Goal: Task Accomplishment & Management: Use online tool/utility

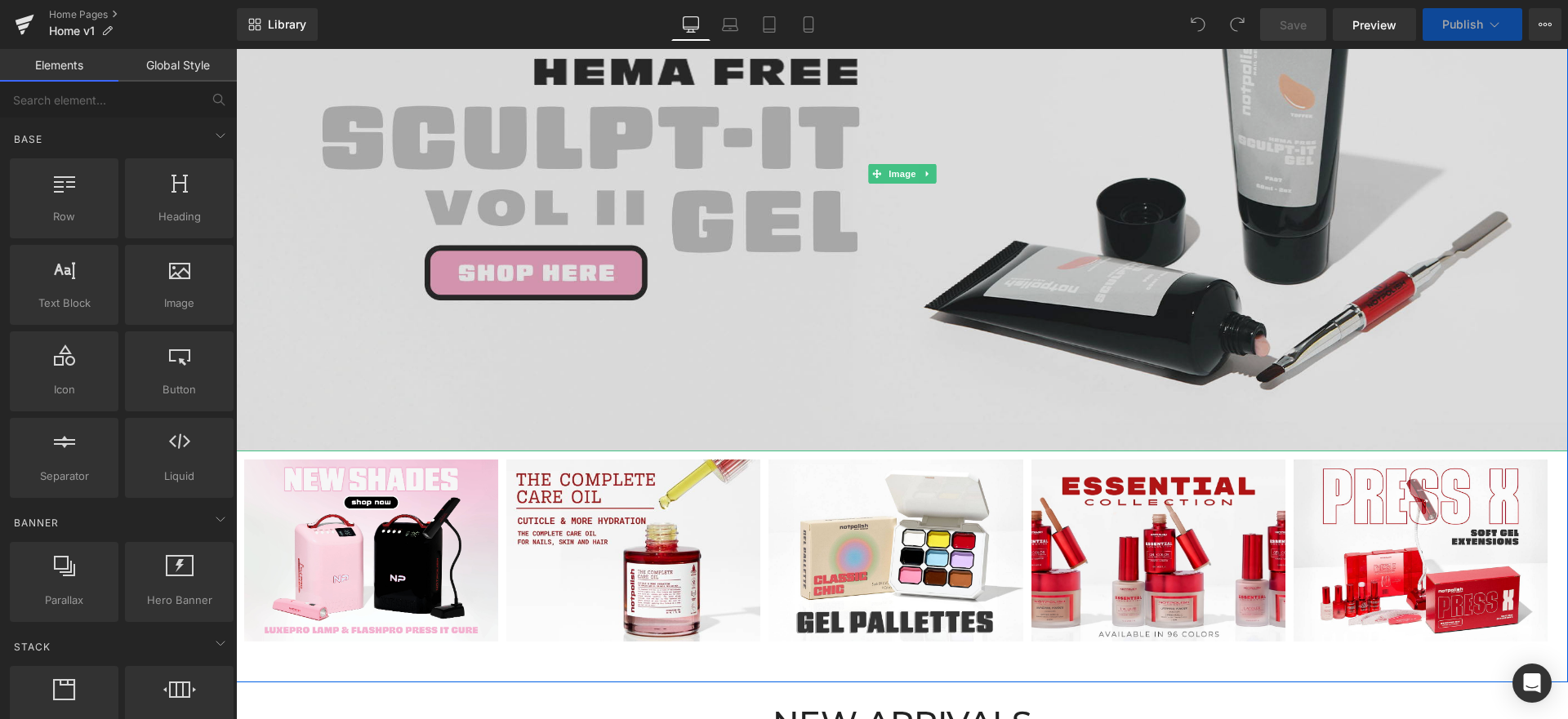
scroll to position [888, 0]
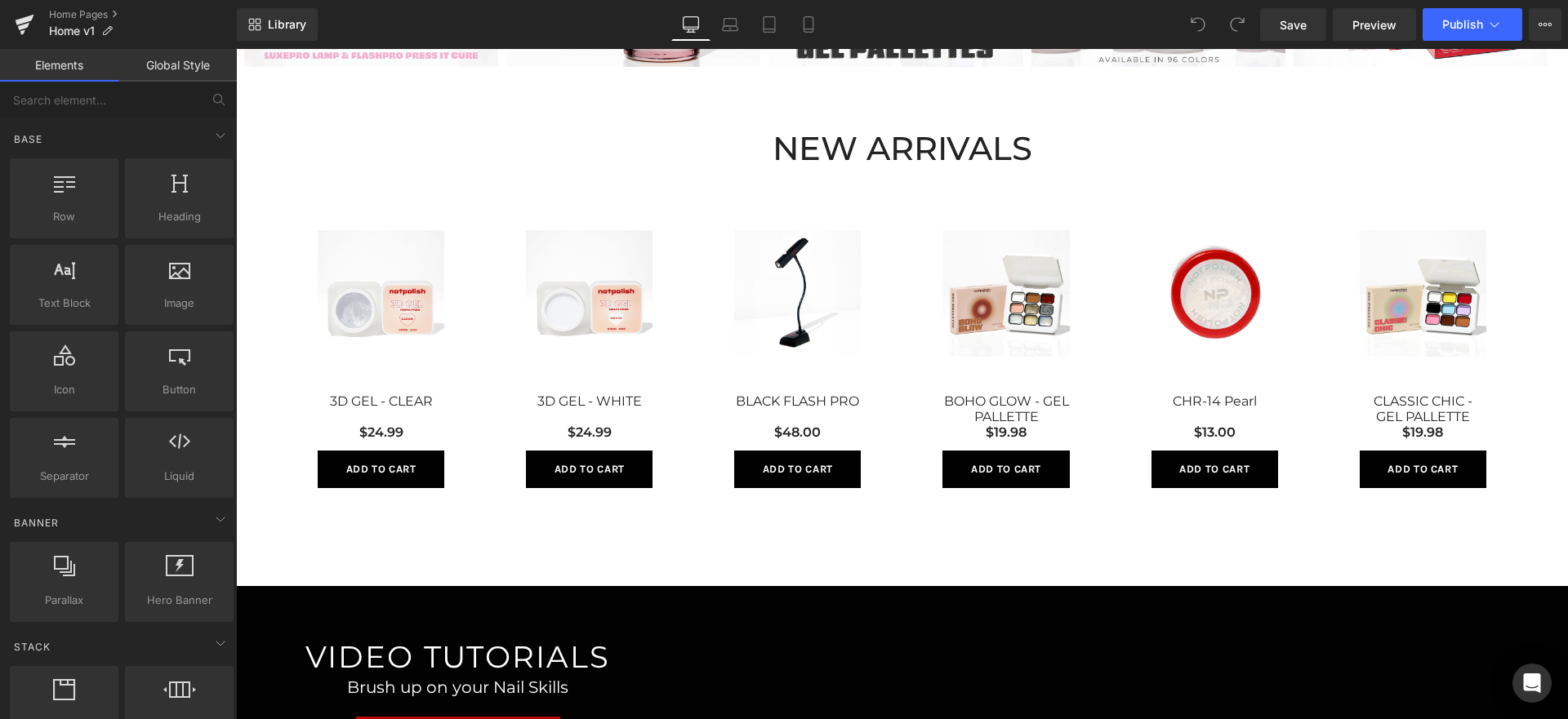
click at [551, 315] on icon at bounding box center [555, 312] width 9 height 9
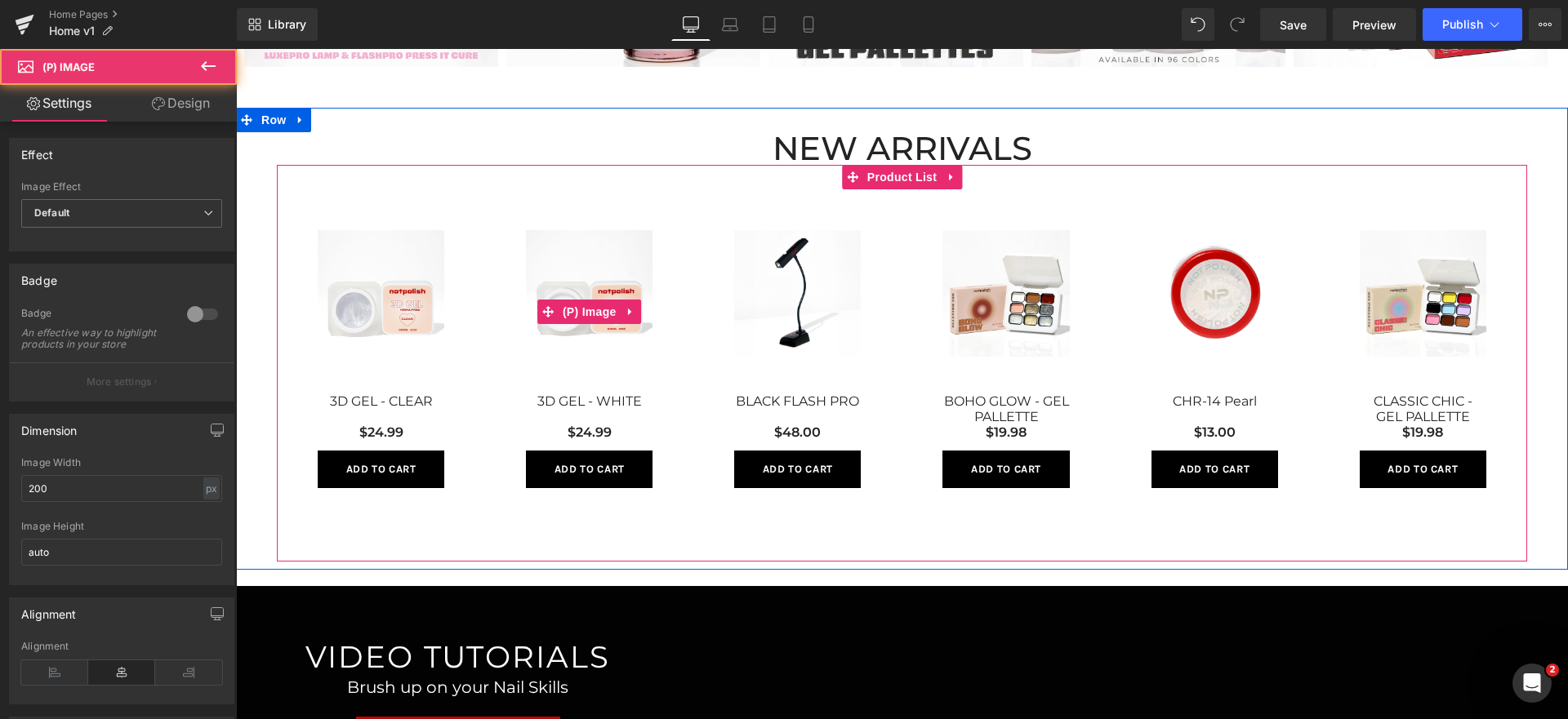
scroll to position [0, 0]
click at [711, 202] on div "Sale Off (P) Image BLACK FLASH PRO (P) Title $48.00 (P) Price Add To Cart (P) C…" at bounding box center [797, 359] width 208 height 340
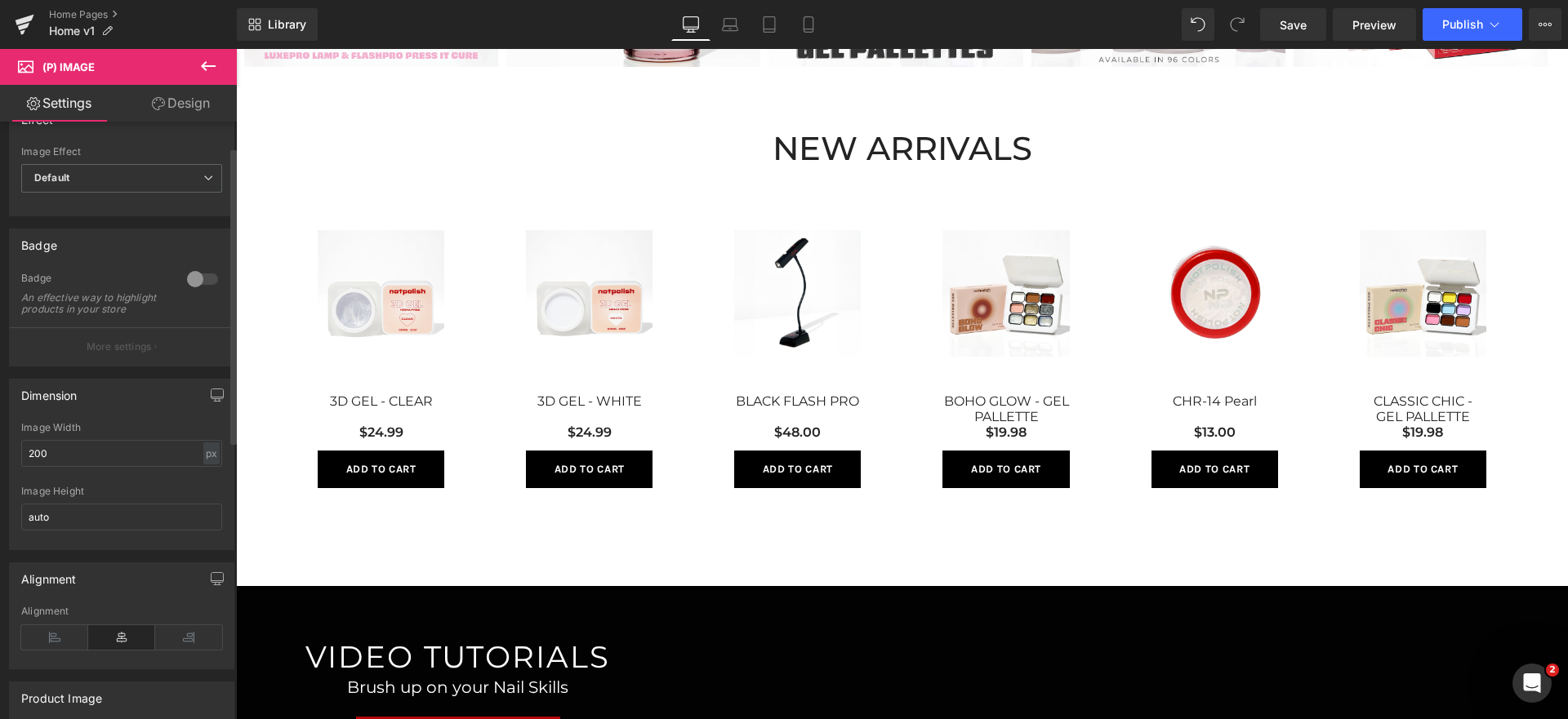
scroll to position [53, 0]
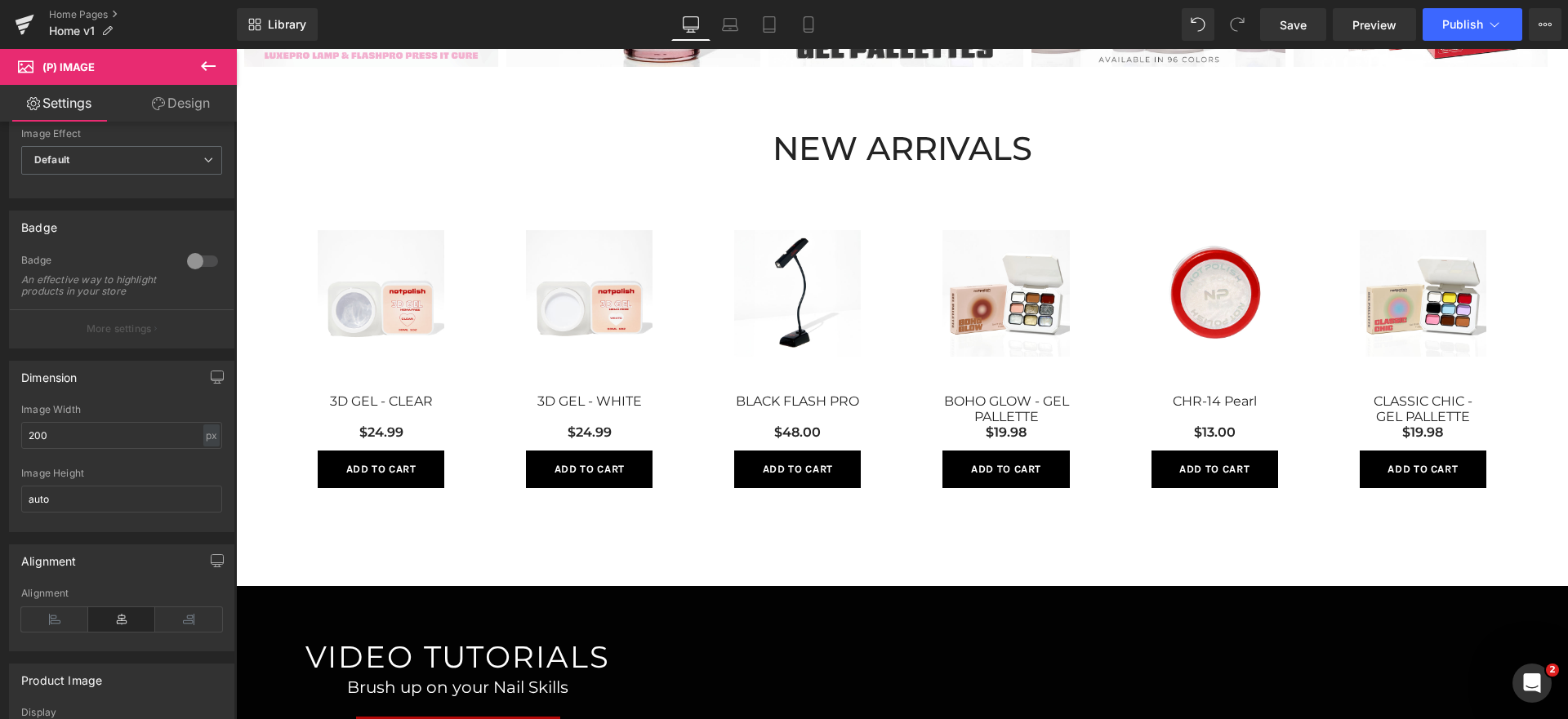
click at [363, 294] on img at bounding box center [380, 293] width 126 height 126
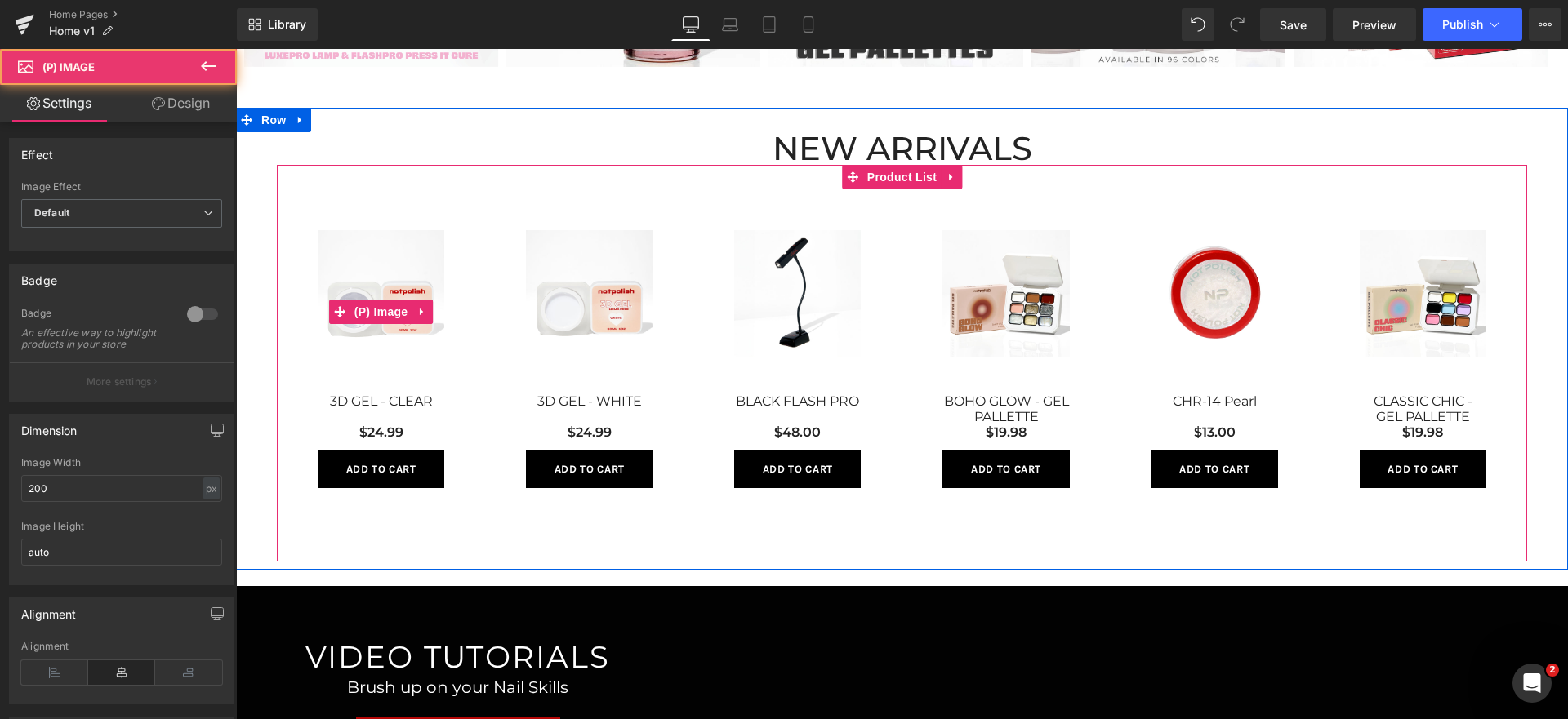
click at [341, 297] on img at bounding box center [380, 293] width 126 height 126
click at [354, 312] on span "(P) Image" at bounding box center [381, 312] width 62 height 25
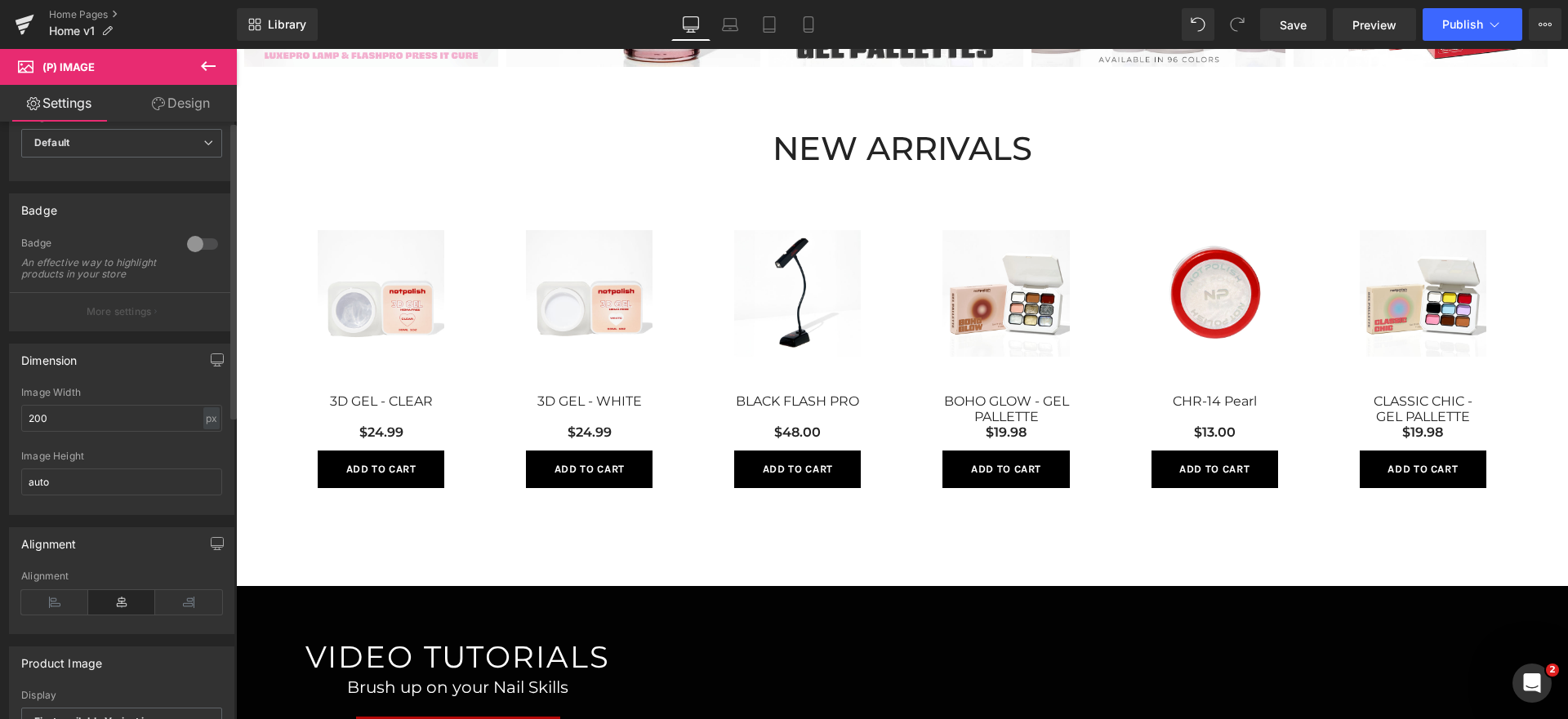
scroll to position [0, 0]
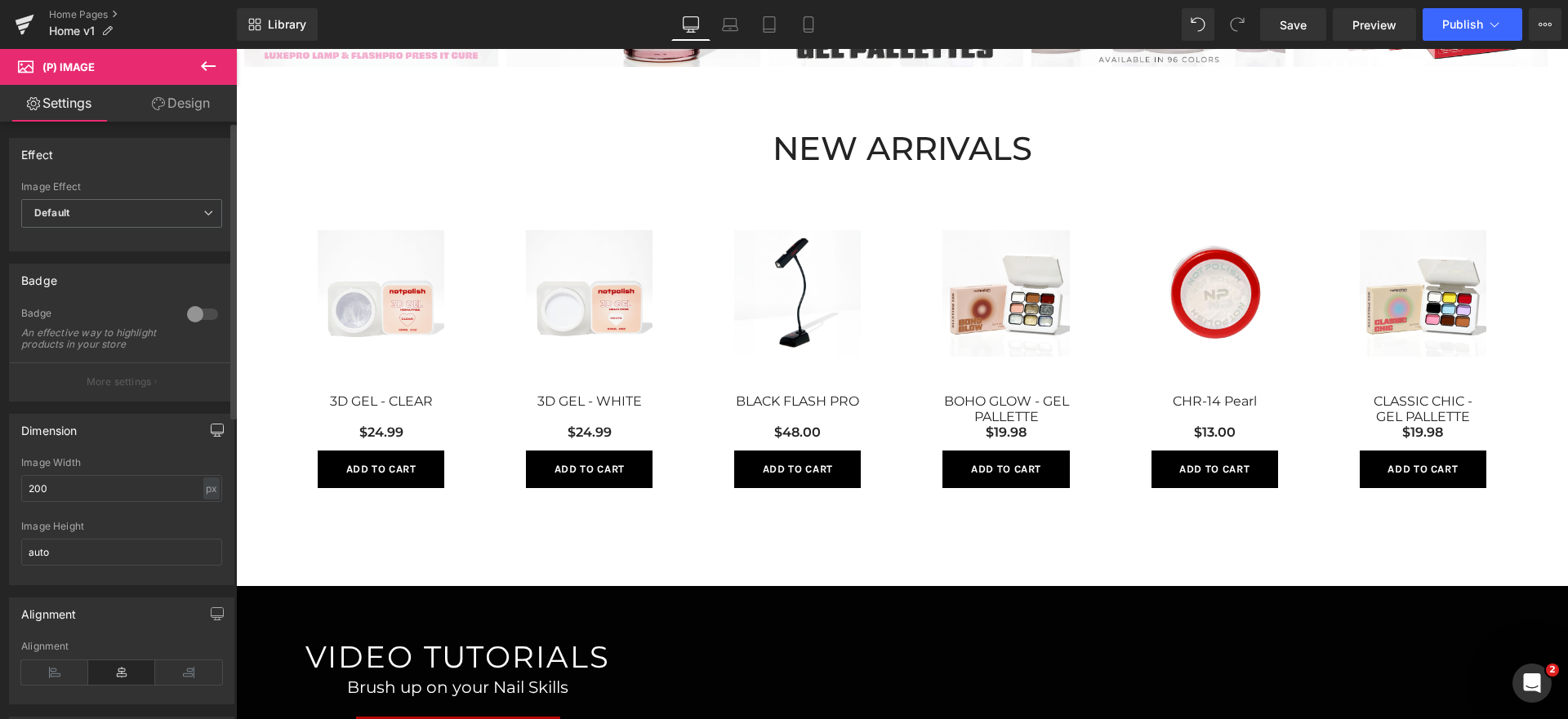
click at [204, 445] on button "button" at bounding box center [218, 430] width 27 height 31
click at [191, 477] on button "Mobile" at bounding box center [188, 464] width 49 height 28
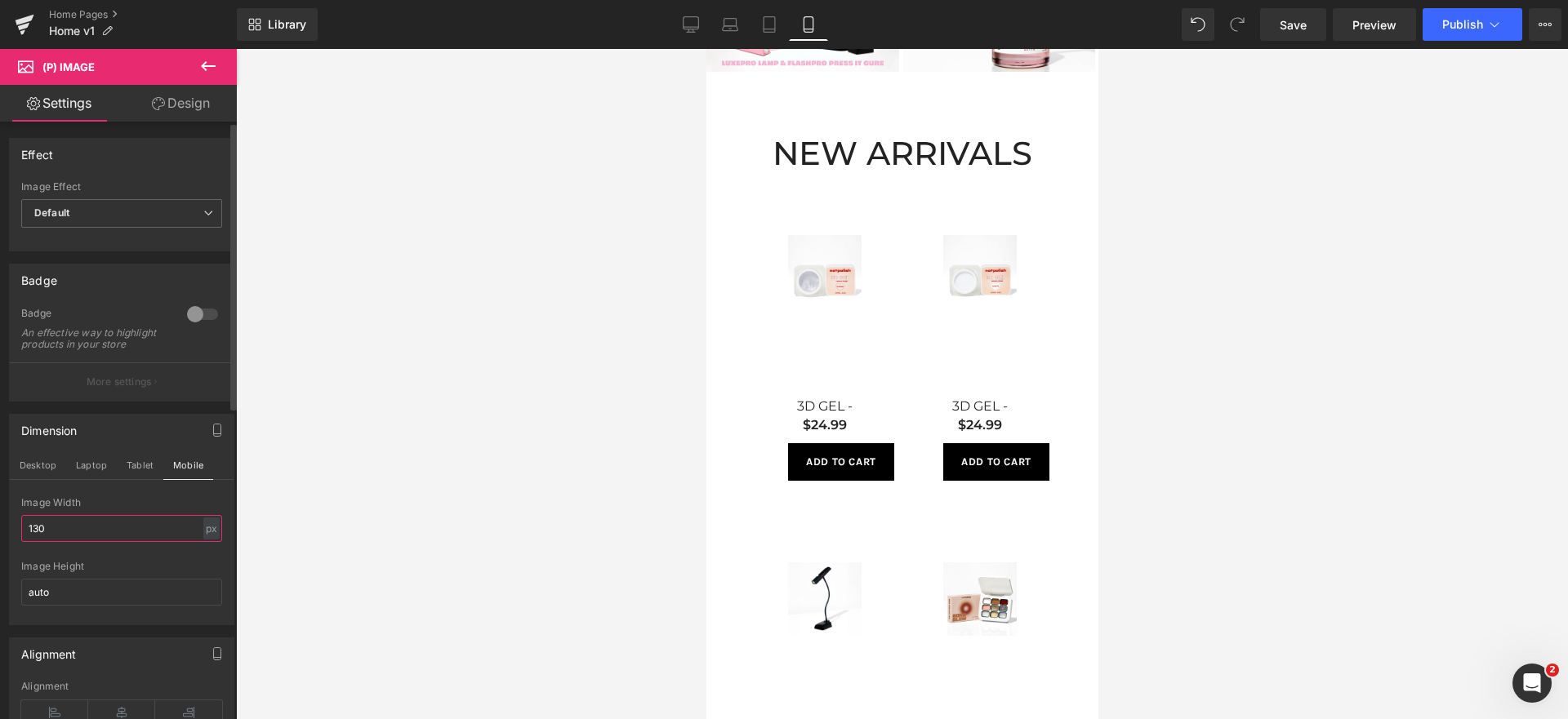
drag, startPoint x: 107, startPoint y: 546, endPoint x: 0, endPoint y: 545, distance: 107.0
click at [0, 545] on div "Dimension Desktop Laptop Tablet Mobile 130px Image Width 130 px % px auto Image…" at bounding box center [122, 513] width 244 height 223
click at [127, 606] on input "auto" at bounding box center [121, 592] width 201 height 27
drag, startPoint x: 128, startPoint y: 547, endPoint x: 0, endPoint y: 541, distance: 128.1
click at [0, 541] on div "Dimension Desktop Laptop Tablet Mobile 500px Image Width 500 px % px auto Image…" at bounding box center [122, 513] width 244 height 223
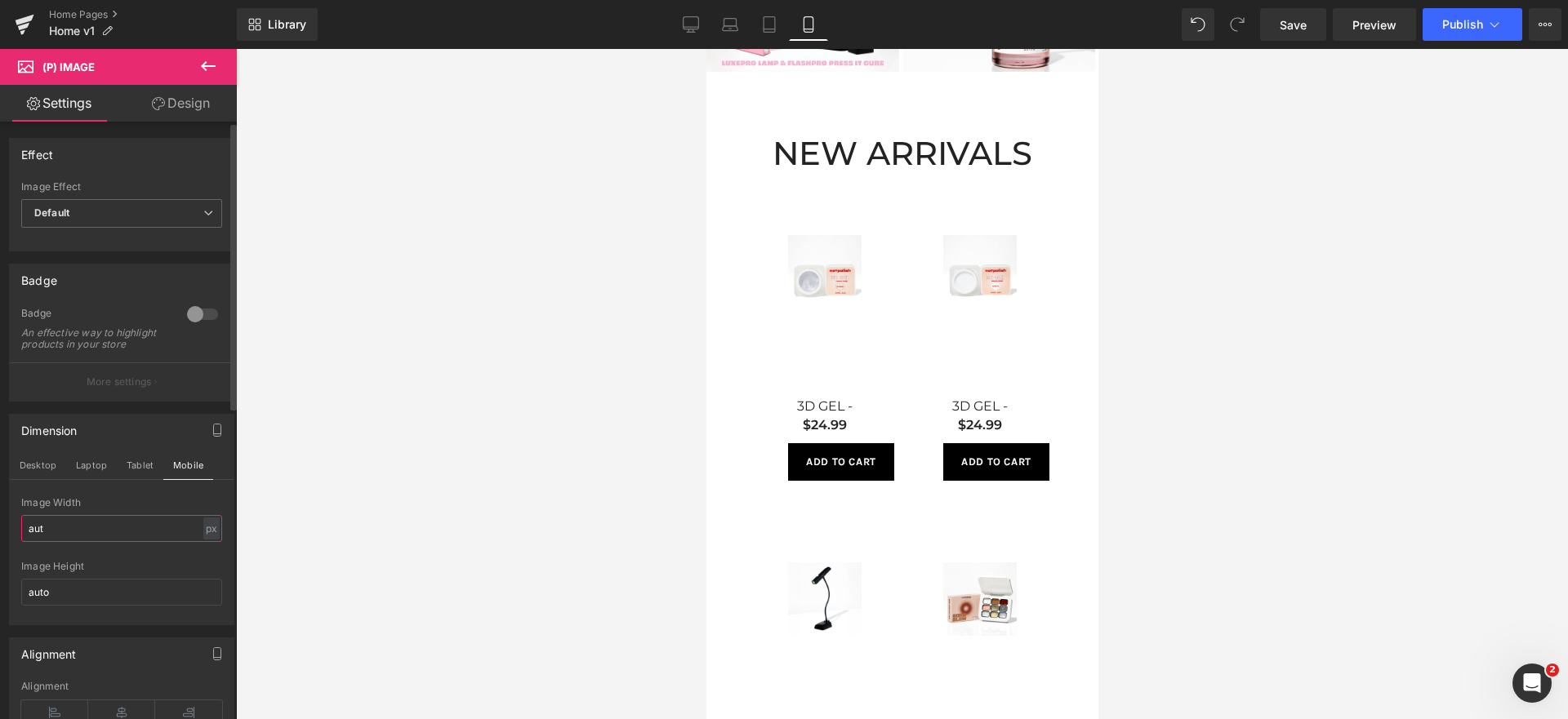
type input "auto"
click at [377, 546] on div at bounding box center [902, 385] width 1332 height 671
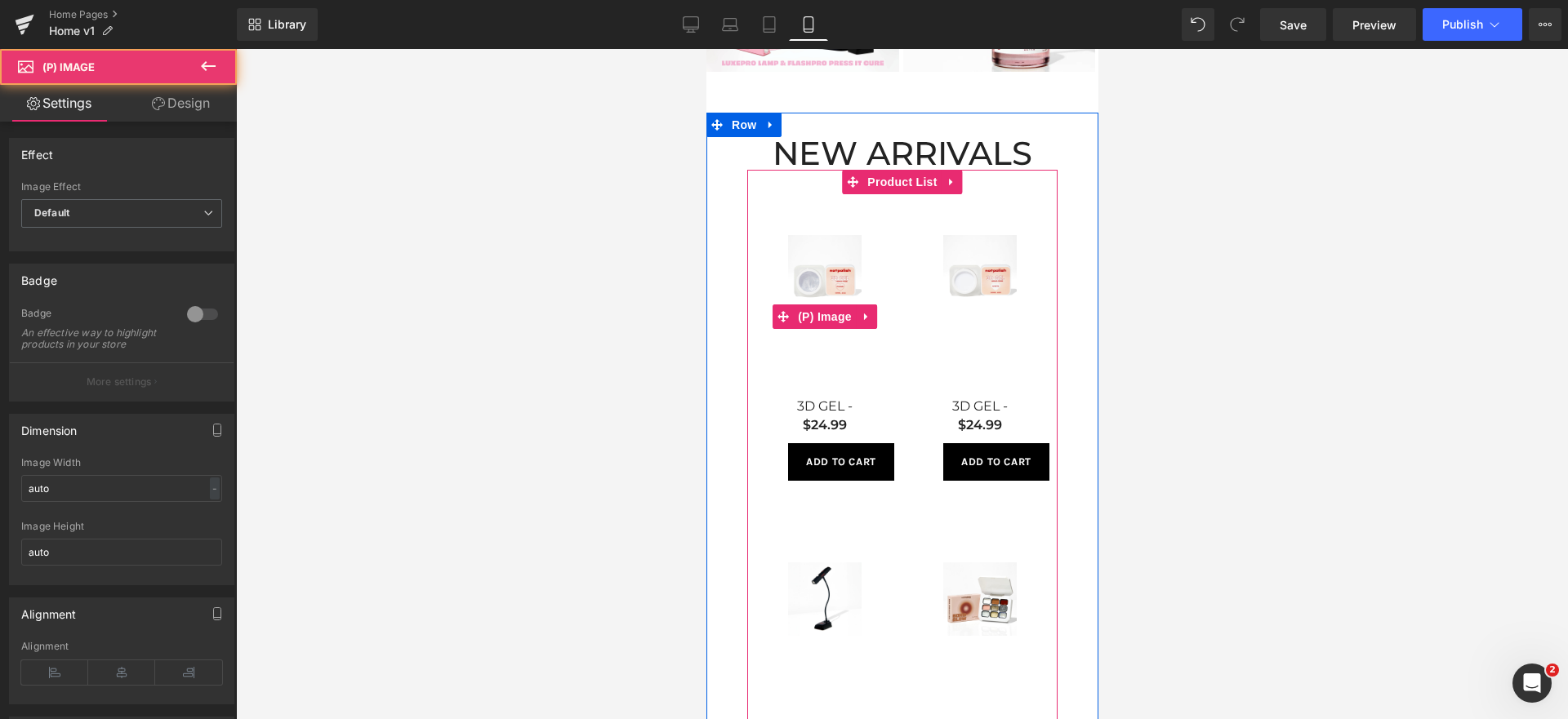
click at [816, 269] on img at bounding box center [823, 272] width 73 height 73
click at [807, 317] on span "(P) Image" at bounding box center [824, 317] width 62 height 25
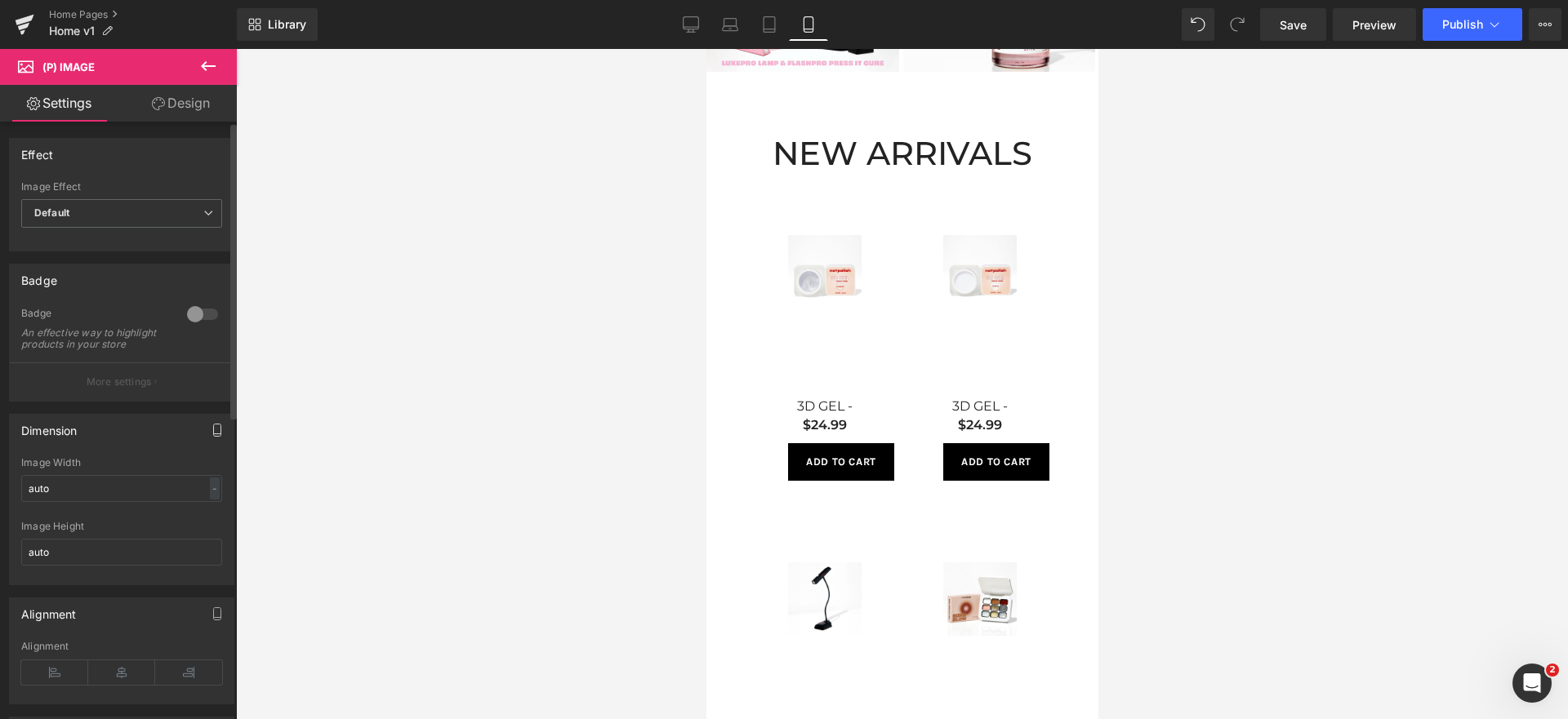
click at [213, 437] on icon "button" at bounding box center [218, 430] width 13 height 13
click at [121, 542] on input "auto" at bounding box center [121, 528] width 201 height 27
click at [113, 596] on input "auto" at bounding box center [121, 592] width 201 height 27
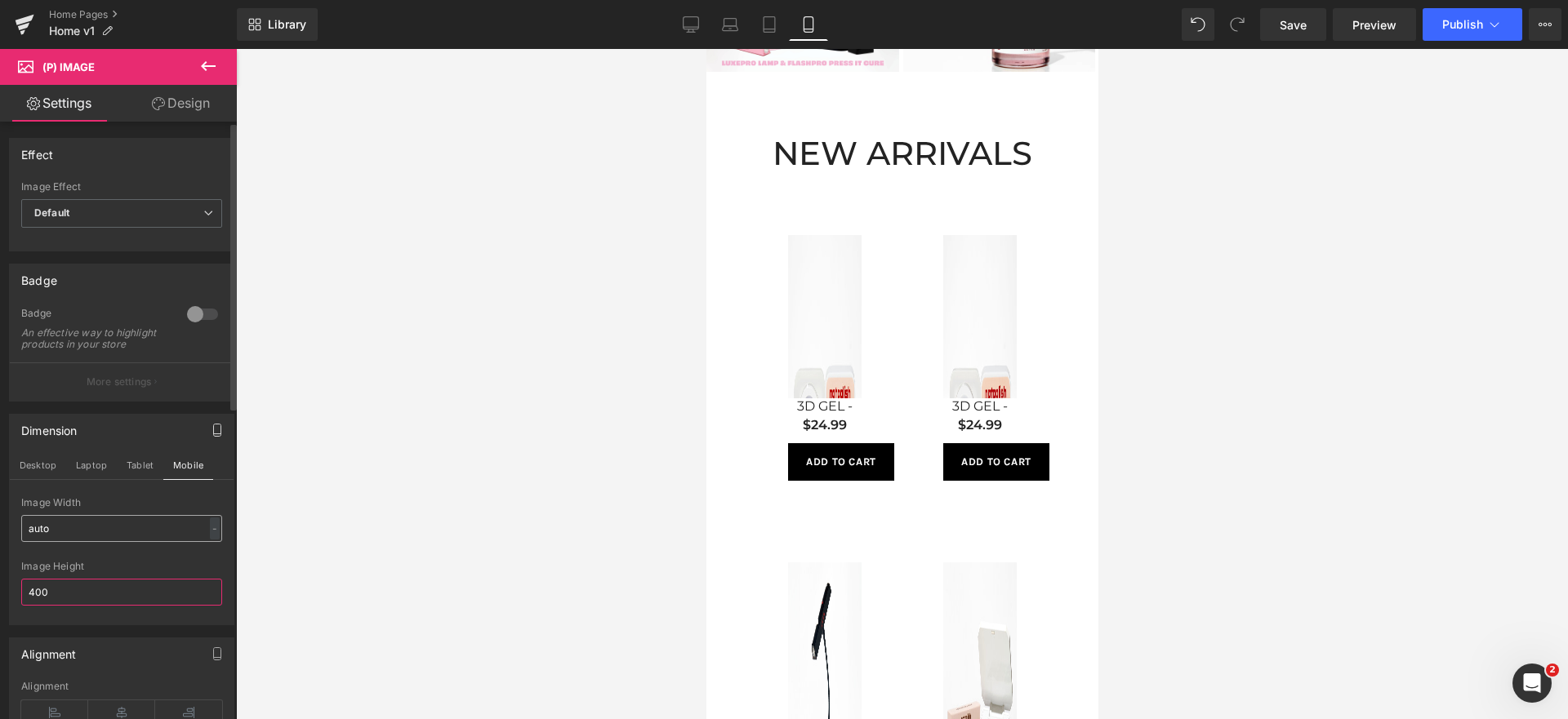
type input "400"
drag, startPoint x: 66, startPoint y: 547, endPoint x: 0, endPoint y: 548, distance: 66.0
click at [0, 548] on div "Dimension Desktop Laptop Tablet Mobile auto Image Width auto - % px 400px Image…" at bounding box center [122, 513] width 244 height 223
type input "400"
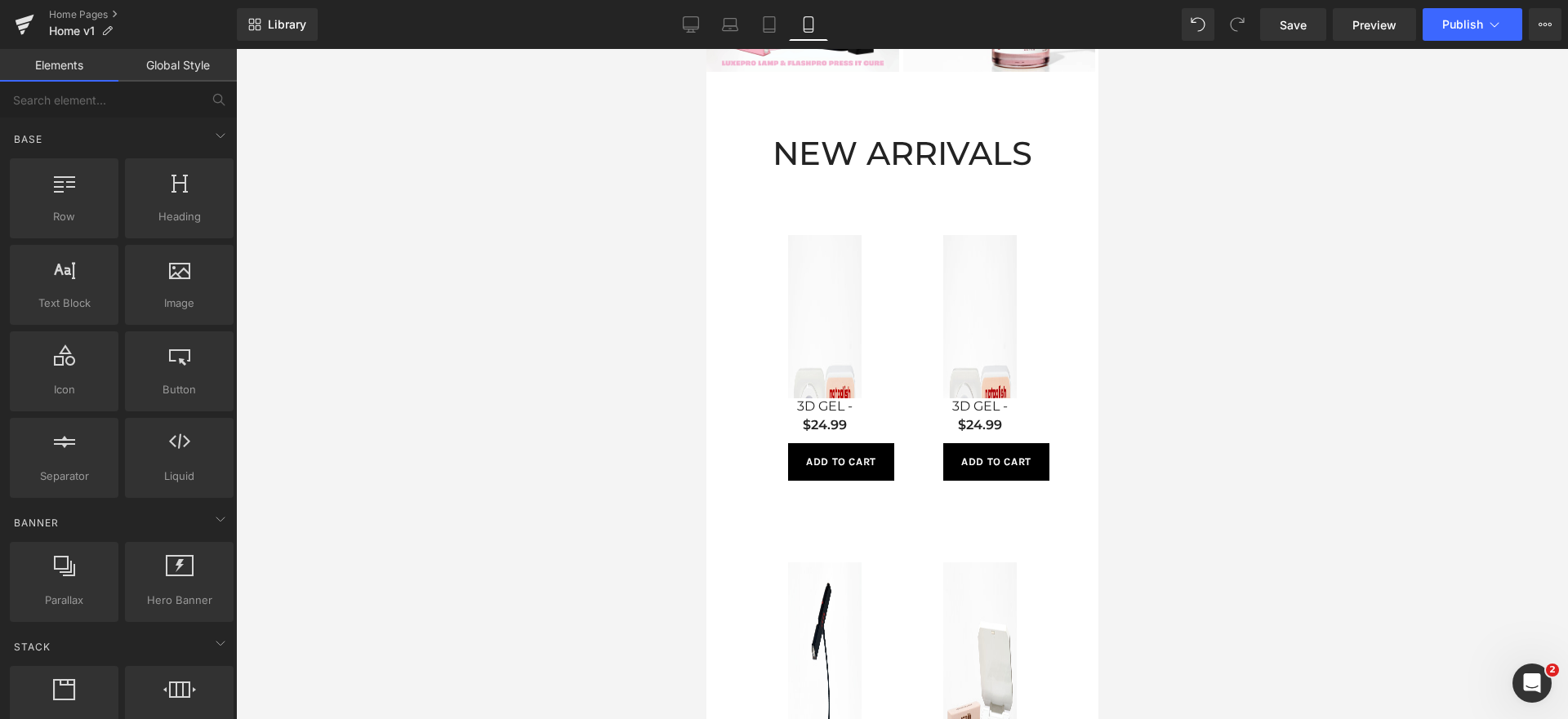
click at [342, 558] on div at bounding box center [902, 385] width 1332 height 671
click at [763, 376] on div "Sale Off (P) Image 3D GEL - CLEAR (P) Title $24.99 (P) Price Add To Cart (P) Ca…" at bounding box center [824, 358] width 155 height 328
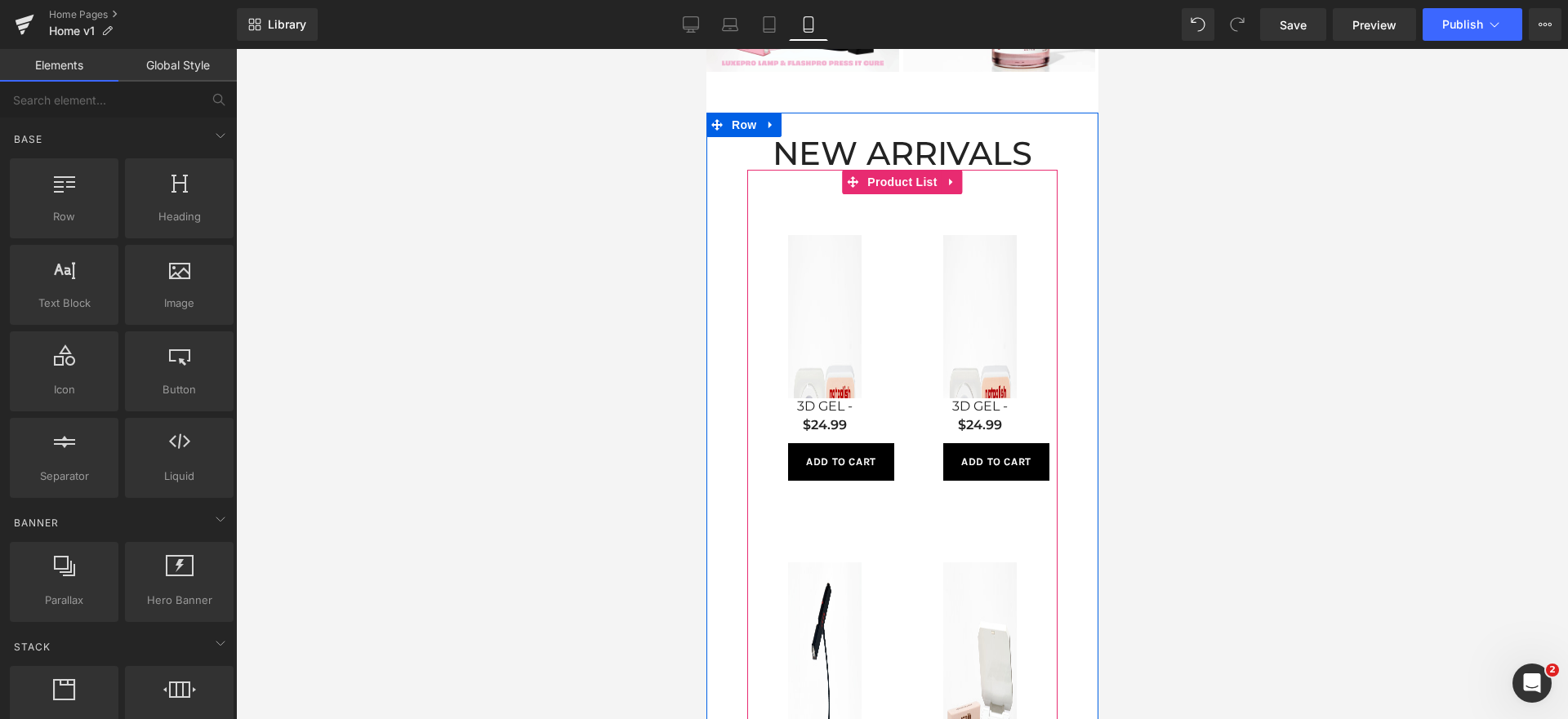
click at [851, 340] on img at bounding box center [823, 399] width 73 height 327
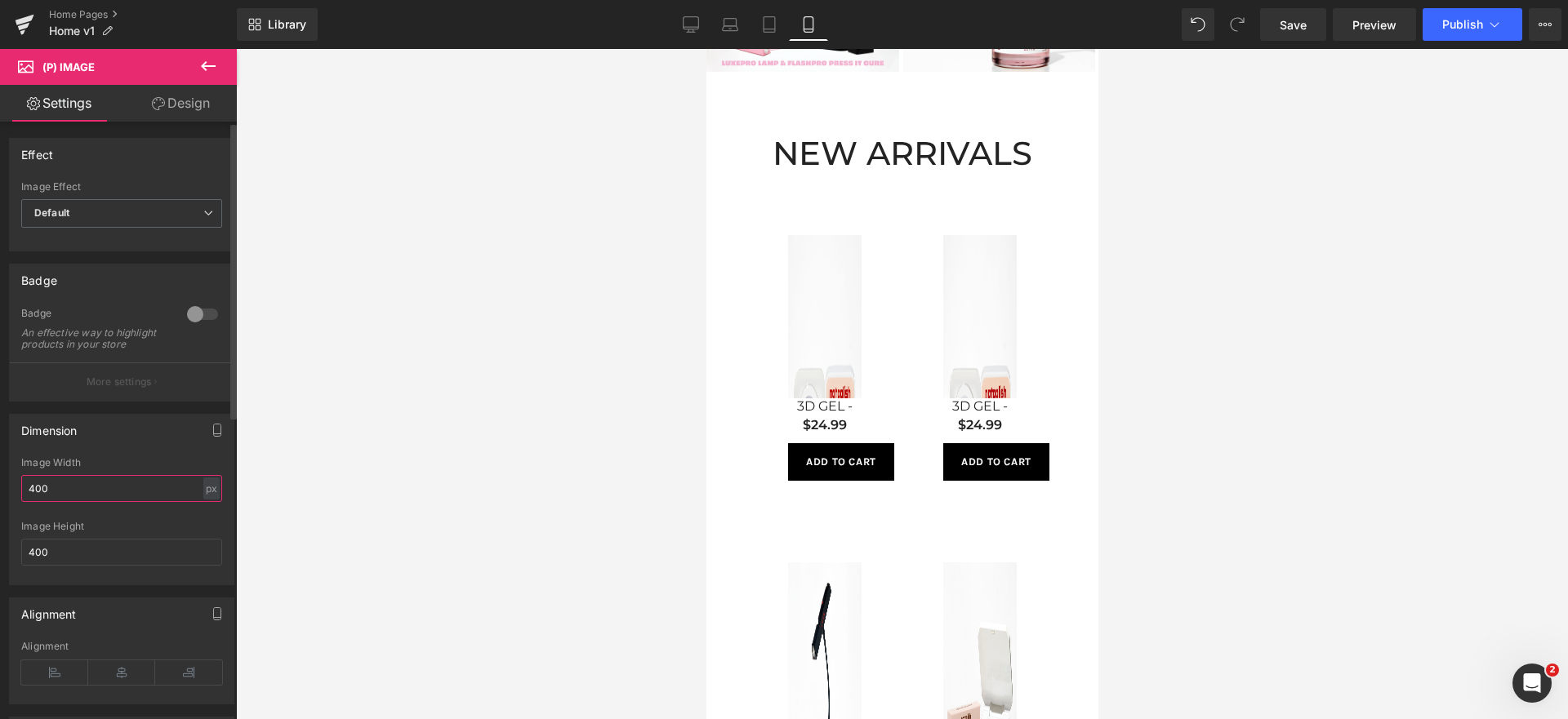
click at [158, 494] on input "400" at bounding box center [121, 488] width 201 height 27
click at [214, 500] on input "auto" at bounding box center [121, 488] width 201 height 27
type input "auto"
click at [210, 500] on div "-" at bounding box center [215, 488] width 10 height 22
click at [124, 564] on input "400" at bounding box center [121, 552] width 201 height 27
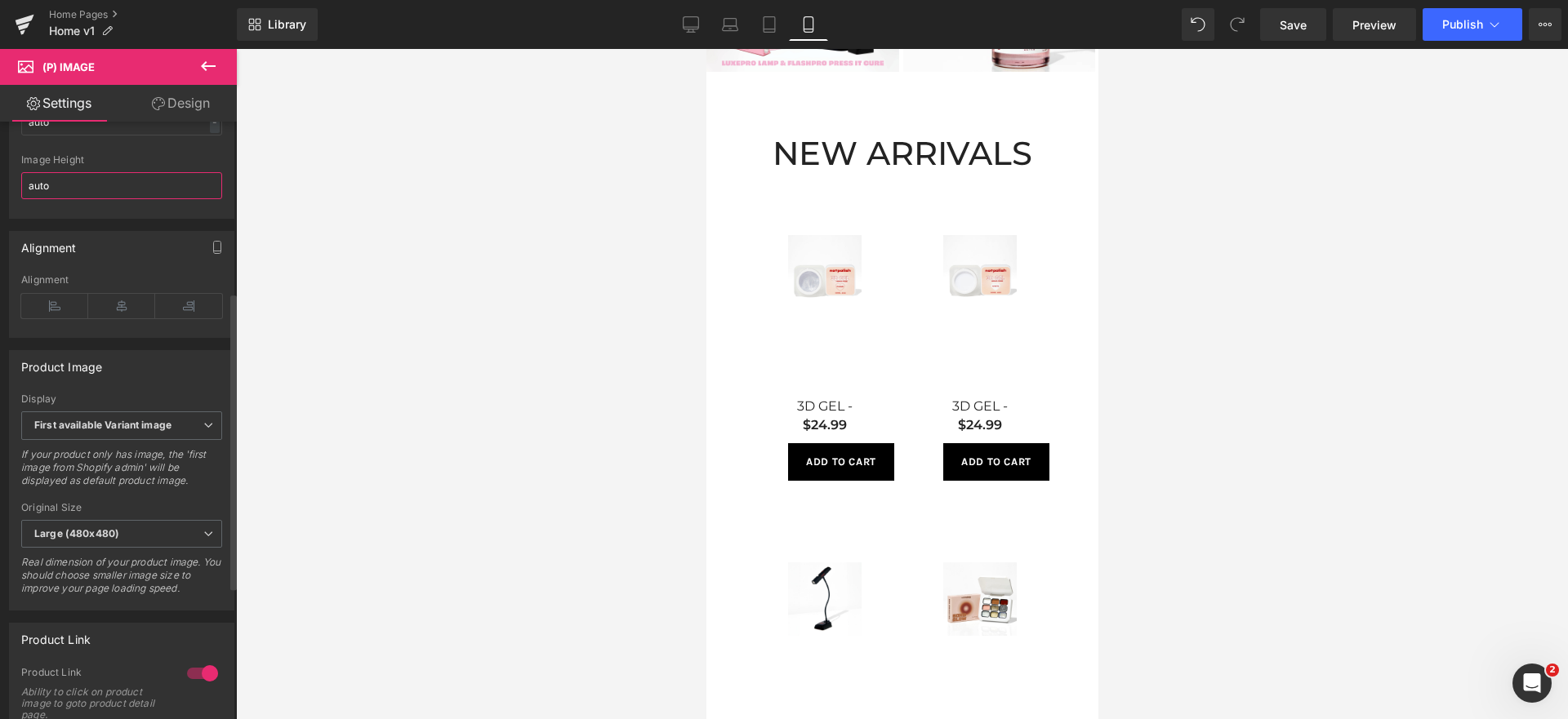
scroll to position [343, 0]
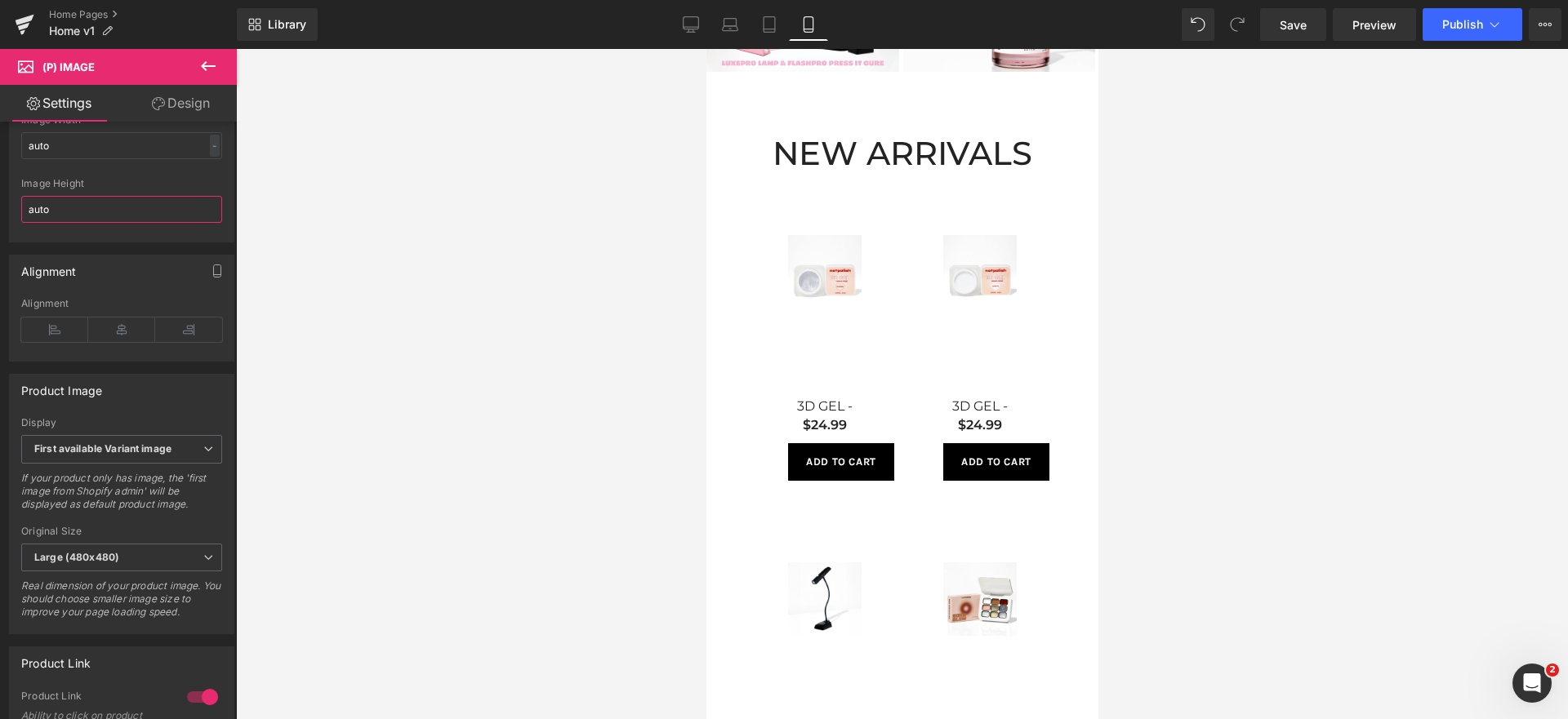
type input "auto"
click at [771, 238] on div "Sale Off (P) Image 3D GEL - CLEAR (P) Title $24.99 (P) Price Add To Cart (P) Ca…" at bounding box center [824, 358] width 155 height 328
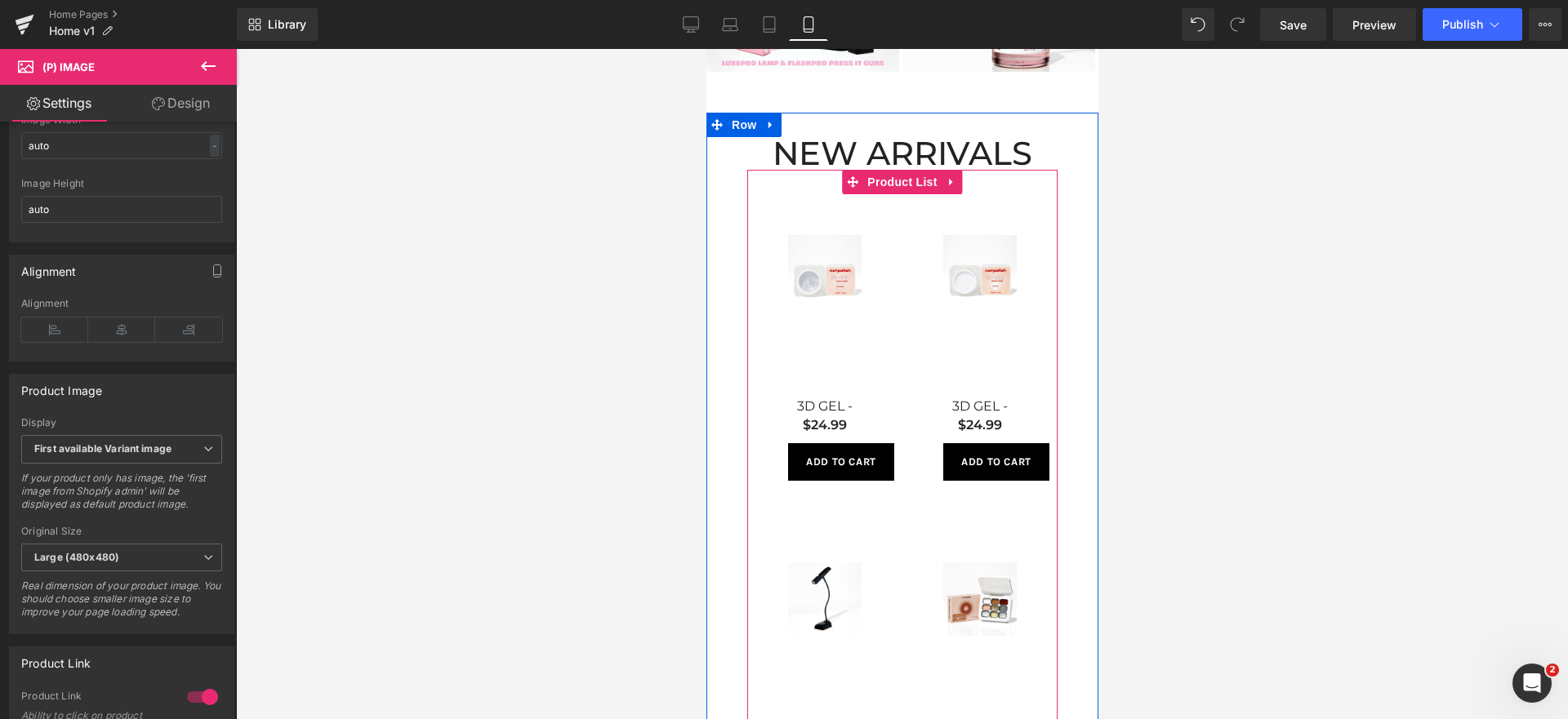
click at [826, 288] on img at bounding box center [823, 272] width 73 height 73
click at [800, 304] on img at bounding box center [823, 272] width 73 height 73
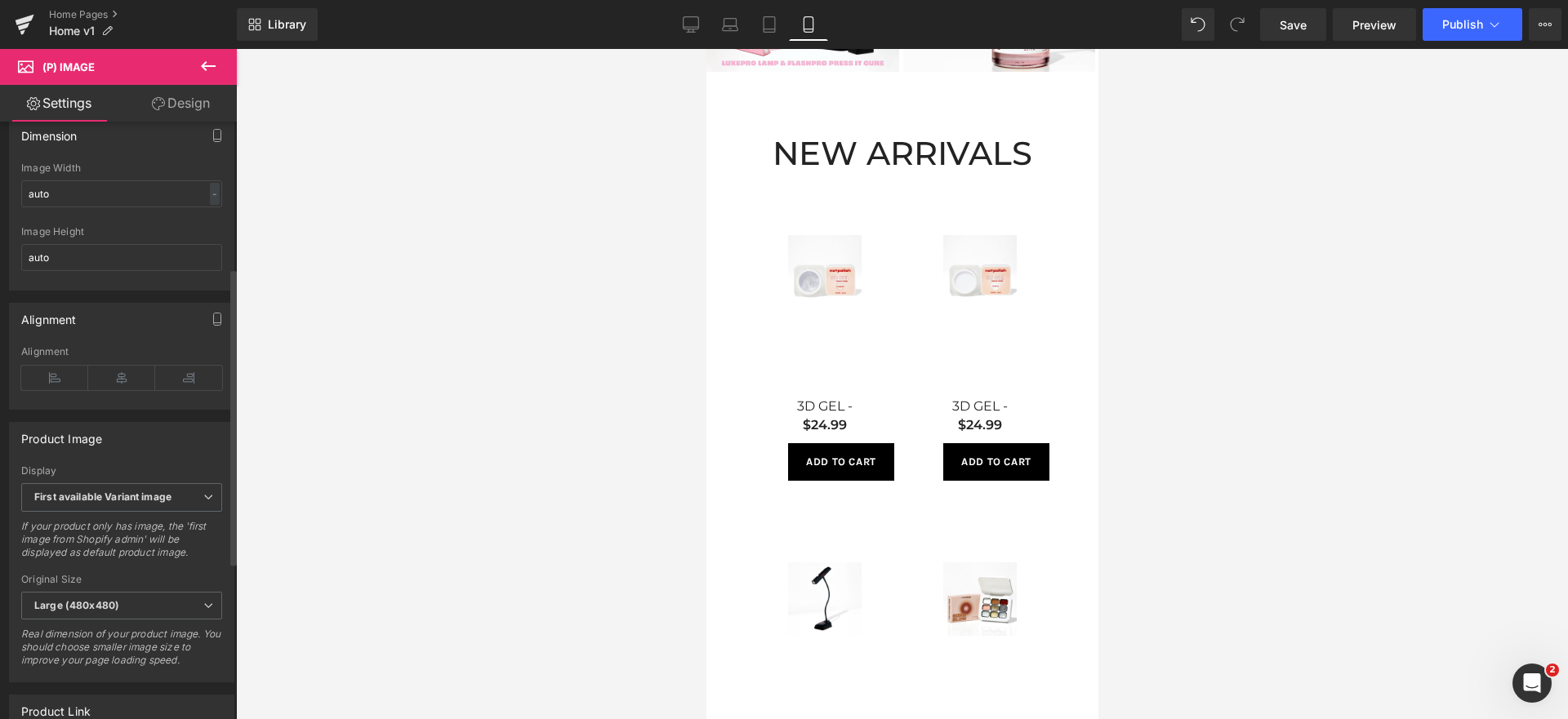
scroll to position [293, 0]
click at [112, 254] on div "Image Height auto" at bounding box center [121, 258] width 201 height 64
drag, startPoint x: 91, startPoint y: 269, endPoint x: 0, endPoint y: 264, distance: 91.1
click at [0, 264] on div "Dimension auto Image Width auto - % px auto Image Height auto" at bounding box center [122, 199] width 244 height 183
click at [143, 206] on input "auto" at bounding box center [121, 195] width 201 height 27
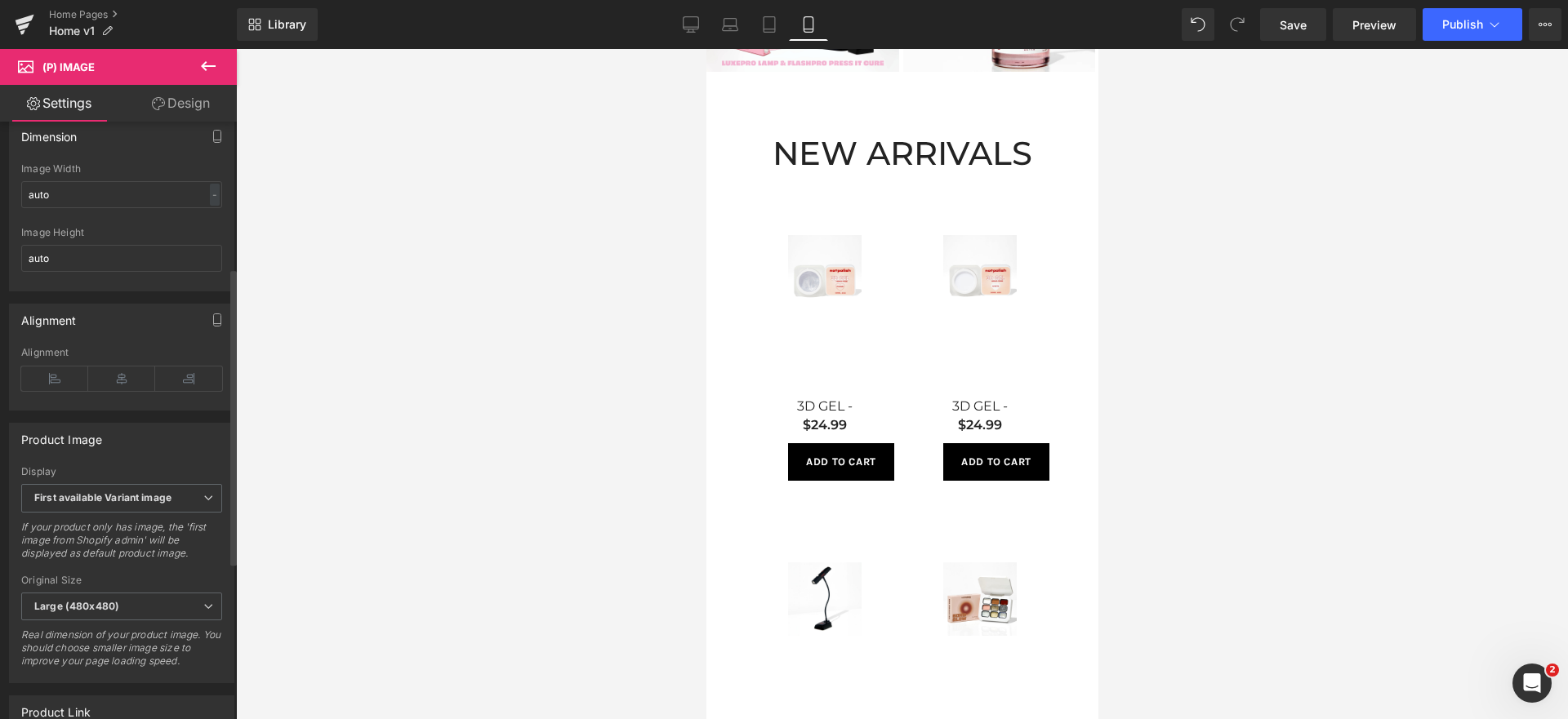
click at [216, 211] on div "auto Image Width auto - % px auto Image Height auto" at bounding box center [121, 227] width 223 height 127
click at [211, 206] on div "-" at bounding box center [215, 194] width 10 height 22
click at [193, 206] on input "auto" at bounding box center [121, 195] width 201 height 27
click at [210, 206] on div "-" at bounding box center [215, 194] width 10 height 22
click at [207, 255] on li "px" at bounding box center [210, 243] width 20 height 24
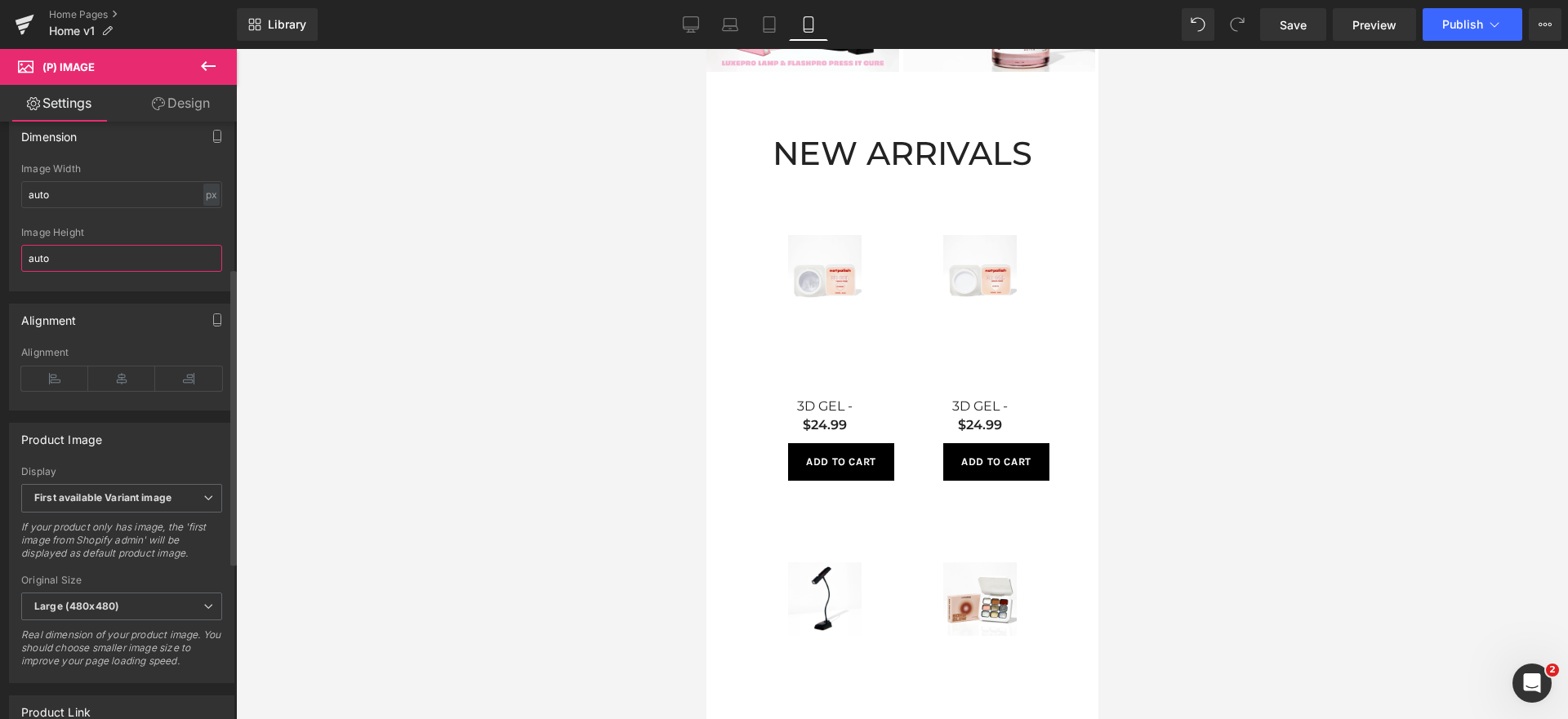
click at [211, 271] on input "auto" at bounding box center [121, 258] width 201 height 27
click at [205, 270] on input "auto" at bounding box center [121, 258] width 201 height 27
click at [197, 269] on input "auto" at bounding box center [121, 258] width 201 height 27
click at [207, 206] on div "px" at bounding box center [211, 194] width 16 height 22
click at [211, 232] on li "%" at bounding box center [210, 219] width 20 height 24
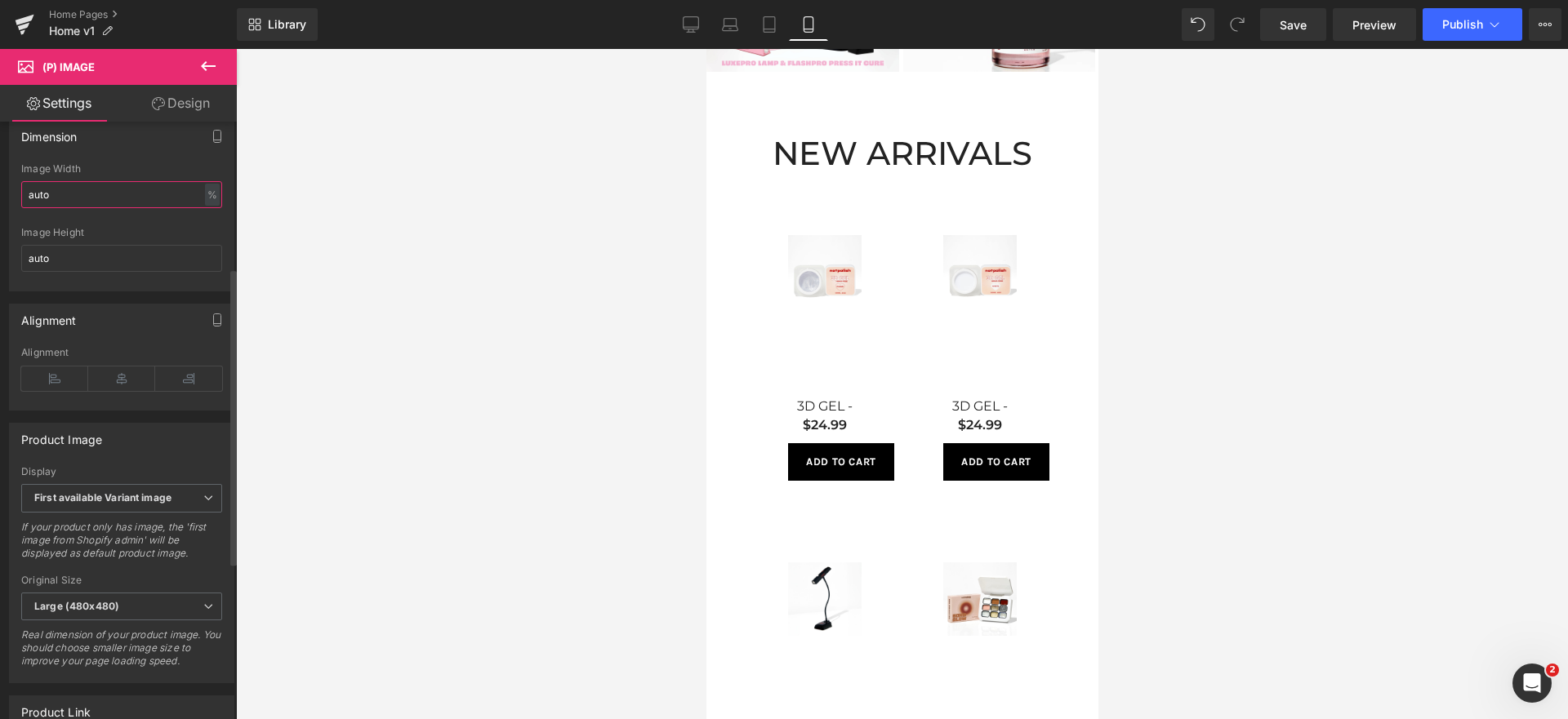
click at [192, 208] on input "auto" at bounding box center [121, 195] width 201 height 27
type input "100"
click at [77, 282] on div "Image Height auto" at bounding box center [121, 258] width 201 height 64
drag, startPoint x: 74, startPoint y: 276, endPoint x: 22, endPoint y: 268, distance: 52.6
click at [22, 268] on input "auto" at bounding box center [121, 258] width 201 height 27
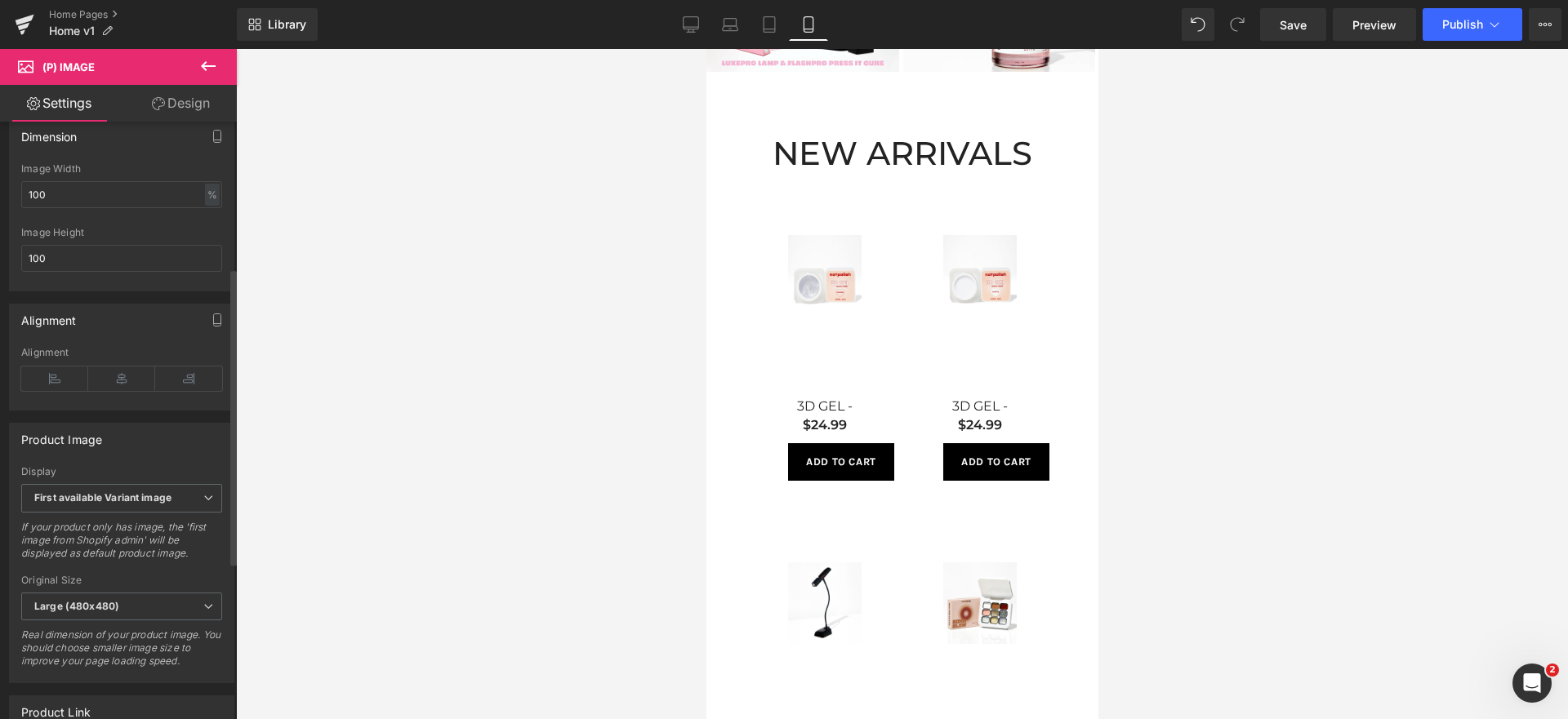
click at [82, 226] on div "Image Width 100 % % px" at bounding box center [121, 195] width 201 height 64
drag, startPoint x: 205, startPoint y: 274, endPoint x: 207, endPoint y: 254, distance: 20.1
click at [205, 272] on input "100" at bounding box center [121, 258] width 201 height 27
click at [210, 206] on div "%" at bounding box center [212, 194] width 14 height 22
click at [210, 248] on li "px" at bounding box center [210, 243] width 20 height 24
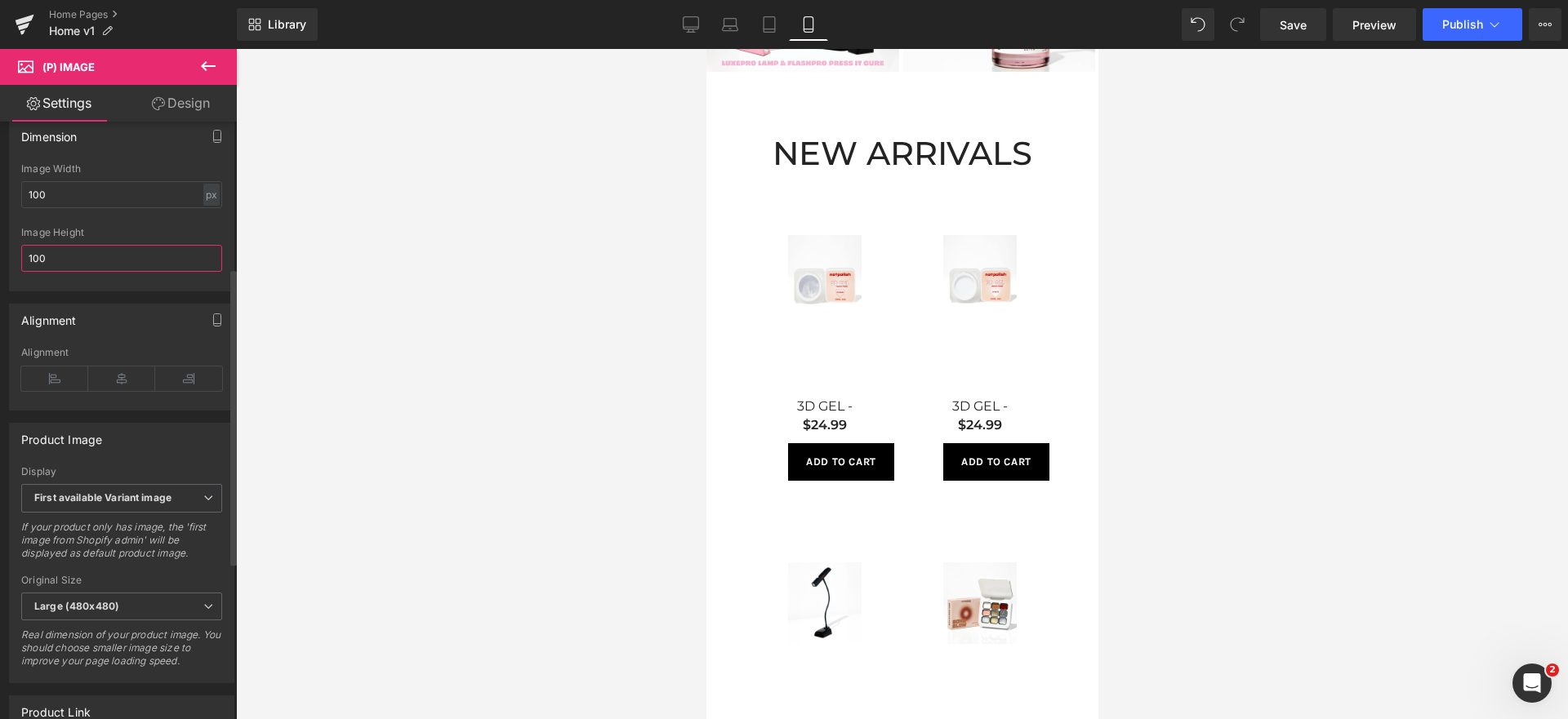
click at [165, 268] on input "100" at bounding box center [121, 258] width 201 height 27
click at [120, 318] on div "Alignment" at bounding box center [121, 320] width 223 height 31
click at [114, 267] on input "100" at bounding box center [121, 258] width 201 height 27
type input "auto"
click at [115, 208] on input "100" at bounding box center [121, 195] width 201 height 27
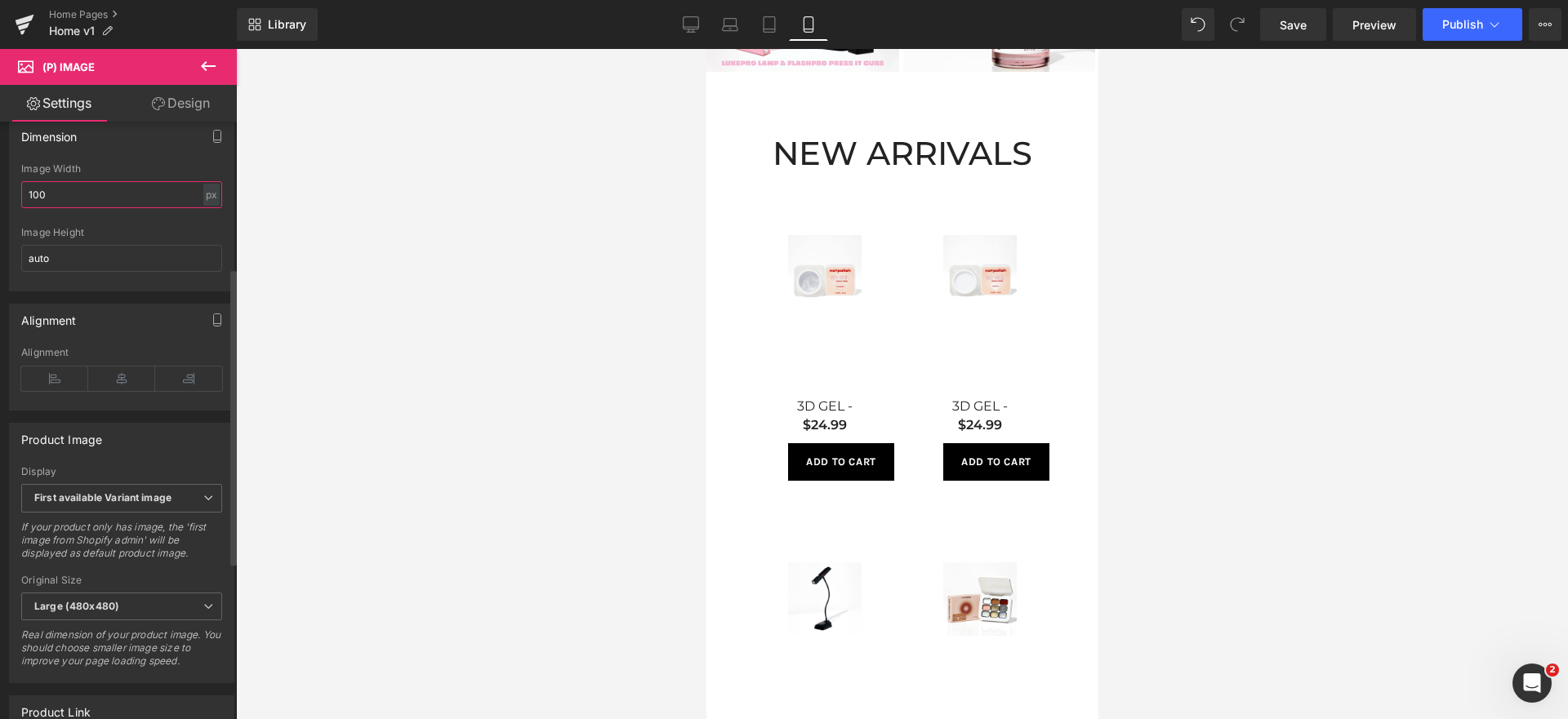
drag, startPoint x: 144, startPoint y: 207, endPoint x: 0, endPoint y: 190, distance: 145.0
click at [0, 190] on div "Dimension auto Image Width 100 px % px auto Image Height auto" at bounding box center [122, 199] width 244 height 183
drag, startPoint x: 65, startPoint y: 212, endPoint x: 0, endPoint y: 204, distance: 65.5
click at [0, 204] on div "Dimension auto Image Width 300 px % px auto Image Height auto" at bounding box center [122, 199] width 244 height 183
click at [146, 272] on input "auto" at bounding box center [121, 258] width 201 height 27
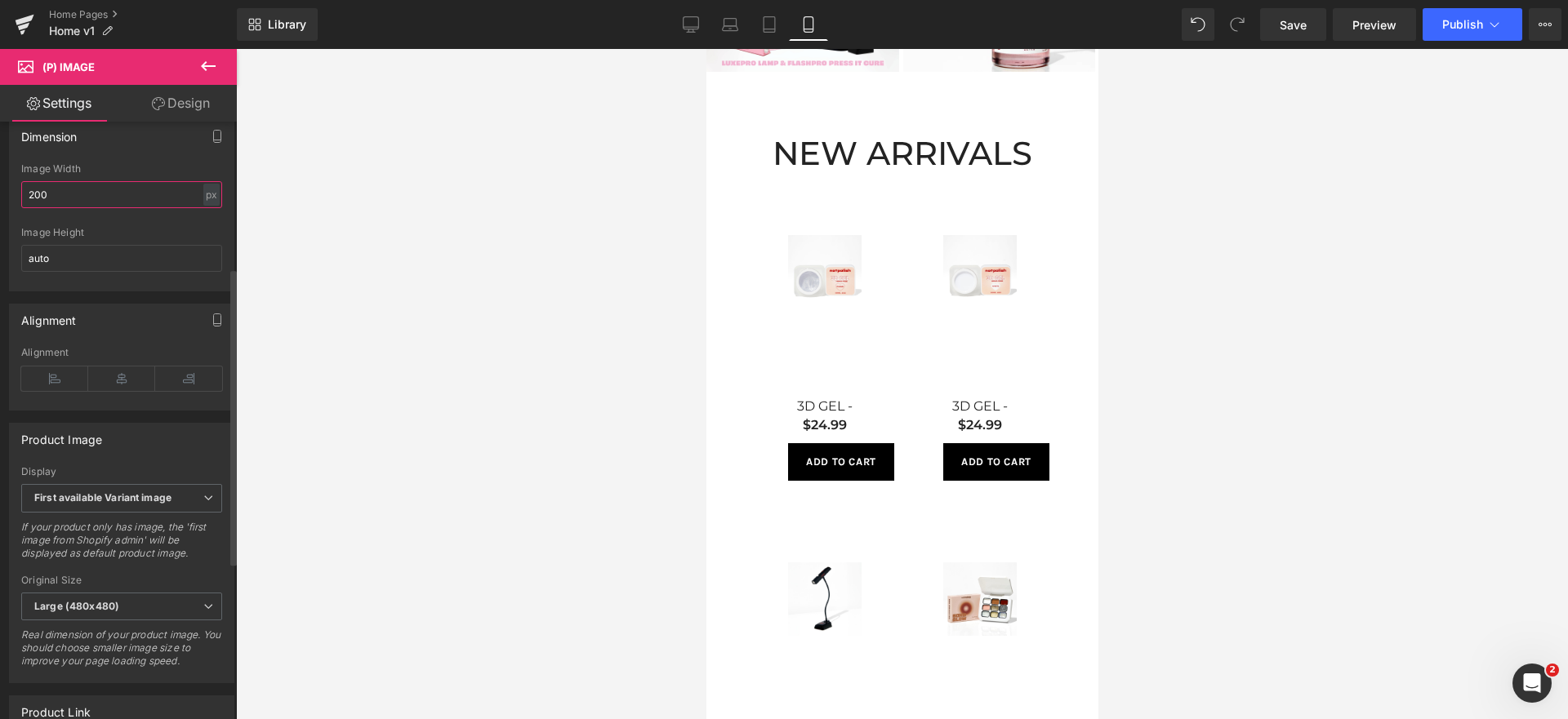
drag, startPoint x: 138, startPoint y: 201, endPoint x: 0, endPoint y: 195, distance: 138.1
click at [0, 195] on div "Dimension auto Image Width 200 px % px auto Image Height auto" at bounding box center [122, 199] width 244 height 183
click at [216, 229] on div "auto Image Width auto - % px auto Image Height auto" at bounding box center [121, 227] width 223 height 127
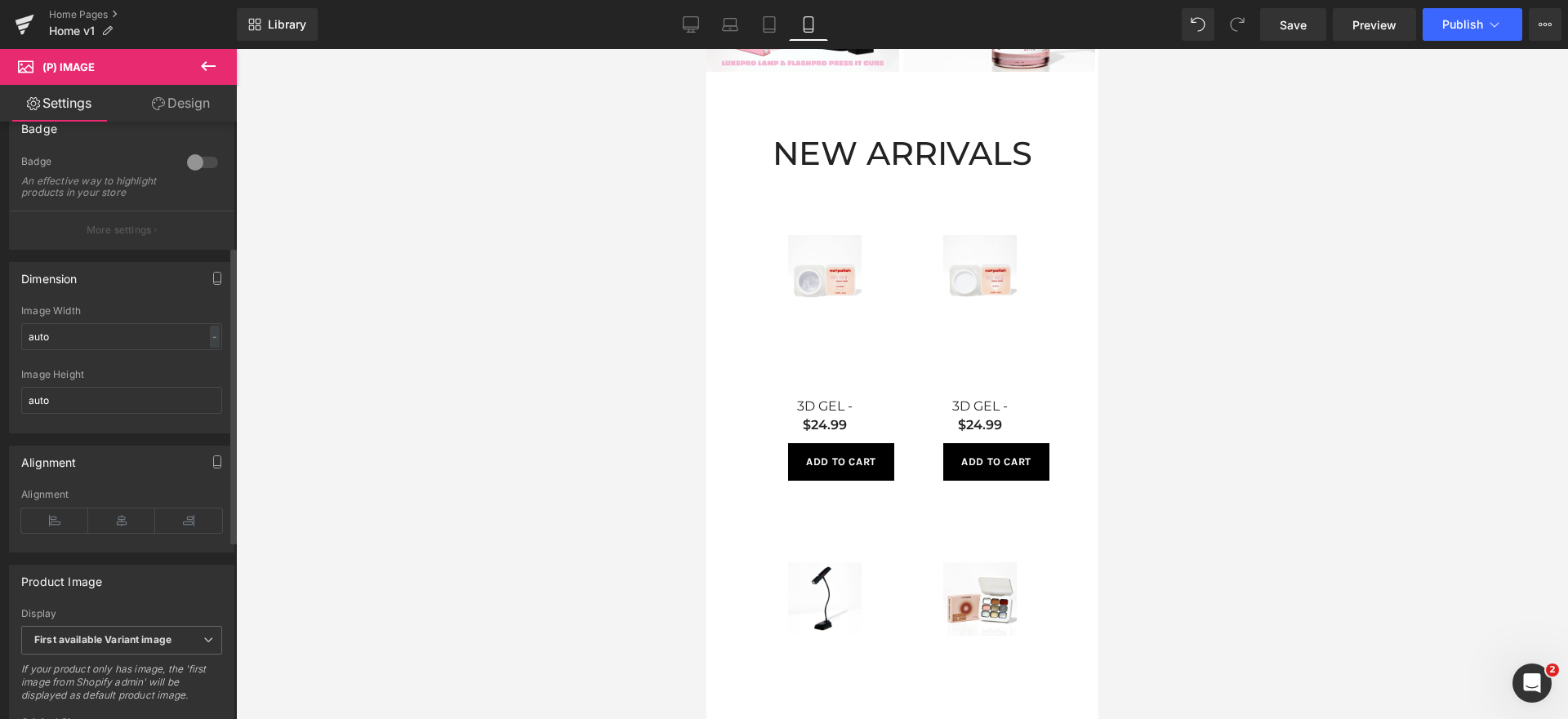
scroll to position [251, 0]
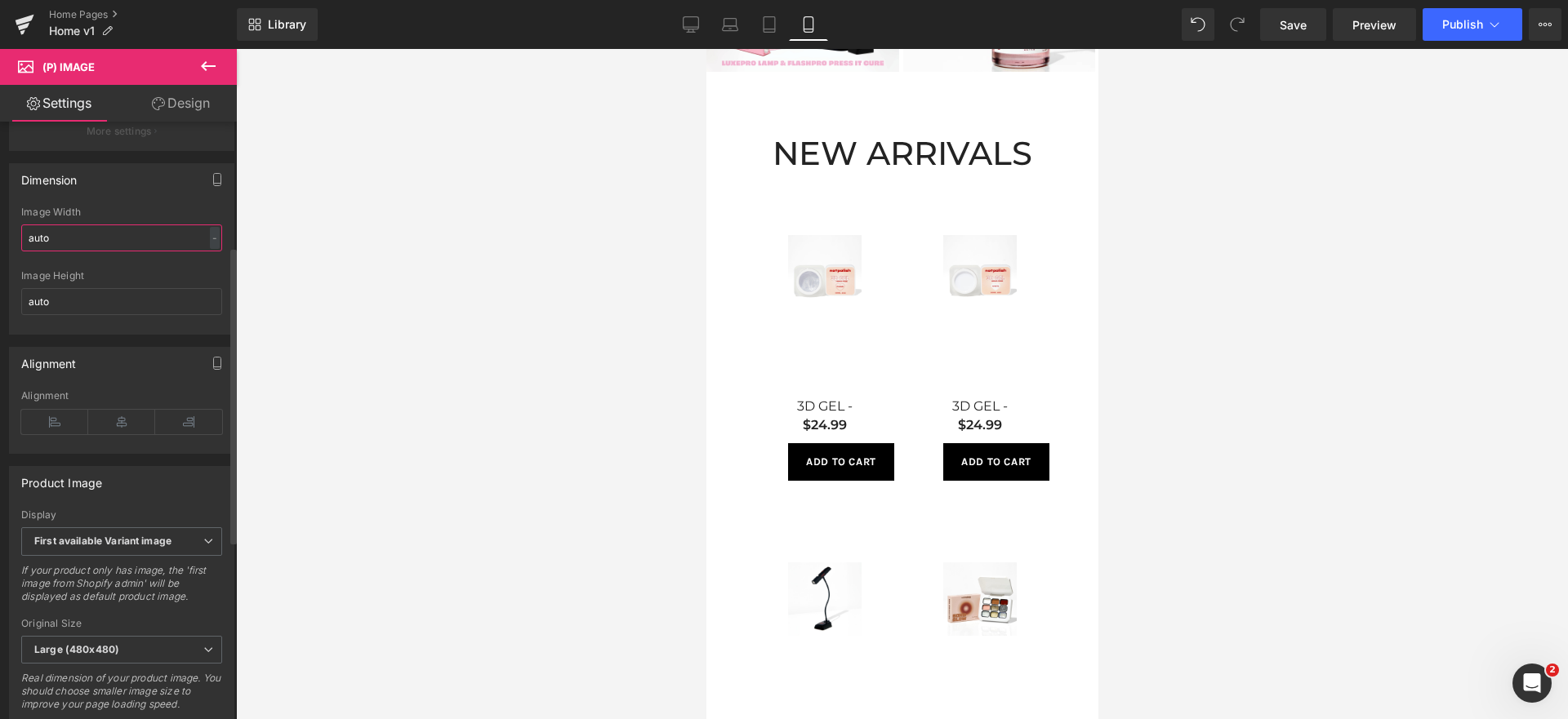
drag, startPoint x: 160, startPoint y: 256, endPoint x: 148, endPoint y: 255, distance: 12.0
click at [158, 252] on input "auto" at bounding box center [121, 237] width 201 height 27
click at [0, 236] on div "Dimension auto Image Width auto - % px auto Image Height auto" at bounding box center [122, 242] width 244 height 183
type input "a"
click at [80, 327] on div "Image Height auto" at bounding box center [121, 301] width 201 height 64
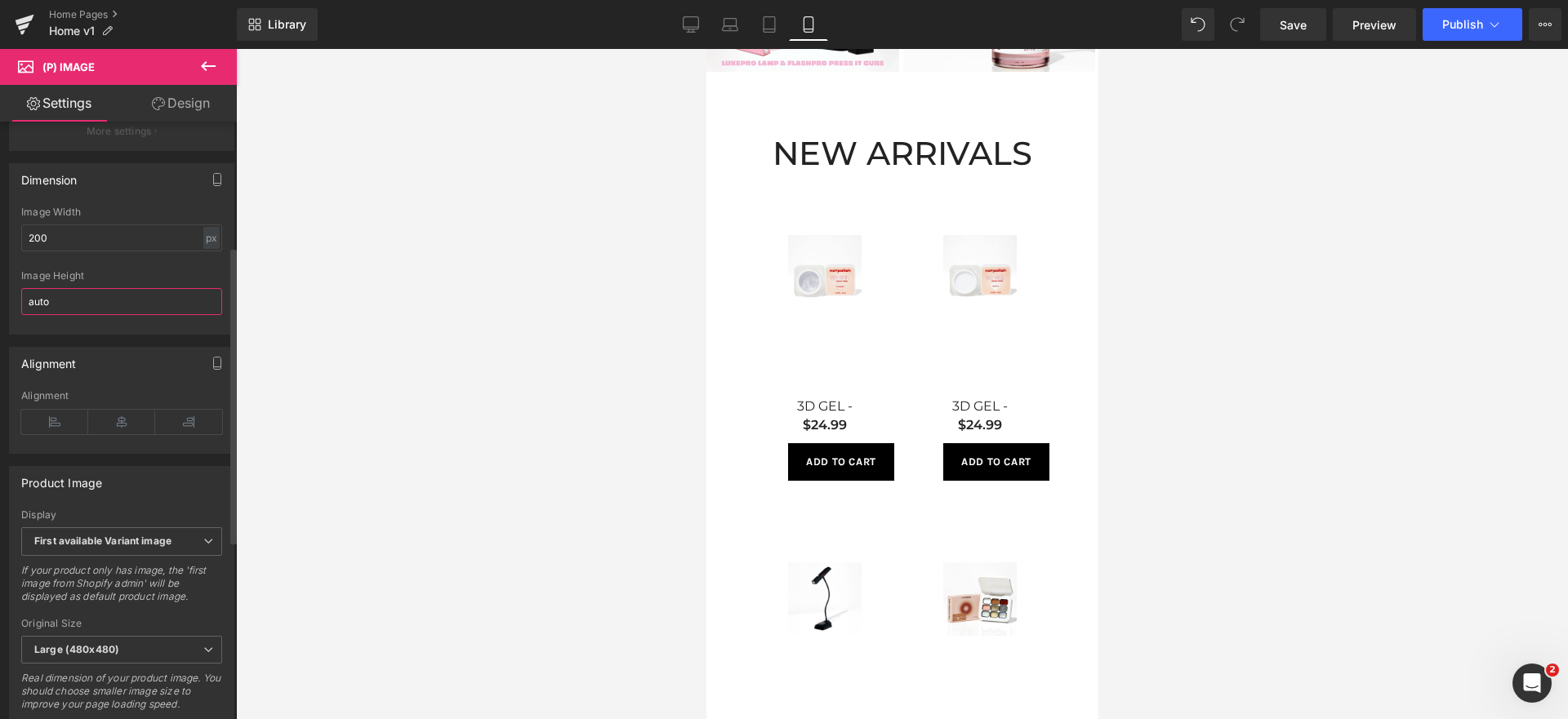
click at [85, 312] on input "auto" at bounding box center [121, 301] width 201 height 27
drag, startPoint x: 79, startPoint y: 258, endPoint x: 1, endPoint y: 247, distance: 78.8
click at [2, 247] on div "Dimension auto Image Width 200 px % px auto Image Height auto" at bounding box center [122, 242] width 244 height 183
type input "400"
drag, startPoint x: 108, startPoint y: 317, endPoint x: 93, endPoint y: 271, distance: 48.4
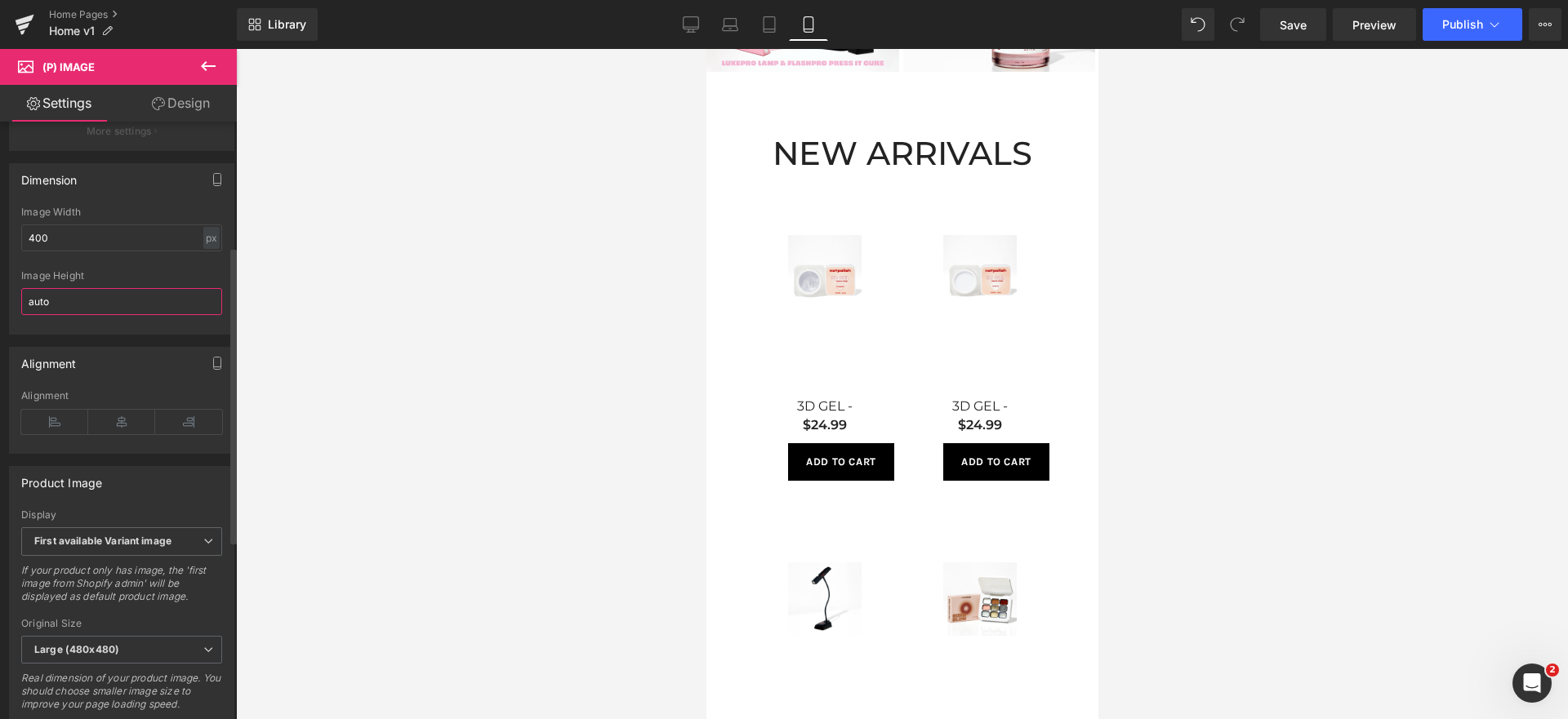
click at [107, 315] on input "auto" at bounding box center [121, 301] width 201 height 27
click at [90, 252] on input "400" at bounding box center [121, 237] width 201 height 27
click at [99, 315] on input "auto" at bounding box center [121, 301] width 201 height 27
paste input "400"
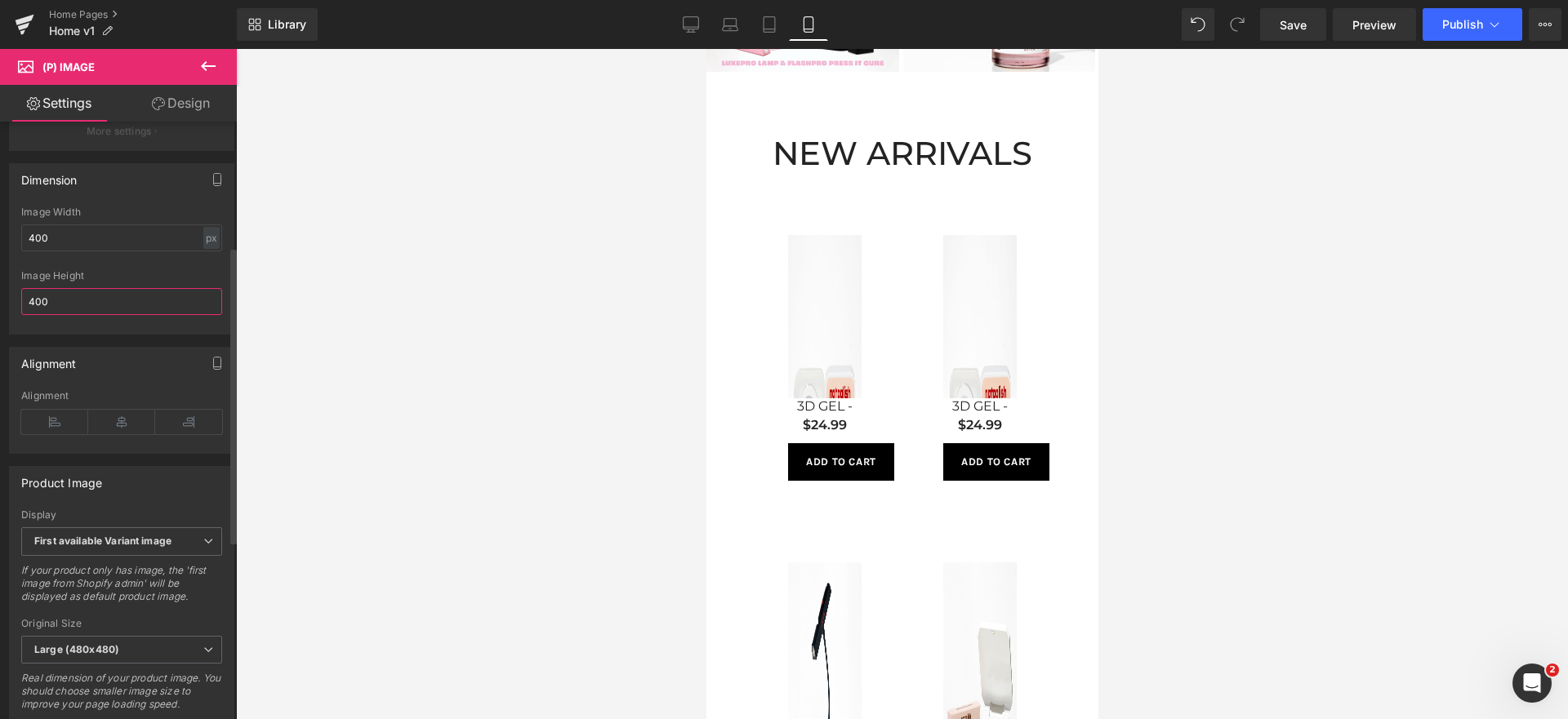
drag, startPoint x: 124, startPoint y: 311, endPoint x: 7, endPoint y: 284, distance: 120.1
click at [0, 296] on div "Dimension auto Image Width 400 px % px auto Image Height 400" at bounding box center [122, 242] width 244 height 183
type input "400"
drag, startPoint x: 85, startPoint y: 228, endPoint x: 54, endPoint y: 233, distance: 31.4
click at [54, 232] on div "Image Width 400 px % px" at bounding box center [121, 237] width 201 height 64
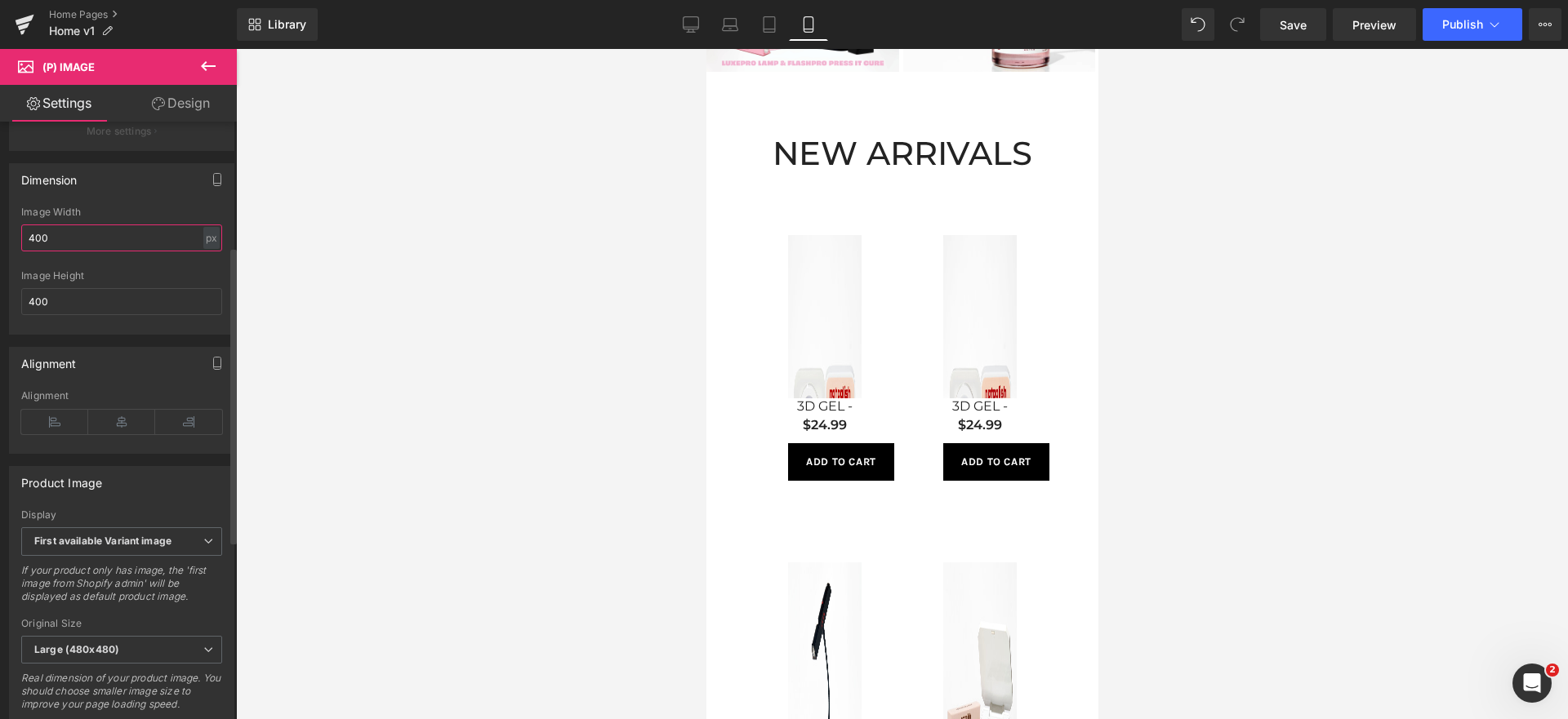
drag, startPoint x: 58, startPoint y: 244, endPoint x: 0, endPoint y: 254, distance: 58.9
click at [0, 254] on div "Dimension auto Image Width 400 px % px auto Image Height 400" at bounding box center [122, 242] width 244 height 183
drag, startPoint x: 55, startPoint y: 249, endPoint x: 107, endPoint y: 253, distance: 52.2
click at [103, 252] on input "800400" at bounding box center [121, 237] width 201 height 27
click at [115, 311] on input "400" at bounding box center [121, 301] width 201 height 27
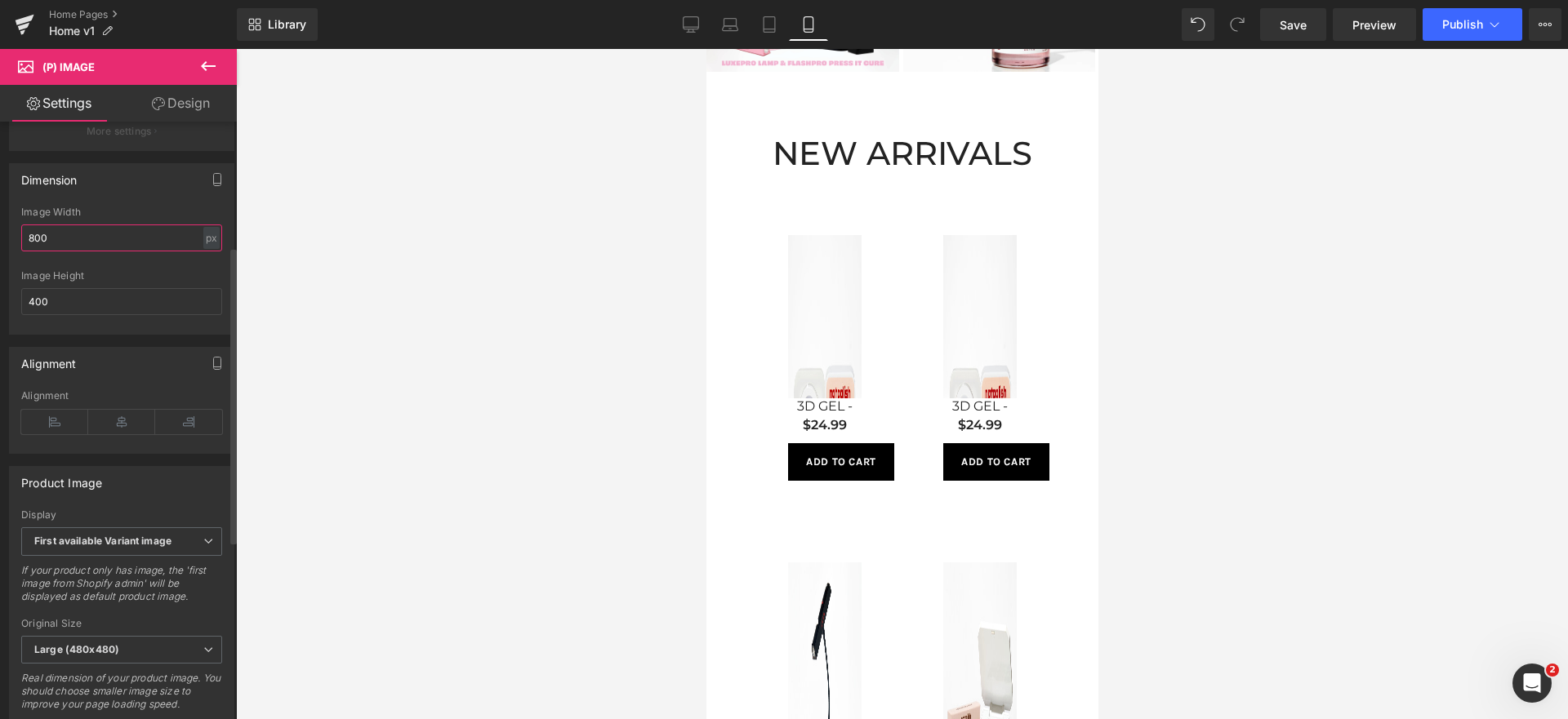
drag, startPoint x: 69, startPoint y: 246, endPoint x: 0, endPoint y: 235, distance: 69.9
click at [0, 235] on div "Dimension auto Image Width 800 px % px auto Image Height 400" at bounding box center [122, 242] width 244 height 183
type input "300"
drag, startPoint x: 75, startPoint y: 311, endPoint x: 0, endPoint y: 307, distance: 75.1
click at [0, 307] on div "Dimension auto Image Width 300 px % px auto Image Height 400" at bounding box center [122, 242] width 244 height 183
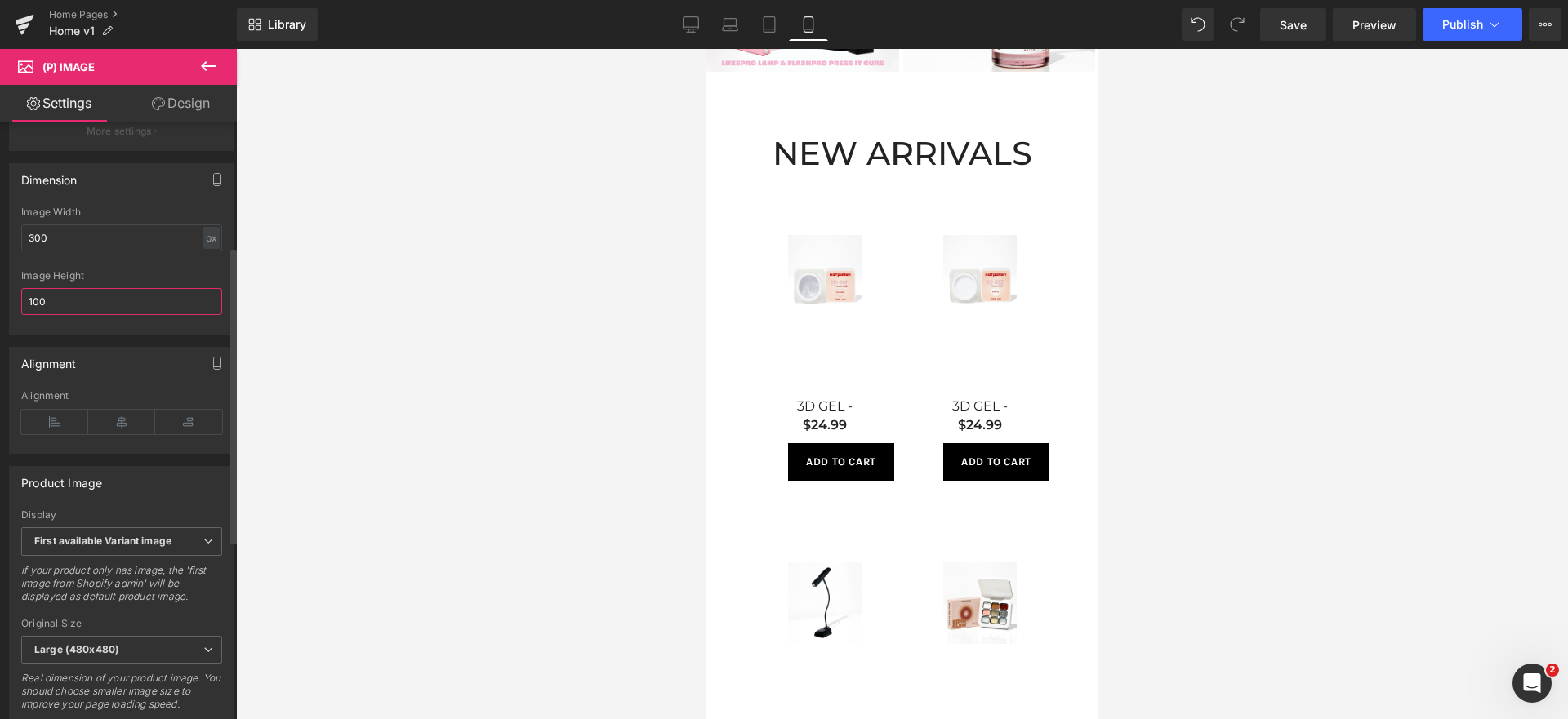
type input "100"
drag, startPoint x: 19, startPoint y: 247, endPoint x: 0, endPoint y: 252, distance: 19.6
click at [0, 252] on div "Dimension auto Image Width 300 px % px auto Image Height 100" at bounding box center [122, 242] width 244 height 183
type input "0"
drag, startPoint x: 80, startPoint y: 258, endPoint x: 0, endPoint y: 272, distance: 81.2
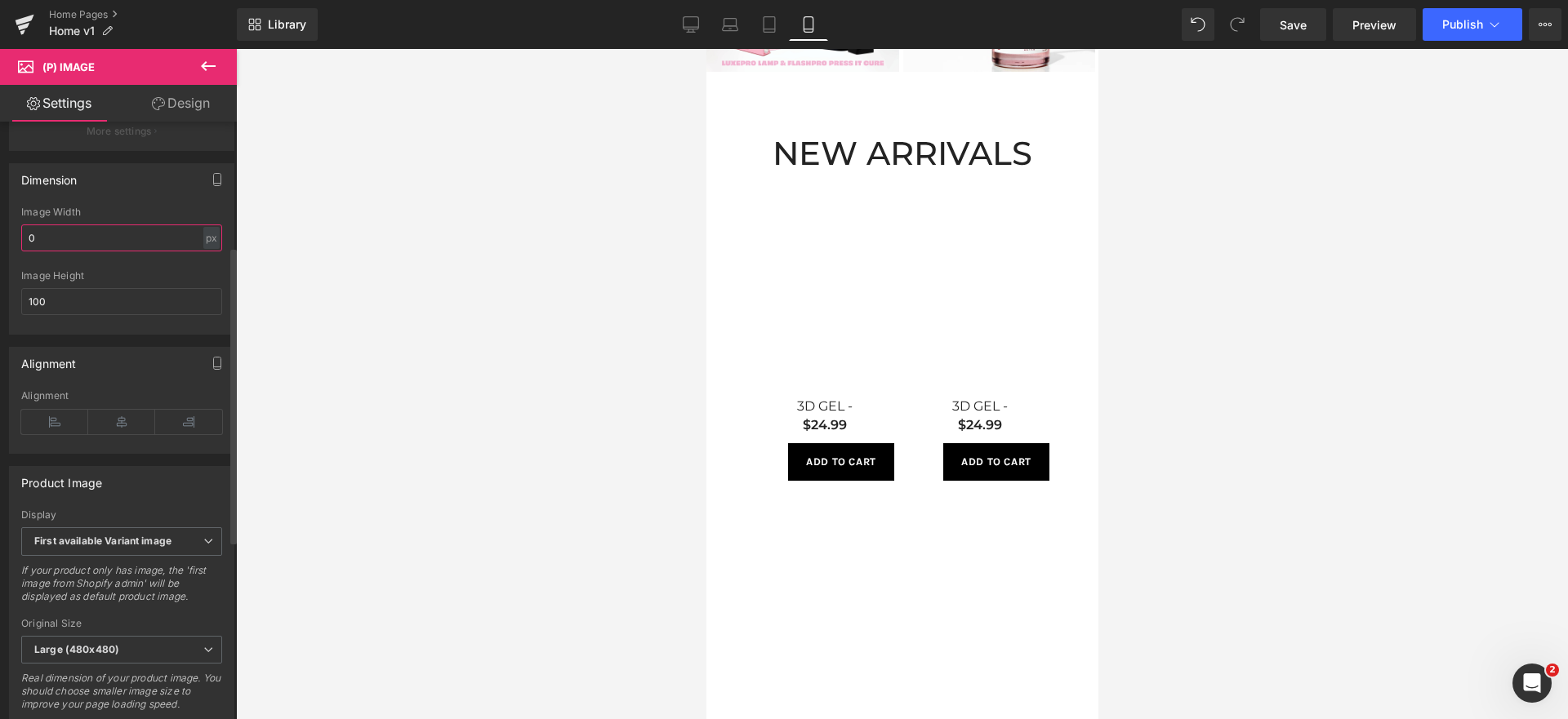
click at [0, 272] on div "Dimension auto Image Width 0 px % px auto Image Height 100" at bounding box center [122, 242] width 244 height 183
click at [207, 195] on button "button" at bounding box center [218, 180] width 27 height 31
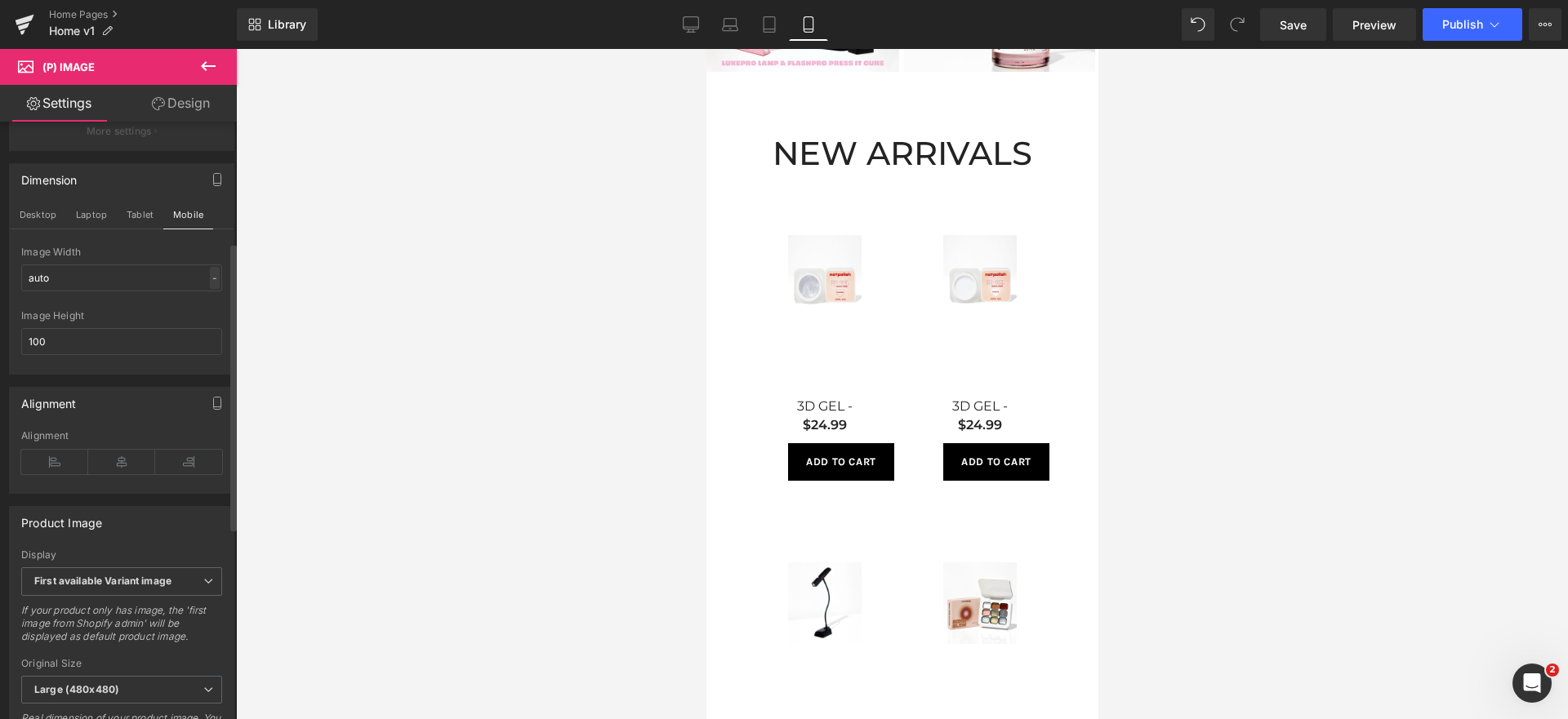
click at [210, 289] on div "-" at bounding box center [215, 277] width 10 height 22
click at [206, 310] on li "%" at bounding box center [210, 303] width 20 height 24
click at [152, 279] on input "auto" at bounding box center [121, 277] width 201 height 27
type input "2"
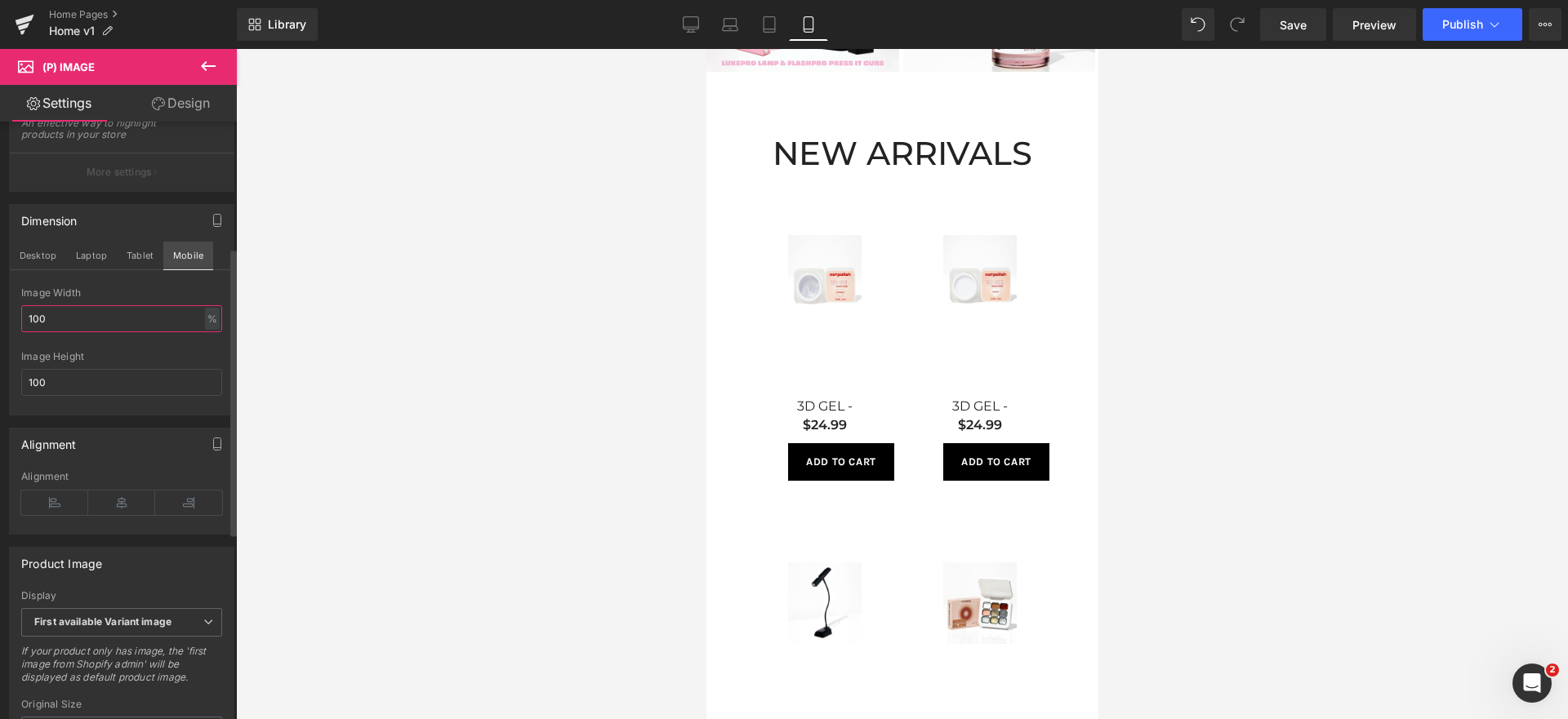
scroll to position [406, 0]
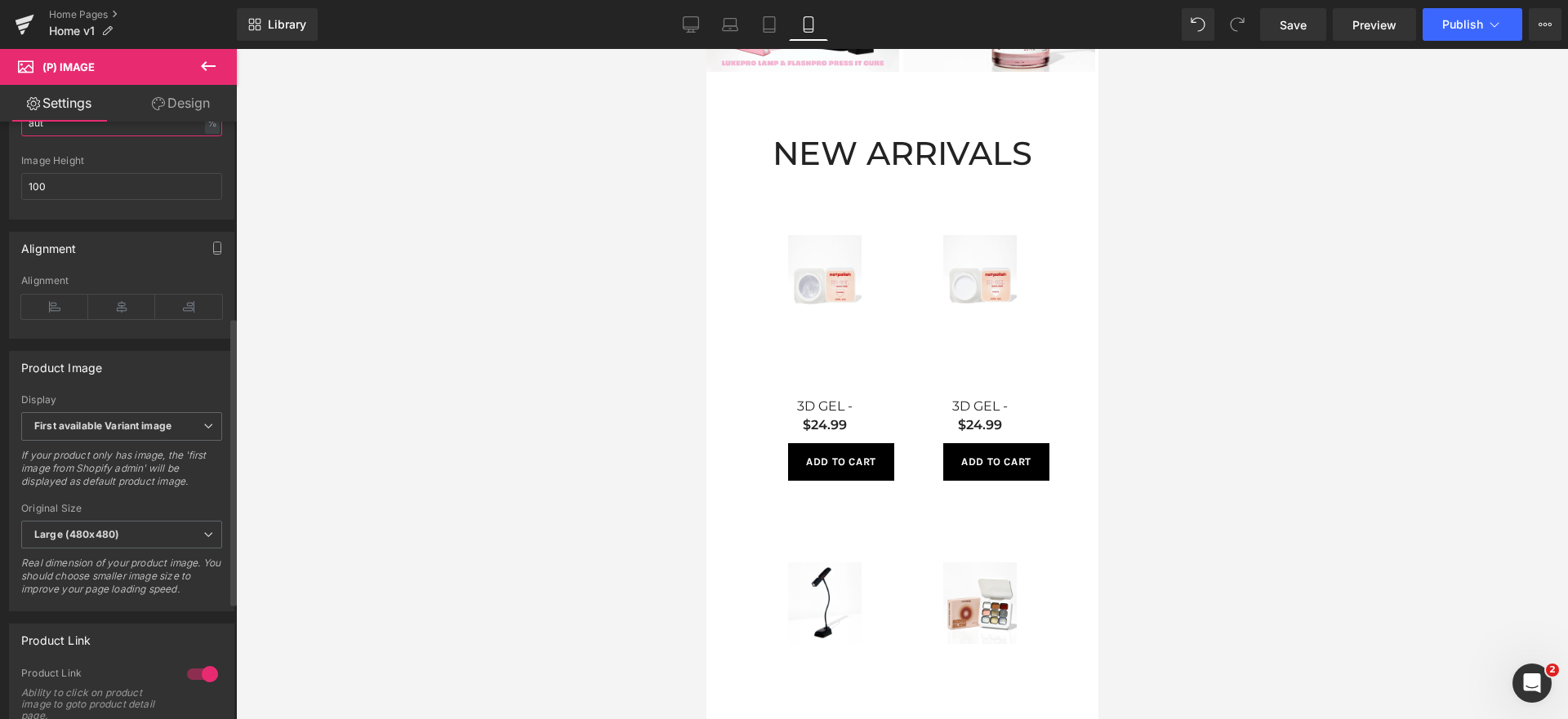
type input "auto"
click at [177, 200] on input "100" at bounding box center [121, 186] width 201 height 27
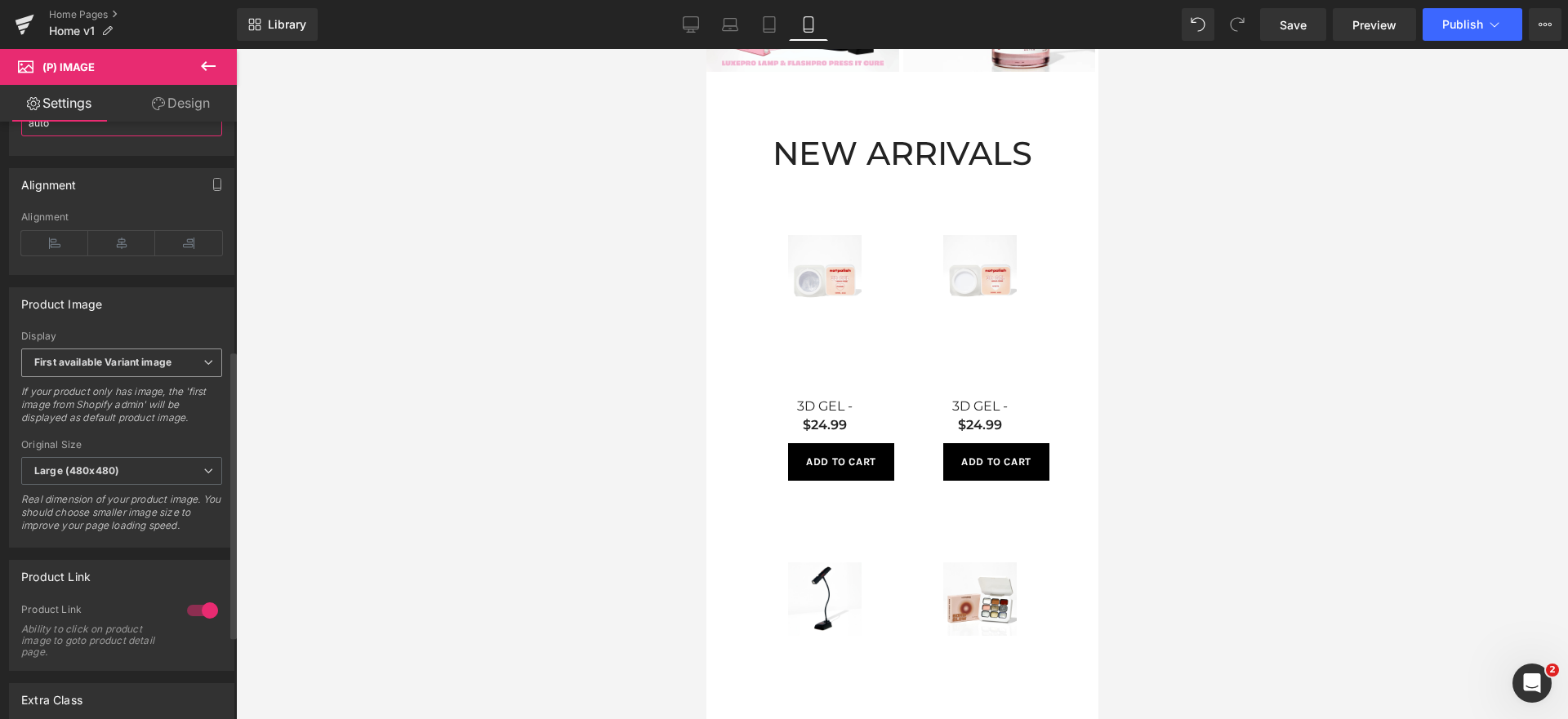
scroll to position [475, 0]
type input "auto"
click at [190, 371] on span "First available Variant image" at bounding box center [121, 357] width 201 height 28
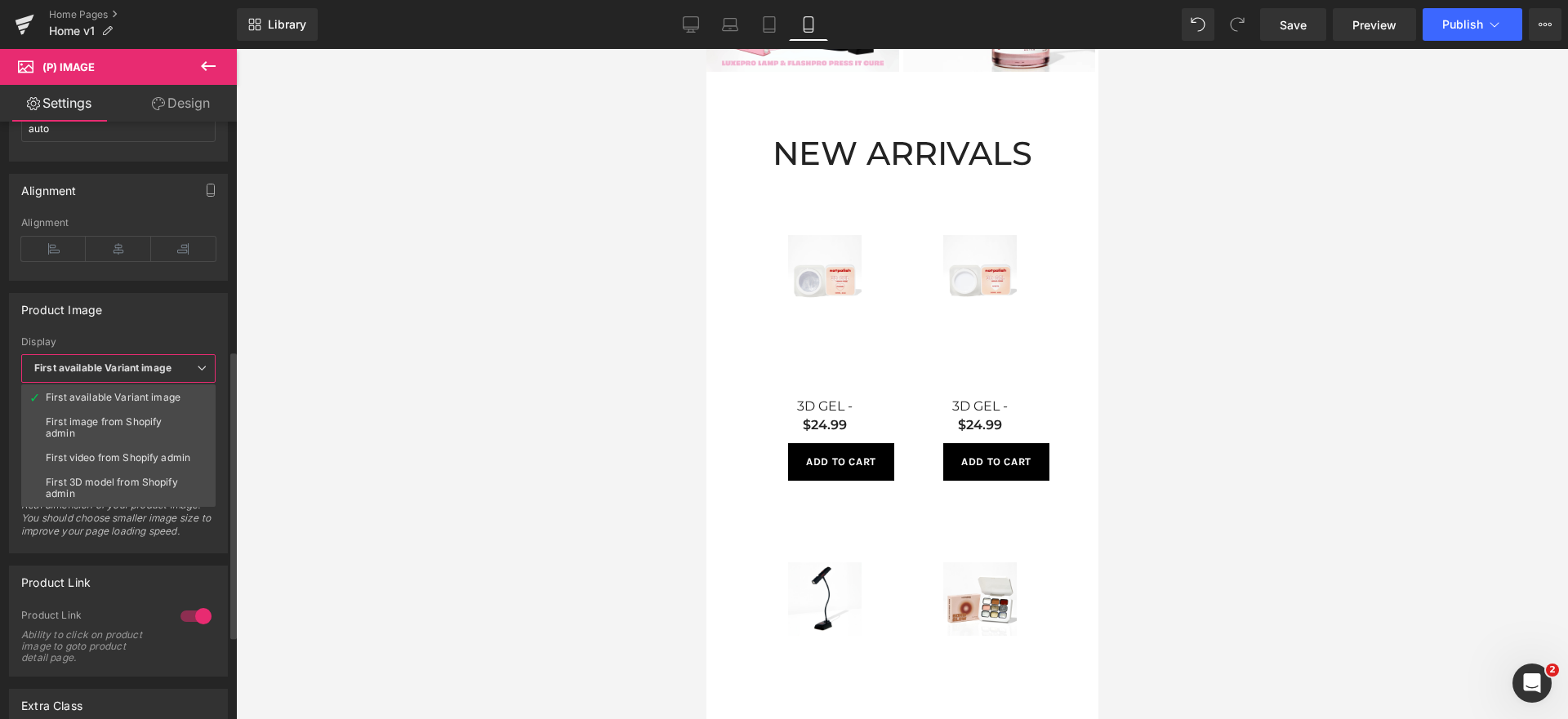
click at [191, 316] on div "Product Image" at bounding box center [118, 309] width 218 height 31
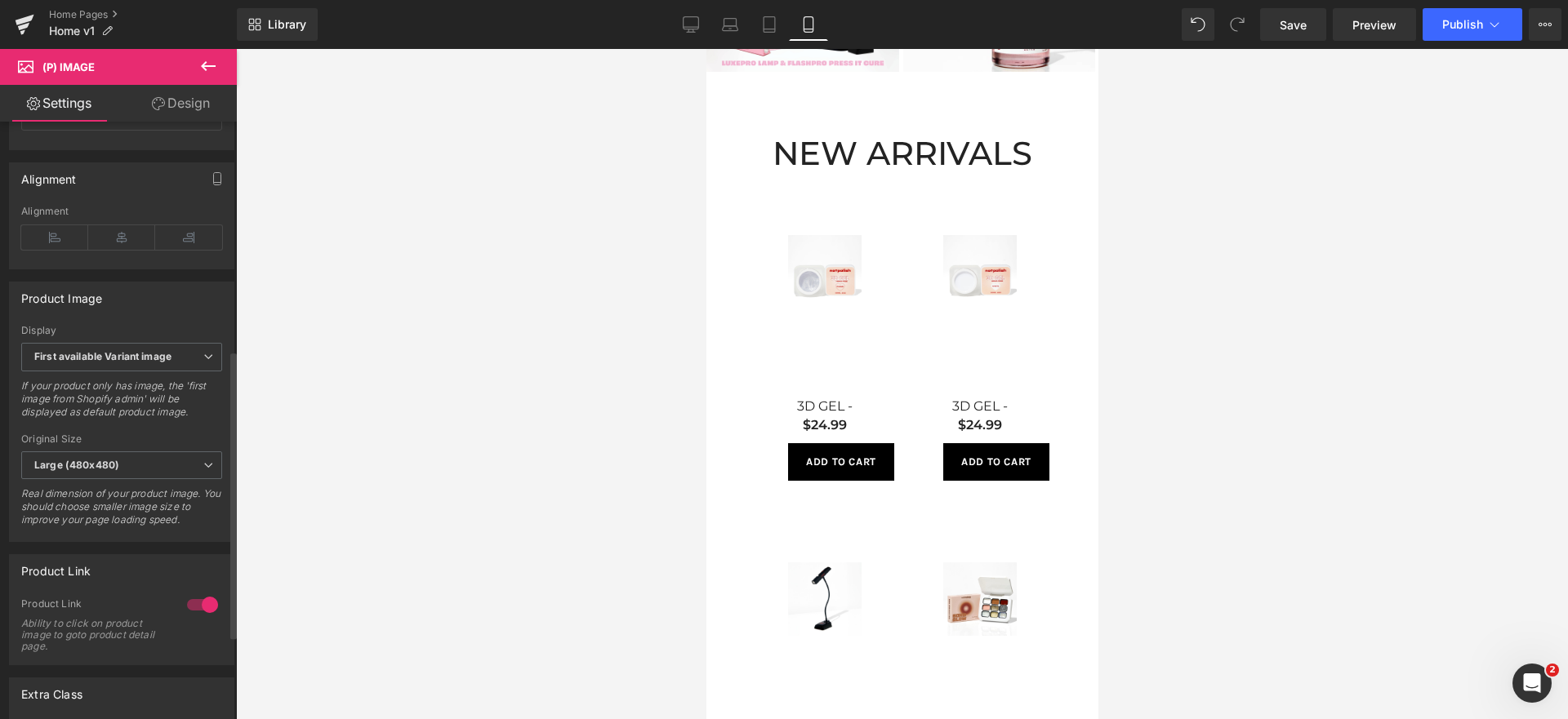
click at [173, 445] on div "Original Size" at bounding box center [121, 439] width 201 height 11
click at [170, 466] on span "Large (480x480)" at bounding box center [121, 465] width 201 height 28
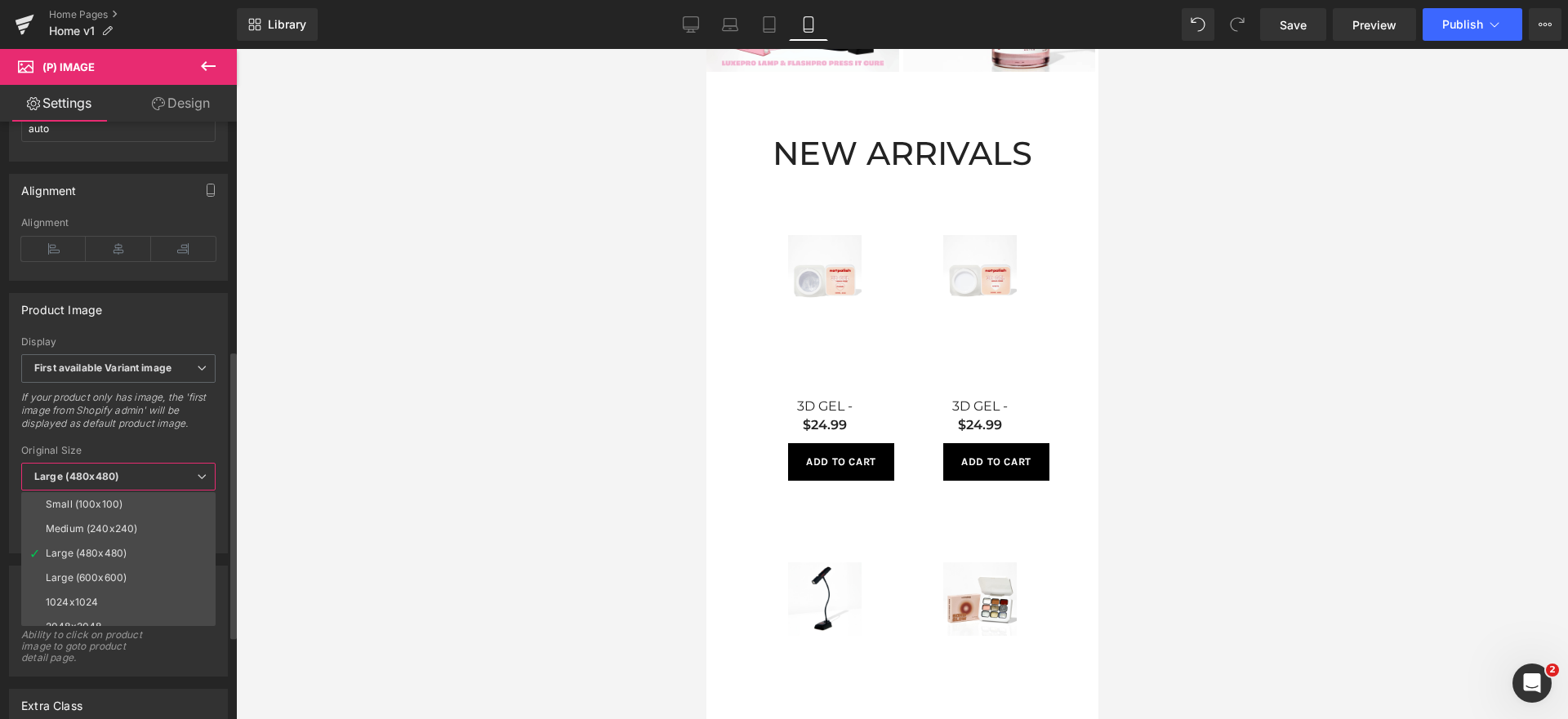
click at [155, 575] on li "Large (600x600)" at bounding box center [122, 578] width 201 height 25
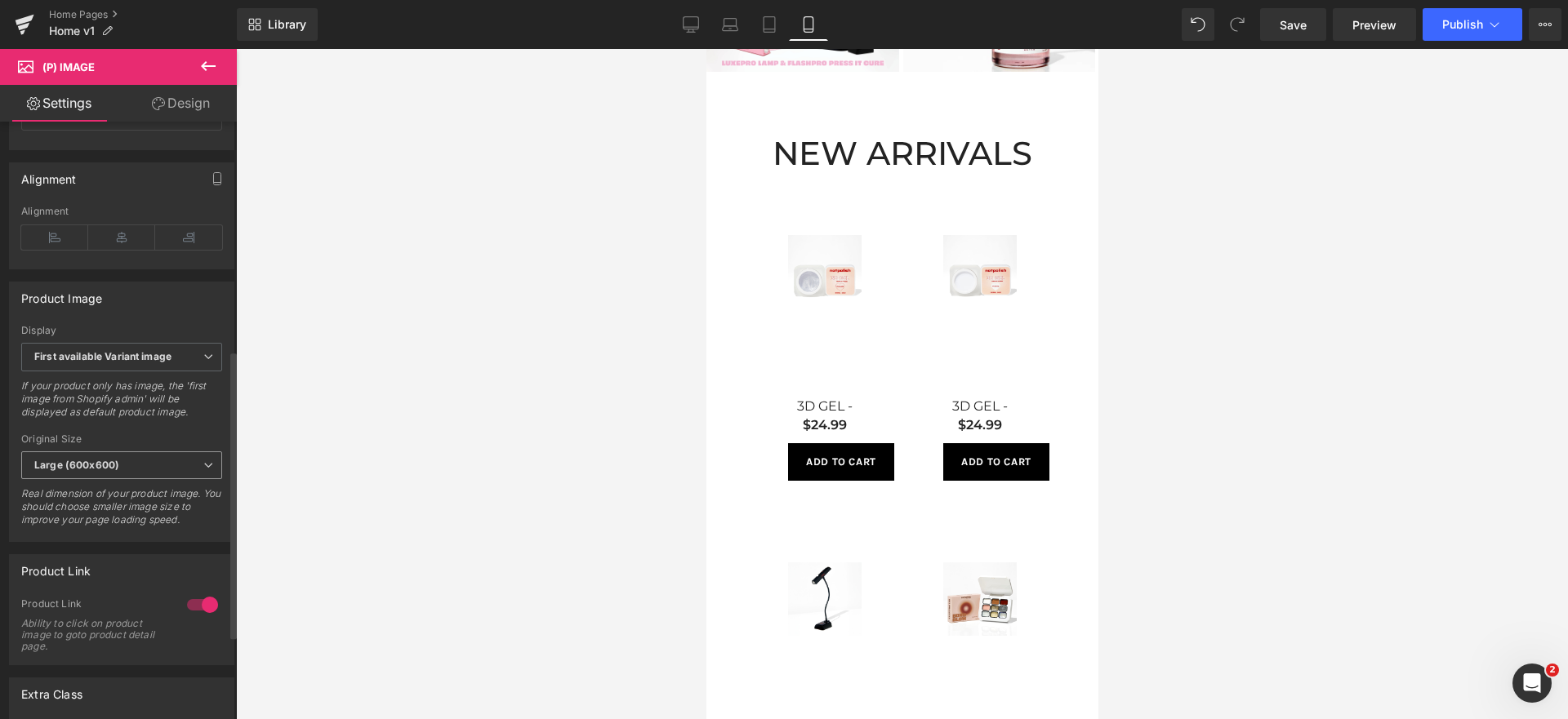
click at [144, 474] on span "Large (600x600)" at bounding box center [121, 465] width 201 height 28
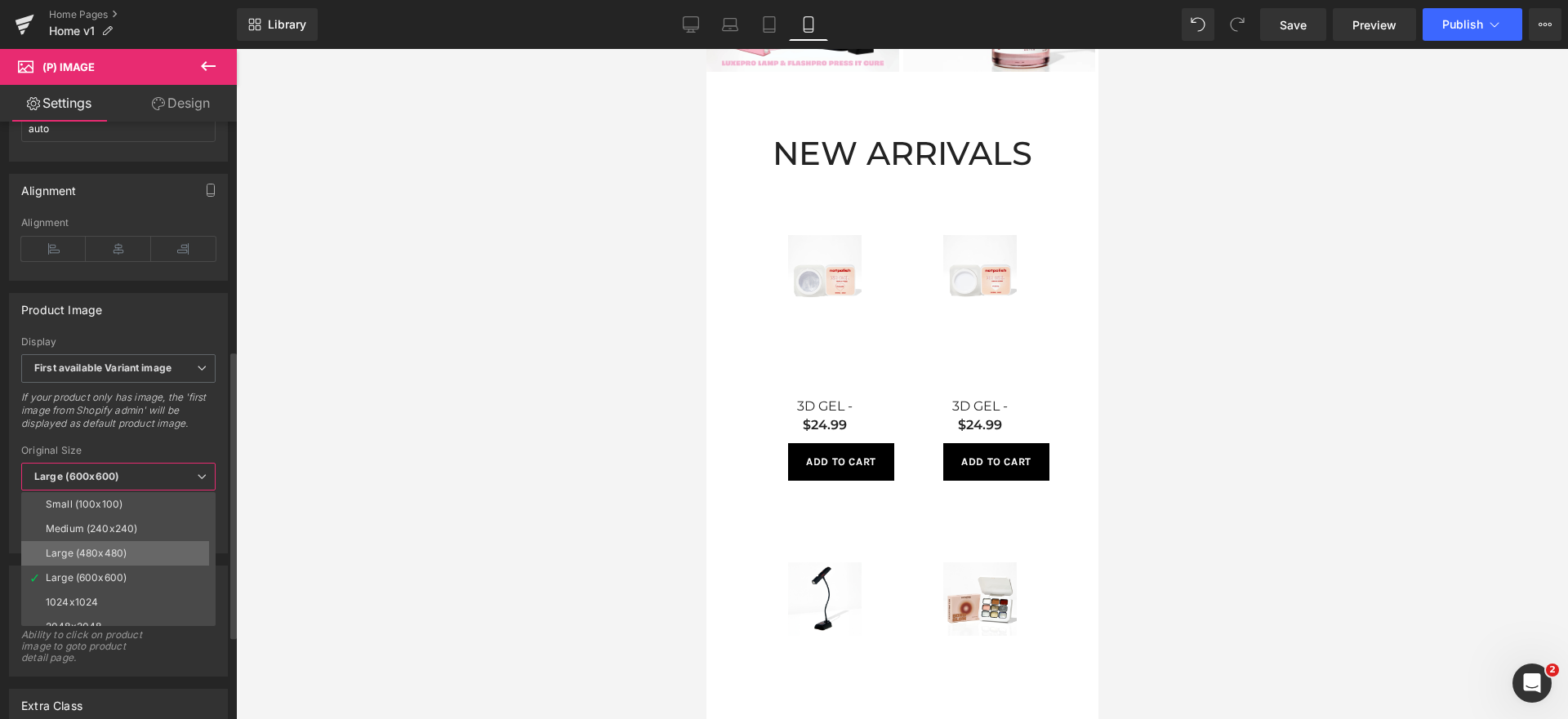
scroll to position [13, 0]
click at [126, 611] on li "2048x2048" at bounding box center [122, 614] width 201 height 25
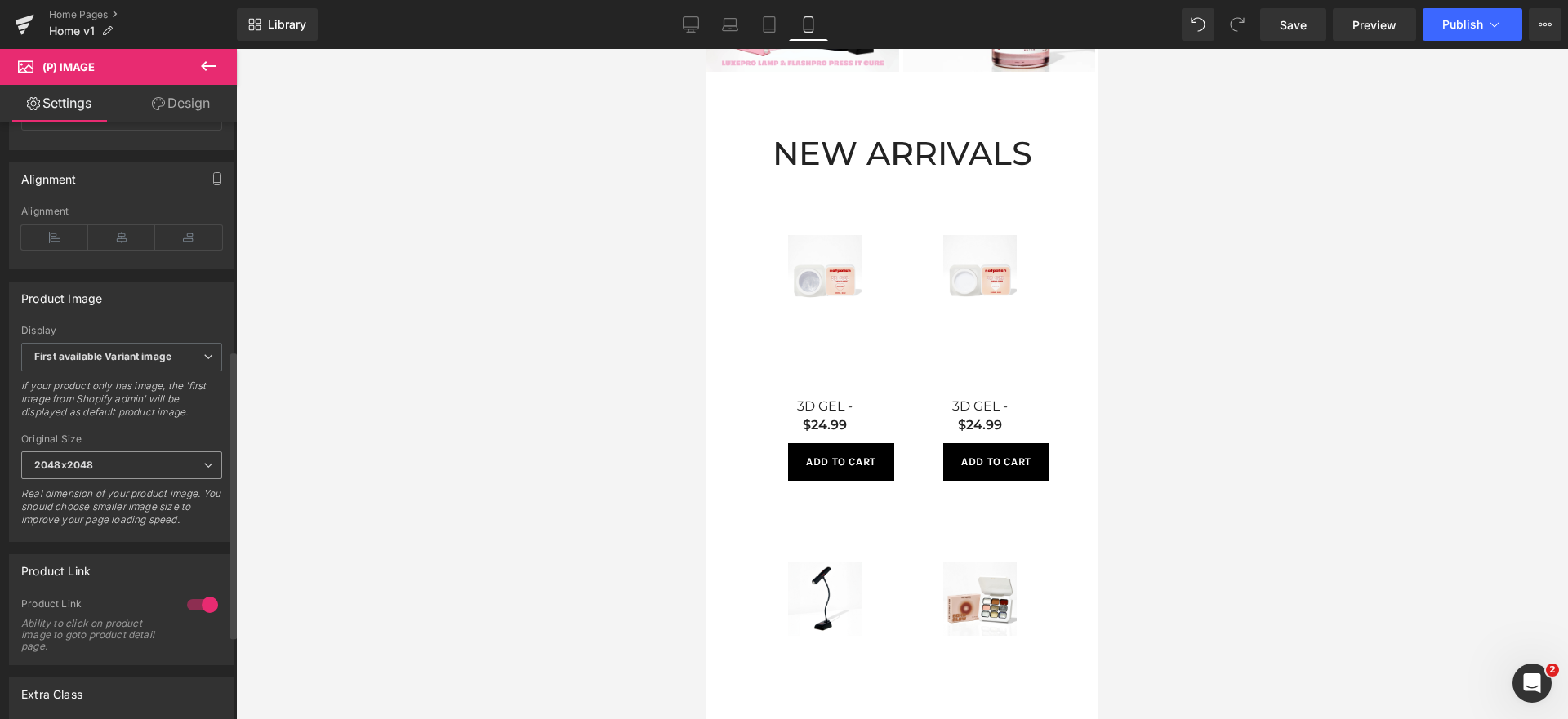
click at [148, 465] on span "2048x2048" at bounding box center [121, 465] width 201 height 28
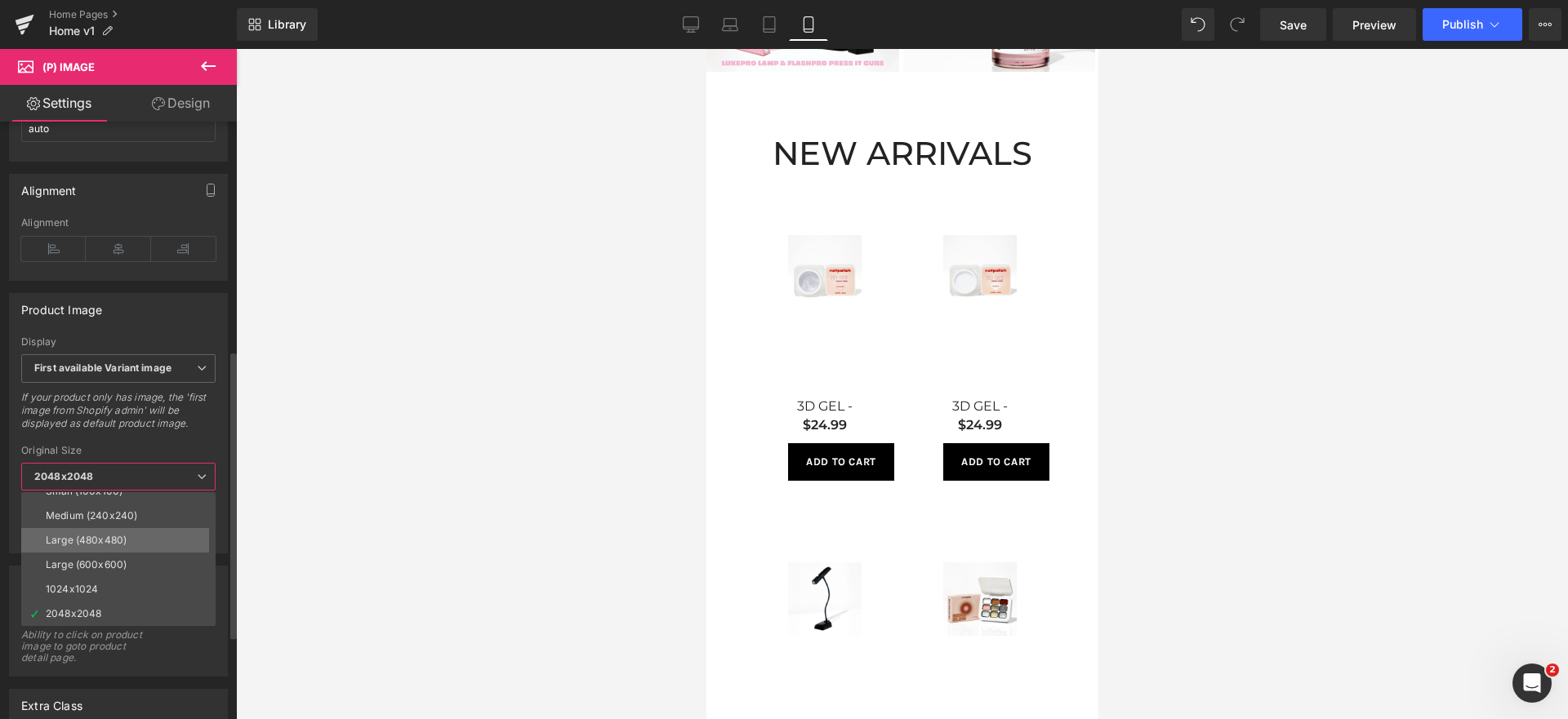
click at [127, 533] on li "Large (480x480)" at bounding box center [122, 540] width 201 height 25
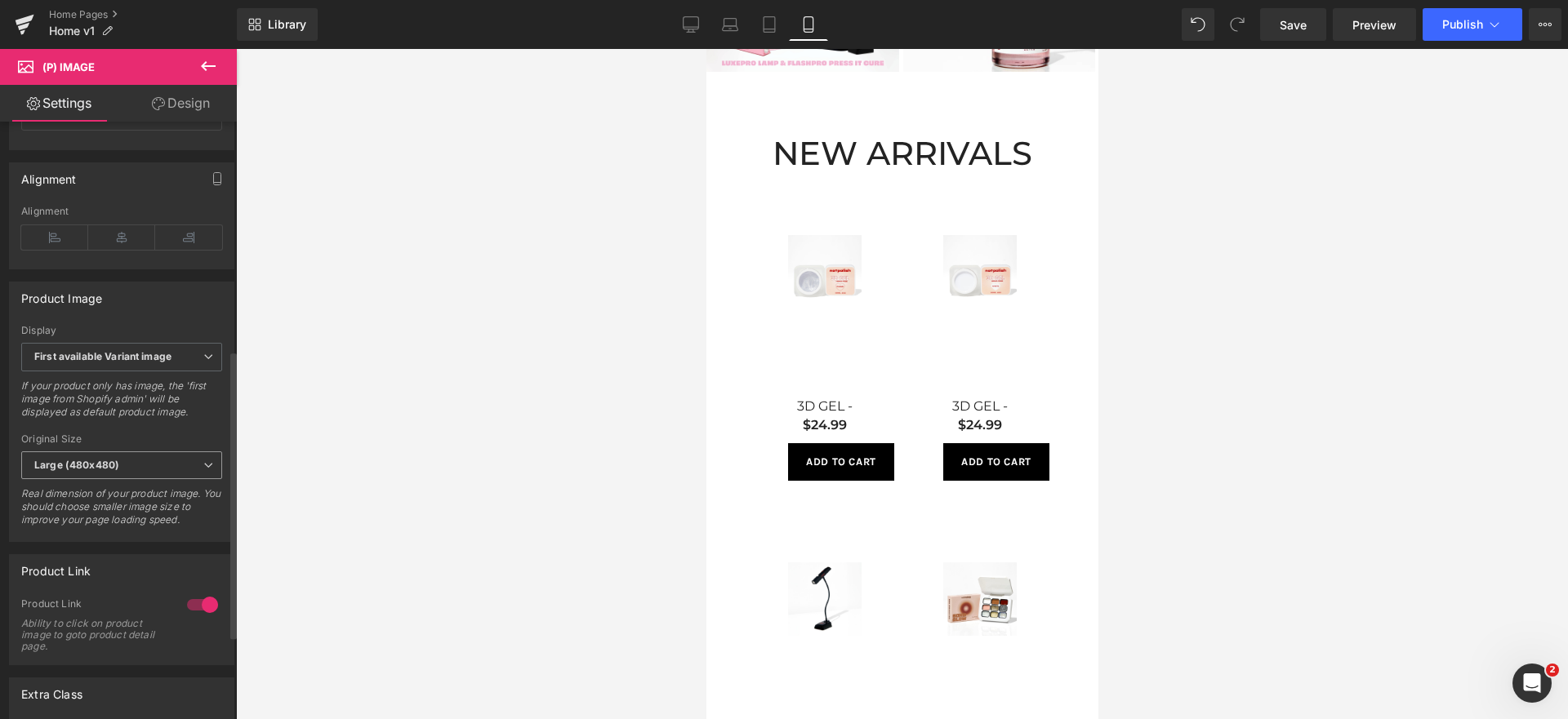
click at [171, 469] on span "Large (480x480)" at bounding box center [121, 465] width 201 height 28
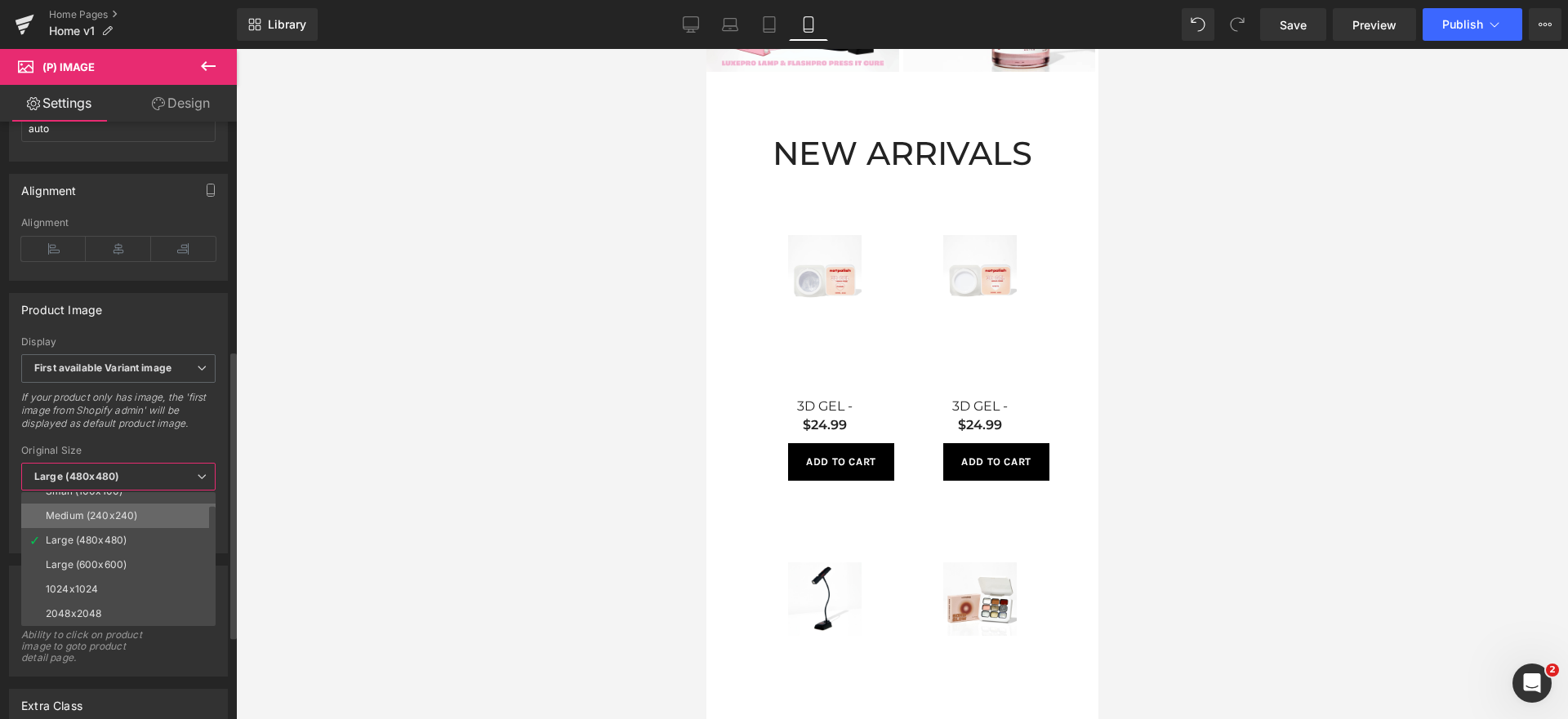
click at [148, 517] on li "Medium (240x240)" at bounding box center [122, 516] width 201 height 25
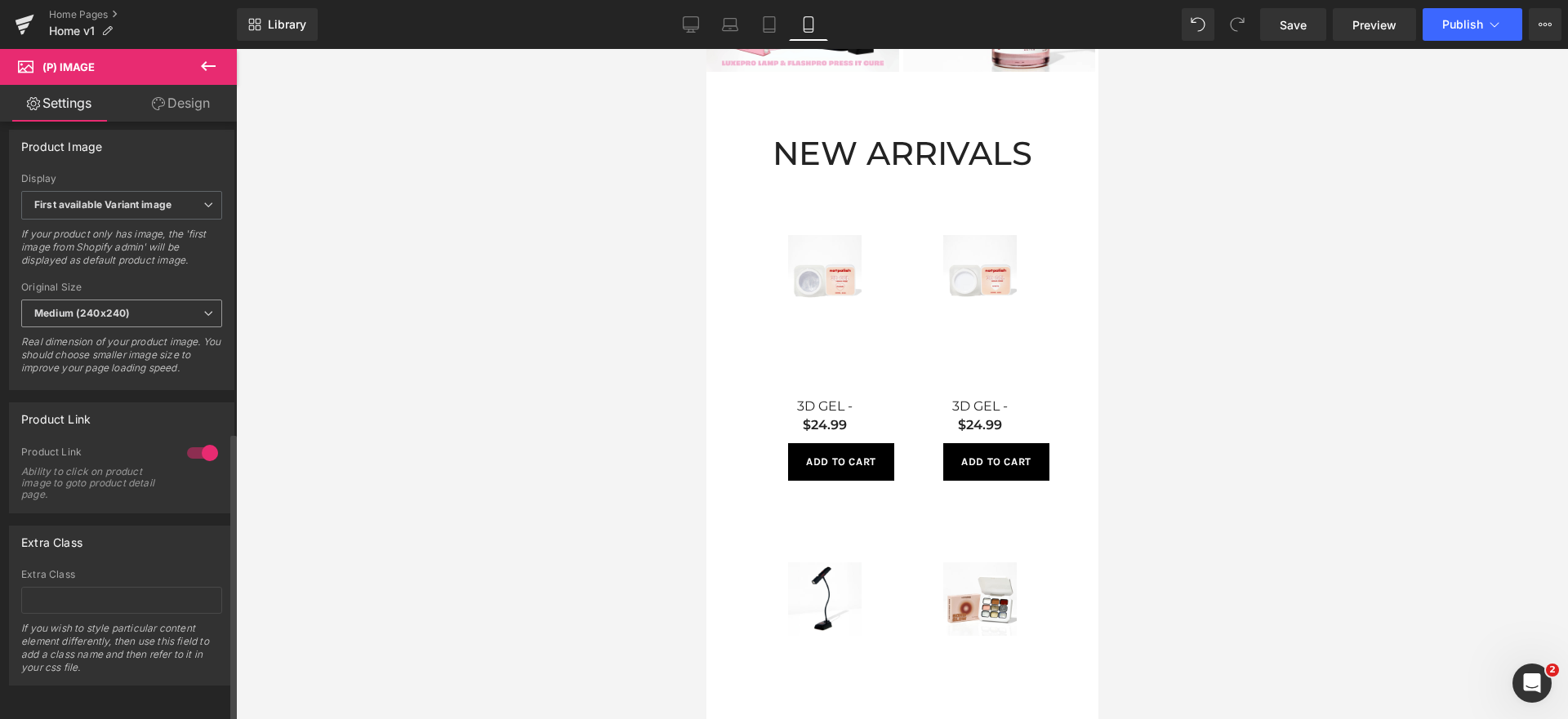
scroll to position [0, 0]
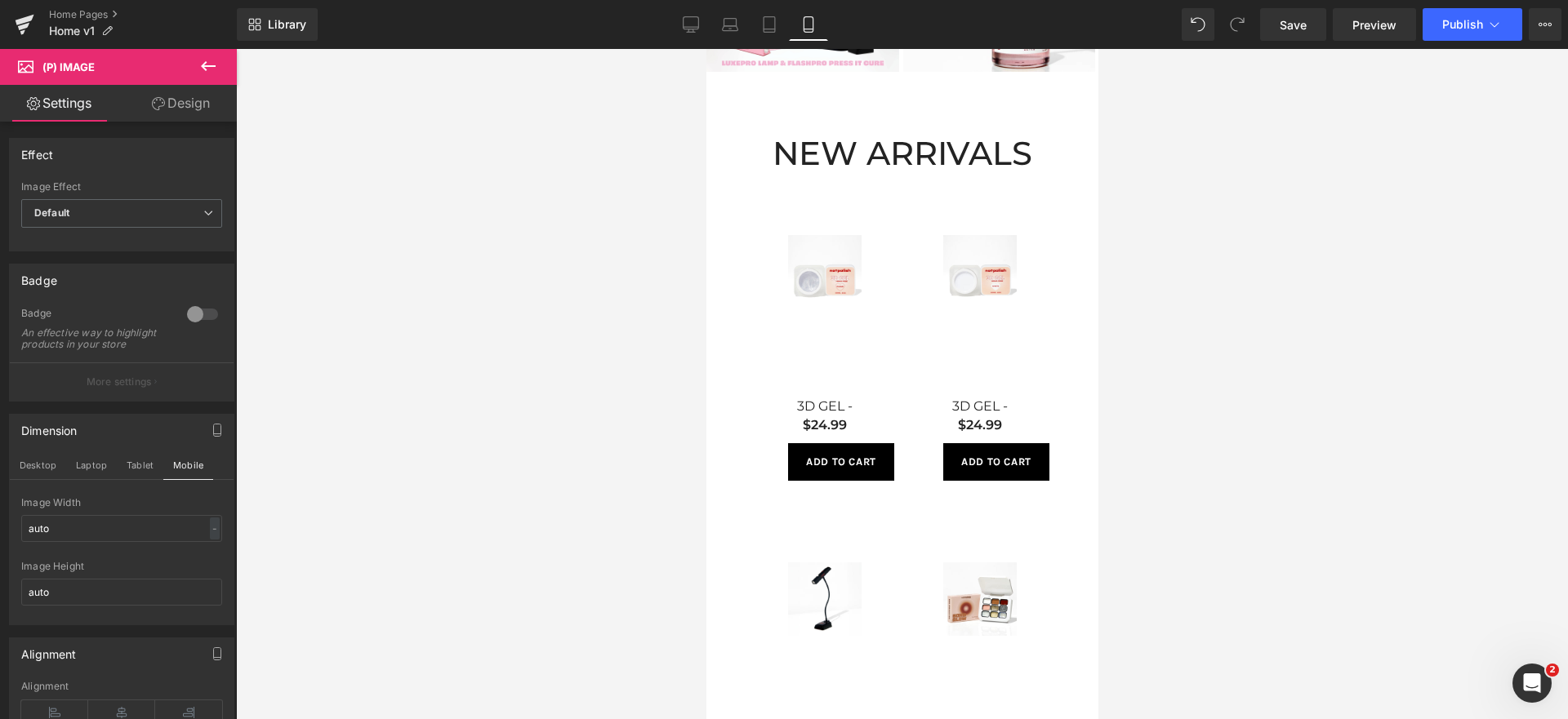
click at [178, 117] on link "Design" at bounding box center [181, 103] width 119 height 37
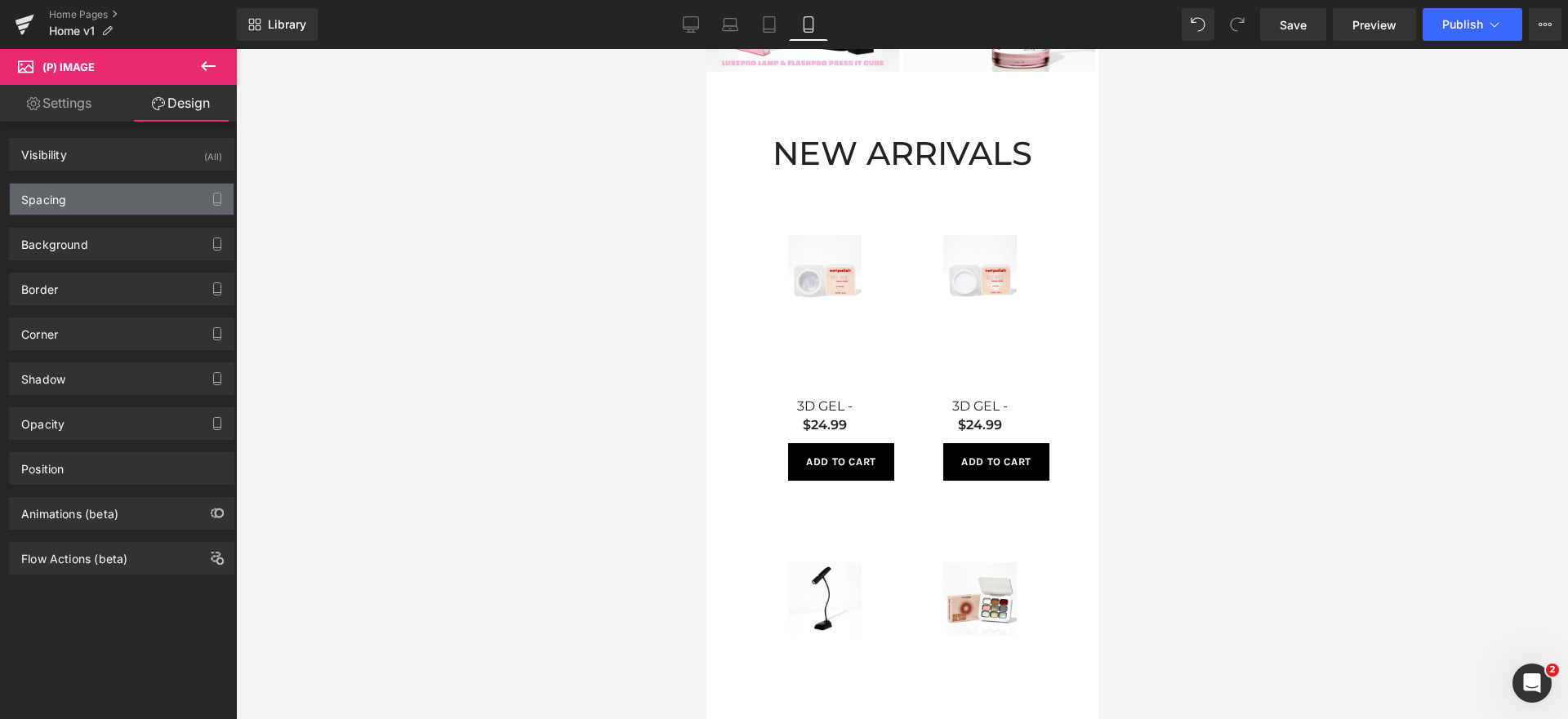
click at [134, 189] on div "Spacing" at bounding box center [121, 199] width 223 height 31
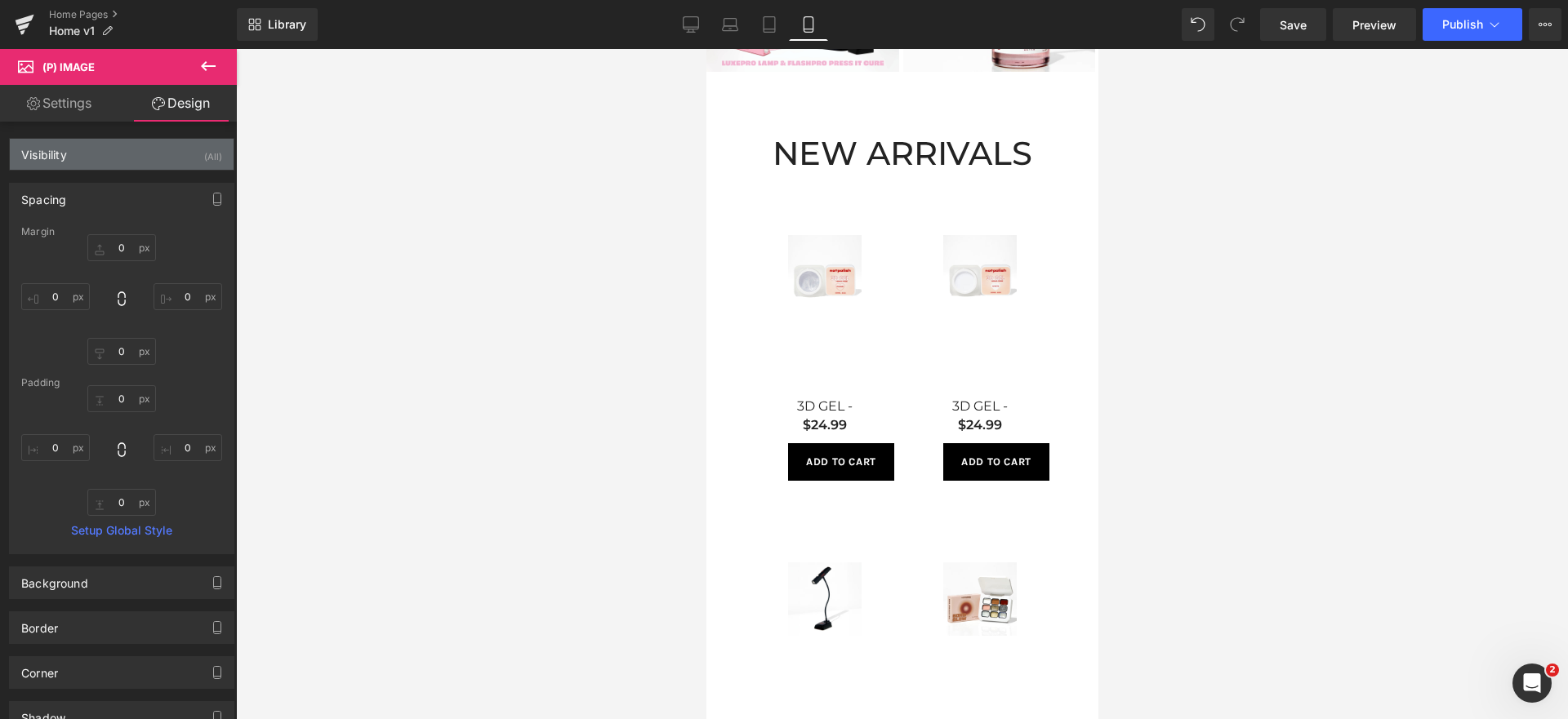
click at [125, 157] on div "Visibility (All)" at bounding box center [121, 154] width 223 height 31
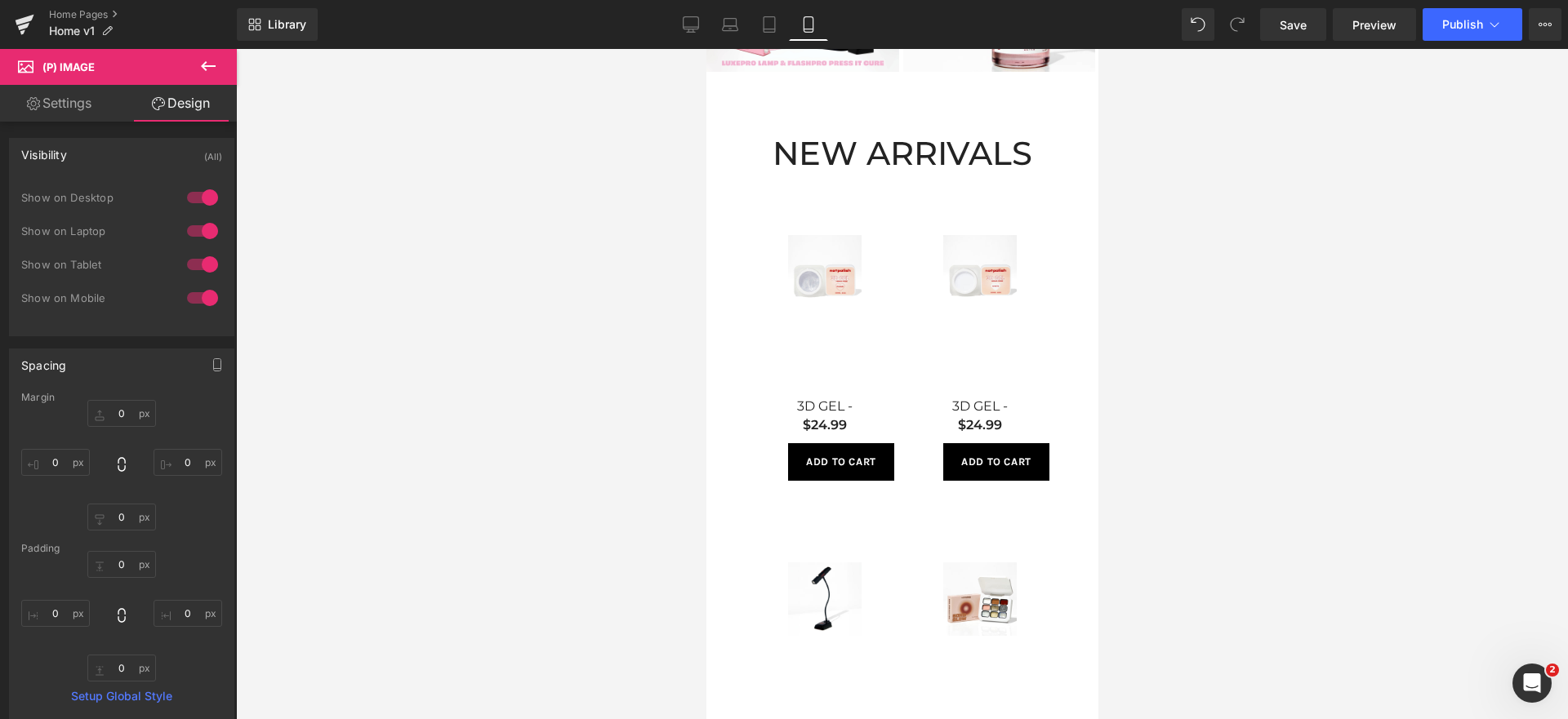
click at [125, 157] on div "Visibility (All)" at bounding box center [121, 154] width 223 height 31
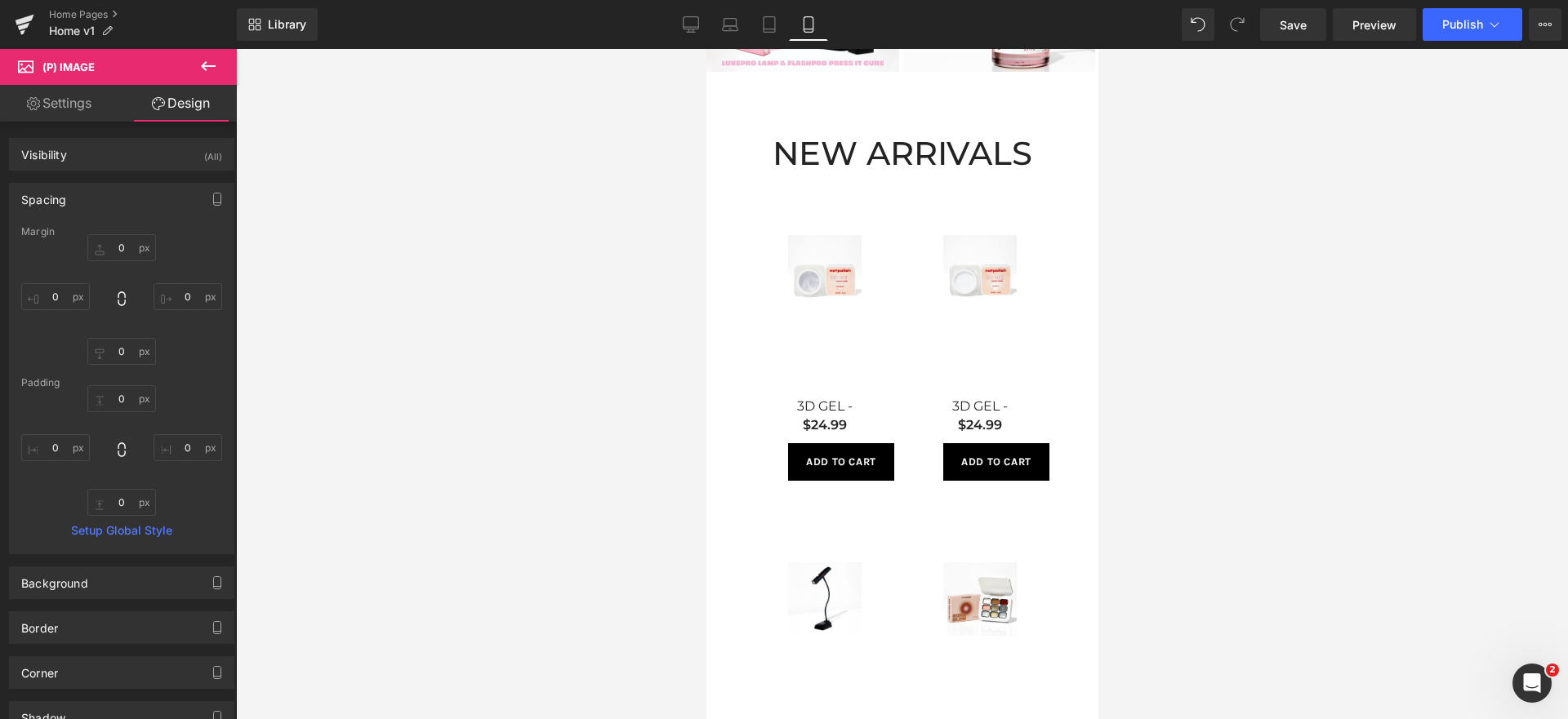
click at [97, 218] on div "Spacing [GEOGRAPHIC_DATA] [GEOGRAPHIC_DATA] Setup Global Style" at bounding box center [121, 369] width 225 height 371
click at [97, 198] on div "Spacing" at bounding box center [121, 199] width 223 height 31
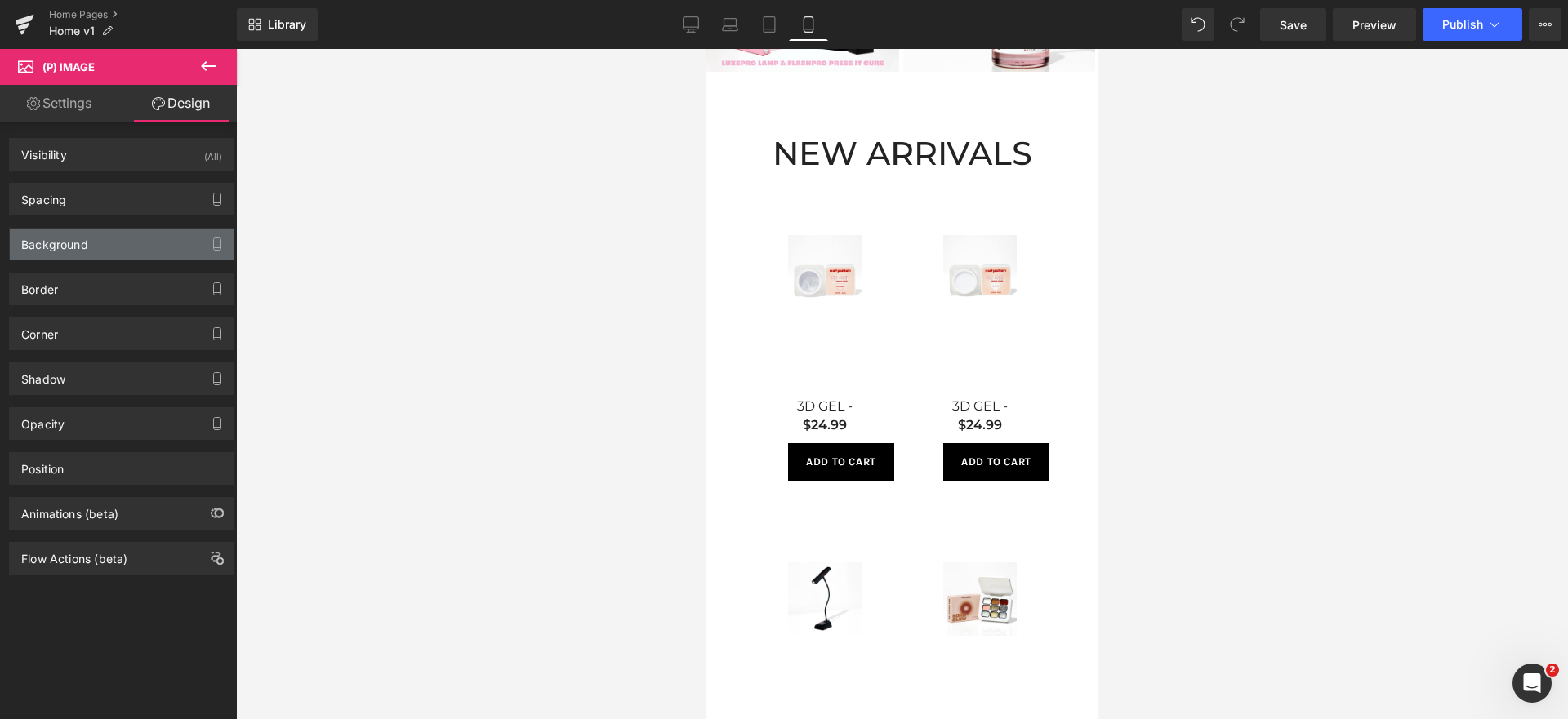
click at [101, 237] on div "Background" at bounding box center [121, 244] width 223 height 31
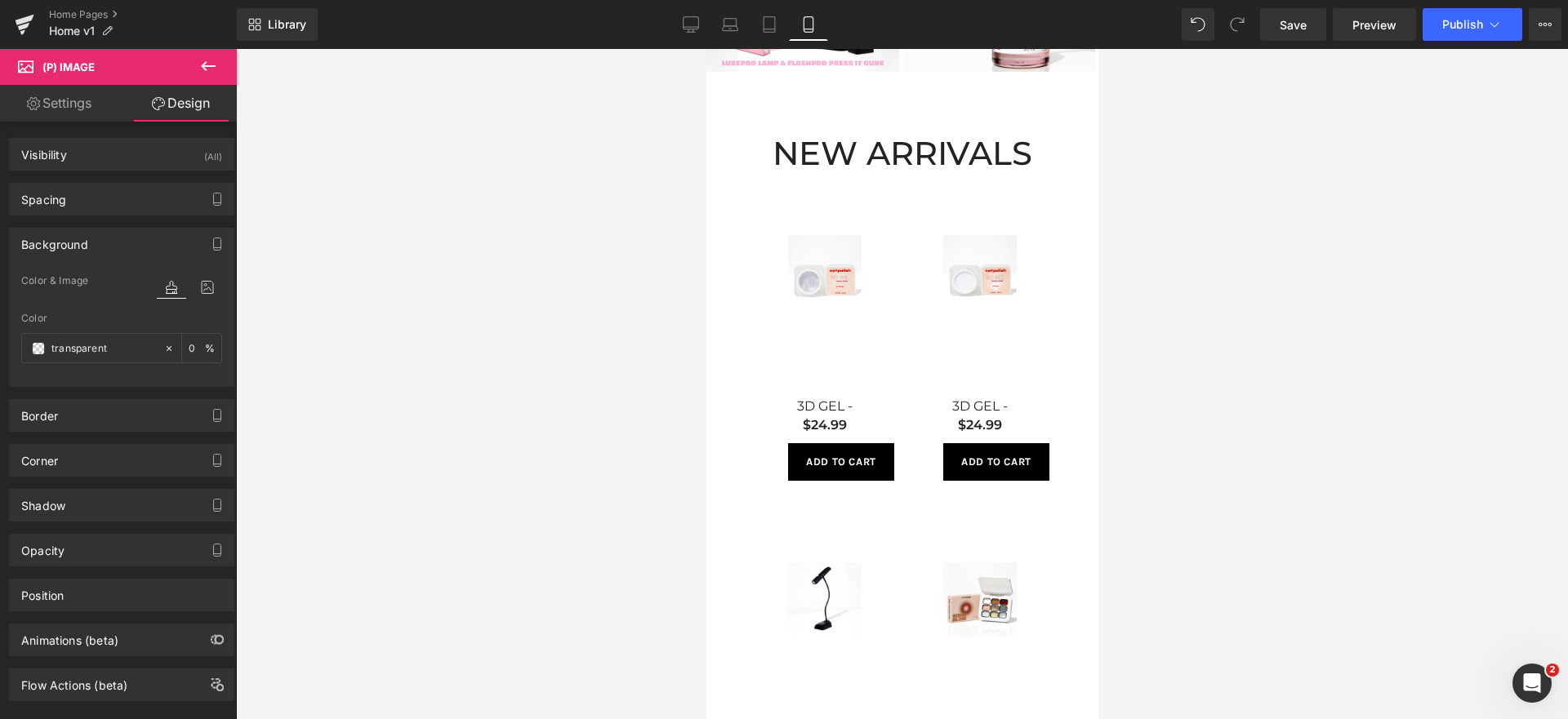
click at [100, 241] on div "Background" at bounding box center [121, 244] width 223 height 31
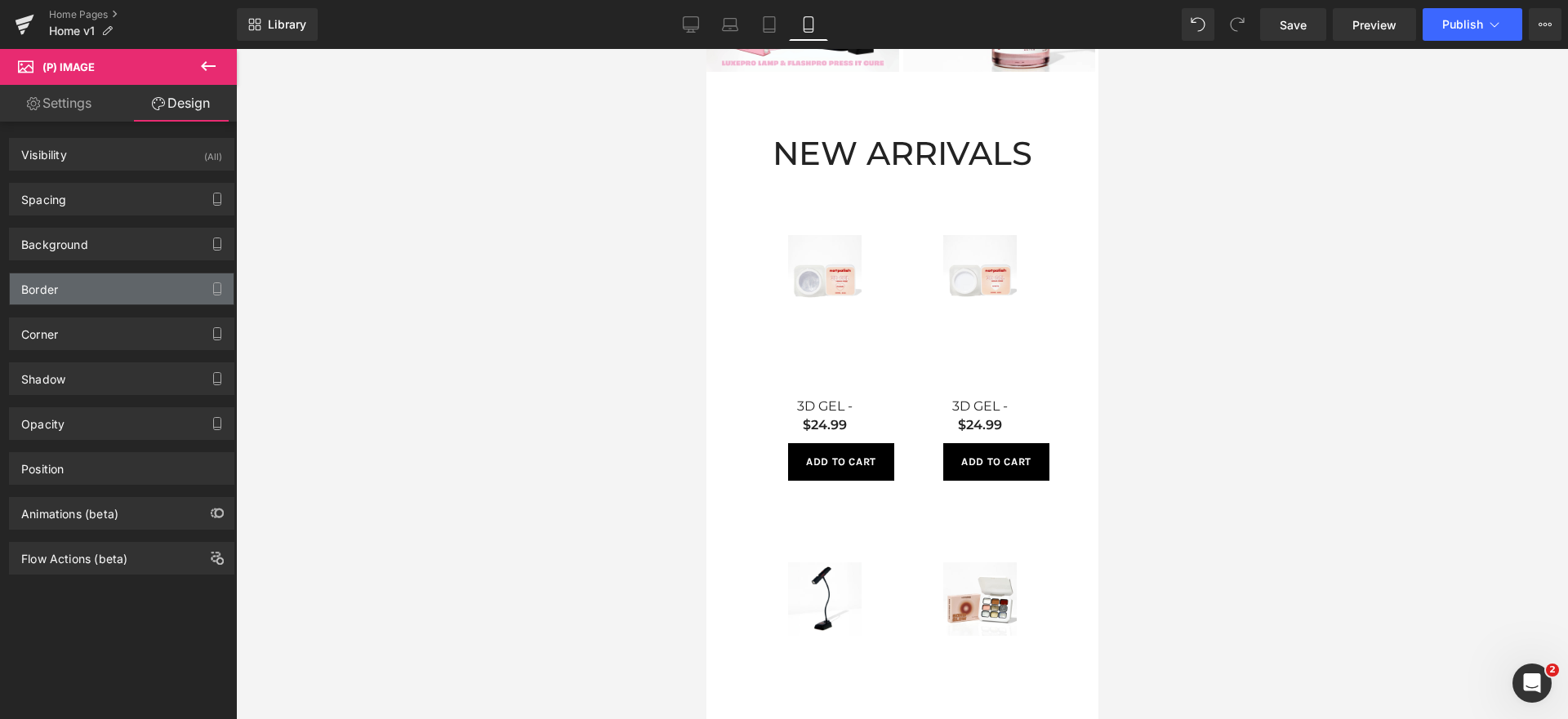
click at [98, 300] on div "Border" at bounding box center [121, 289] width 223 height 31
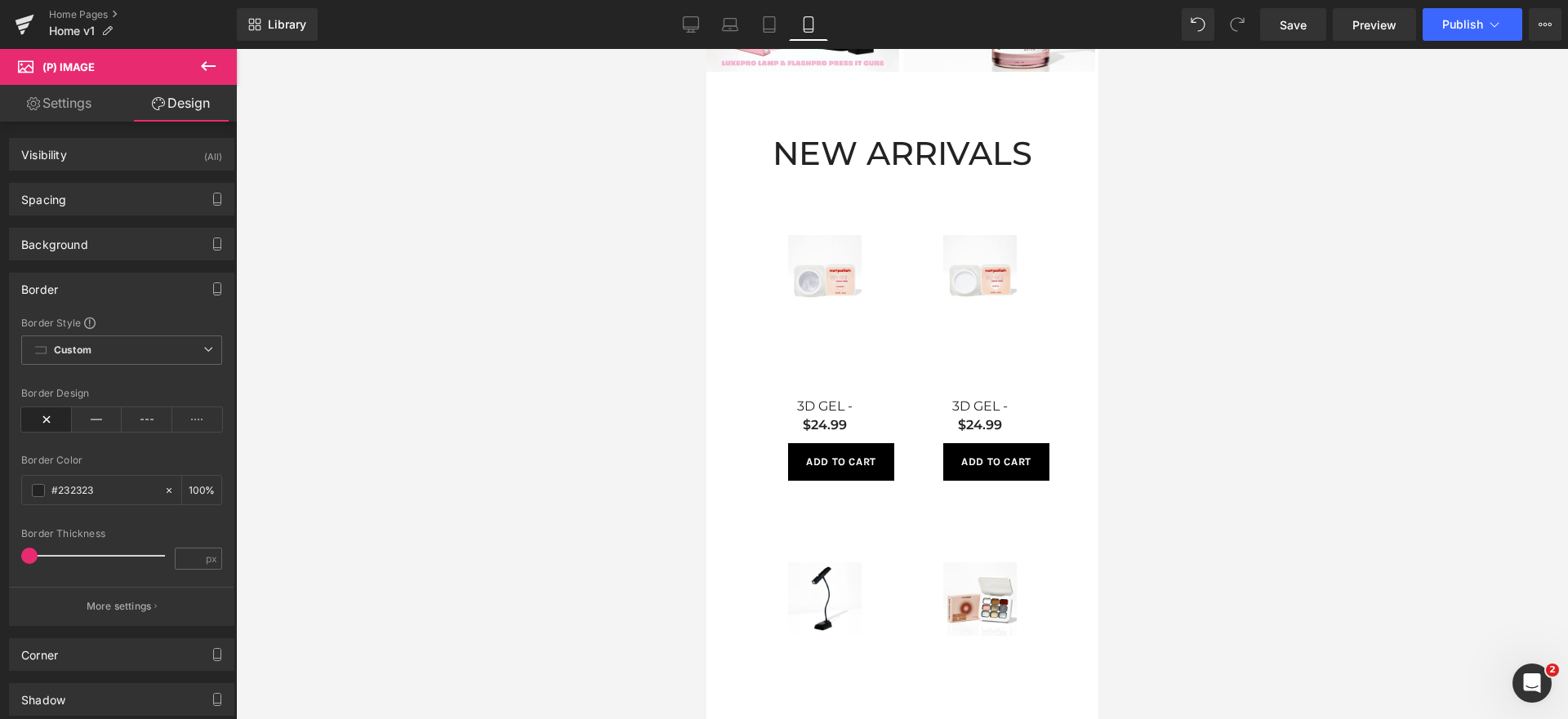
click at [100, 295] on div "Border" at bounding box center [121, 289] width 223 height 31
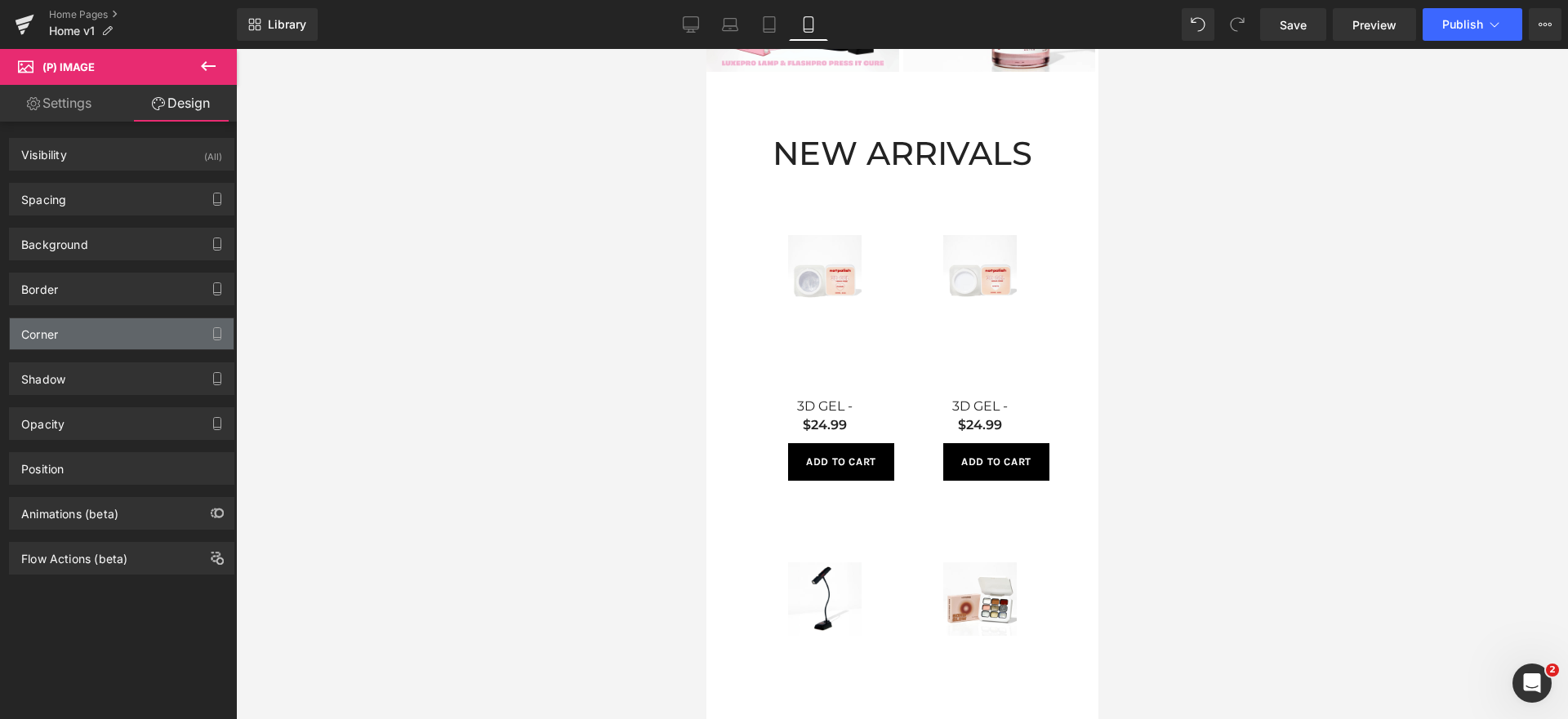
click at [109, 328] on div "Corner" at bounding box center [121, 333] width 223 height 31
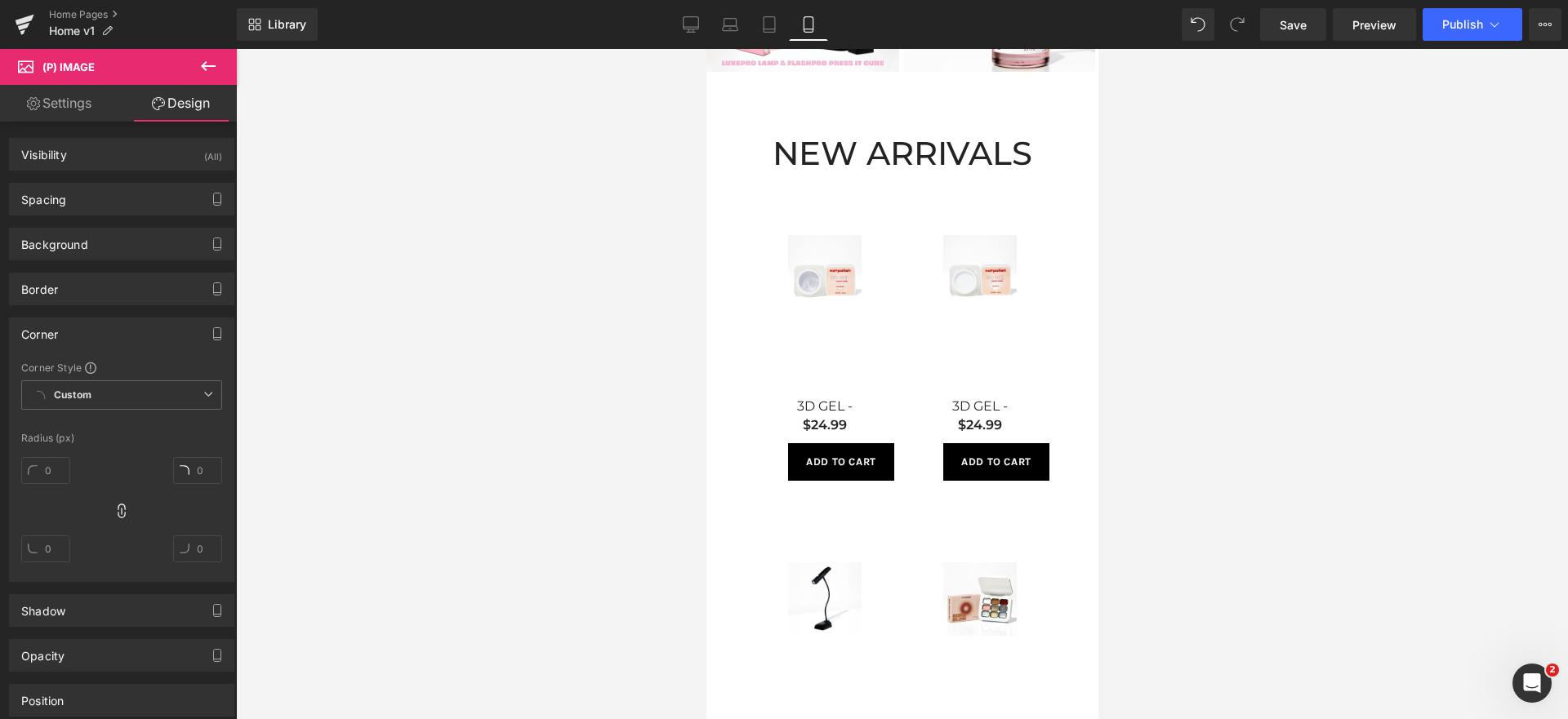
click at [109, 328] on div "Corner" at bounding box center [121, 333] width 223 height 31
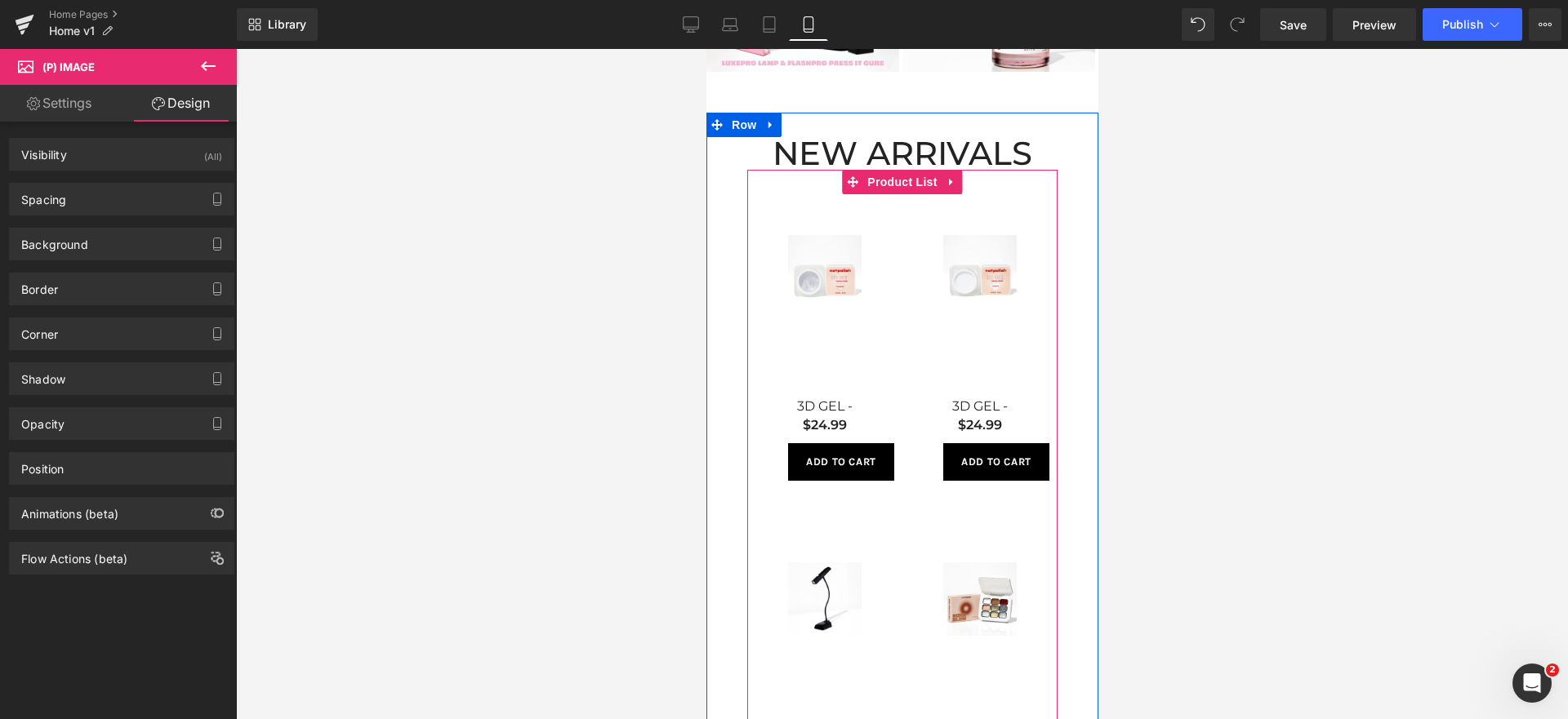
click at [878, 278] on div "Sale Off (P) Image 3D GEL - CLEAR (P) Title $24.99 (P) Price Add To Cart (P) Ca…" at bounding box center [824, 358] width 155 height 328
click at [803, 274] on img at bounding box center [823, 272] width 73 height 73
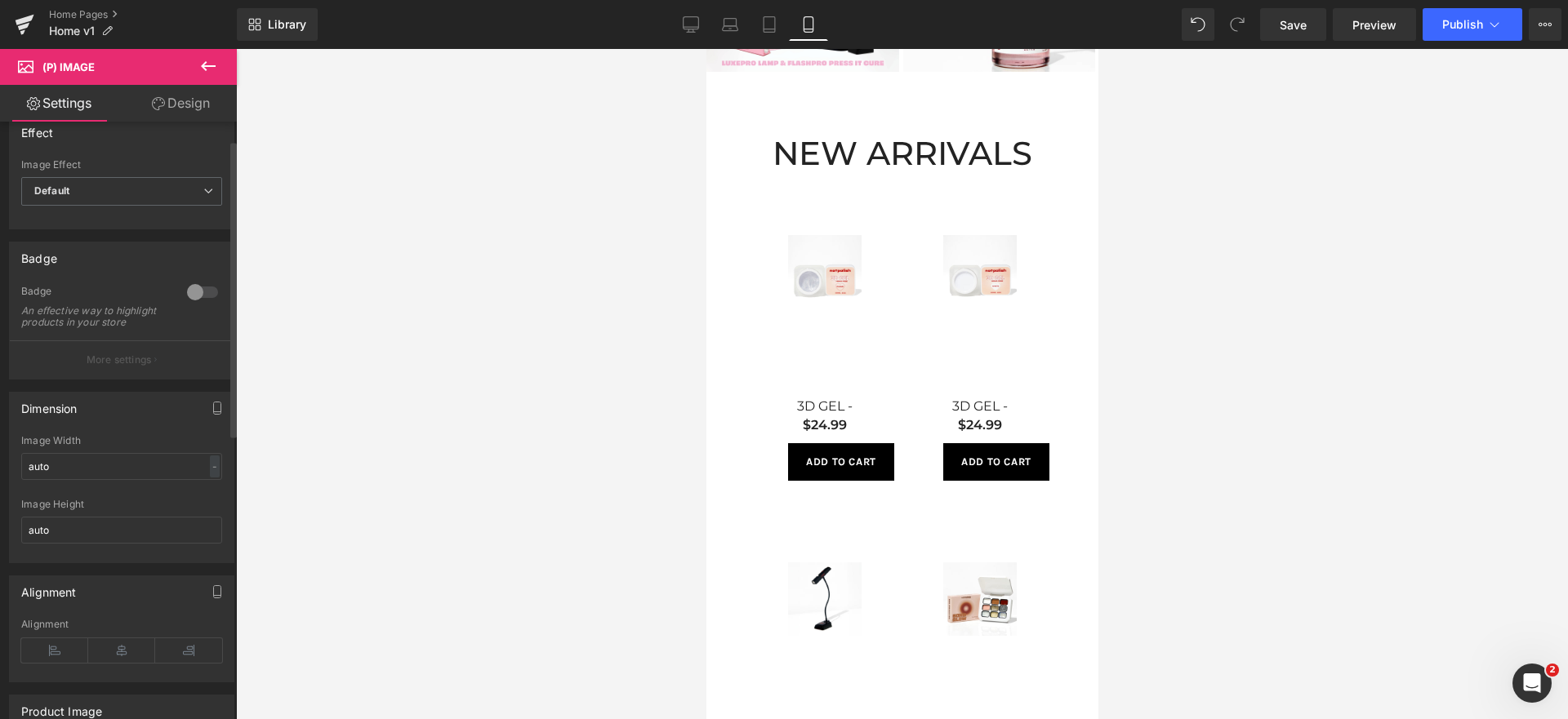
scroll to position [42, 0]
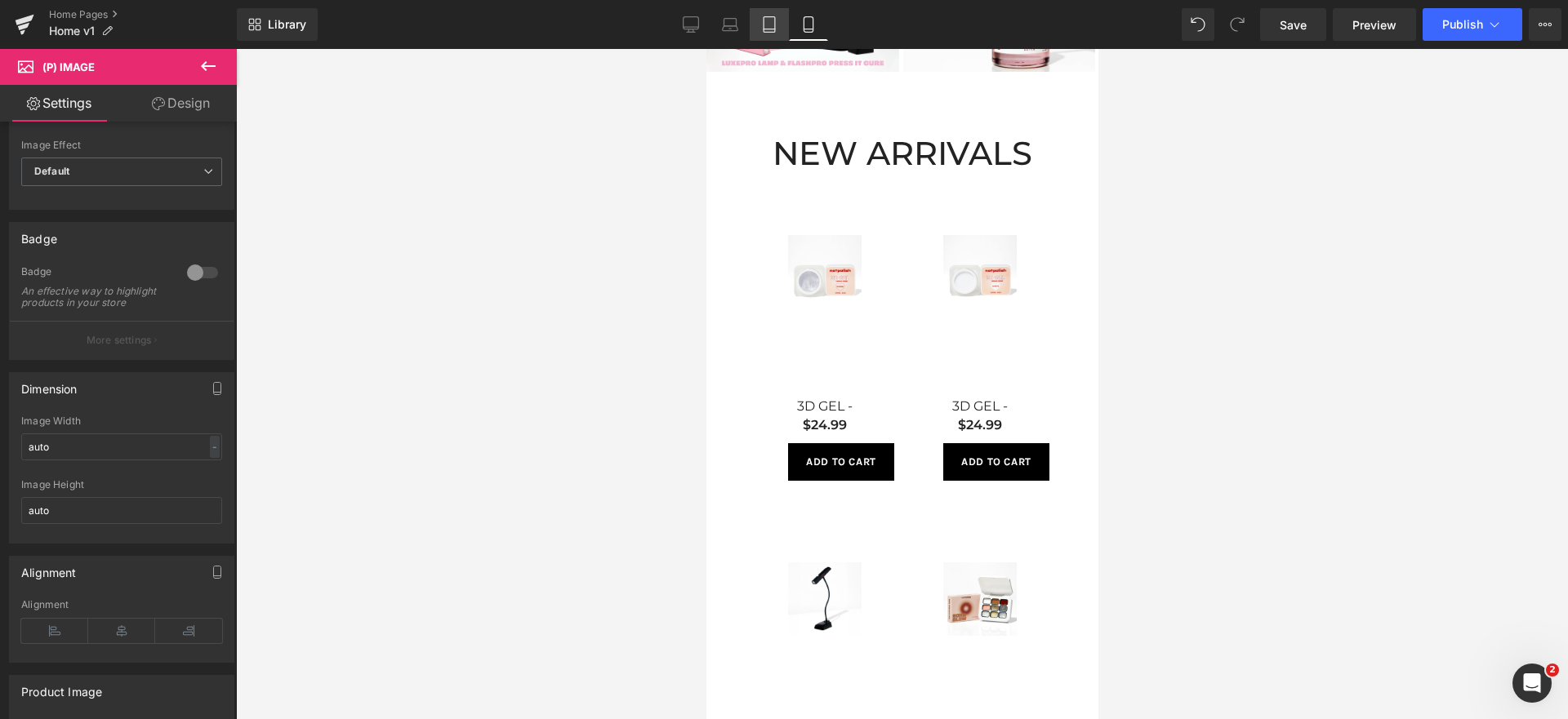
click at [784, 20] on link "Tablet" at bounding box center [769, 25] width 39 height 32
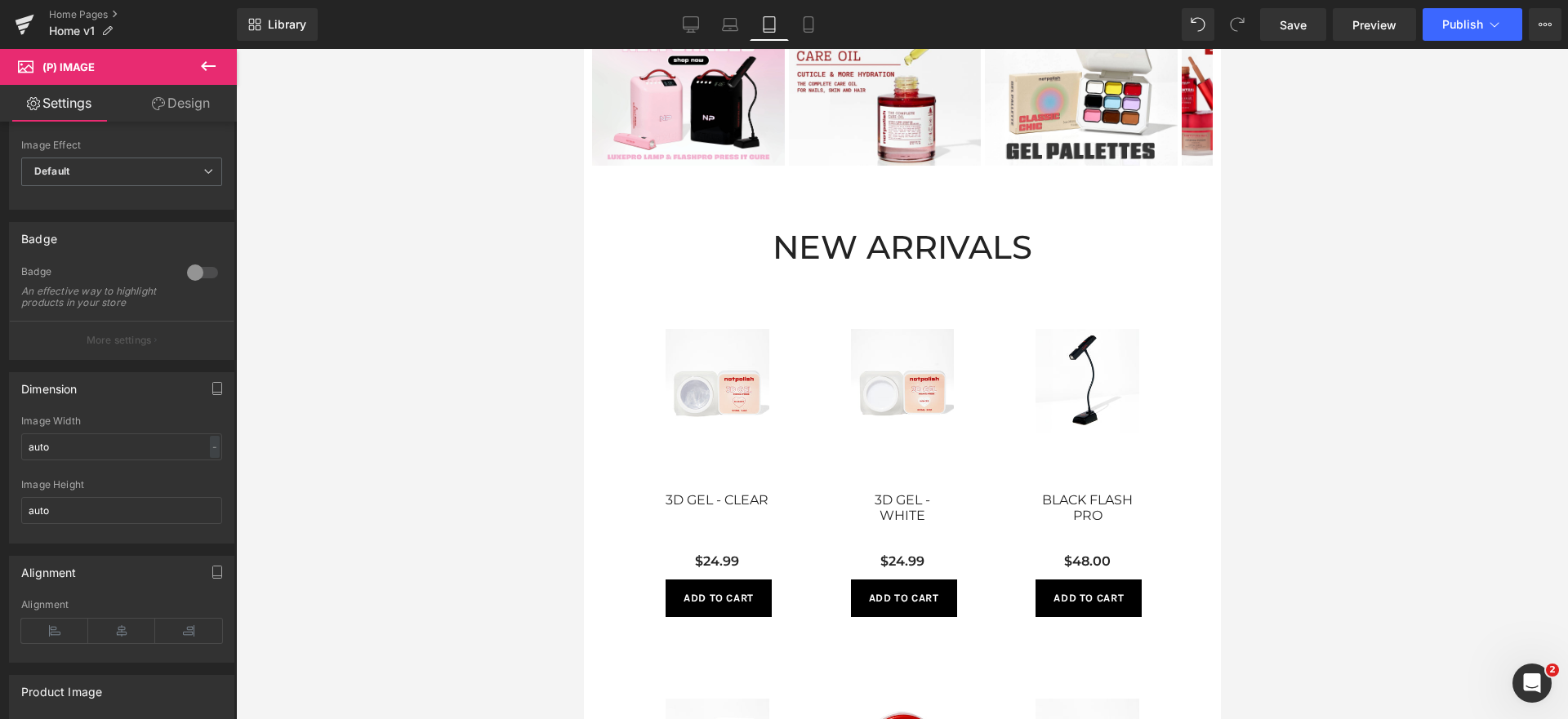
scroll to position [462, 0]
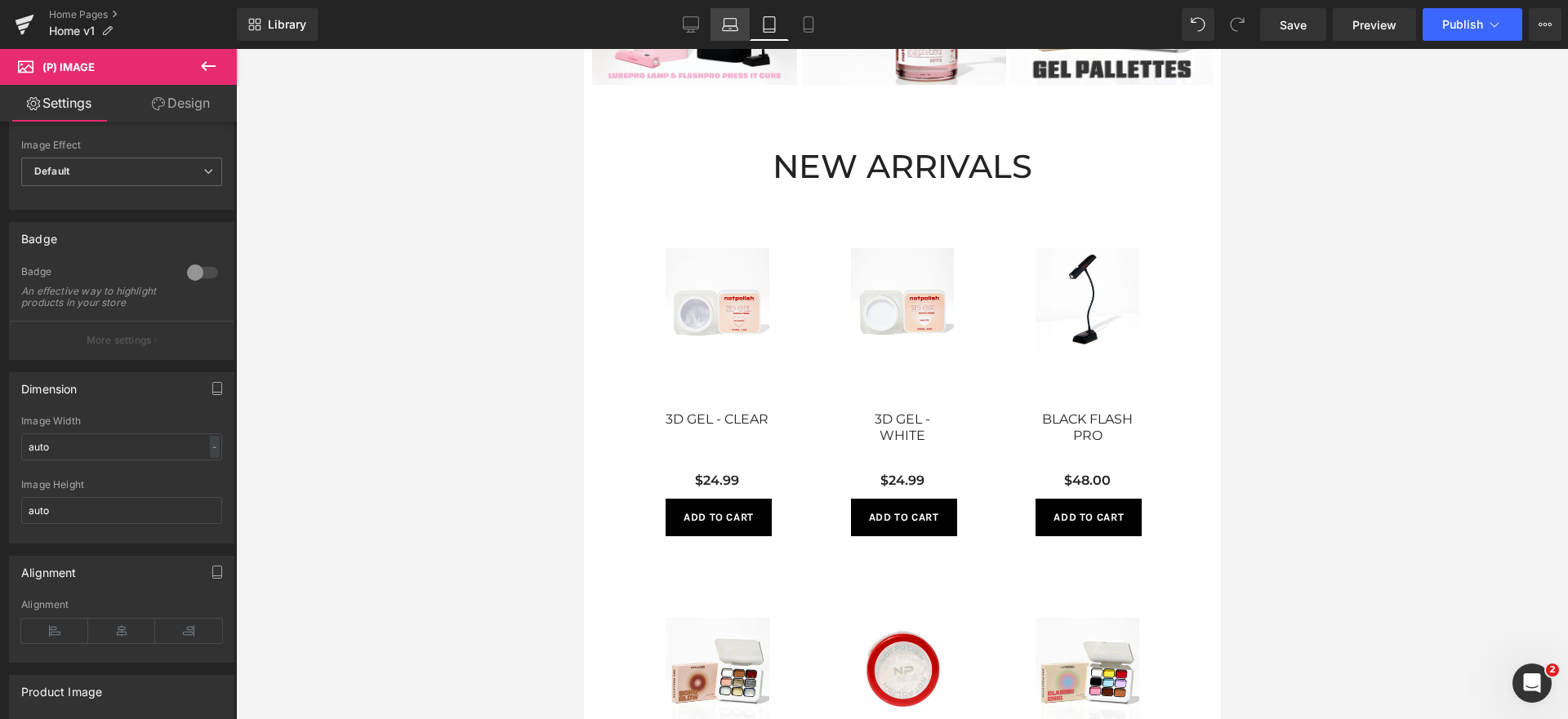
click at [722, 20] on link "Laptop" at bounding box center [730, 25] width 39 height 32
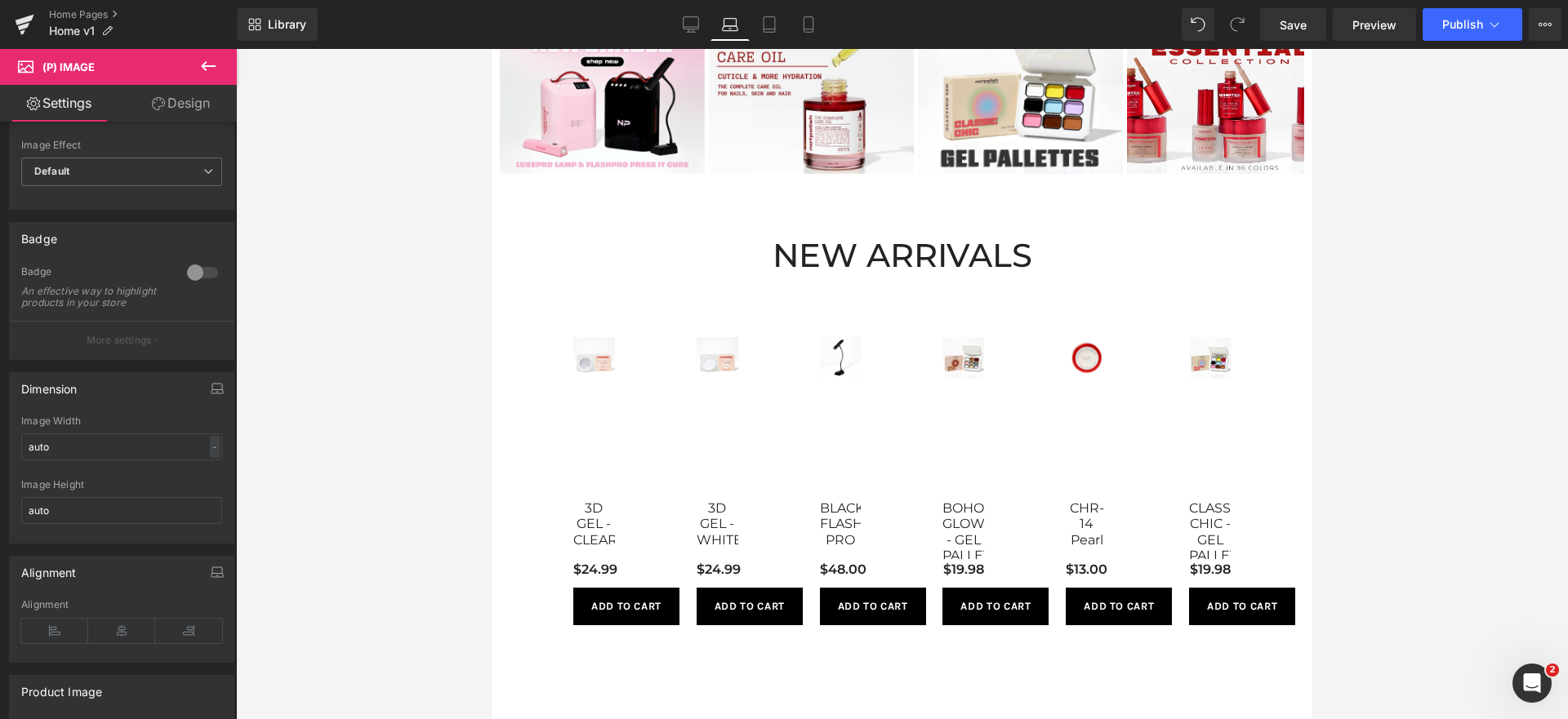
scroll to position [551, 0]
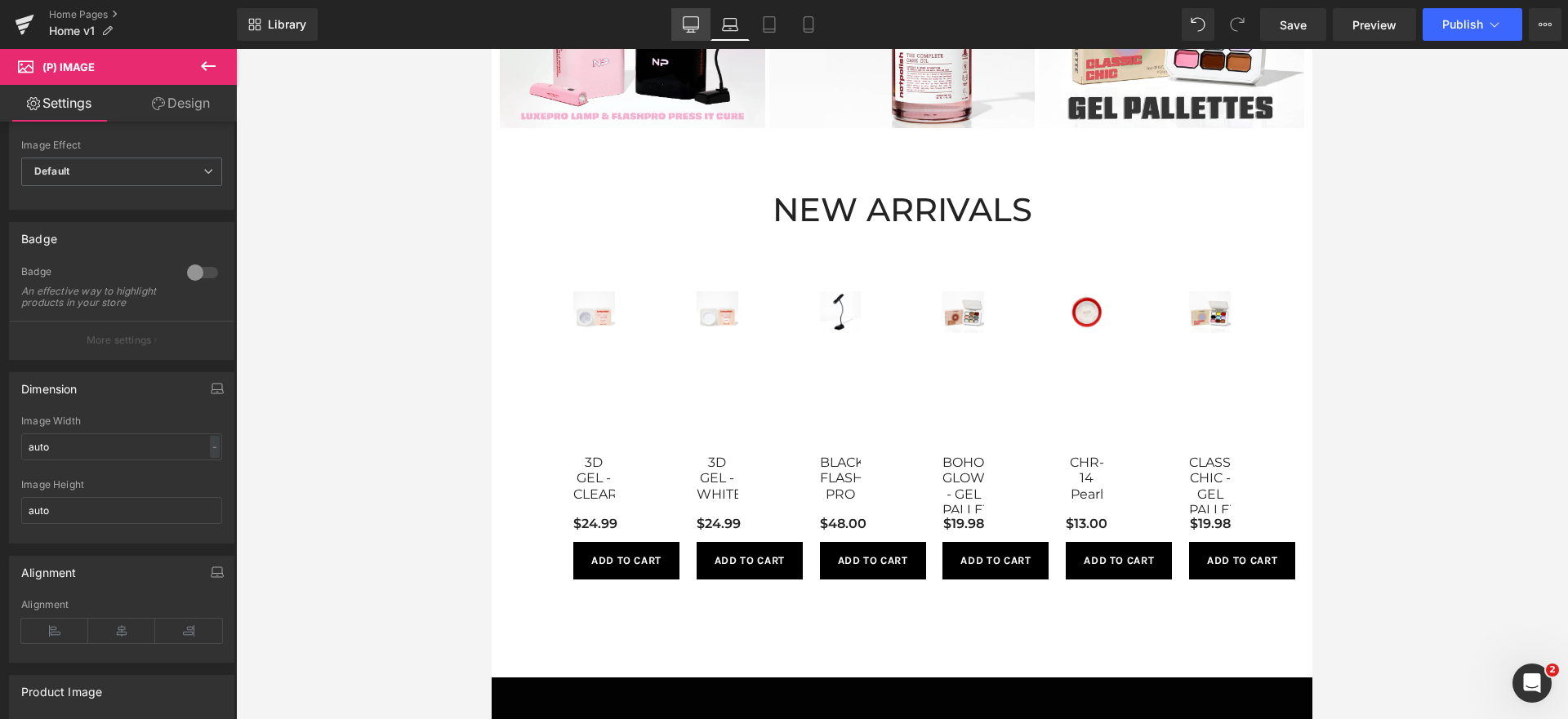
click at [692, 17] on icon at bounding box center [690, 24] width 16 height 16
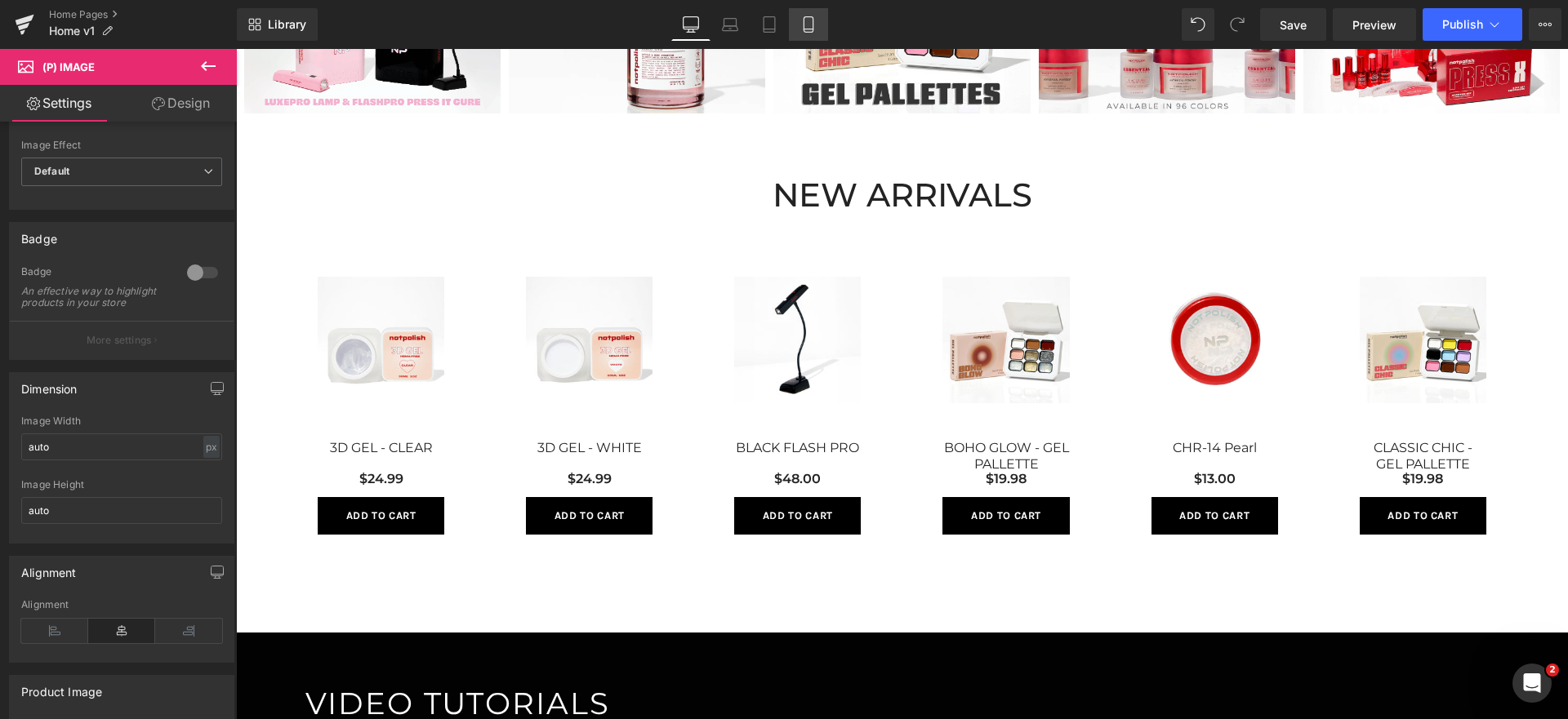
click at [794, 24] on link "Mobile" at bounding box center [808, 25] width 39 height 32
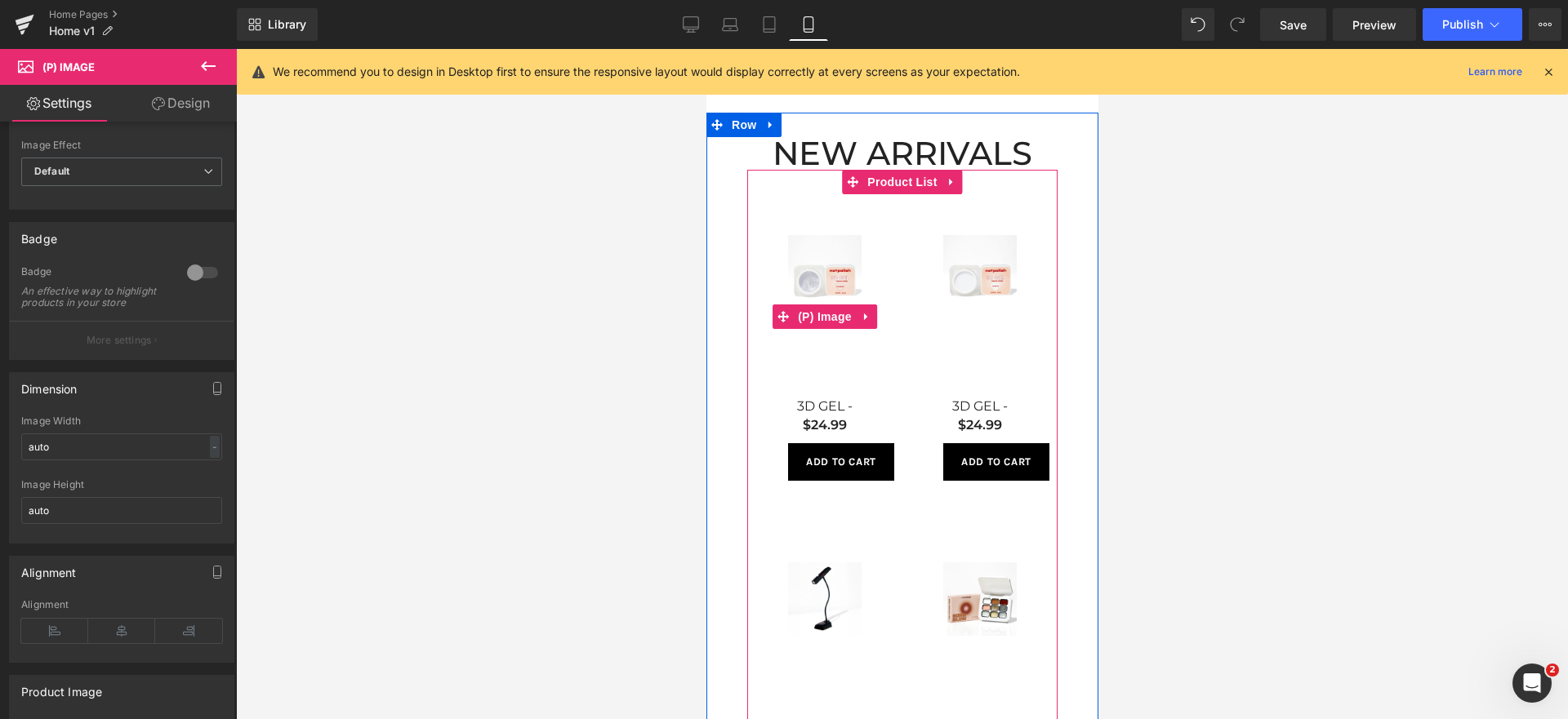
click at [810, 297] on img at bounding box center [823, 272] width 73 height 73
click at [819, 324] on span "(P) Image" at bounding box center [824, 317] width 62 height 25
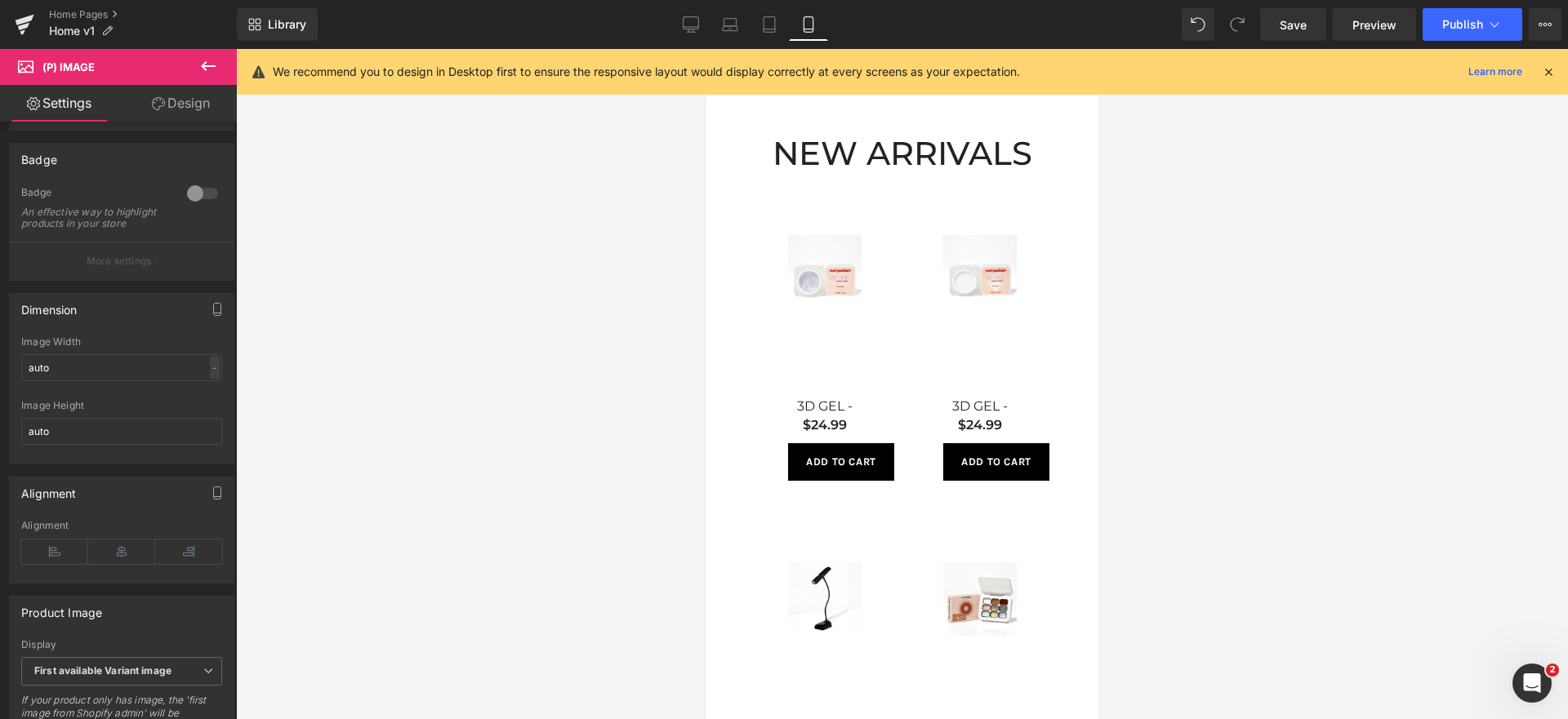
scroll to position [121, 0]
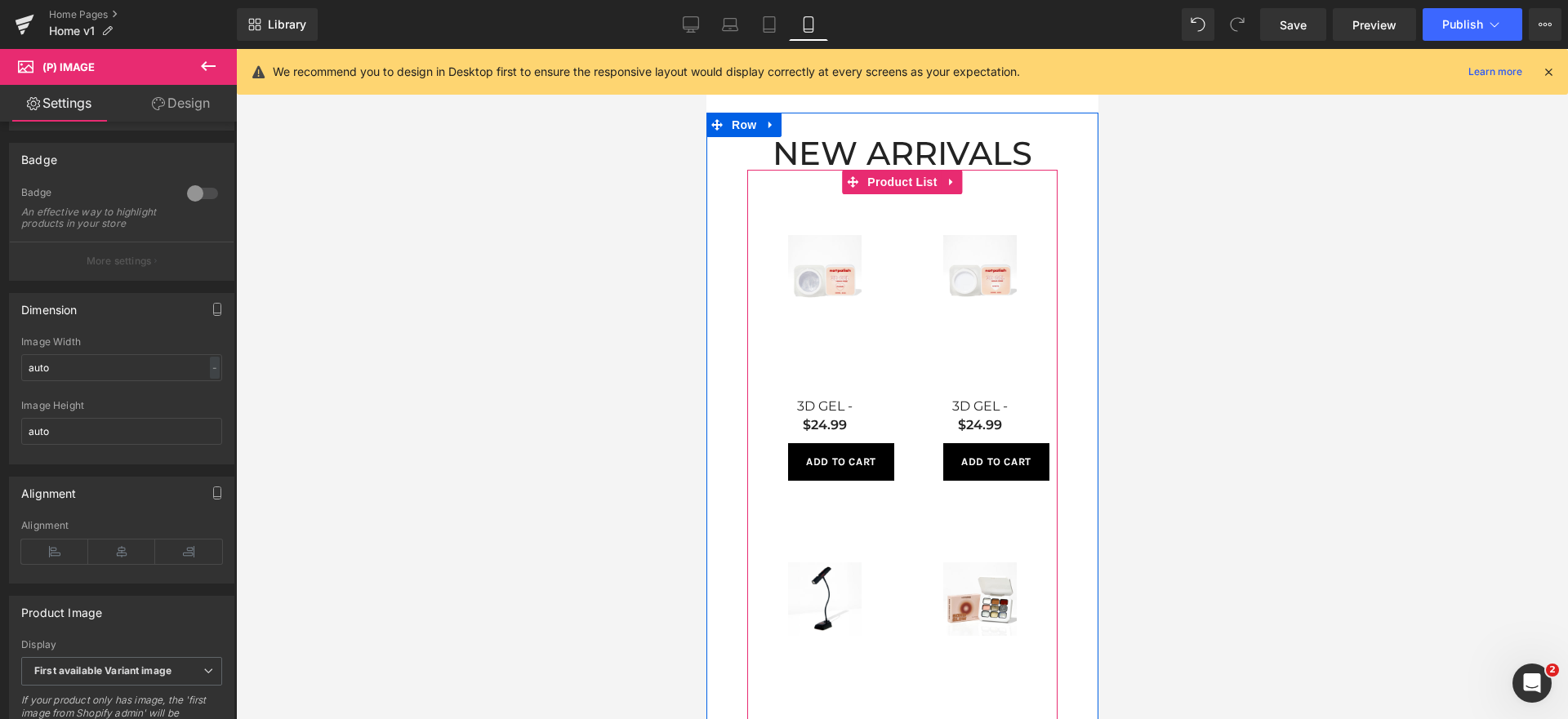
click at [860, 397] on div "Sale Off (P) Image 3D GEL - CLEAR (P) Title $24.99 (P) Price Add To Cart (P) Ca…" at bounding box center [824, 358] width 155 height 328
click at [946, 180] on icon at bounding box center [951, 181] width 11 height 12
click at [859, 177] on span "Product List" at bounding box center [870, 182] width 78 height 25
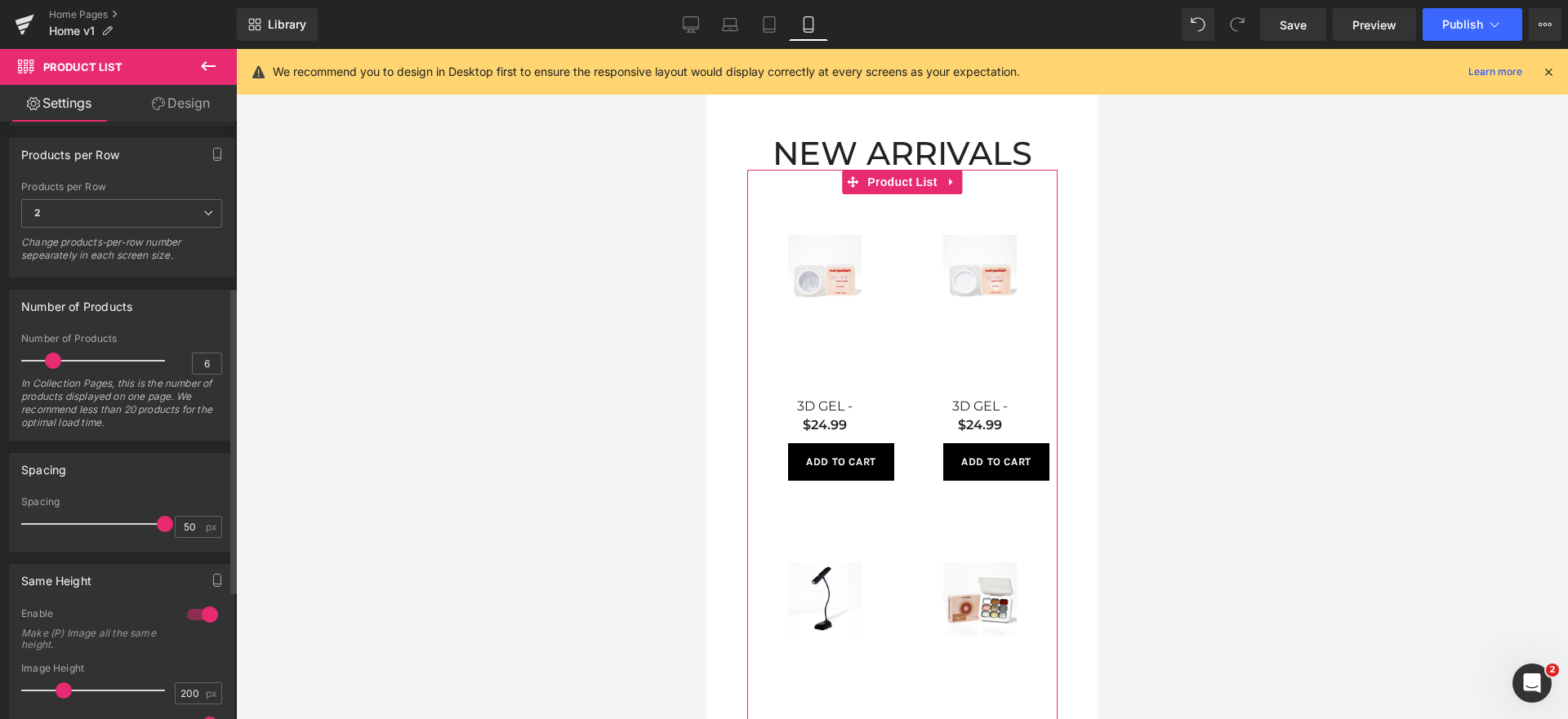
scroll to position [362, 0]
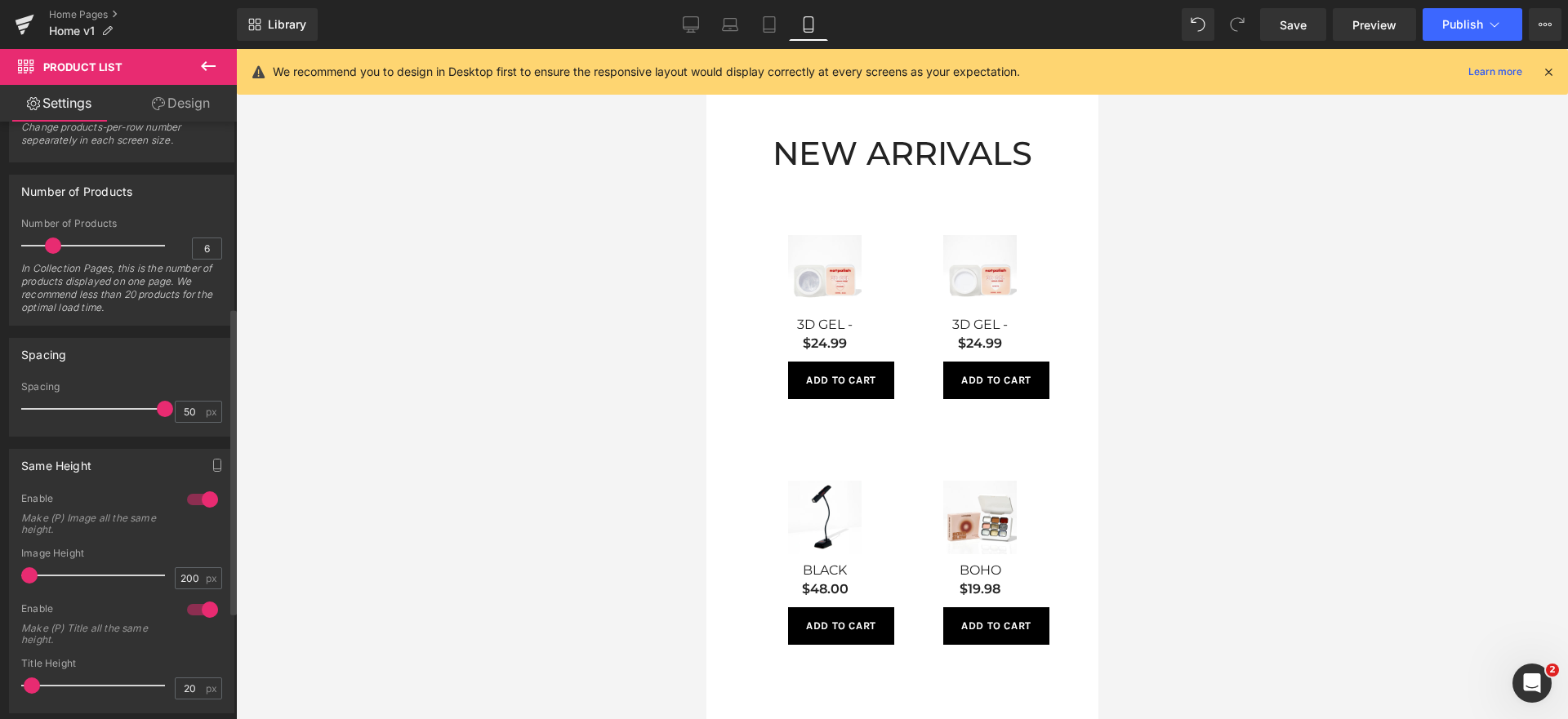
drag, startPoint x: 59, startPoint y: 576, endPoint x: 23, endPoint y: 570, distance: 36.5
click at [23, 570] on span at bounding box center [29, 575] width 16 height 16
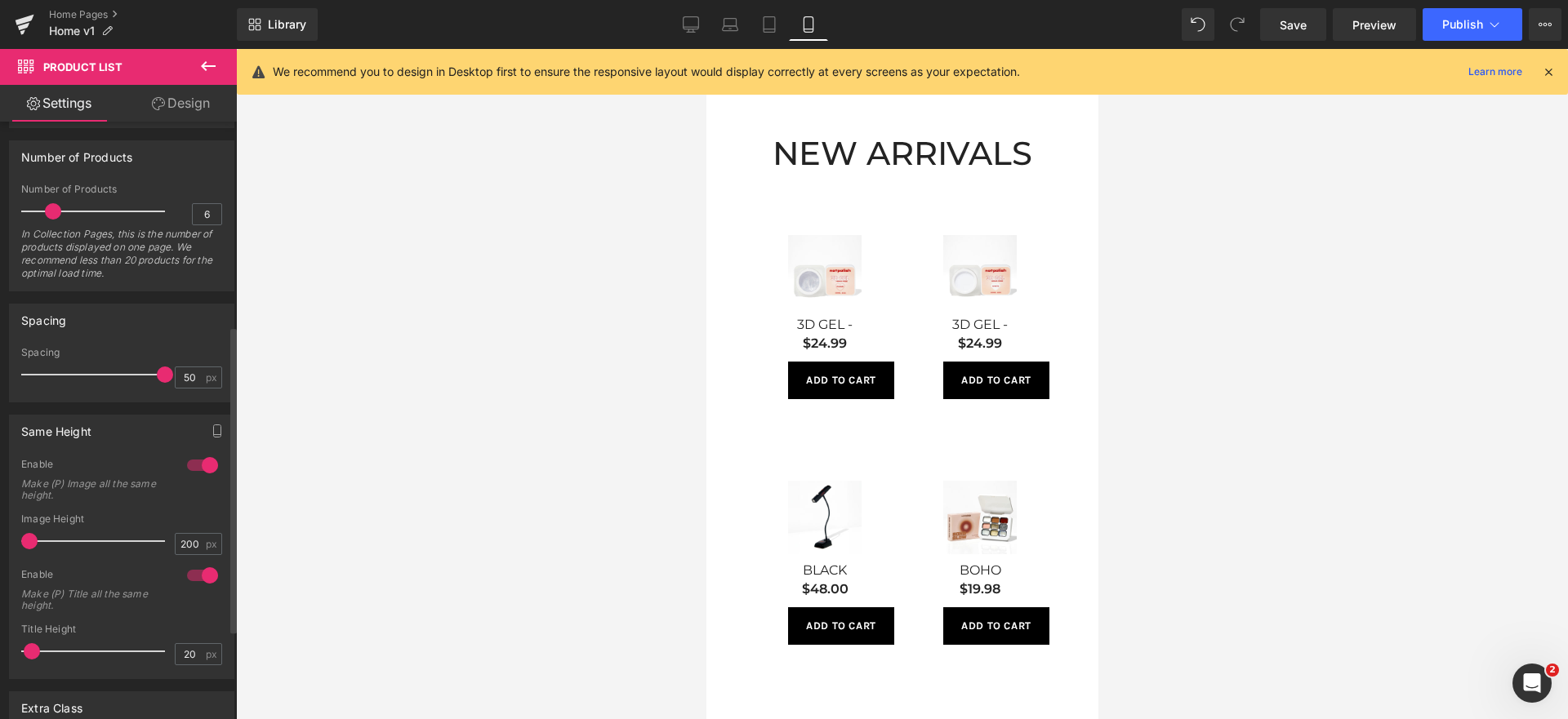
scroll to position [399, 0]
click at [132, 369] on div at bounding box center [97, 371] width 136 height 32
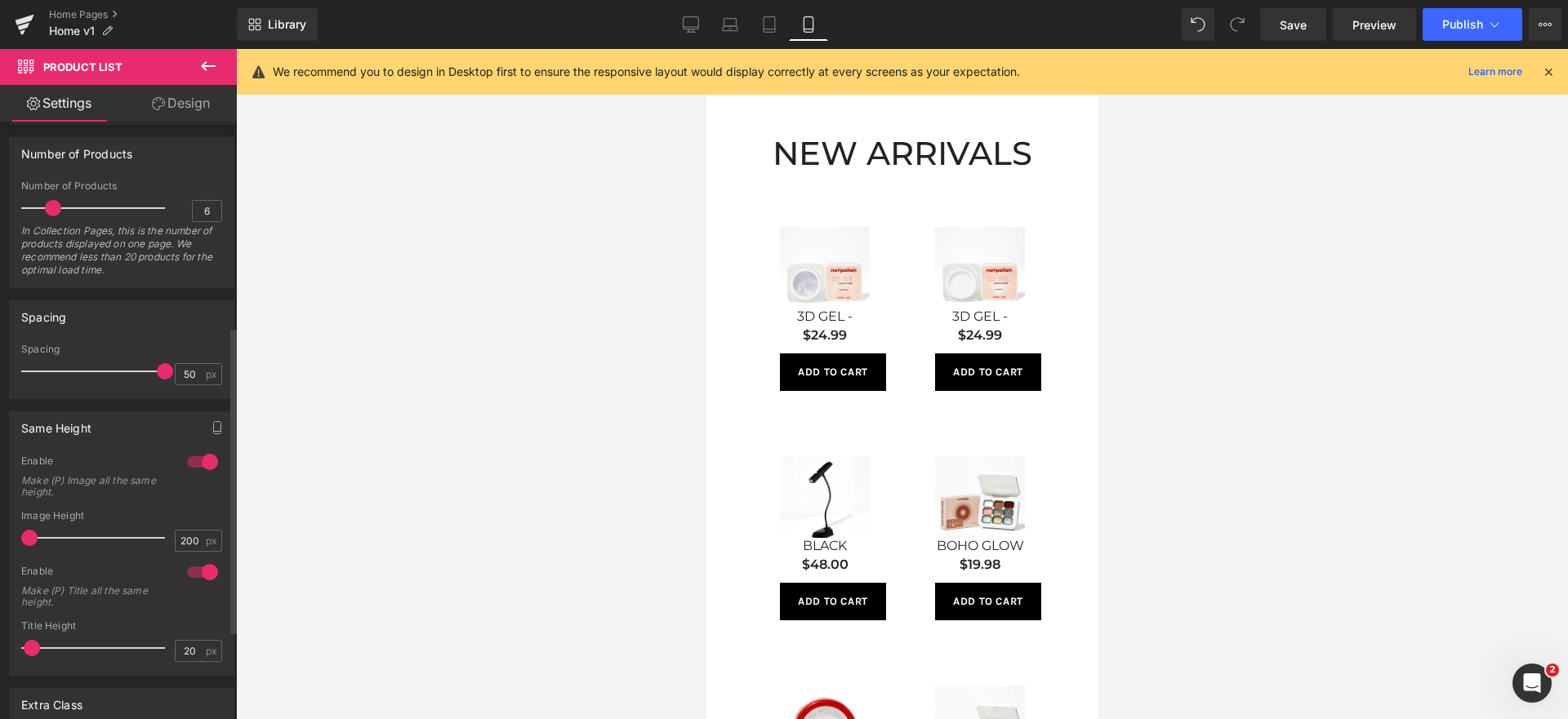
drag, startPoint x: 132, startPoint y: 369, endPoint x: 164, endPoint y: 372, distance: 32.1
click at [164, 372] on span at bounding box center [164, 370] width 16 height 16
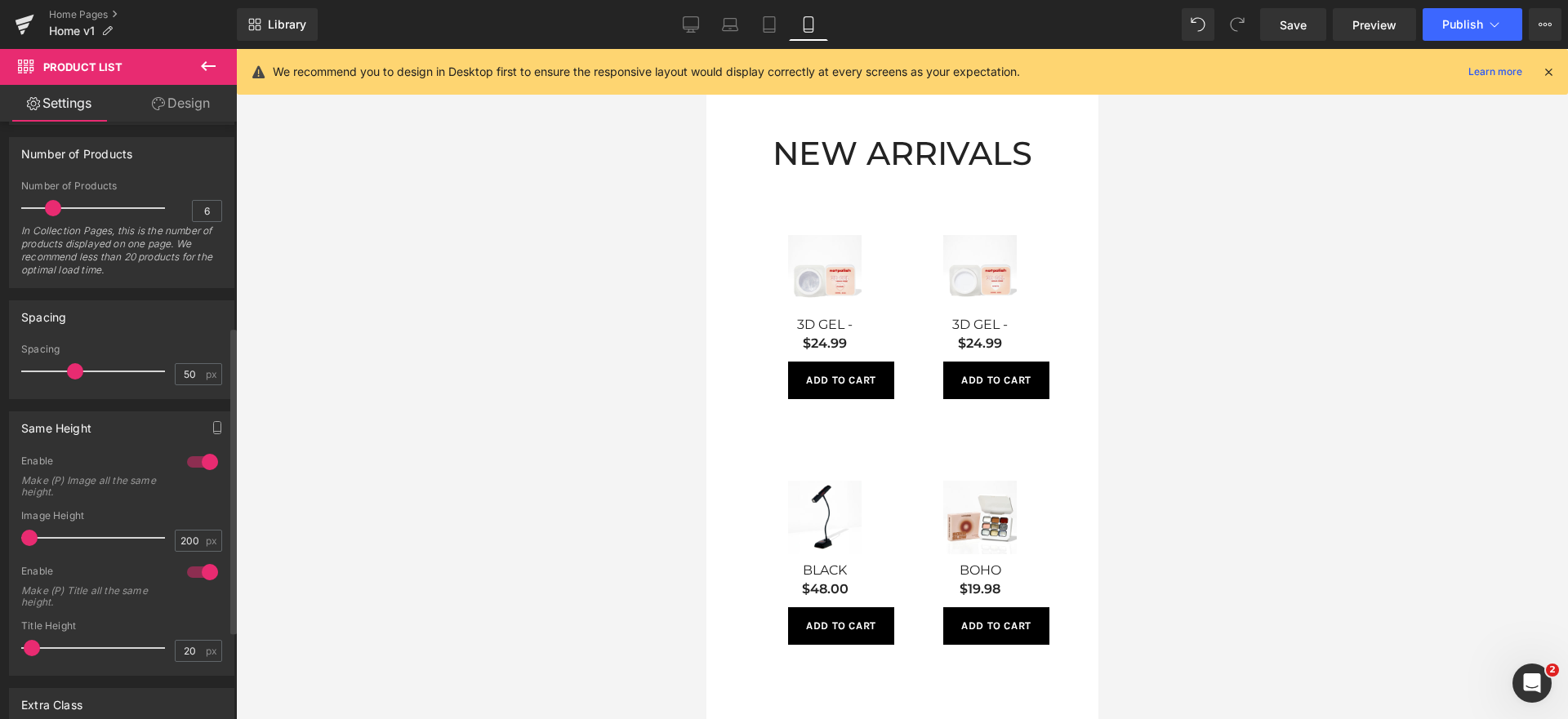
drag, startPoint x: 155, startPoint y: 375, endPoint x: 72, endPoint y: 378, distance: 83.1
click at [72, 378] on div at bounding box center [97, 371] width 136 height 32
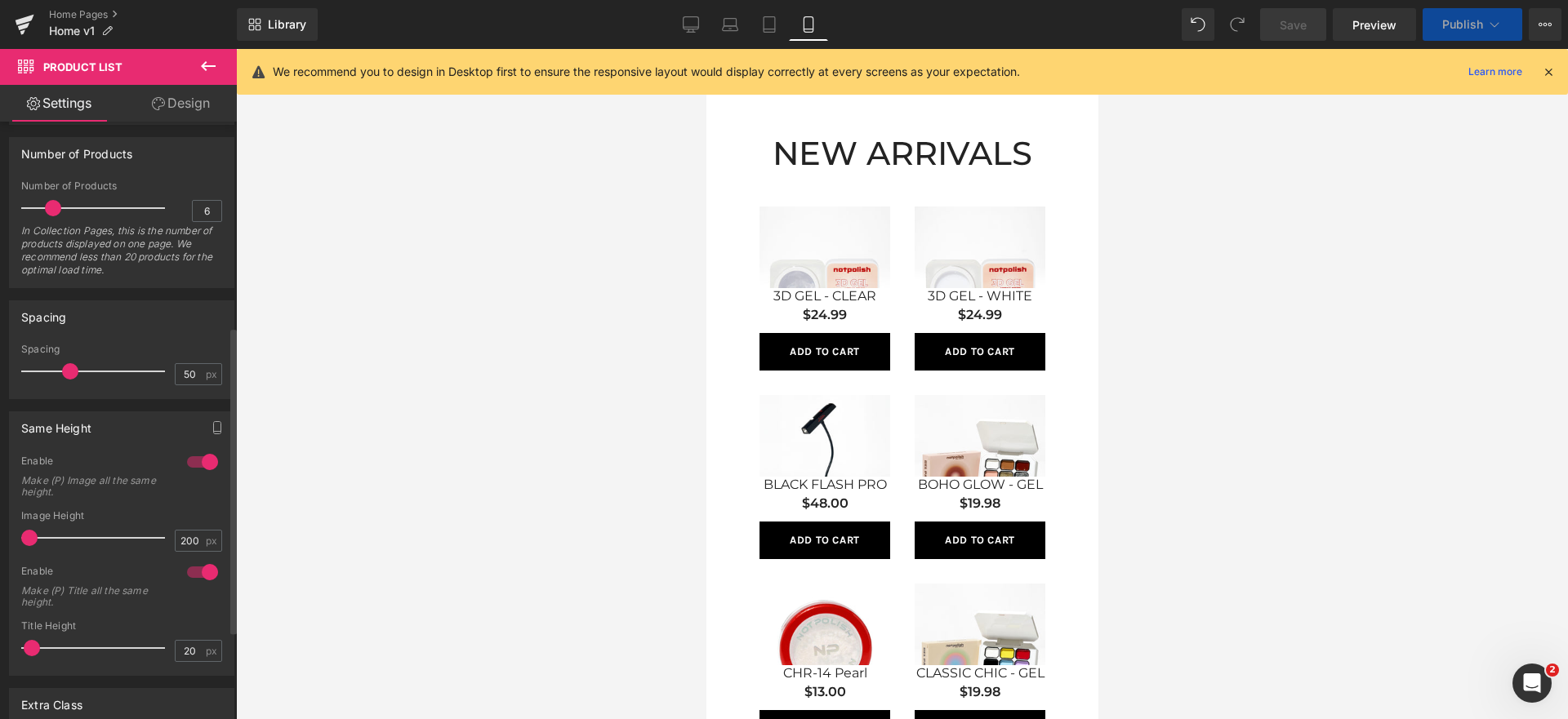
click at [92, 374] on div at bounding box center [97, 371] width 136 height 32
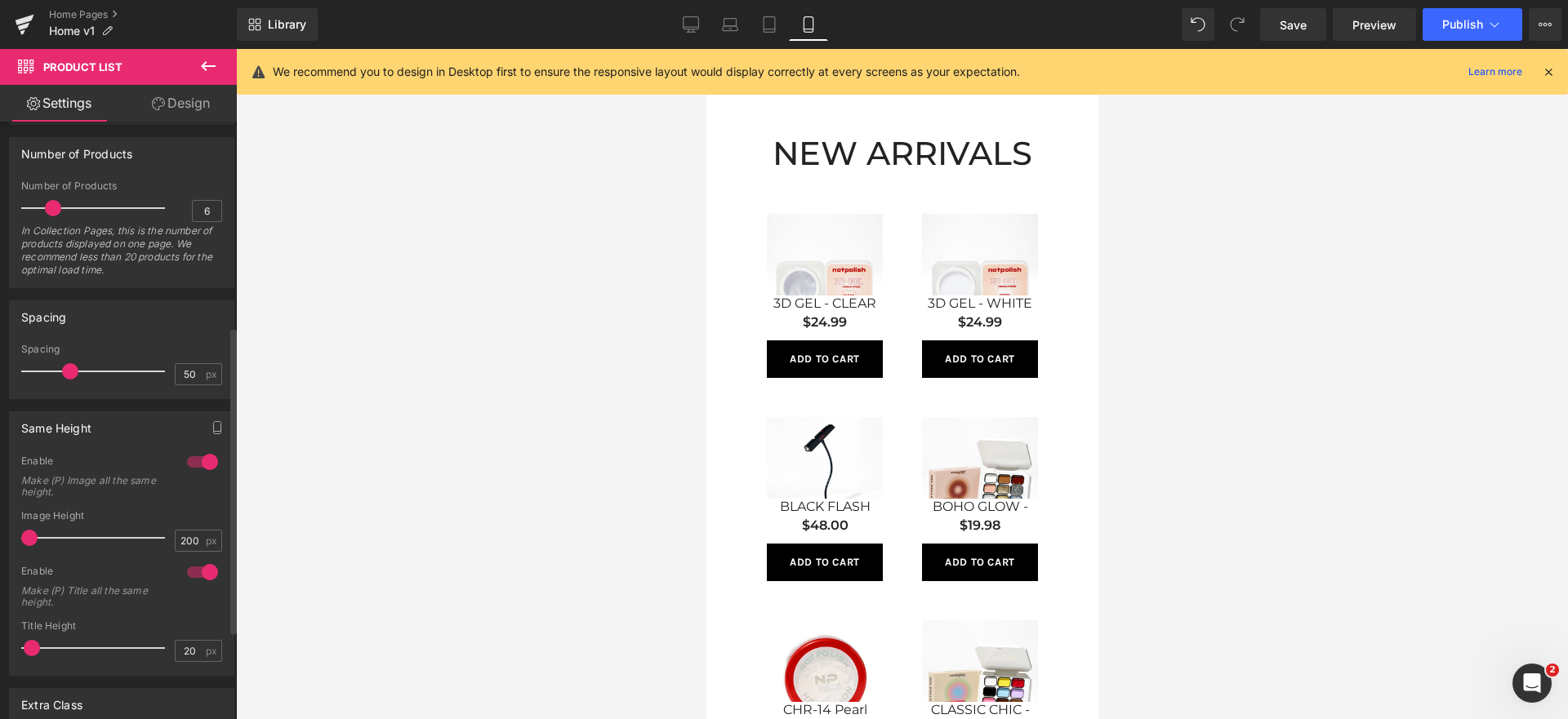
drag, startPoint x: 92, startPoint y: 374, endPoint x: 68, endPoint y: 373, distance: 24.0
click at [68, 373] on span at bounding box center [69, 370] width 16 height 16
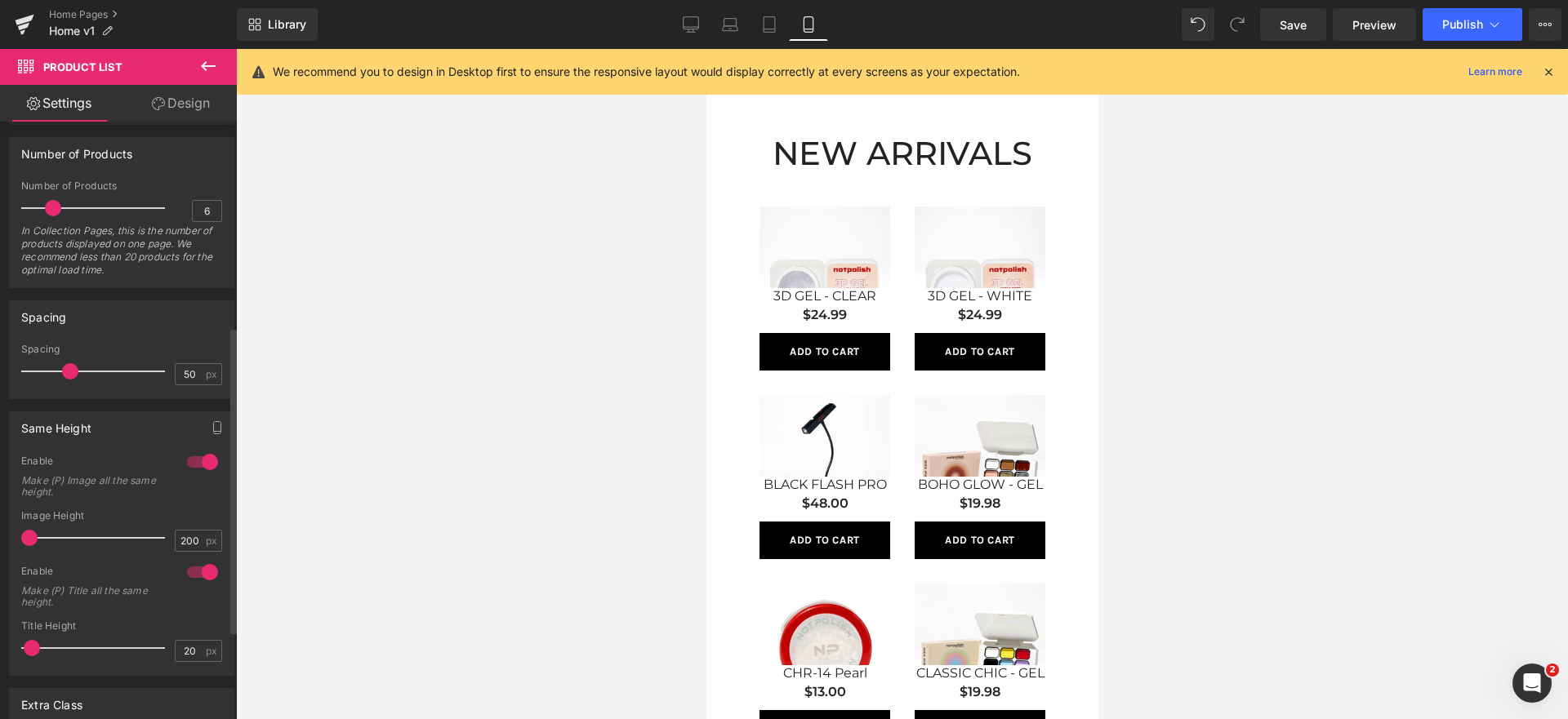
click at [68, 373] on span at bounding box center [69, 370] width 16 height 16
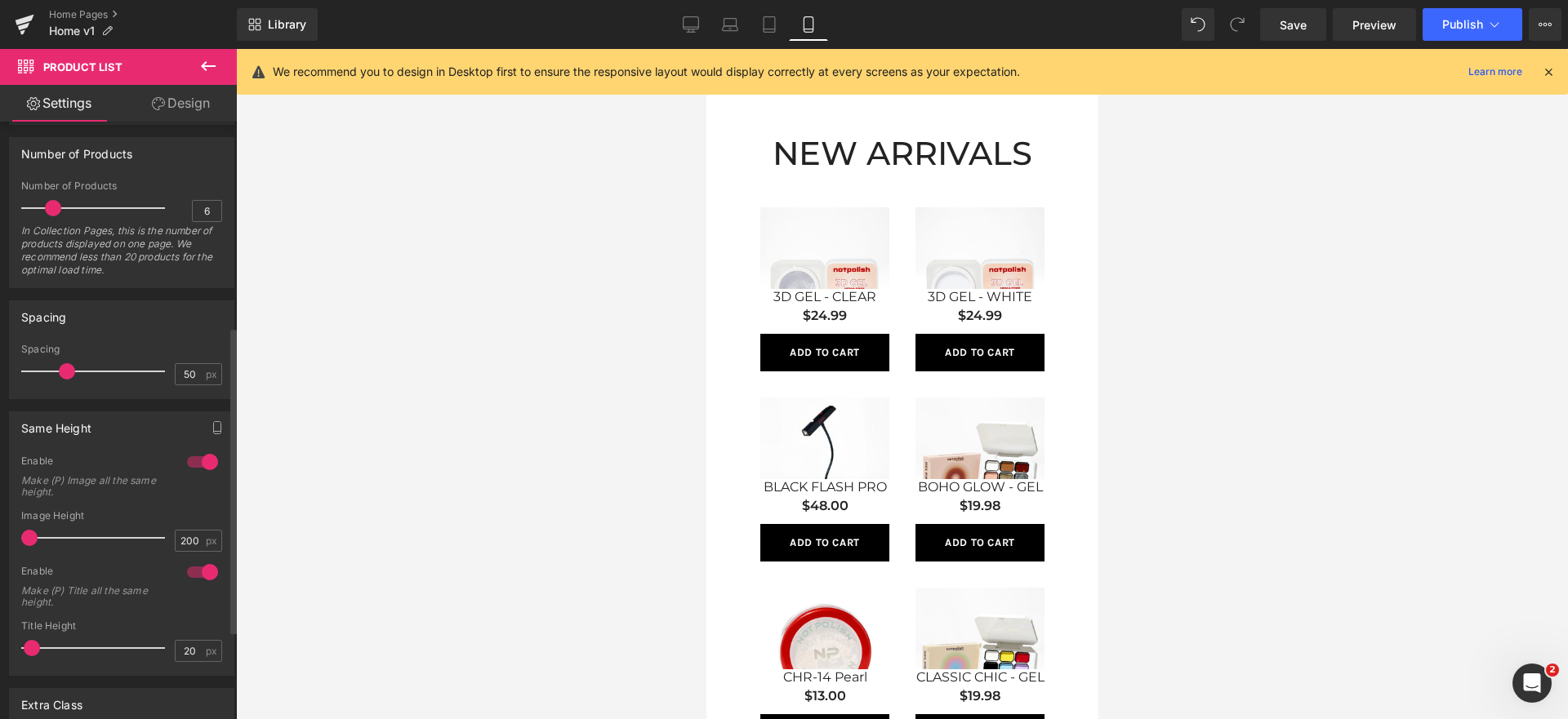
click at [59, 373] on span at bounding box center [67, 370] width 16 height 16
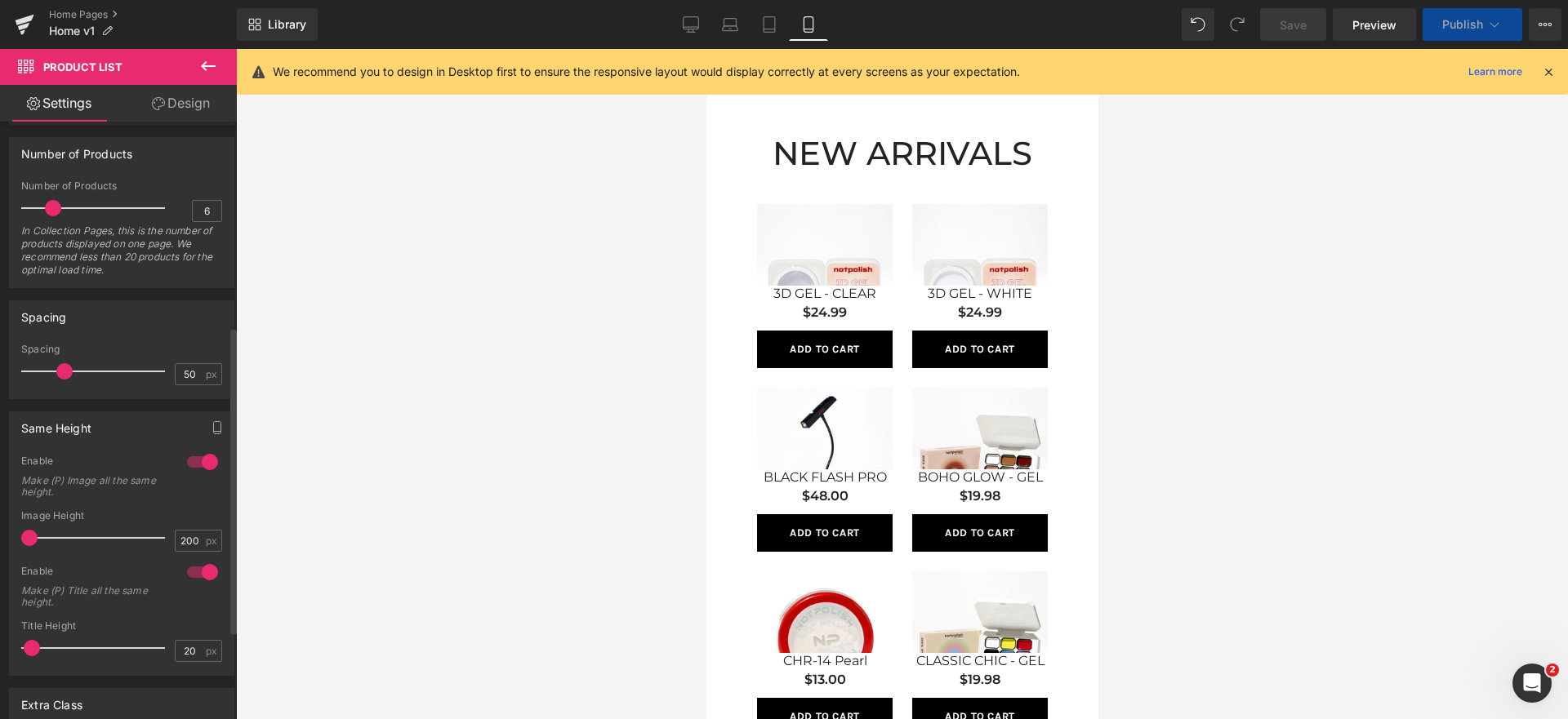
click at [60, 374] on span at bounding box center [64, 370] width 16 height 16
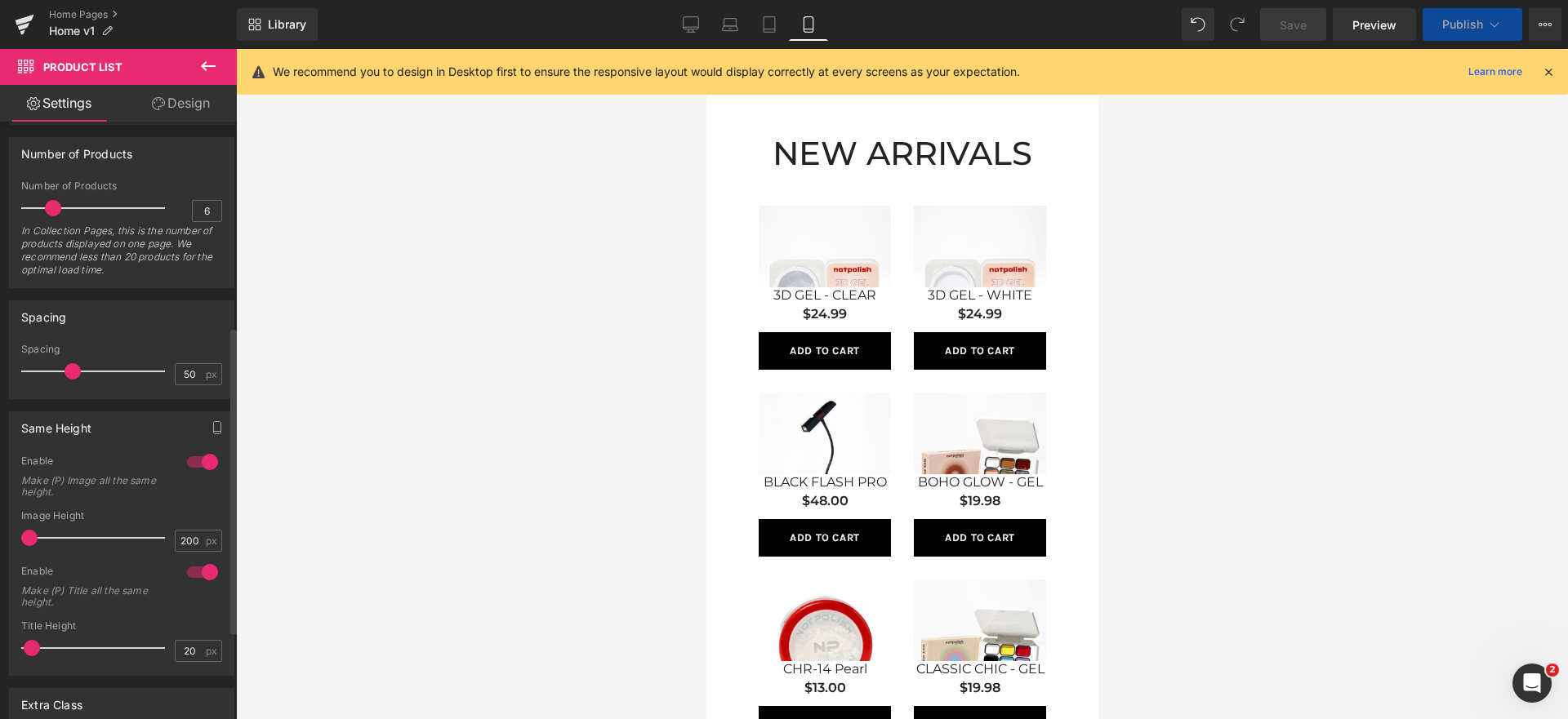
drag, startPoint x: 60, startPoint y: 374, endPoint x: 70, endPoint y: 375, distance: 10.0
click at [70, 375] on span at bounding box center [72, 370] width 16 height 16
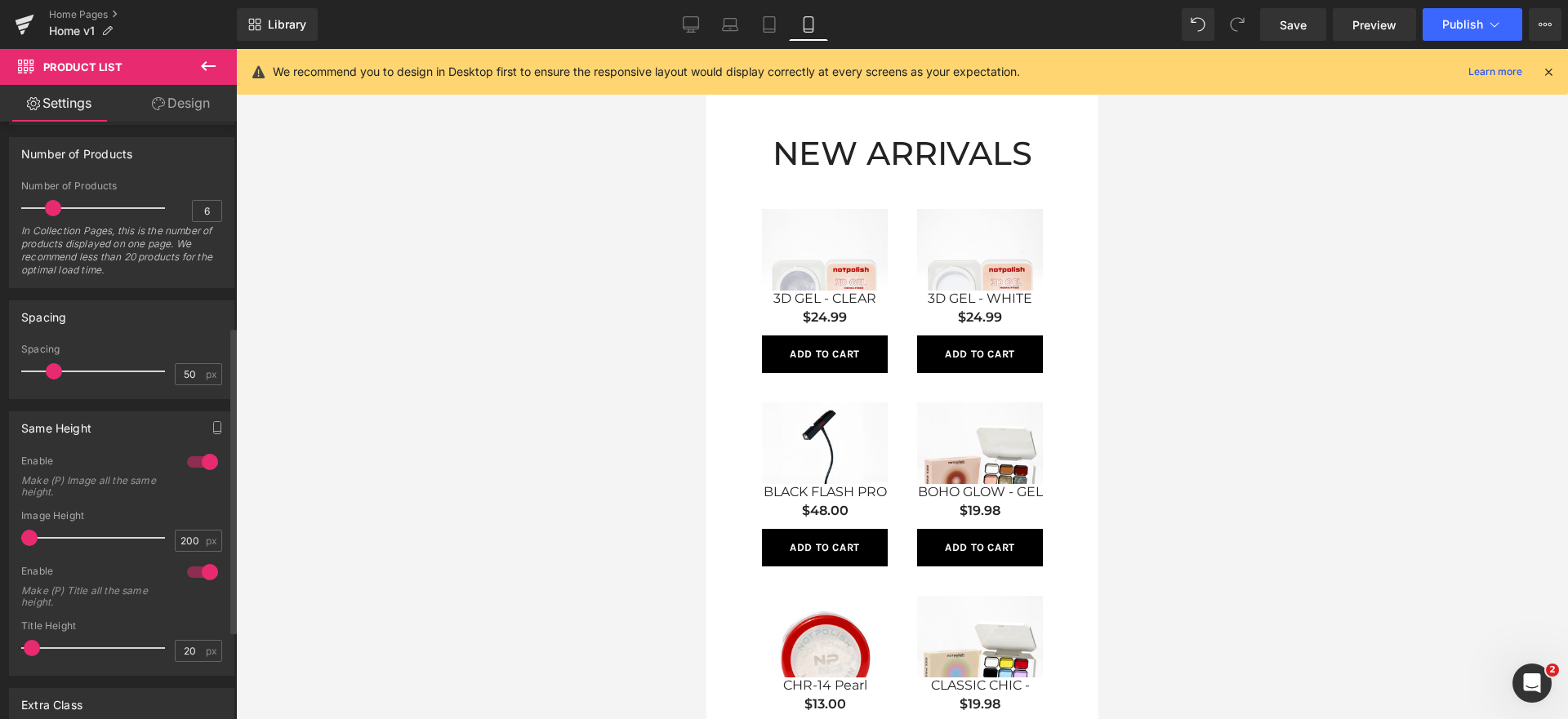
drag, startPoint x: 70, startPoint y: 376, endPoint x: 42, endPoint y: 376, distance: 28.0
click at [46, 376] on span at bounding box center [53, 370] width 16 height 16
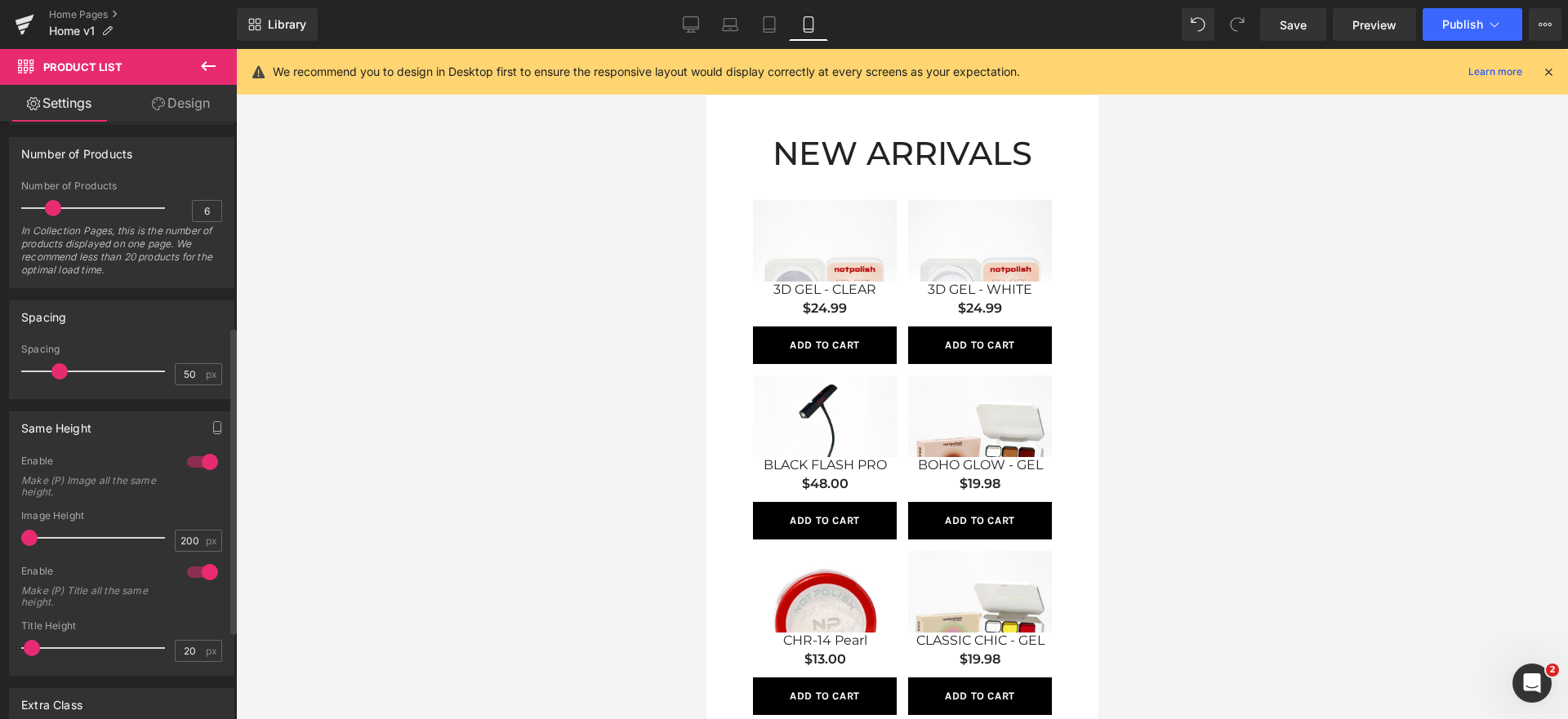
drag, startPoint x: 48, startPoint y: 377, endPoint x: 61, endPoint y: 378, distance: 13.0
click at [61, 378] on span at bounding box center [59, 370] width 16 height 16
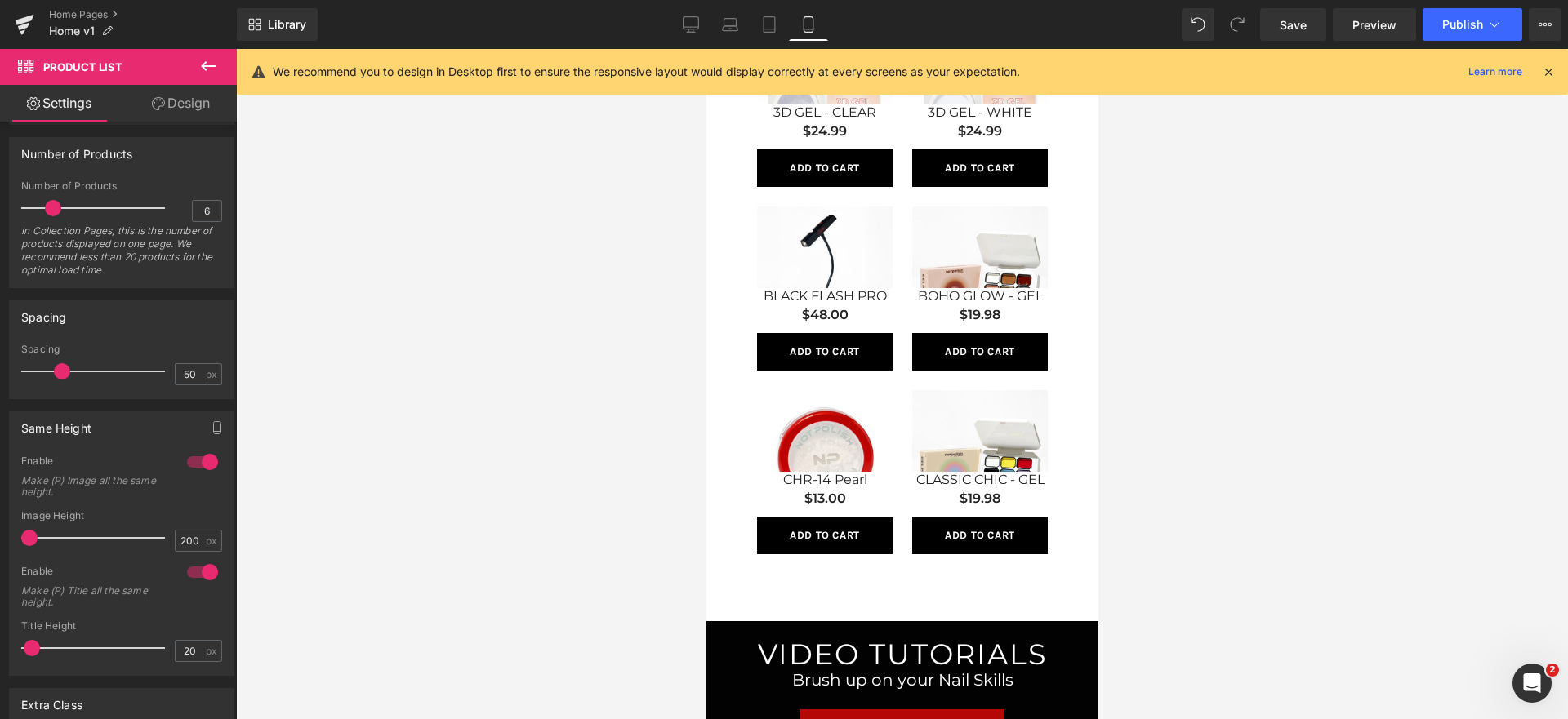
scroll to position [473, 0]
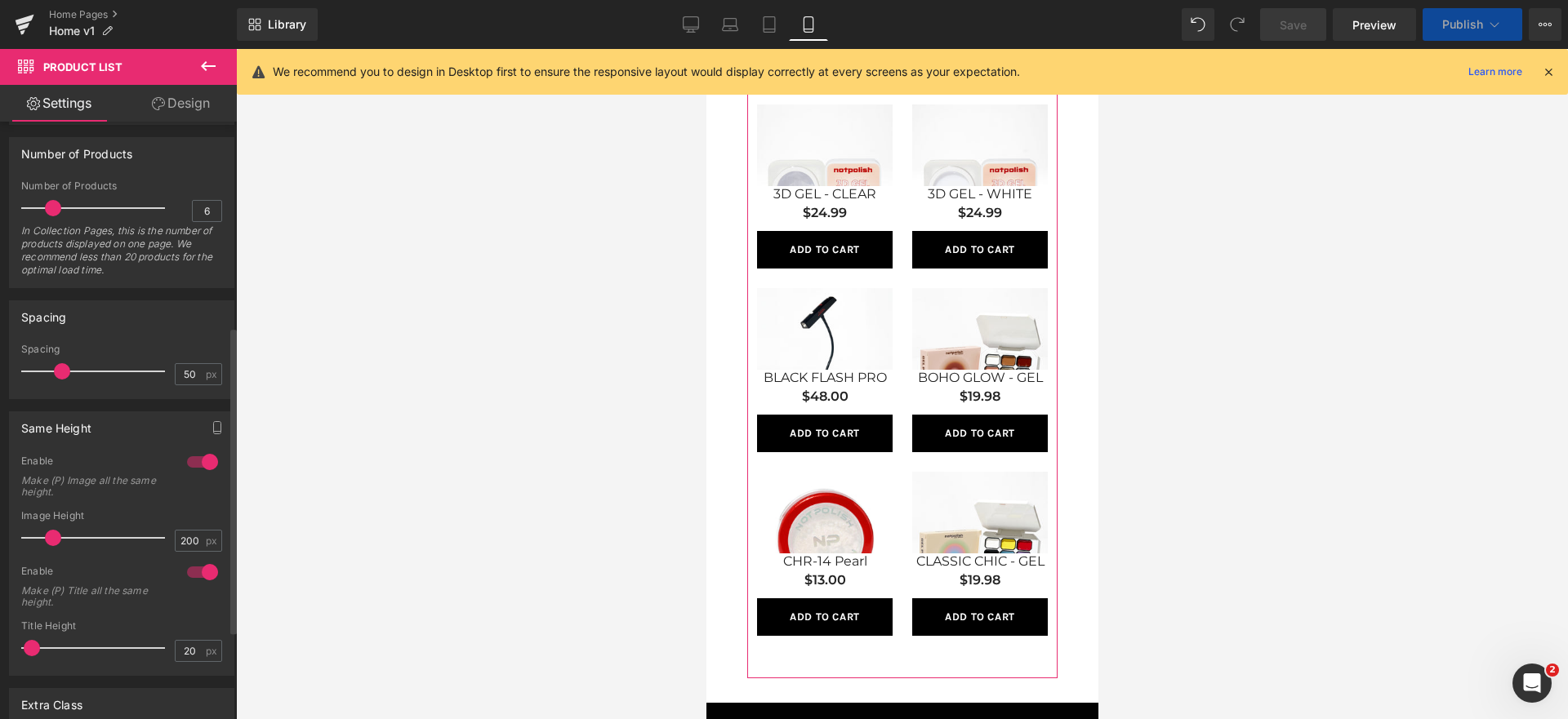
drag, startPoint x: 32, startPoint y: 539, endPoint x: 55, endPoint y: 538, distance: 23.0
click at [55, 538] on span at bounding box center [52, 538] width 16 height 16
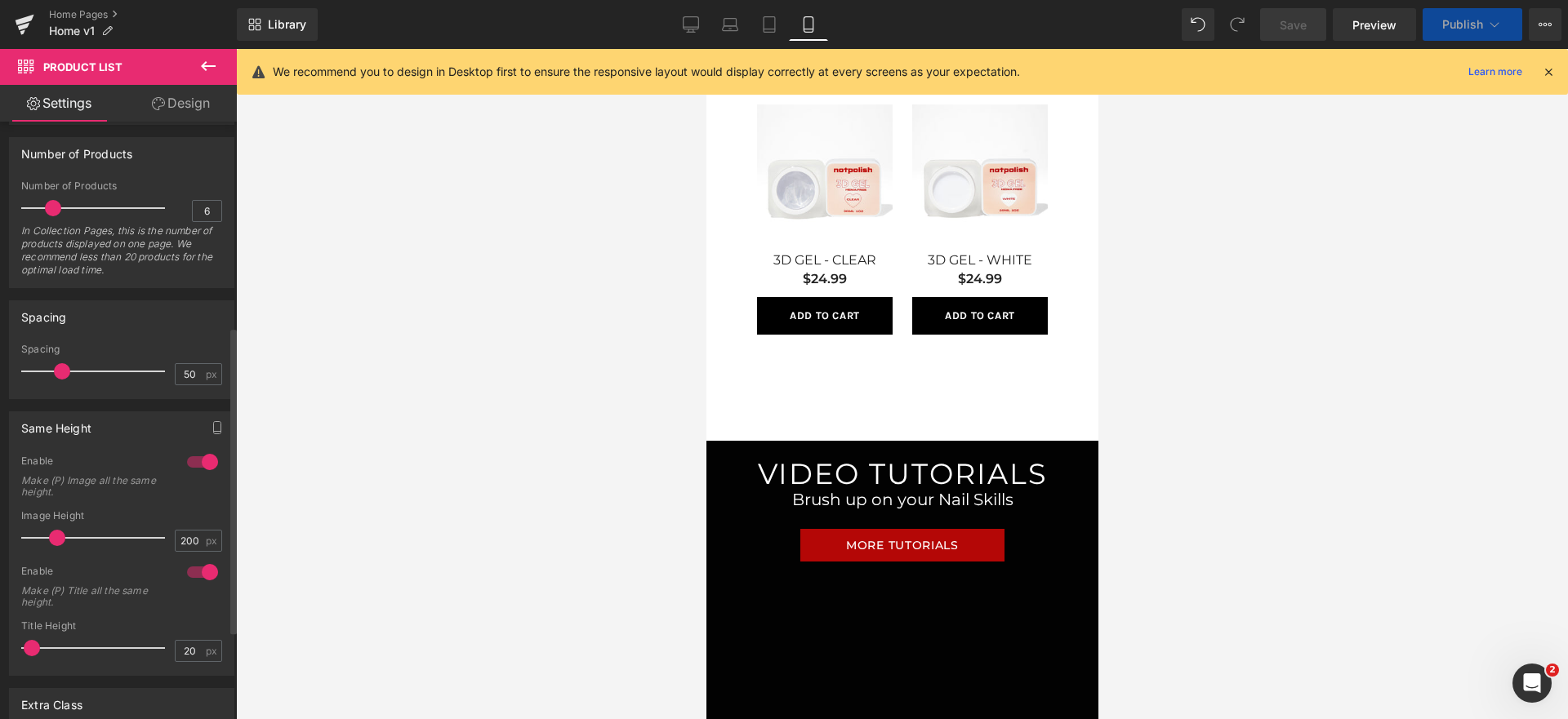
drag, startPoint x: 47, startPoint y: 538, endPoint x: 55, endPoint y: 539, distance: 8.1
click at [55, 539] on span at bounding box center [57, 538] width 16 height 16
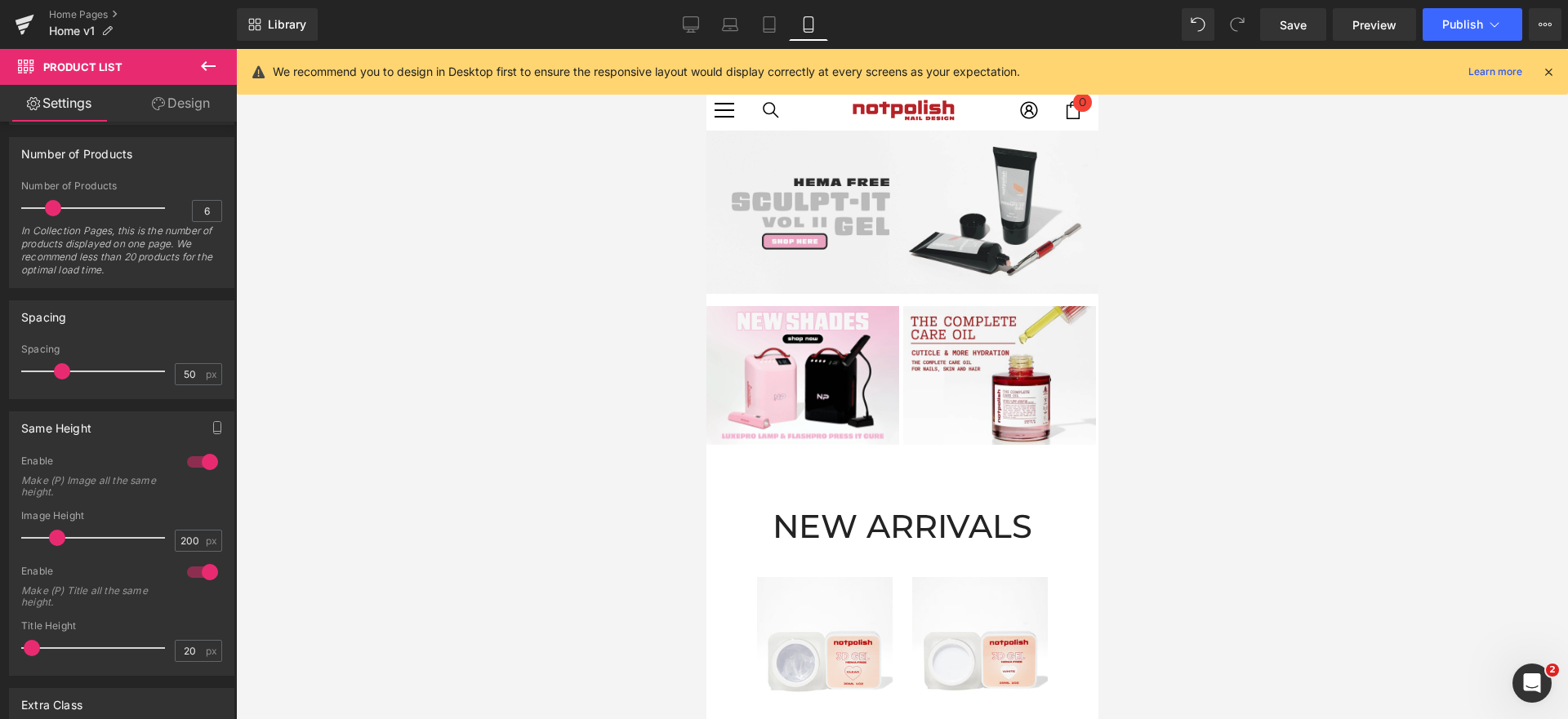
scroll to position [257, 0]
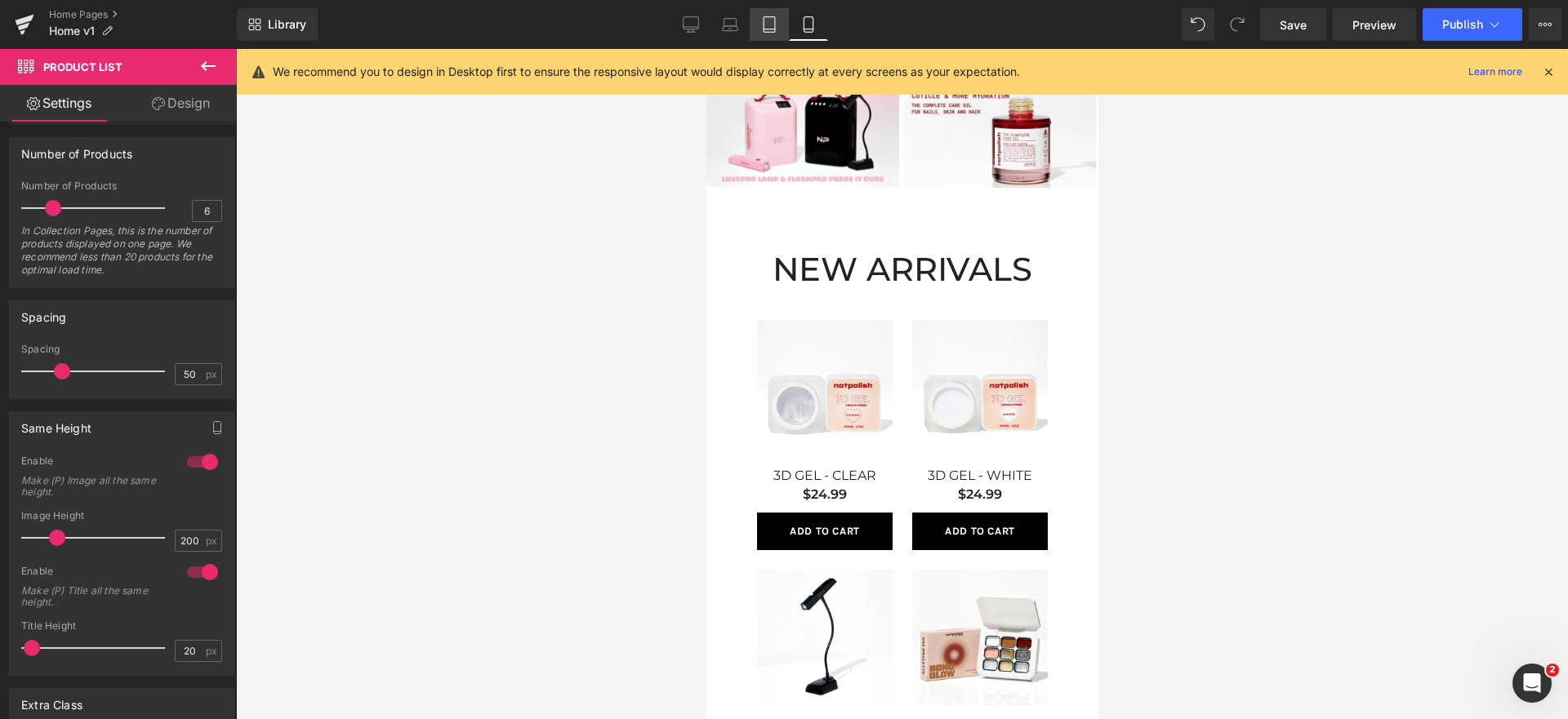
click at [781, 21] on link "Tablet" at bounding box center [769, 25] width 39 height 32
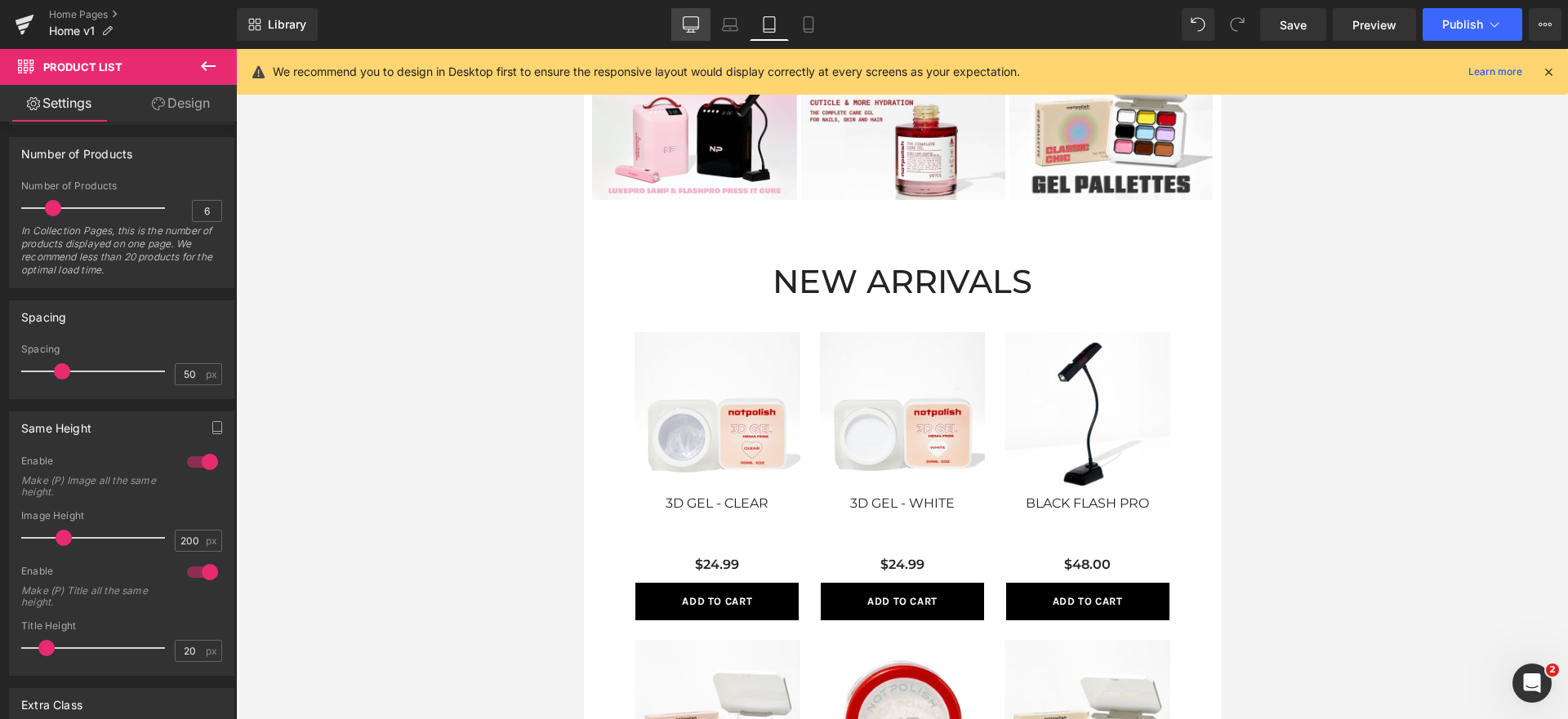
click at [686, 17] on icon at bounding box center [691, 23] width 15 height 12
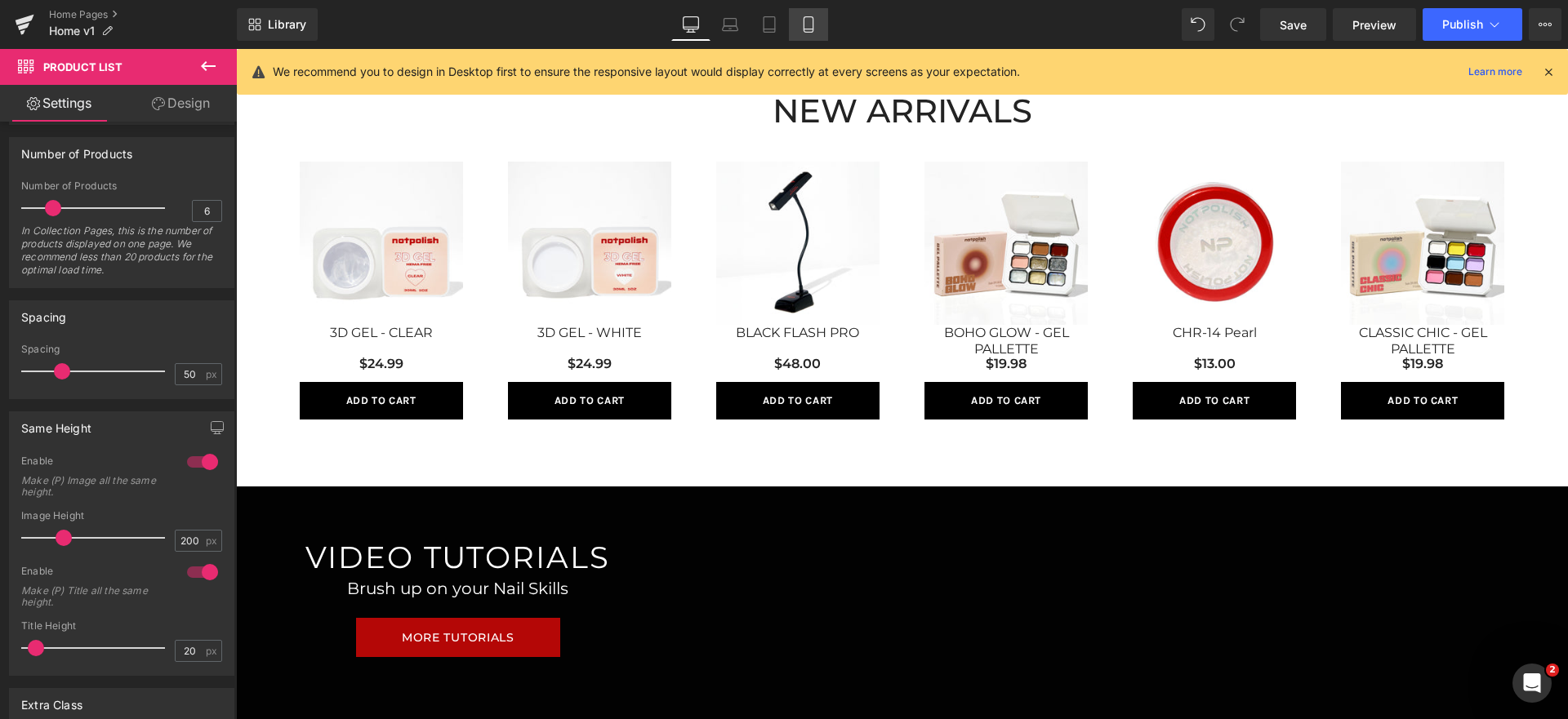
click at [822, 28] on link "Mobile" at bounding box center [808, 25] width 39 height 32
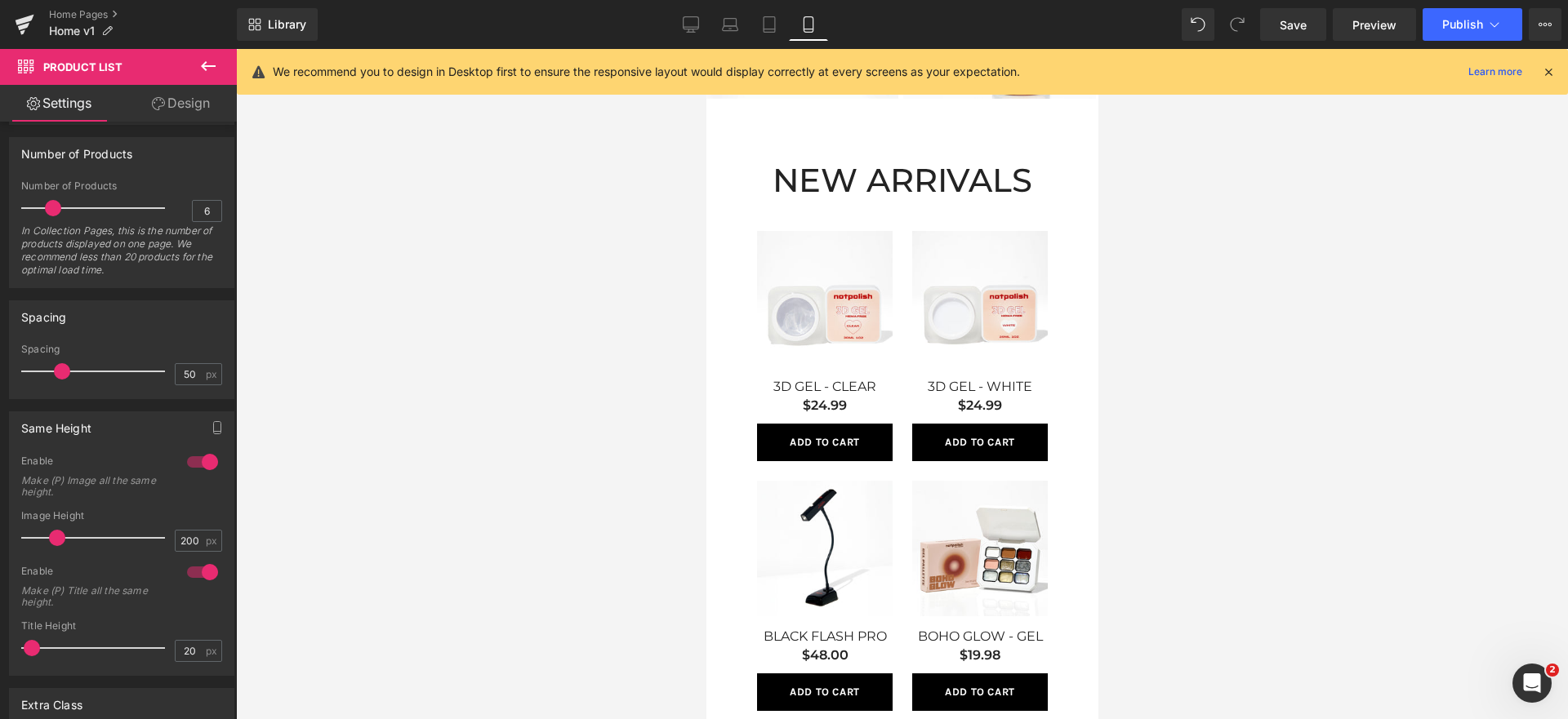
scroll to position [0, 0]
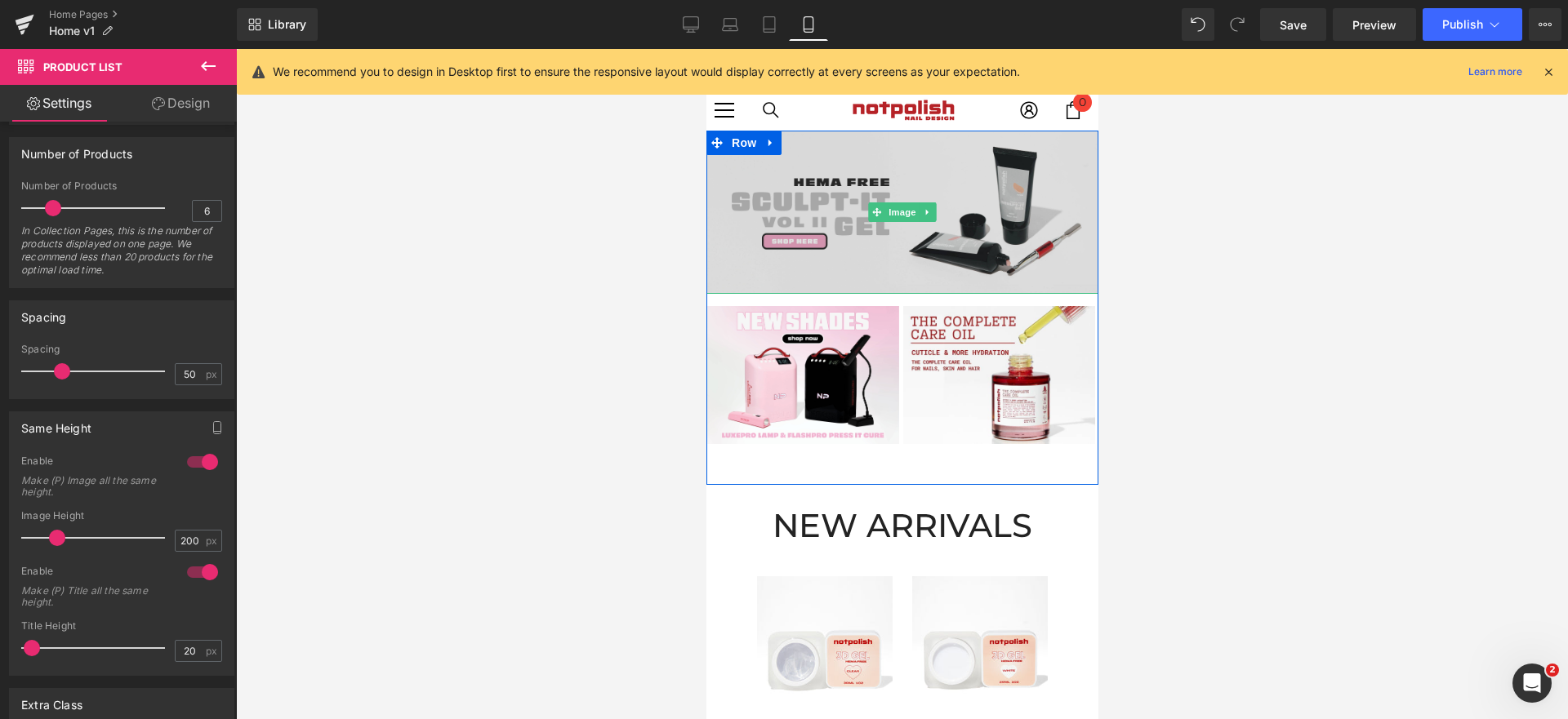
click at [852, 239] on img at bounding box center [902, 213] width 392 height 163
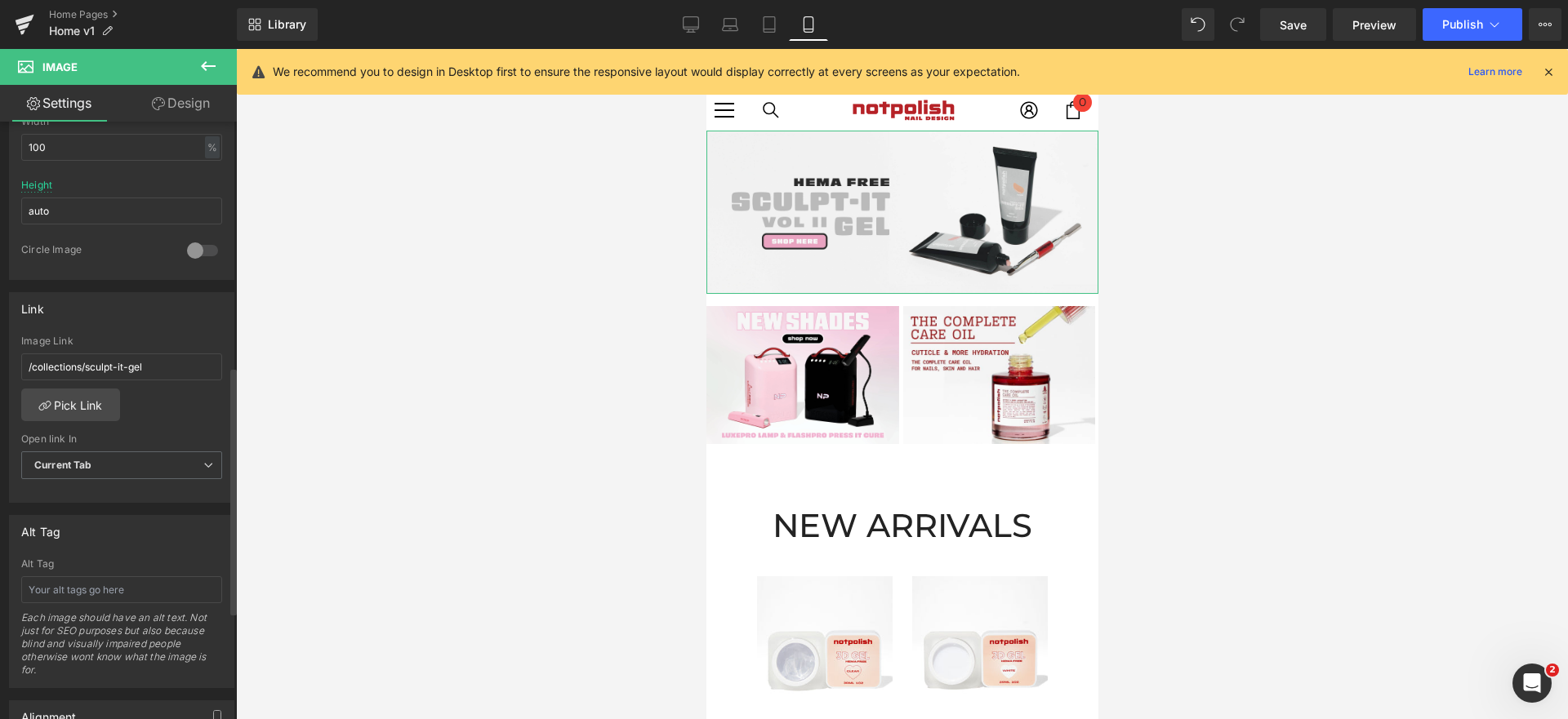
scroll to position [332, 0]
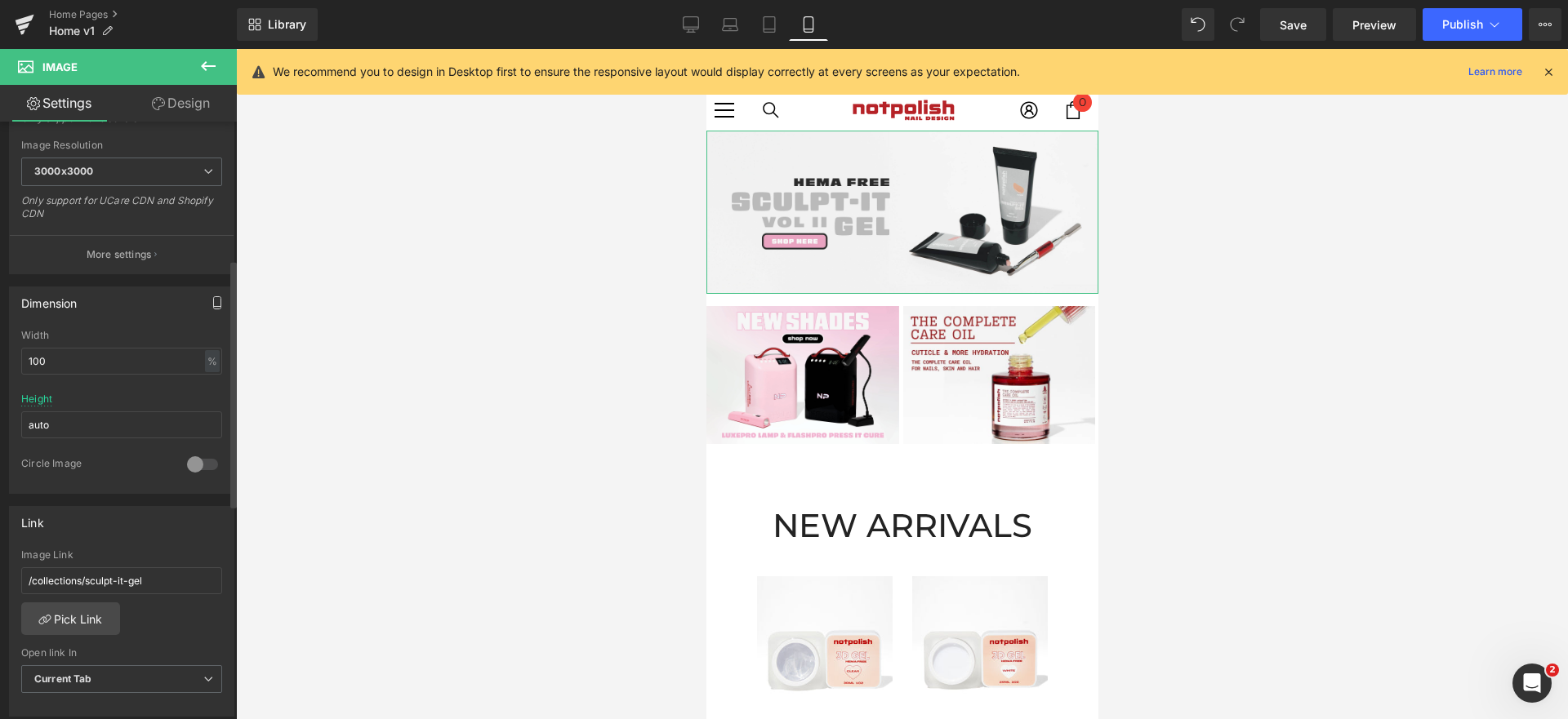
click at [216, 301] on icon "button" at bounding box center [218, 303] width 13 height 13
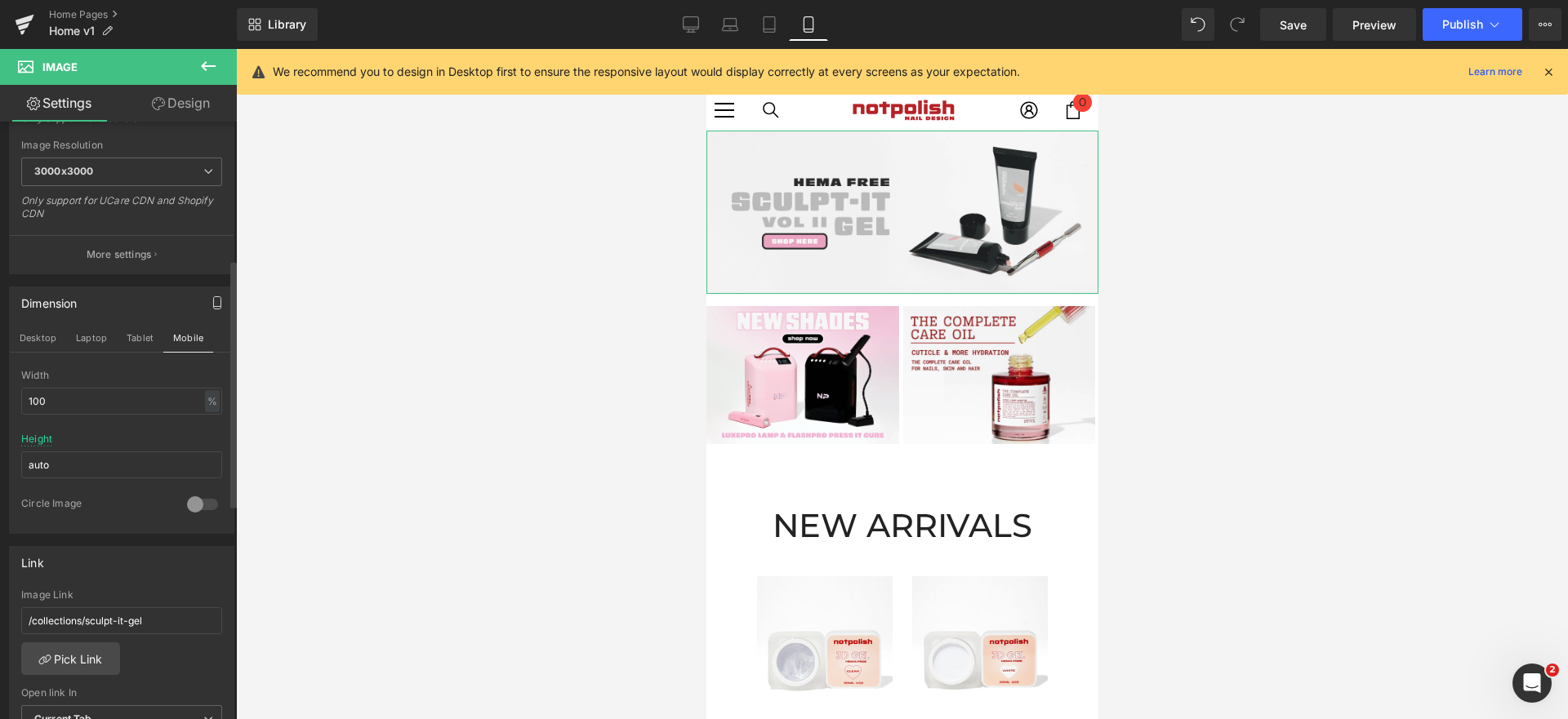
click at [216, 301] on icon "button" at bounding box center [218, 303] width 13 height 13
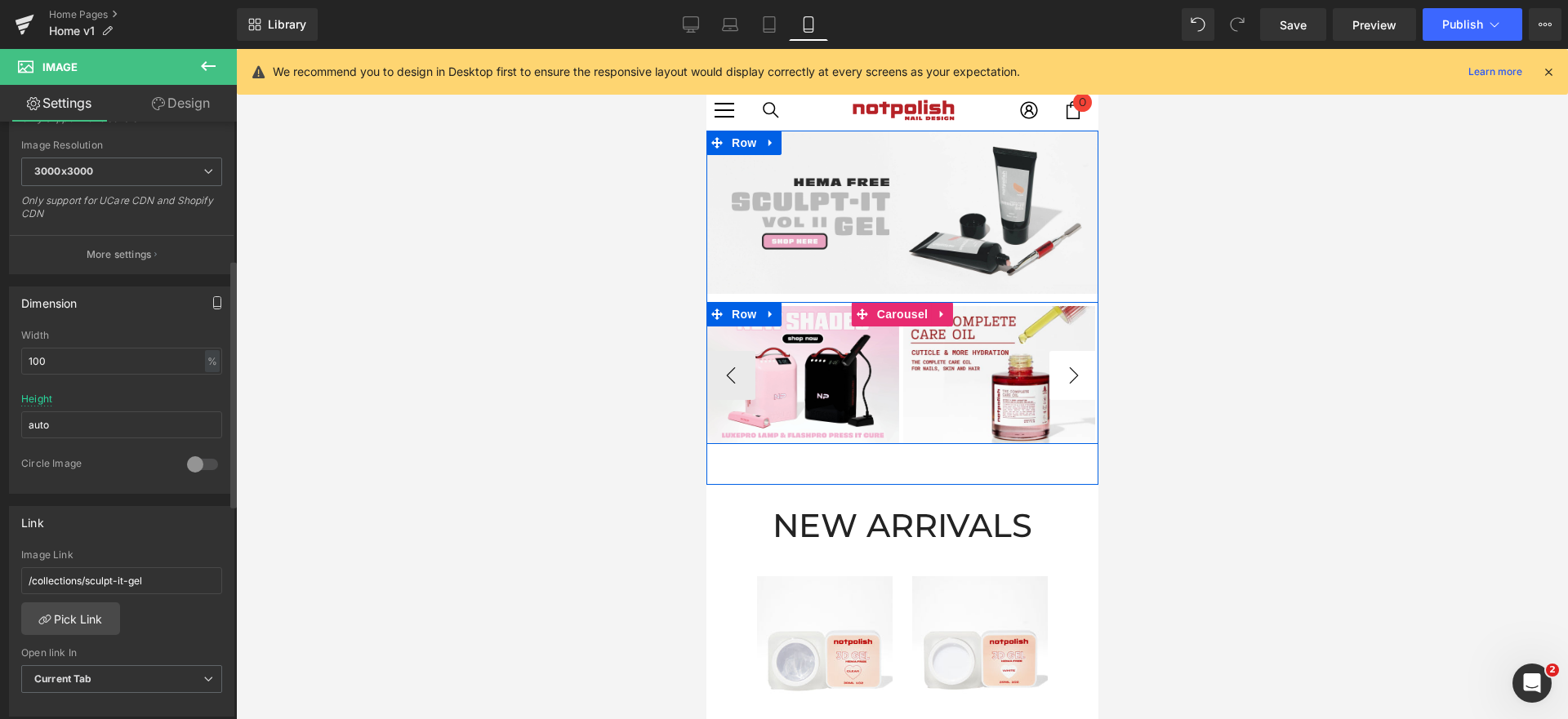
click at [1067, 380] on button "›" at bounding box center [1074, 376] width 49 height 49
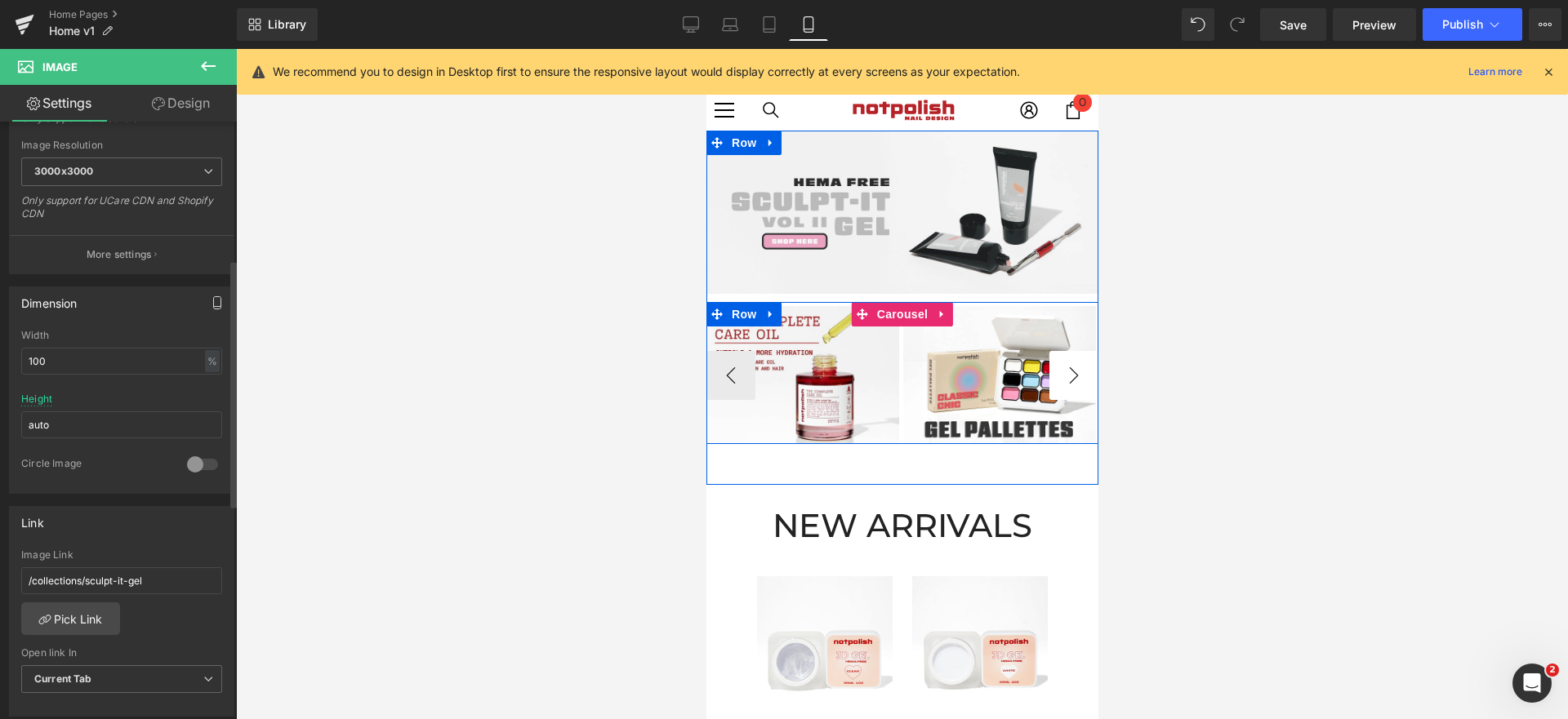
click at [1067, 380] on button "›" at bounding box center [1074, 376] width 49 height 49
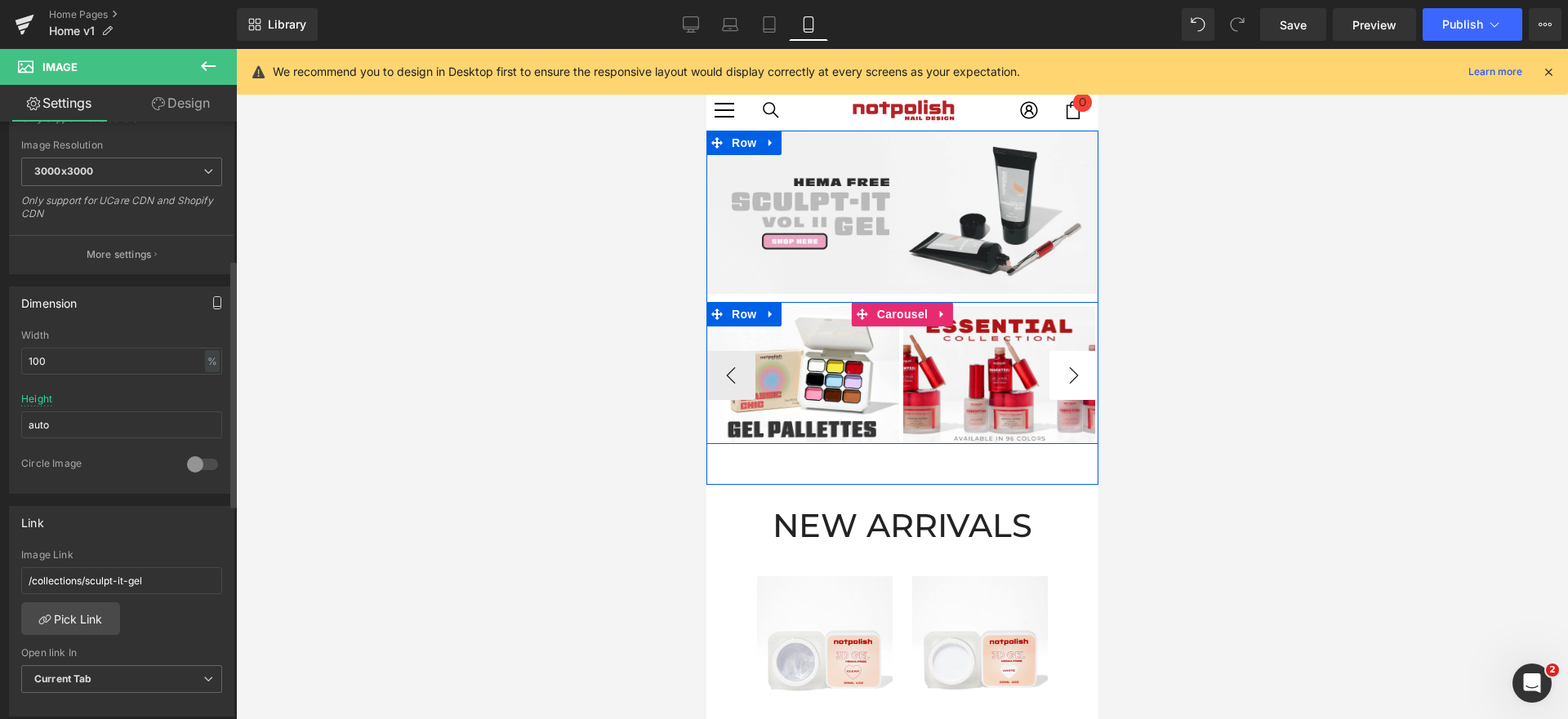
click at [1067, 380] on button "›" at bounding box center [1074, 376] width 49 height 49
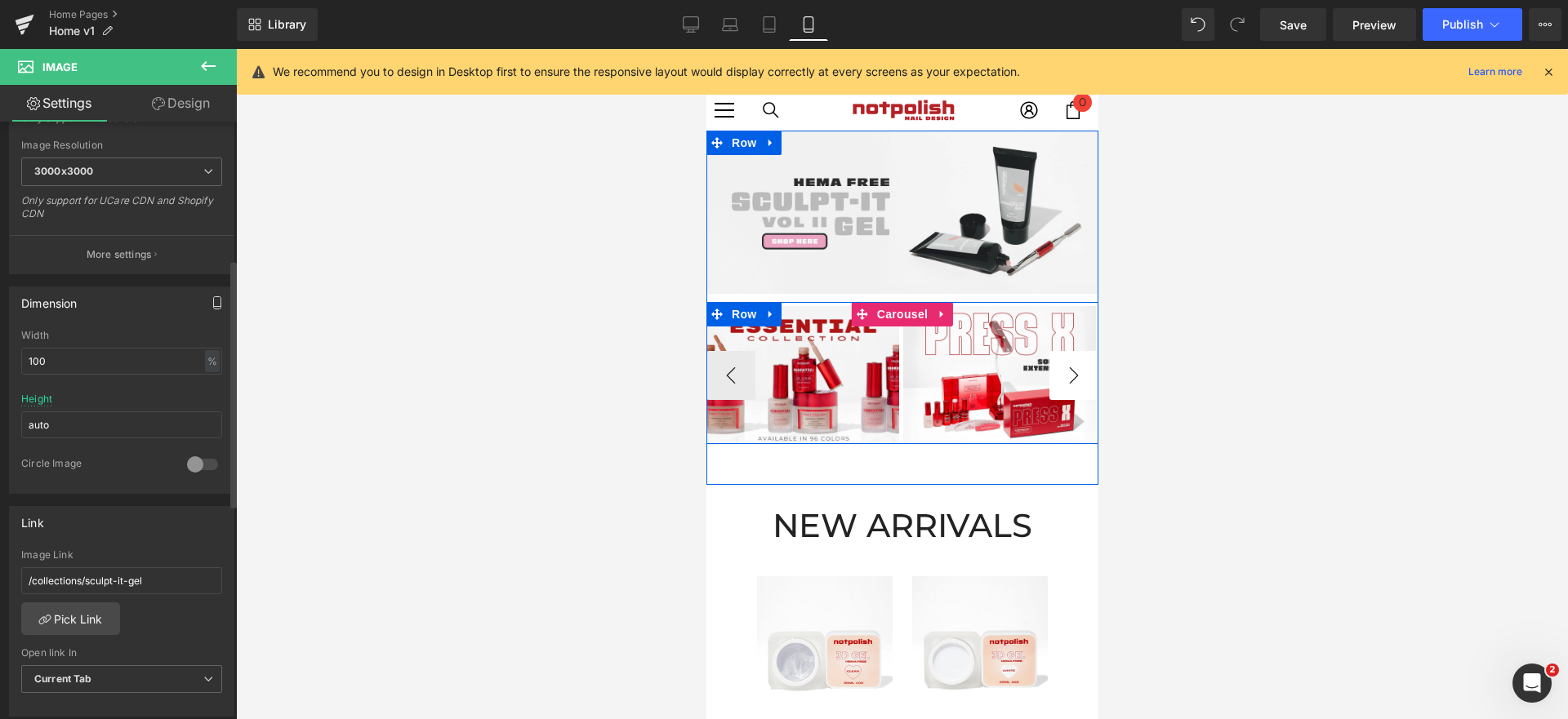
click at [1067, 380] on div "Image" at bounding box center [999, 374] width 193 height 138
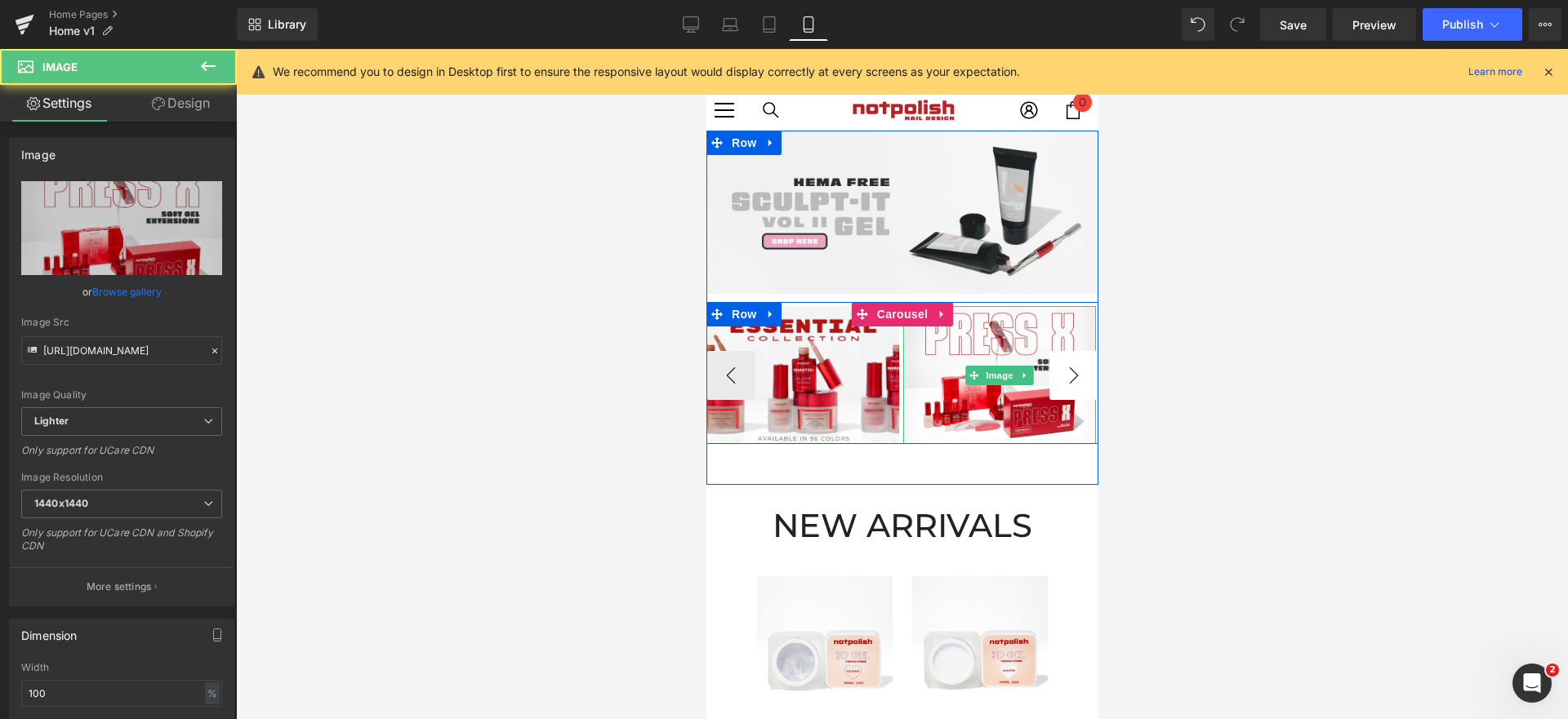
click at [1032, 380] on ul "Image" at bounding box center [998, 375] width 67 height 20
click at [1067, 380] on img at bounding box center [999, 374] width 193 height 138
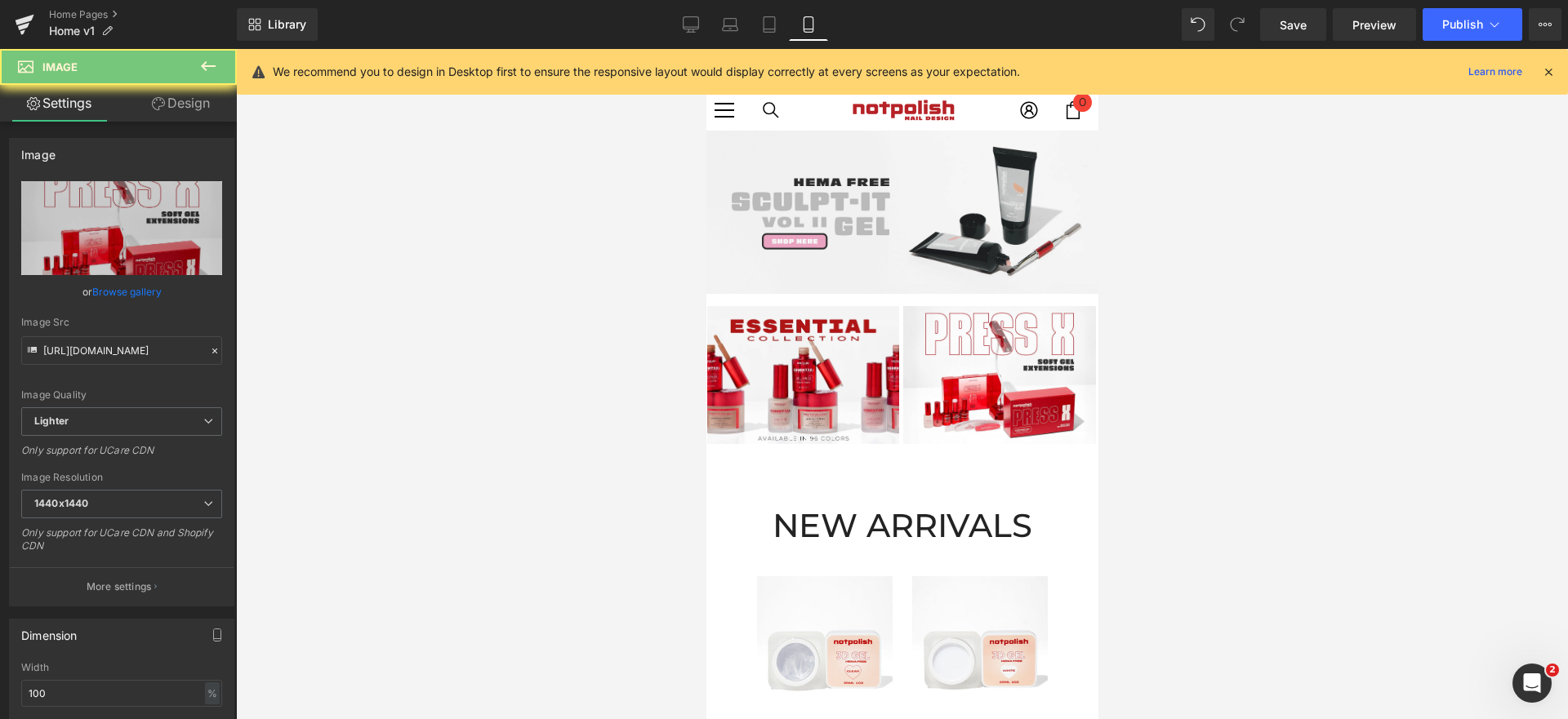
click at [964, 521] on h2 "NEW ARRIVALS" at bounding box center [902, 525] width 392 height 32
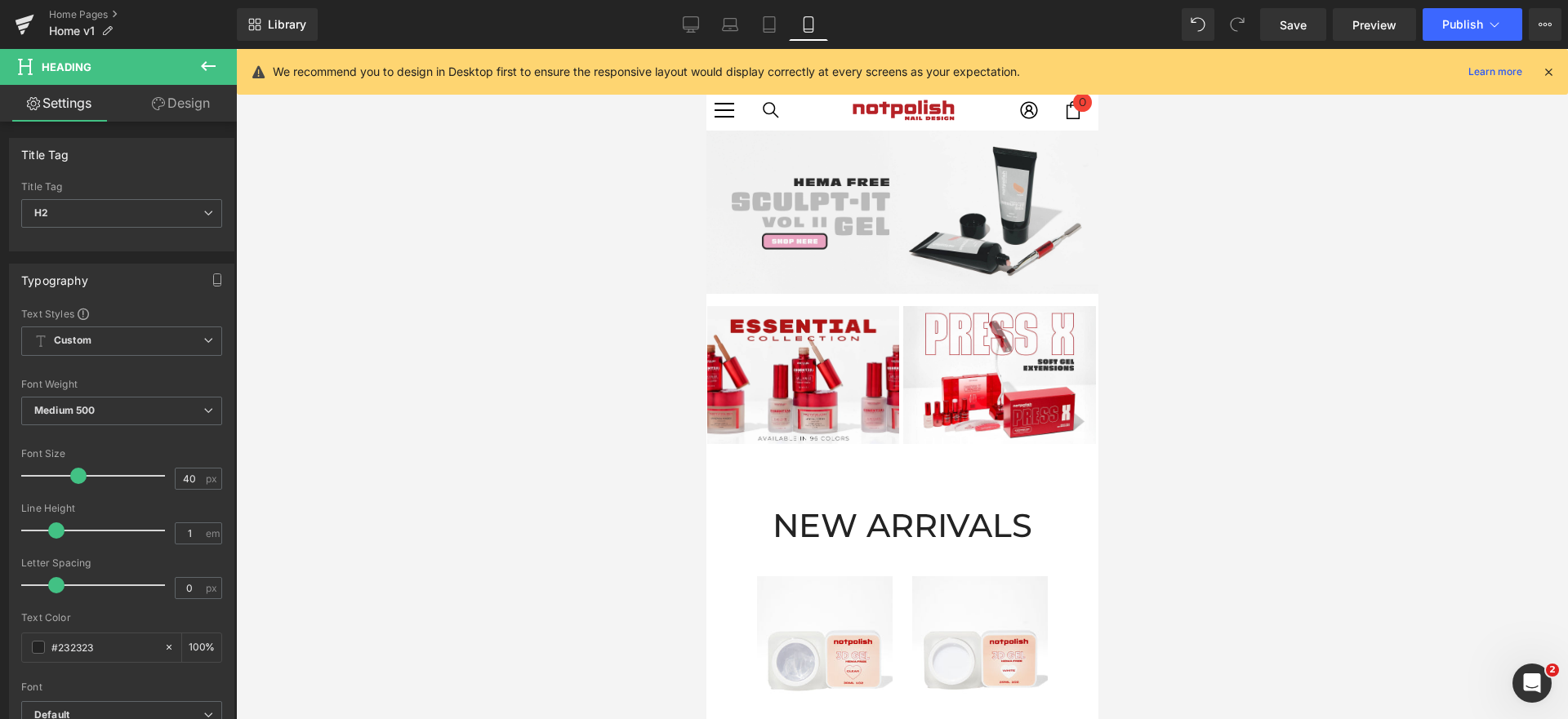
click at [653, 501] on div at bounding box center [902, 385] width 1332 height 671
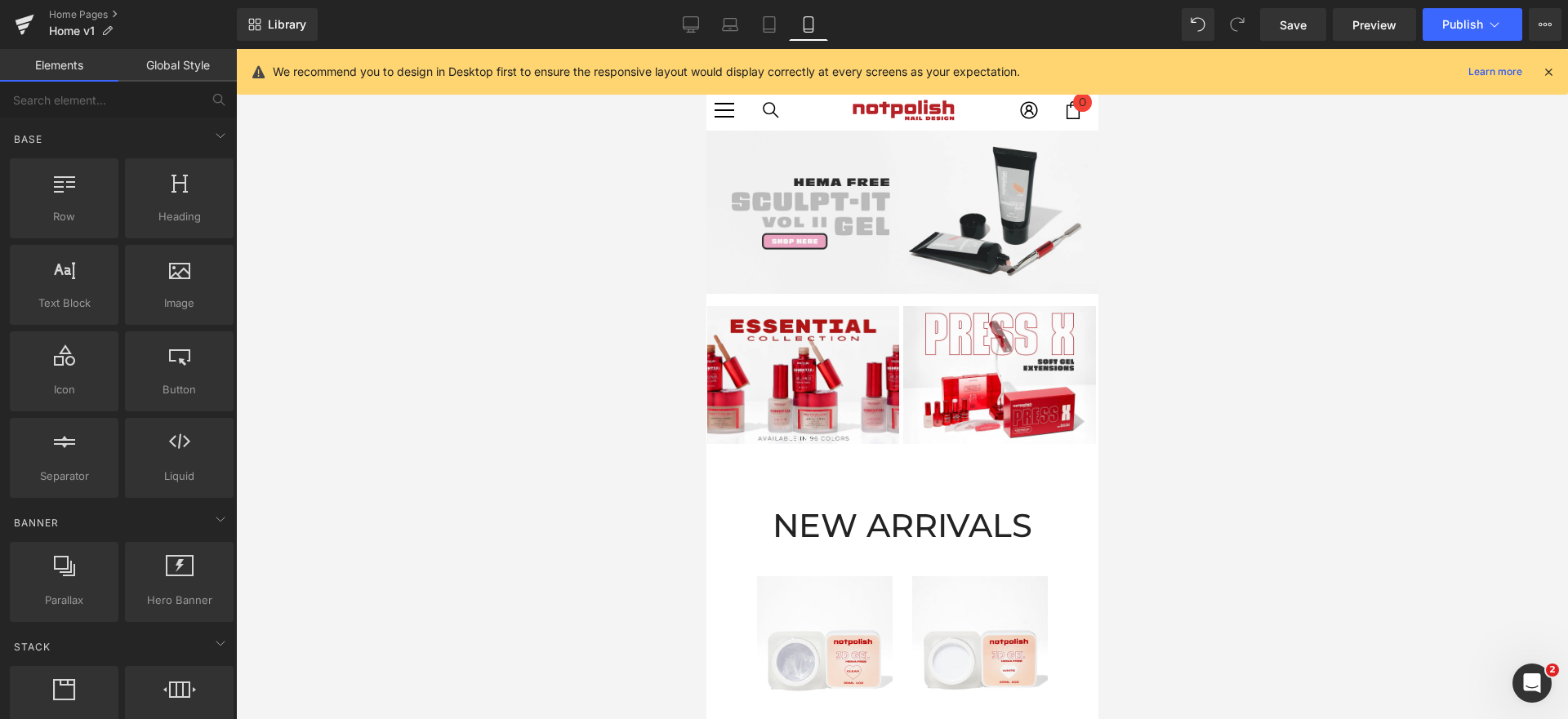
click at [797, 525] on h2 "NEW ARRIVALS" at bounding box center [902, 525] width 392 height 32
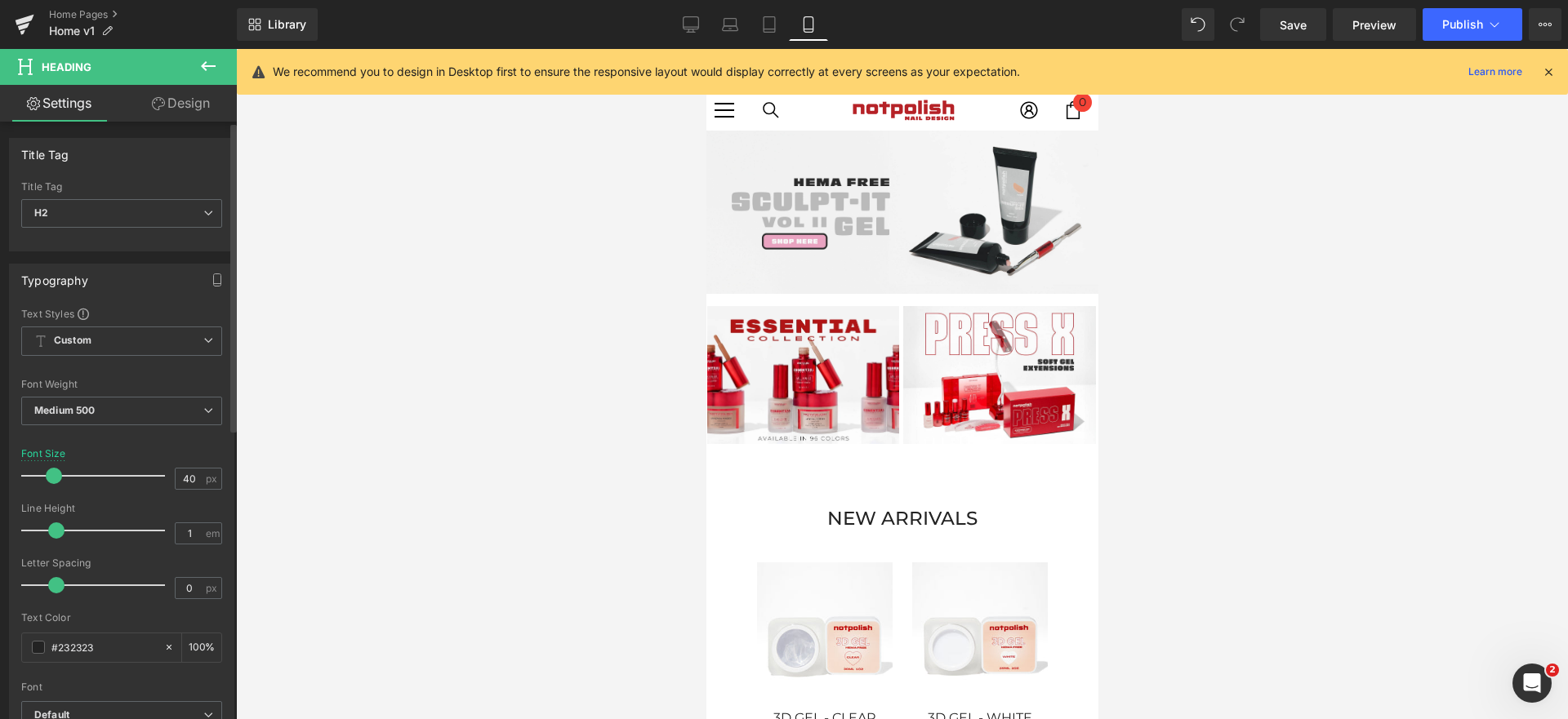
drag, startPoint x: 71, startPoint y: 475, endPoint x: 48, endPoint y: 475, distance: 23.0
click at [48, 475] on span at bounding box center [53, 475] width 16 height 16
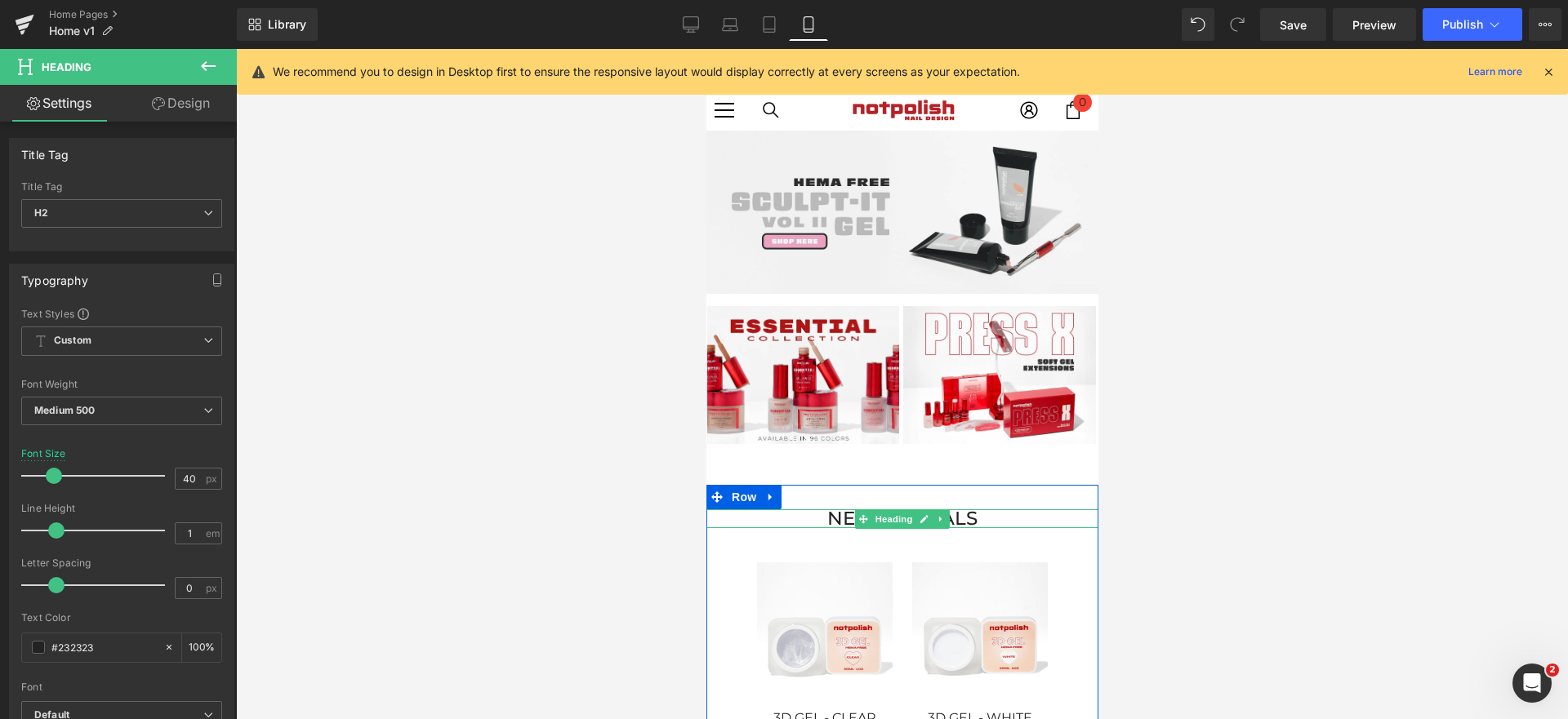
click at [947, 514] on h2 "NEW ARRIVALS" at bounding box center [902, 519] width 392 height 19
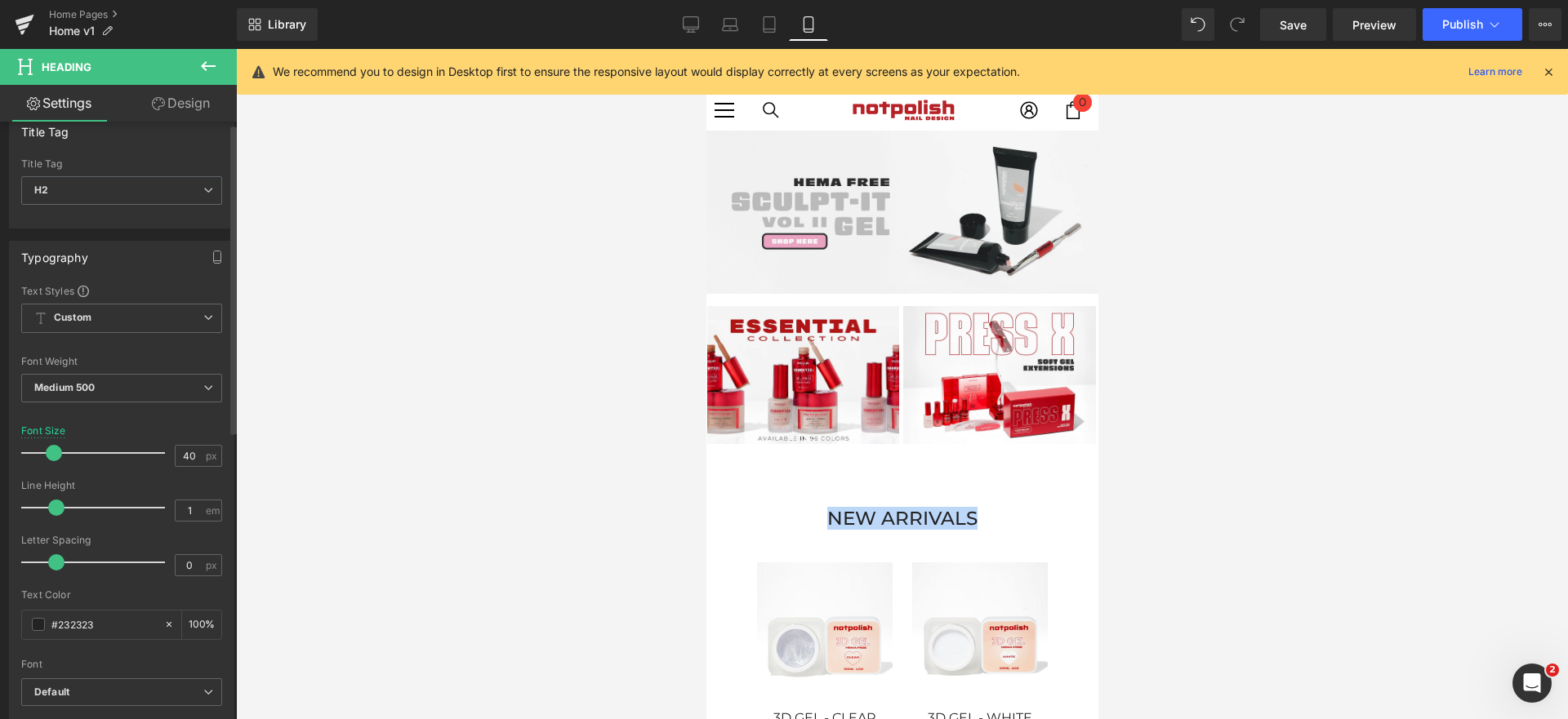
scroll to position [24, 0]
drag, startPoint x: 50, startPoint y: 507, endPoint x: 0, endPoint y: 531, distance: 55.5
click at [0, 532] on div "Typography Text Styles Custom Custom Setup Global Style Custom Setup Global Sty…" at bounding box center [122, 508] width 244 height 560
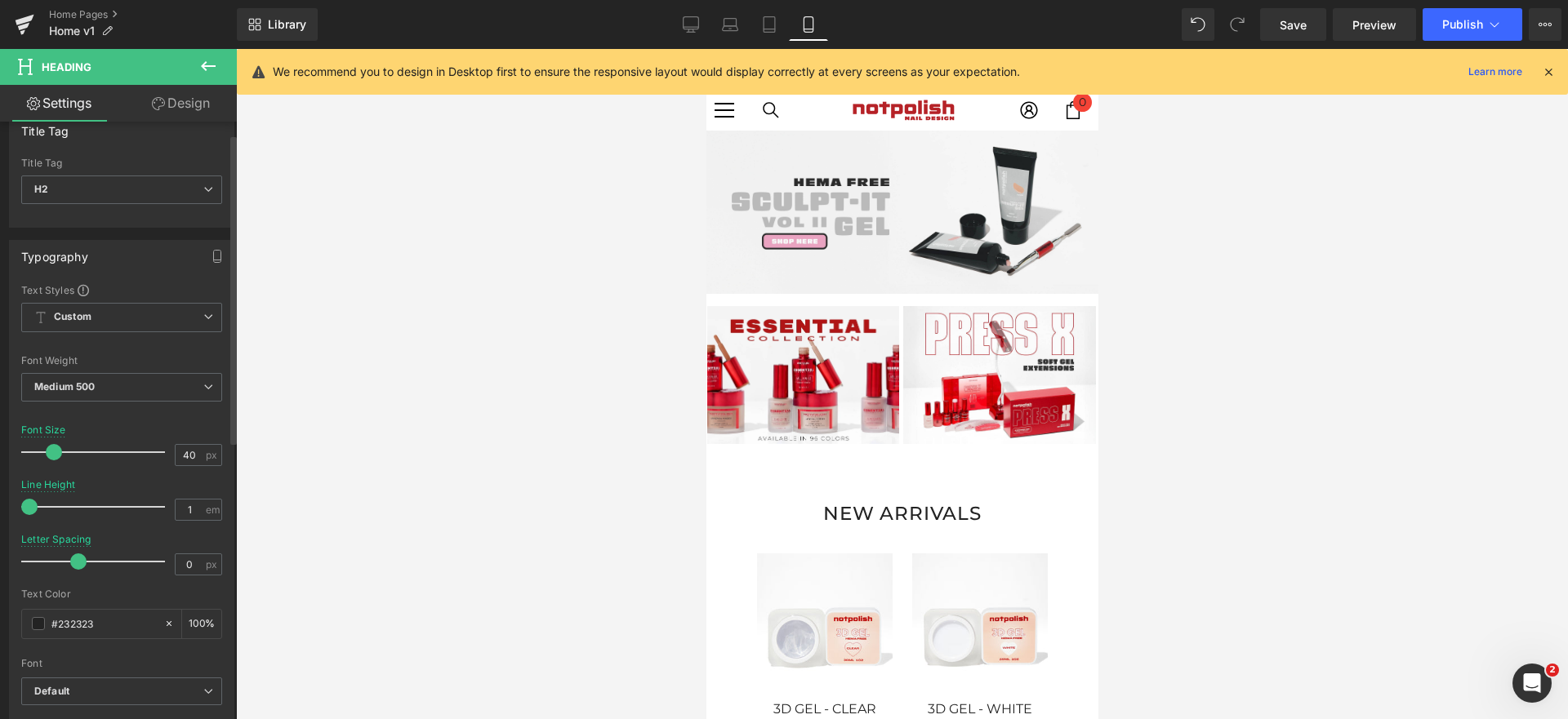
drag, startPoint x: 60, startPoint y: 563, endPoint x: 73, endPoint y: 544, distance: 23.0
click at [73, 548] on div at bounding box center [97, 561] width 136 height 32
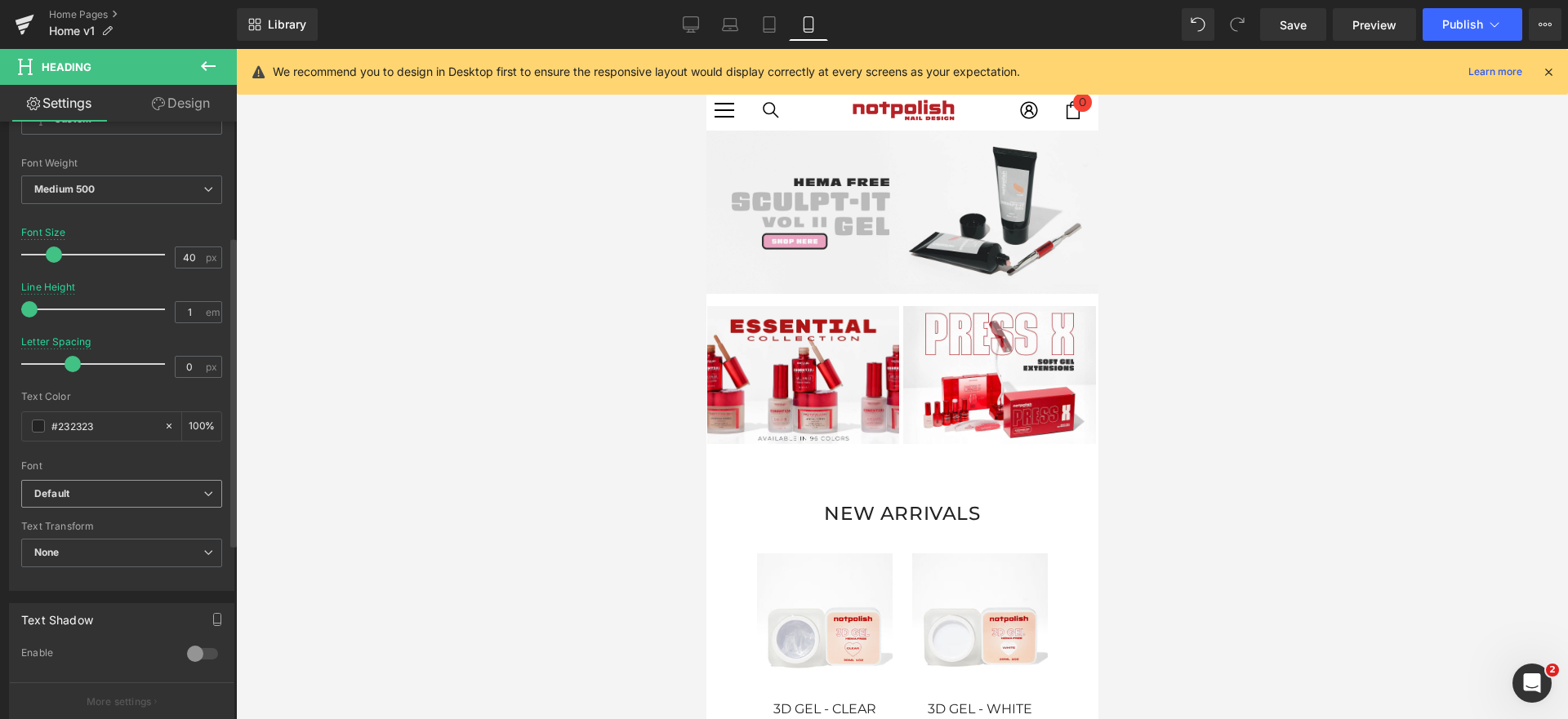
click at [154, 493] on b "Default" at bounding box center [119, 494] width 169 height 14
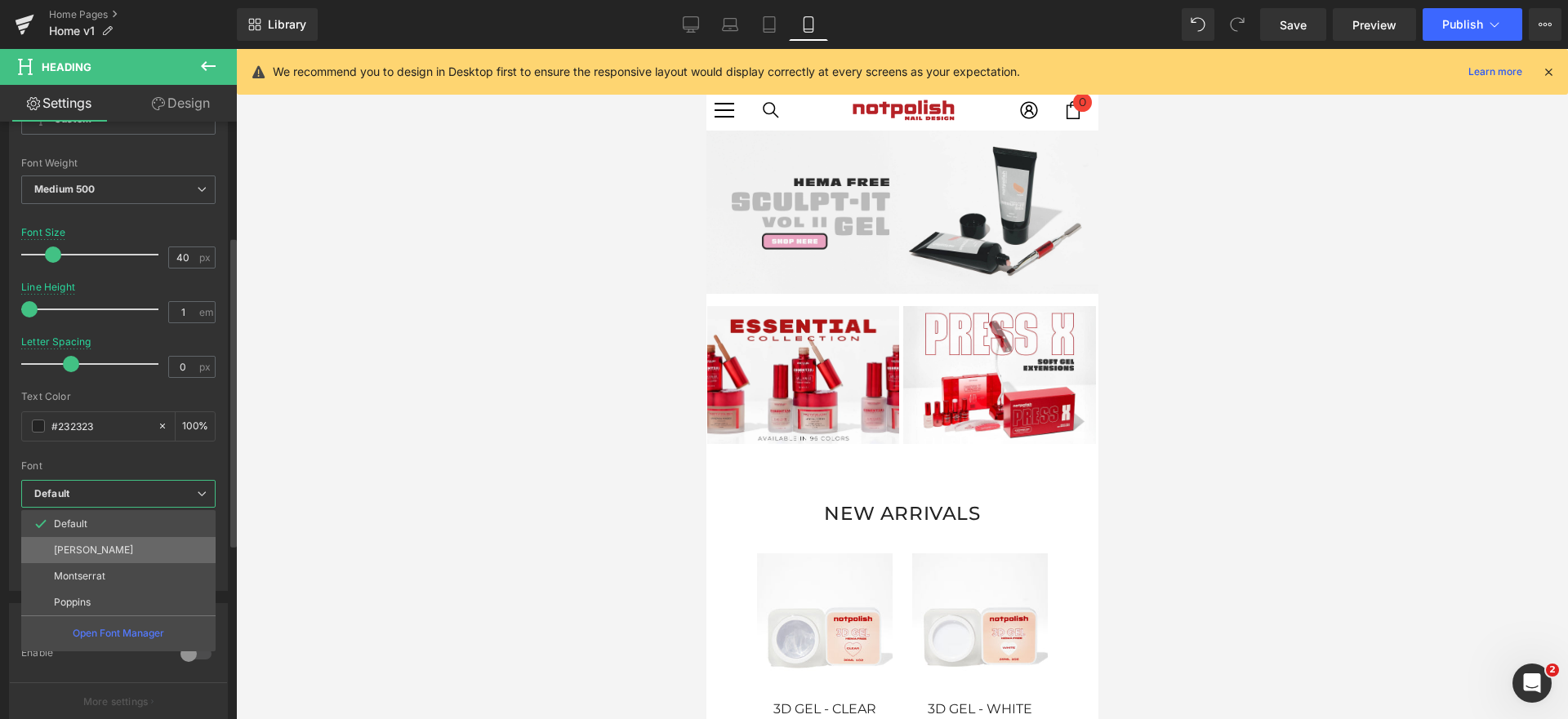
click at [148, 552] on li "[PERSON_NAME]" at bounding box center [118, 551] width 195 height 27
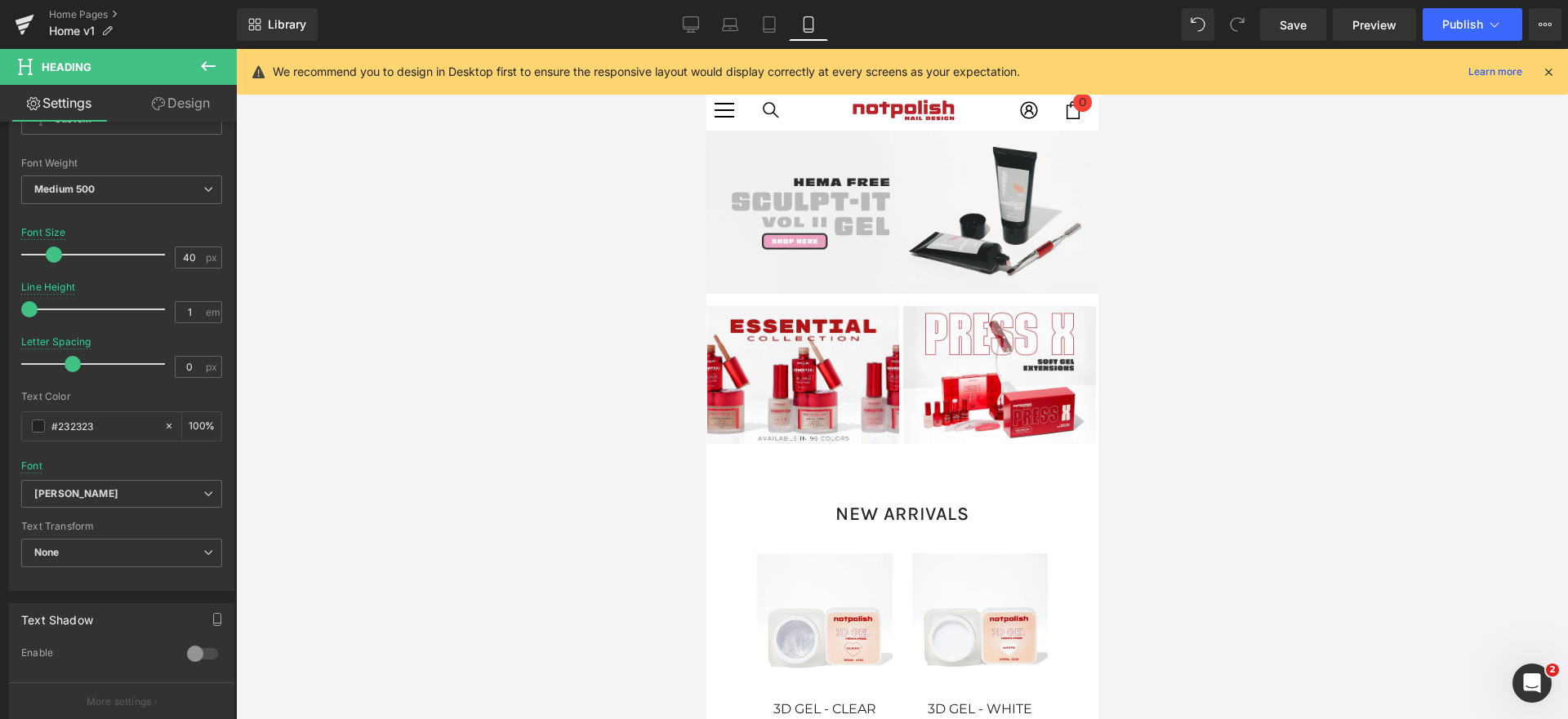
click at [432, 495] on div at bounding box center [902, 385] width 1332 height 671
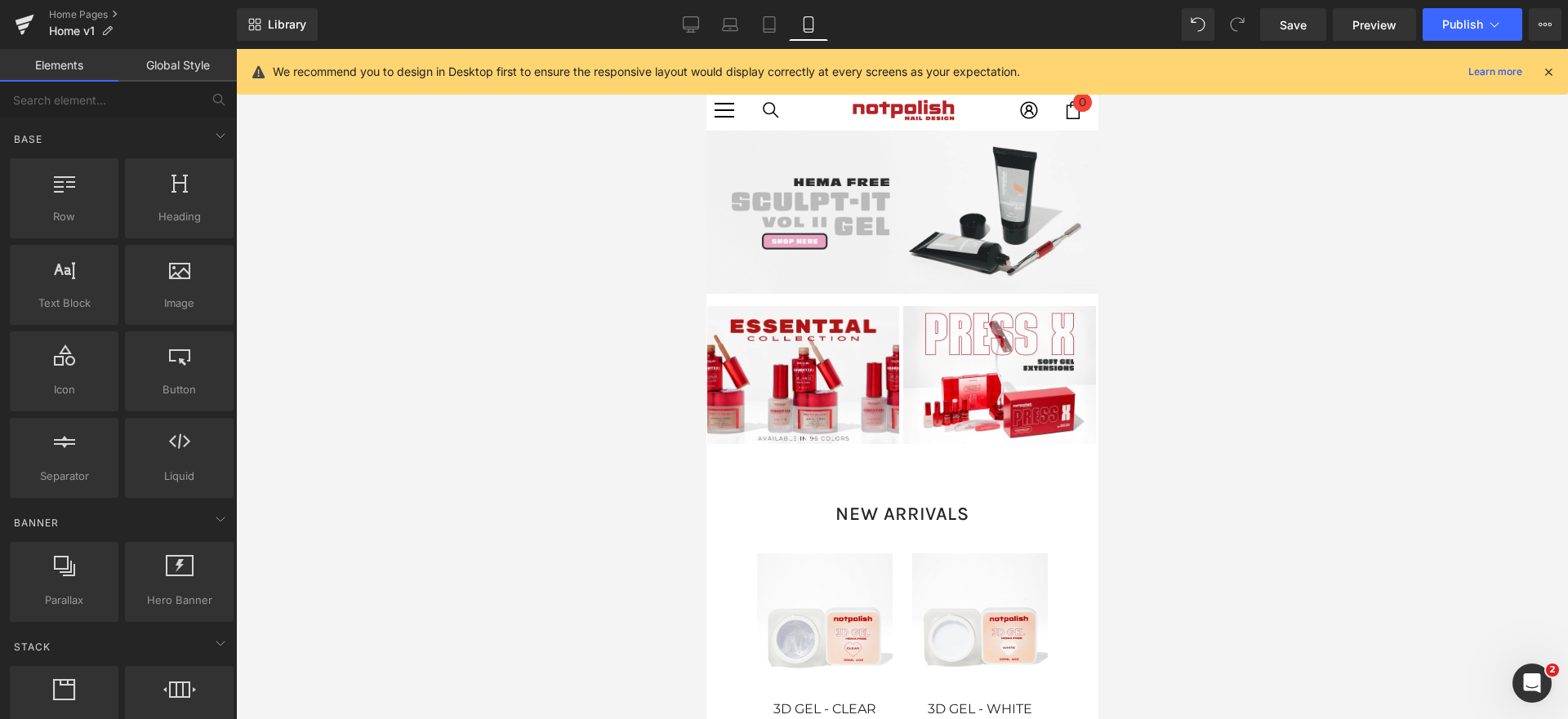
click at [853, 527] on li "Product List" at bounding box center [892, 531] width 79 height 20
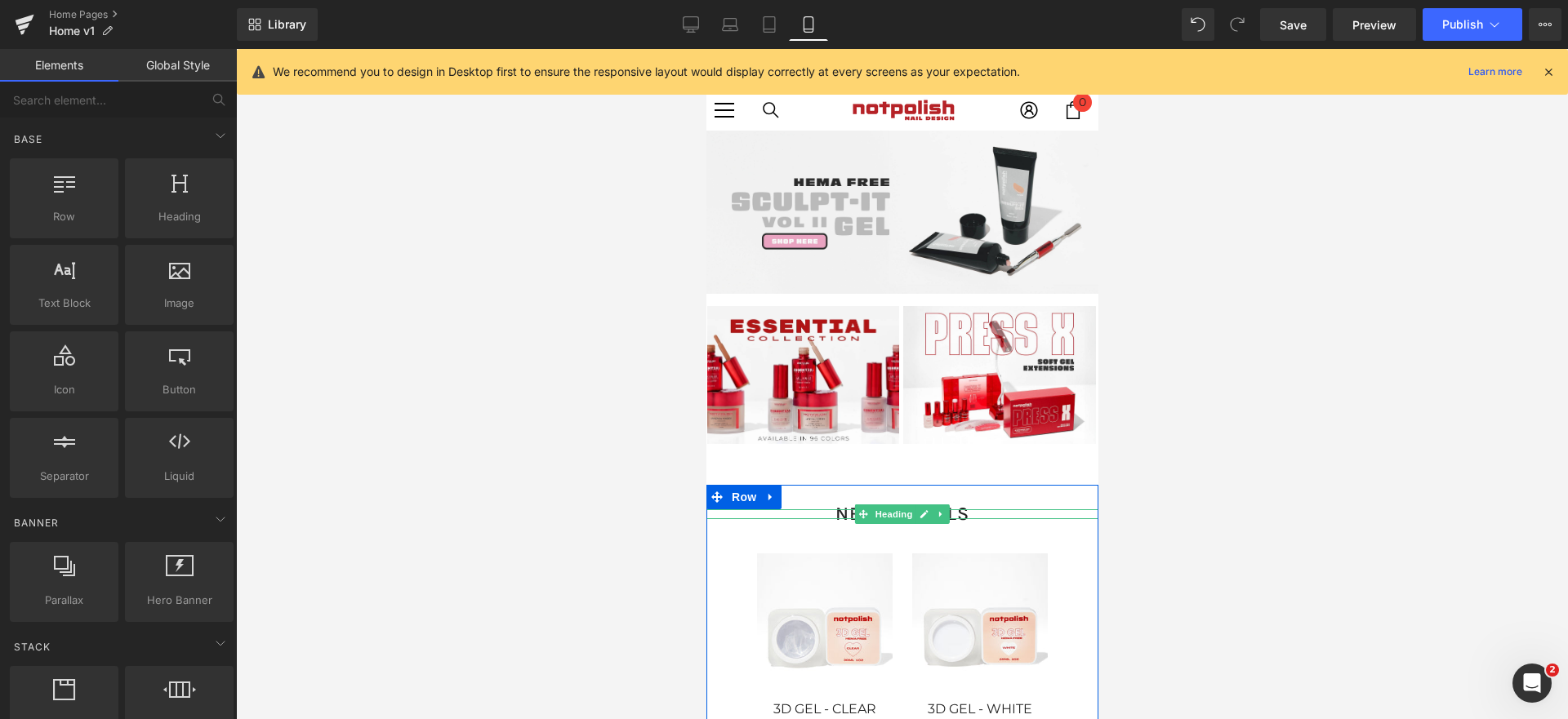
click at [892, 513] on li "Heading" at bounding box center [885, 514] width 61 height 20
click at [706, 49] on div at bounding box center [706, 49] width 0 height 0
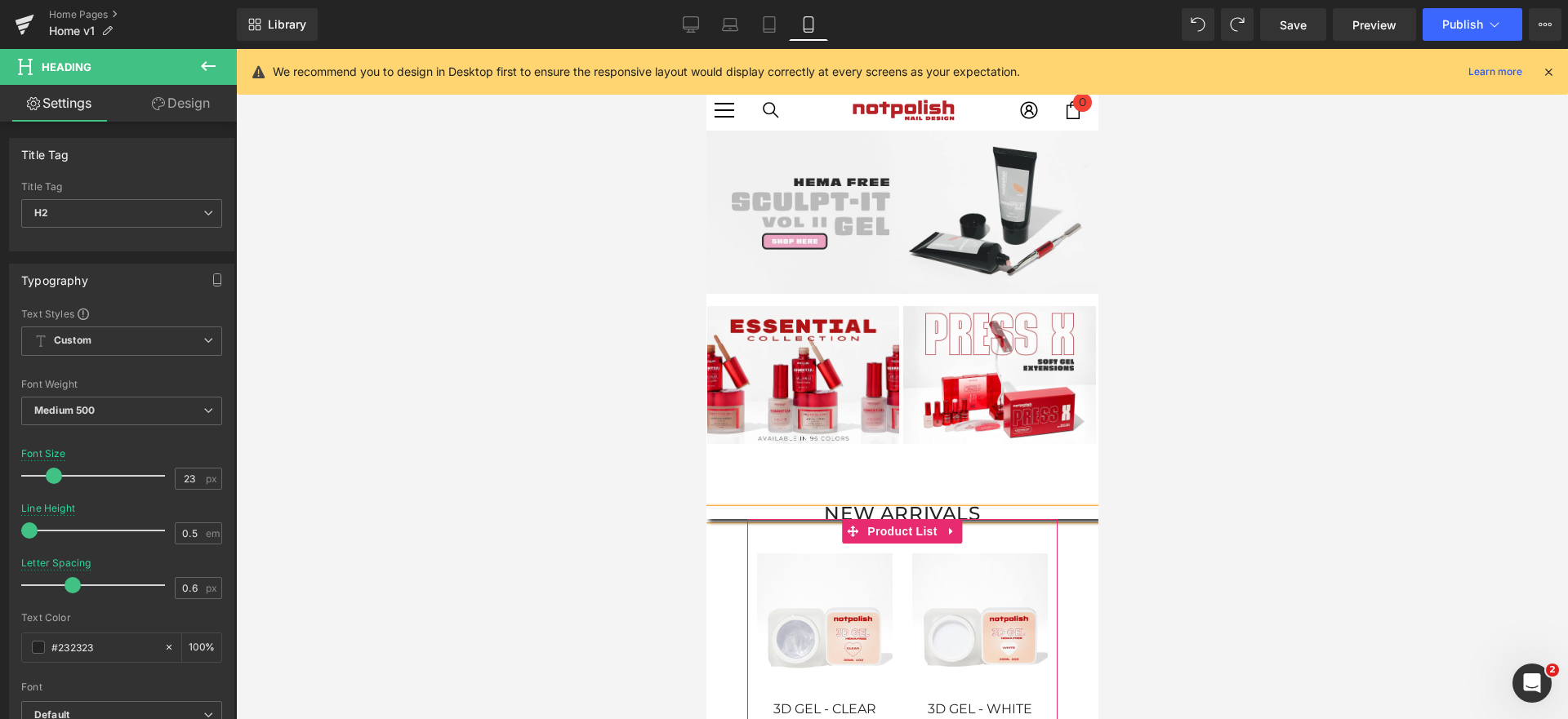
click at [1143, 518] on div at bounding box center [902, 385] width 1332 height 671
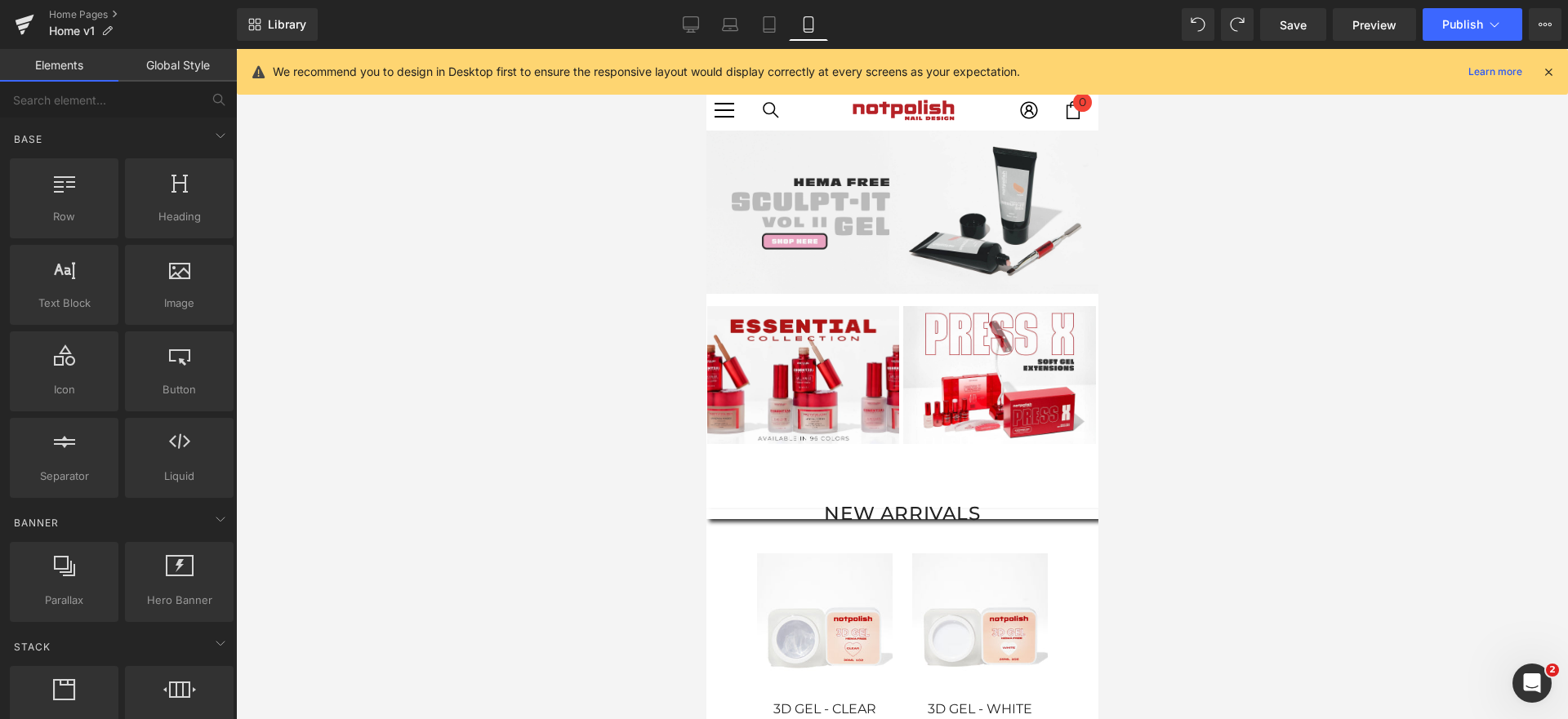
click at [1122, 623] on div at bounding box center [902, 385] width 1332 height 671
click at [981, 613] on img at bounding box center [979, 621] width 136 height 136
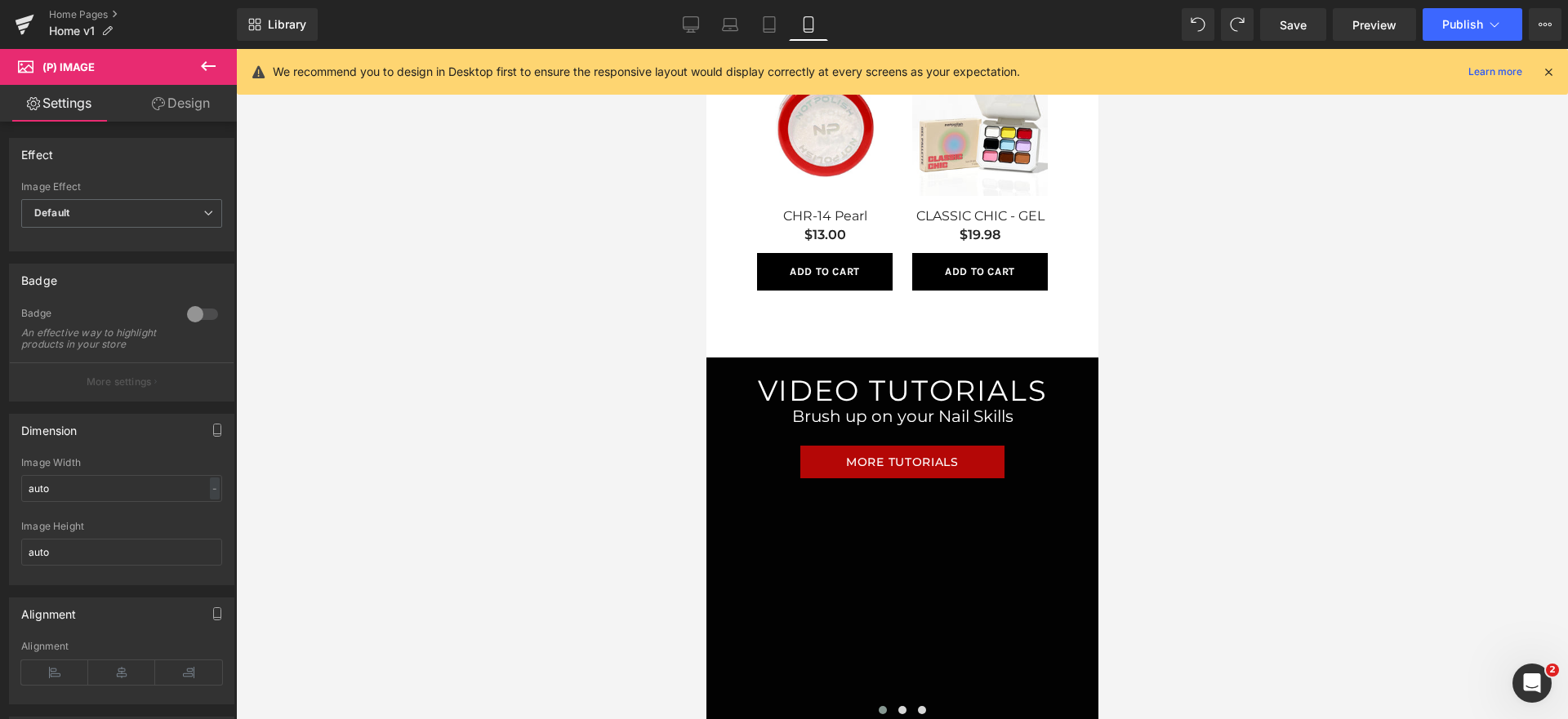
scroll to position [986, 0]
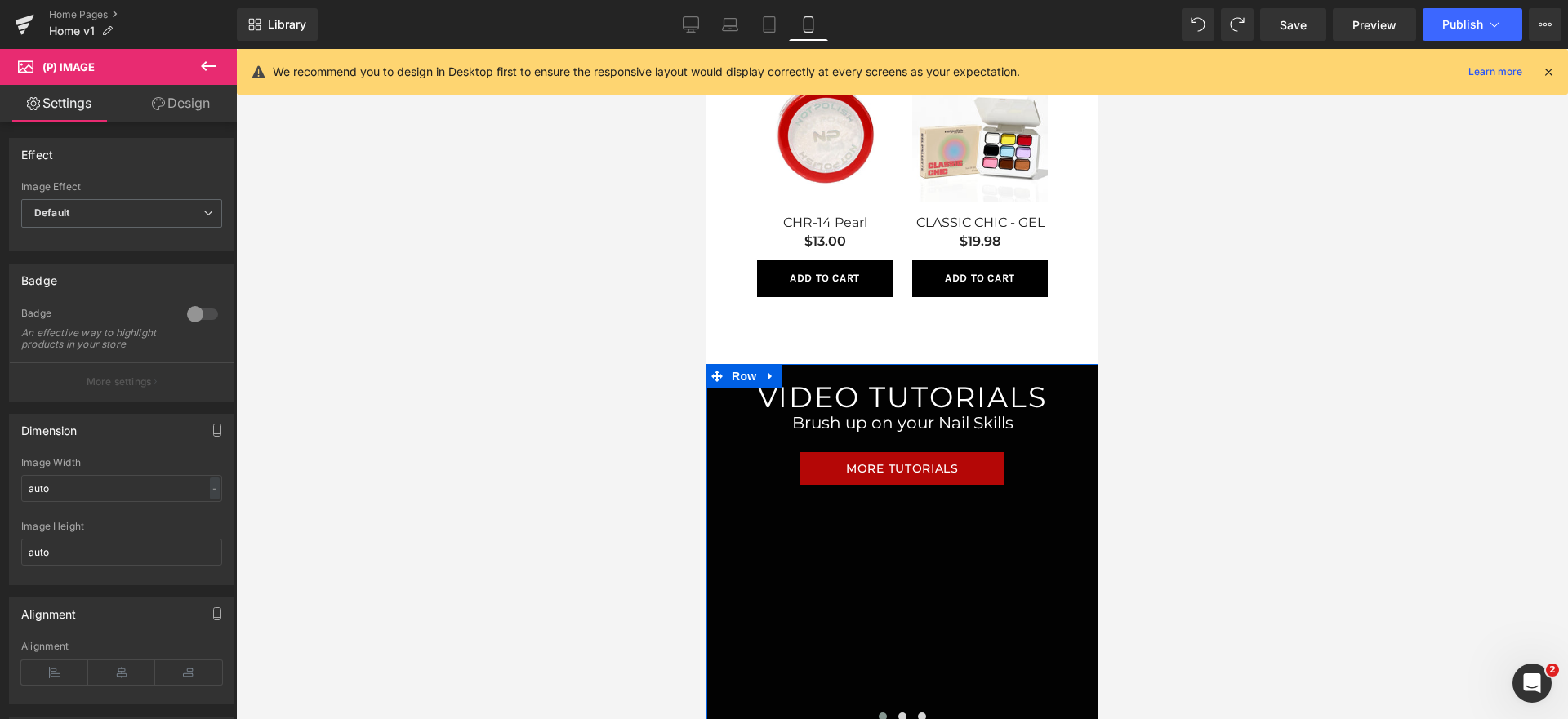
click at [706, 49] on div at bounding box center [706, 49] width 0 height 0
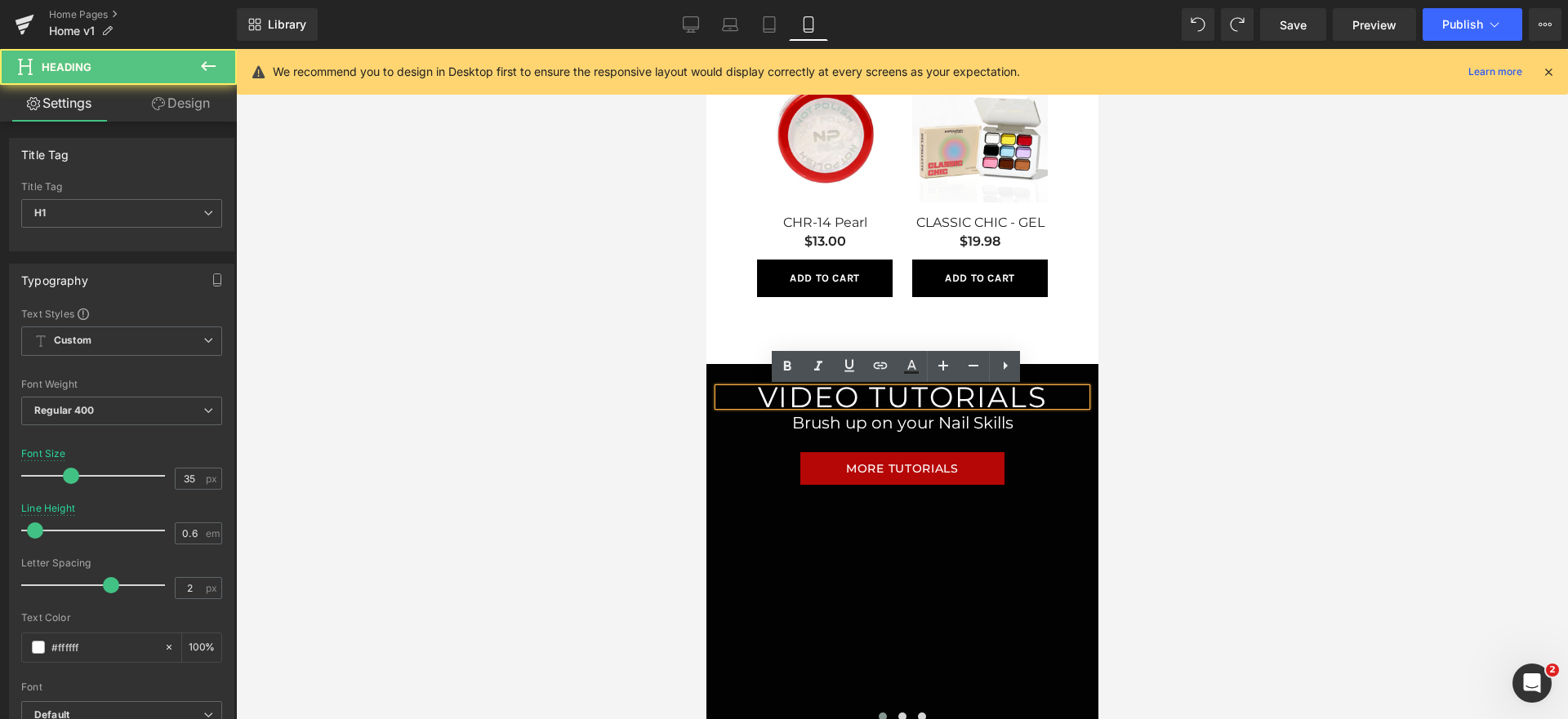
click at [962, 417] on h1 "Brush up on your Nail Skills" at bounding box center [902, 423] width 335 height 34
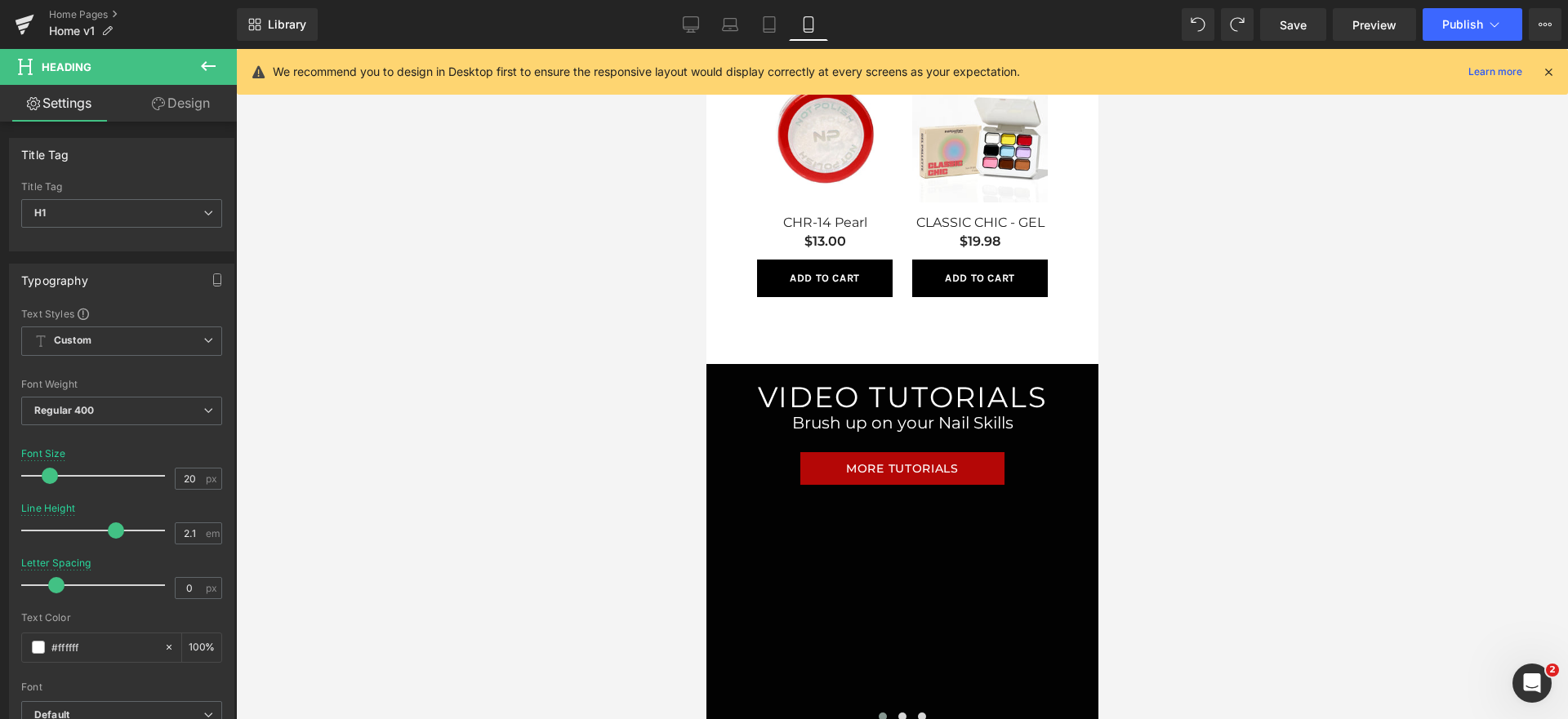
click at [865, 439] on div "Brush up on your Nail Skills Heading" at bounding box center [901, 423] width 368 height 34
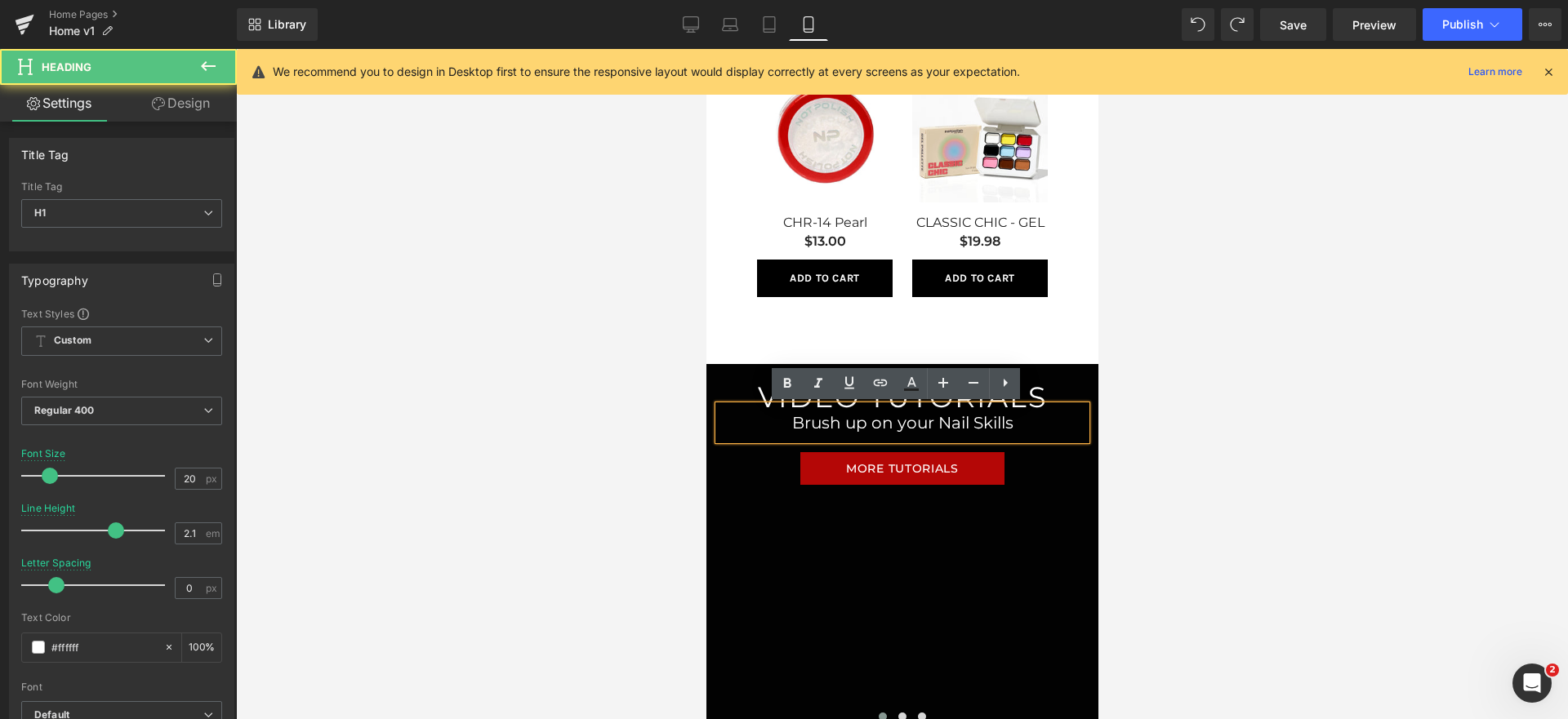
click at [865, 436] on div "Brush up on your Nail Skills Heading" at bounding box center [901, 423] width 368 height 34
click at [805, 420] on h1 "Brush up on your Nail Skills" at bounding box center [902, 423] width 335 height 34
drag, startPoint x: 795, startPoint y: 420, endPoint x: 1023, endPoint y: 418, distance: 228.0
click at [1023, 418] on h1 "Brush up on your Nail Skills" at bounding box center [902, 423] width 335 height 34
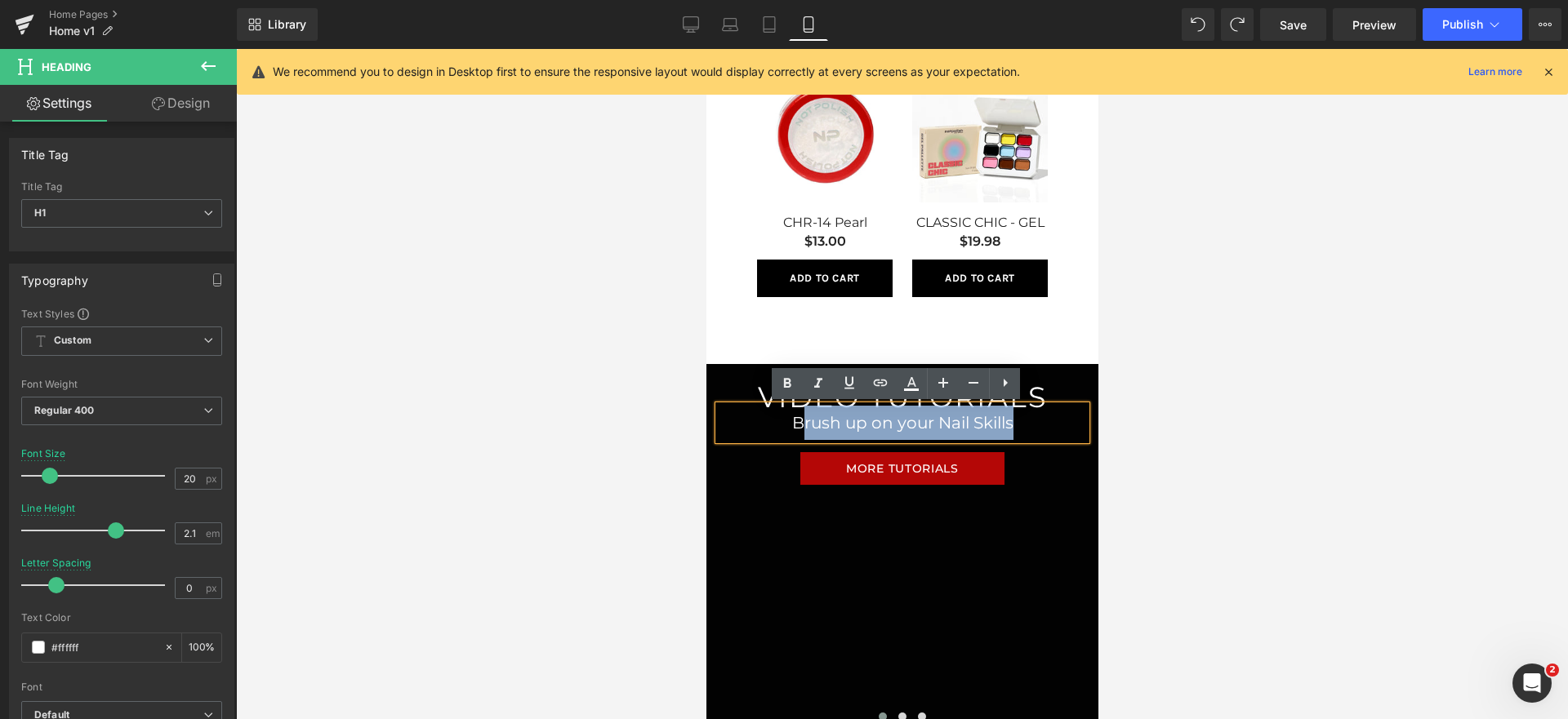
click at [969, 430] on h1 "Brush up on your Nail Skills" at bounding box center [902, 423] width 335 height 34
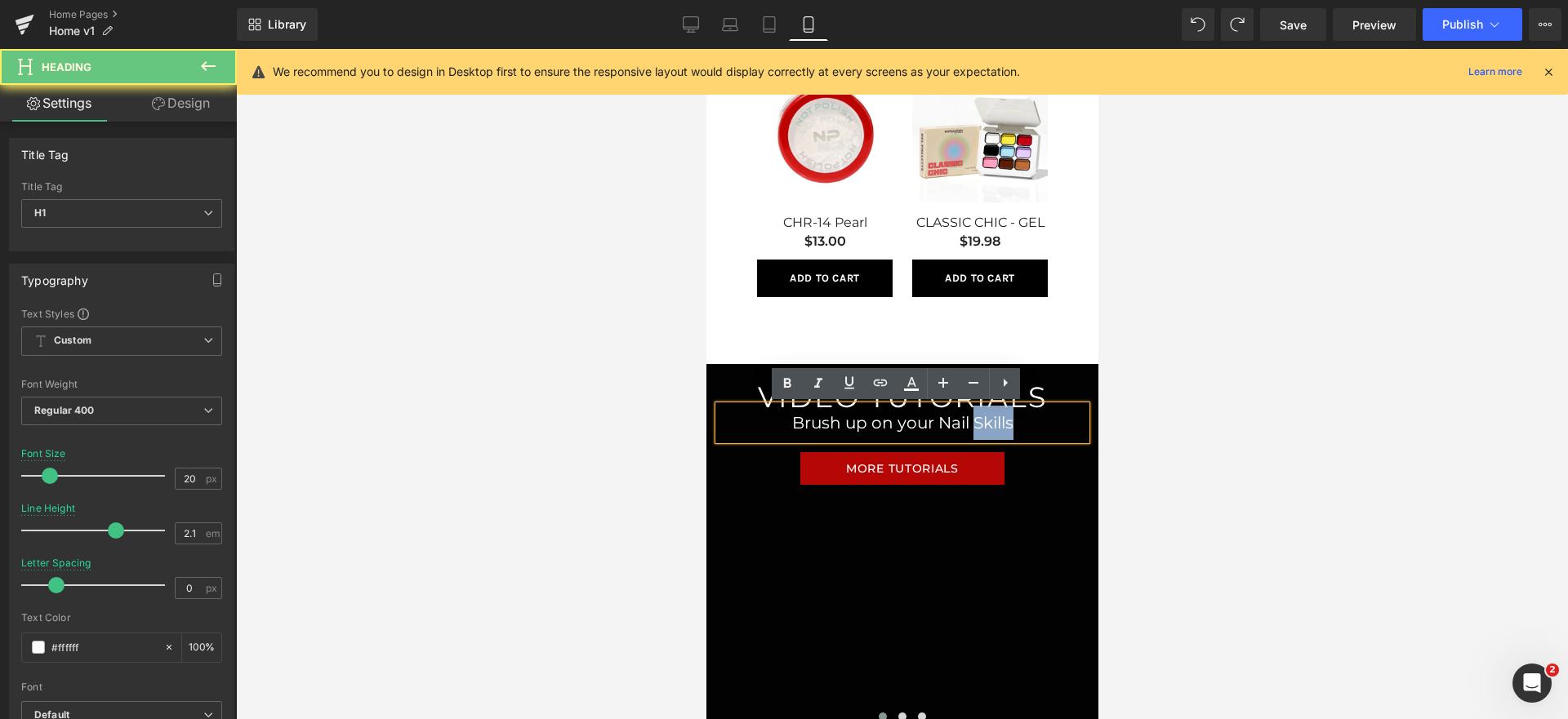
click at [969, 430] on h1 "Brush up on your Nail Skills" at bounding box center [902, 423] width 335 height 34
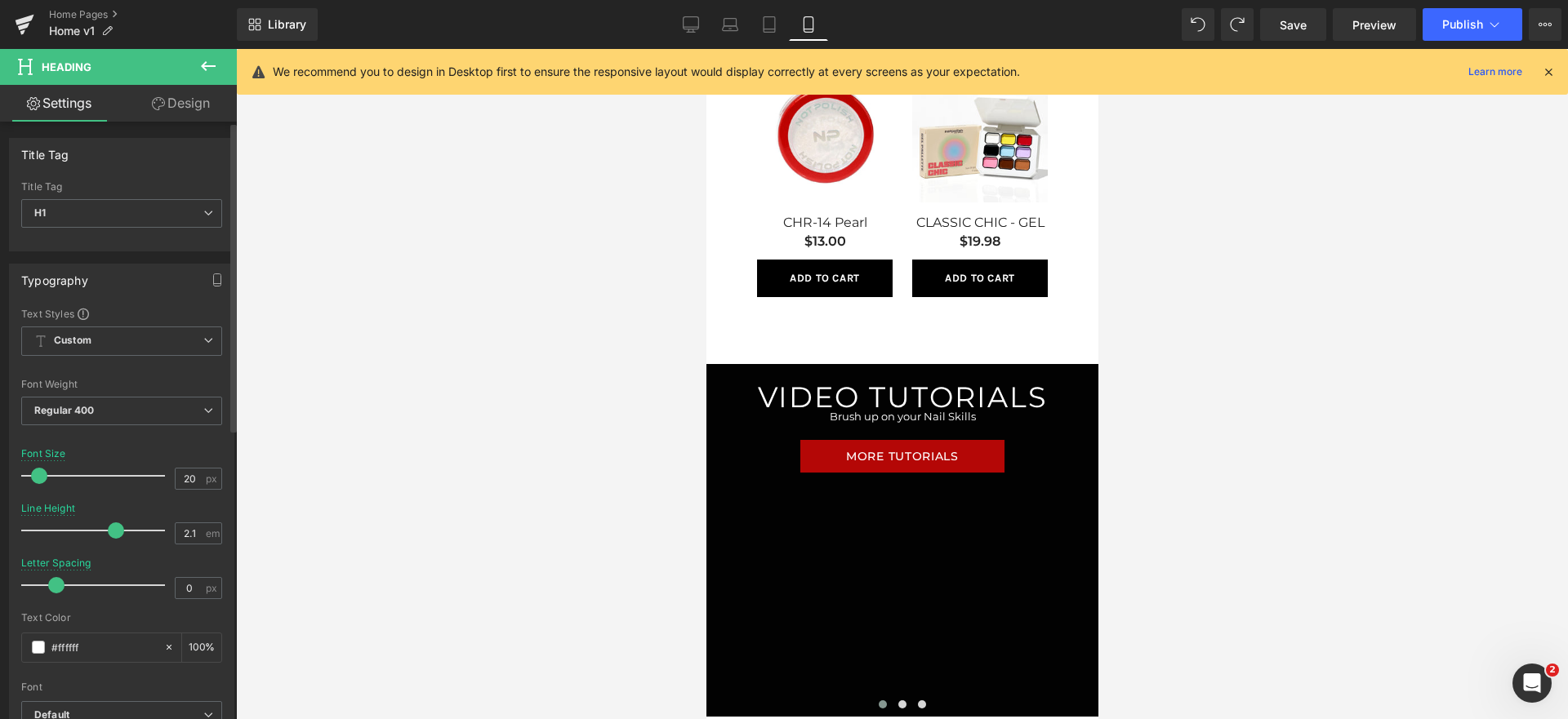
click at [38, 479] on div at bounding box center [97, 476] width 136 height 32
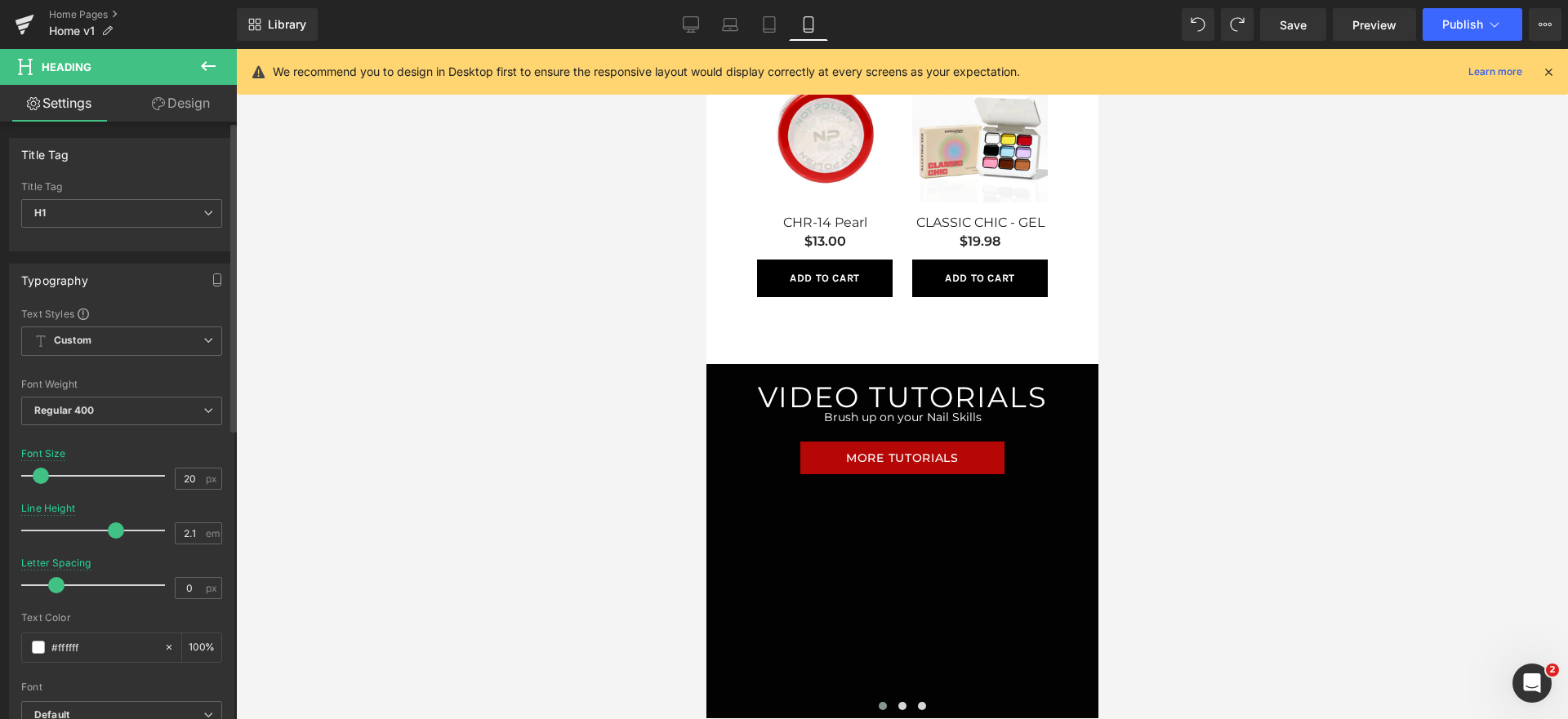
click at [42, 481] on span at bounding box center [40, 475] width 16 height 16
click at [113, 531] on span at bounding box center [115, 530] width 16 height 16
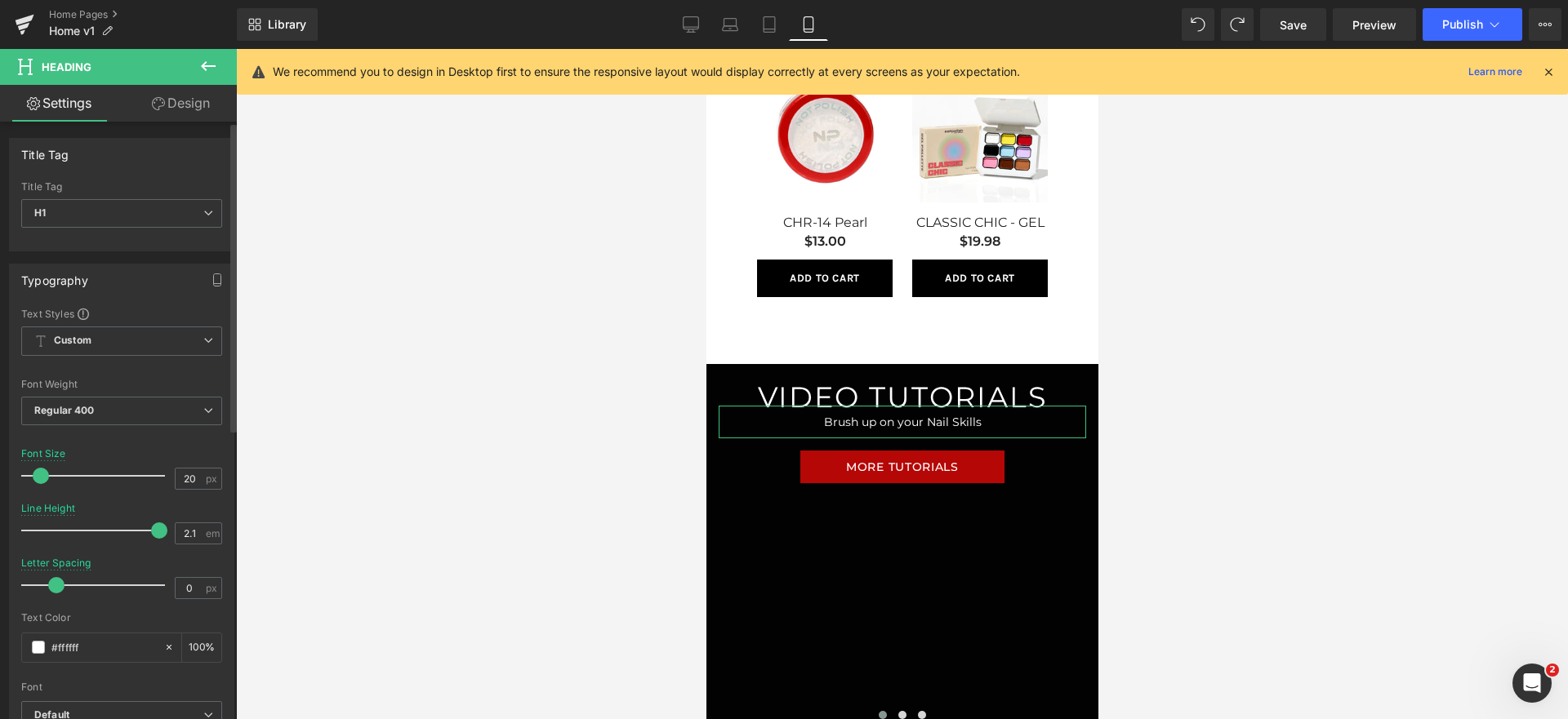
drag, startPoint x: 96, startPoint y: 535, endPoint x: 154, endPoint y: 531, distance: 58.1
click at [154, 531] on span at bounding box center [159, 530] width 16 height 16
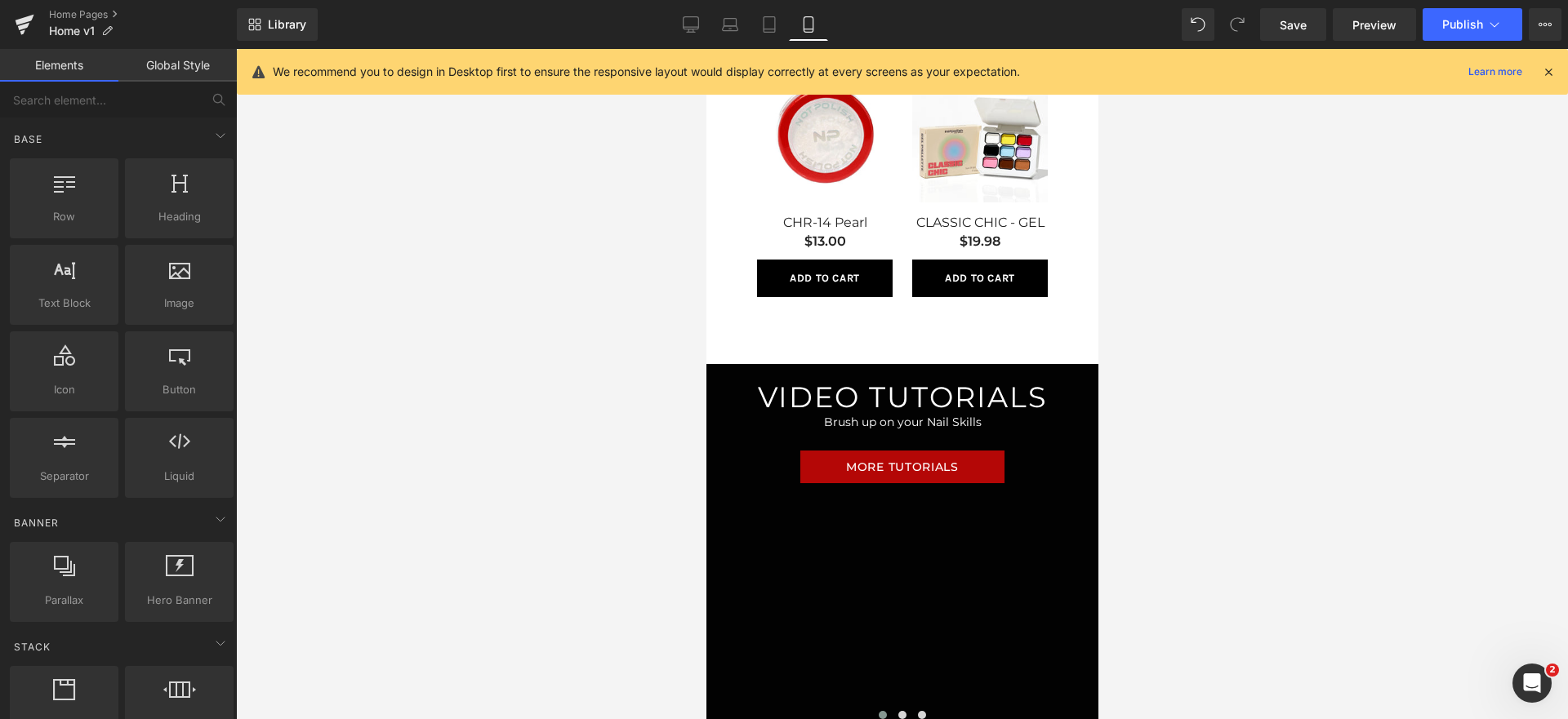
click at [345, 482] on div at bounding box center [902, 385] width 1332 height 671
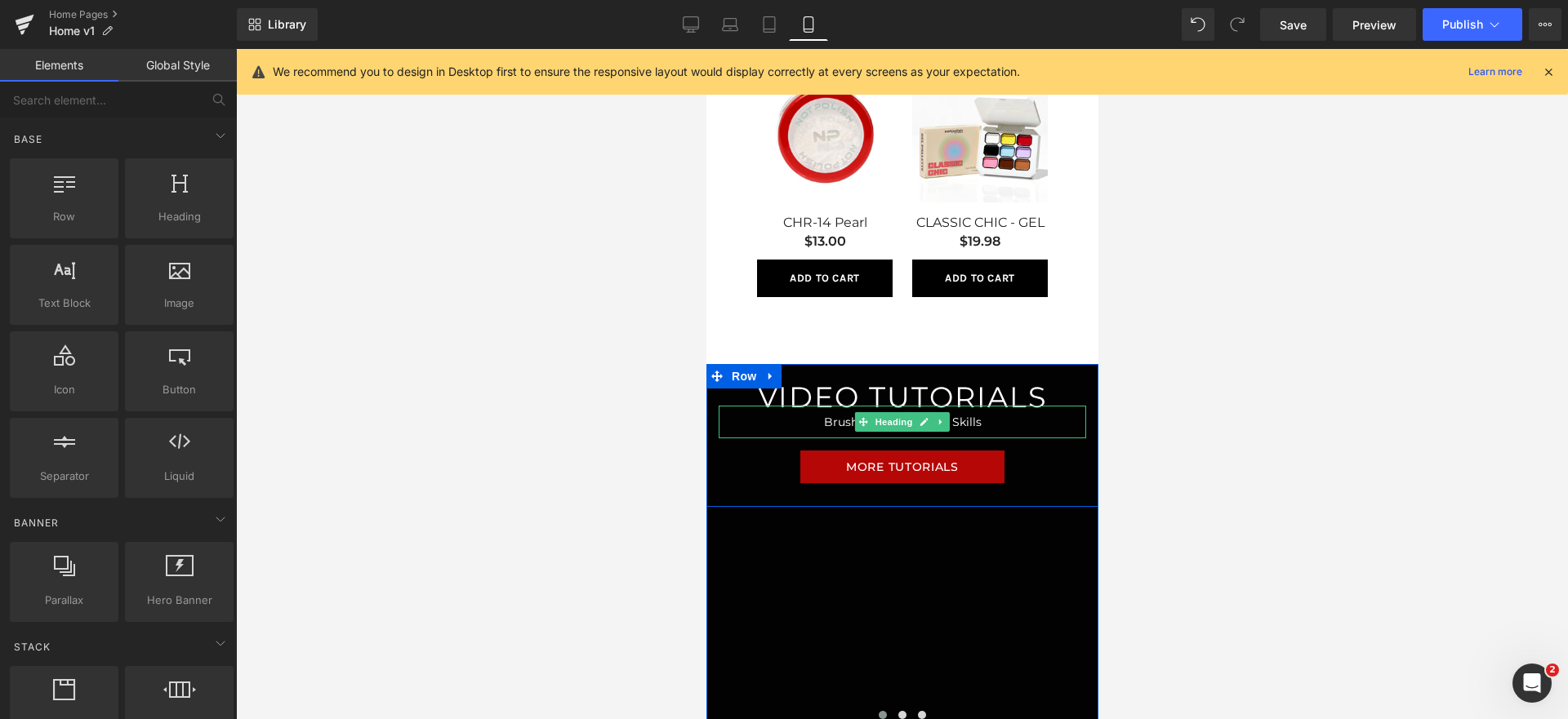
click at [947, 412] on h1 "Brush up on your Nail Skills" at bounding box center [902, 422] width 335 height 33
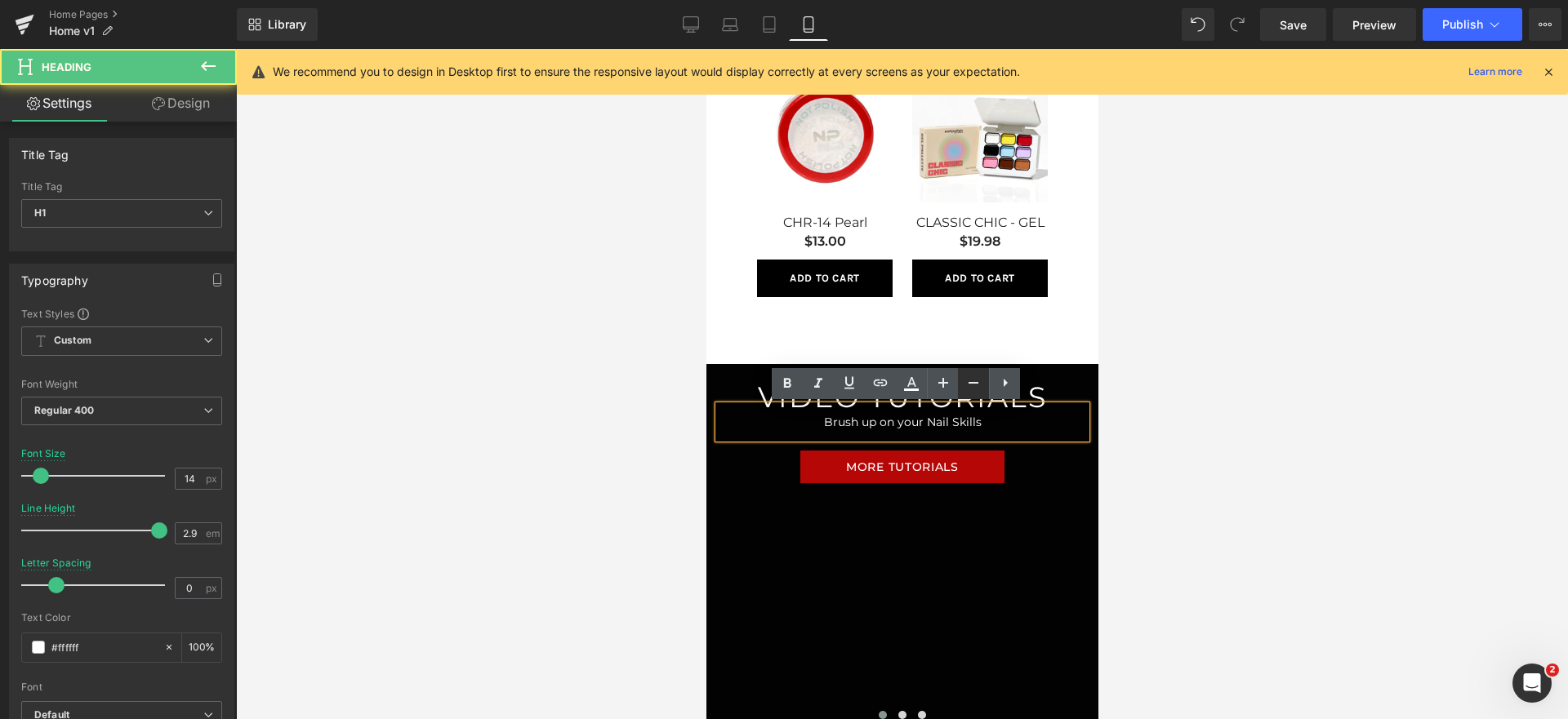
click at [971, 392] on link at bounding box center [973, 384] width 31 height 31
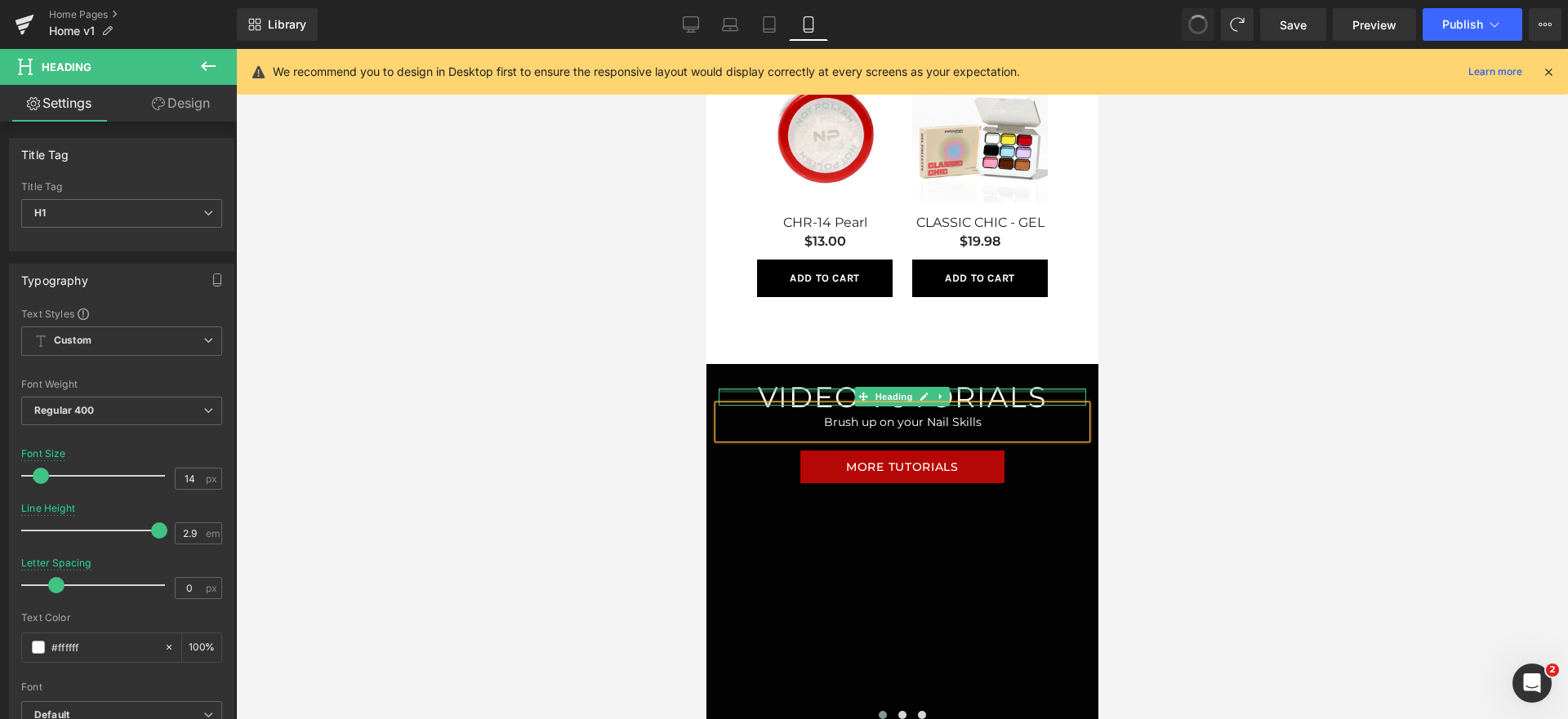
click at [1053, 389] on div at bounding box center [901, 390] width 368 height 4
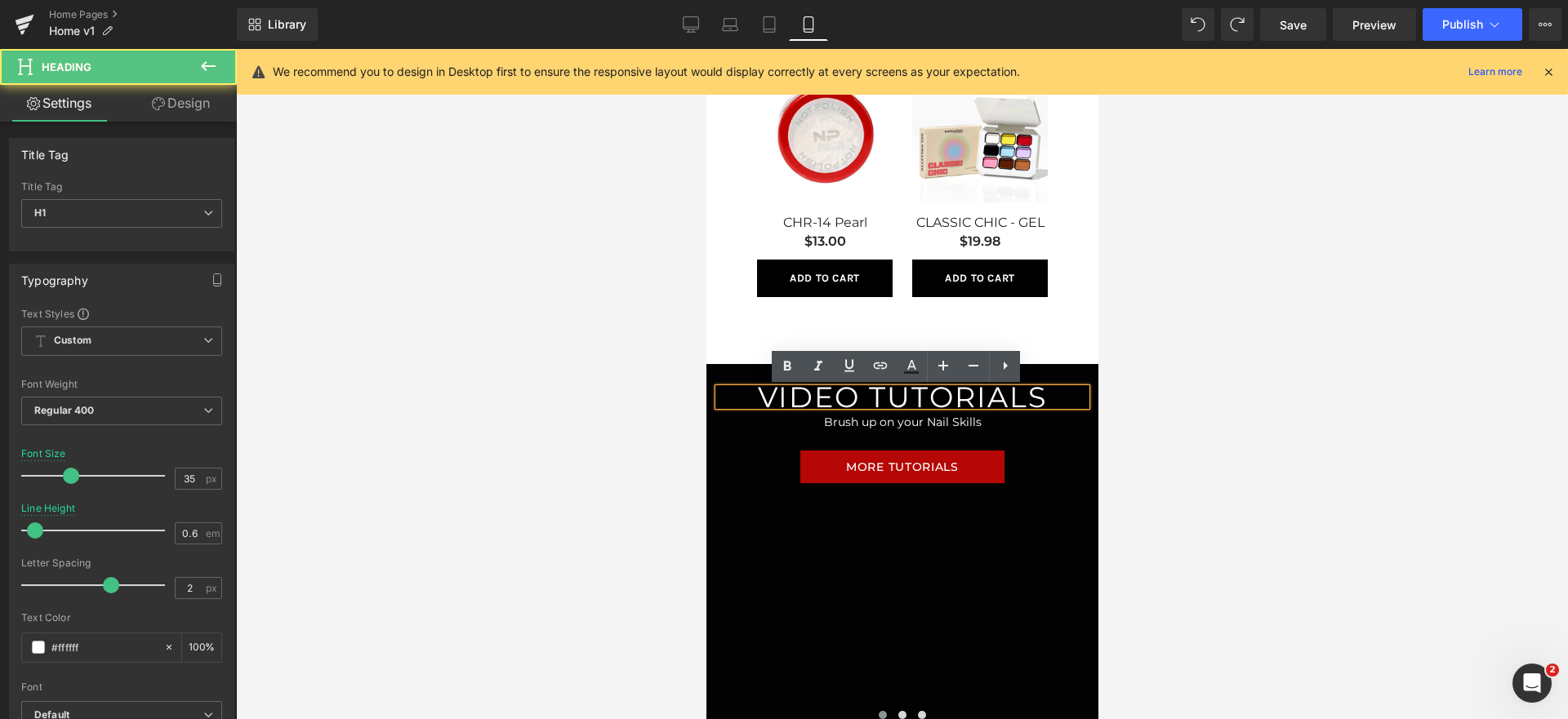
click at [1052, 392] on h1 "VIDEO TUTORIALS" at bounding box center [901, 397] width 368 height 17
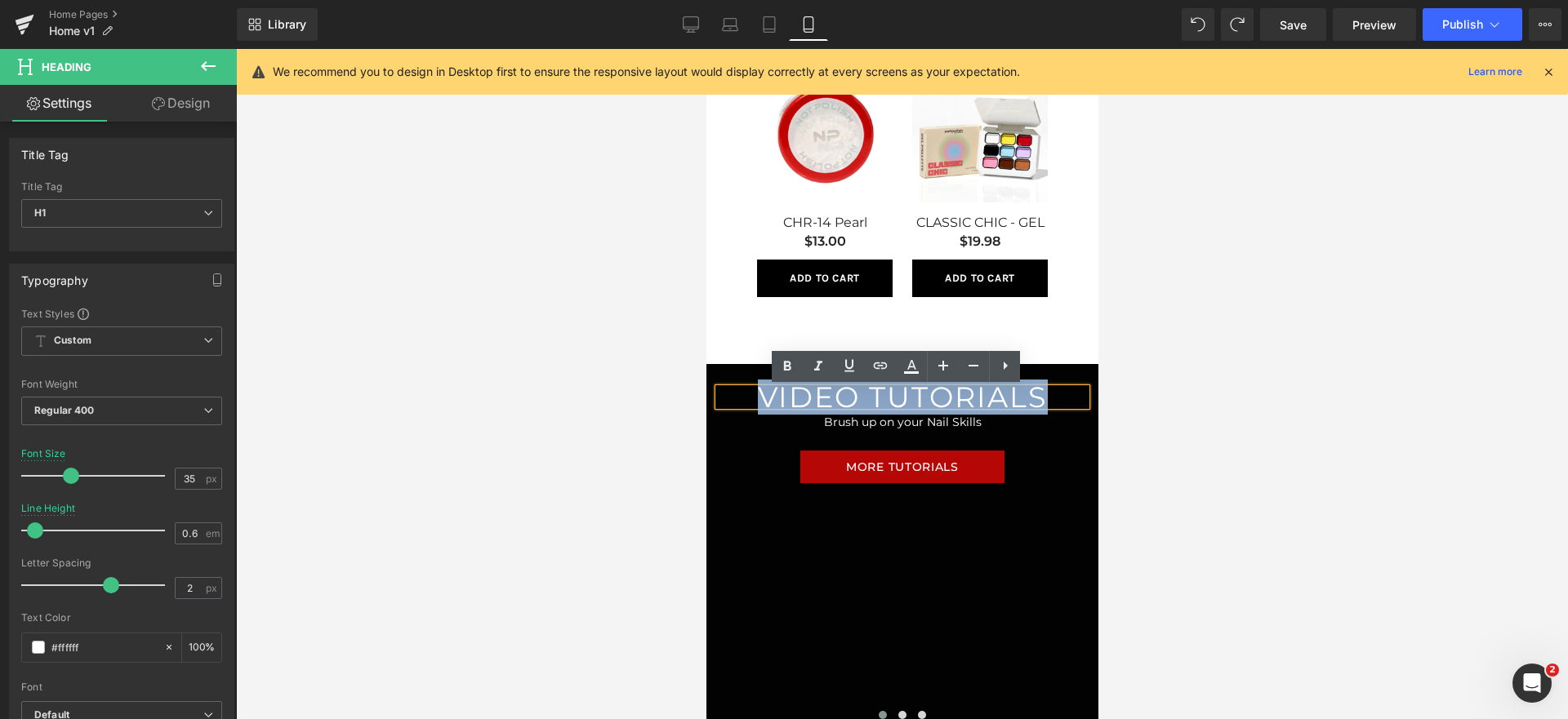
drag, startPoint x: 1052, startPoint y: 392, endPoint x: 650, endPoint y: 392, distance: 402.0
click at [973, 361] on icon at bounding box center [973, 366] width 20 height 20
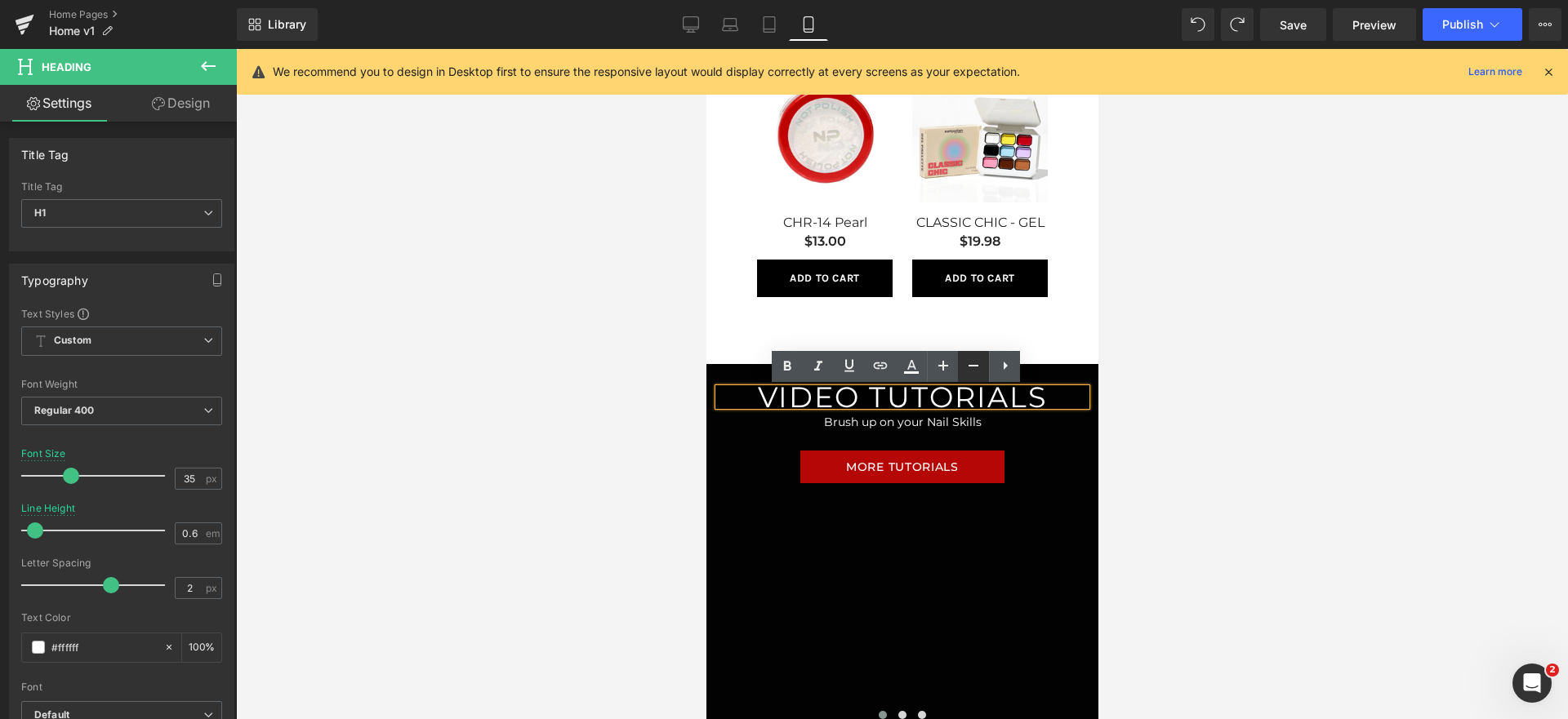
click at [973, 361] on icon at bounding box center [973, 366] width 20 height 20
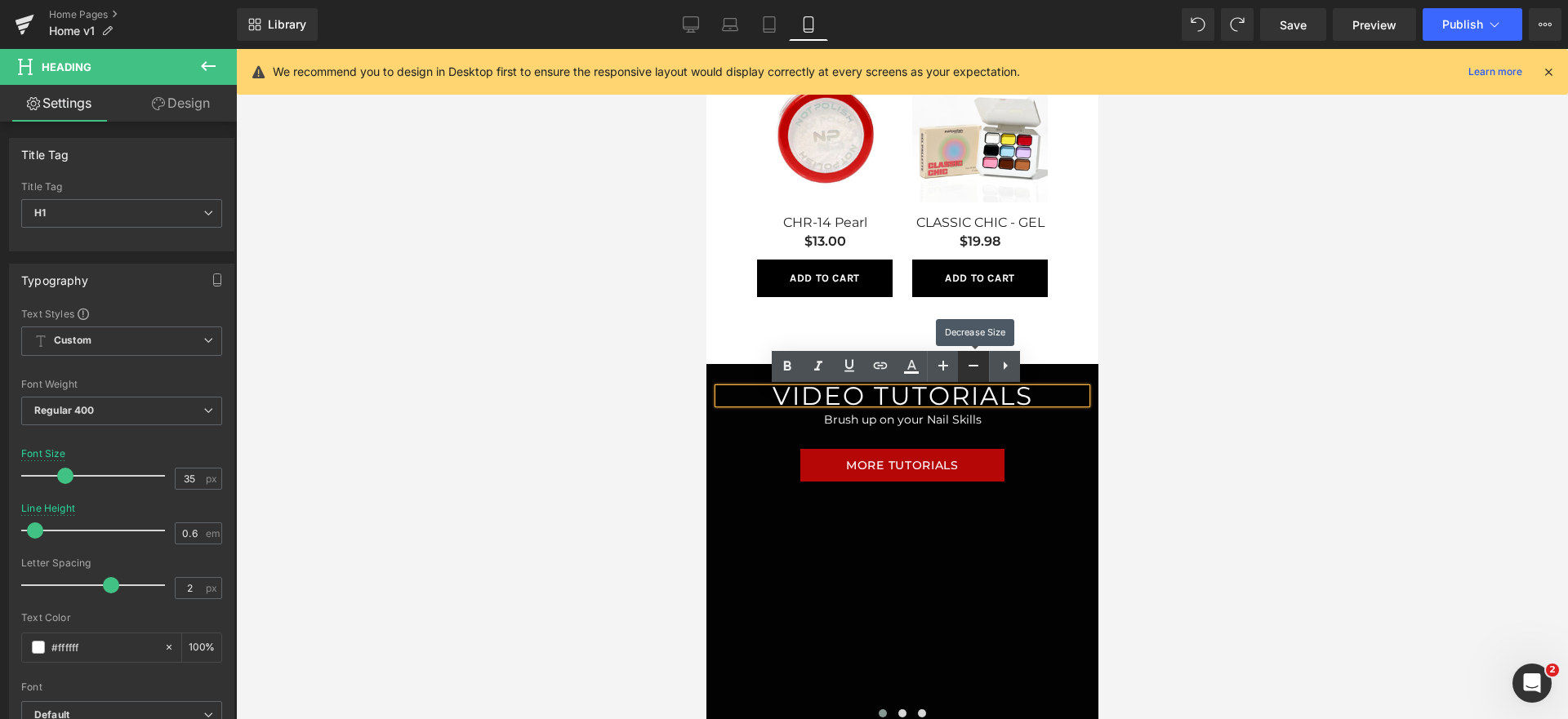
click at [973, 361] on icon at bounding box center [973, 366] width 20 height 20
click at [964, 439] on div "VIDEO TUTORIALS Heading Brush up on your Nail Skills Heading MORE TUTORIALS But…" at bounding box center [902, 434] width 392 height 91
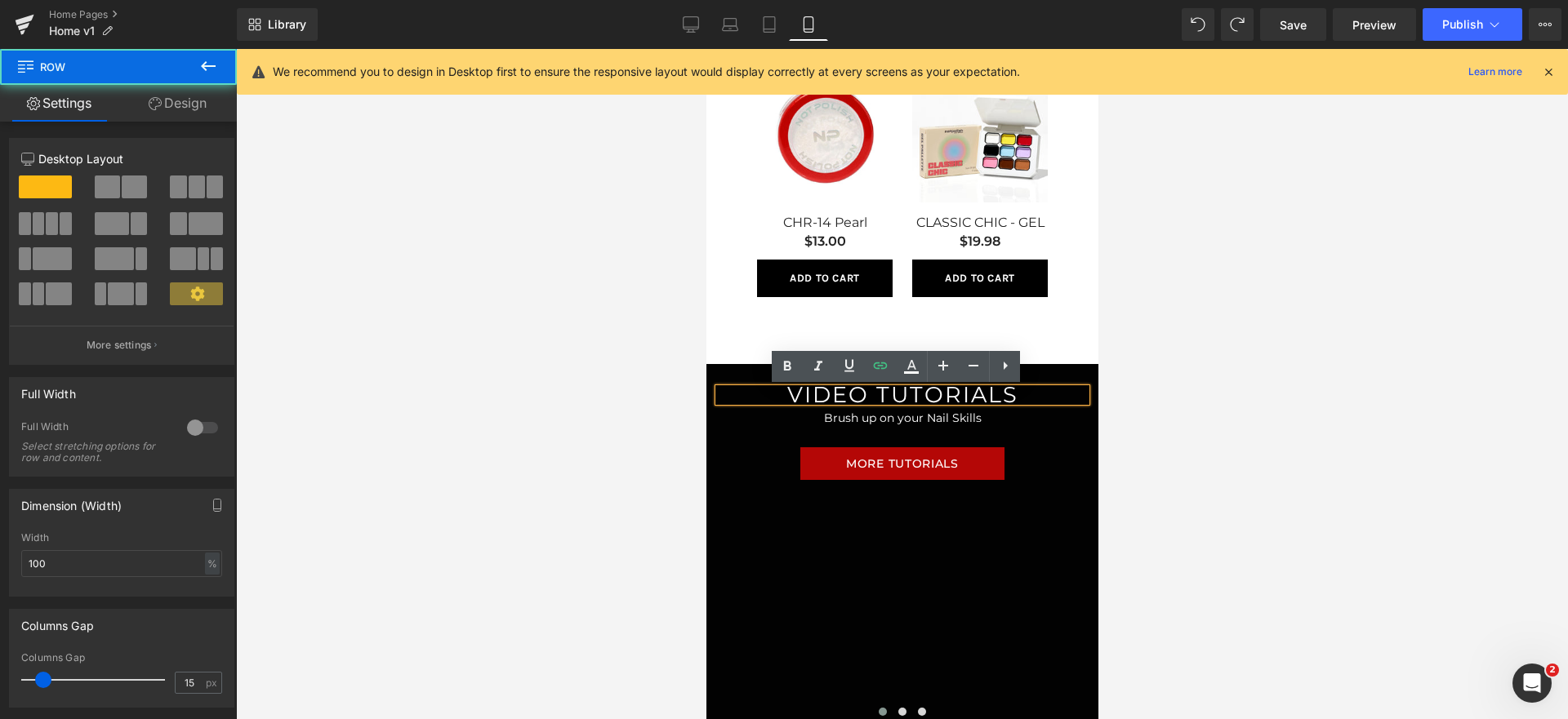
click at [972, 426] on h1 "Brush up on your Nail Skills" at bounding box center [902, 418] width 335 height 33
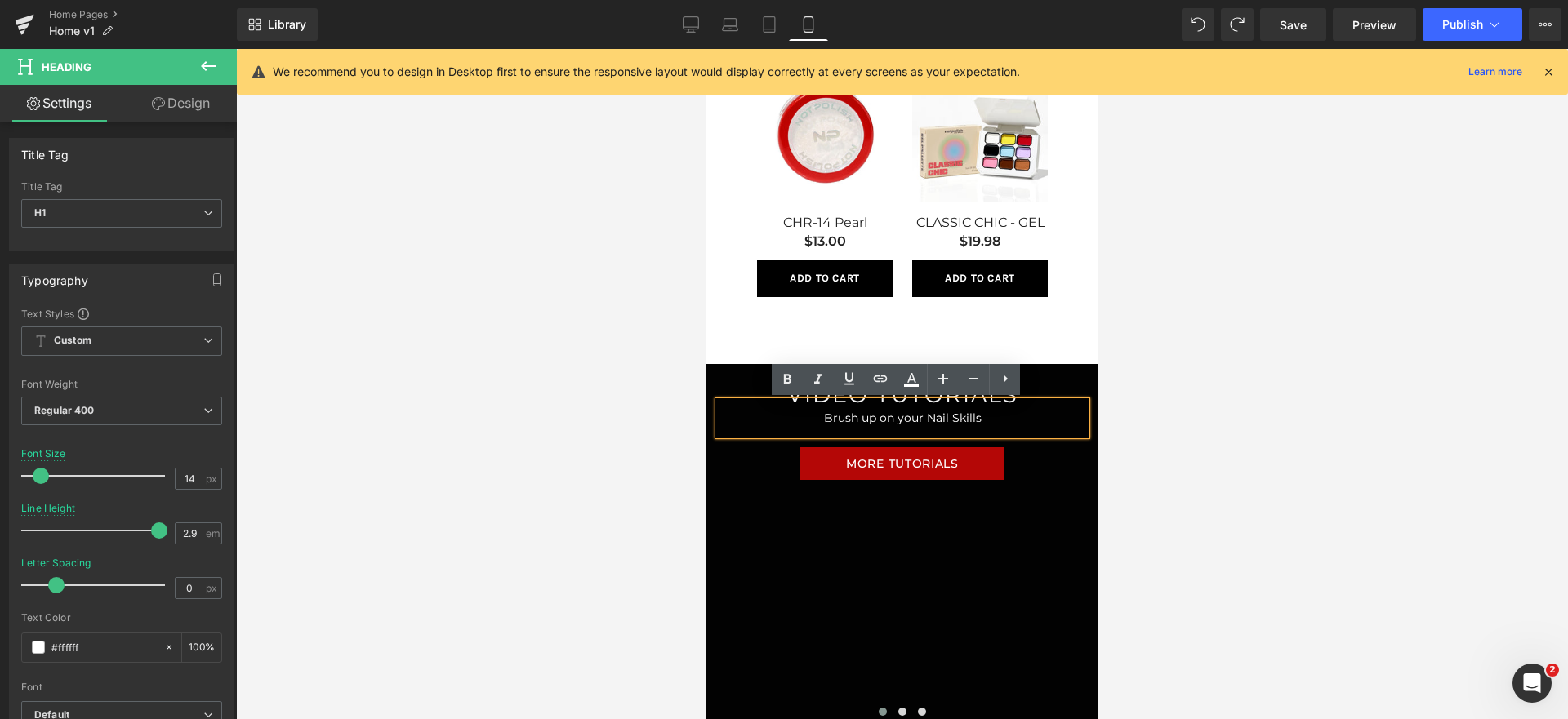
click at [1217, 442] on div at bounding box center [902, 385] width 1332 height 671
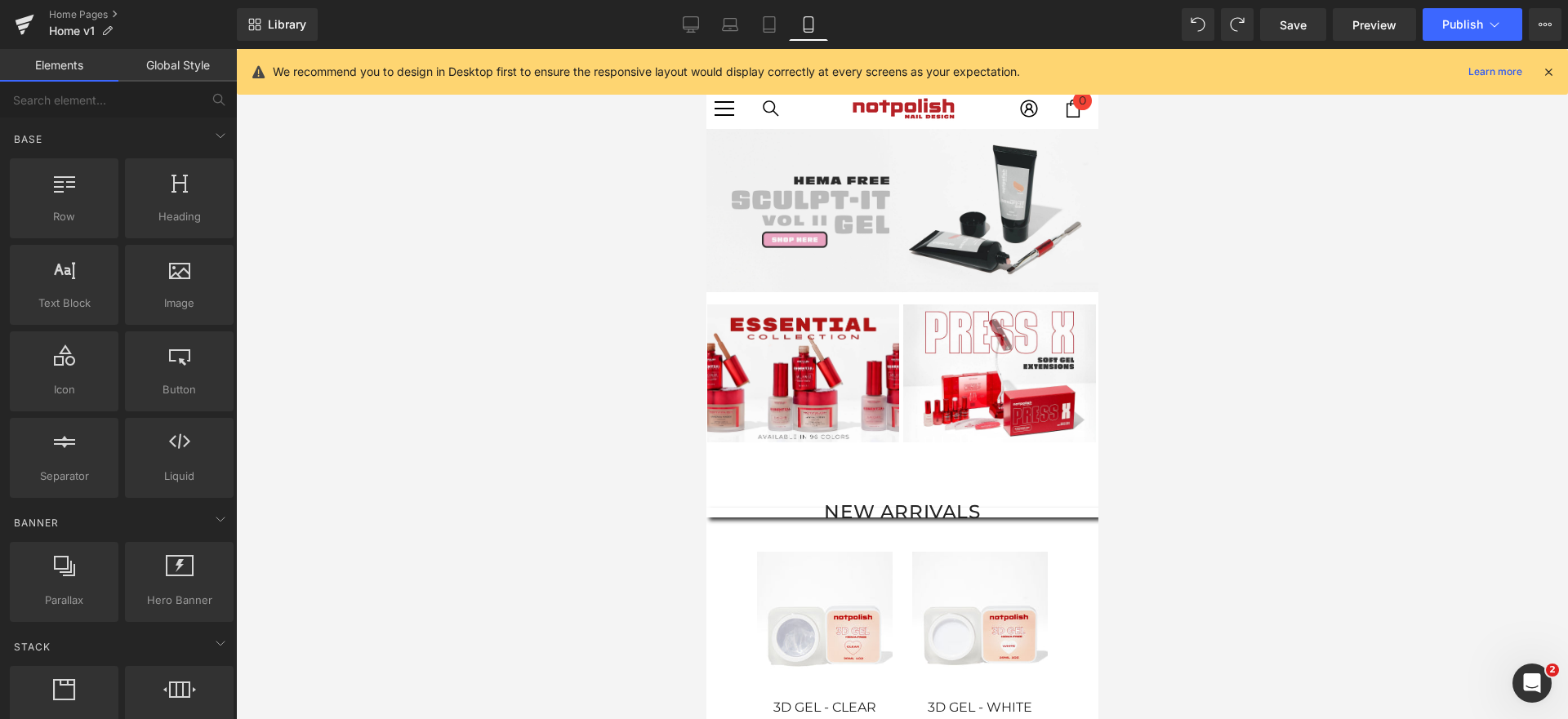
scroll to position [0, 0]
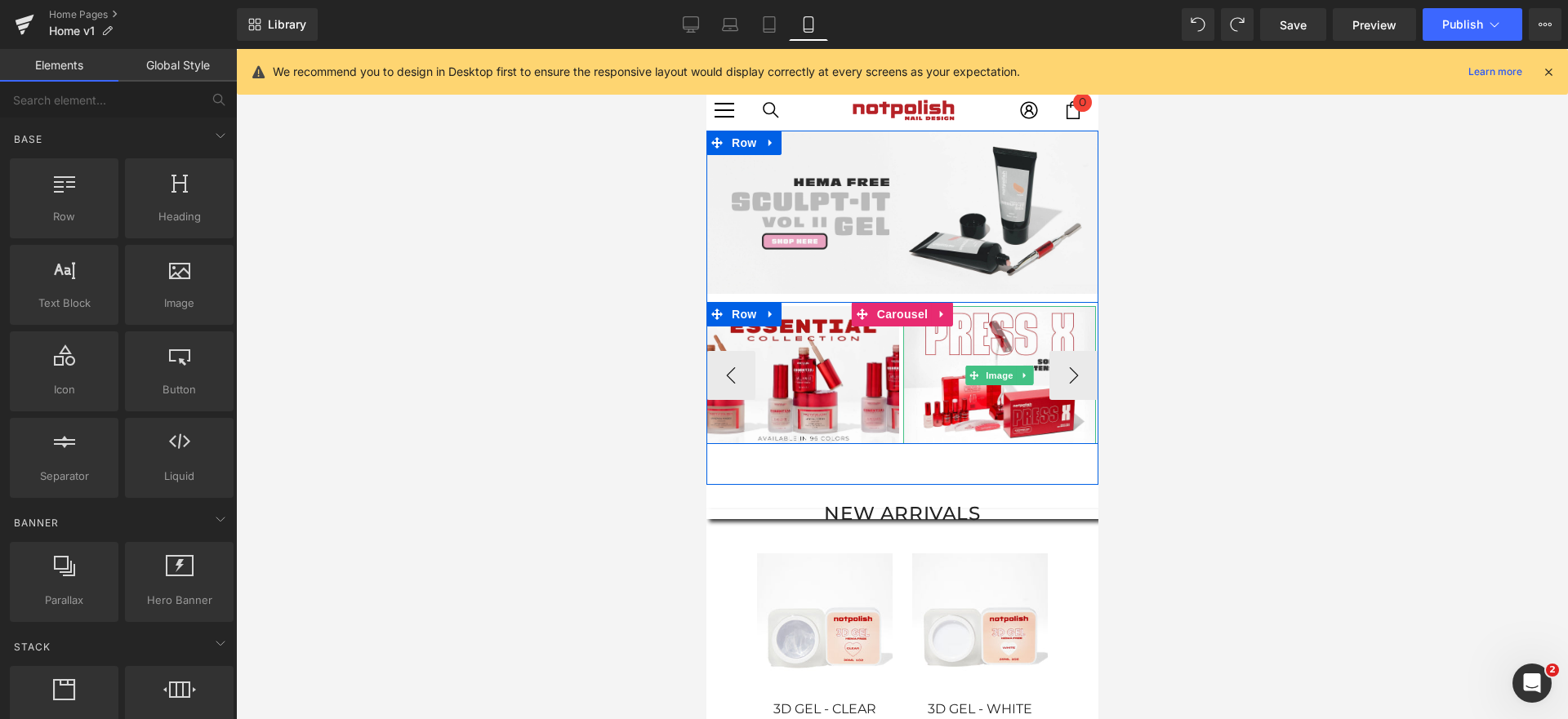
click at [893, 427] on div "Image Image Image Image" at bounding box center [608, 374] width 983 height 138
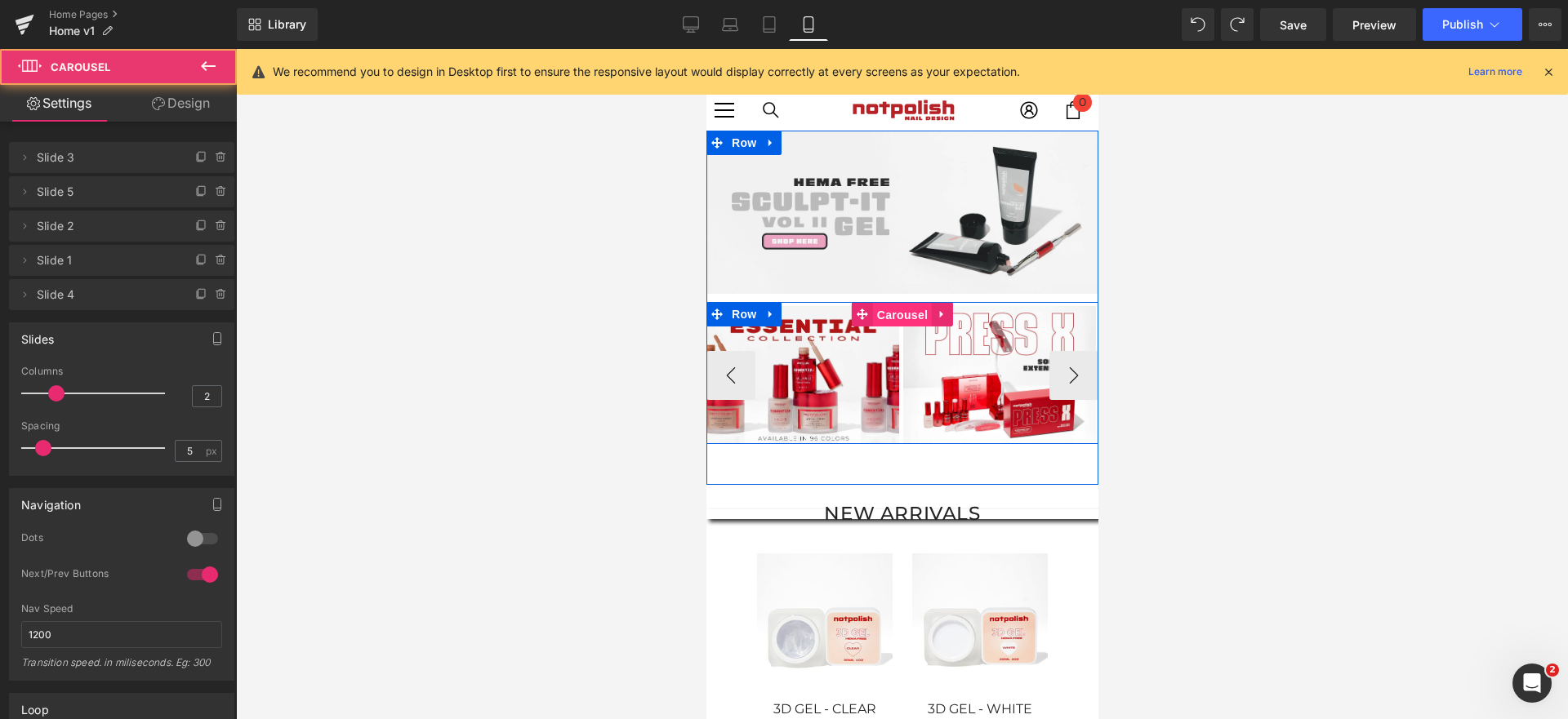
click at [902, 310] on span "Carousel" at bounding box center [902, 315] width 59 height 25
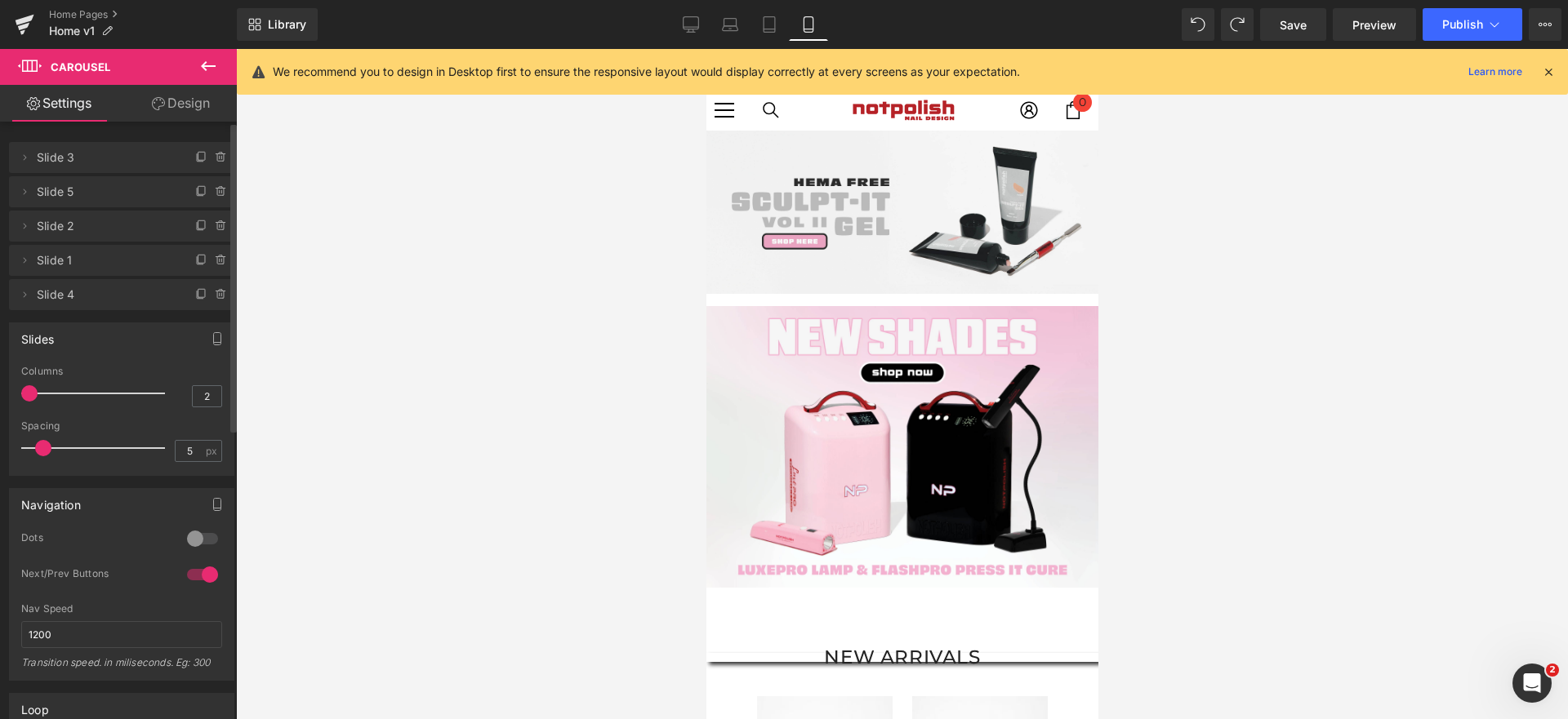
drag, startPoint x: 55, startPoint y: 395, endPoint x: 28, endPoint y: 406, distance: 29.2
click at [28, 406] on div "Columns 2" at bounding box center [121, 393] width 201 height 55
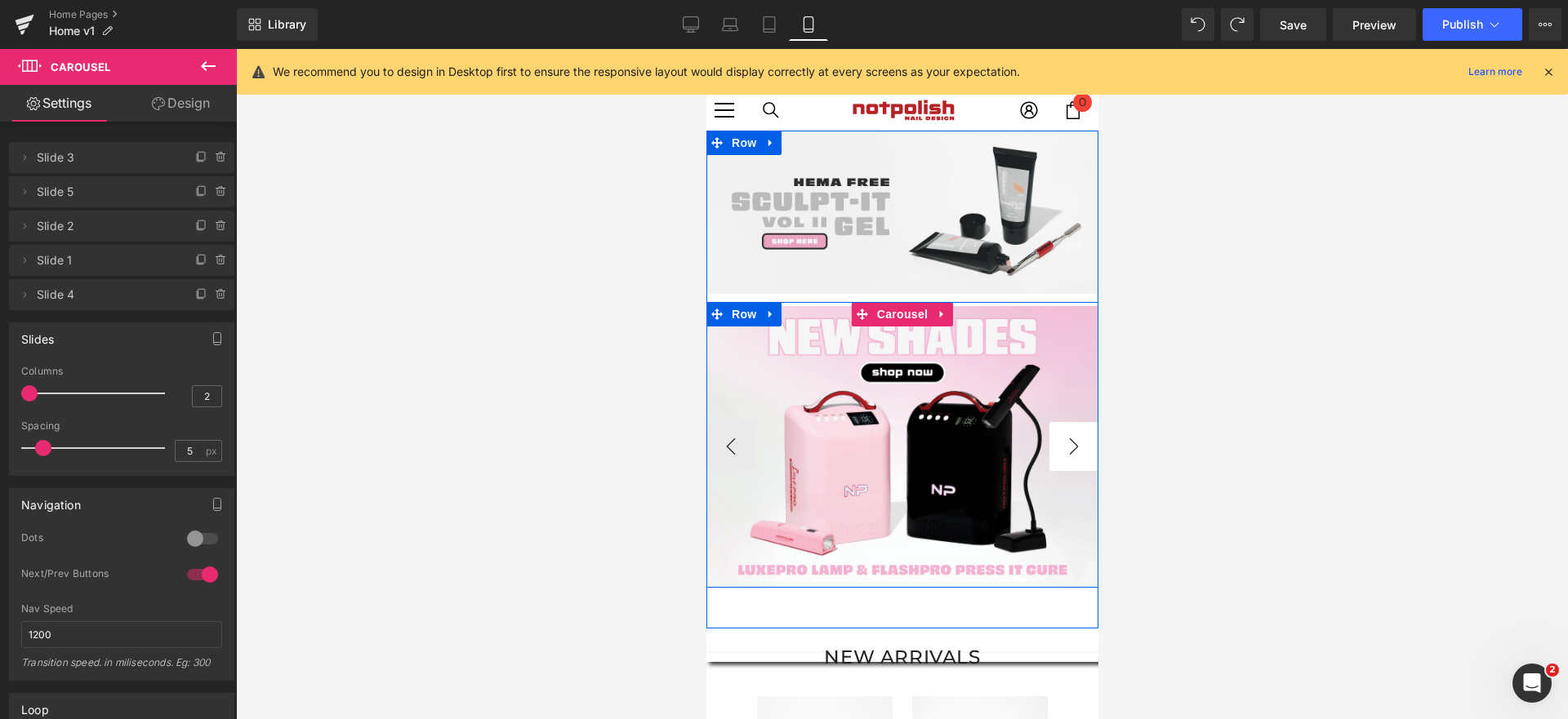
click at [1055, 434] on button "›" at bounding box center [1074, 446] width 49 height 49
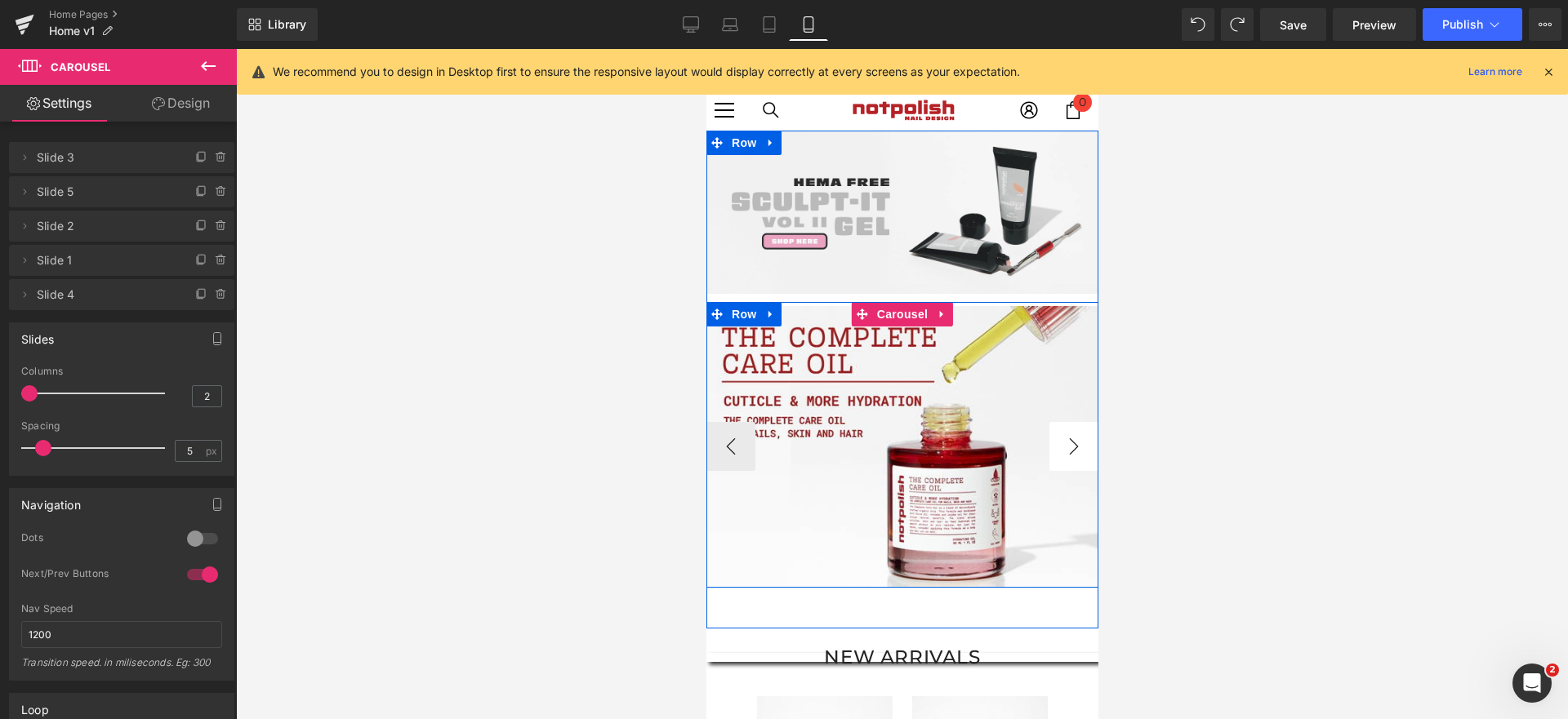
click at [1061, 448] on button "›" at bounding box center [1074, 446] width 49 height 49
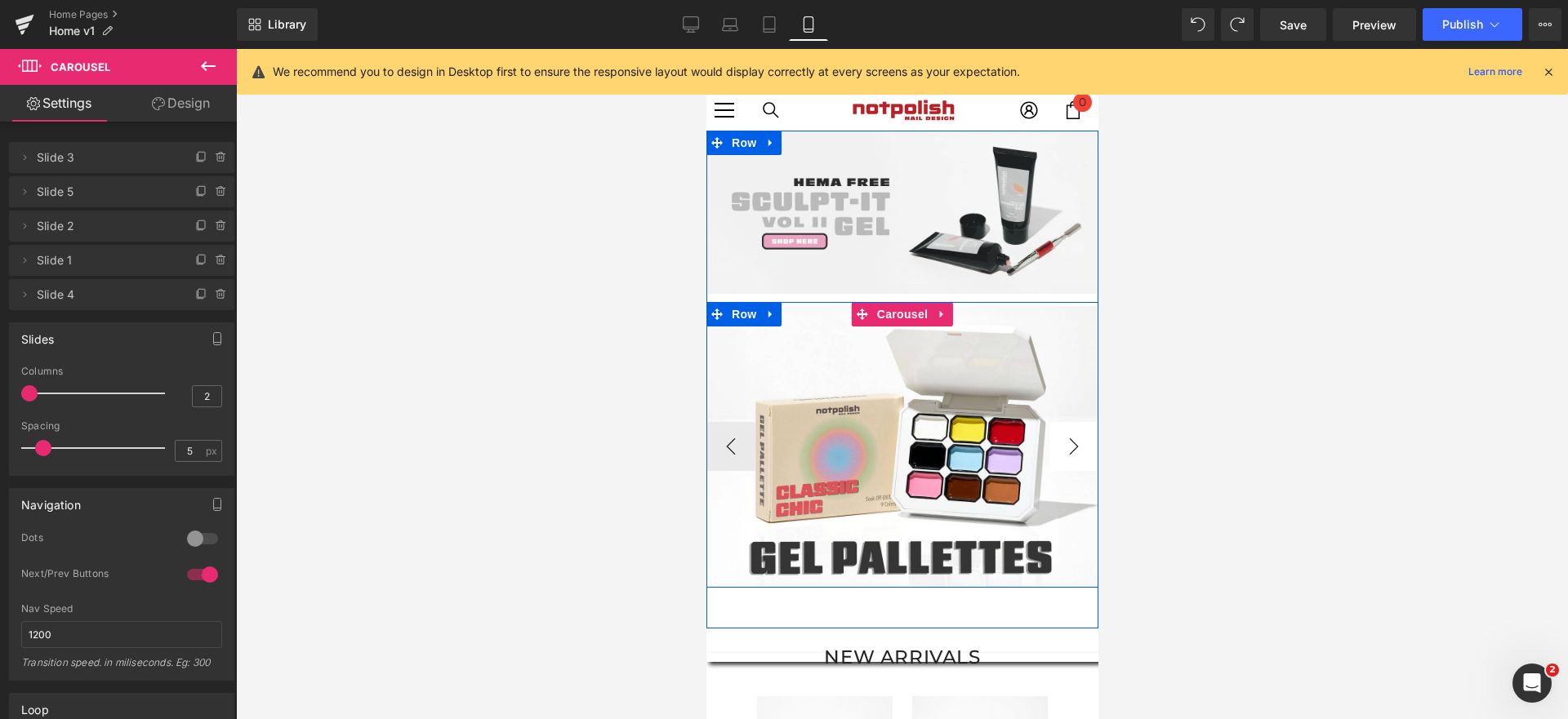
click at [1061, 448] on button "›" at bounding box center [1074, 446] width 49 height 49
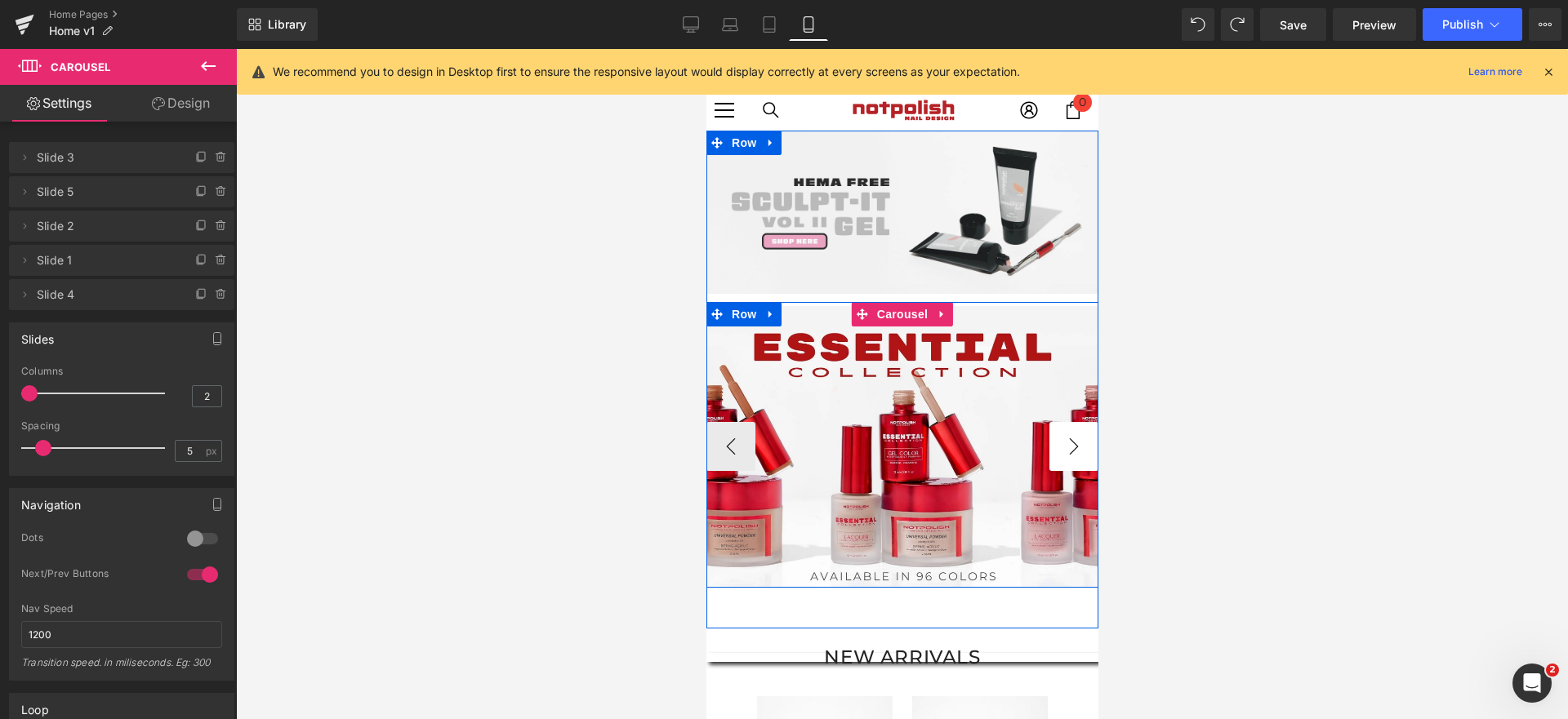
click at [1061, 448] on button "›" at bounding box center [1074, 446] width 49 height 49
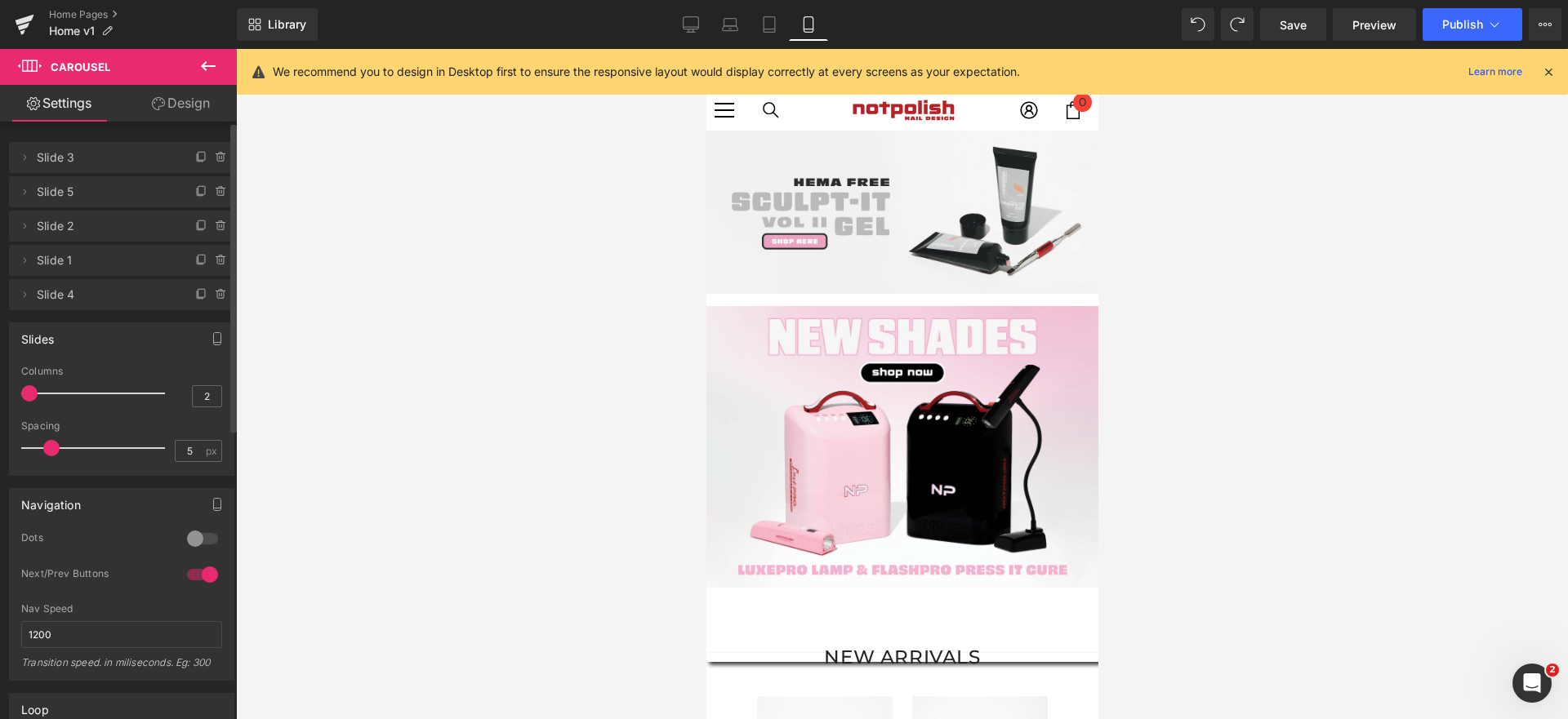
click at [46, 449] on span at bounding box center [51, 447] width 16 height 16
click at [41, 392] on div at bounding box center [97, 393] width 136 height 32
click at [43, 398] on div at bounding box center [97, 393] width 136 height 32
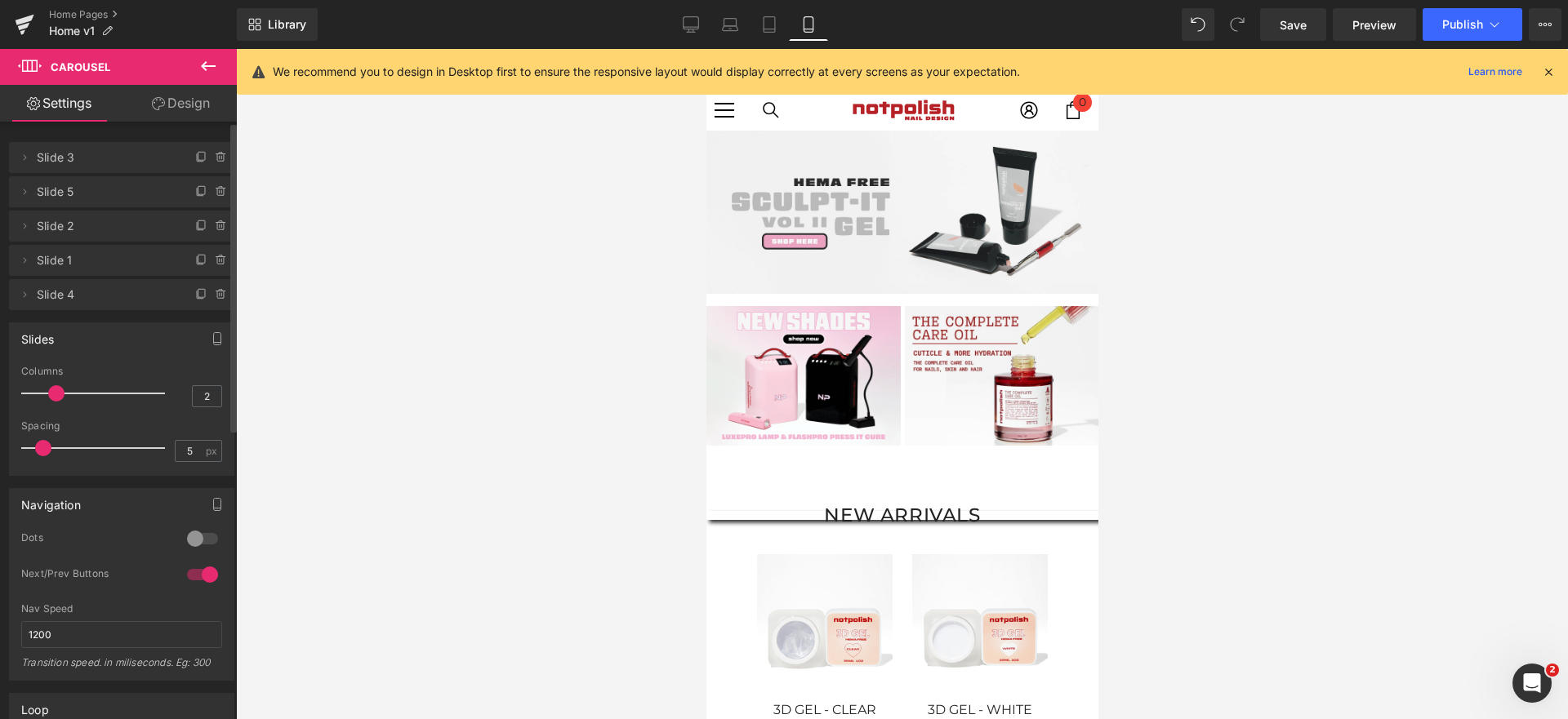
drag, startPoint x: 32, startPoint y: 394, endPoint x: 55, endPoint y: 386, distance: 24.4
click at [55, 386] on span at bounding box center [56, 393] width 16 height 16
drag, startPoint x: 60, startPoint y: 439, endPoint x: 55, endPoint y: 450, distance: 12.1
click at [55, 450] on div at bounding box center [97, 448] width 136 height 32
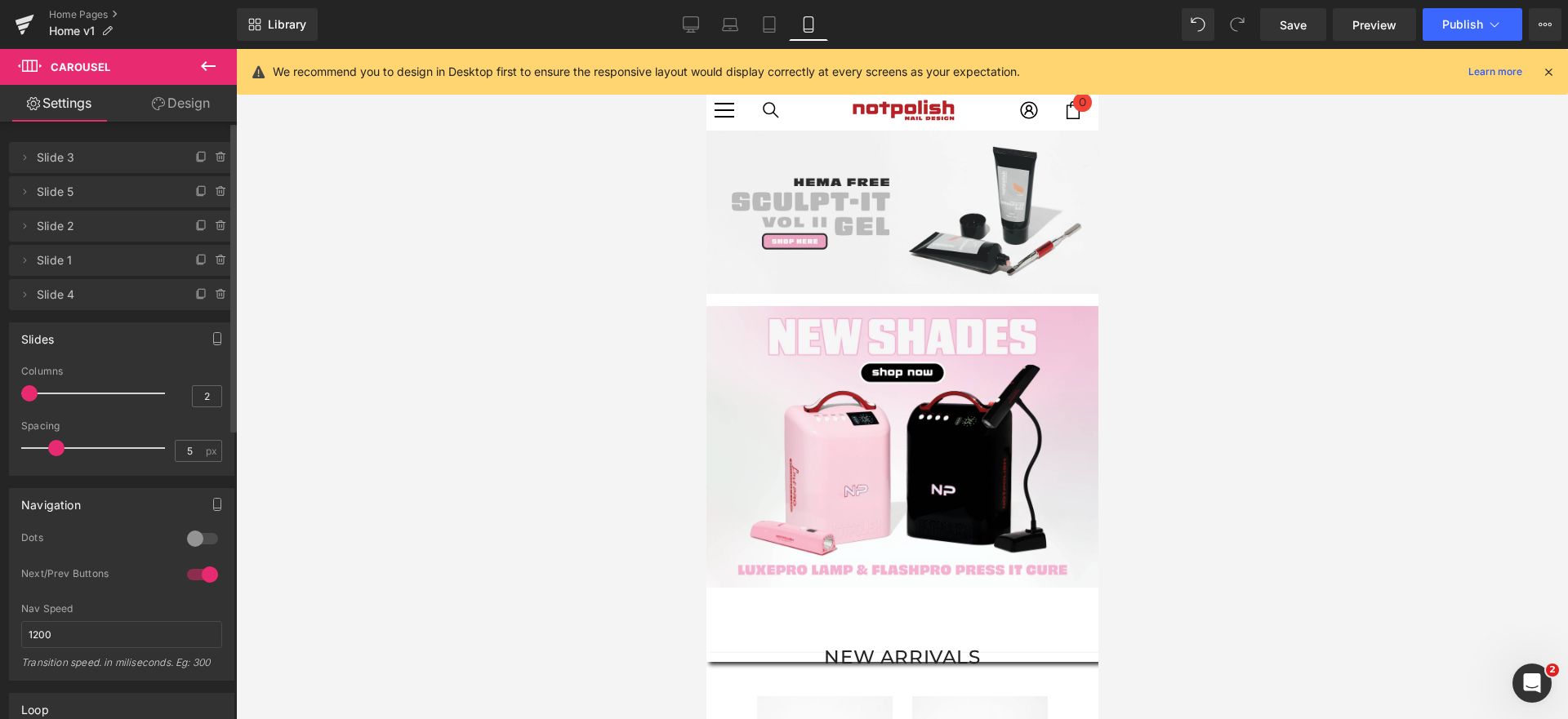
drag, startPoint x: 54, startPoint y: 396, endPoint x: 33, endPoint y: 398, distance: 21.1
click at [33, 398] on span at bounding box center [29, 393] width 16 height 16
click at [1122, 546] on div at bounding box center [902, 385] width 1332 height 671
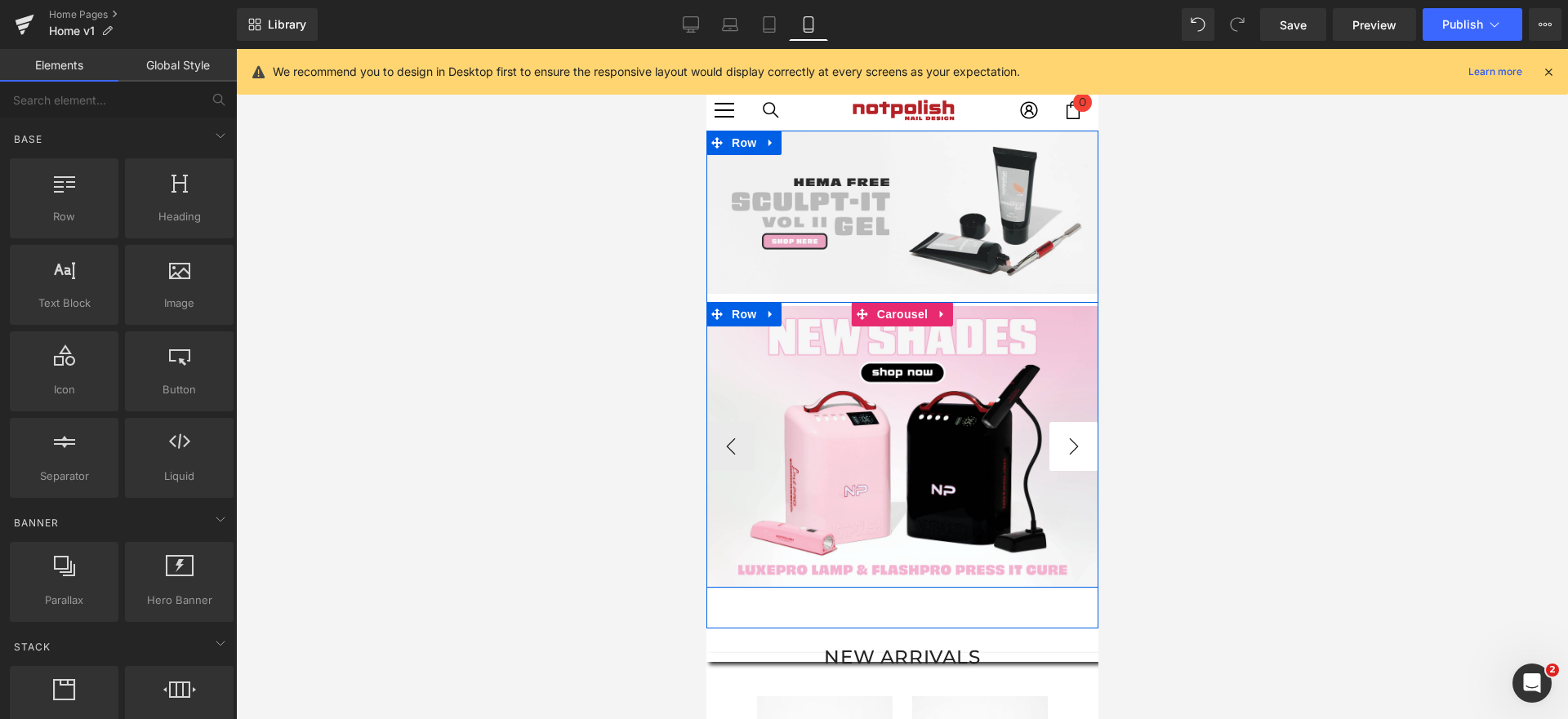
click at [1059, 441] on button "›" at bounding box center [1074, 446] width 49 height 49
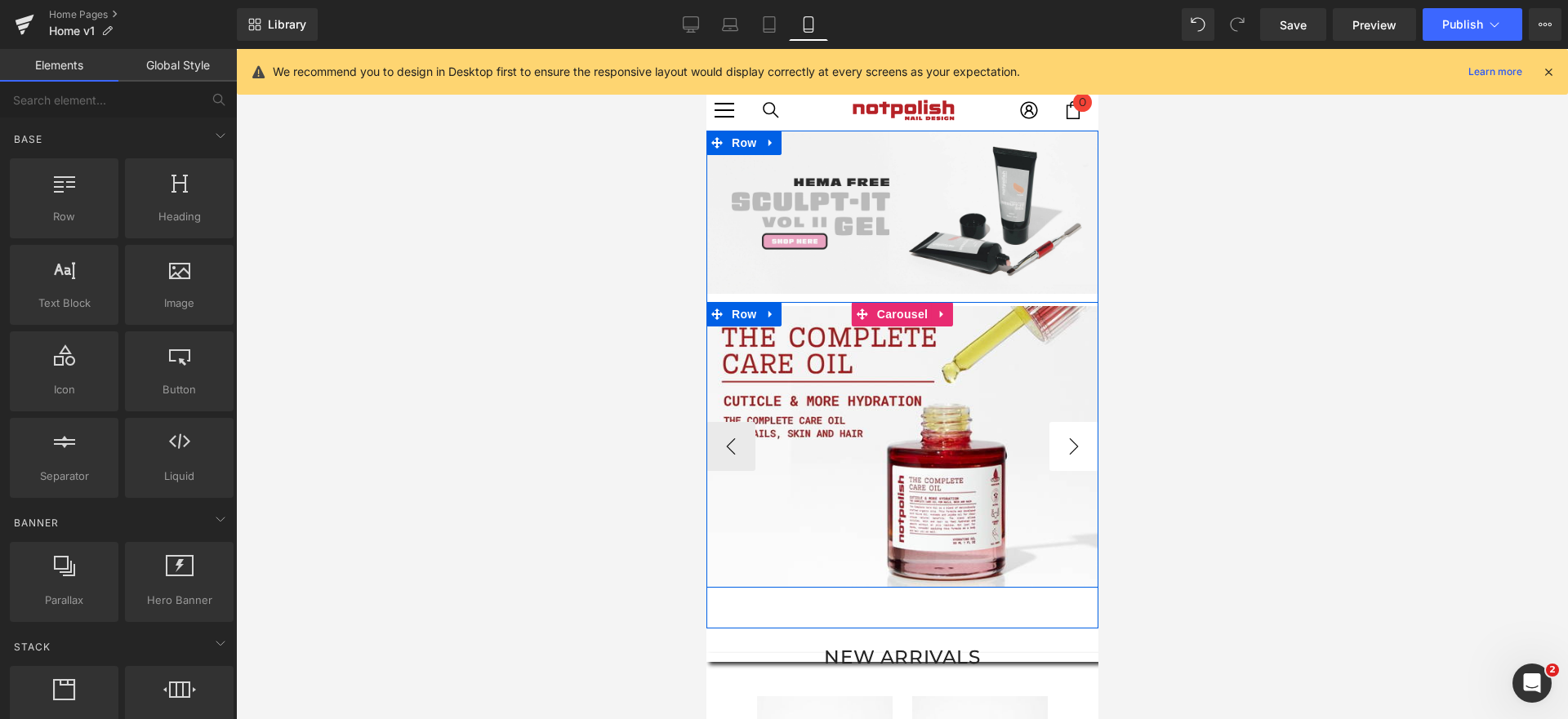
click at [1059, 441] on button "›" at bounding box center [1074, 446] width 49 height 49
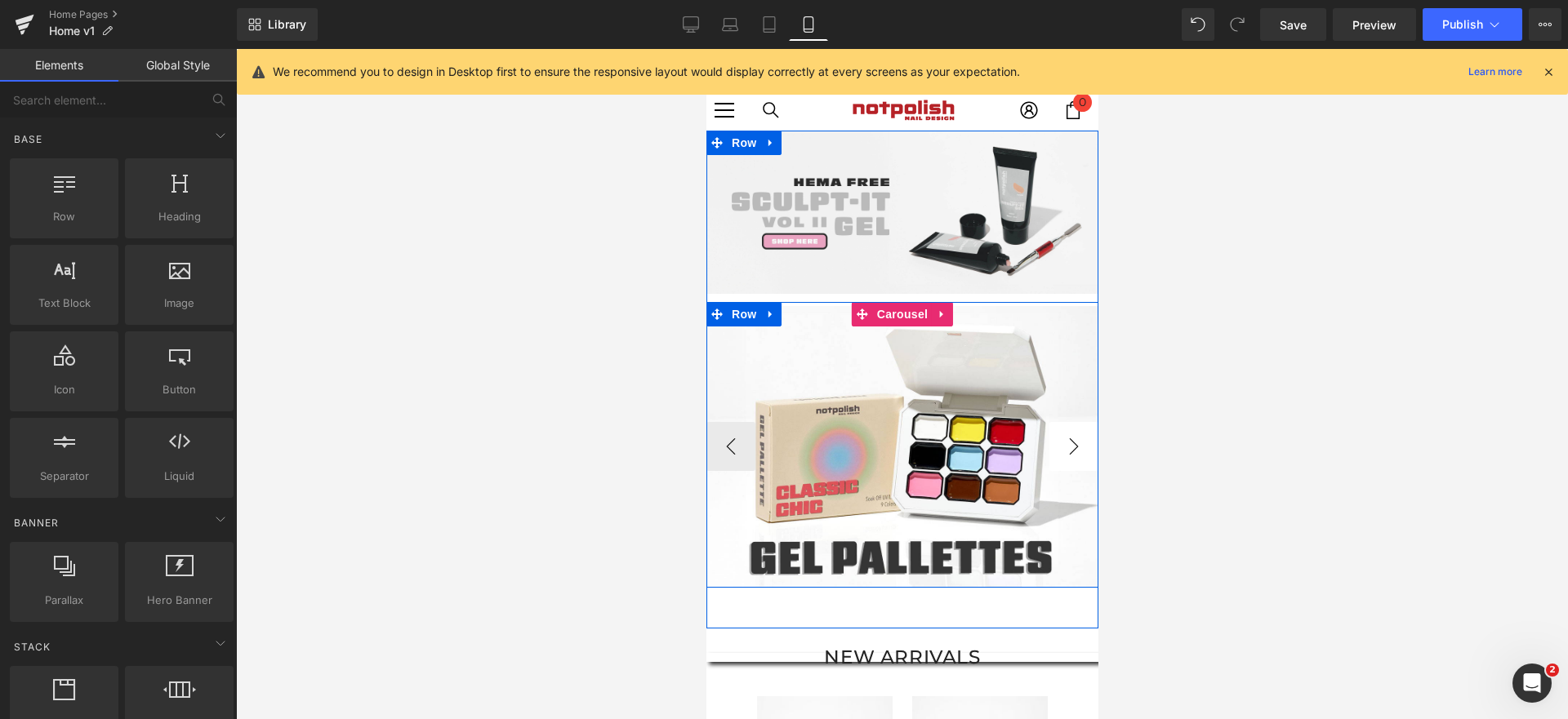
click at [1059, 441] on button "›" at bounding box center [1074, 446] width 49 height 49
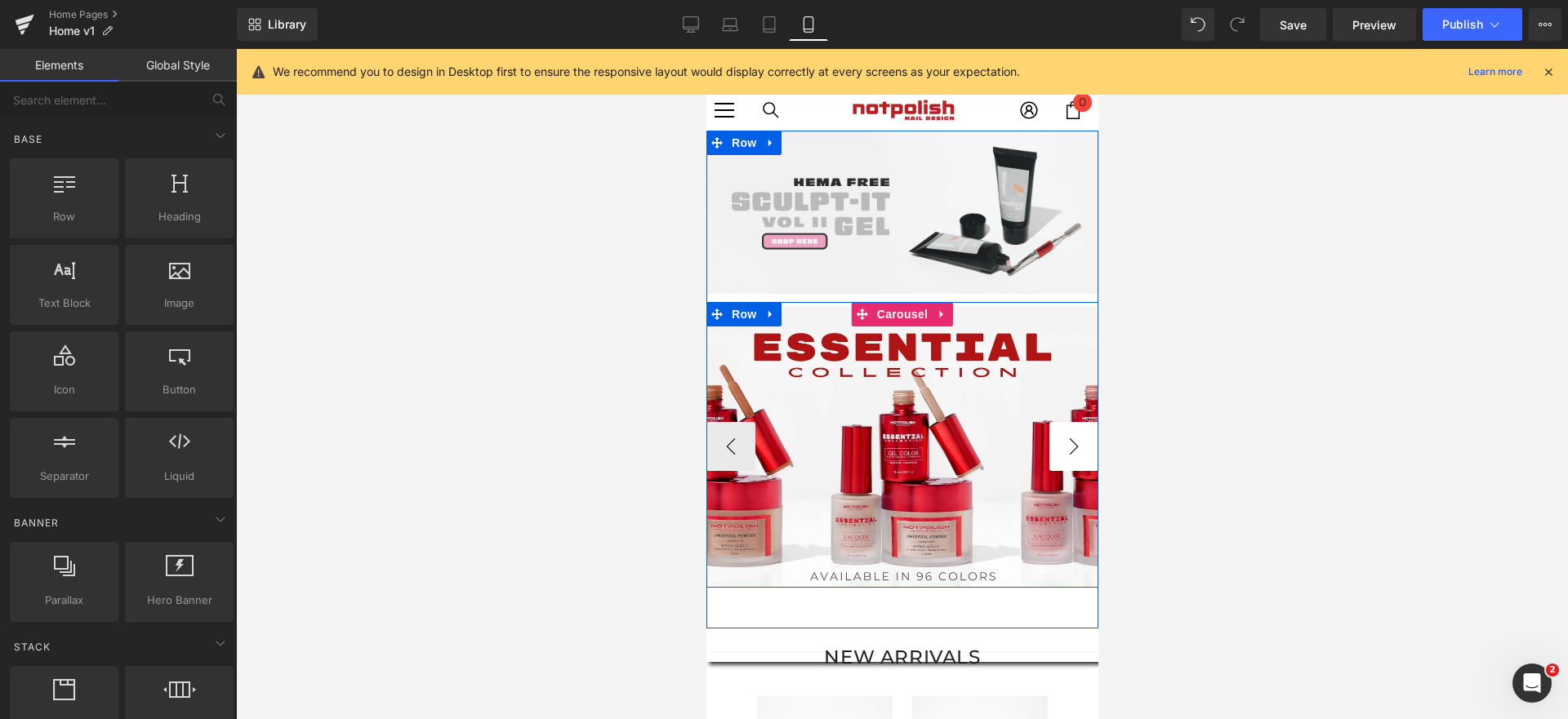
click at [1059, 441] on button "›" at bounding box center [1074, 446] width 49 height 49
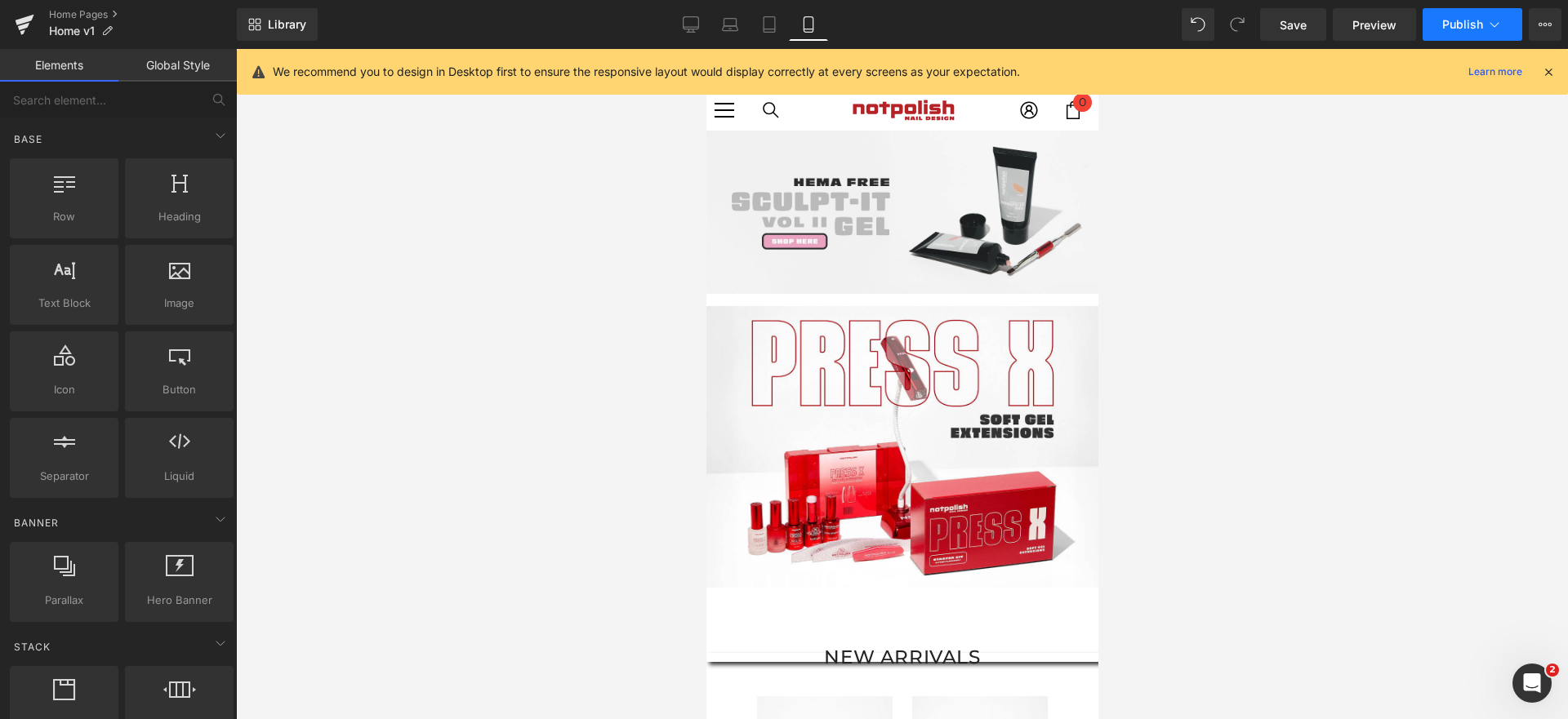
click at [1456, 23] on span "Publish" at bounding box center [1463, 25] width 41 height 13
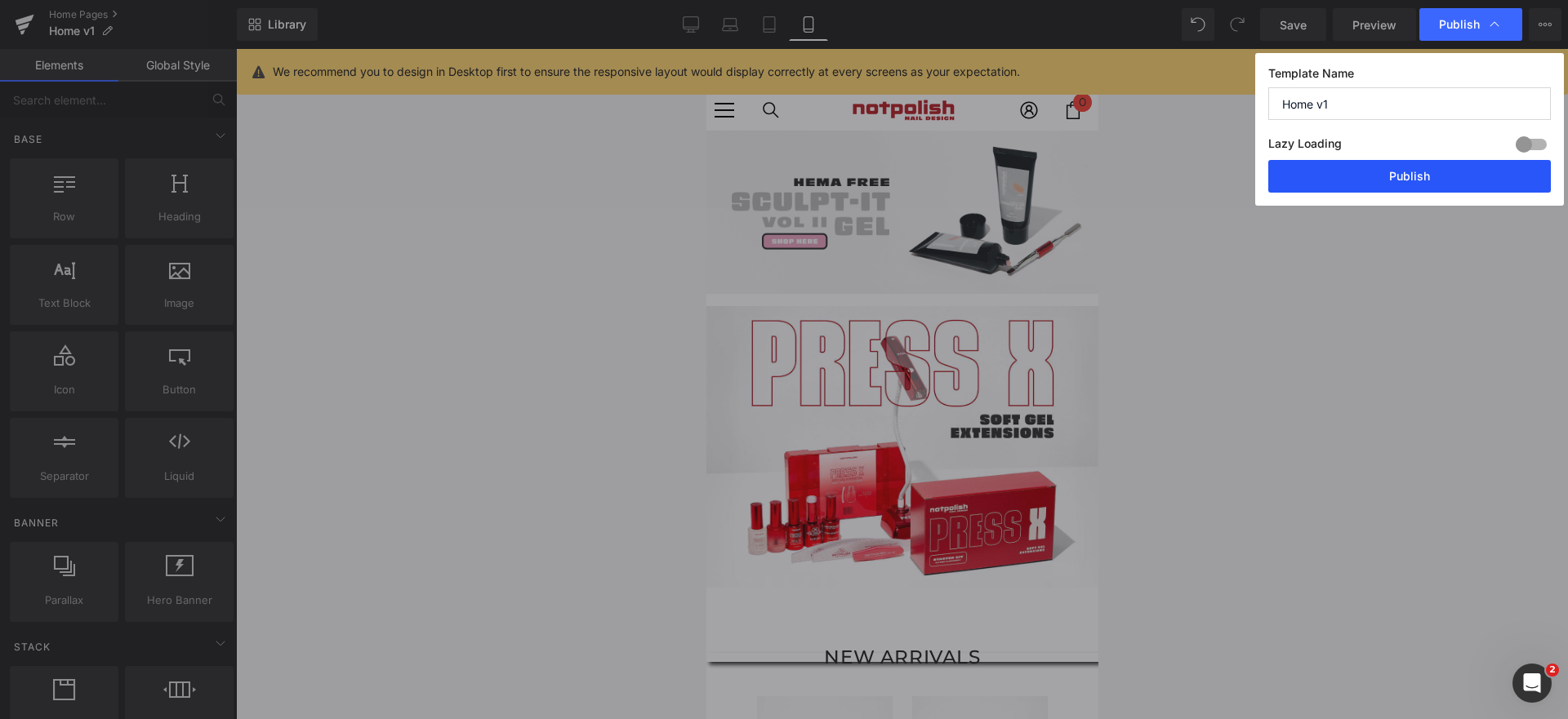
click at [1368, 167] on button "Publish" at bounding box center [1409, 176] width 282 height 32
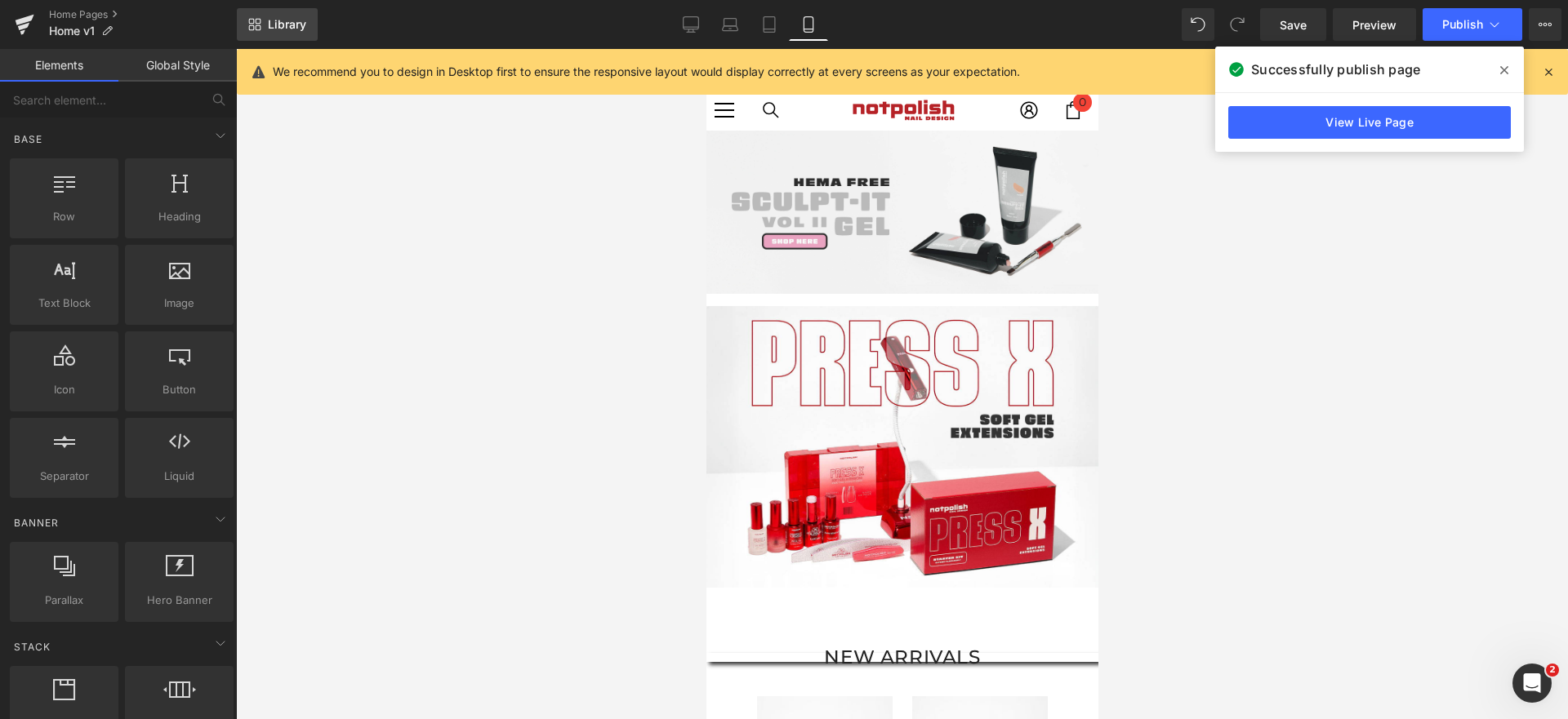
click at [276, 26] on span "Library" at bounding box center [287, 24] width 38 height 14
click at [30, 24] on icon at bounding box center [24, 24] width 20 height 41
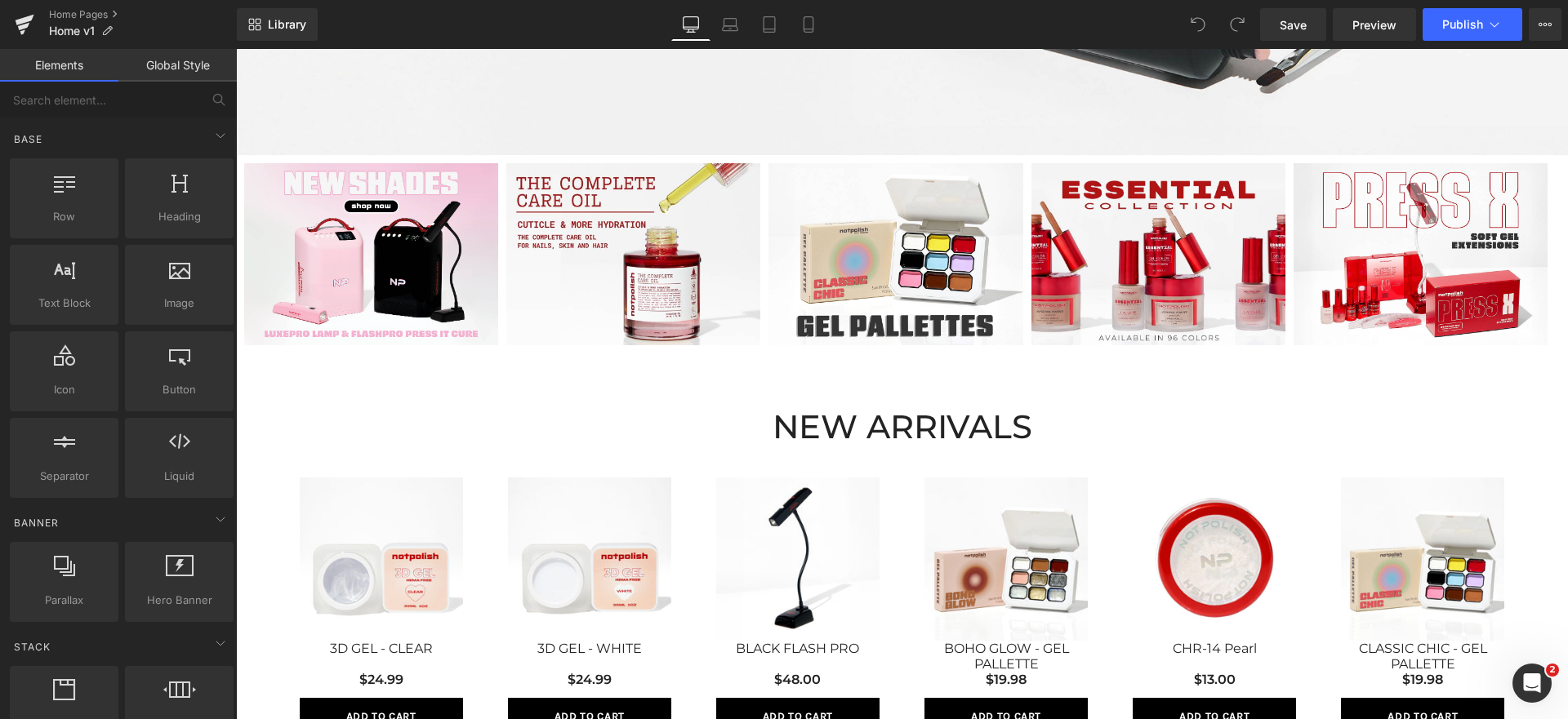
scroll to position [892, 0]
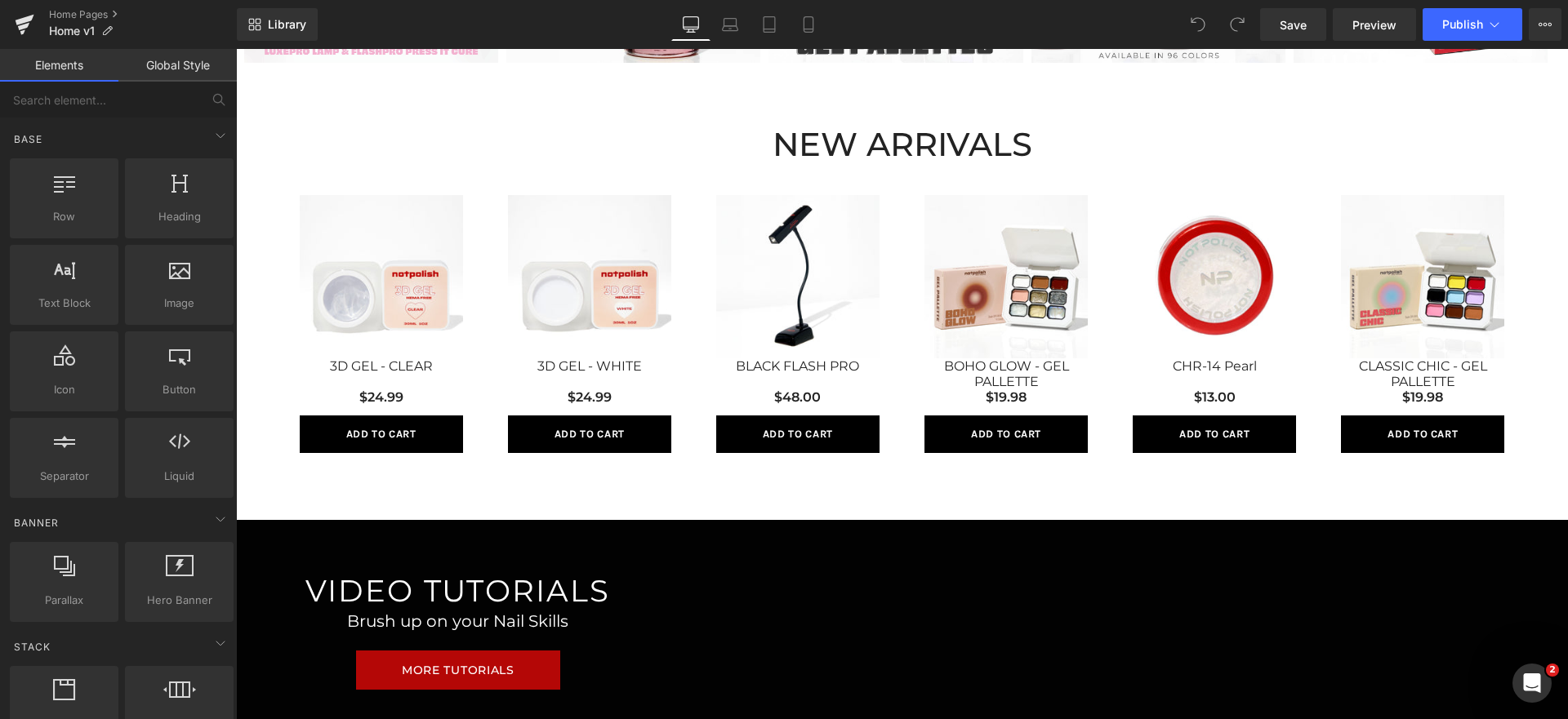
click at [401, 125] on div "NEW ARRIVALS Heading Sale Off (P) Image 3D GEL - CLEAR (P) Title $24.99 (P) Pri…" at bounding box center [902, 303] width 1332 height 400
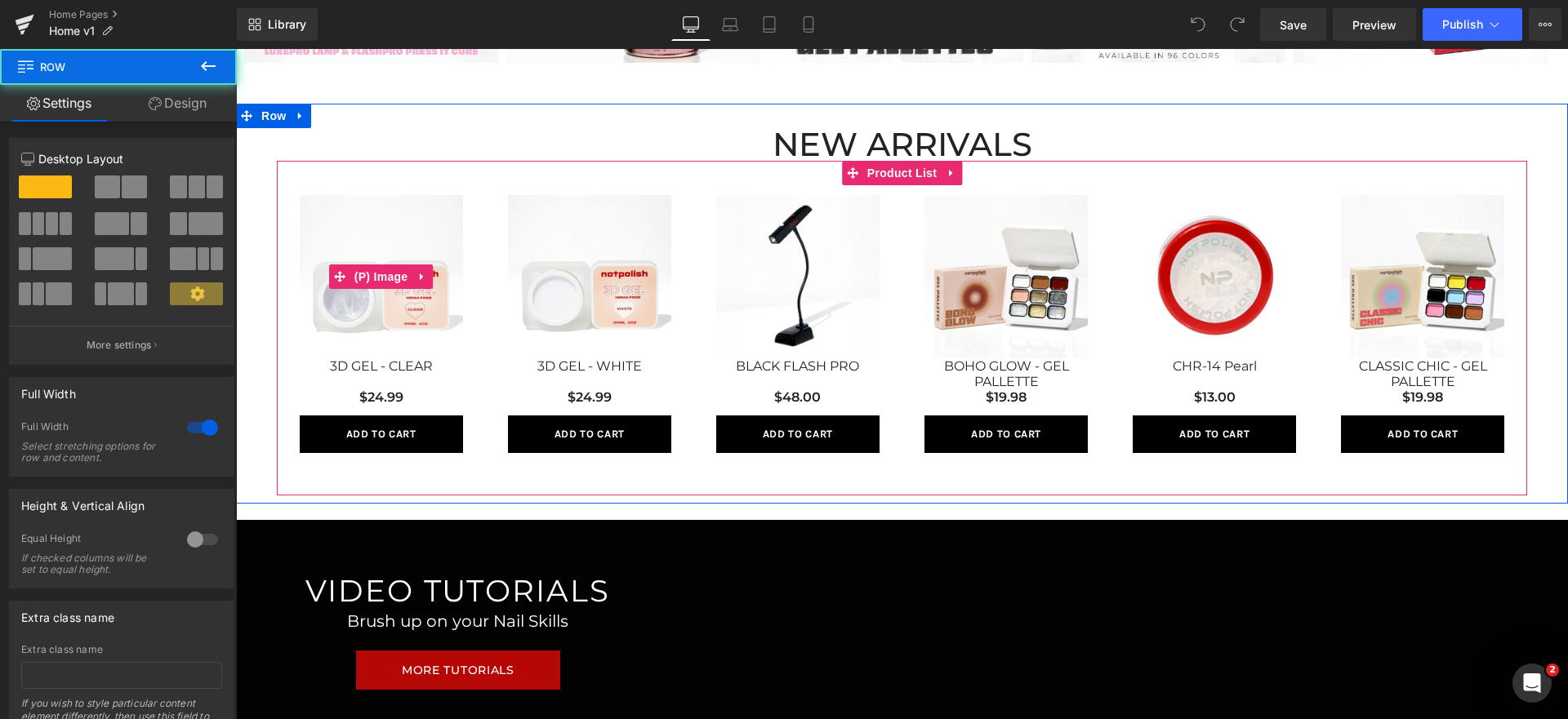
click at [410, 211] on img at bounding box center [381, 276] width 163 height 163
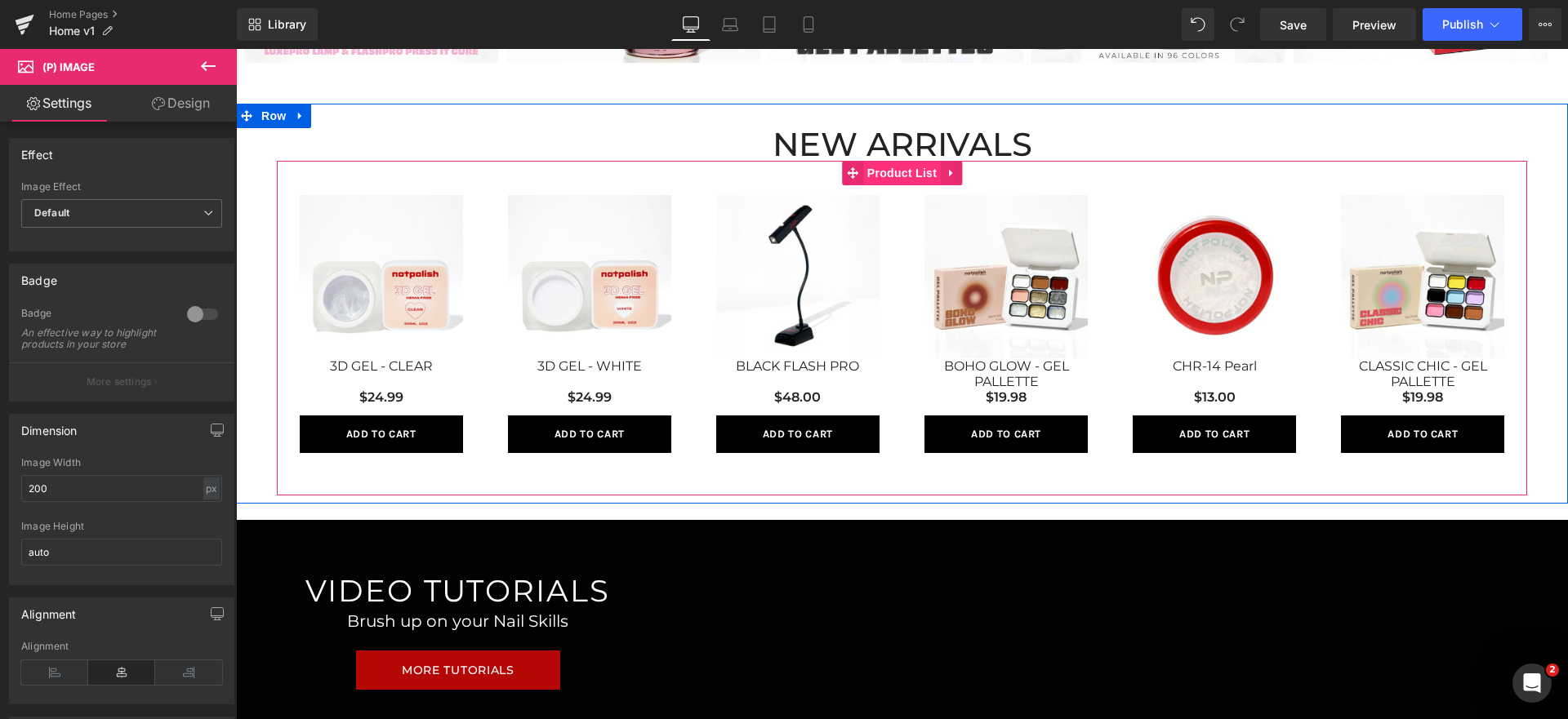
click at [878, 175] on span "Product List" at bounding box center [902, 173] width 78 height 25
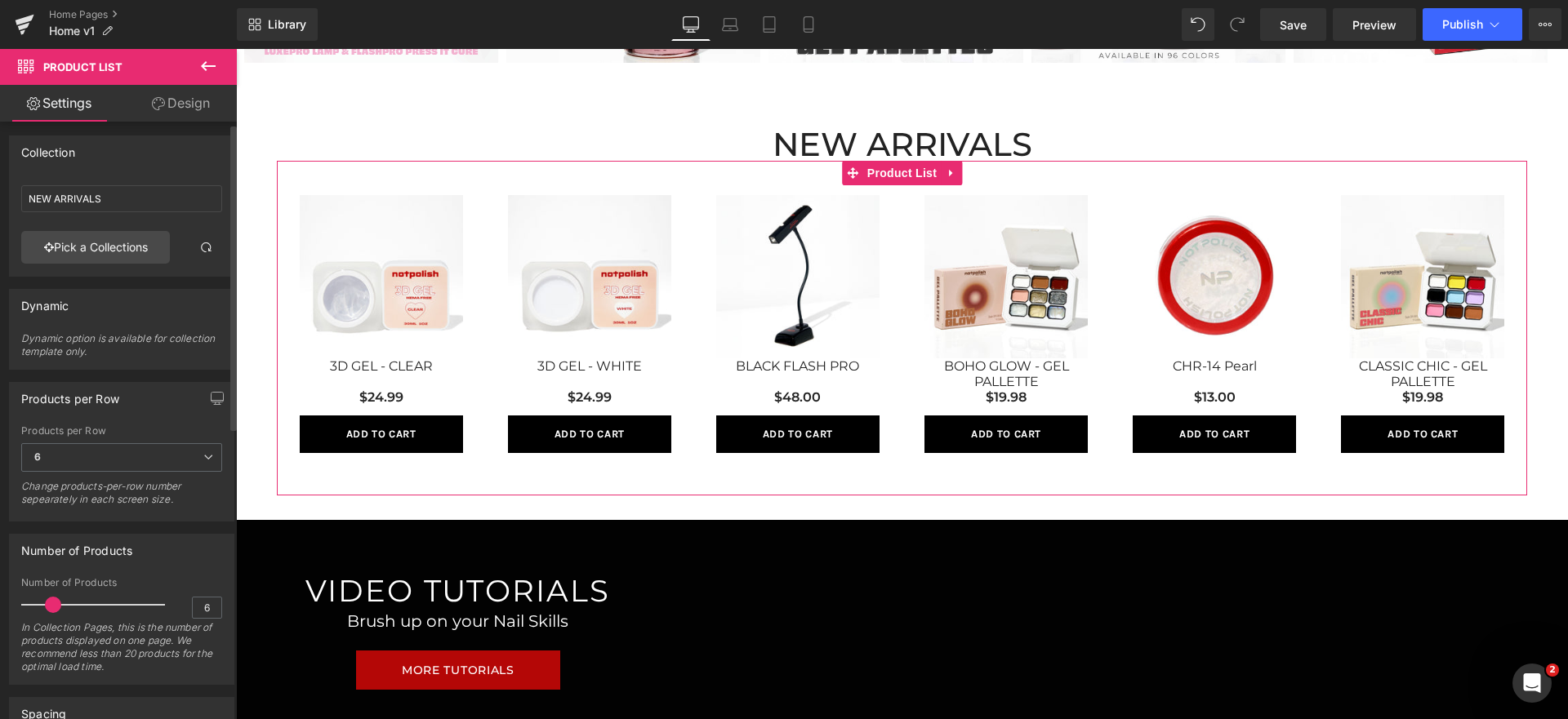
scroll to position [3, 0]
drag, startPoint x: 211, startPoint y: 378, endPoint x: 211, endPoint y: 387, distance: 9.0
click at [211, 379] on div "Products per Row 1 2 3 4 6 Products per Row 6 1 2 3 4 6 Change products-per-row…" at bounding box center [122, 445] width 244 height 152
click at [212, 388] on button "button" at bounding box center [218, 397] width 27 height 31
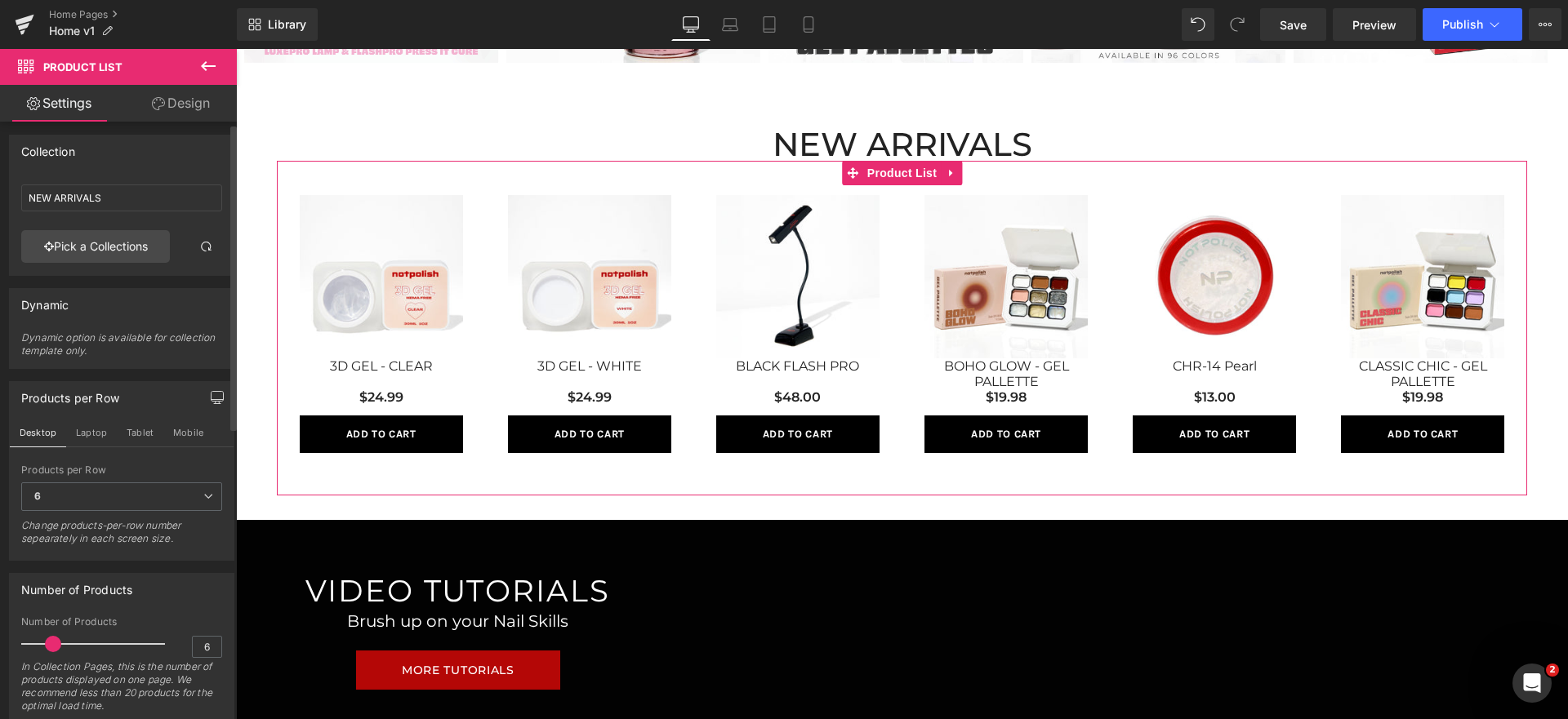
click at [211, 396] on icon "button" at bounding box center [218, 398] width 13 height 13
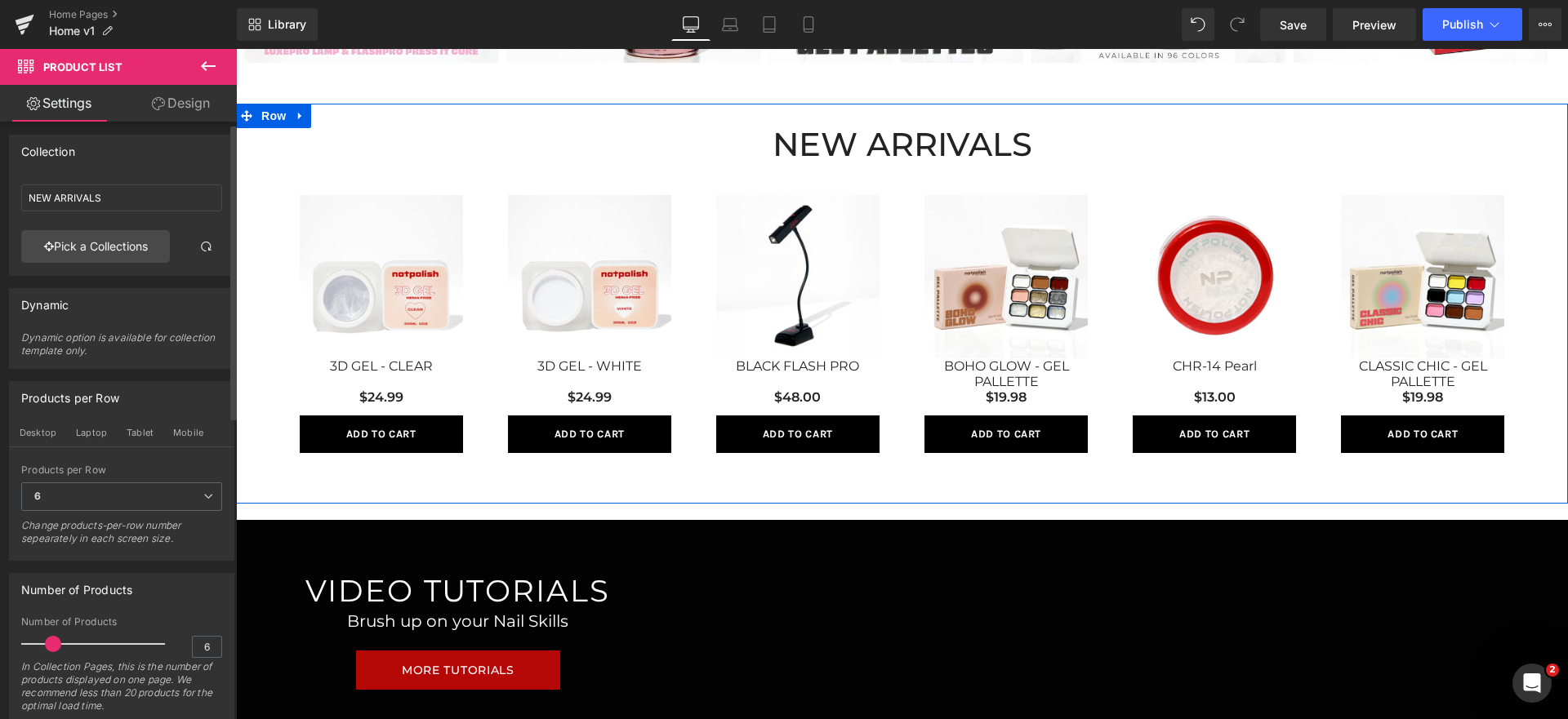
click at [911, 159] on div "NEW ARRIVALS Heading" at bounding box center [902, 144] width 1332 height 32
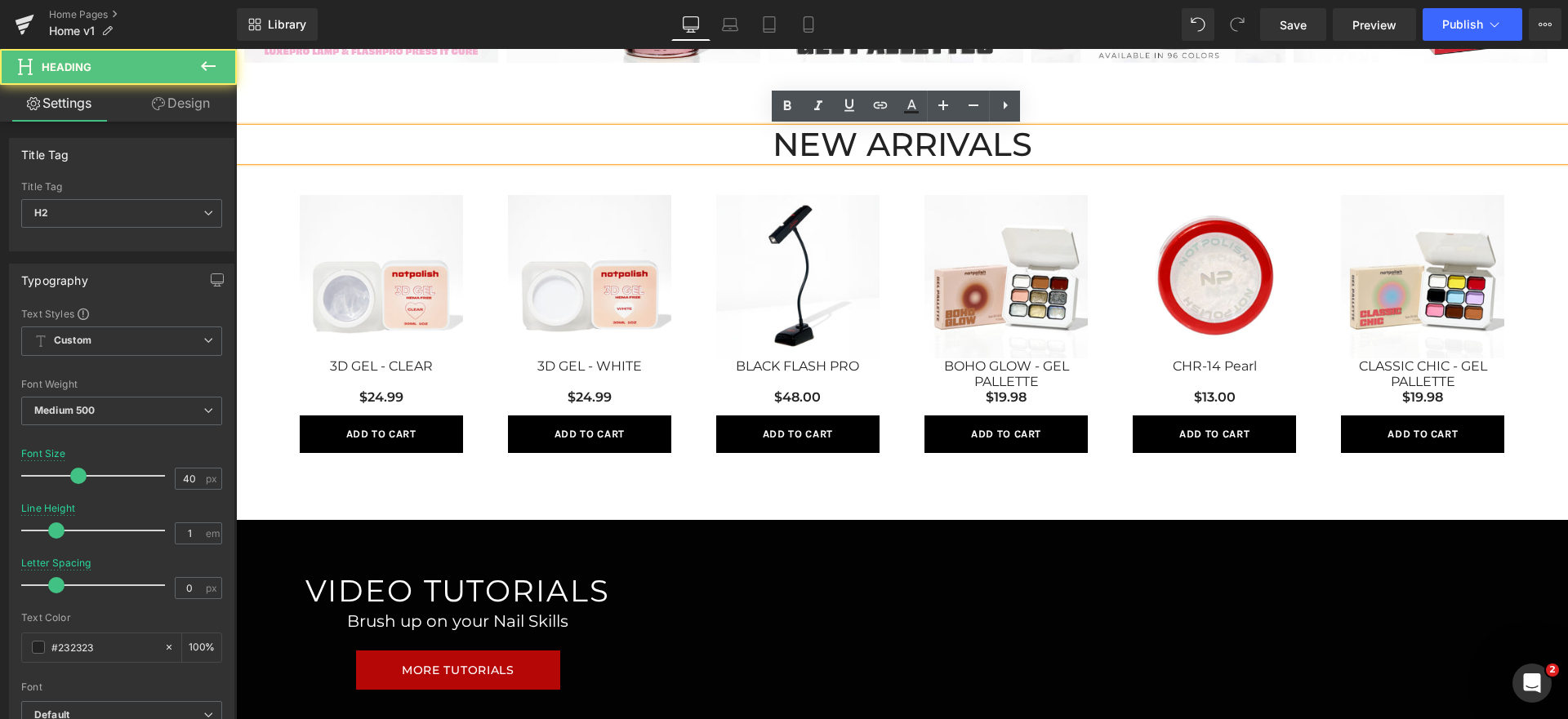
click at [777, 195] on img at bounding box center [798, 276] width 163 height 163
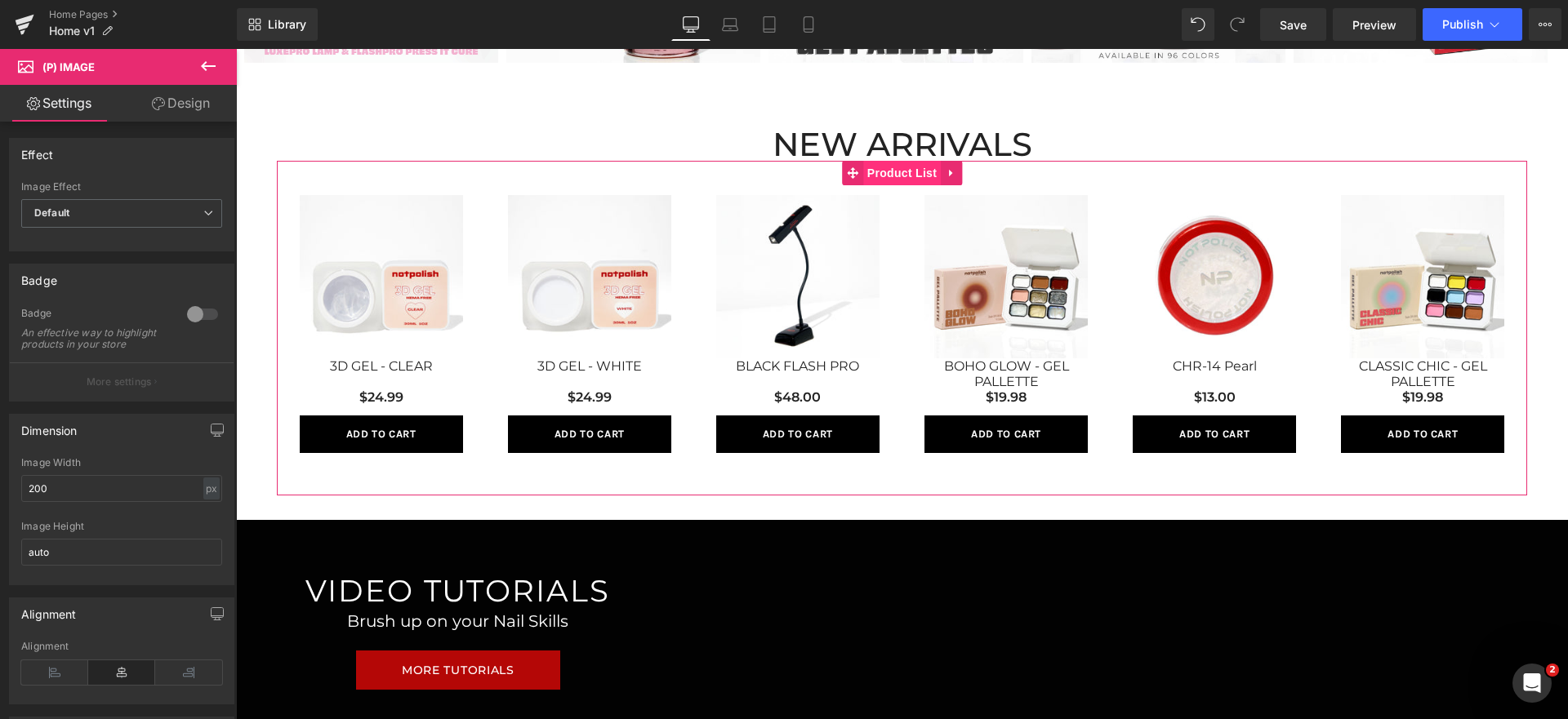
click at [874, 177] on span "Product List" at bounding box center [902, 173] width 78 height 25
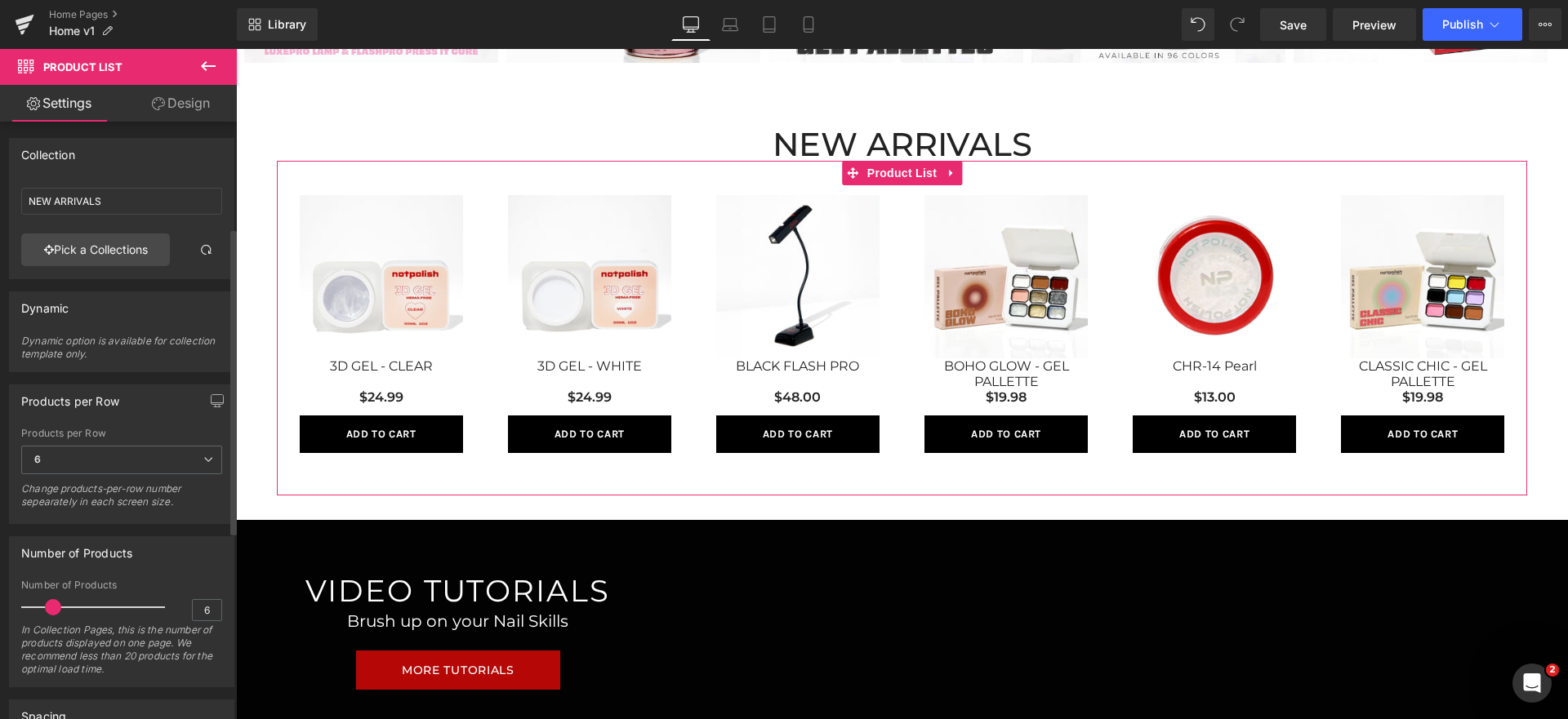
scroll to position [507, 0]
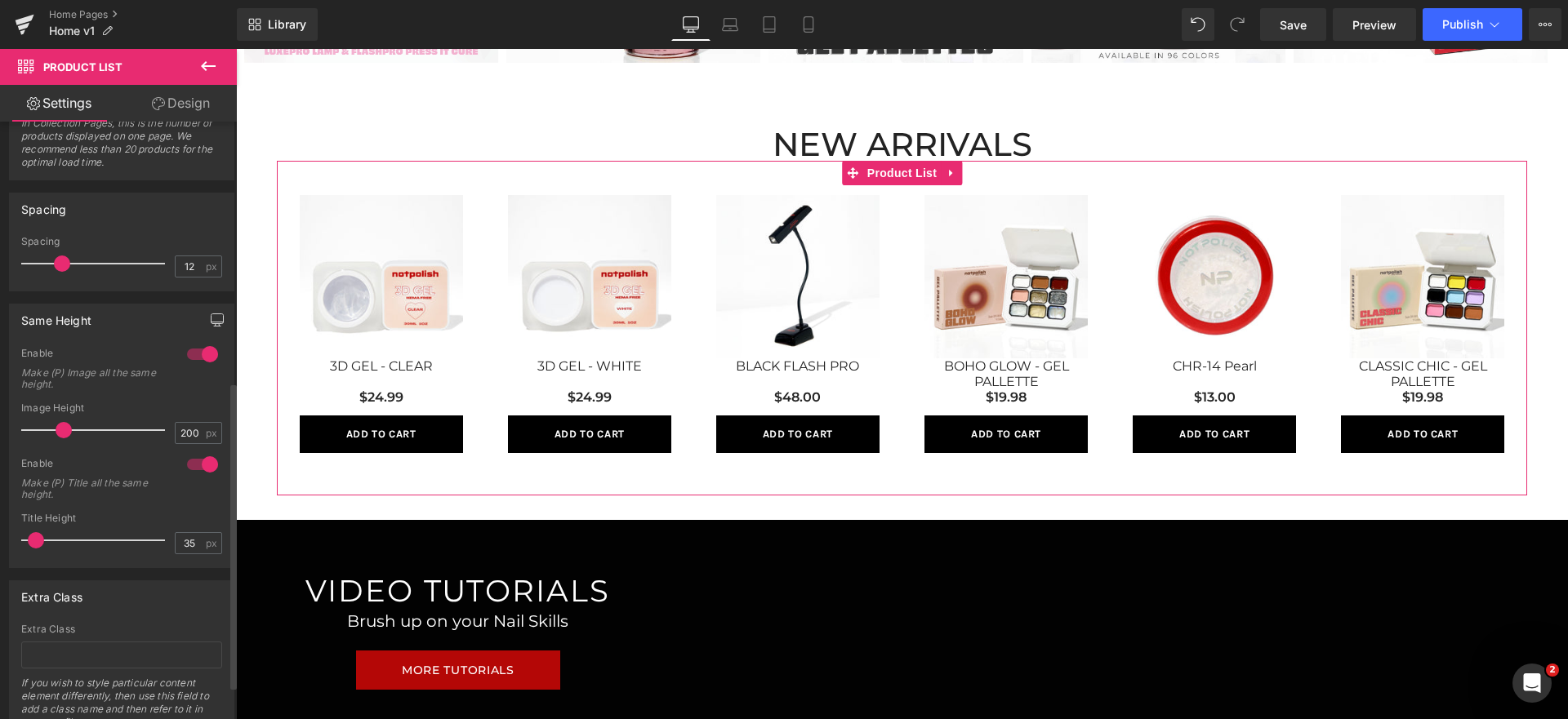
click at [212, 317] on icon "button" at bounding box center [218, 320] width 13 height 13
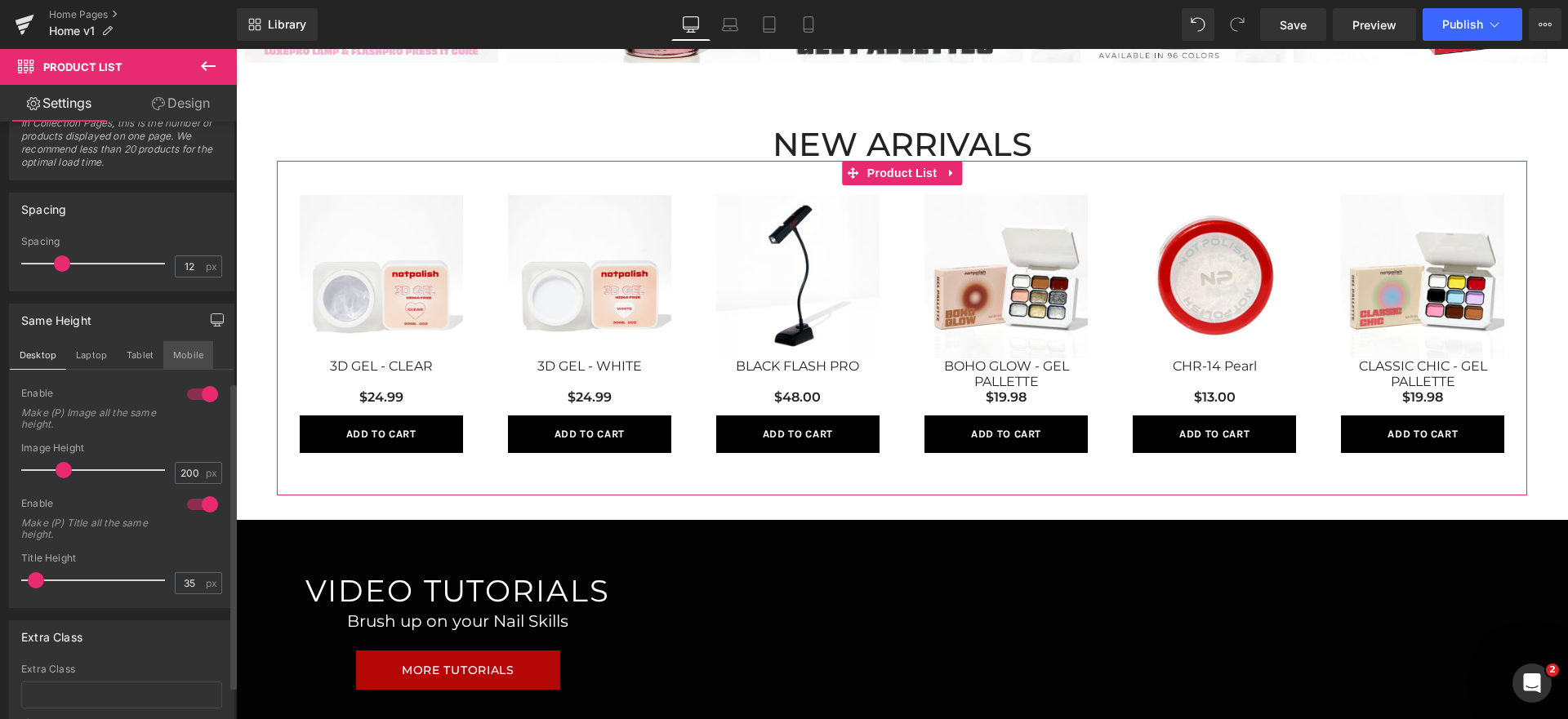
click at [181, 351] on button "Mobile" at bounding box center [188, 354] width 49 height 28
type input "181"
type input "20"
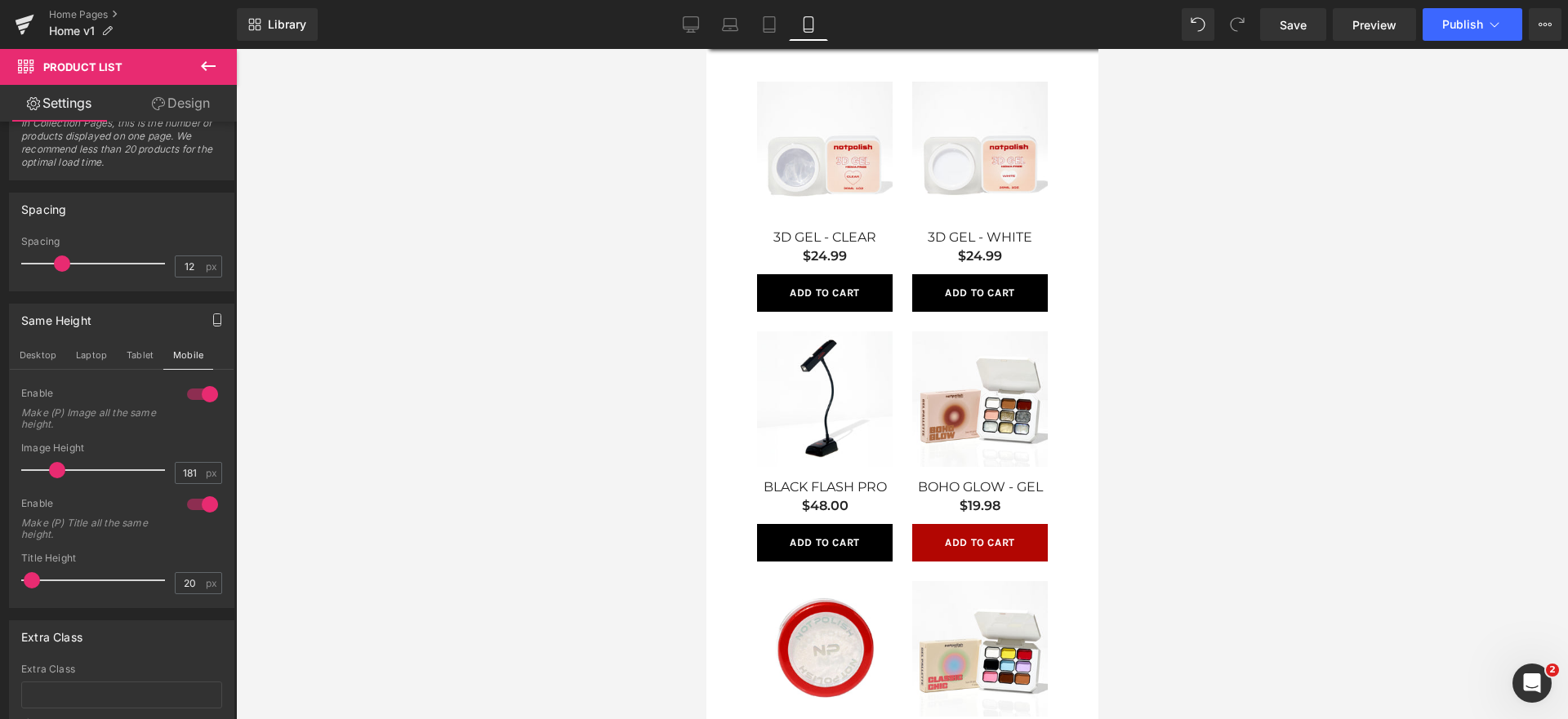
scroll to position [899, 0]
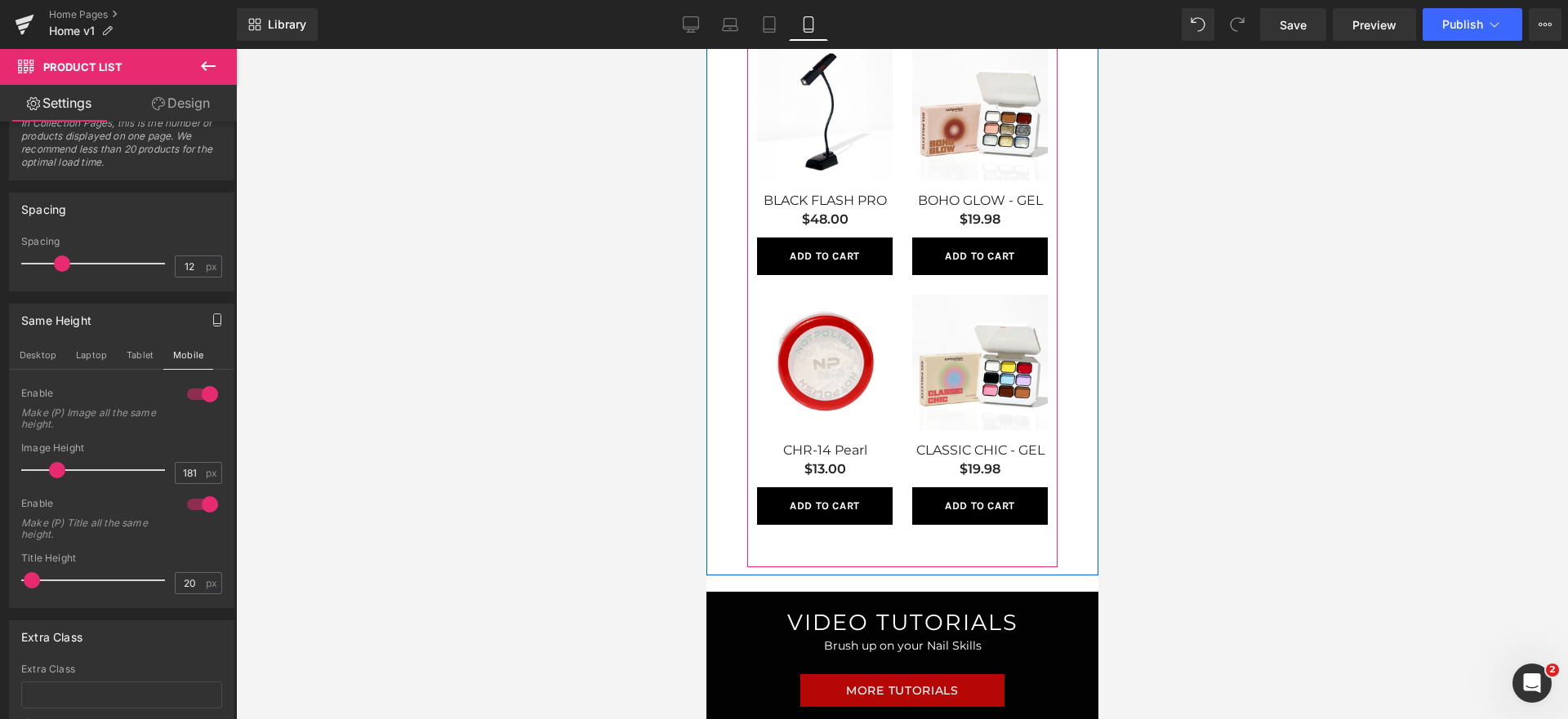
click at [829, 456] on div "CHR-14 Pearl (P) Title" at bounding box center [824, 453] width 136 height 21
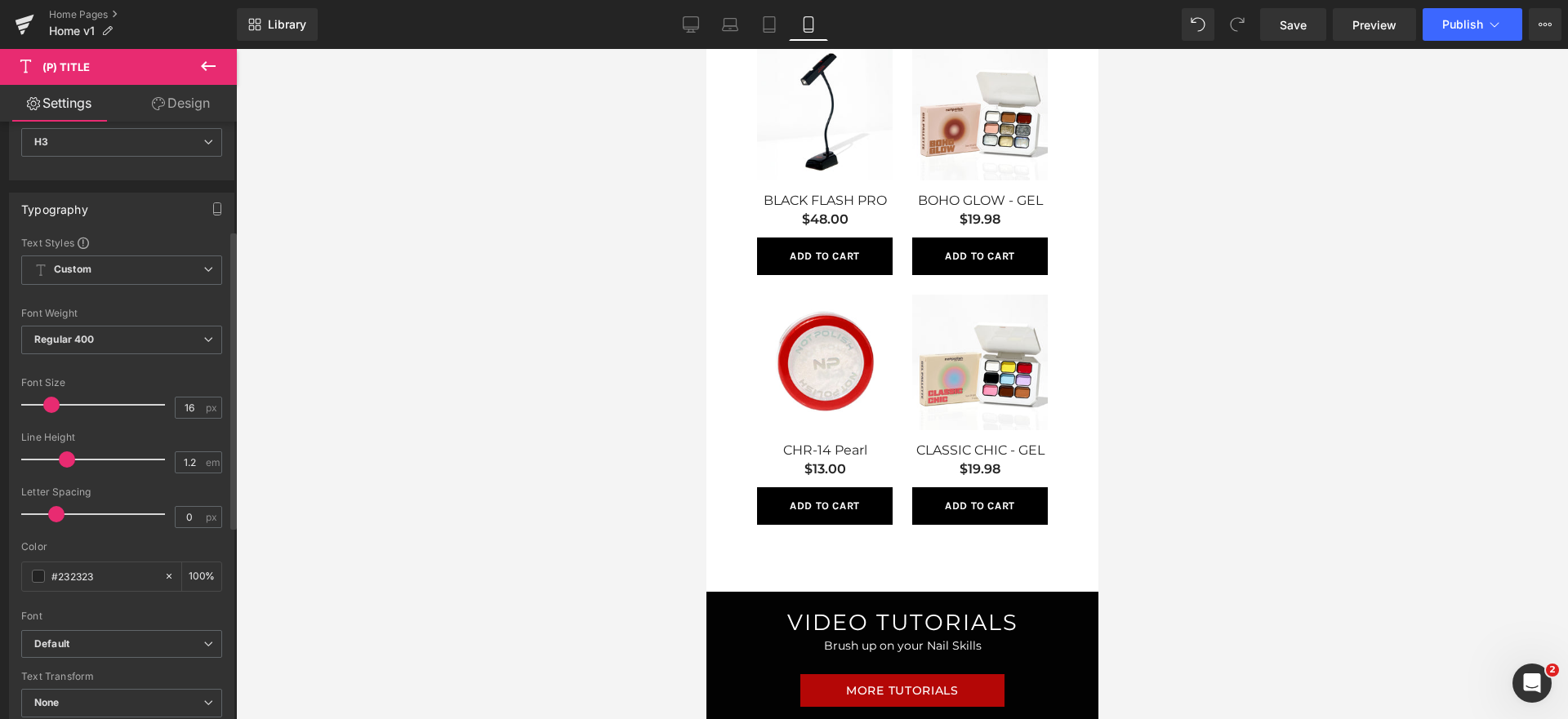
scroll to position [217, 0]
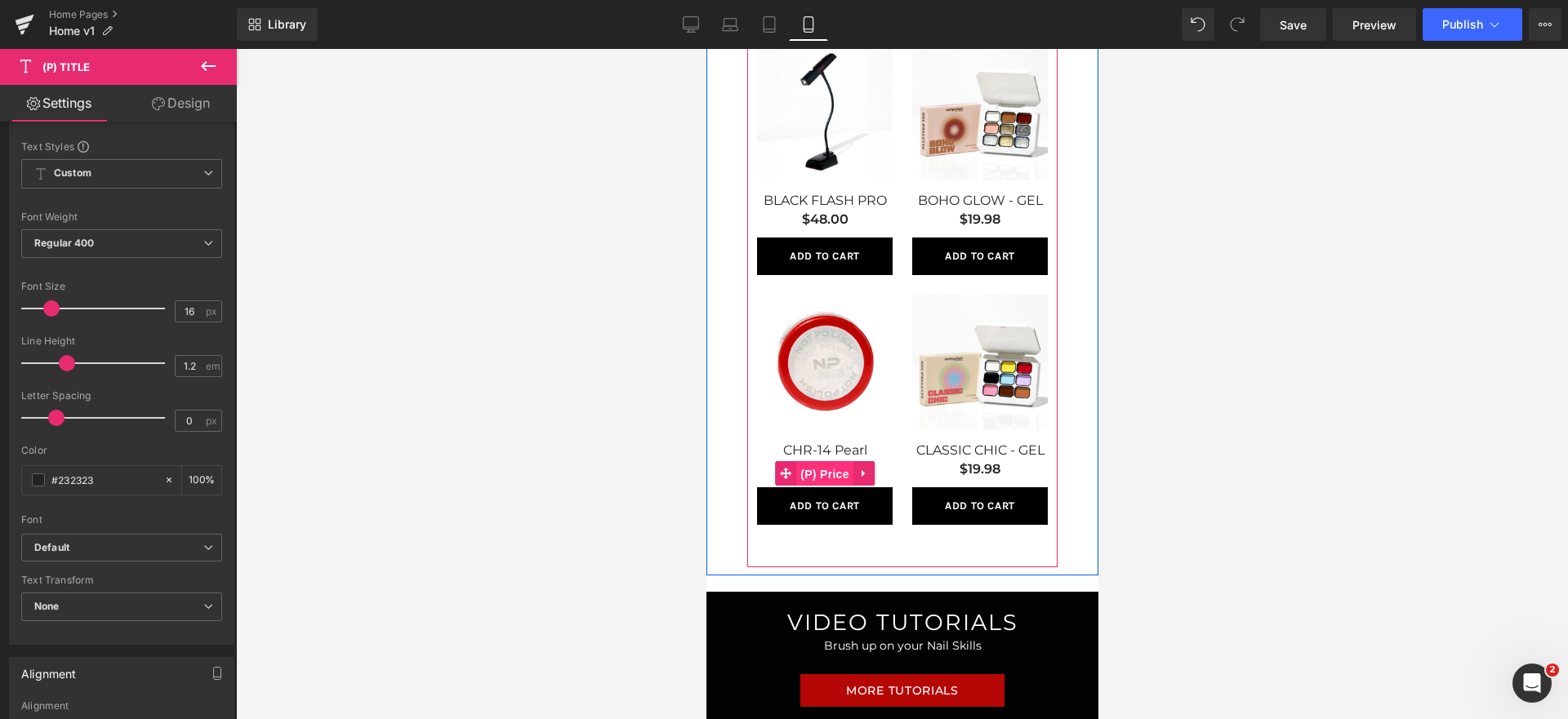
click at [811, 471] on span "(P) Price" at bounding box center [824, 474] width 57 height 25
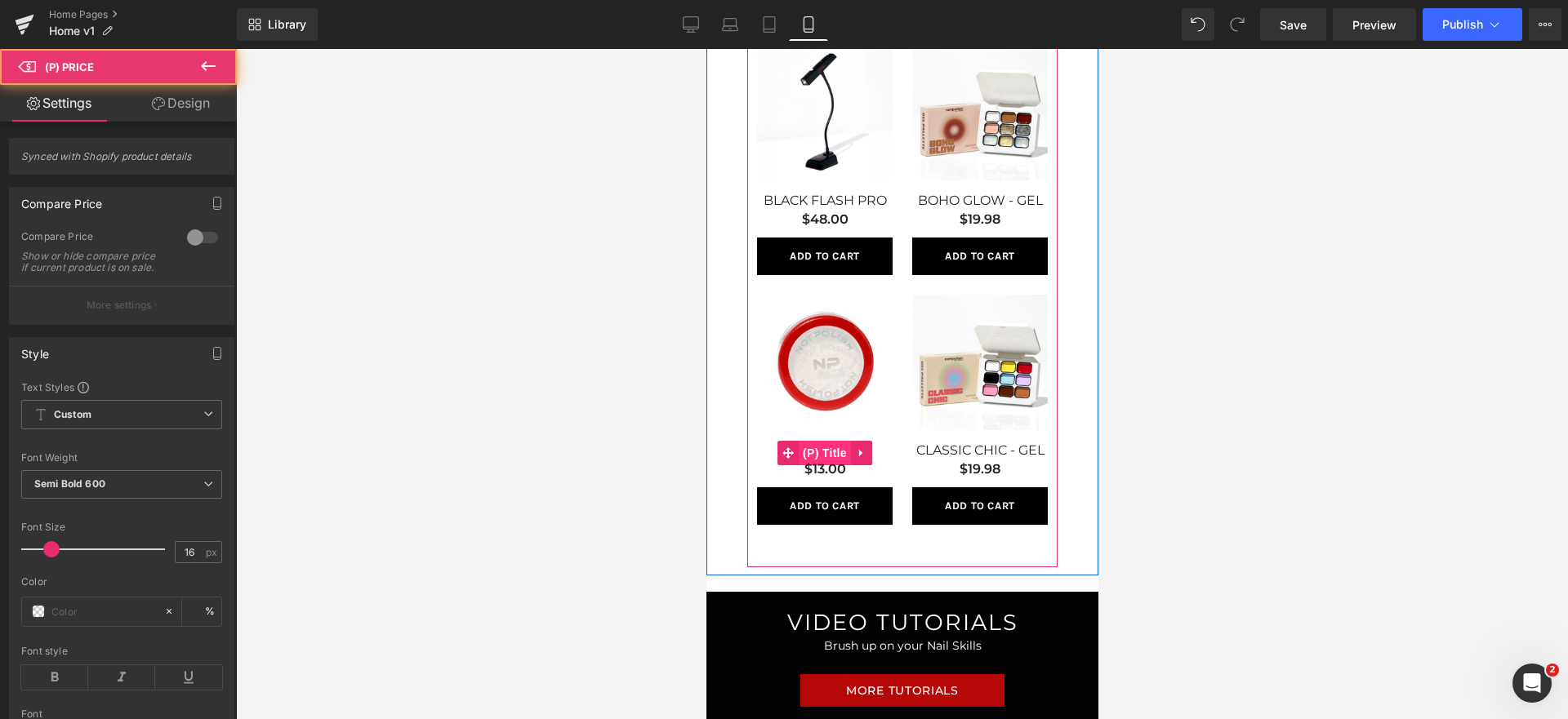
click at [837, 450] on span "(P) Title" at bounding box center [824, 453] width 52 height 25
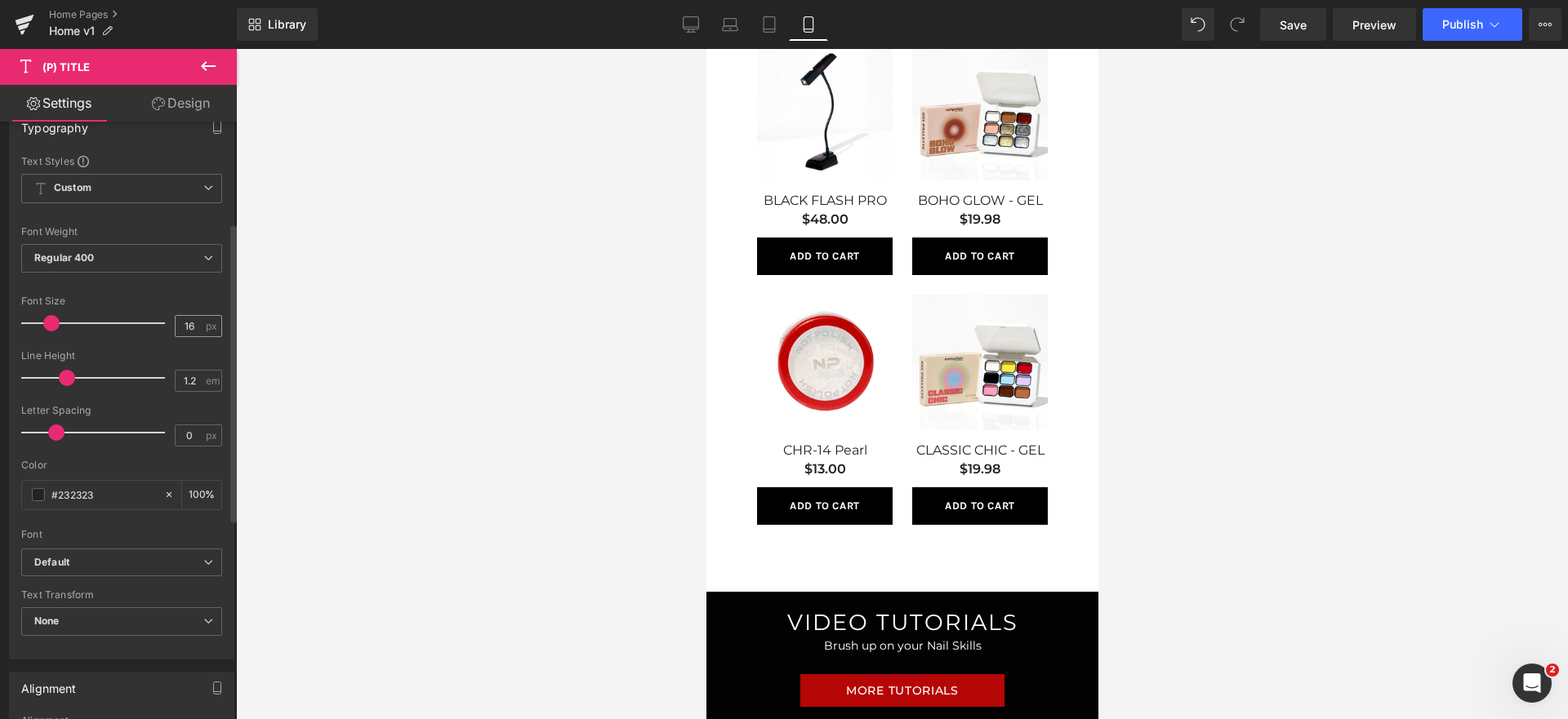
scroll to position [205, 0]
type input "1.1"
drag, startPoint x: 62, startPoint y: 373, endPoint x: 55, endPoint y: 380, distance: 9.9
click at [55, 380] on span at bounding box center [62, 374] width 16 height 16
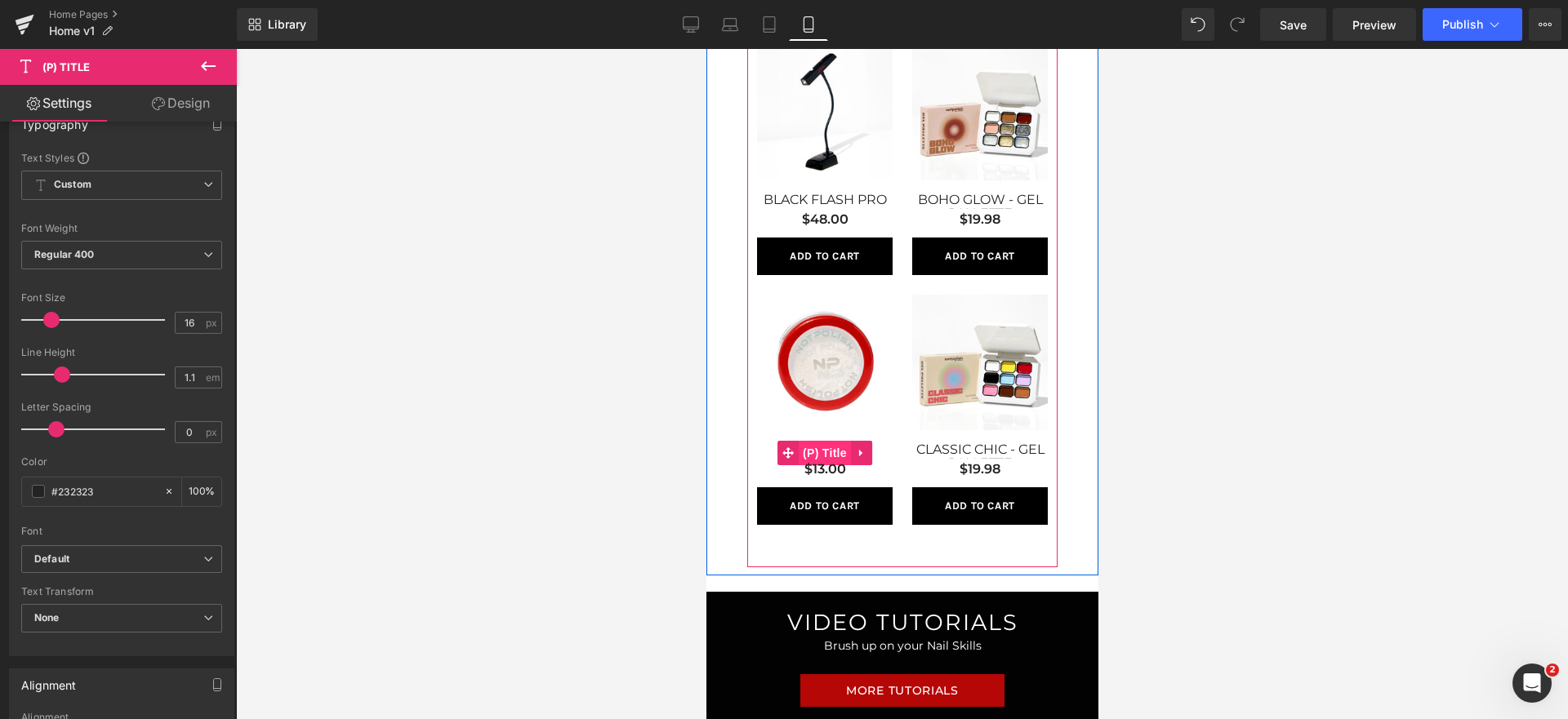
click at [839, 446] on span "(P) Title" at bounding box center [824, 453] width 52 height 25
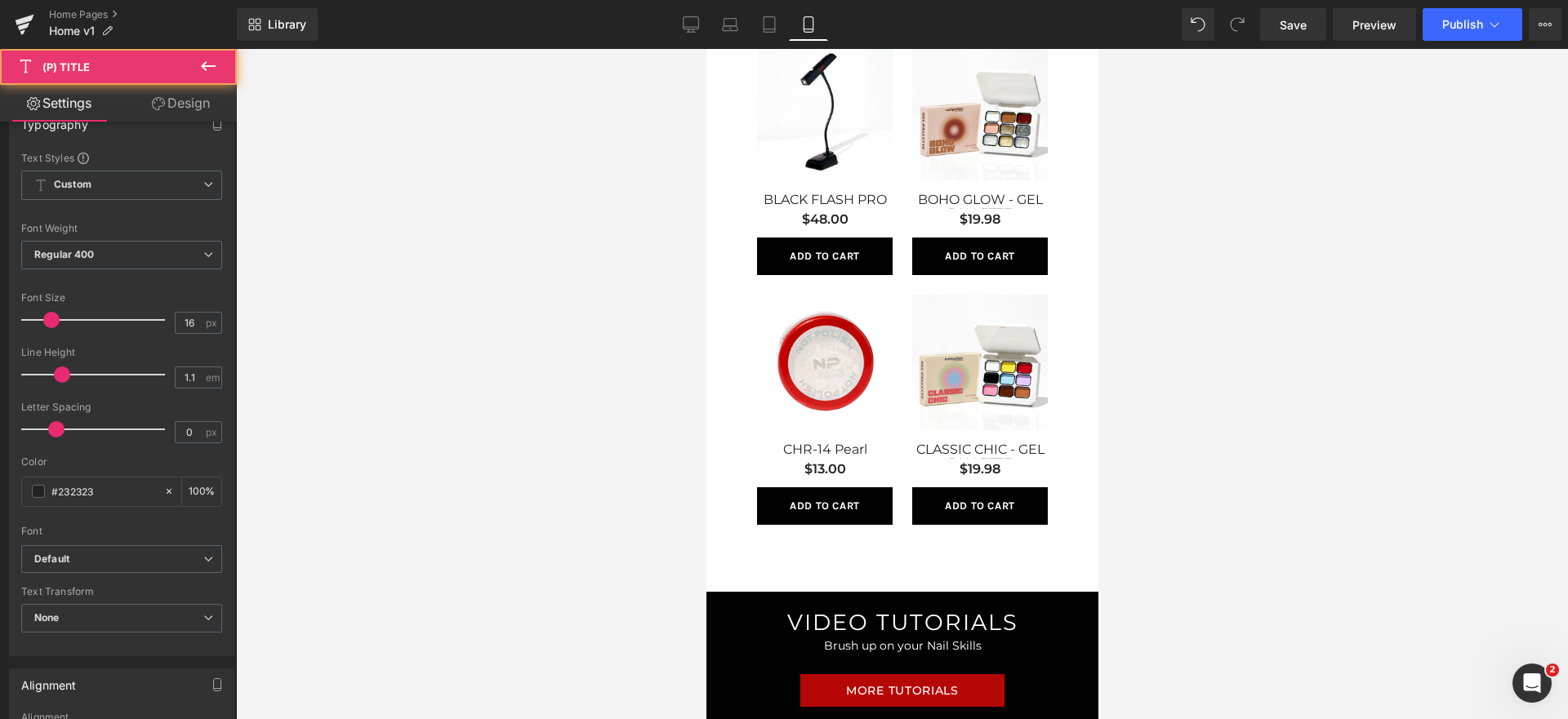
click at [988, 445] on span "(P) Title" at bounding box center [979, 453] width 42 height 20
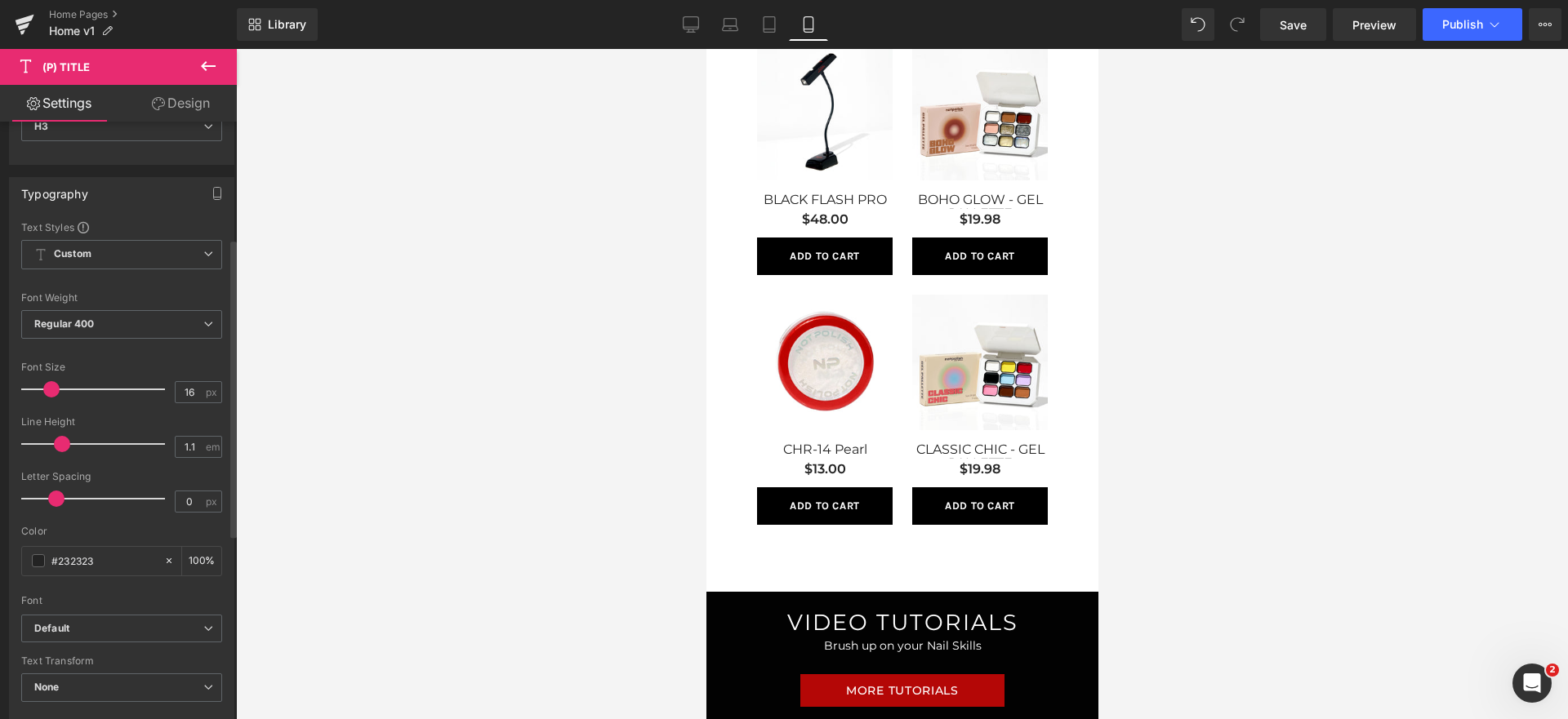
scroll to position [234, 0]
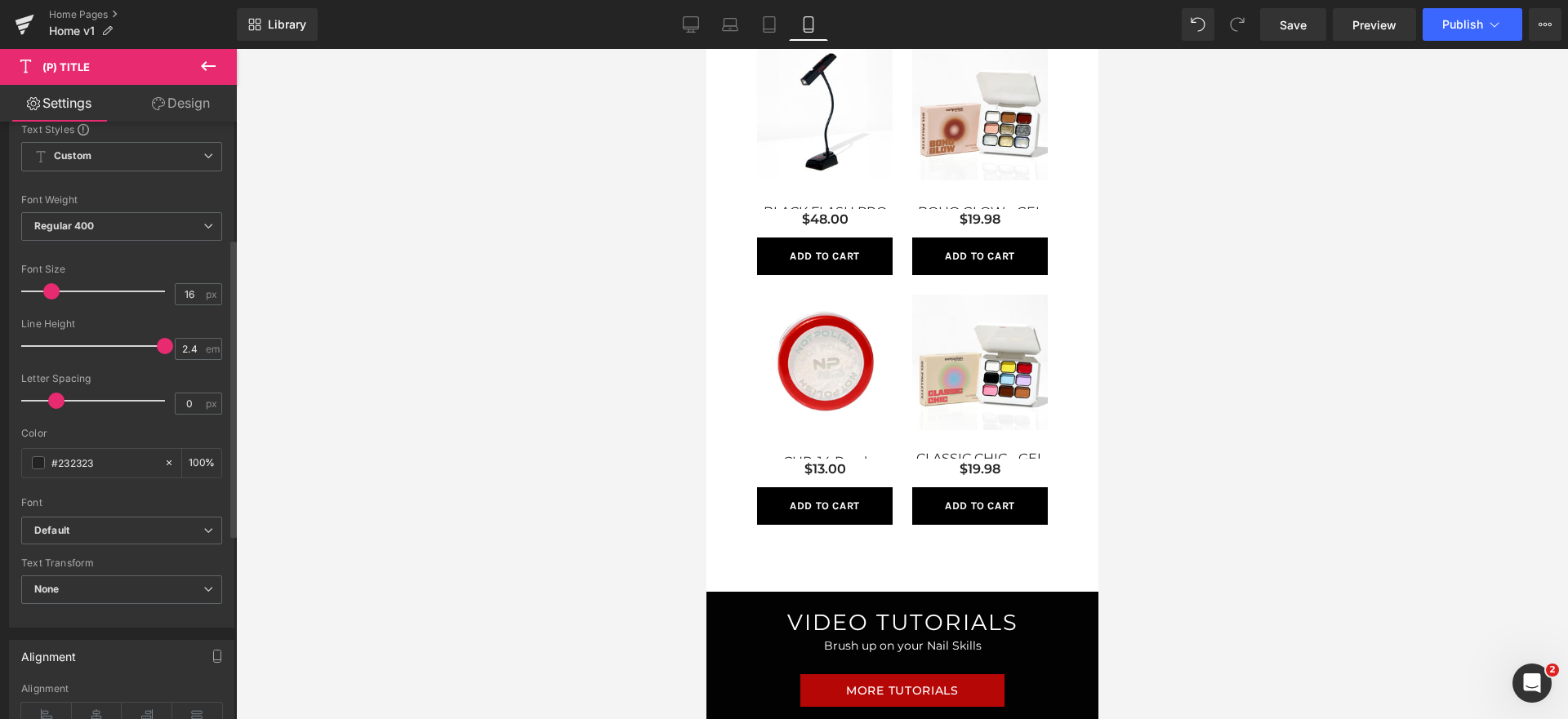
drag, startPoint x: 59, startPoint y: 348, endPoint x: 124, endPoint y: 344, distance: 65.1
click at [157, 344] on span at bounding box center [164, 346] width 16 height 16
type input "1.1"
click at [74, 397] on span at bounding box center [72, 400] width 16 height 16
type input "0"
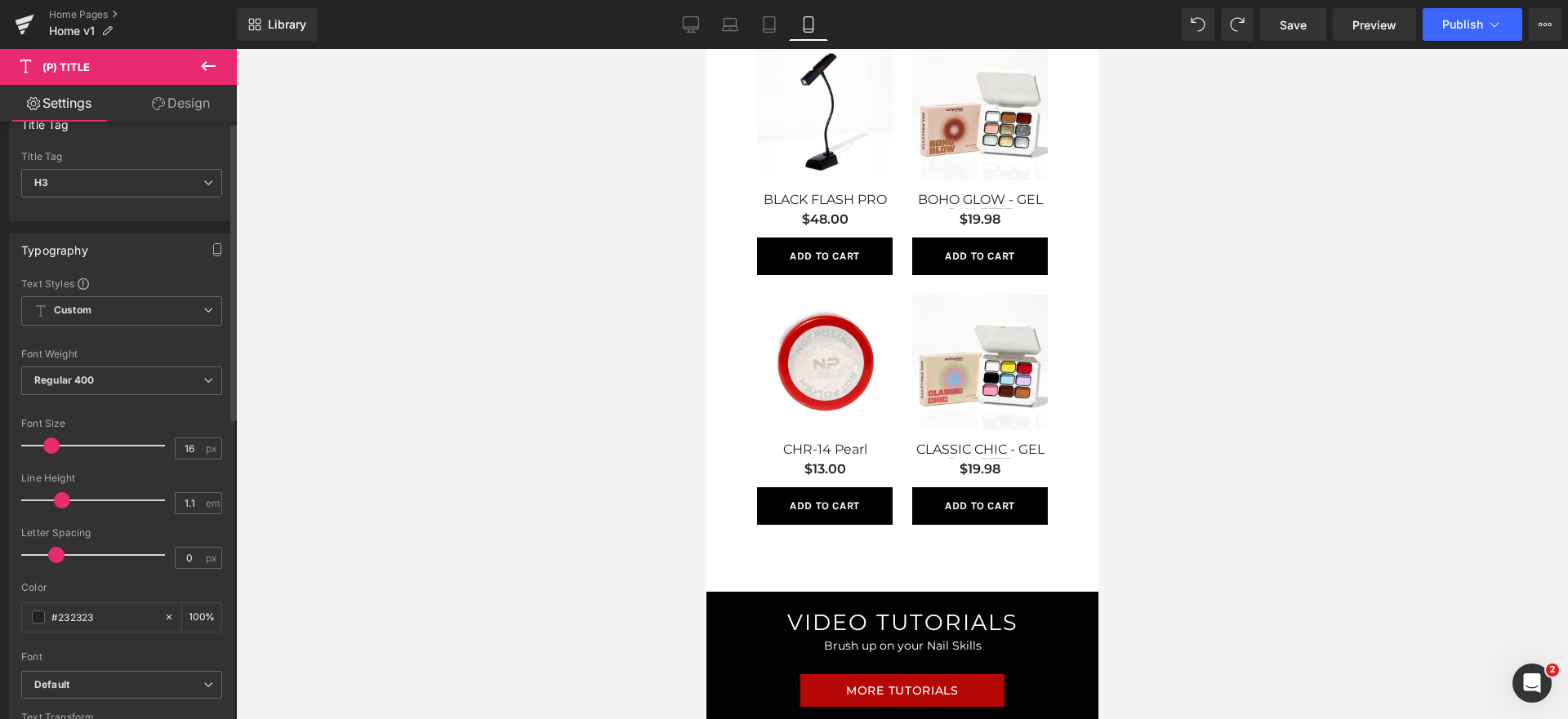
scroll to position [0, 0]
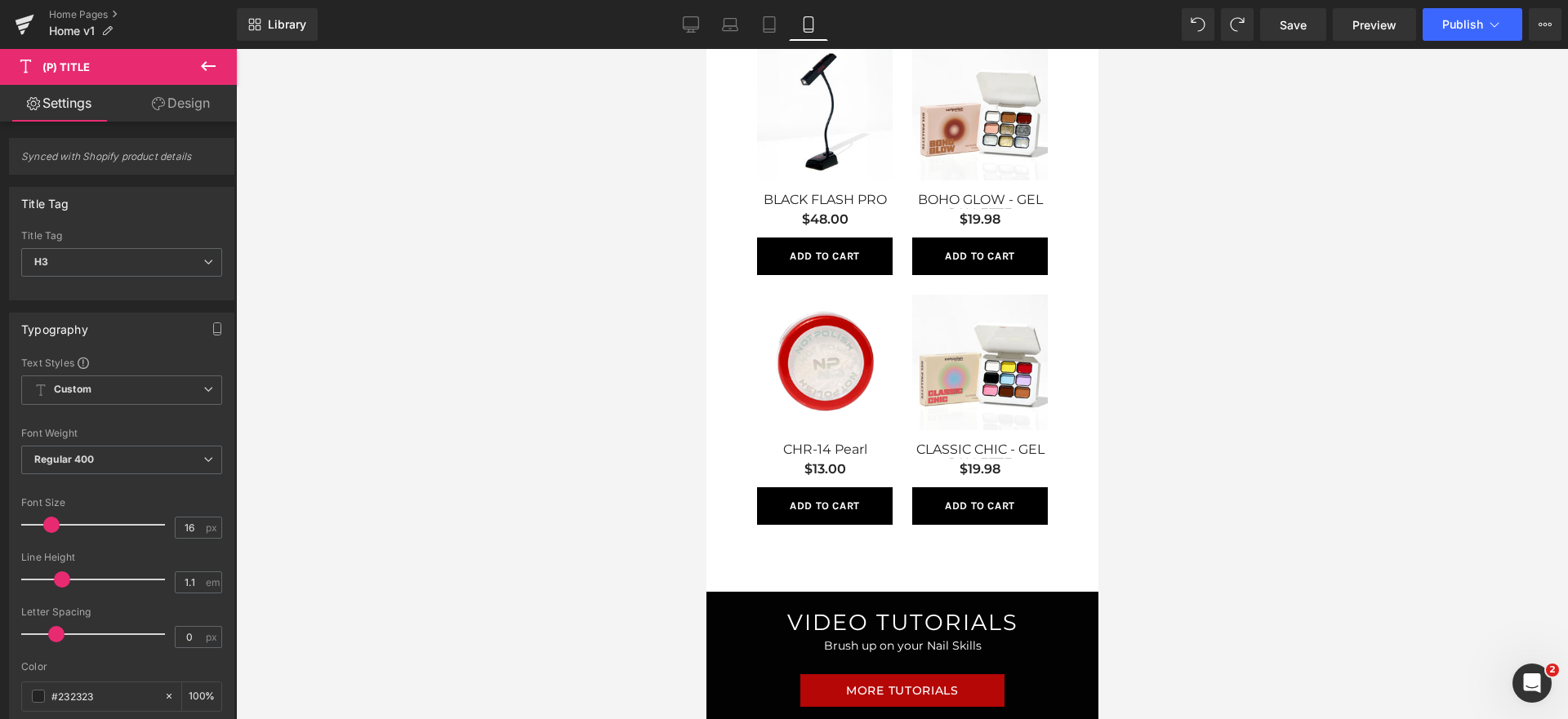
click at [1081, 445] on div "NEW ARRIVALS Heading Sale Off (P) Image 3D GEL - CLEAR (P) Title $24.99 (P) Pri…" at bounding box center [902, 159] width 392 height 816
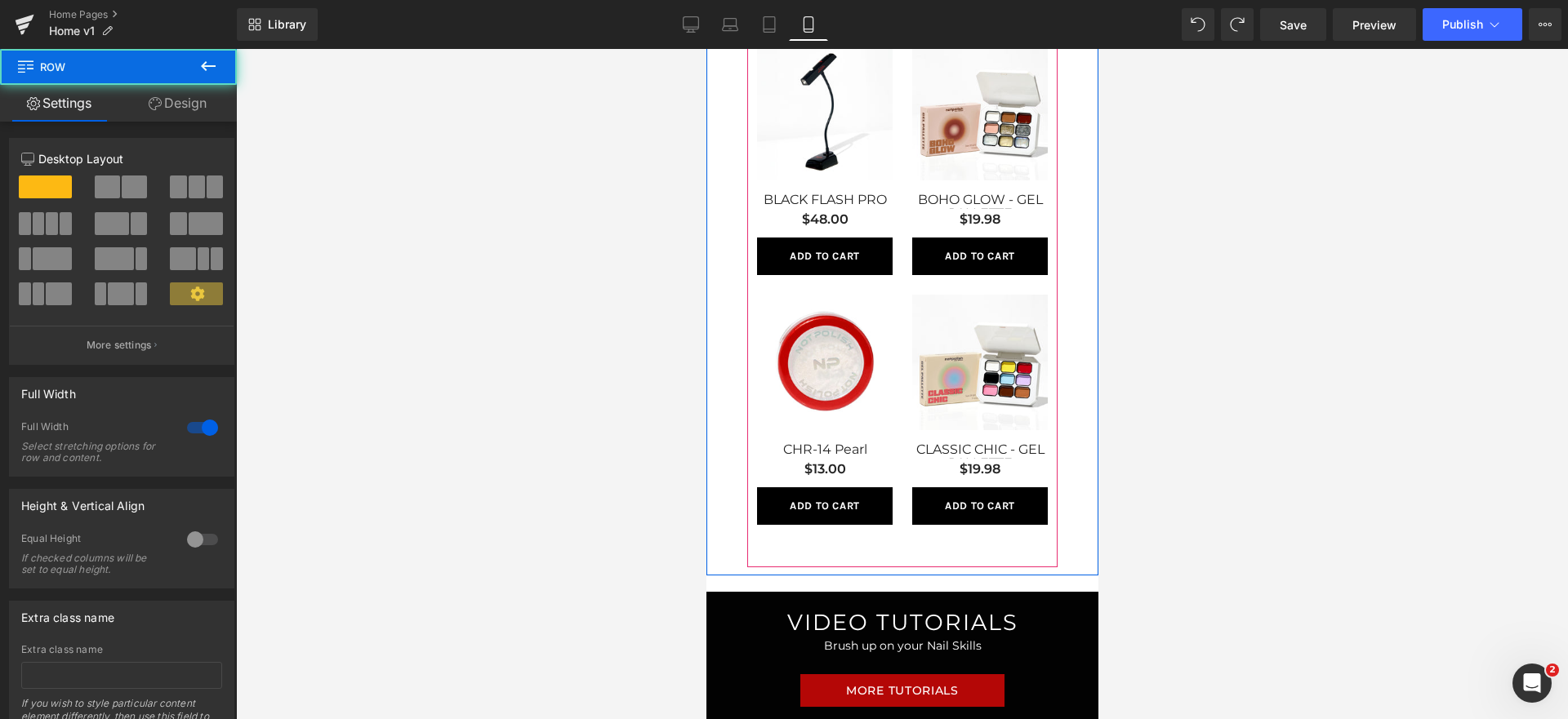
click at [1042, 469] on div "Sale Off (P) Image CLASSIC CHIC - GEL PALLETTE (P) Title $19.98 (P) Price Add T…" at bounding box center [979, 409] width 155 height 250
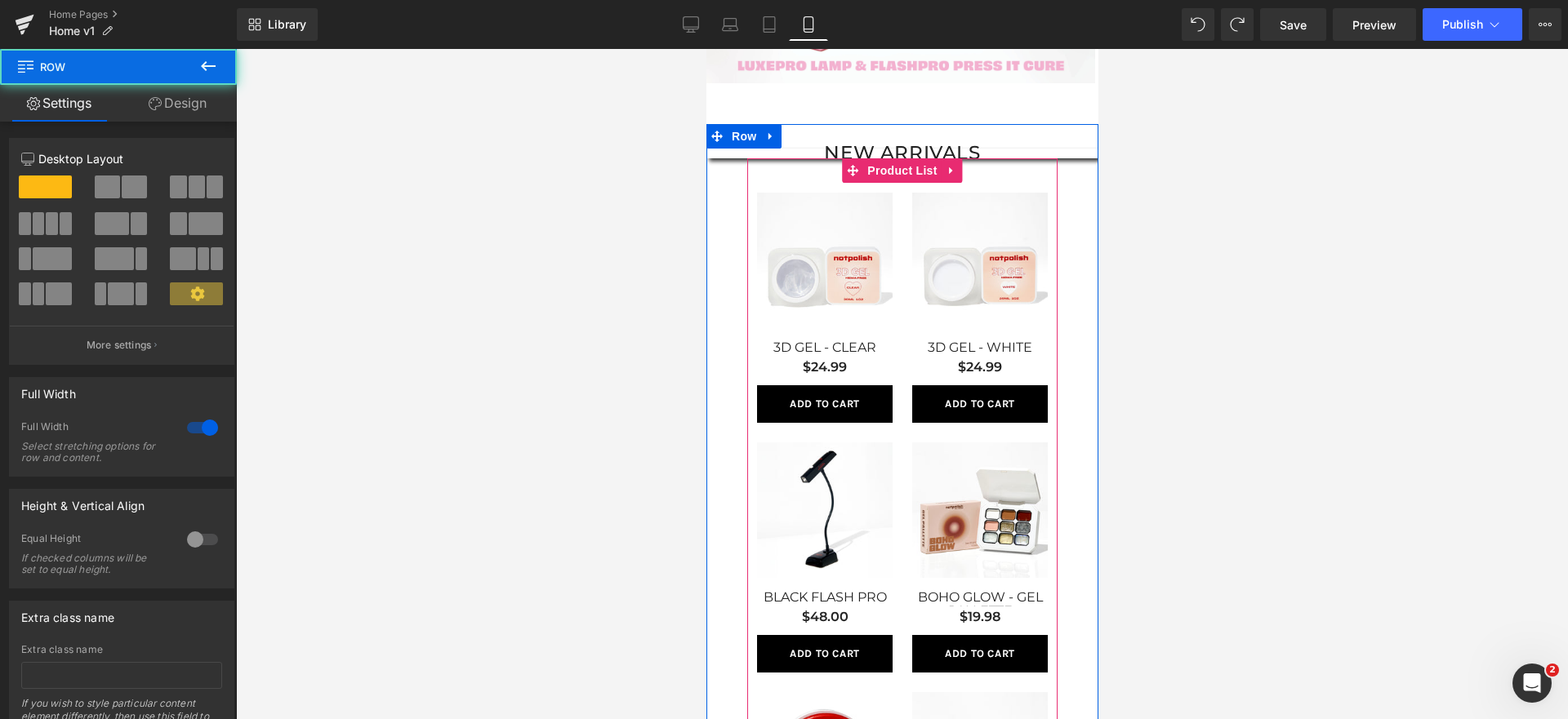
scroll to position [227, 0]
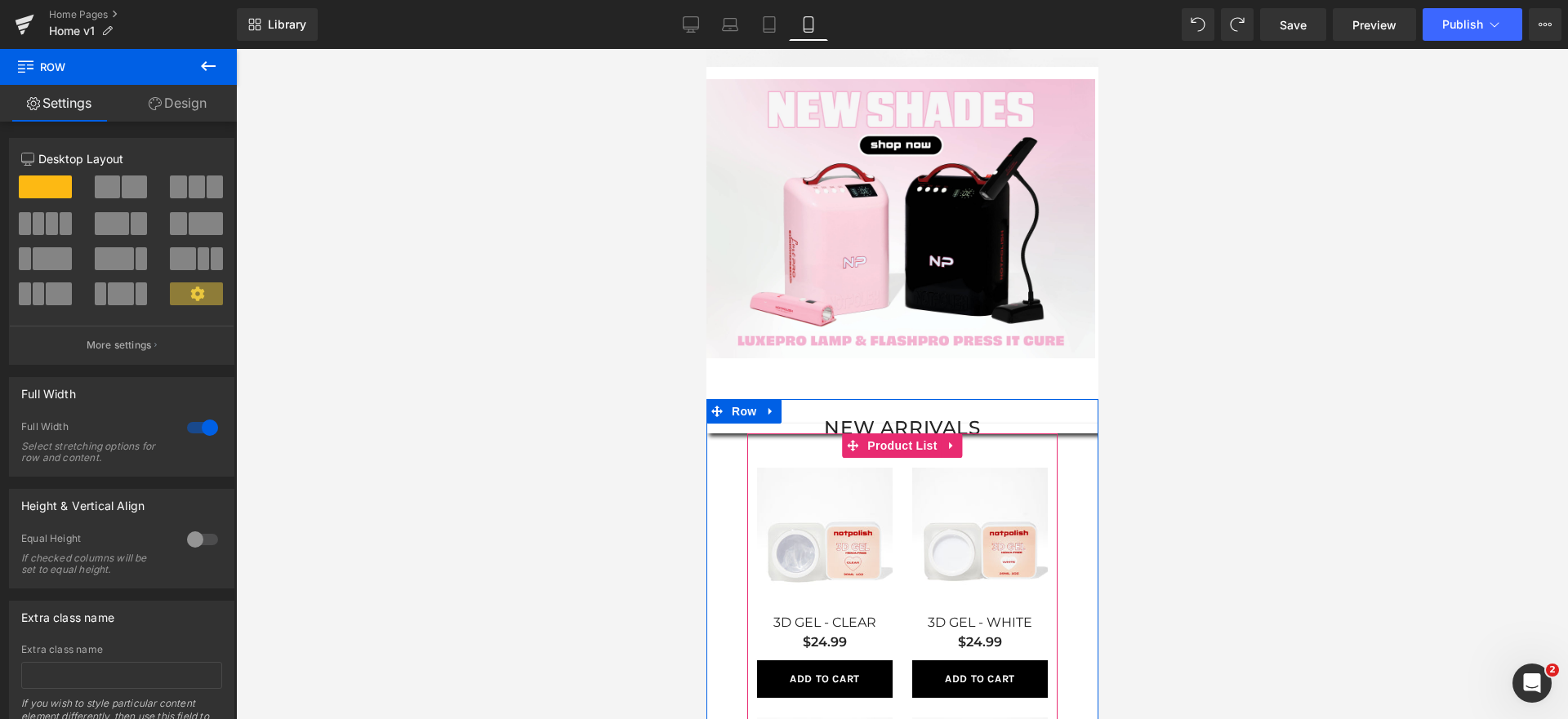
click at [903, 445] on span "Product List" at bounding box center [902, 445] width 78 height 25
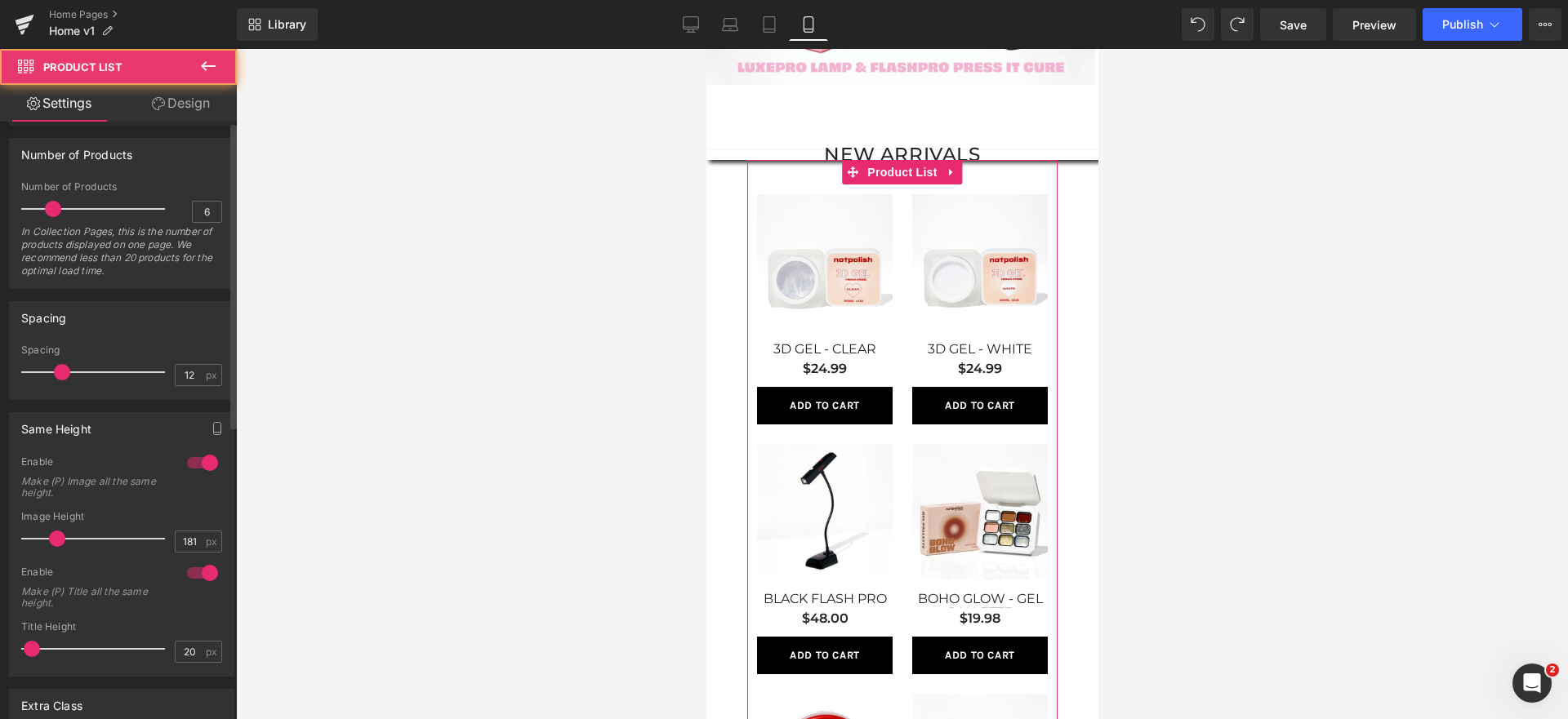
scroll to position [573, 0]
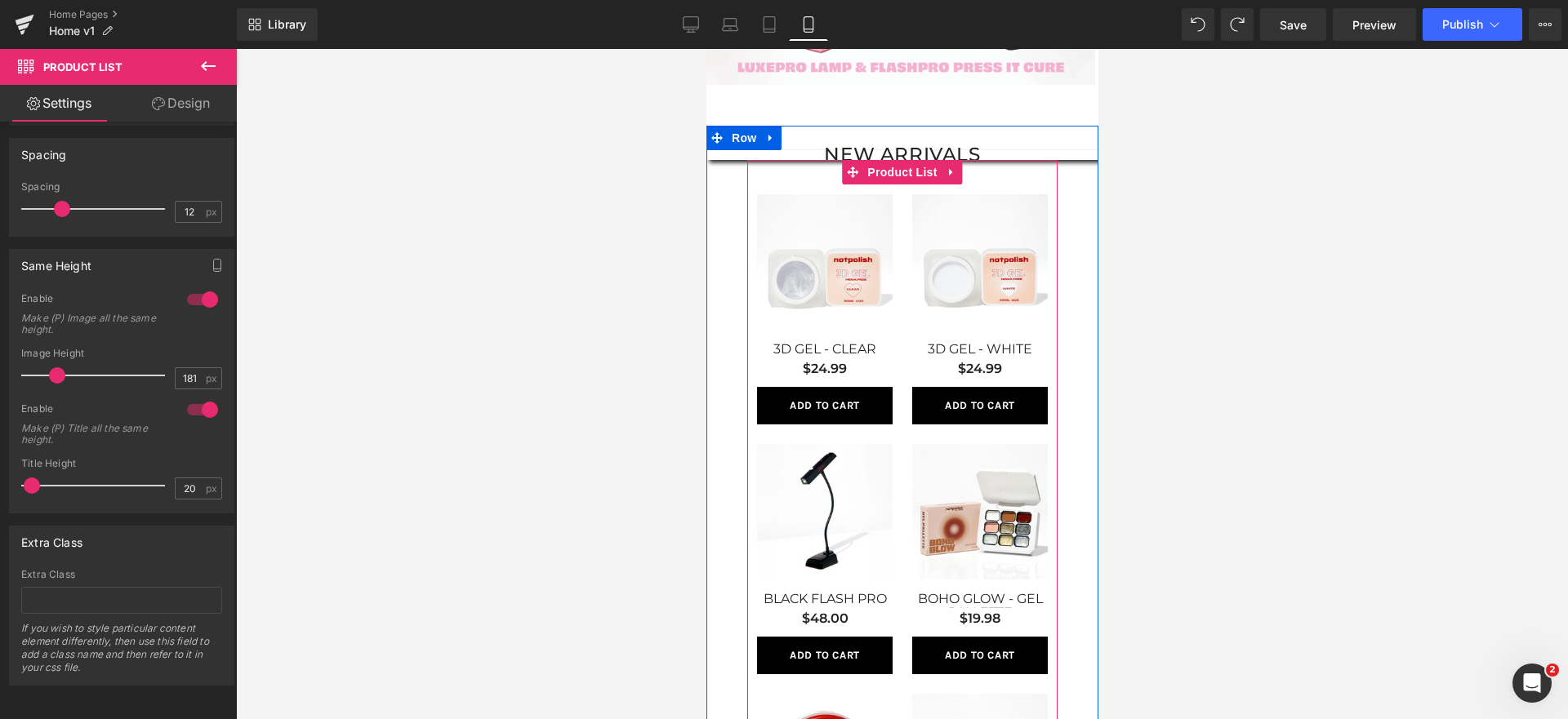
click at [959, 597] on span "(P) Title" at bounding box center [979, 602] width 42 height 20
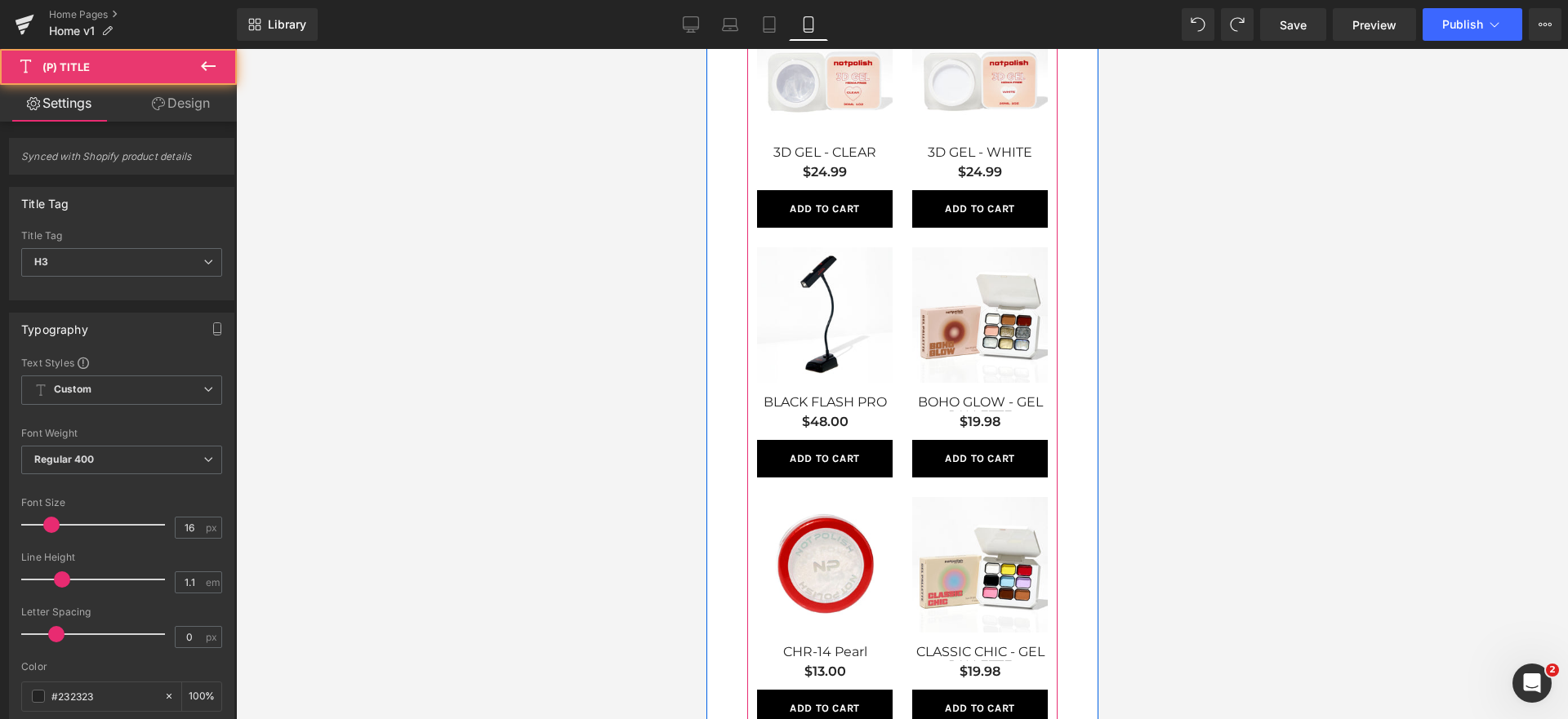
scroll to position [745, 0]
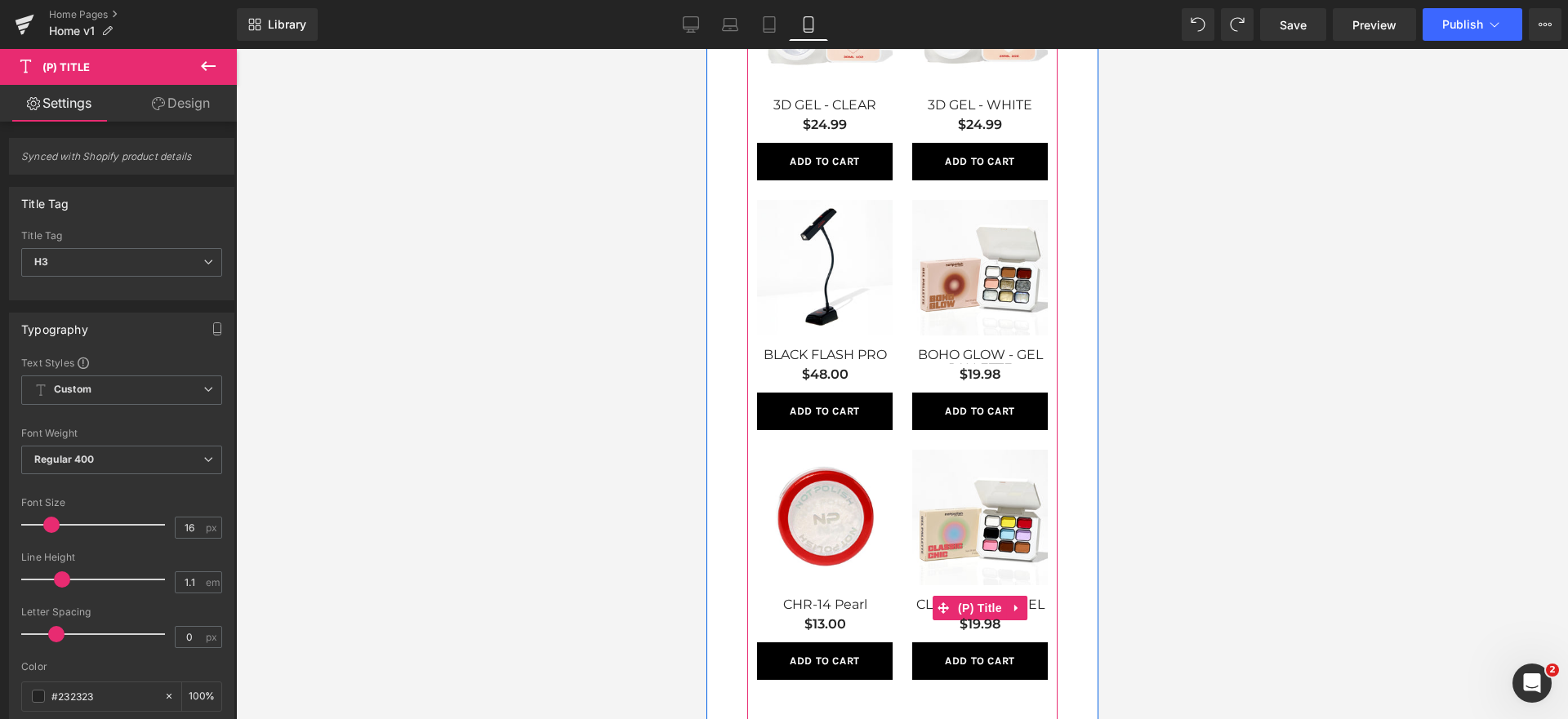
click at [977, 601] on span "(P) Title" at bounding box center [979, 608] width 52 height 25
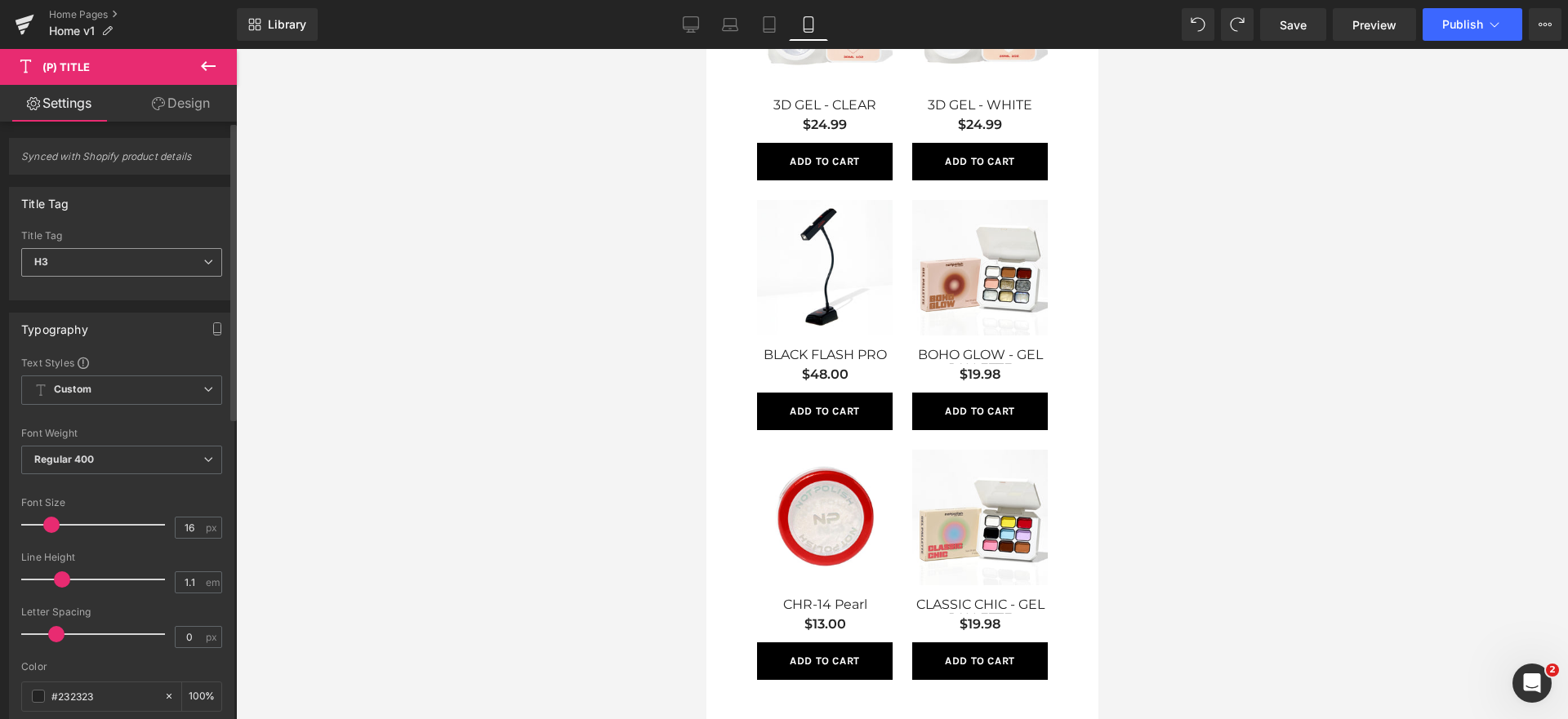
click at [114, 271] on span "H3" at bounding box center [121, 262] width 201 height 28
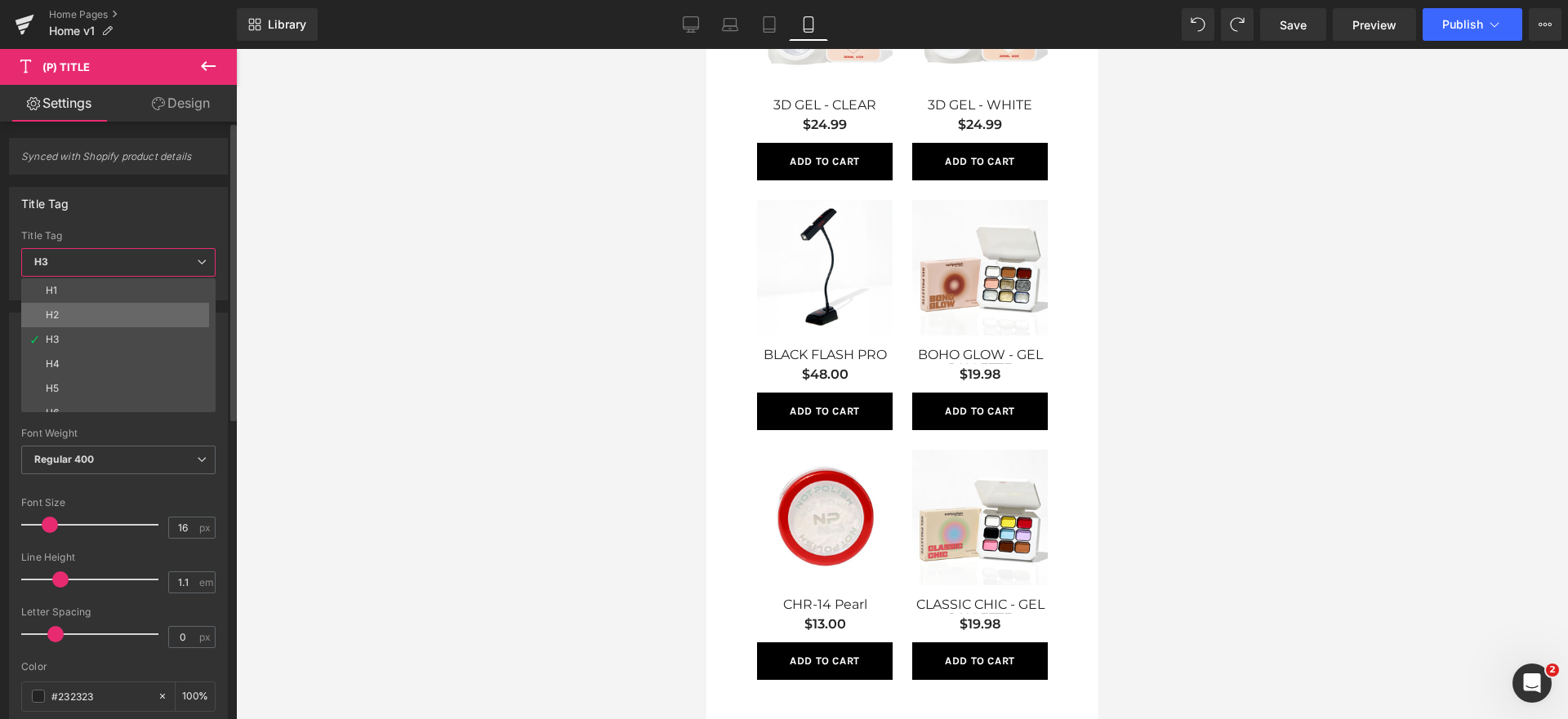
click at [121, 312] on li "H2" at bounding box center [122, 315] width 201 height 25
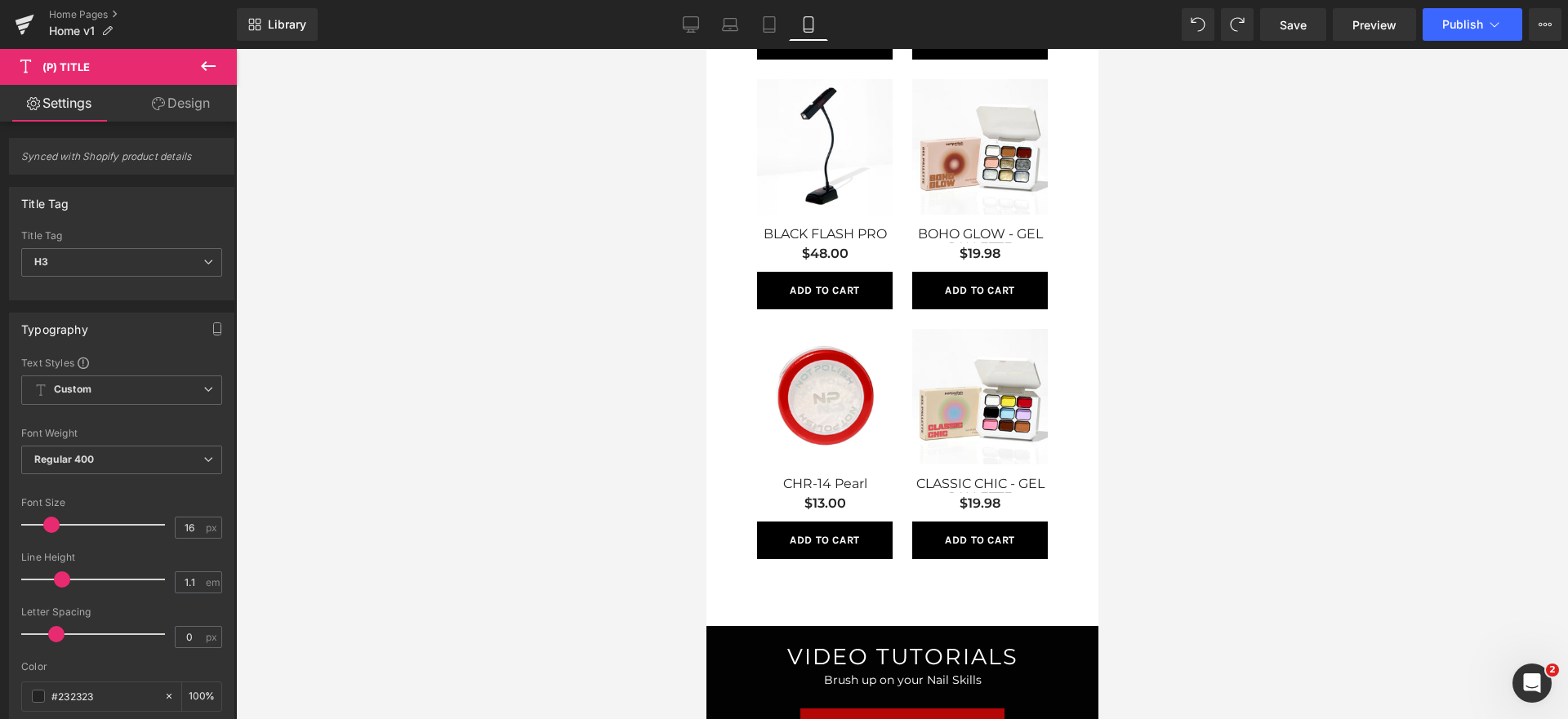
scroll to position [1065, 0]
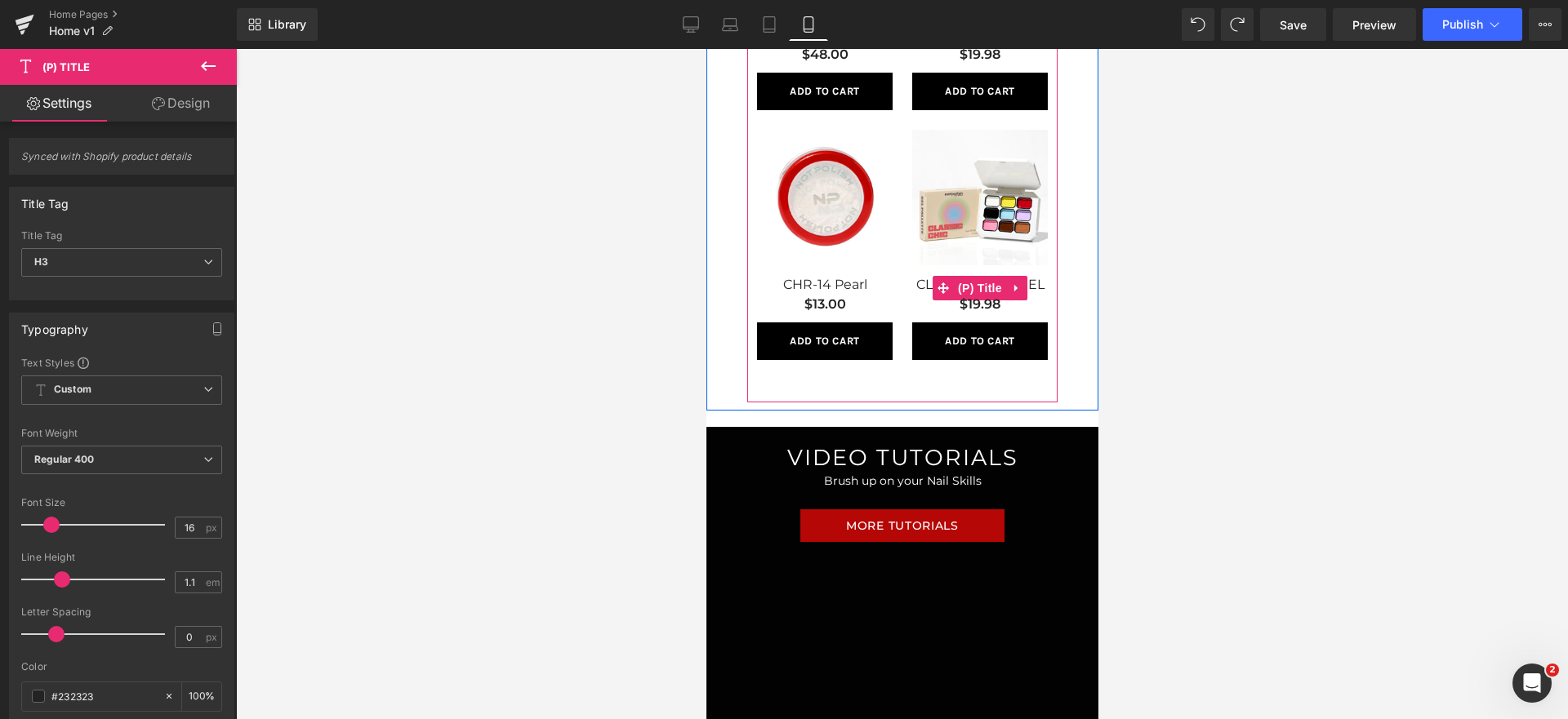
click at [1009, 293] on div "CLASSIC CHIC - GEL PALLETTE (P) Title" at bounding box center [979, 288] width 136 height 21
click at [965, 292] on span "(P) Title" at bounding box center [979, 288] width 52 height 25
click at [1010, 284] on icon at bounding box center [1016, 288] width 11 height 12
click at [934, 281] on link "(P) Title" at bounding box center [968, 288] width 73 height 25
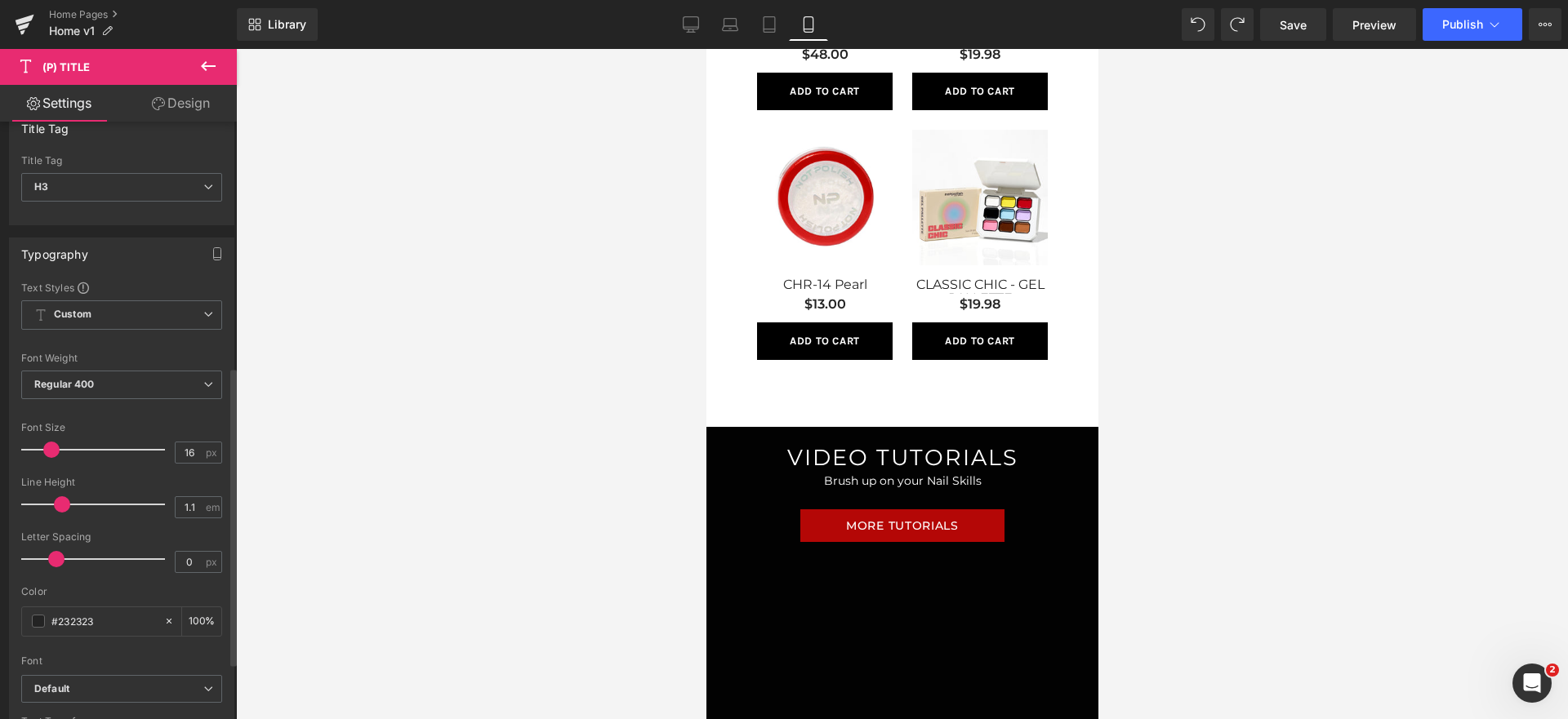
scroll to position [0, 0]
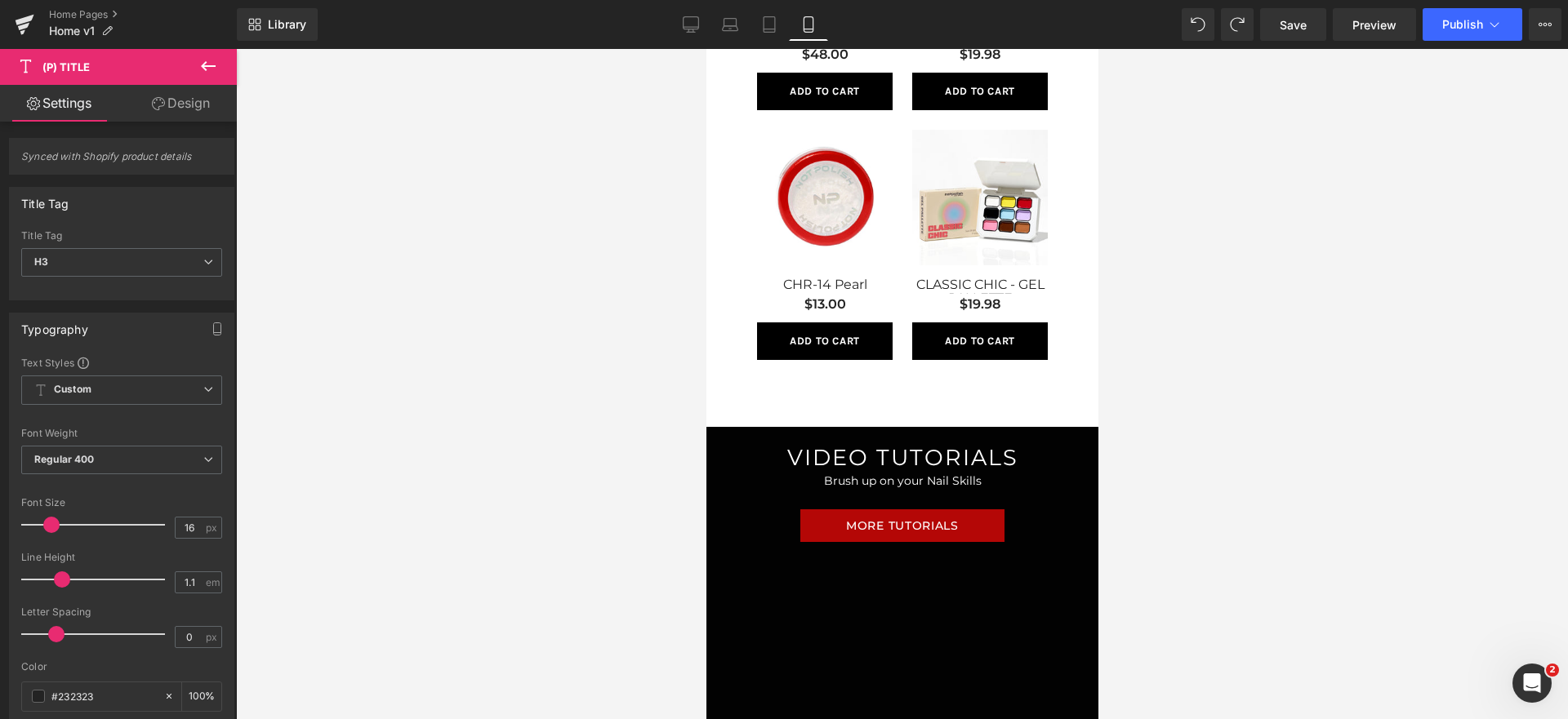
click at [212, 90] on link "Design" at bounding box center [181, 103] width 119 height 37
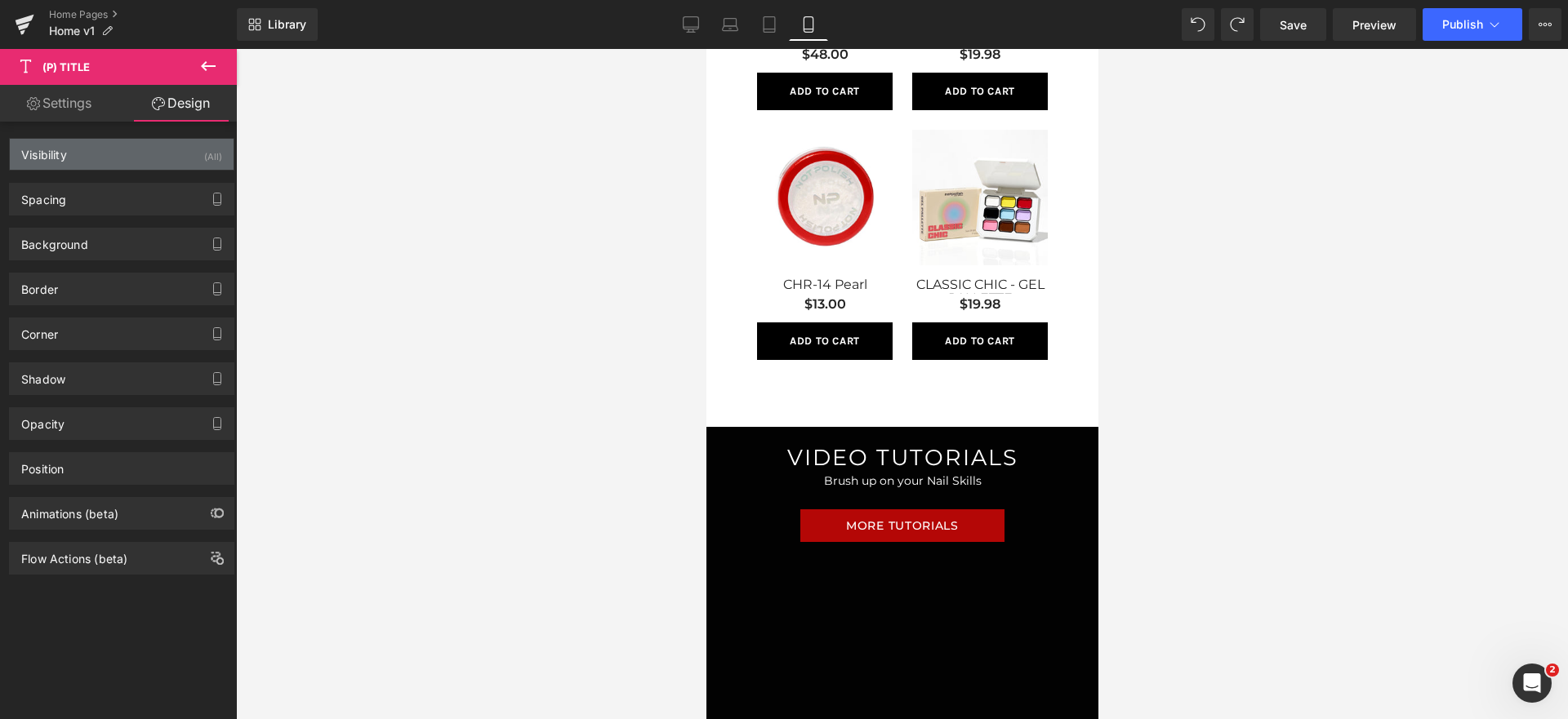
click at [100, 154] on div "Visibility (All)" at bounding box center [121, 154] width 223 height 31
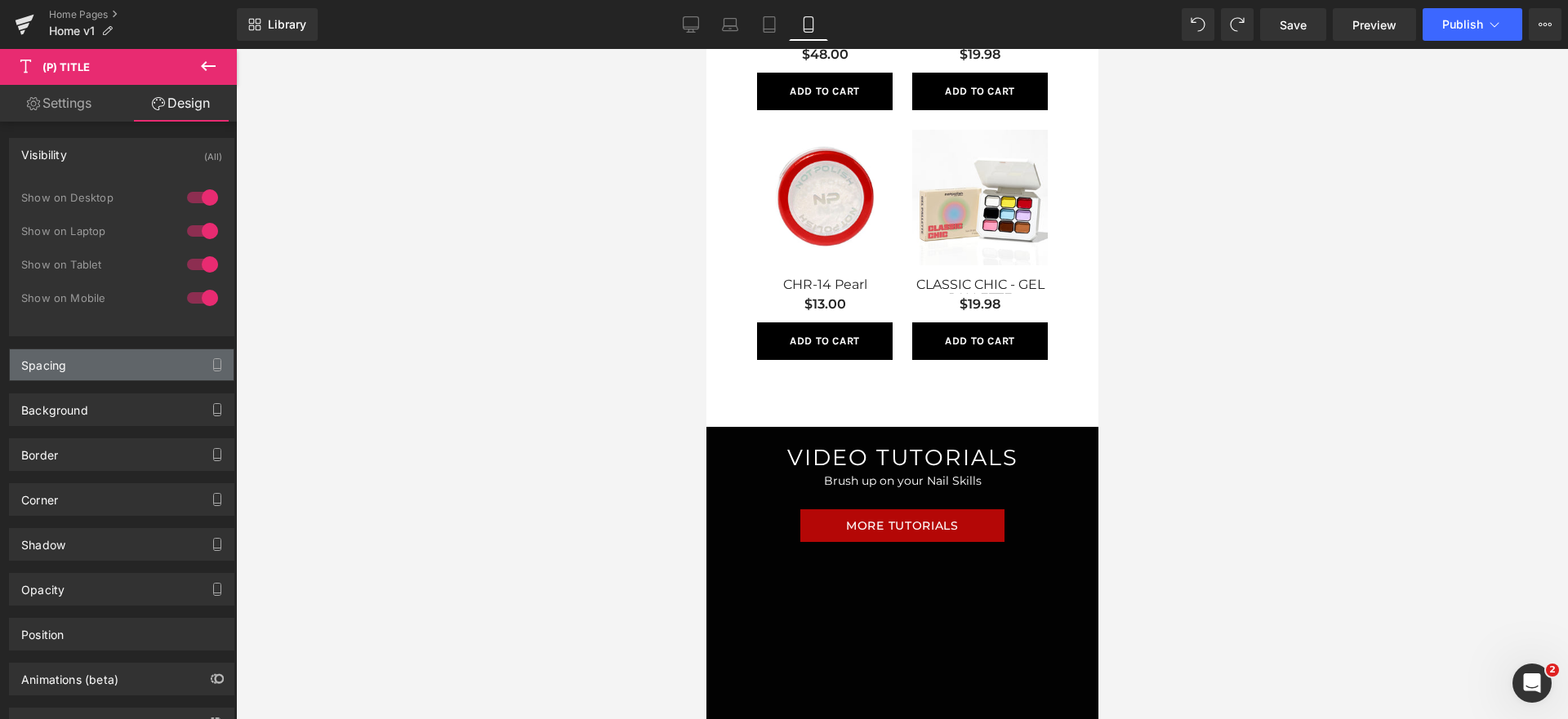
click at [74, 363] on div "Spacing" at bounding box center [121, 365] width 223 height 31
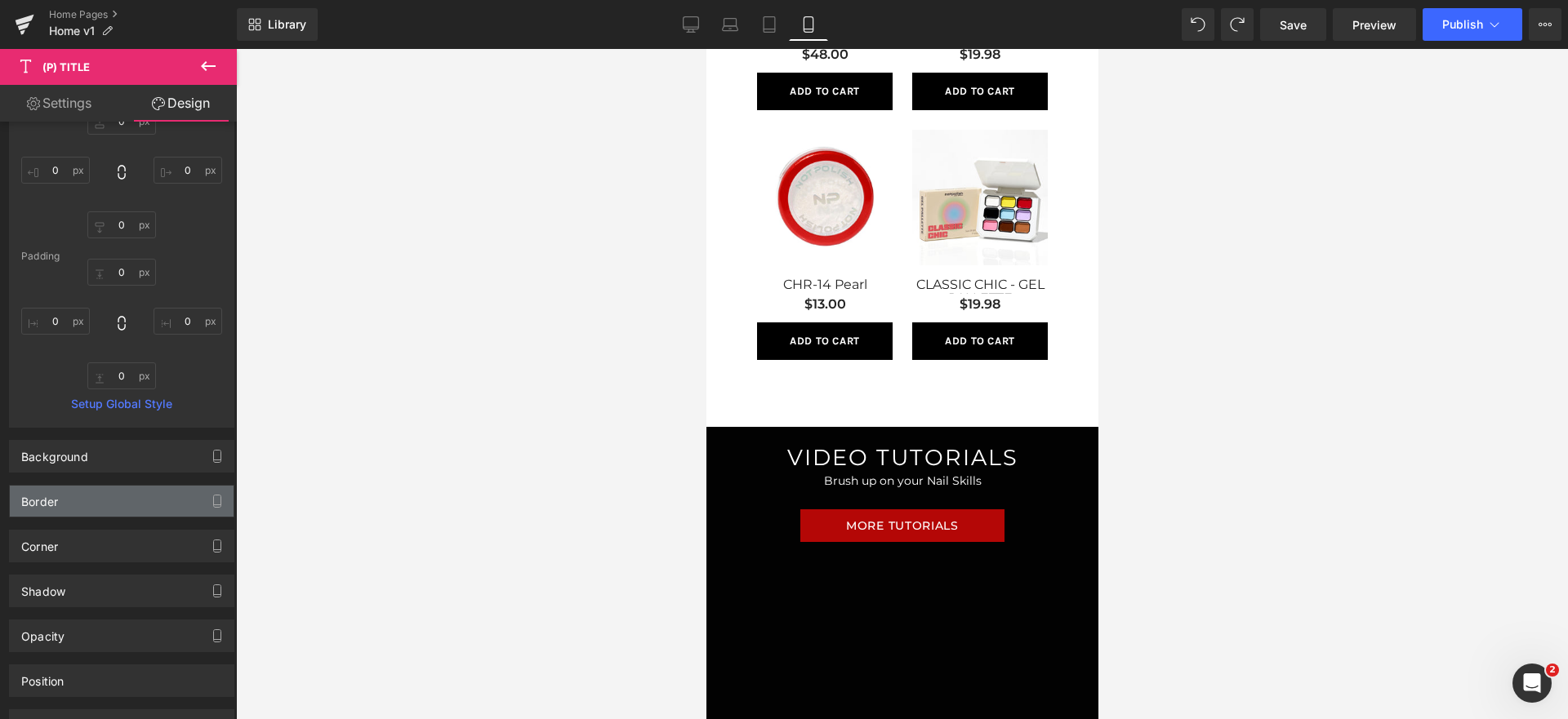
scroll to position [355, 0]
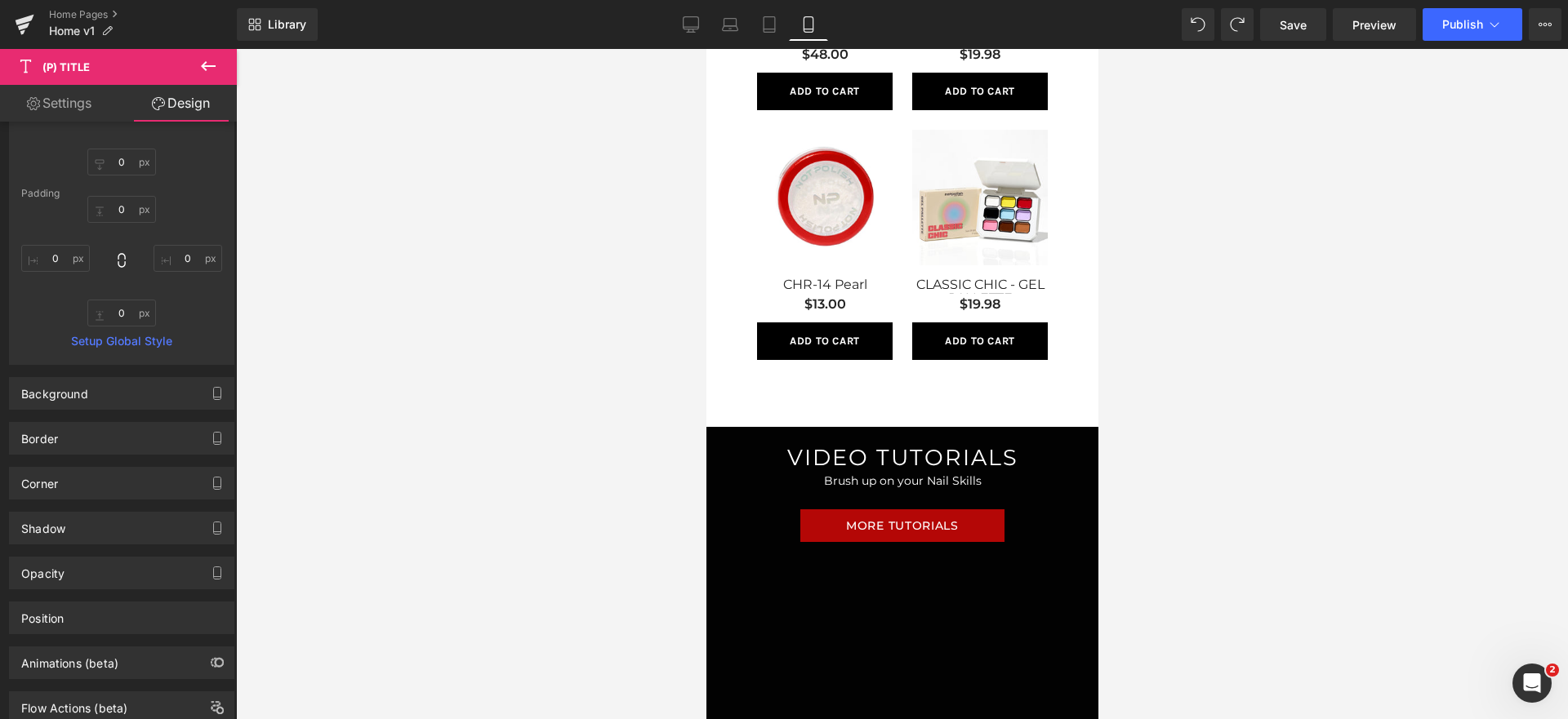
click at [119, 409] on div "Border Border Style Custom Custom Setup Global Style Custom Setup Global Style …" at bounding box center [122, 431] width 244 height 45
click at [117, 399] on div "Background" at bounding box center [121, 393] width 223 height 31
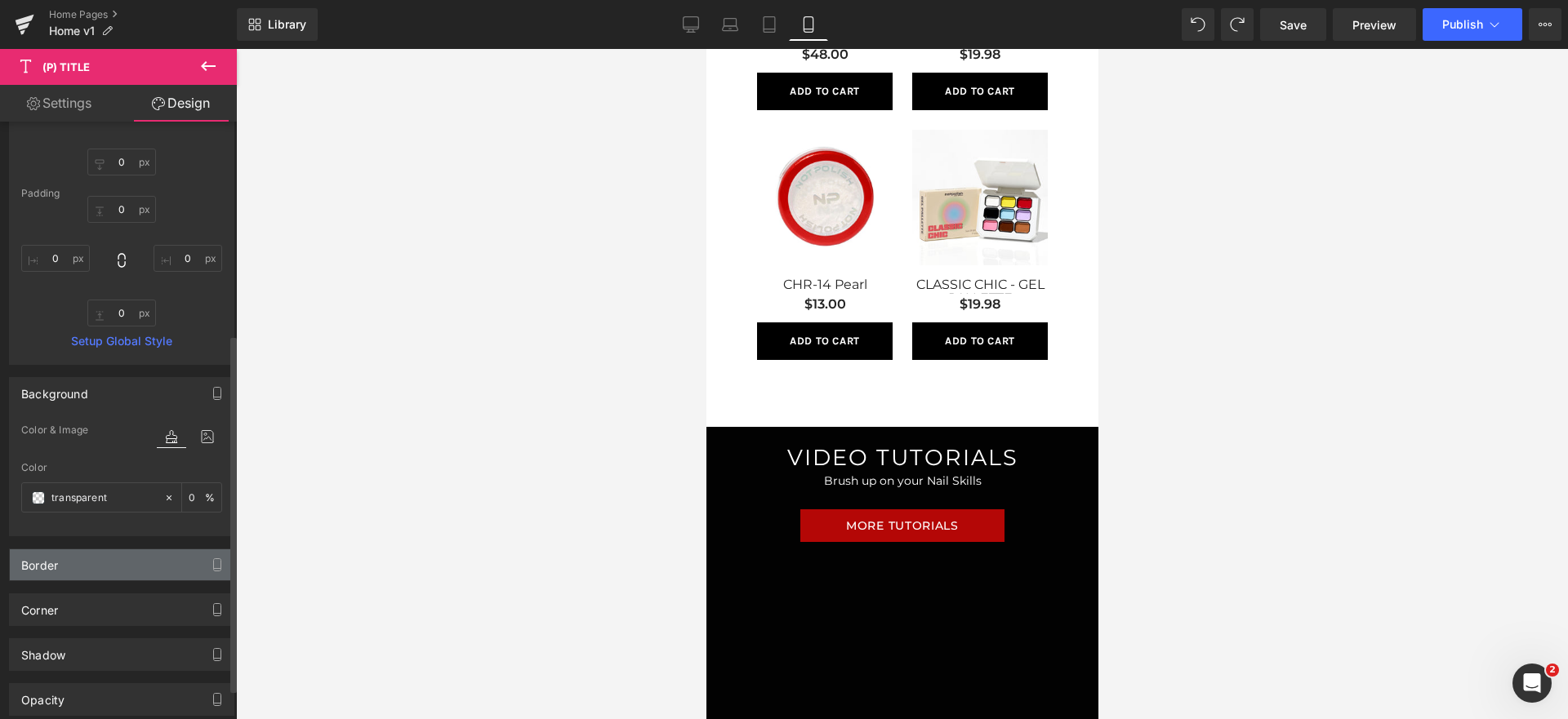
click at [102, 564] on div "Border" at bounding box center [121, 564] width 223 height 31
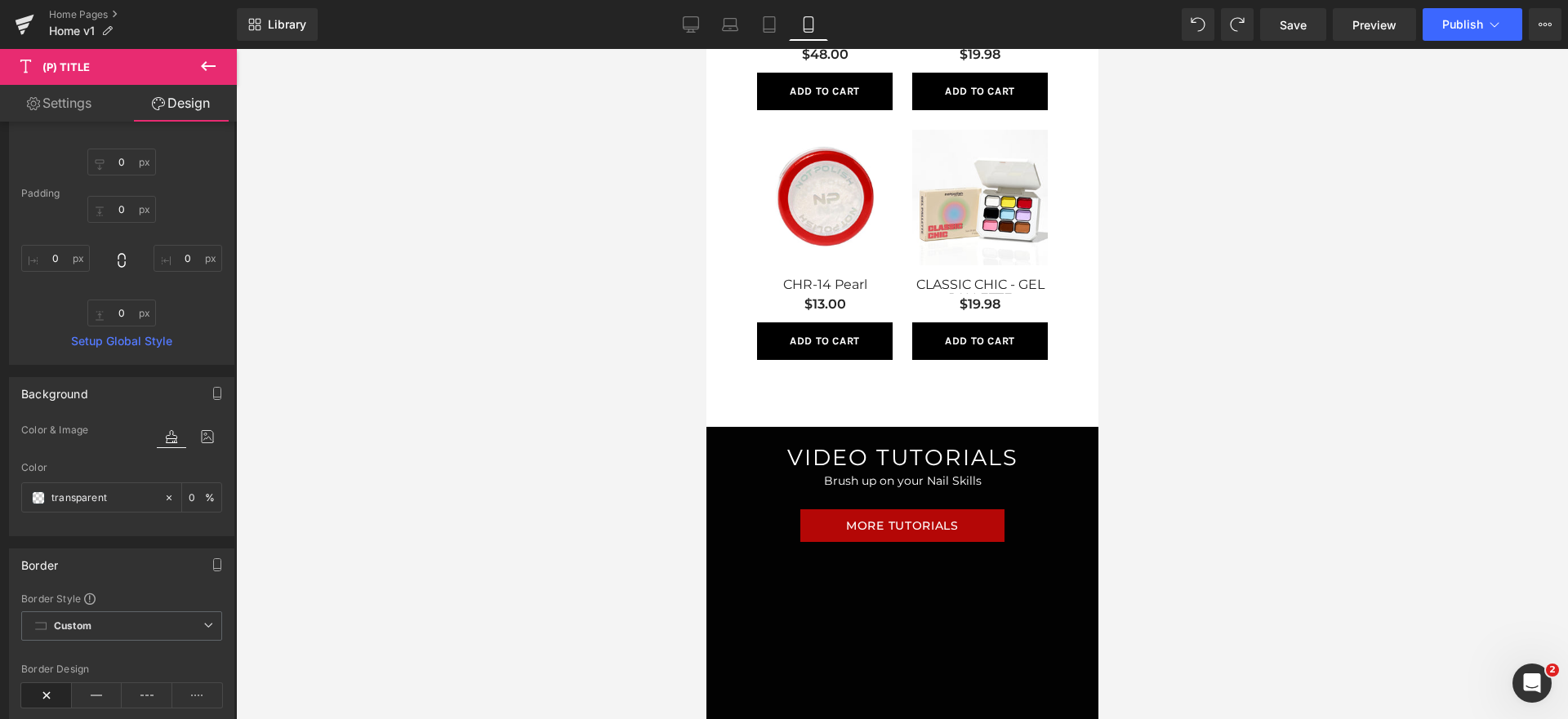
click at [1014, 322] on button "Add To Cart" at bounding box center [979, 341] width 136 height 38
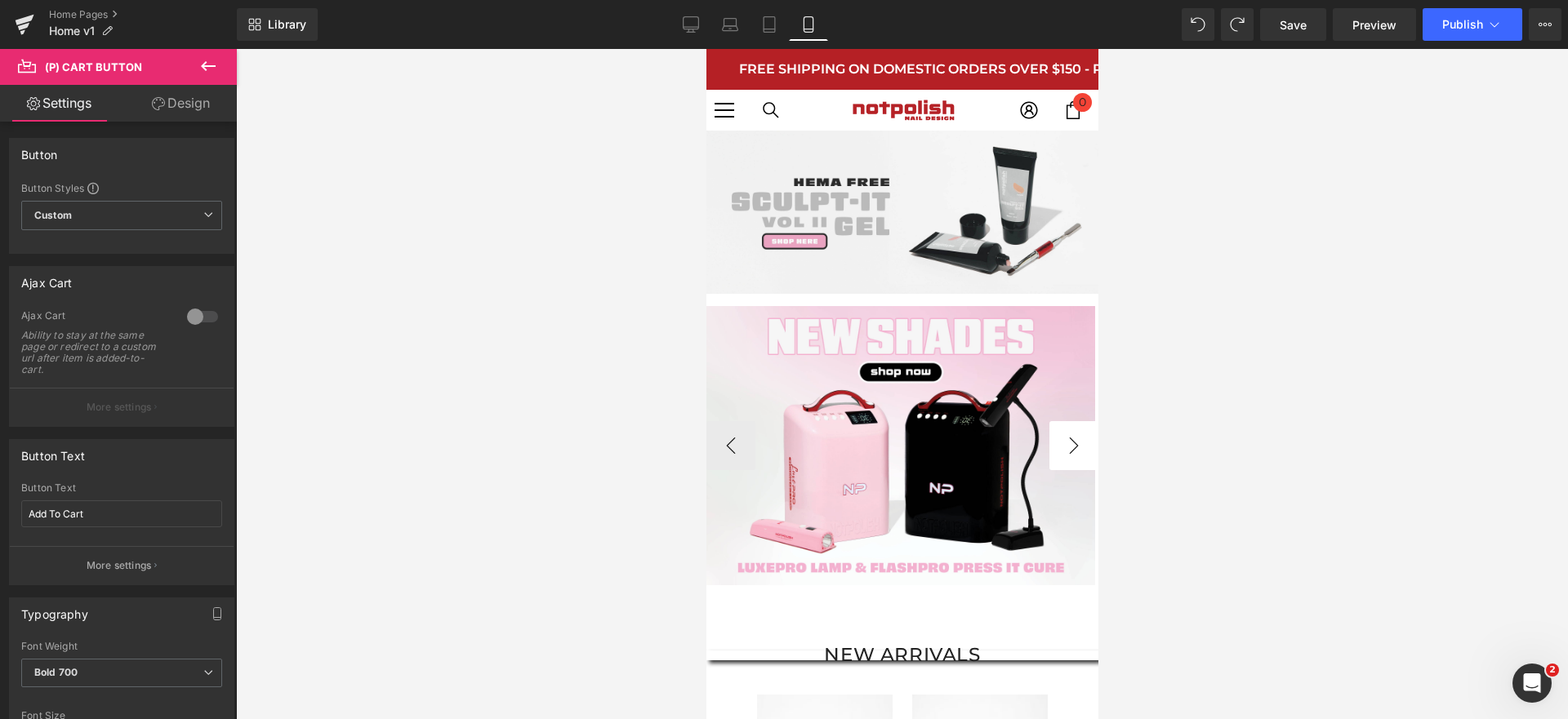
scroll to position [0, 0]
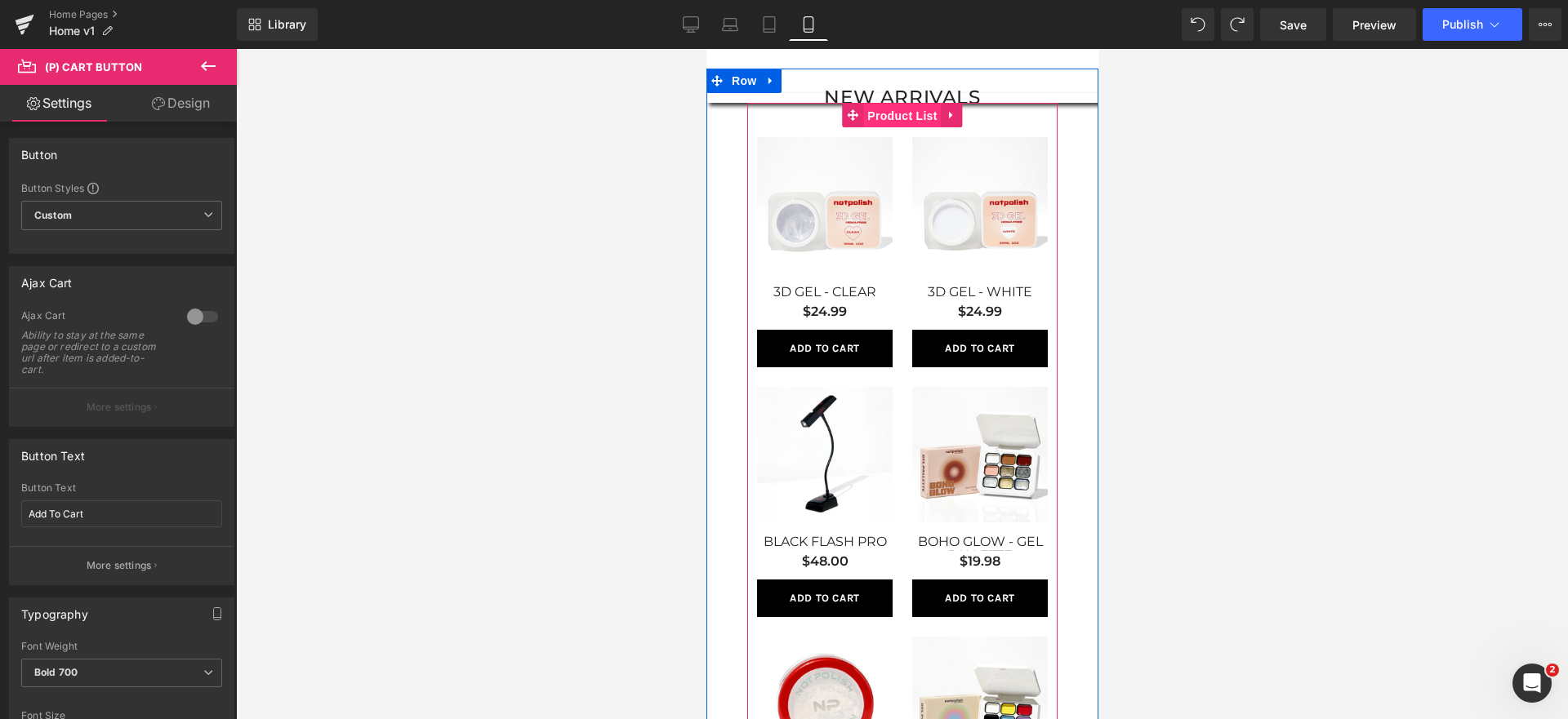
click at [909, 107] on span "Product List" at bounding box center [902, 116] width 78 height 25
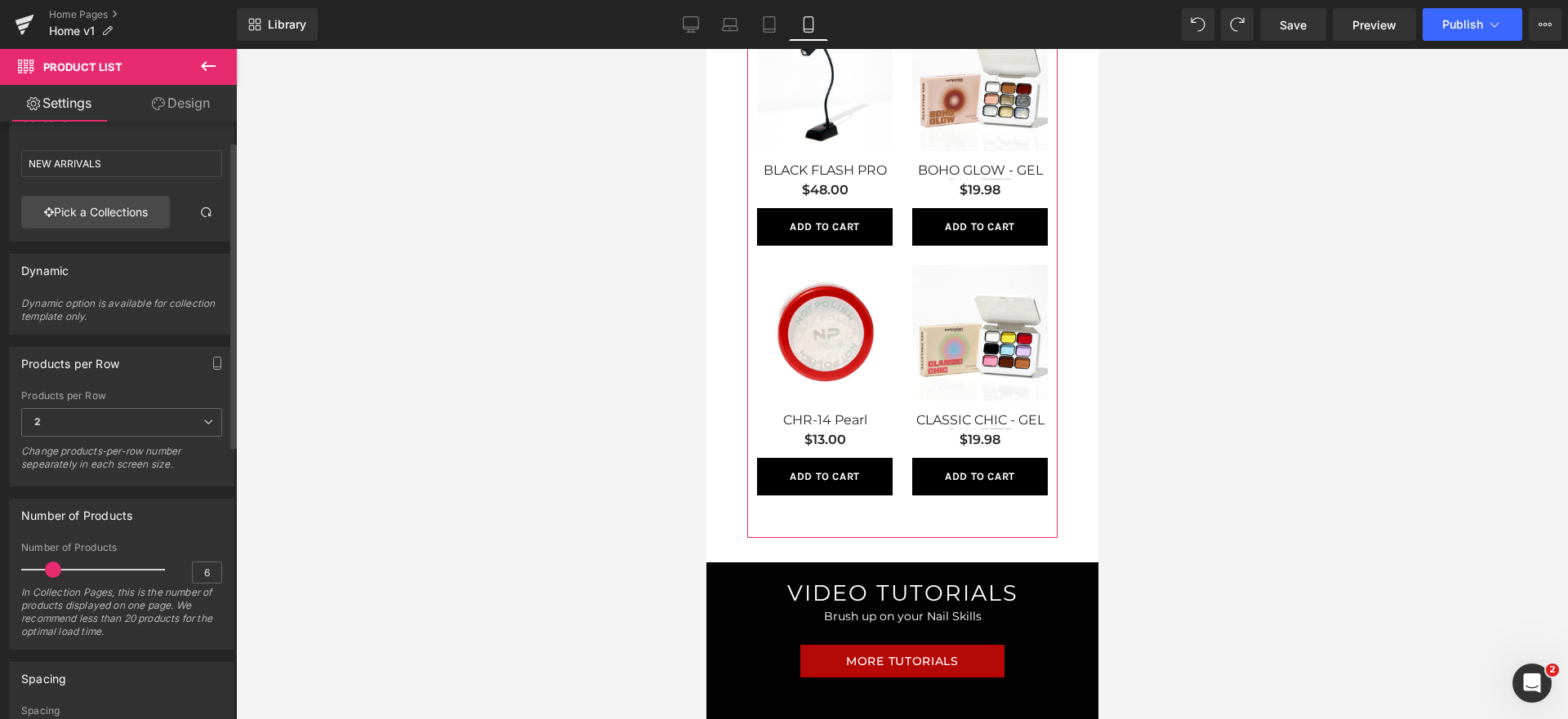
scroll to position [38, 0]
click at [182, 109] on link "Design" at bounding box center [181, 103] width 119 height 37
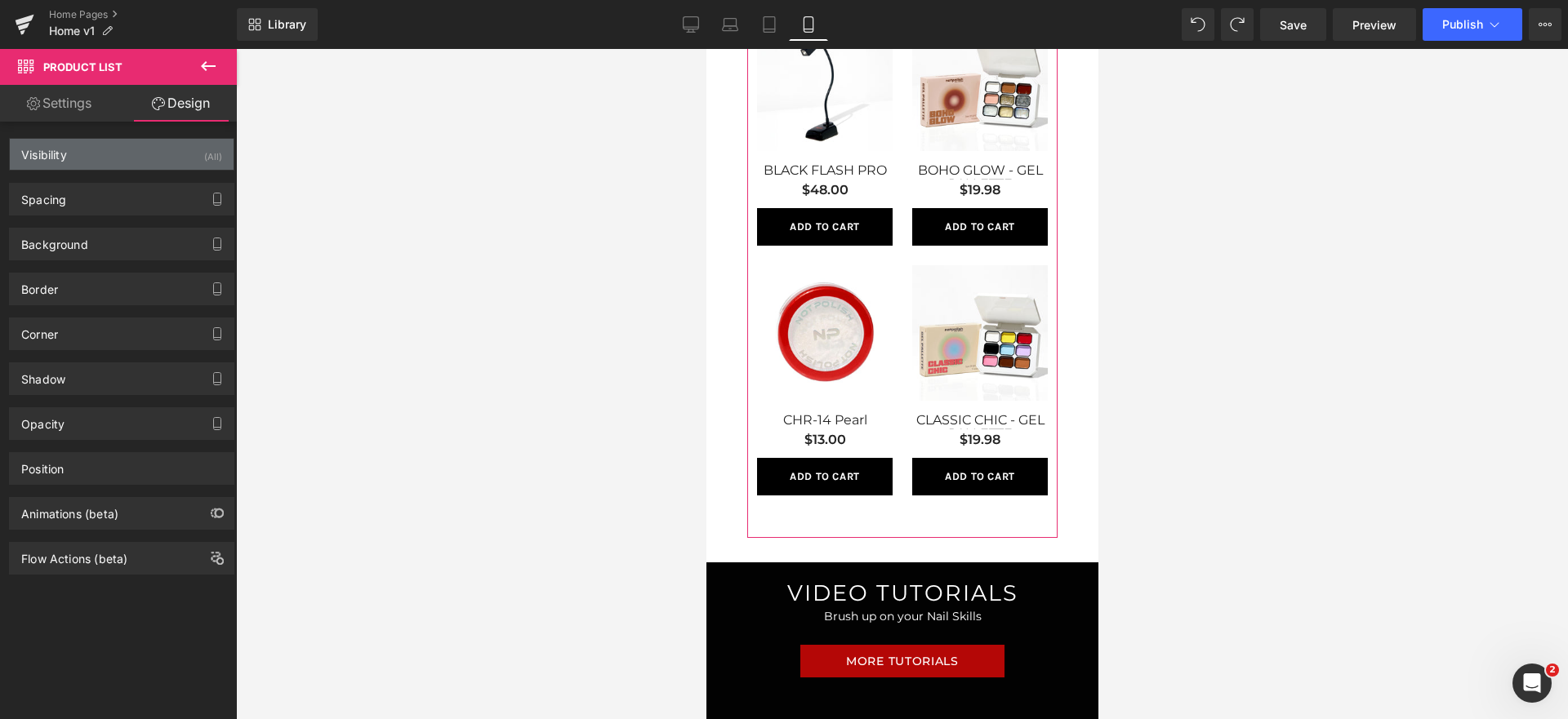
click at [137, 158] on div "Visibility (All)" at bounding box center [121, 154] width 223 height 31
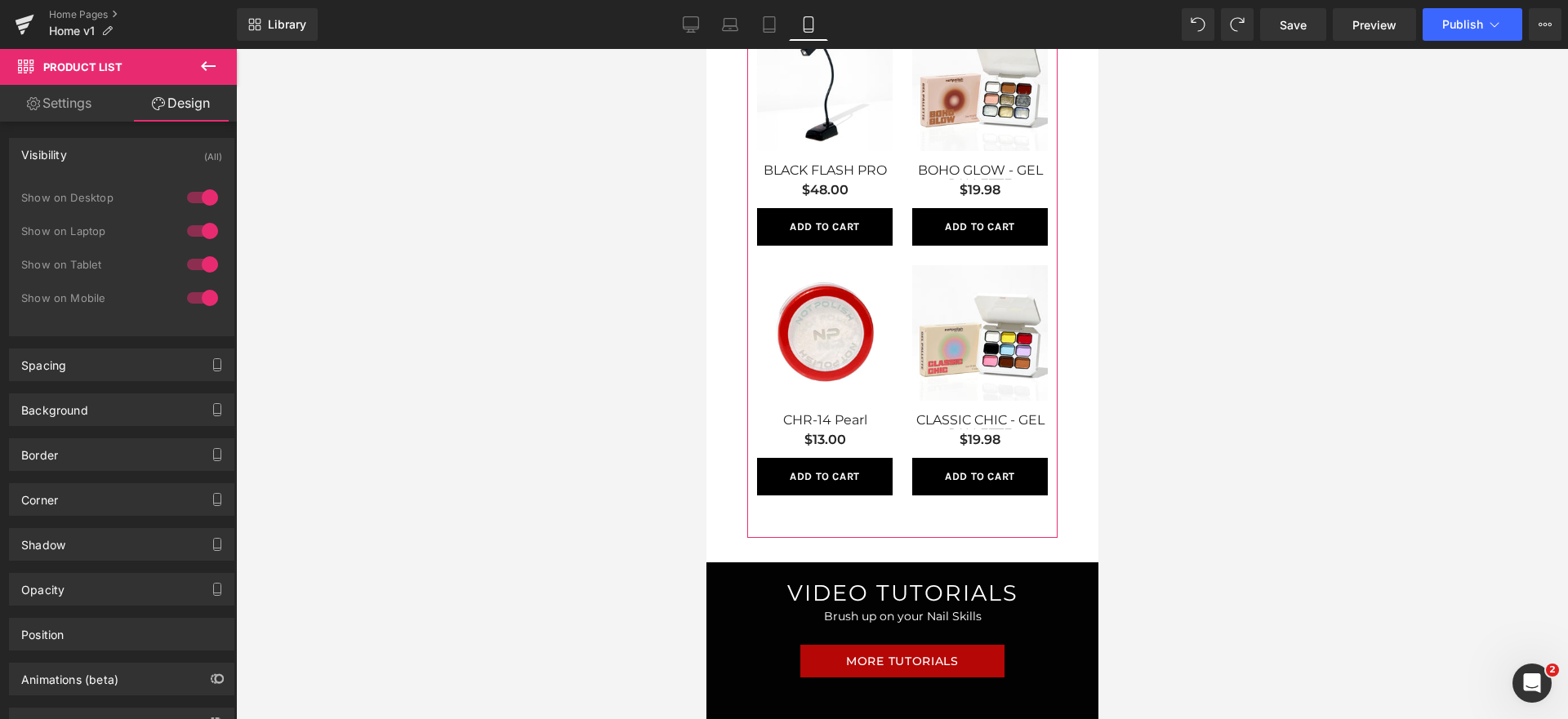
click at [126, 142] on div "Visibility (All)" at bounding box center [121, 154] width 223 height 31
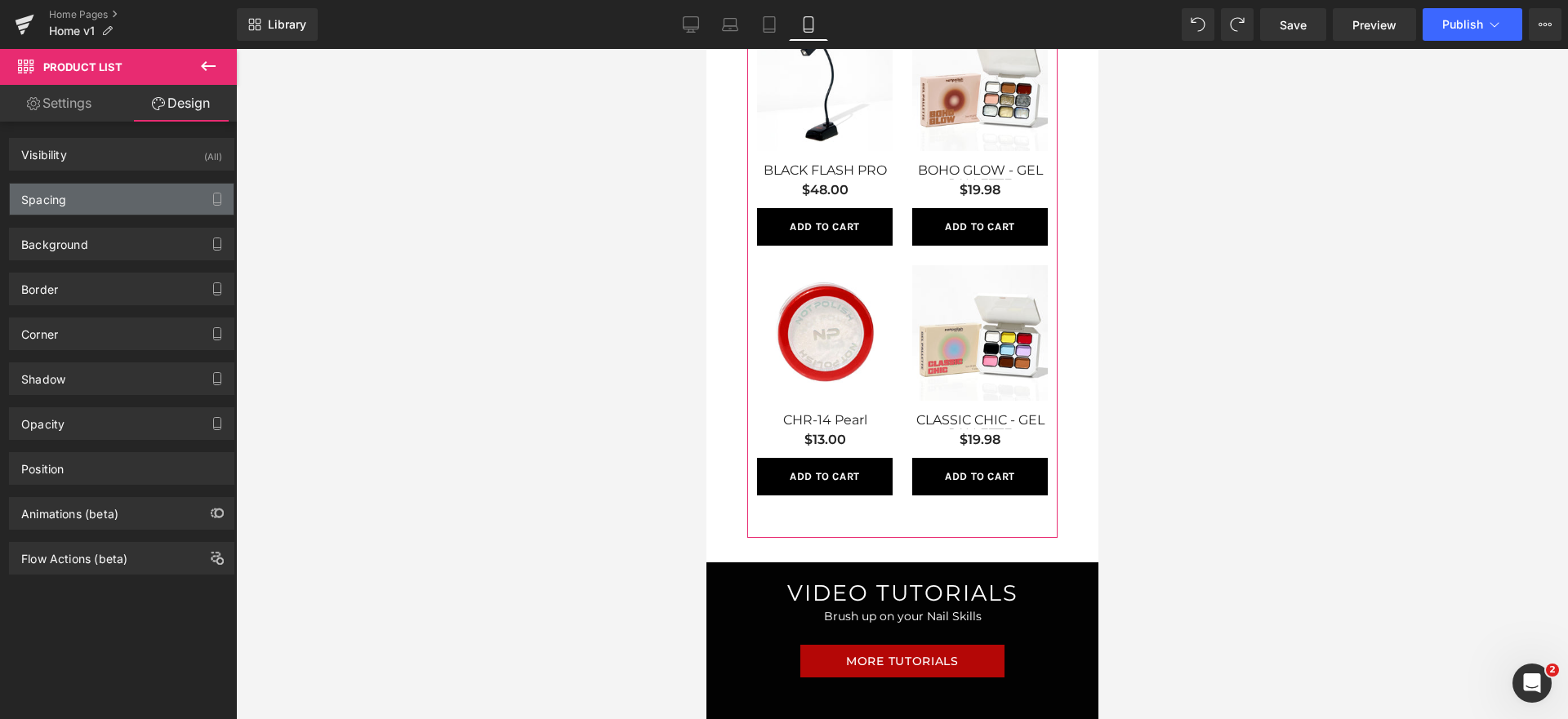
click at [86, 212] on div "Spacing" at bounding box center [121, 199] width 223 height 31
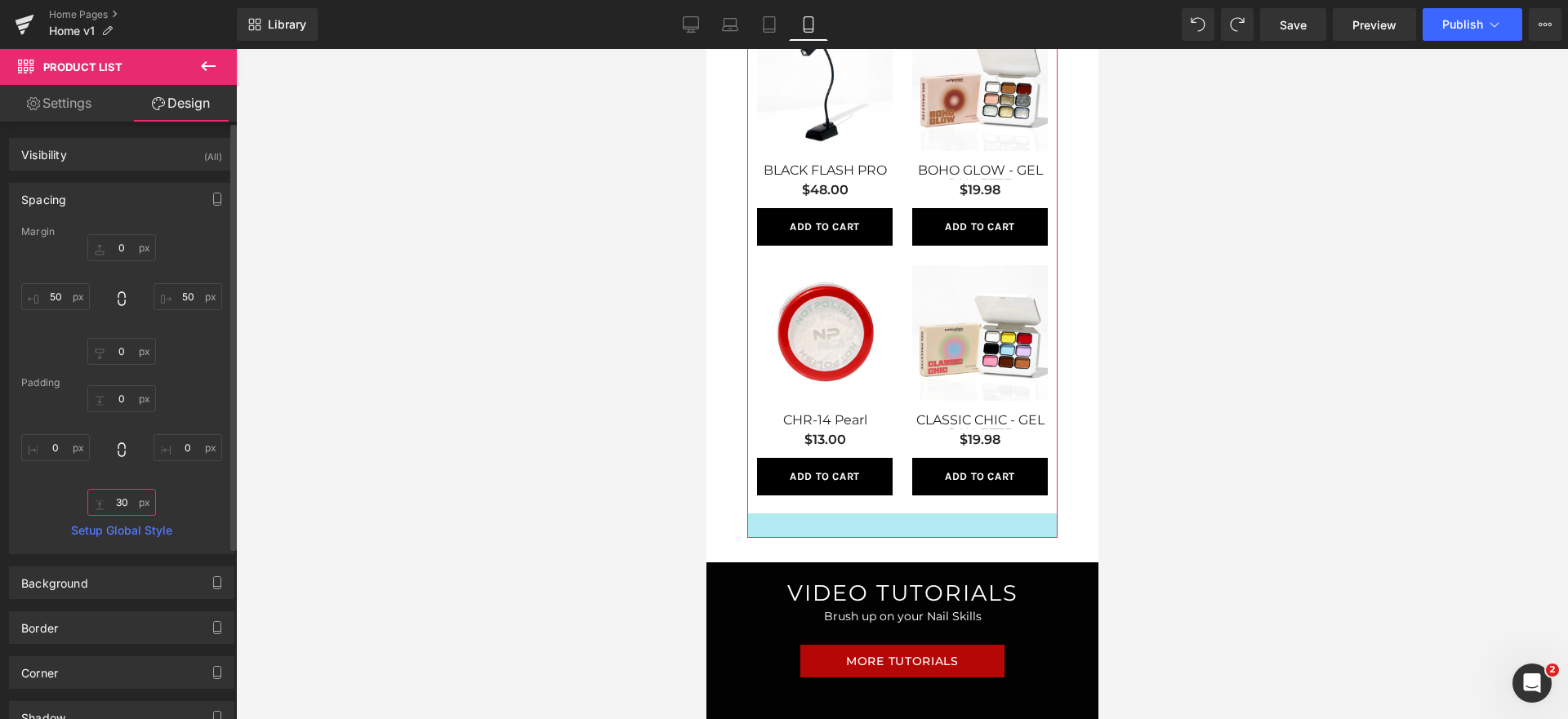
click at [131, 499] on input "30" at bounding box center [122, 502] width 68 height 27
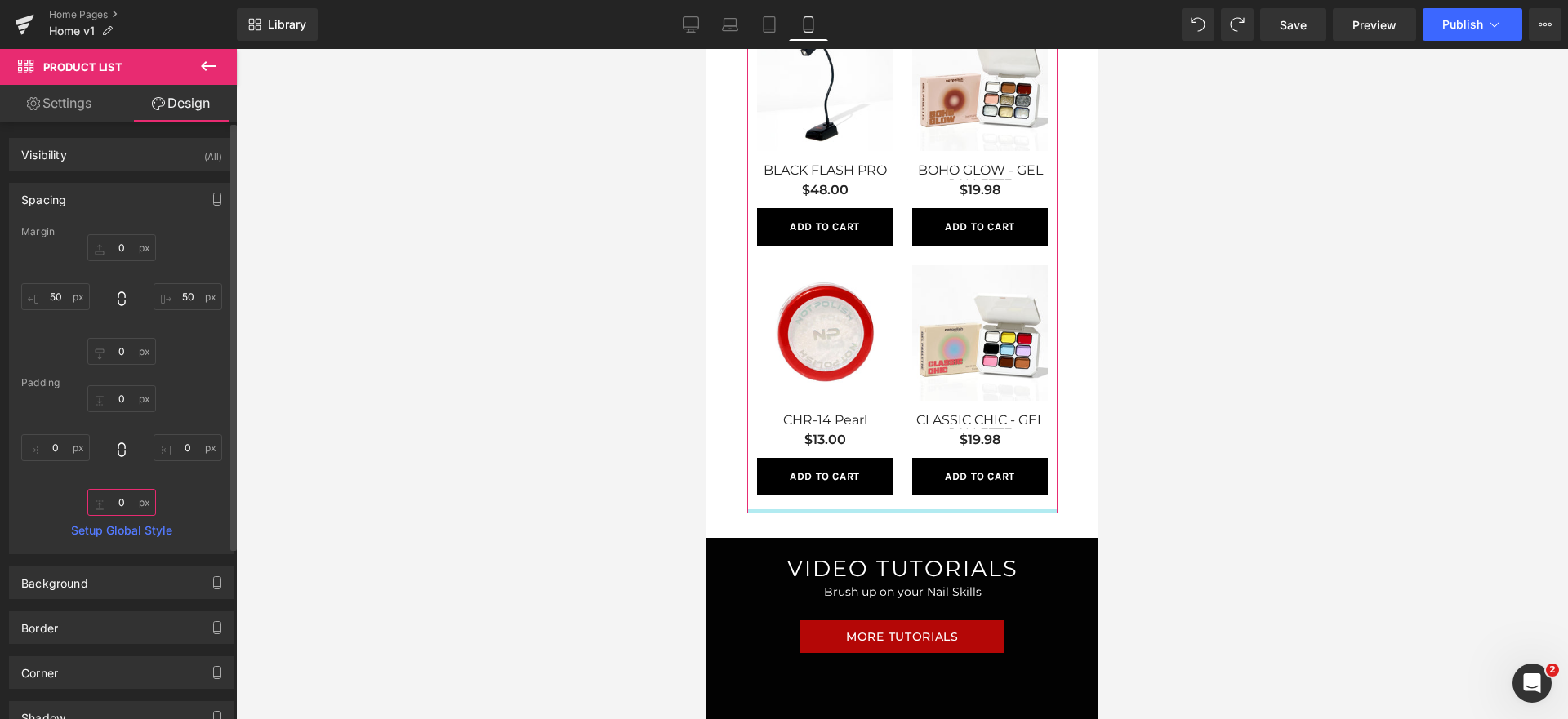
drag, startPoint x: 124, startPoint y: 502, endPoint x: 90, endPoint y: 499, distance: 34.1
click at [90, 499] on input "0" at bounding box center [122, 502] width 68 height 27
type input "30"
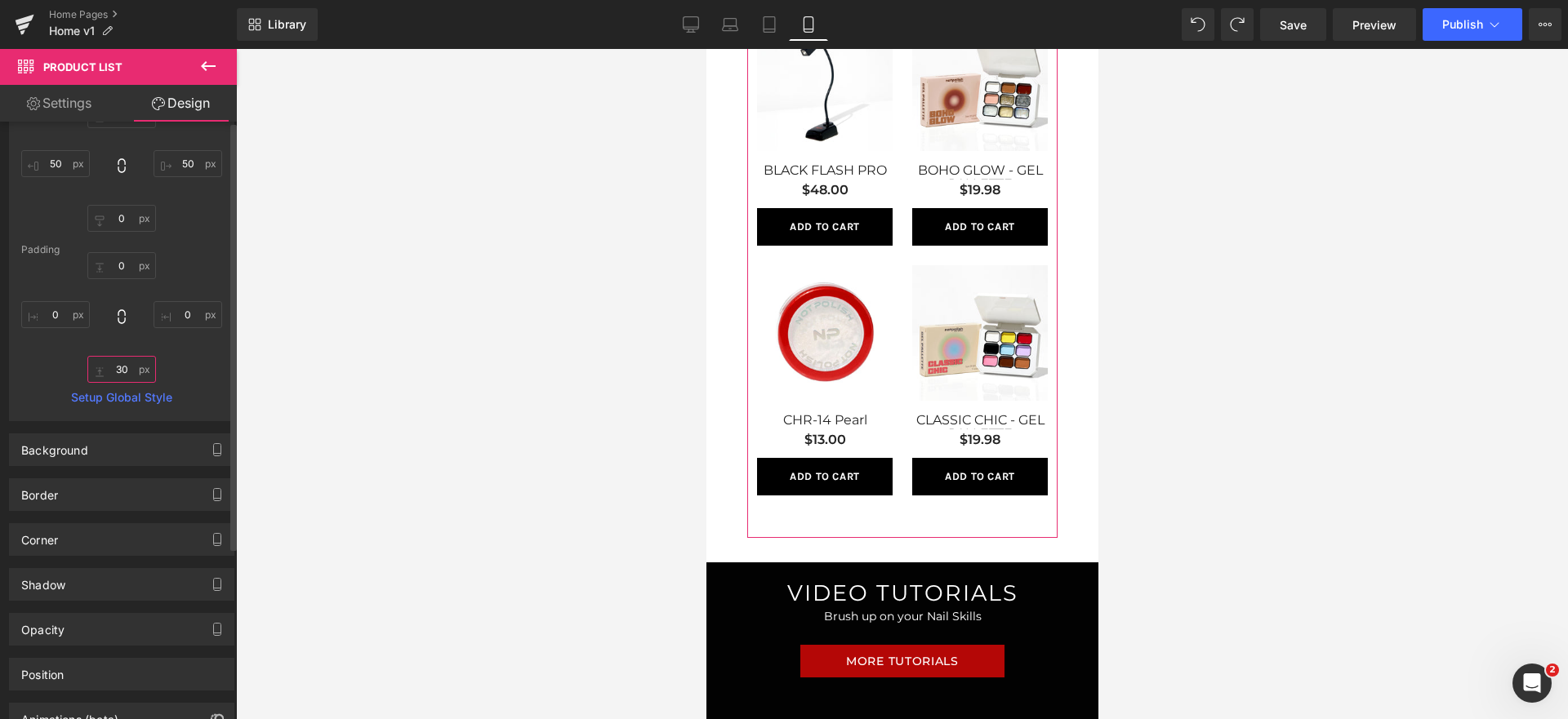
scroll to position [240, 0]
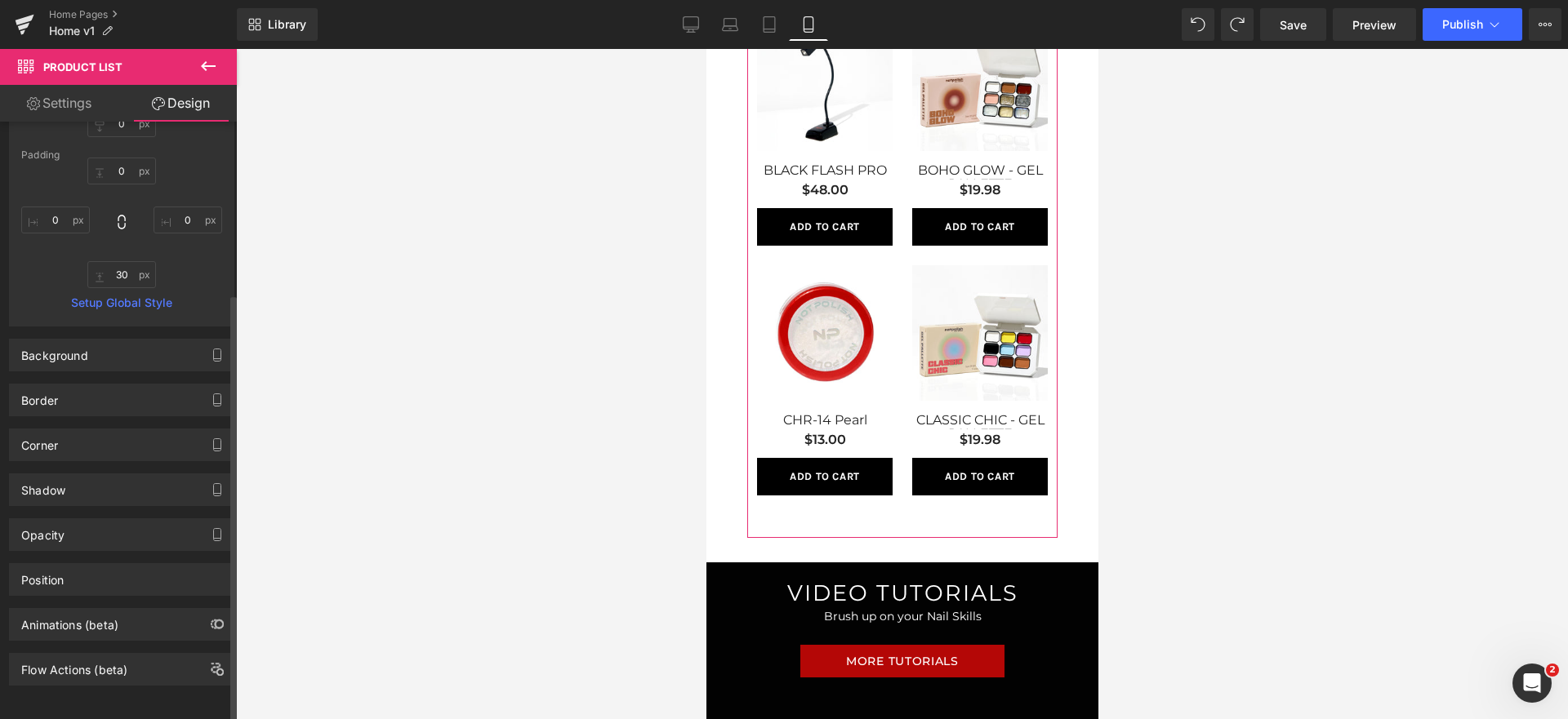
click at [161, 416] on div "Corner Corner Style Custom Custom Setup Global Style Custom Setup Global Style …" at bounding box center [122, 438] width 244 height 45
click at [165, 350] on div "Background" at bounding box center [121, 355] width 223 height 31
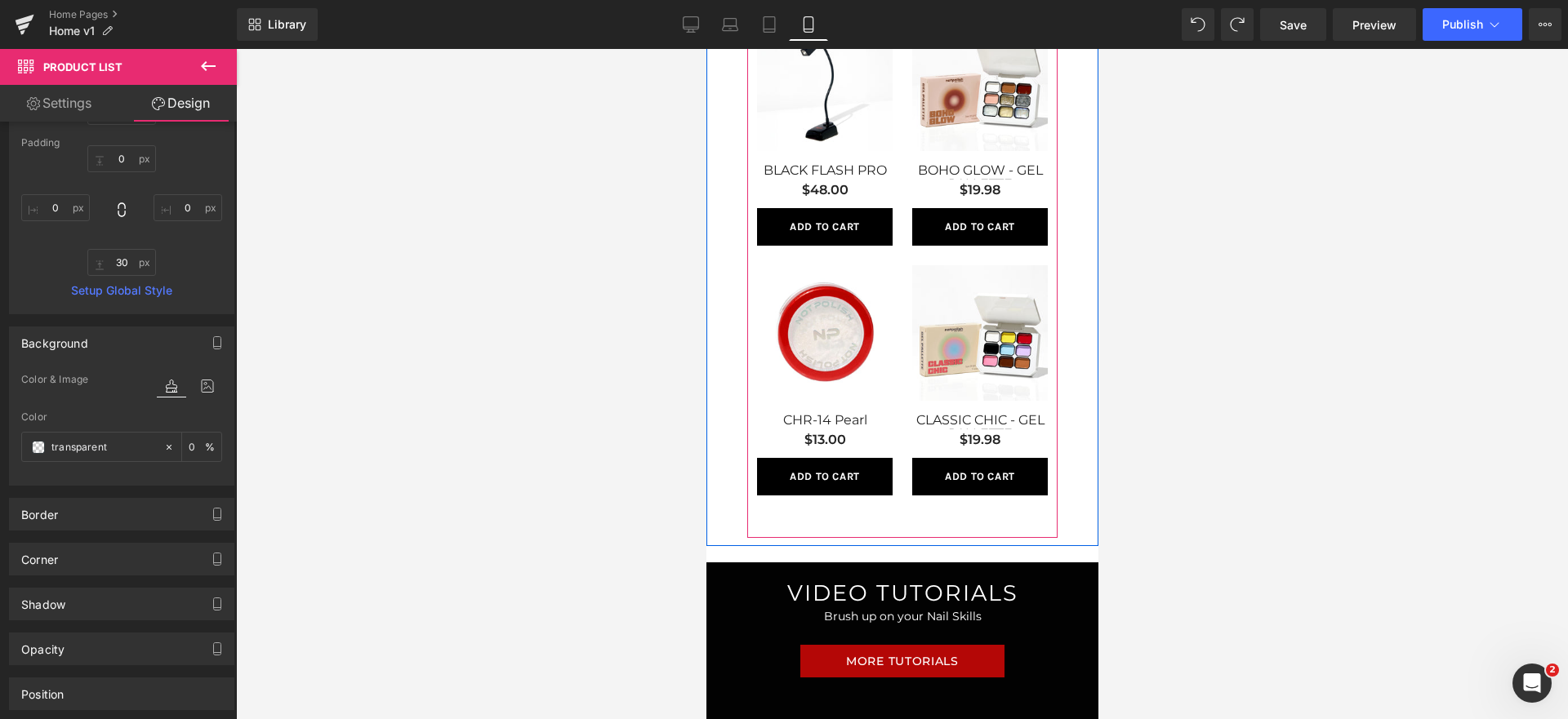
click at [965, 425] on li "(P) Title" at bounding box center [971, 424] width 59 height 20
click at [965, 422] on span "(P) Title" at bounding box center [979, 424] width 52 height 25
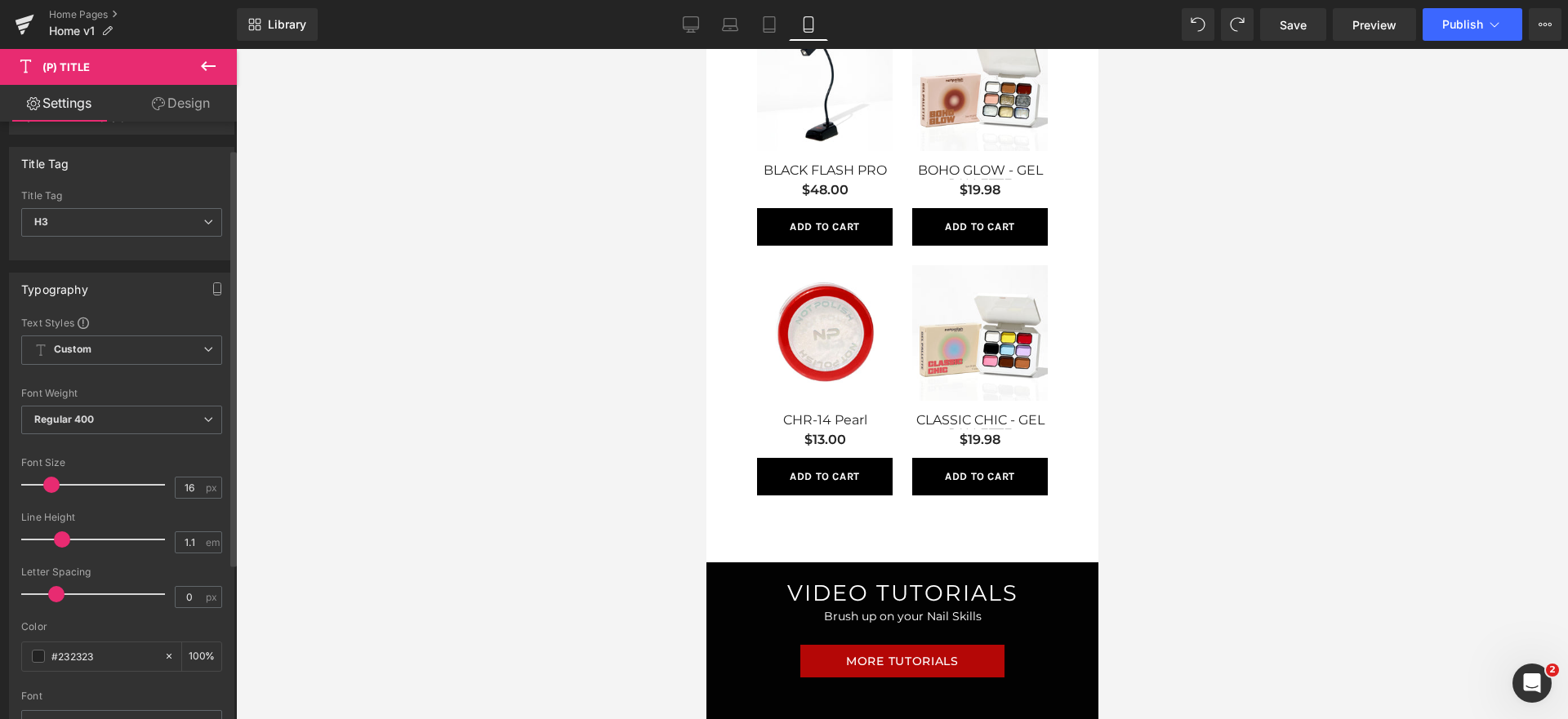
scroll to position [41, 0]
click at [188, 84] on button at bounding box center [208, 67] width 57 height 36
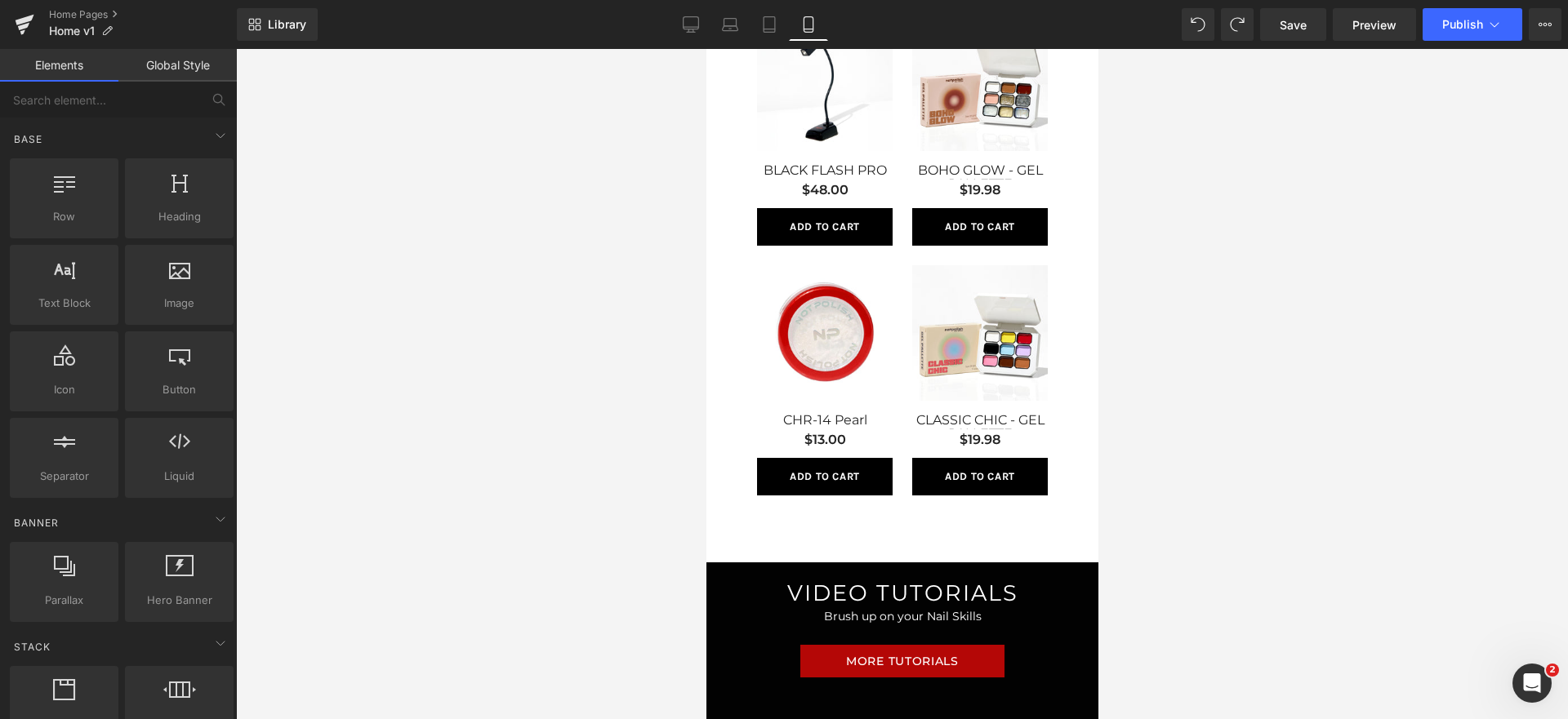
click at [169, 70] on link "Global Style" at bounding box center [178, 66] width 119 height 32
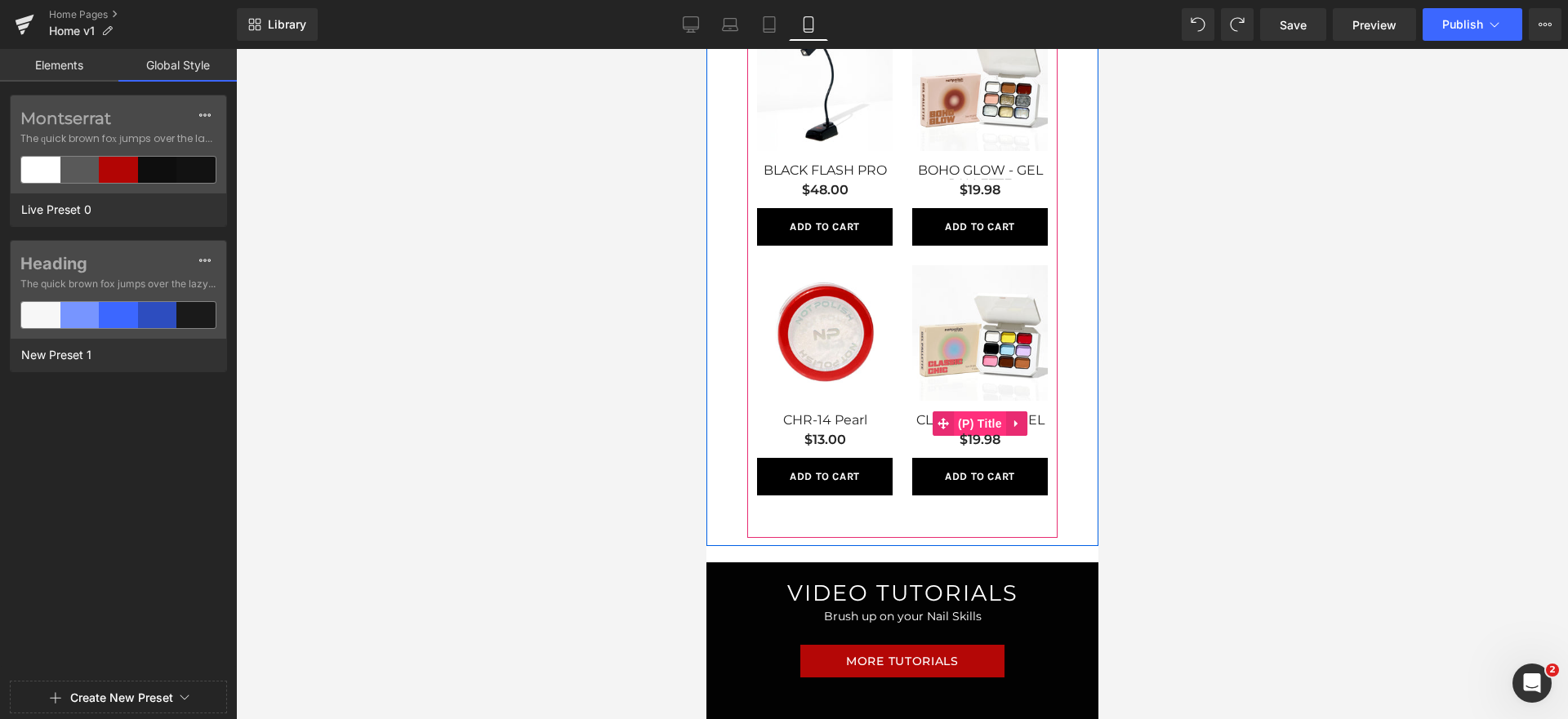
click at [996, 421] on span "(P) Title" at bounding box center [979, 424] width 52 height 25
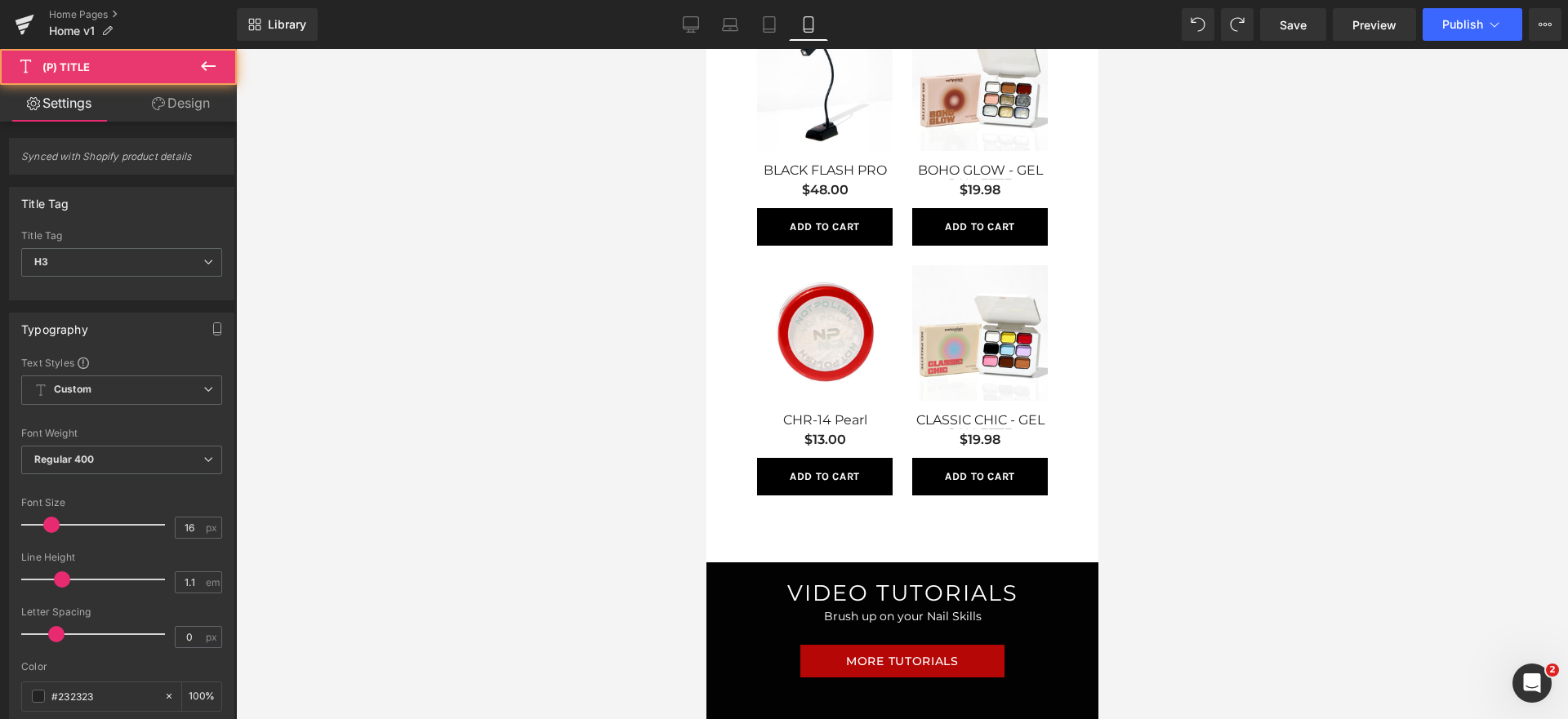
click at [209, 119] on link "Design" at bounding box center [181, 103] width 119 height 37
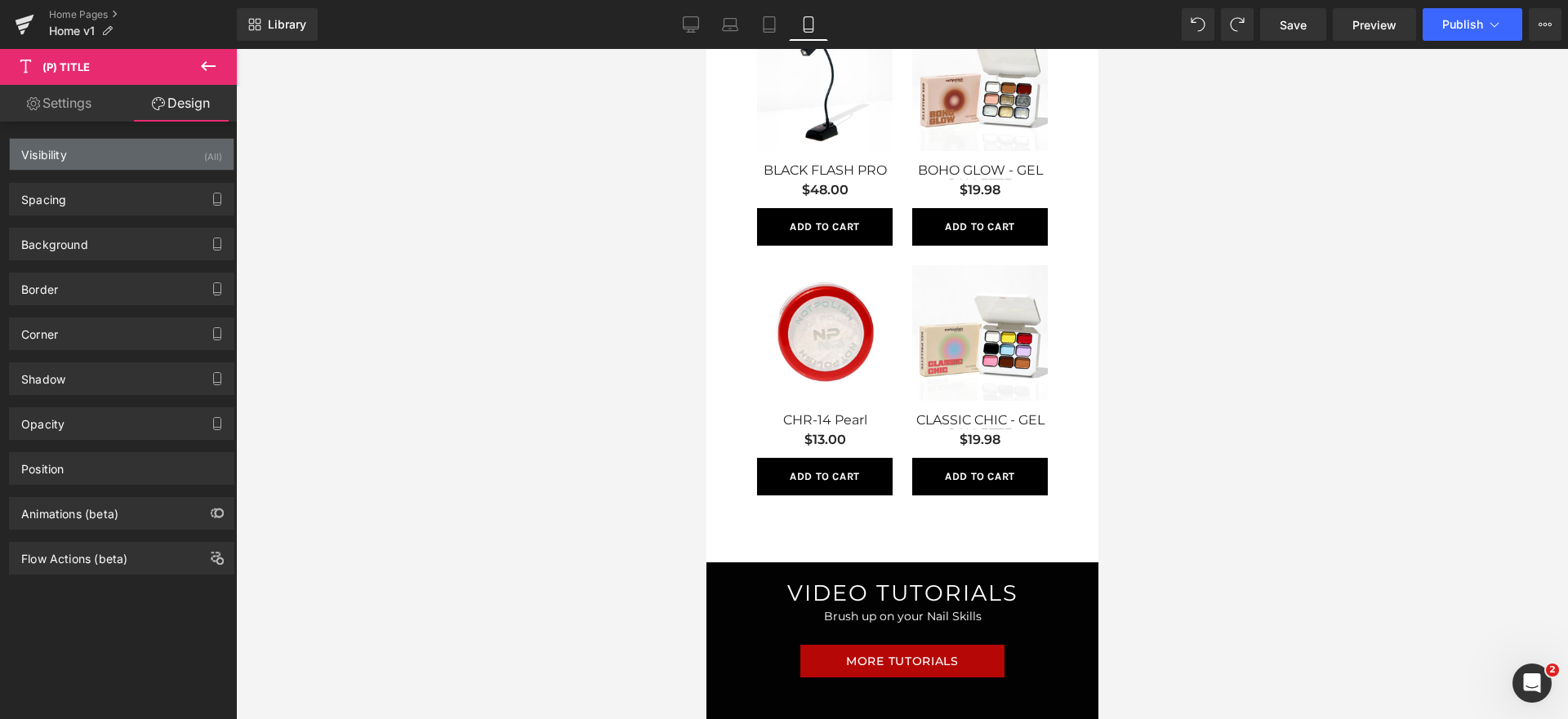
click at [141, 158] on div "Visibility (All)" at bounding box center [121, 154] width 223 height 31
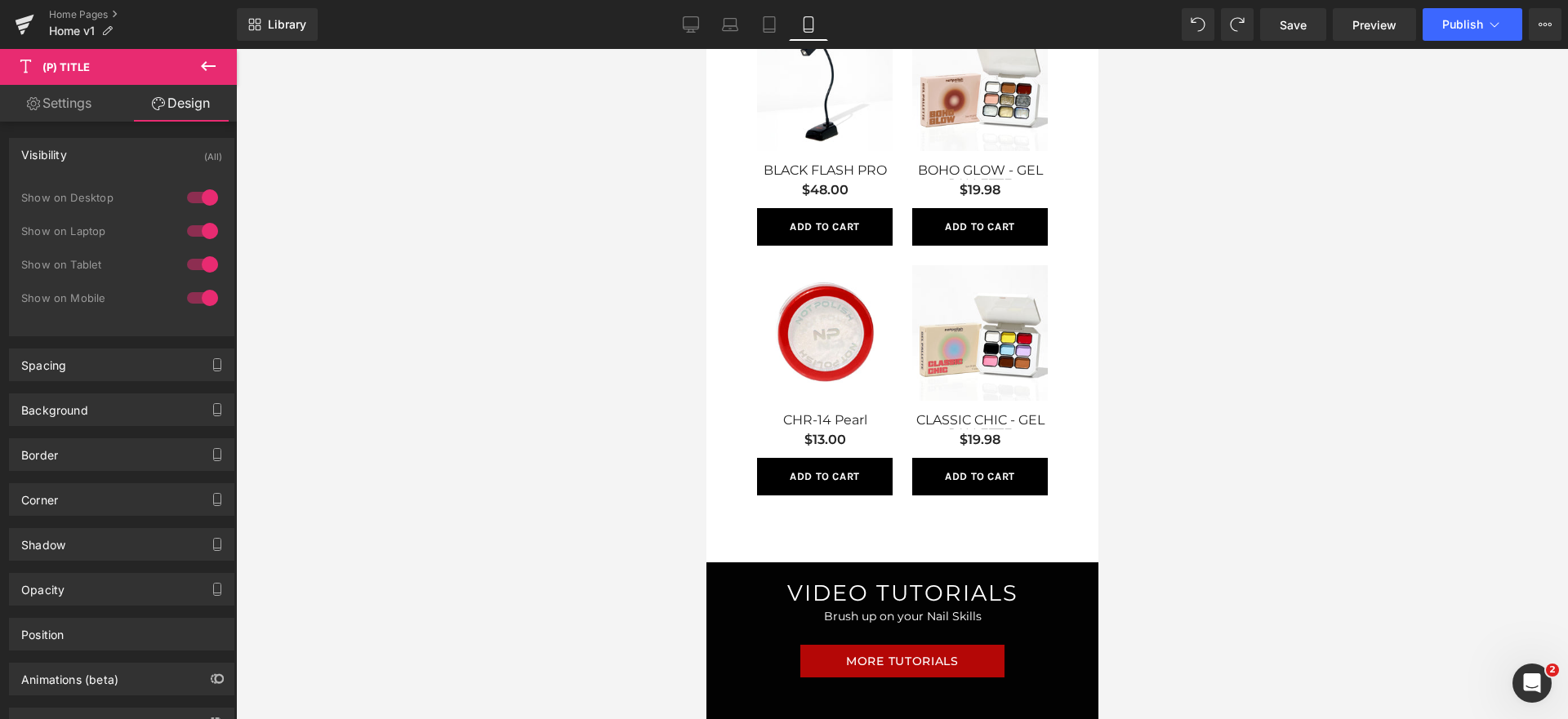
click at [141, 158] on div "Visibility (All)" at bounding box center [121, 154] width 223 height 31
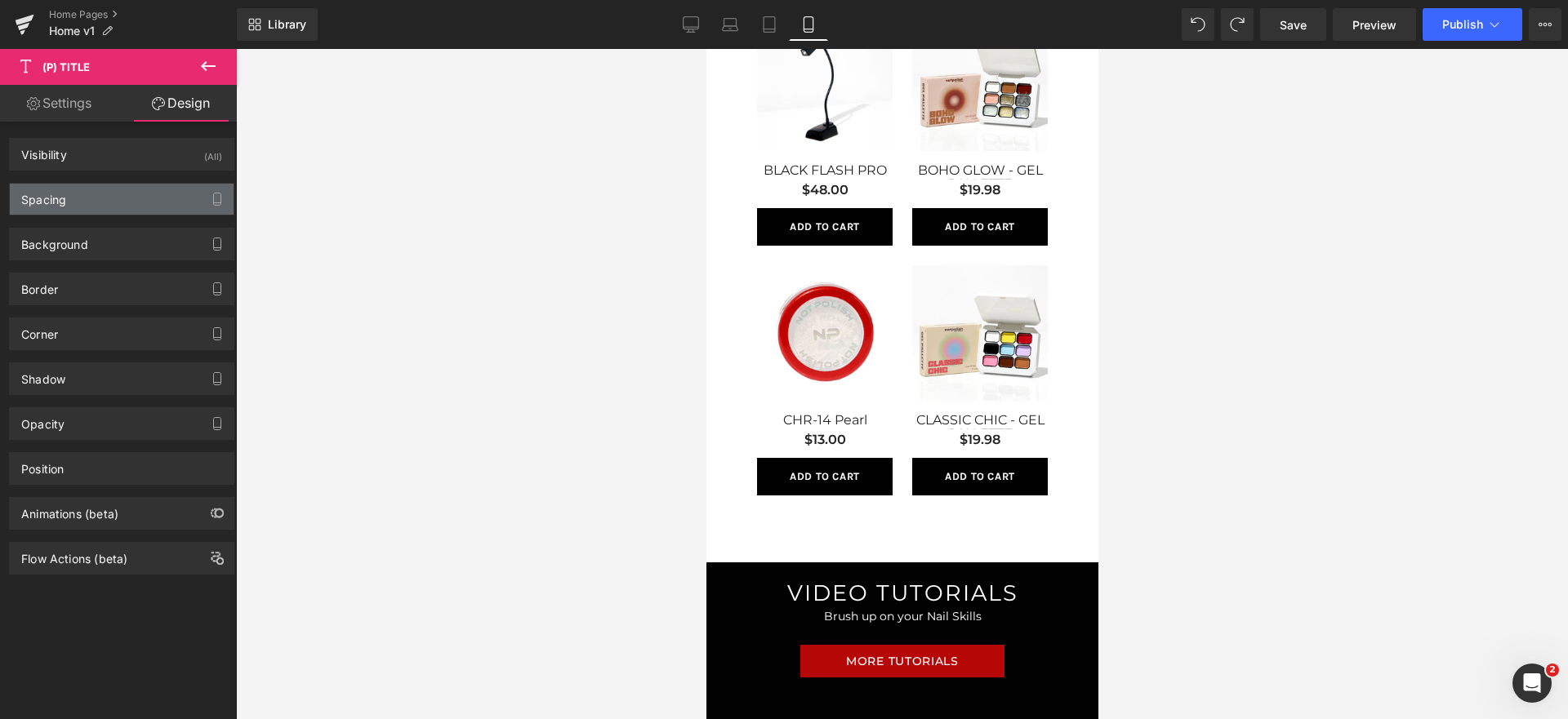
click at [119, 204] on div "Spacing" at bounding box center [121, 199] width 223 height 31
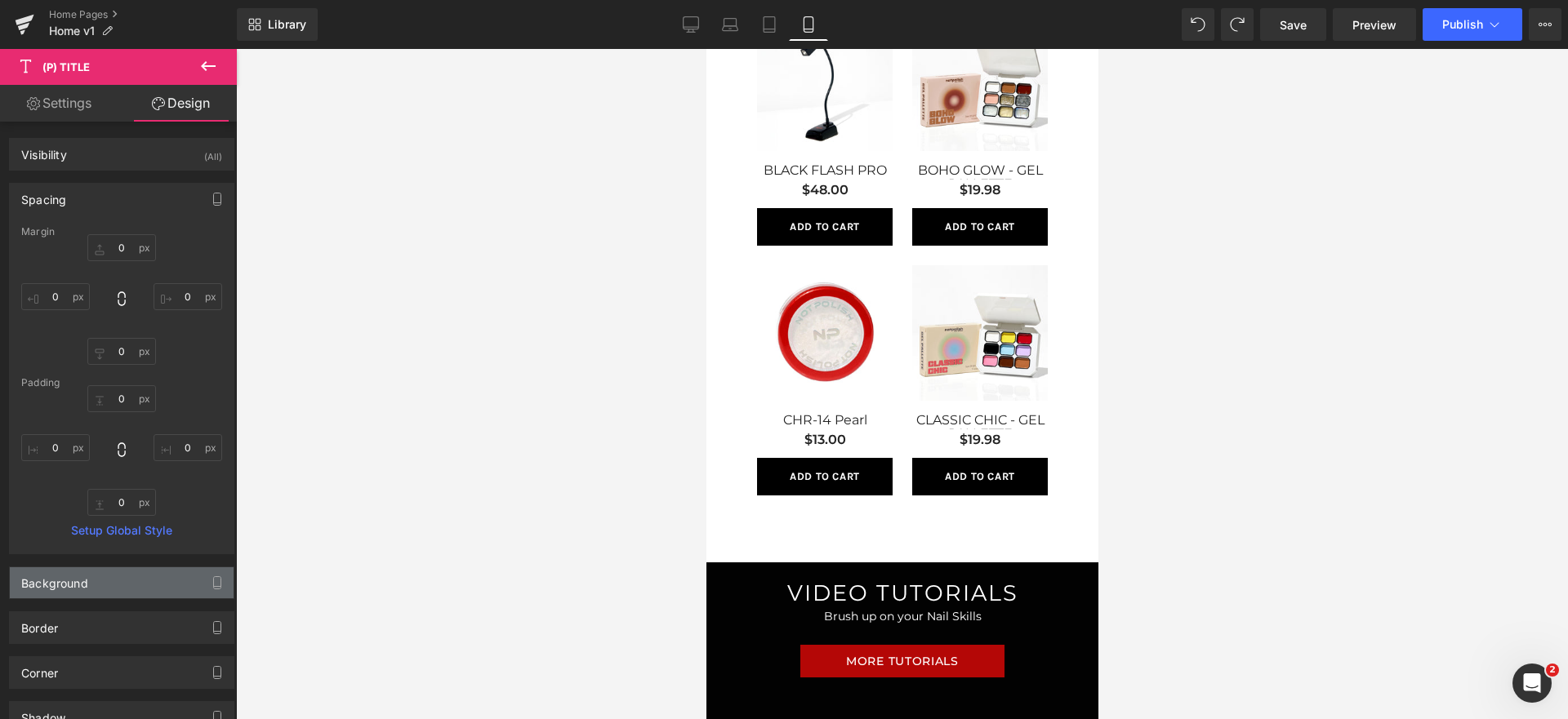
click at [137, 571] on div "Background" at bounding box center [121, 582] width 223 height 31
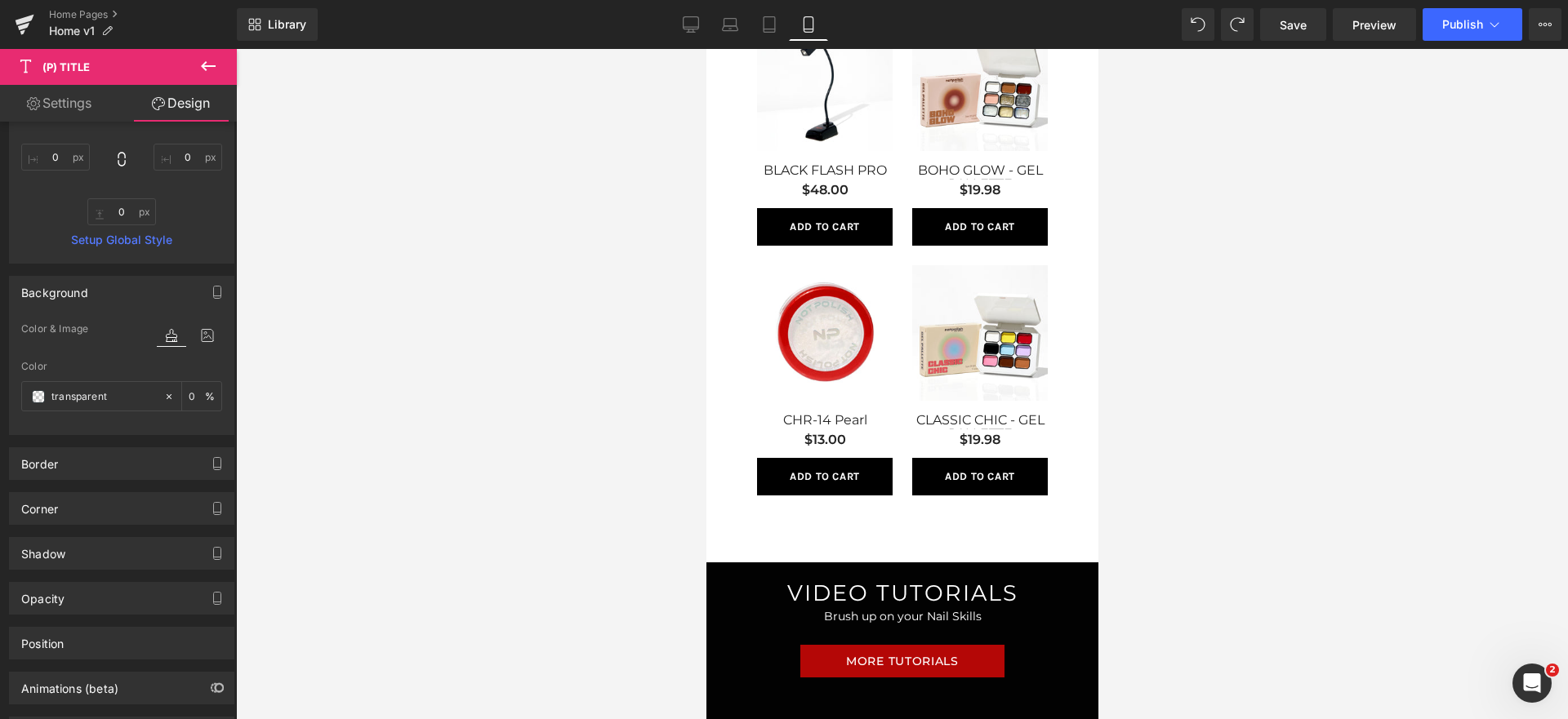
scroll to position [293, 0]
click at [88, 475] on div "Border" at bounding box center [121, 462] width 223 height 31
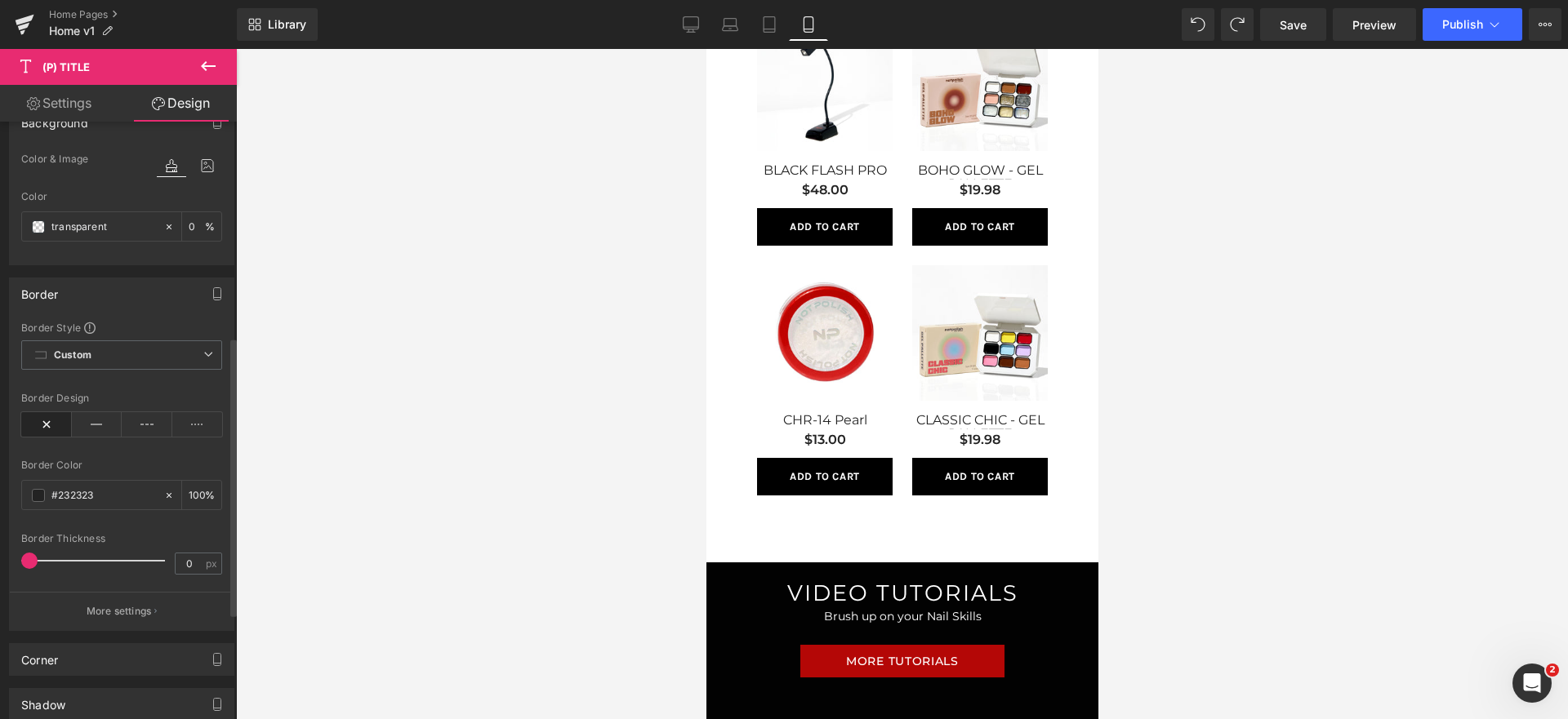
click at [124, 298] on div "Border" at bounding box center [121, 293] width 223 height 31
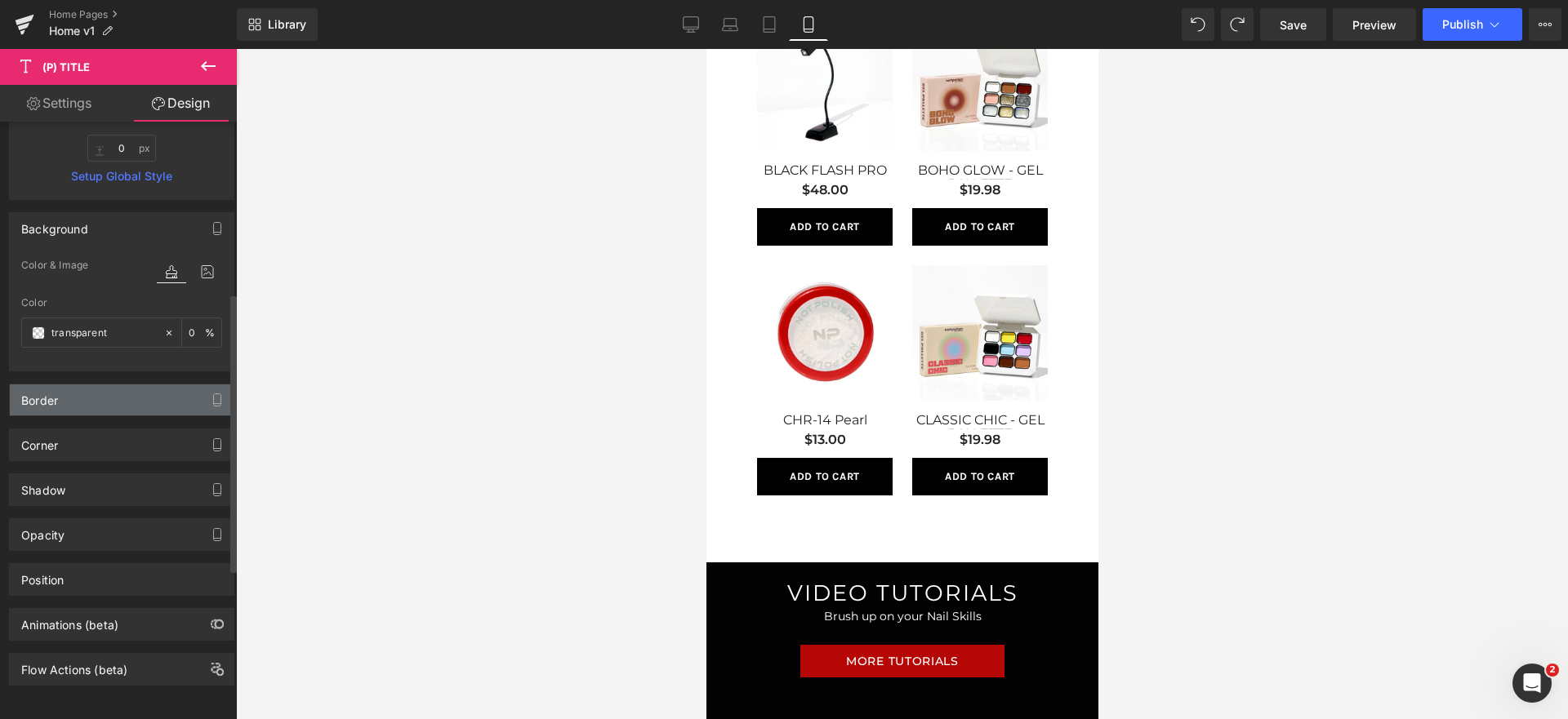
scroll to position [367, 0]
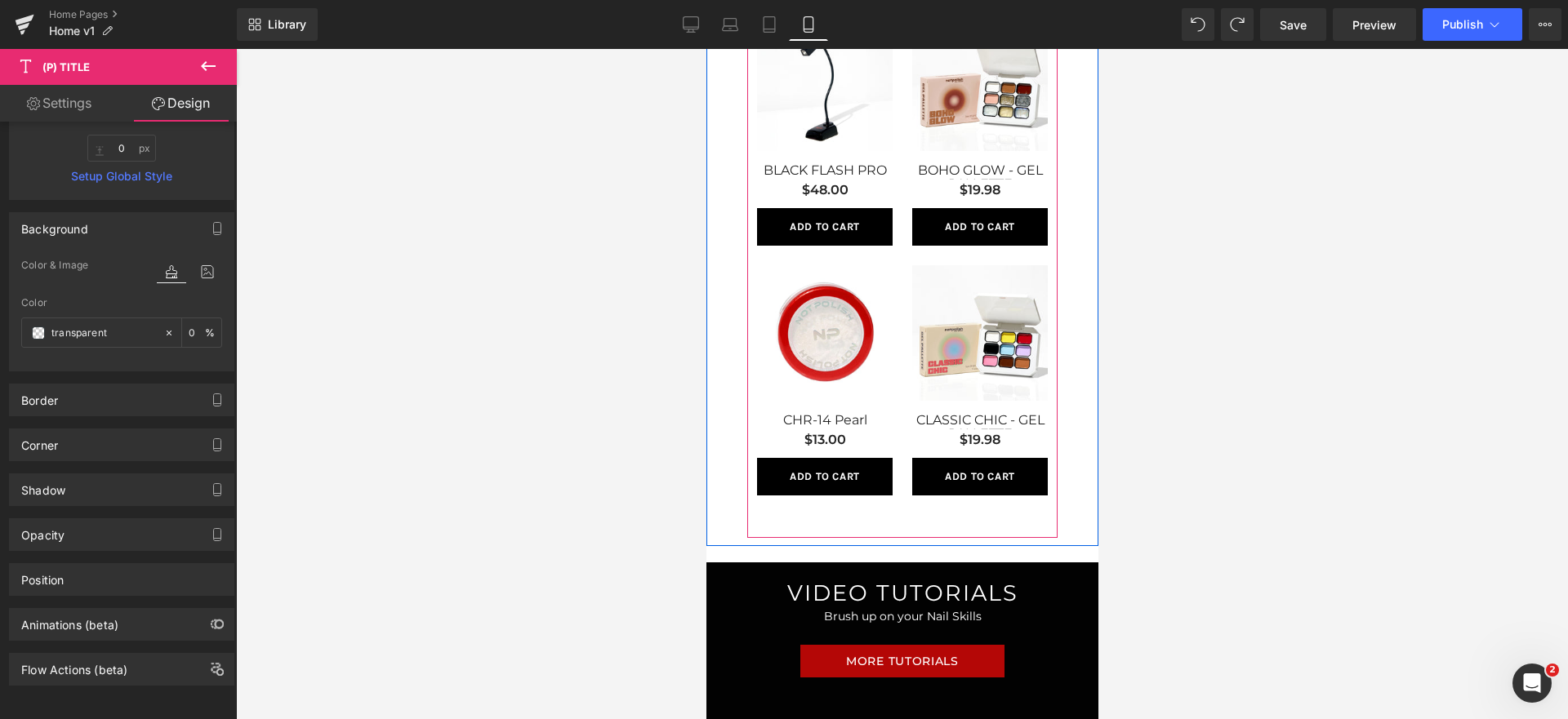
click at [965, 415] on span "(P) Title" at bounding box center [979, 424] width 42 height 20
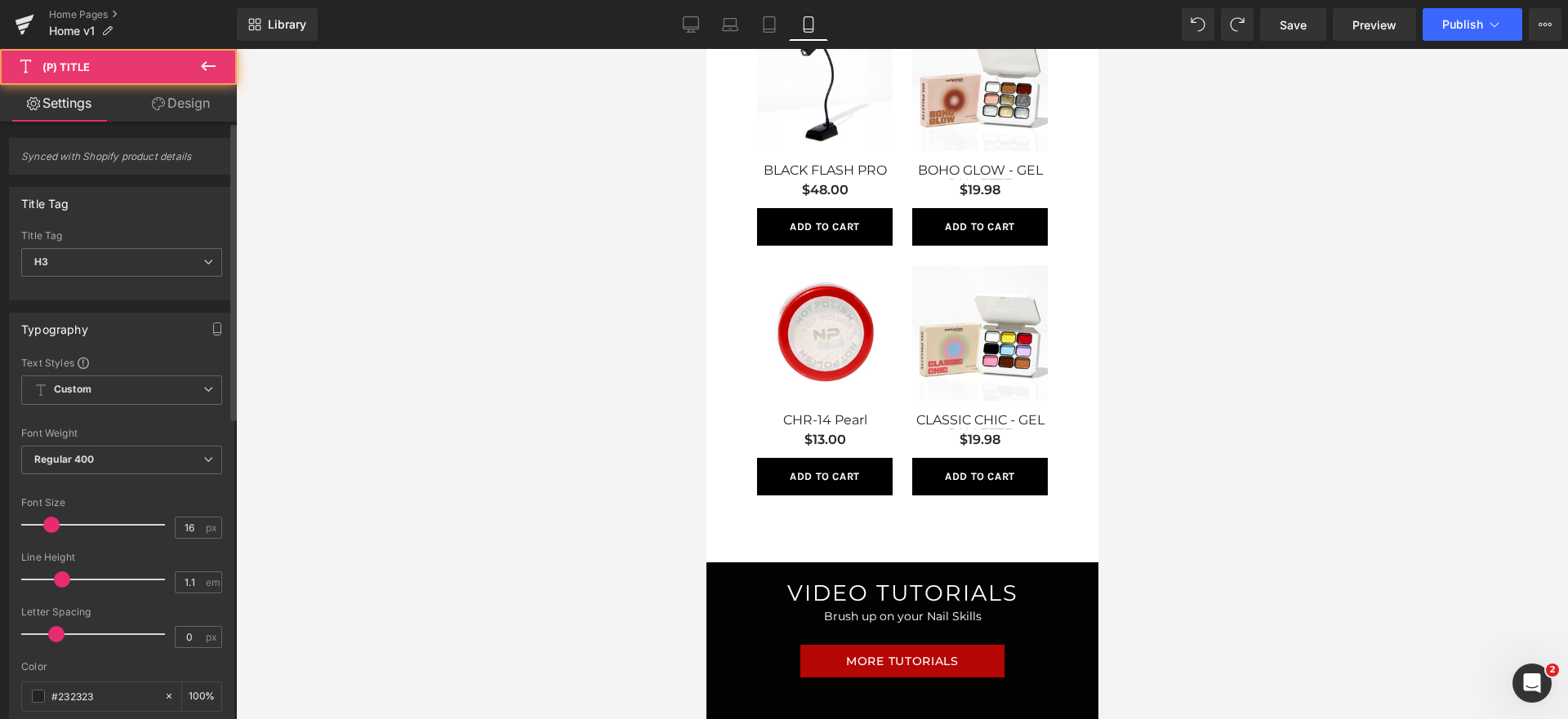
click at [217, 126] on div "Synced with Shopify product details" at bounding box center [122, 150] width 244 height 49
click at [214, 115] on link "Design" at bounding box center [181, 103] width 119 height 37
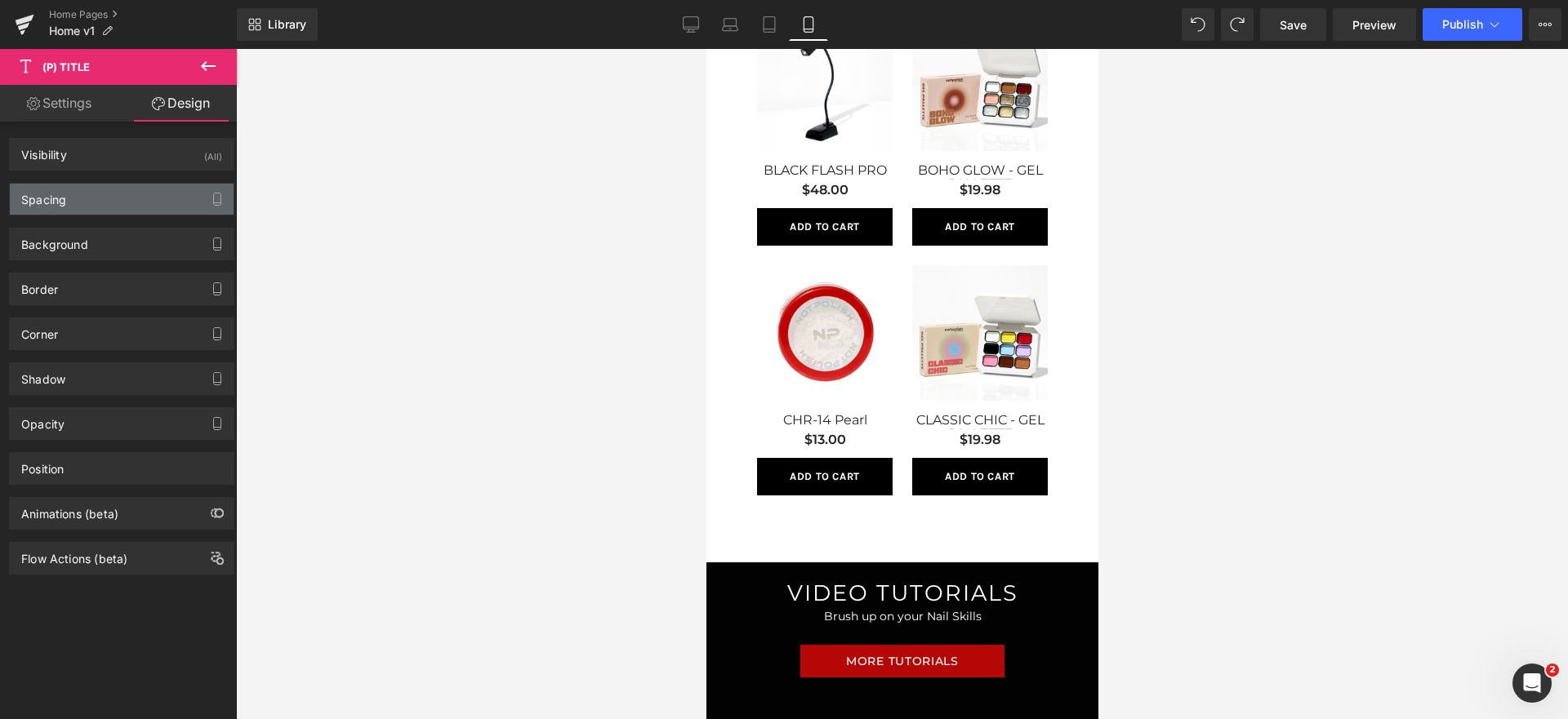
click at [34, 200] on div "Spacing" at bounding box center [43, 195] width 45 height 23
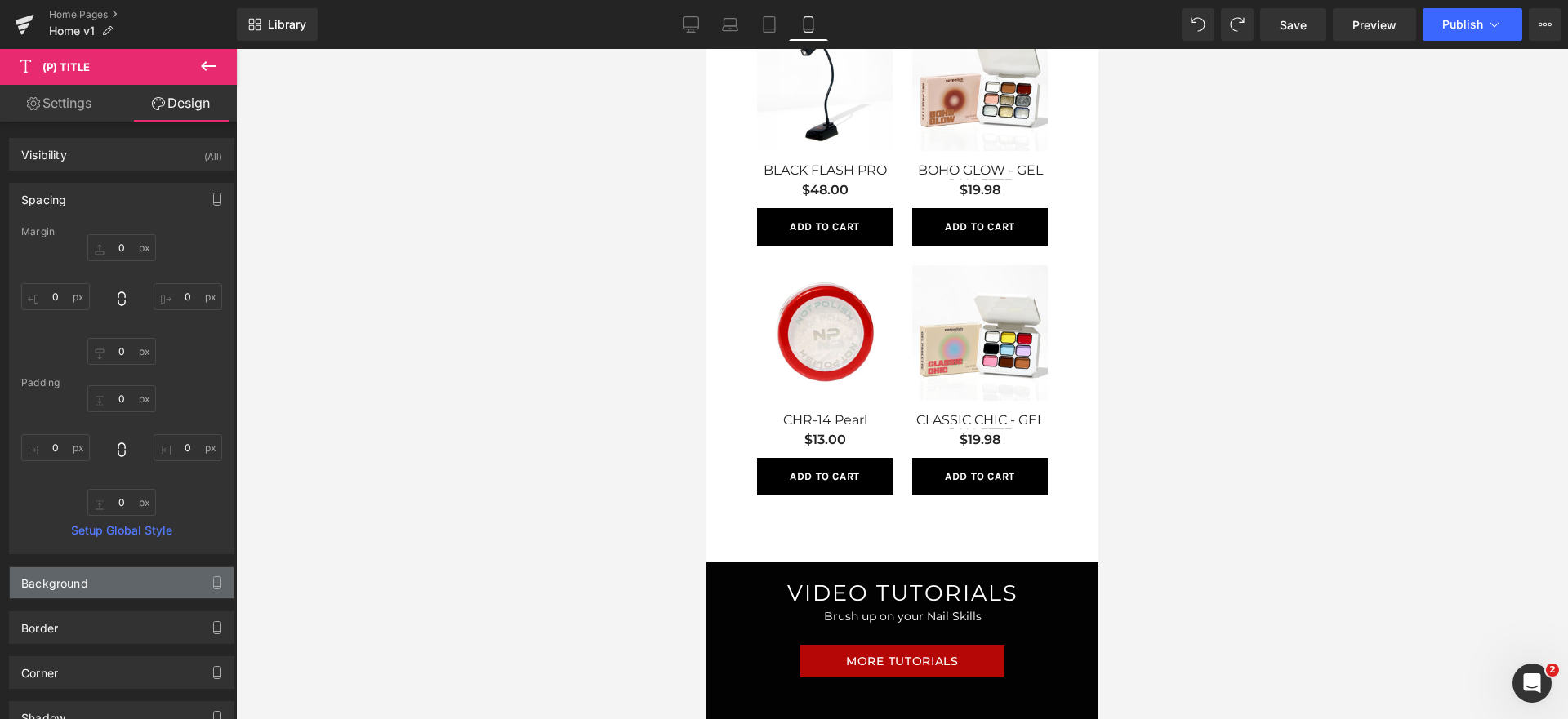
click at [143, 575] on div "Background" at bounding box center [121, 582] width 223 height 31
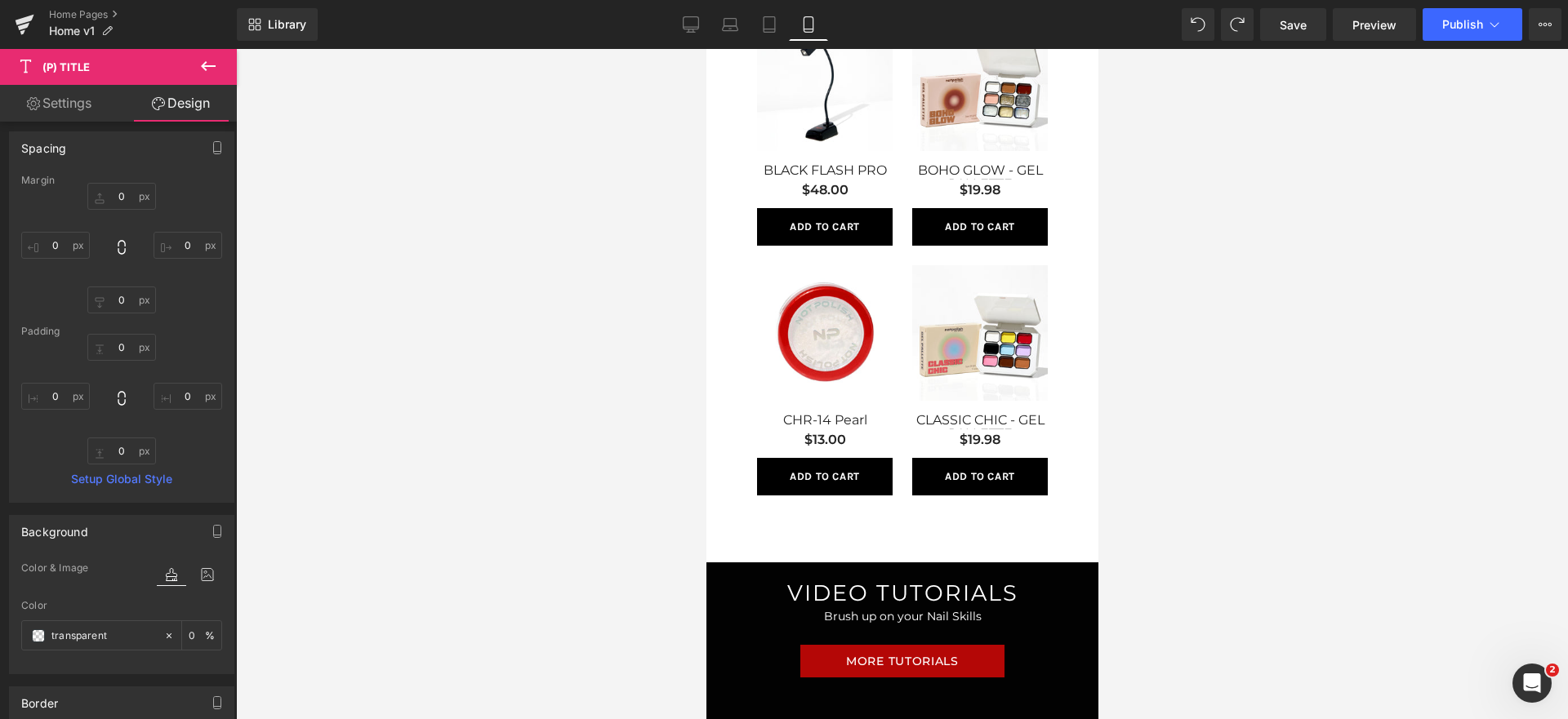
scroll to position [0, 0]
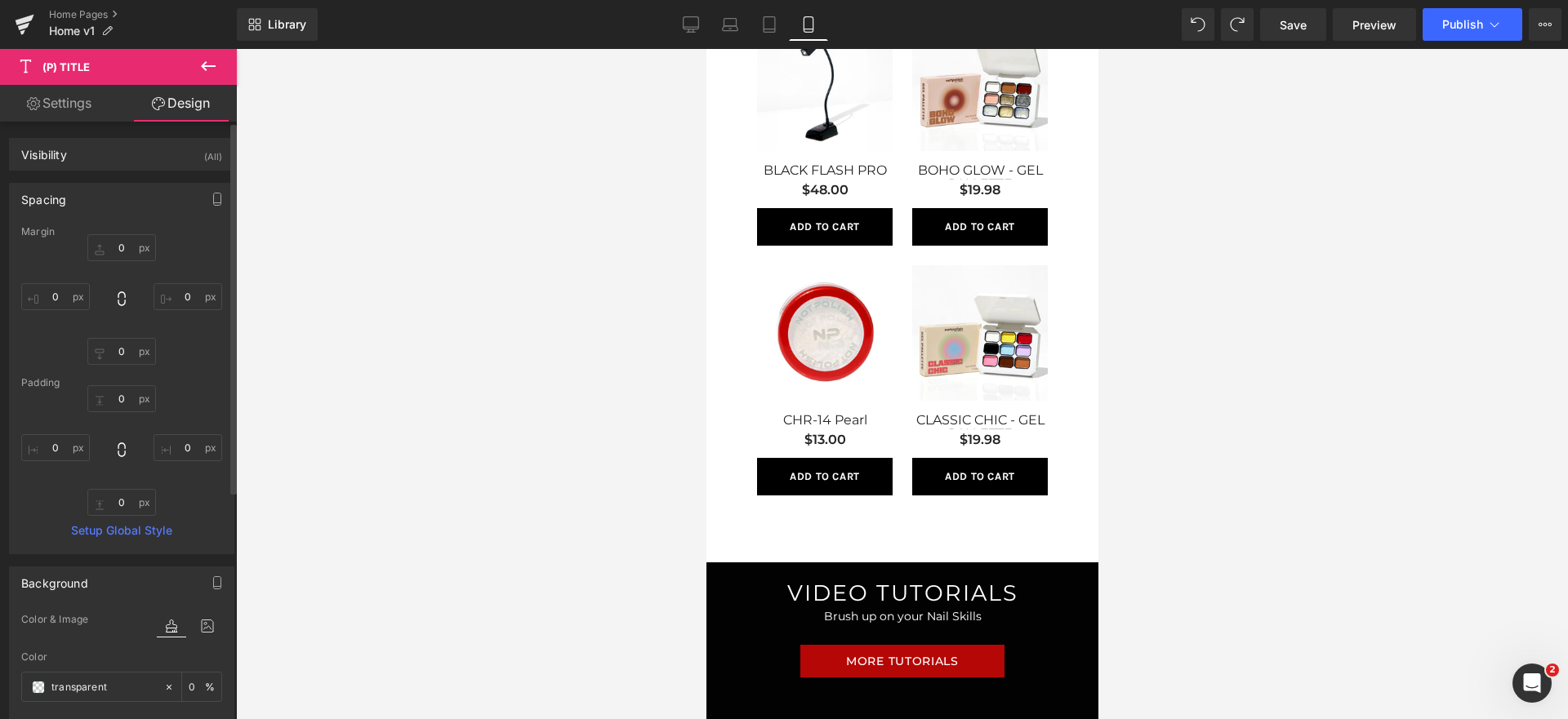
click at [123, 195] on div "Spacing" at bounding box center [121, 199] width 223 height 31
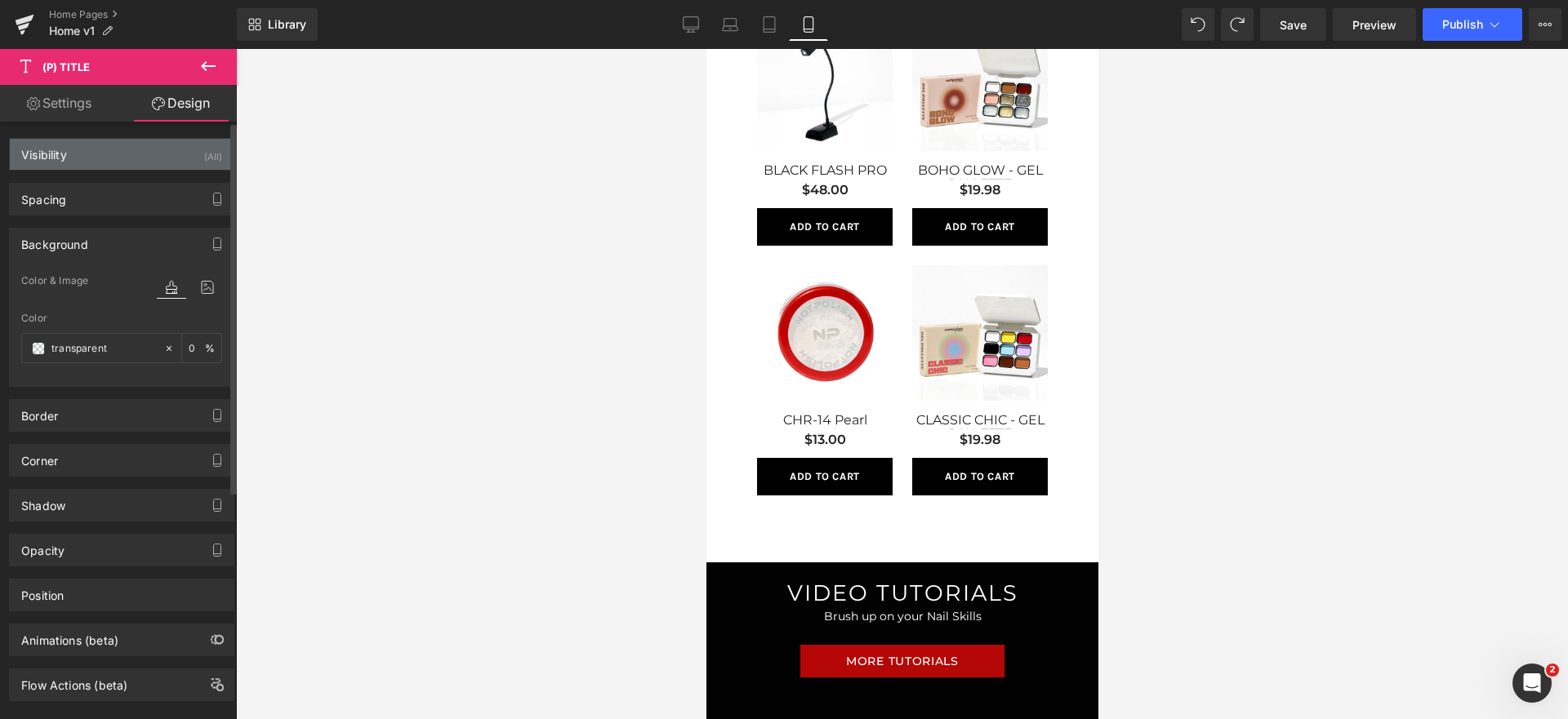
click at [124, 154] on div "Visibility (All)" at bounding box center [121, 154] width 223 height 31
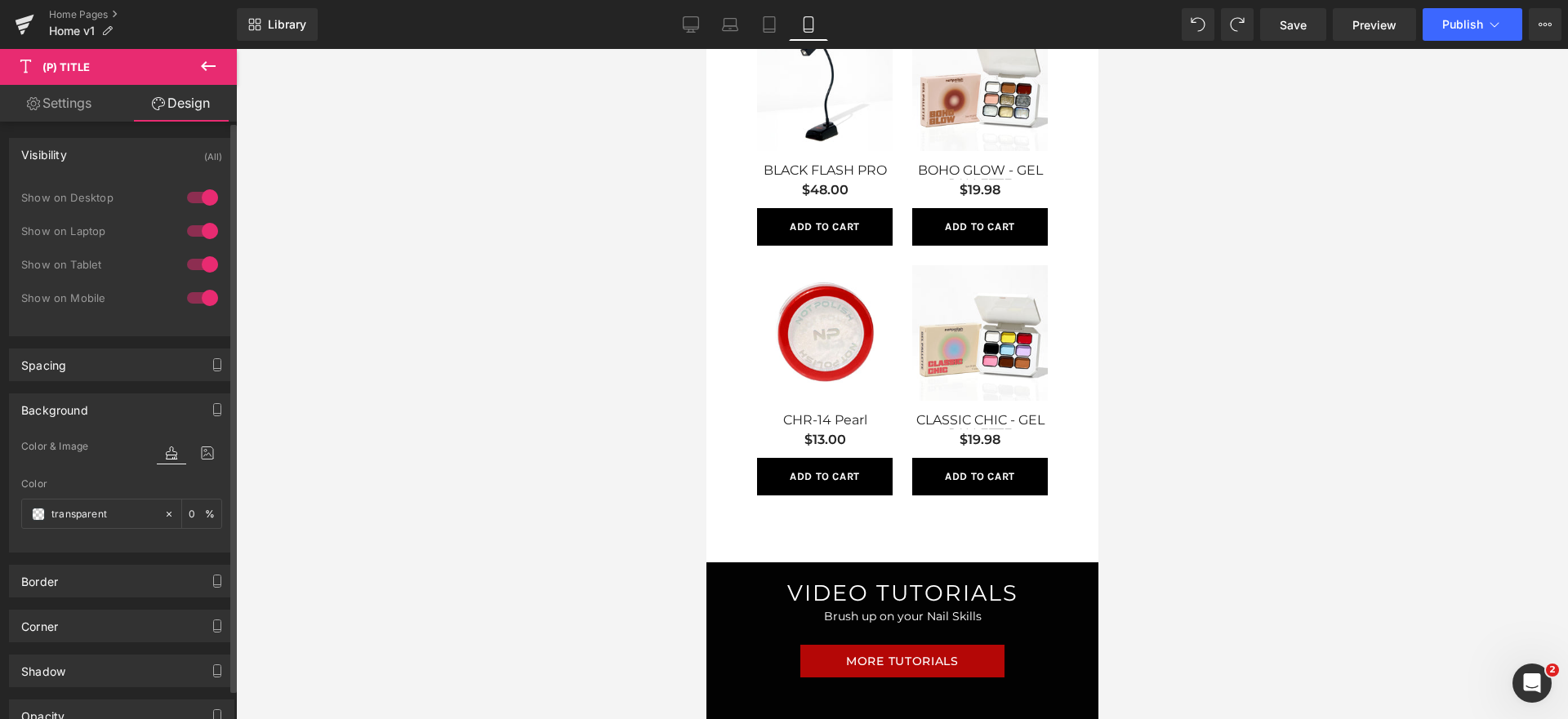
click at [124, 154] on div "Visibility (All)" at bounding box center [121, 154] width 223 height 31
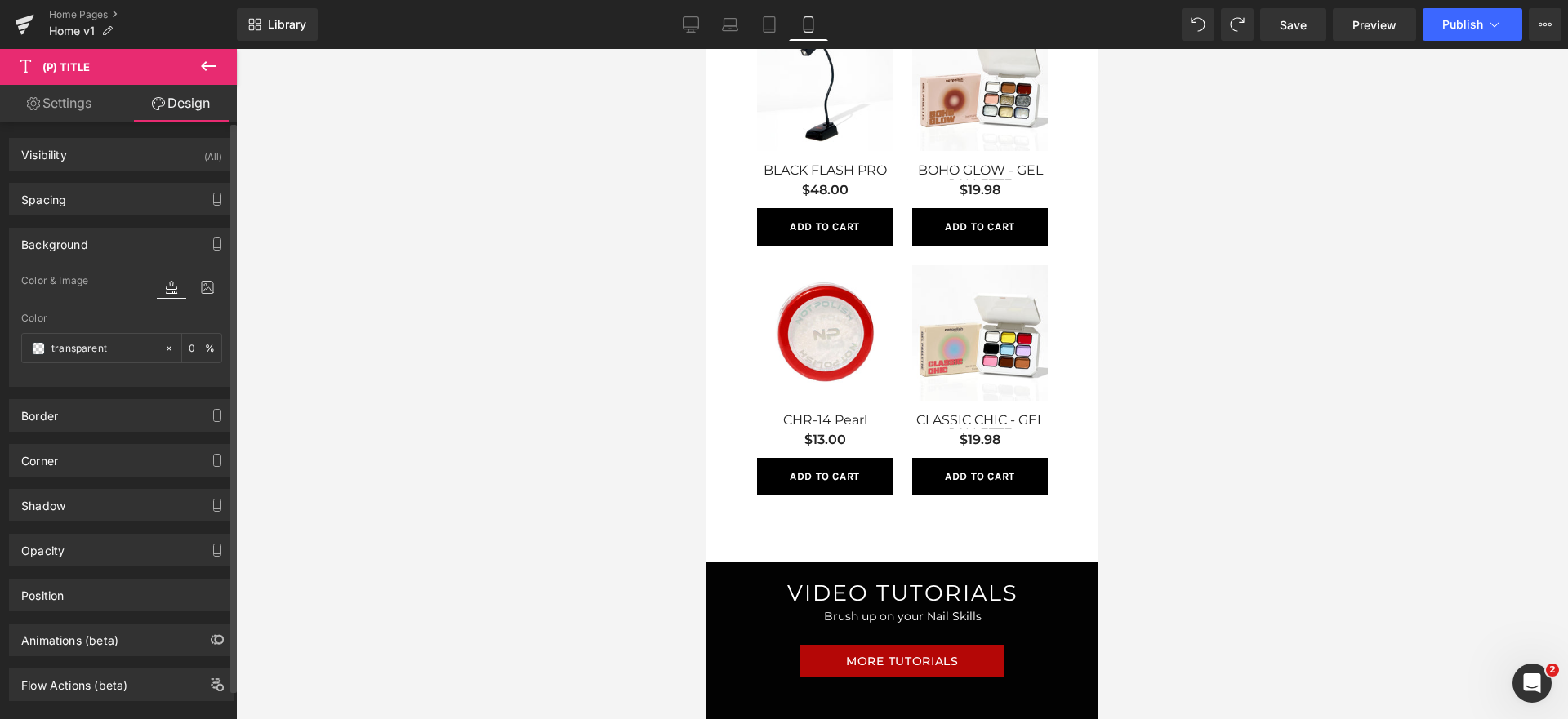
click at [107, 243] on div "Background" at bounding box center [121, 244] width 223 height 31
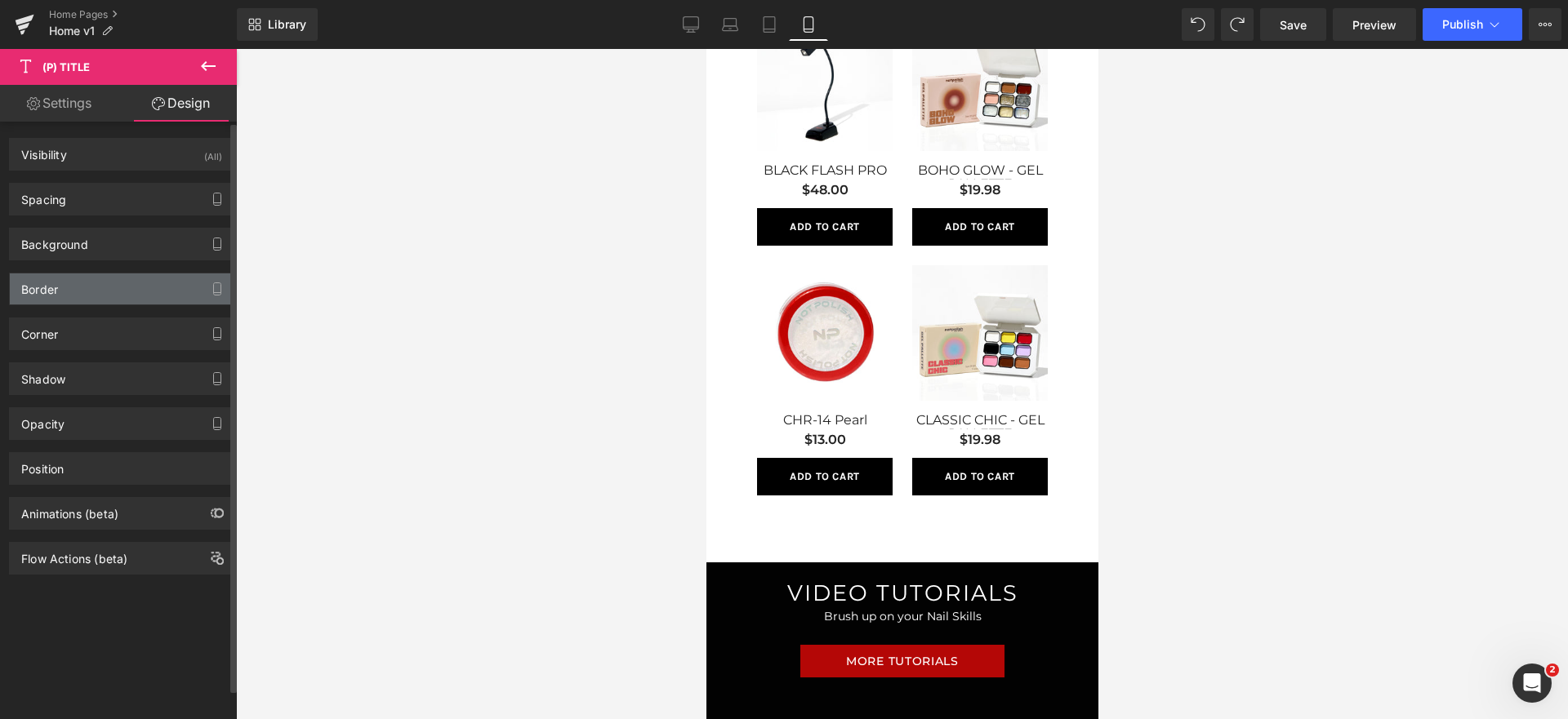
click at [121, 287] on div "Border" at bounding box center [121, 289] width 223 height 31
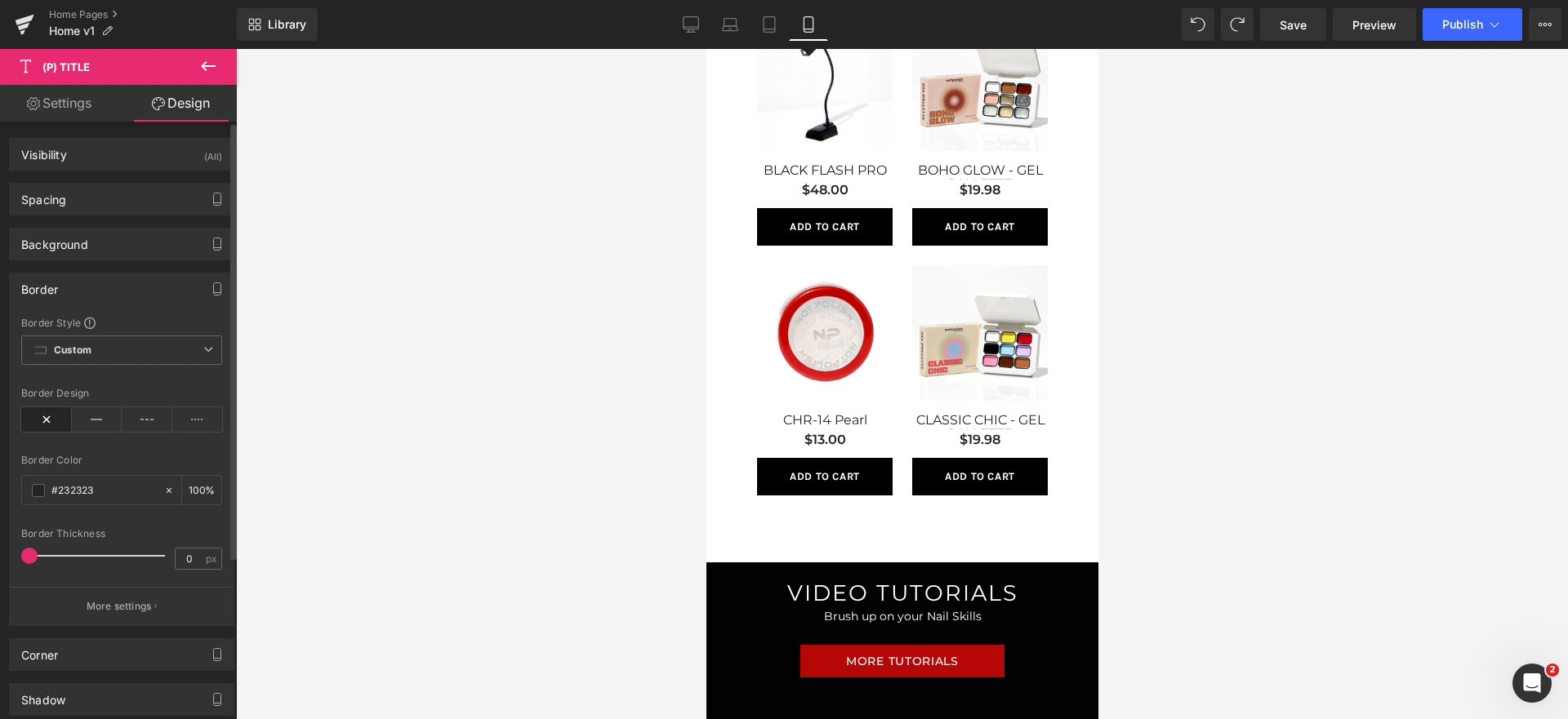
click at [121, 287] on div "Border" at bounding box center [121, 289] width 223 height 31
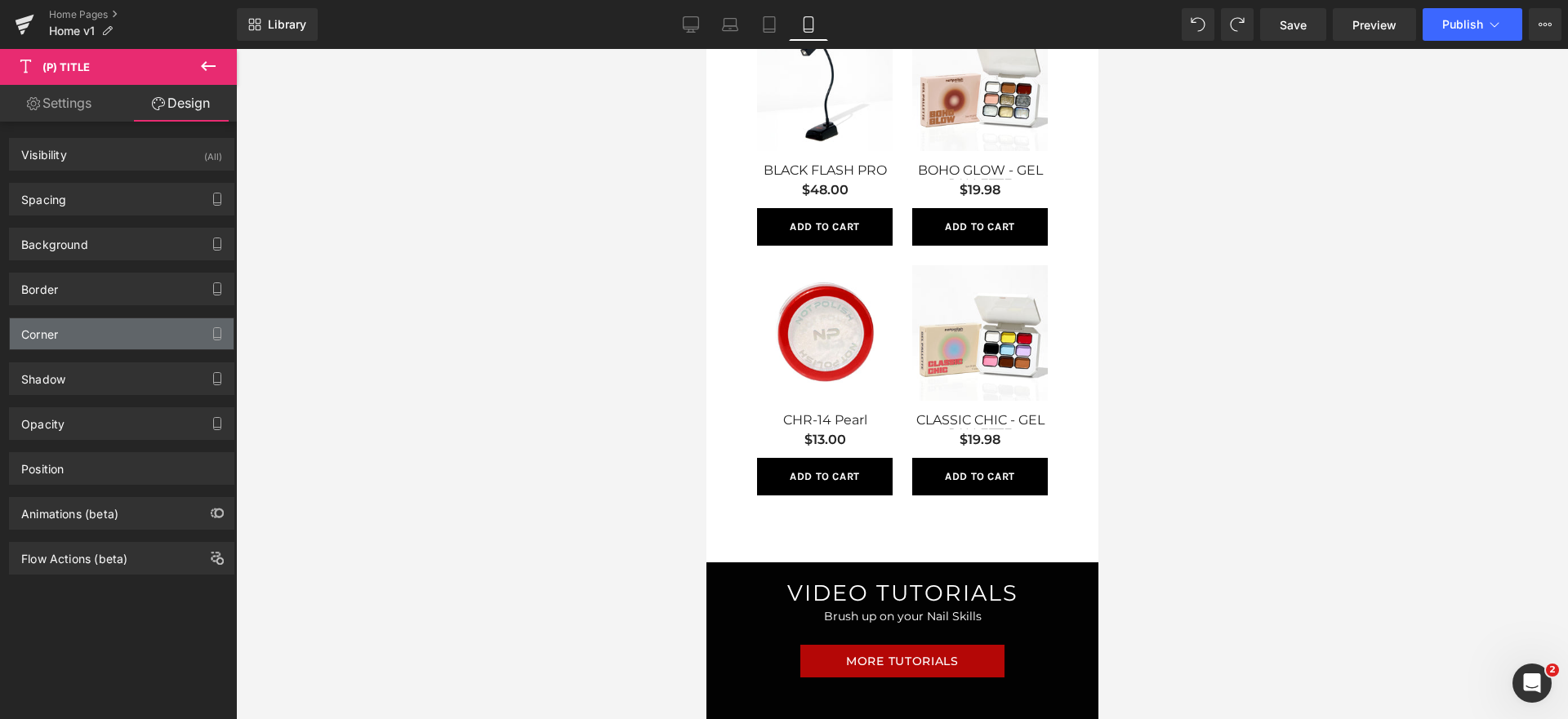
click at [105, 349] on div "Corner" at bounding box center [121, 333] width 223 height 31
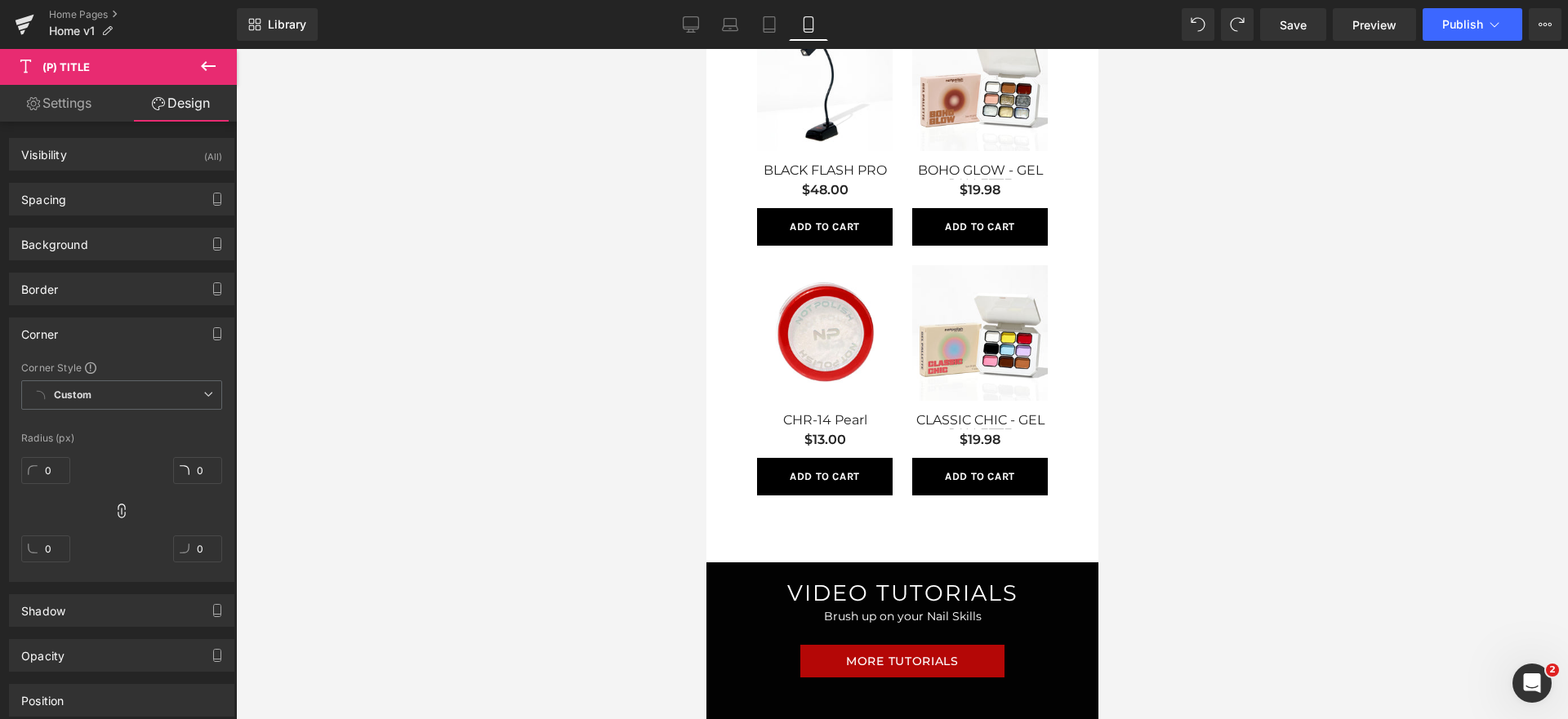
click at [109, 339] on div "Corner" at bounding box center [121, 333] width 223 height 31
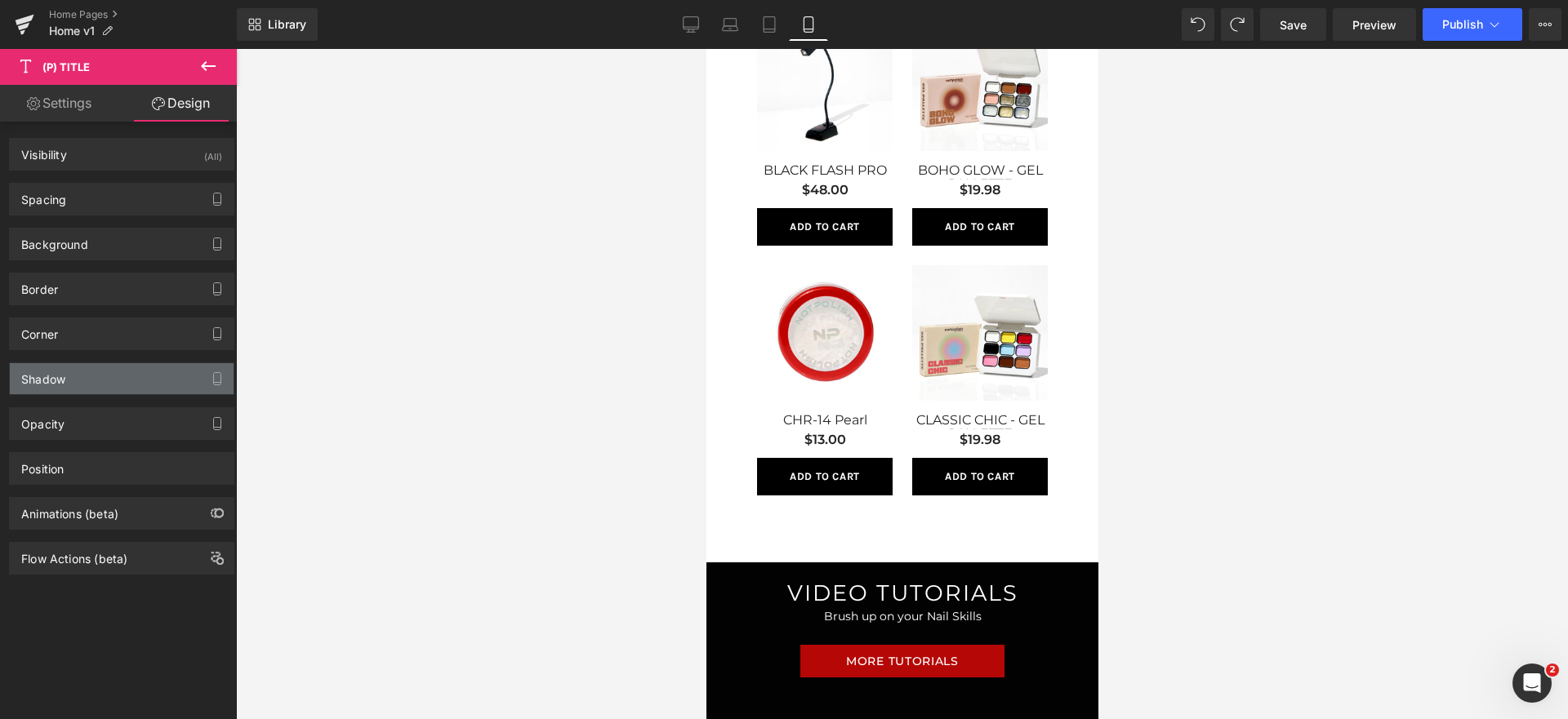
click at [106, 388] on div "Shadow" at bounding box center [121, 378] width 223 height 31
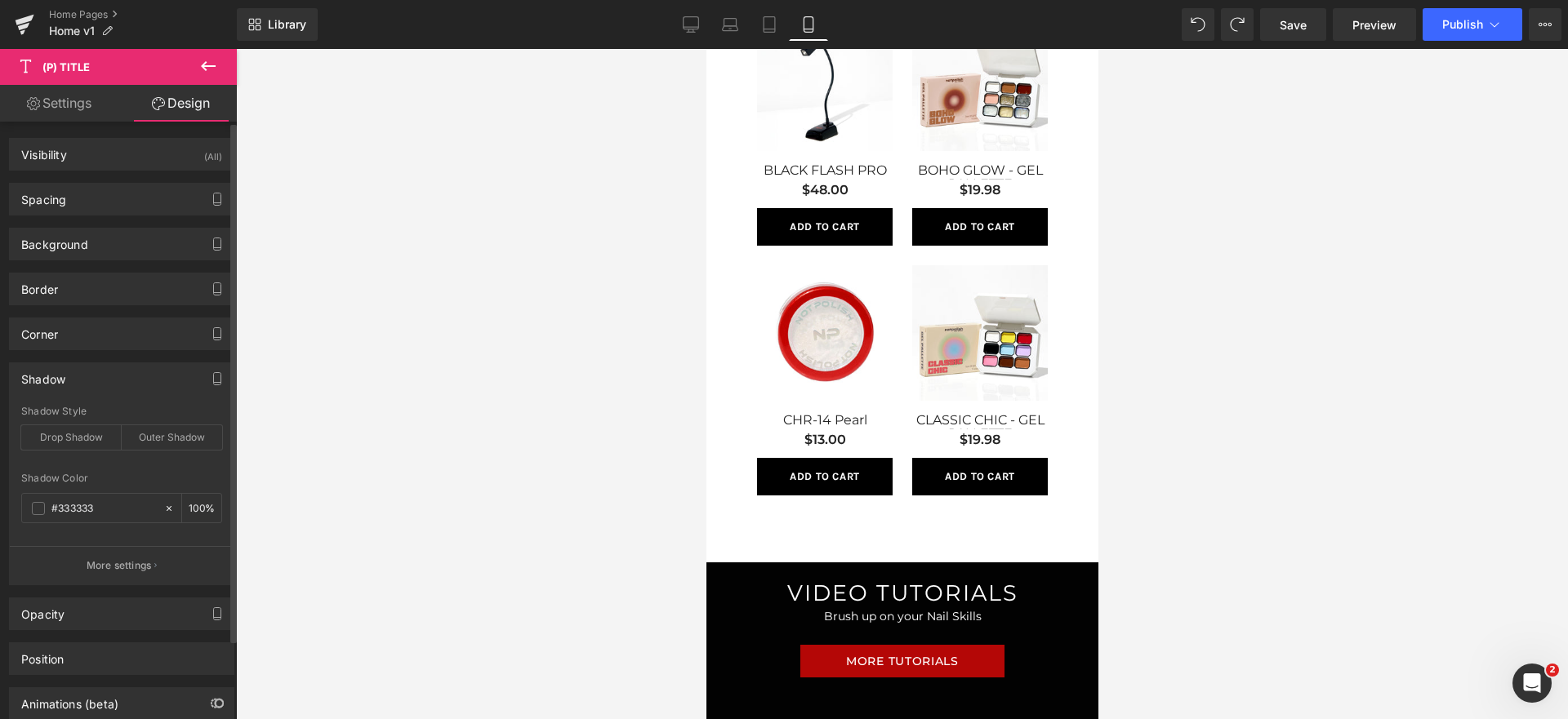
click at [106, 388] on div "Shadow" at bounding box center [121, 378] width 223 height 31
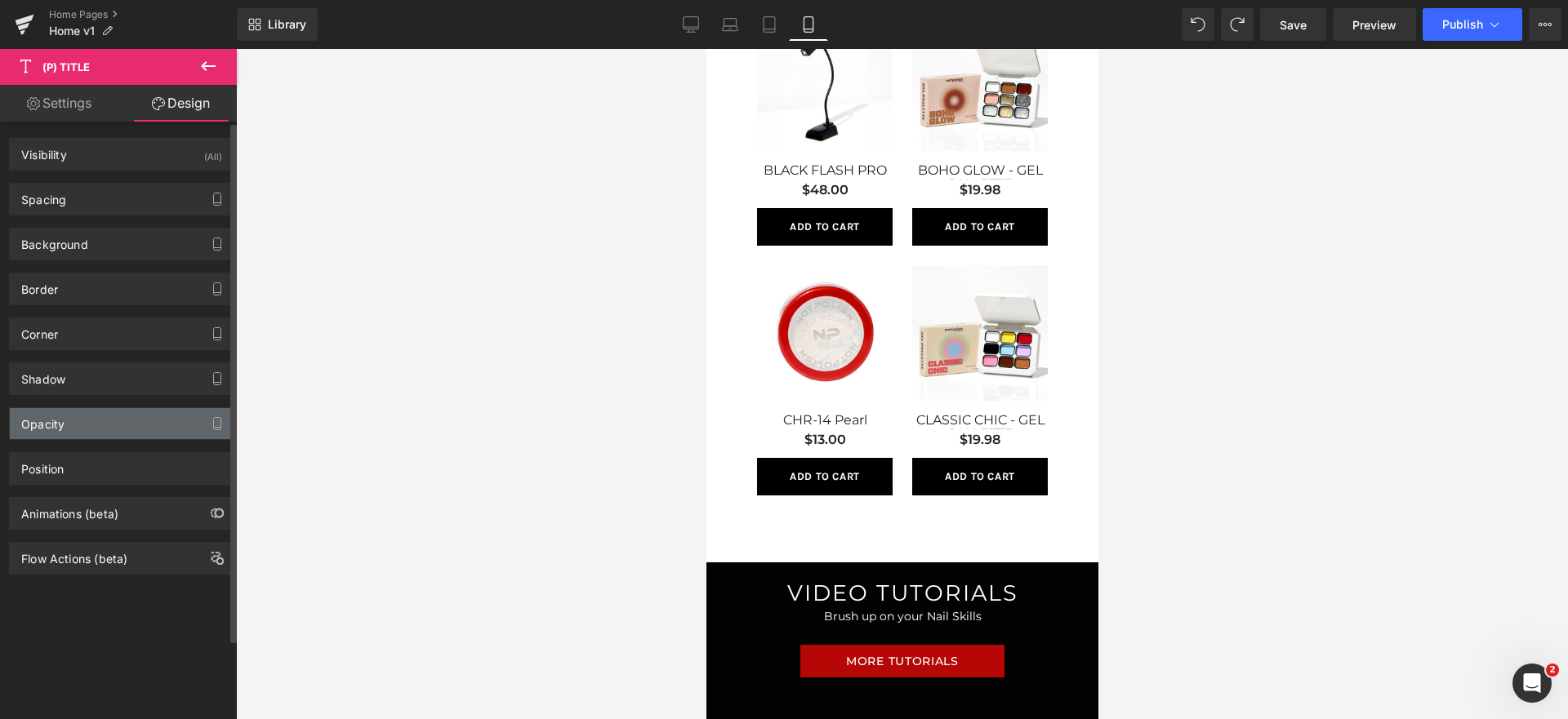
click at [98, 426] on div "Opacity" at bounding box center [121, 424] width 223 height 31
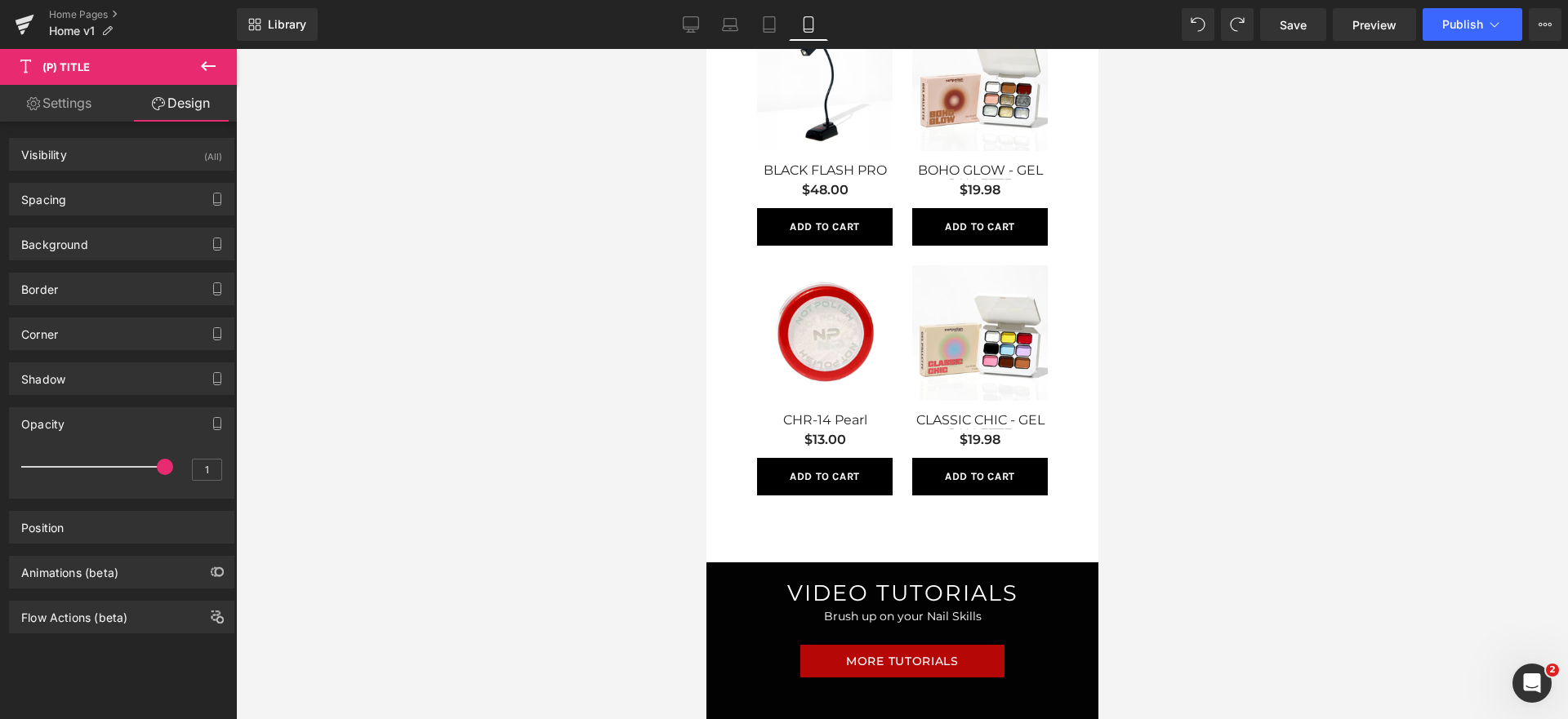
click at [98, 426] on div "Opacity" at bounding box center [121, 424] width 223 height 31
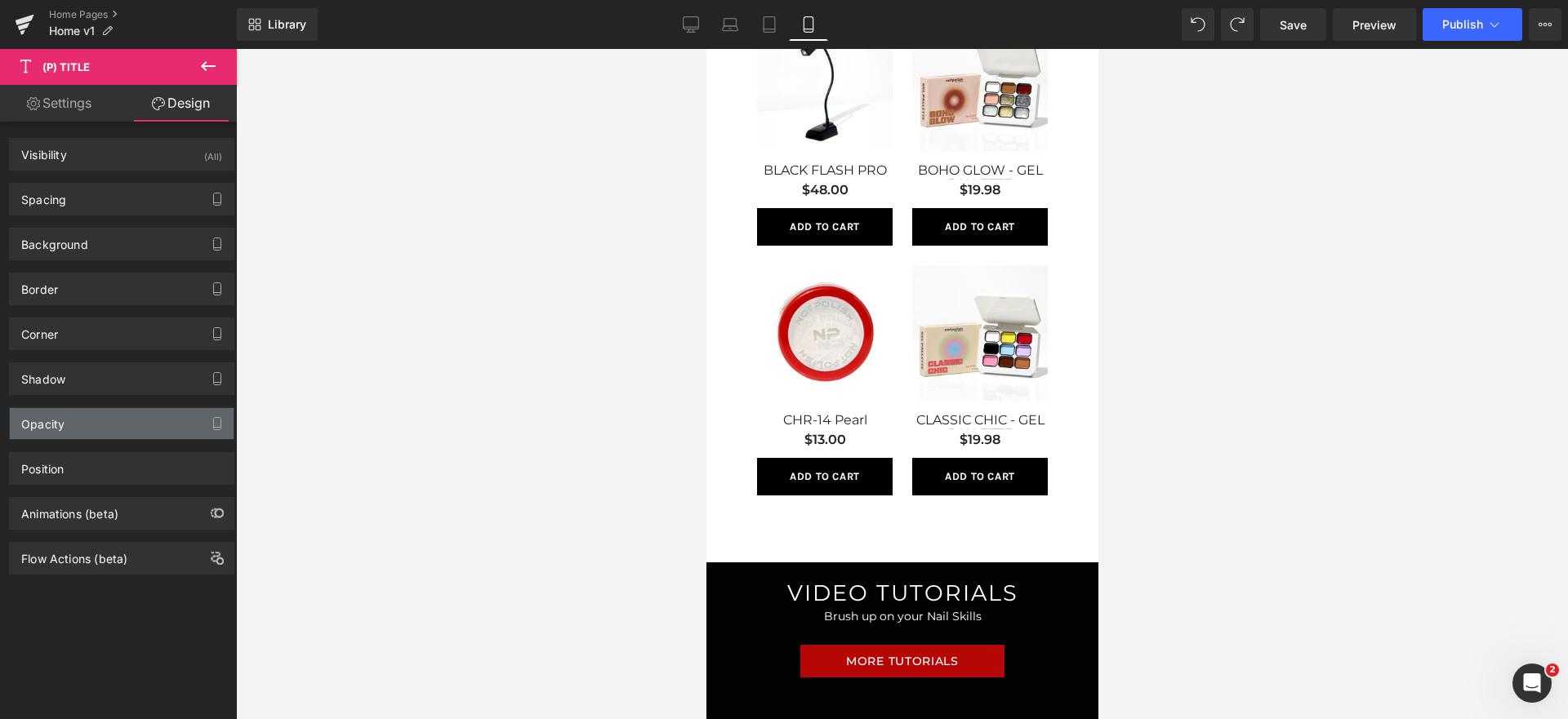
click at [98, 426] on div "Opacity" at bounding box center [121, 424] width 223 height 31
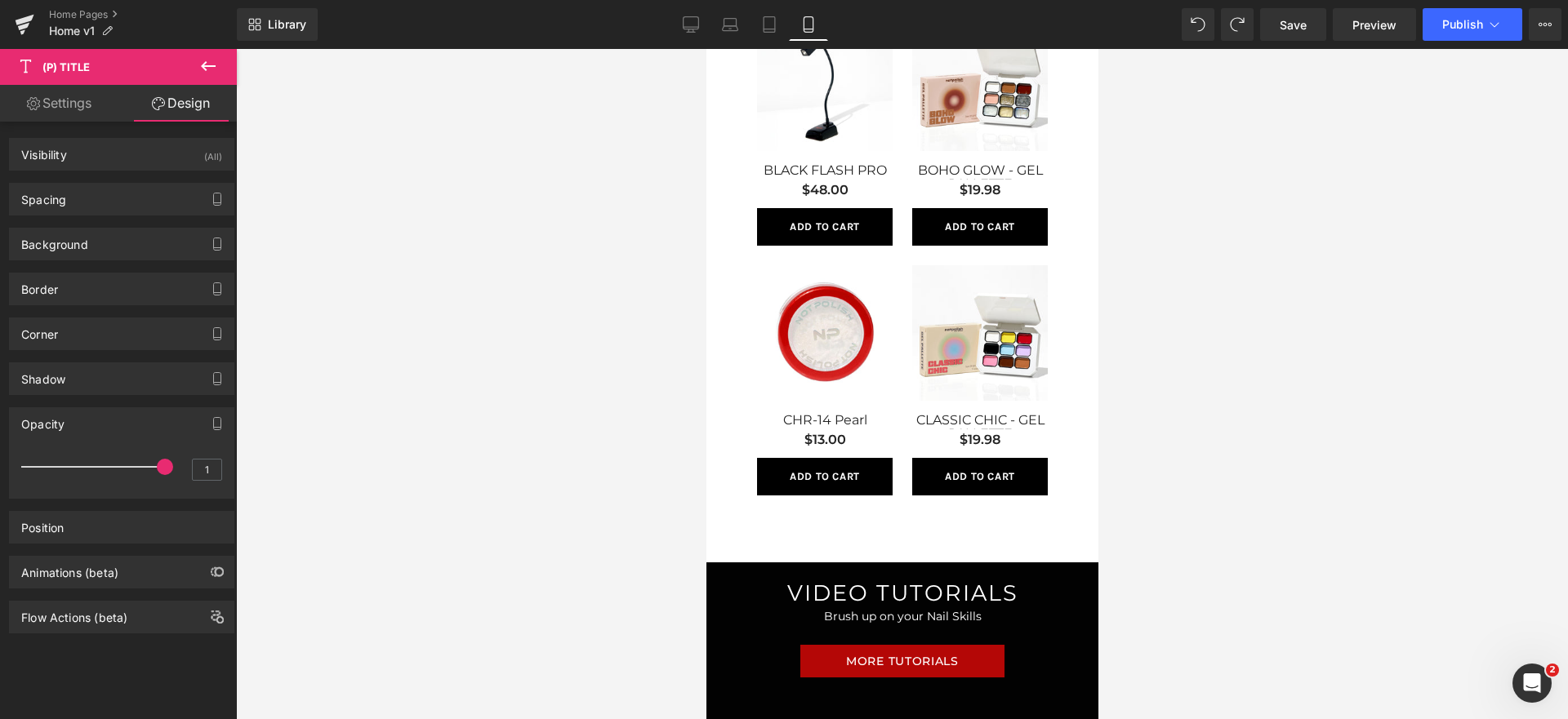
click at [98, 426] on div "Opacity" at bounding box center [121, 424] width 223 height 31
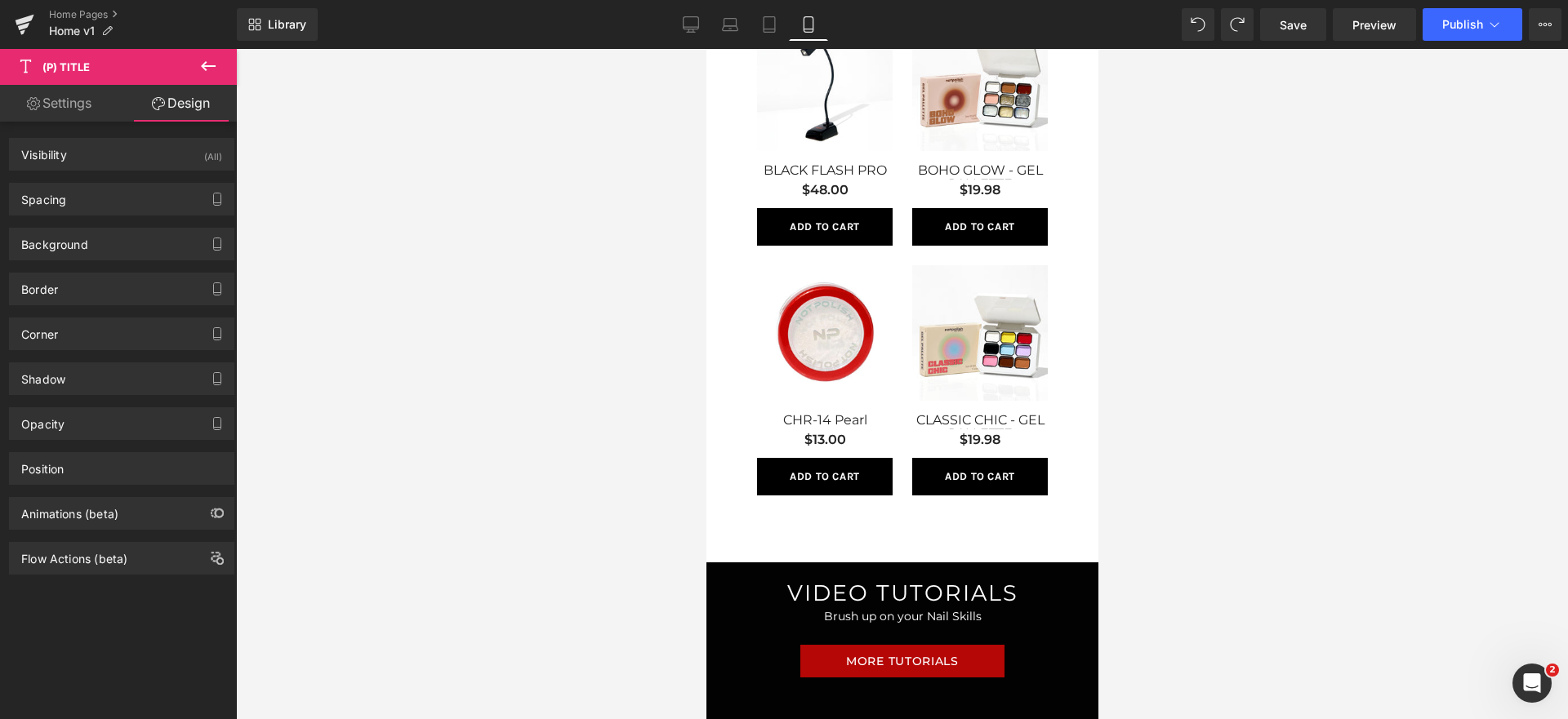
click at [91, 104] on link "Settings" at bounding box center [59, 103] width 119 height 37
type input "100"
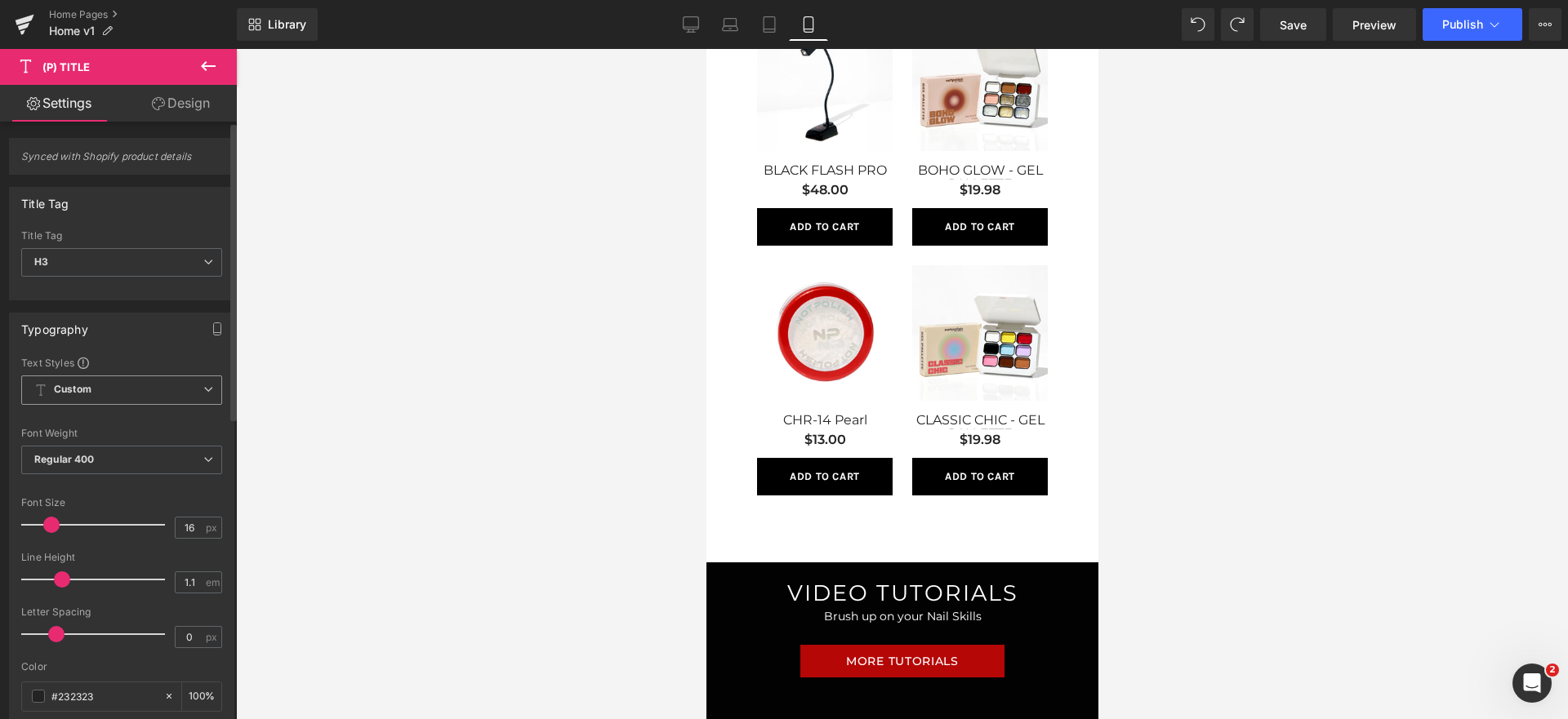
scroll to position [46, 0]
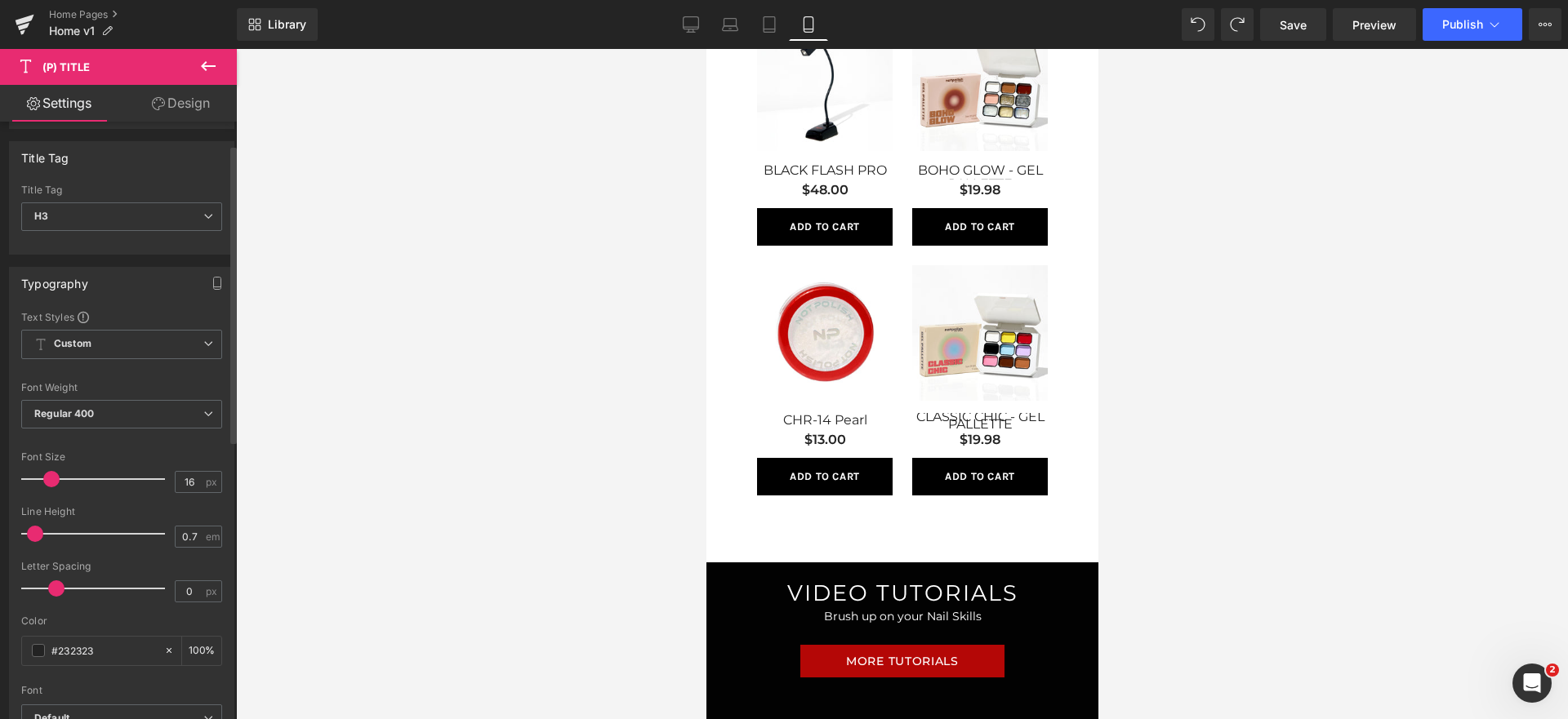
type input "0.8"
drag, startPoint x: 59, startPoint y: 533, endPoint x: 41, endPoint y: 535, distance: 18.1
click at [41, 535] on span at bounding box center [46, 533] width 16 height 16
type input "-0.8"
drag, startPoint x: 51, startPoint y: 596, endPoint x: 31, endPoint y: 590, distance: 20.9
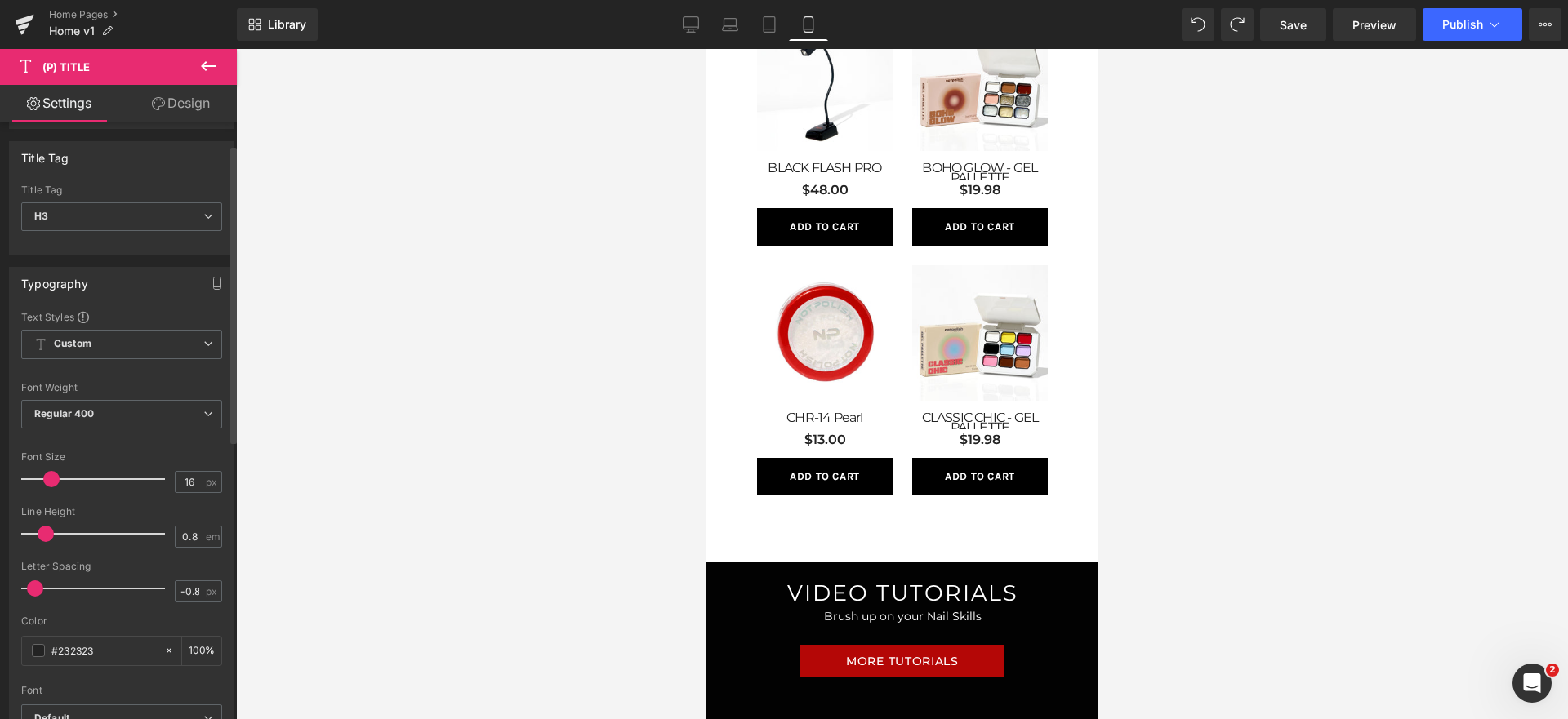
click at [31, 590] on span at bounding box center [34, 588] width 16 height 16
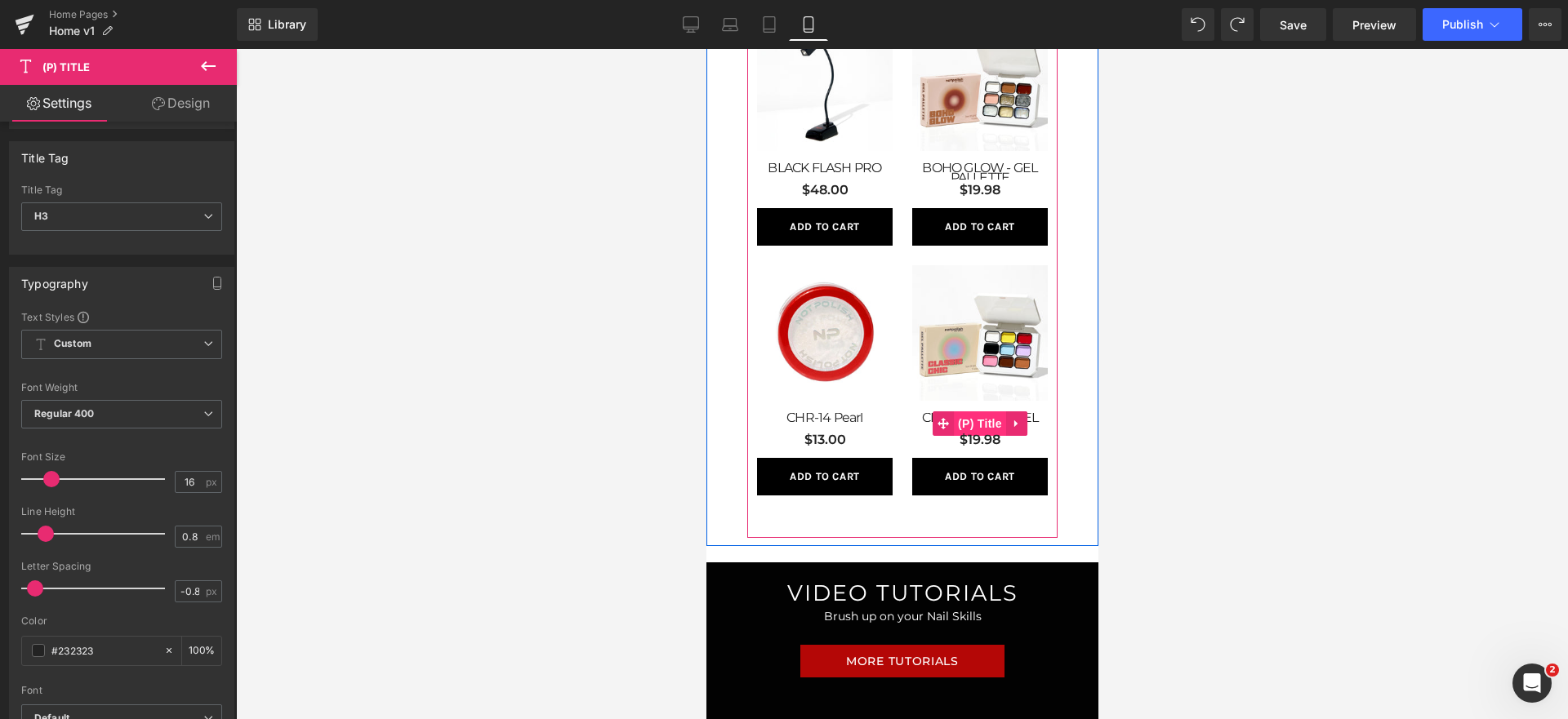
click at [992, 421] on span "(P) Title" at bounding box center [979, 424] width 52 height 25
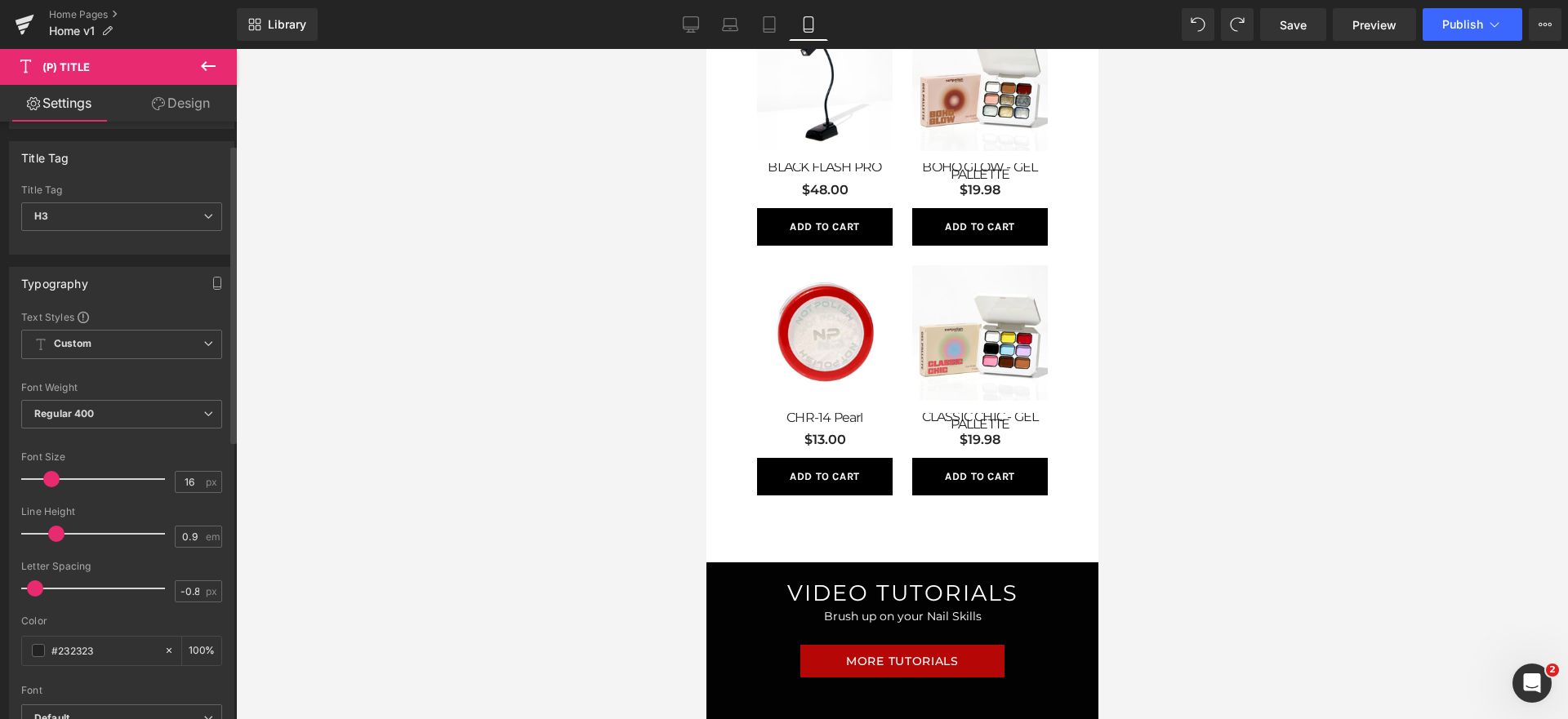
type input "1"
drag, startPoint x: 48, startPoint y: 534, endPoint x: 58, endPoint y: 528, distance: 11.7
click at [58, 528] on span at bounding box center [56, 533] width 16 height 16
type input "0.1"
drag, startPoint x: 39, startPoint y: 589, endPoint x: 61, endPoint y: 592, distance: 22.2
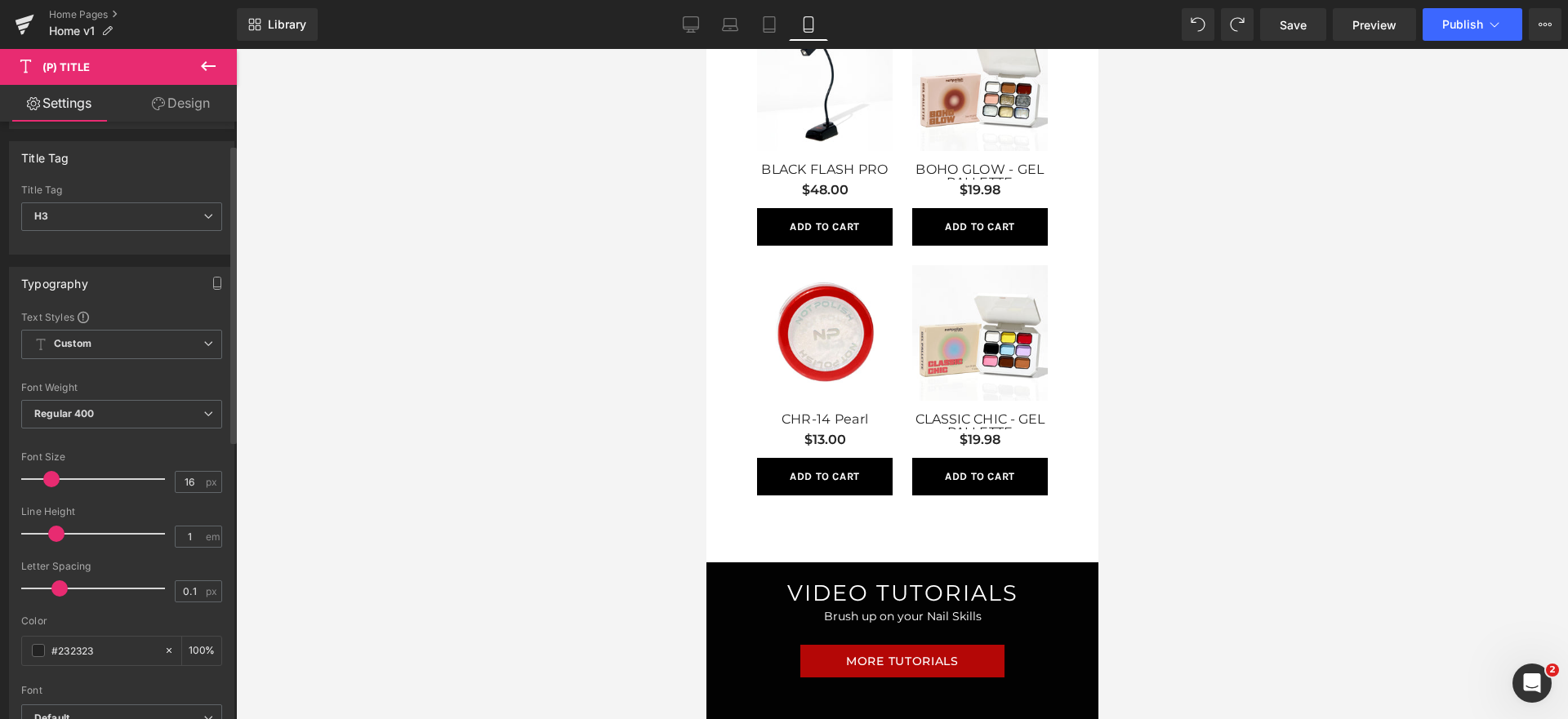
click at [61, 592] on span at bounding box center [59, 588] width 16 height 16
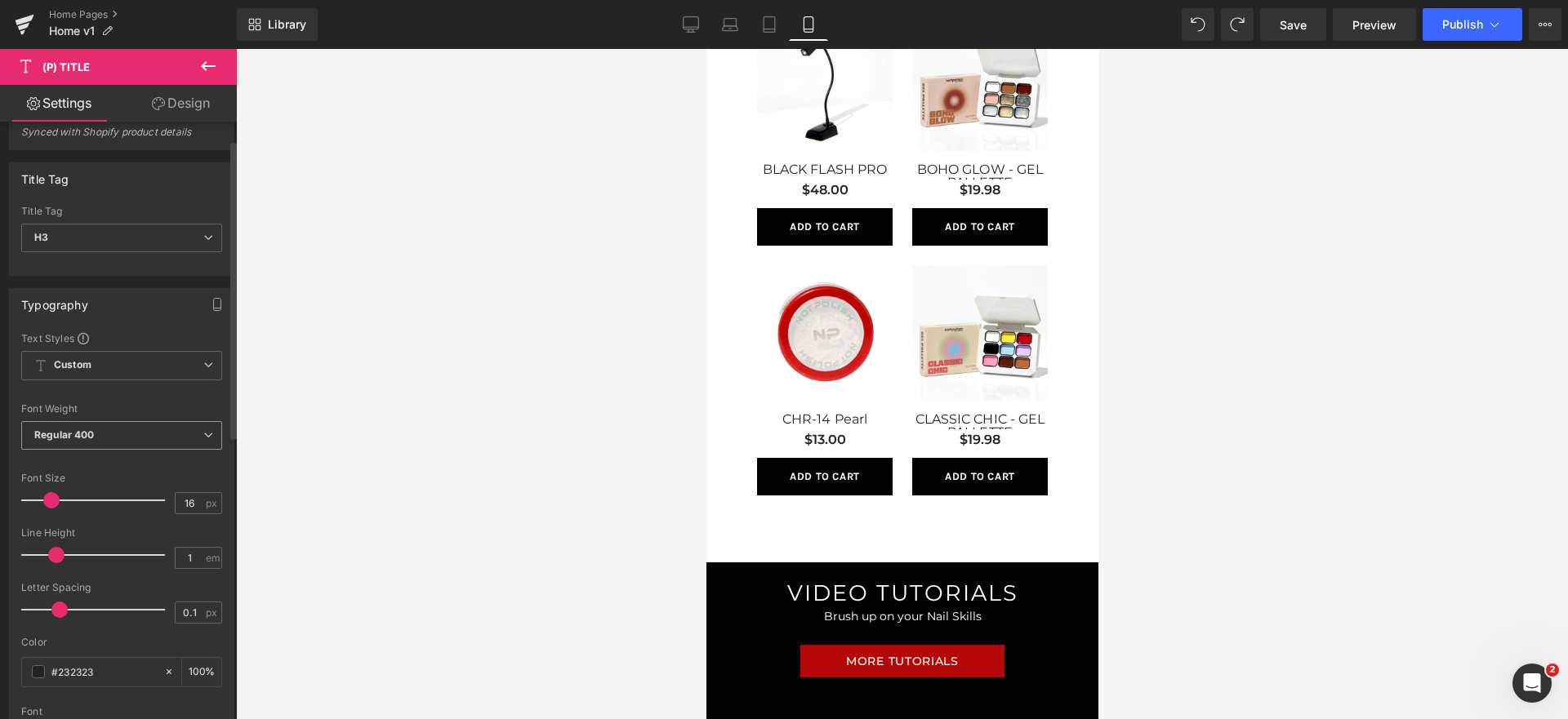
scroll to position [0, 0]
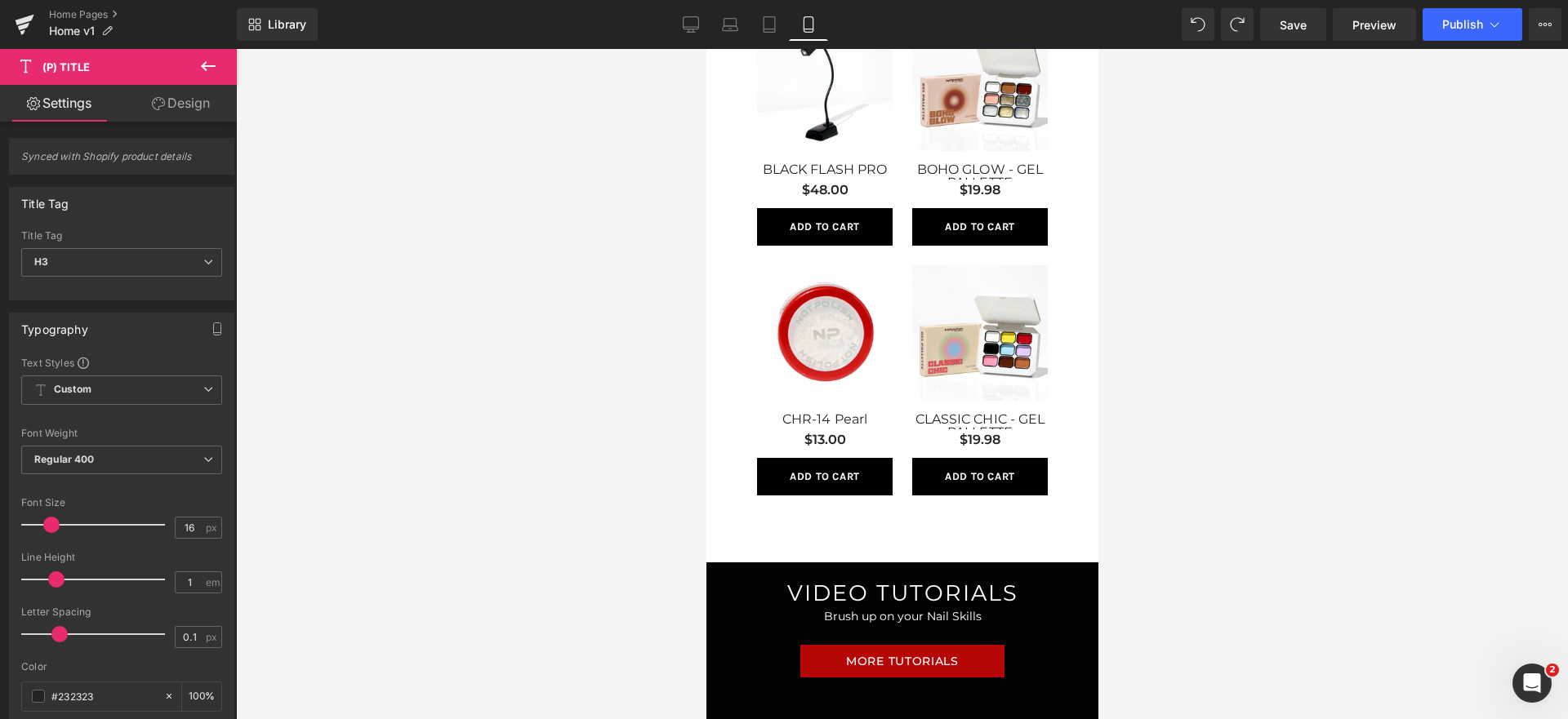
click at [191, 110] on link "Design" at bounding box center [181, 103] width 119 height 37
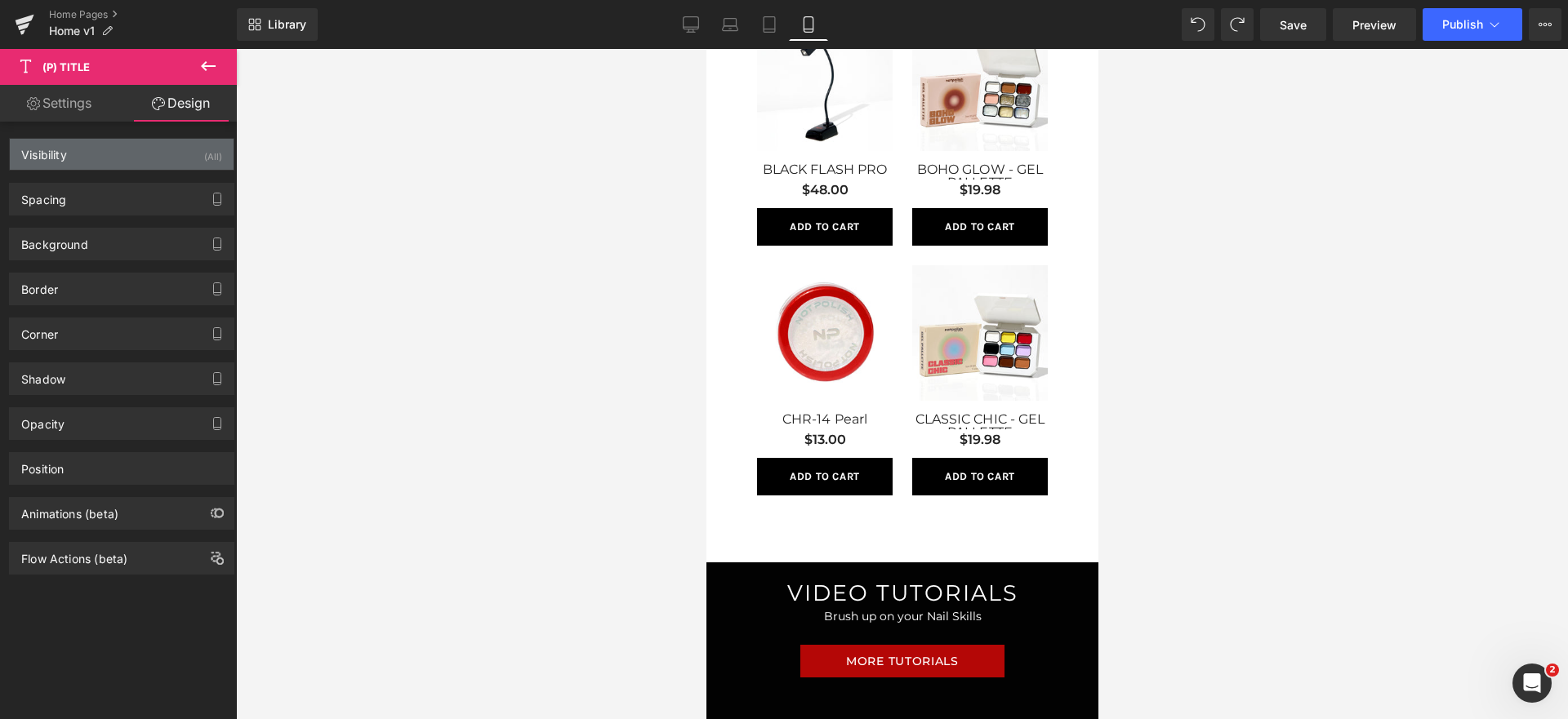
click at [143, 164] on div "Visibility (All)" at bounding box center [121, 154] width 223 height 31
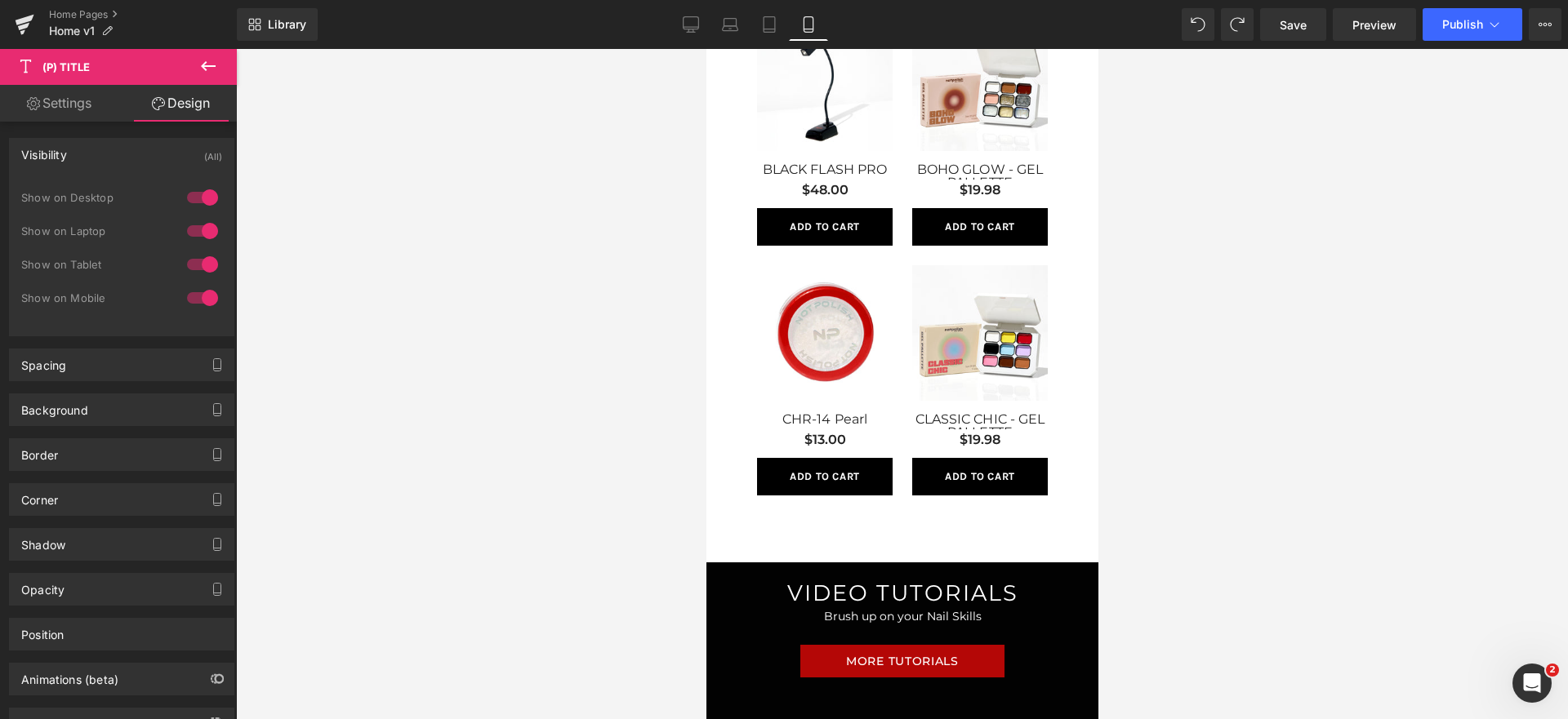
click at [128, 386] on div "Background Color & Image color transparent Color transparent 0 % Image Replace …" at bounding box center [122, 403] width 244 height 45
click at [127, 360] on div "Spacing" at bounding box center [121, 365] width 223 height 31
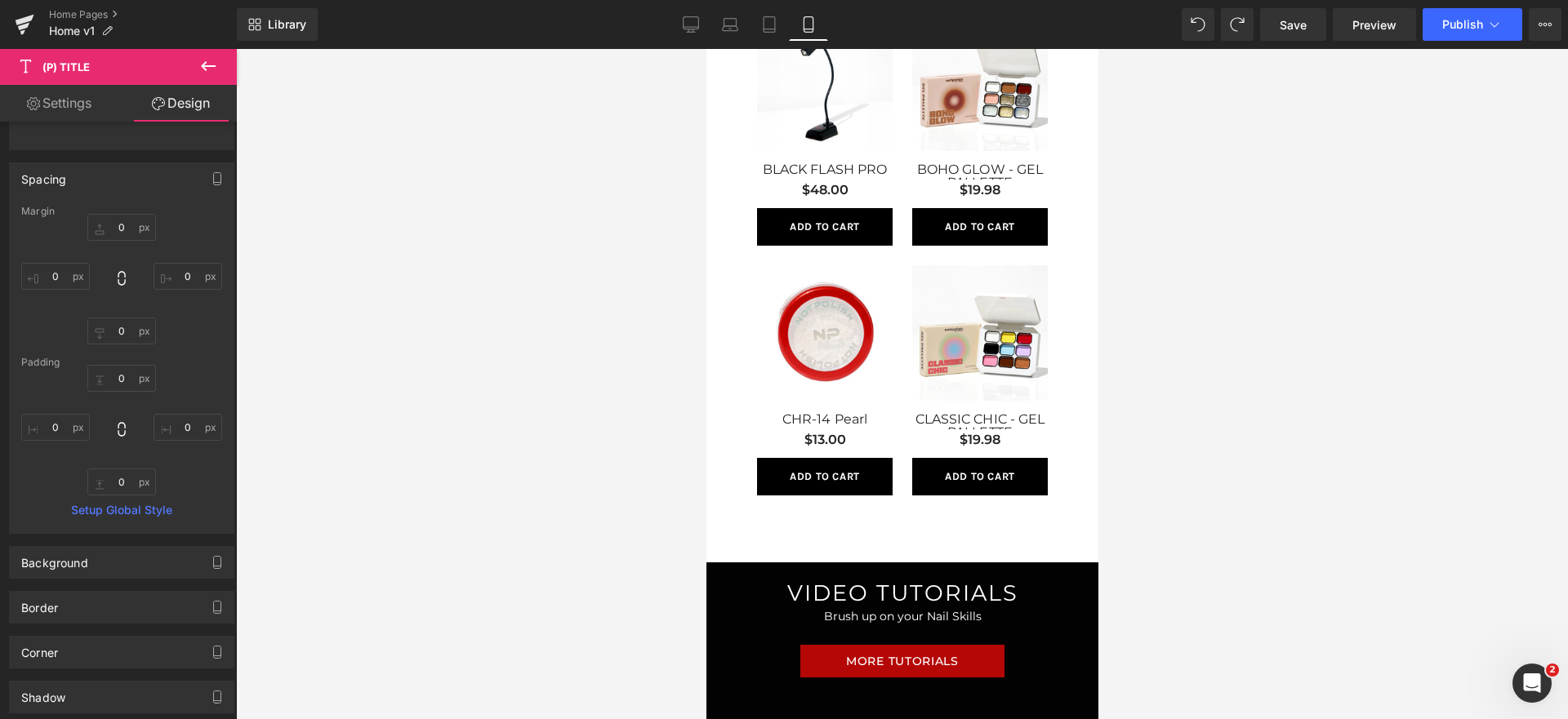
scroll to position [186, 0]
click at [128, 508] on link "Setup Global Style" at bounding box center [121, 510] width 201 height 13
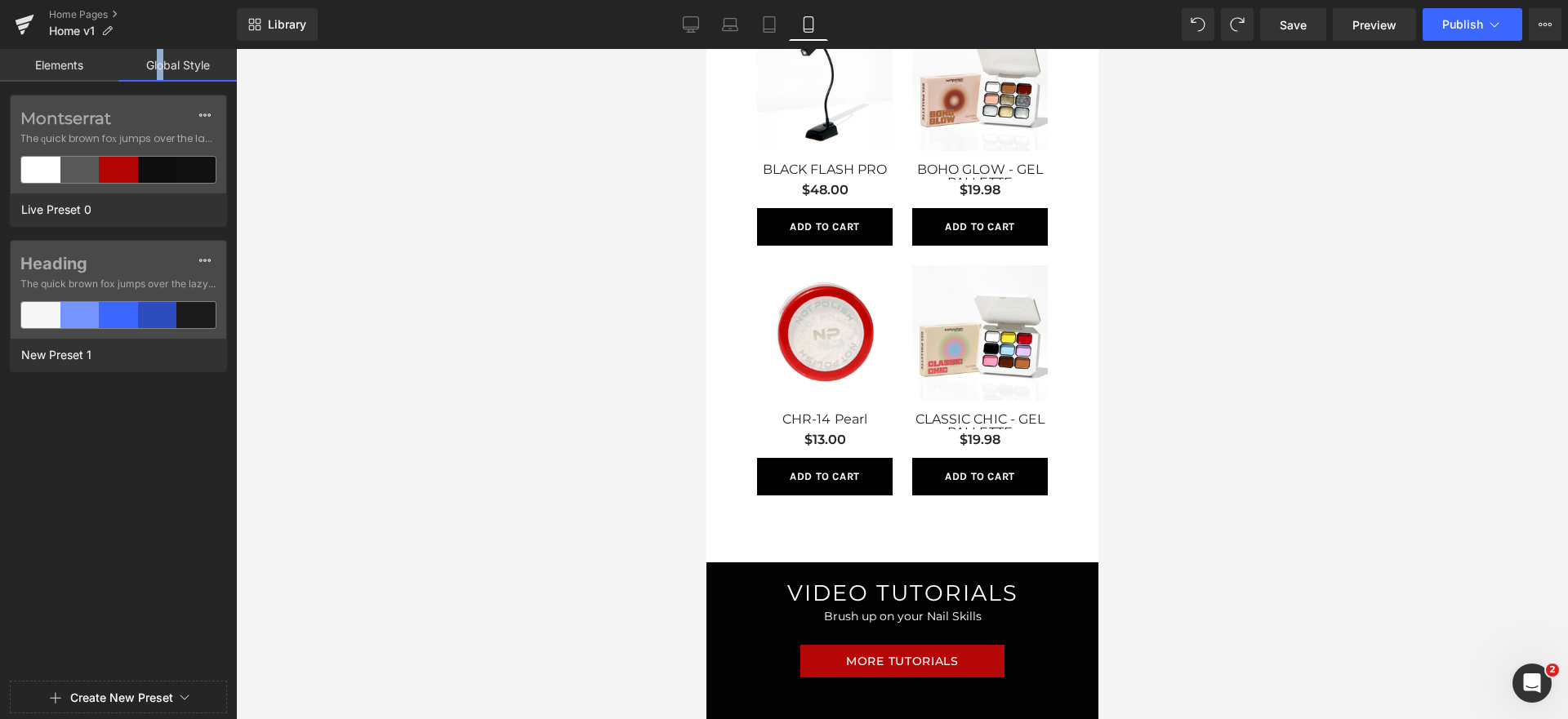
click at [155, 68] on link "Global Style" at bounding box center [178, 66] width 119 height 32
click at [91, 66] on link "Elements" at bounding box center [59, 66] width 119 height 32
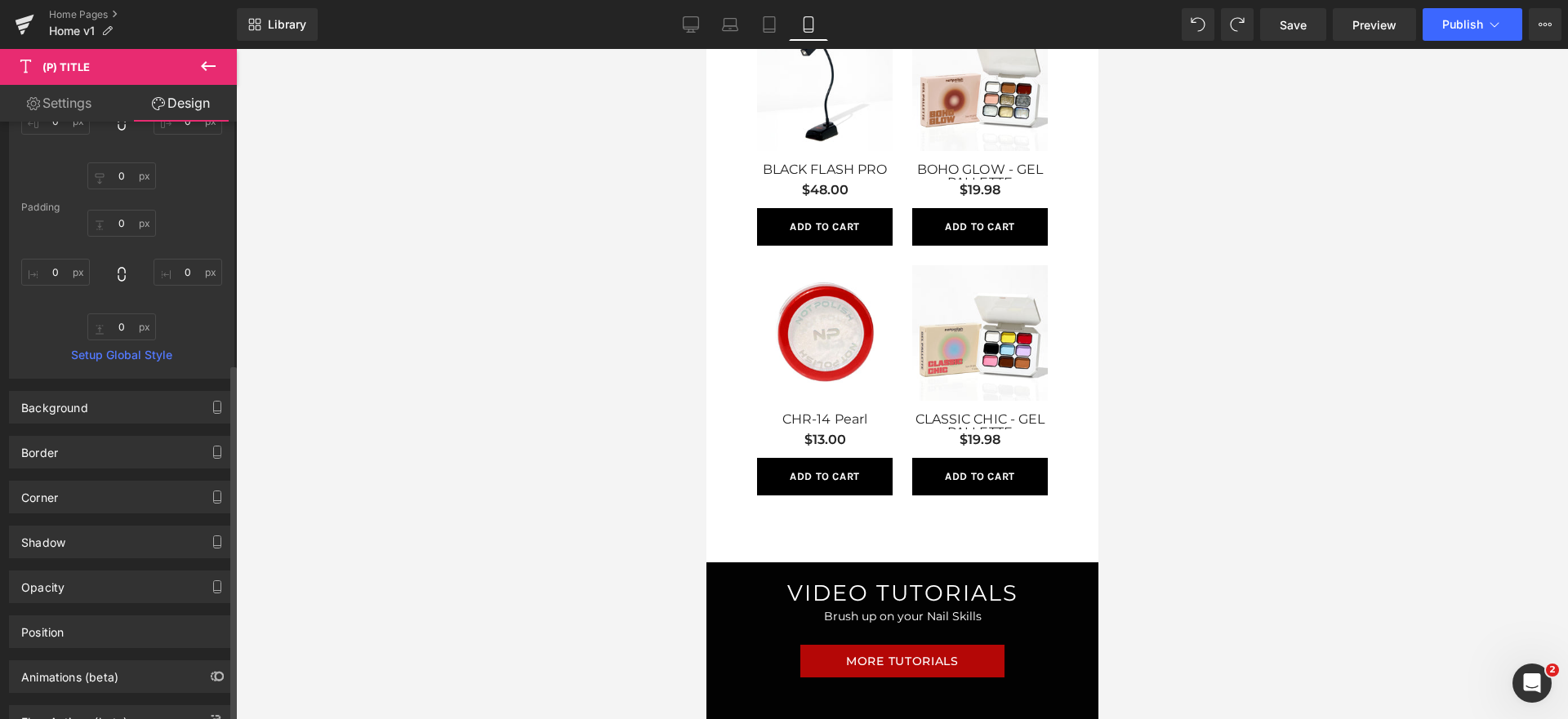
scroll to position [406, 0]
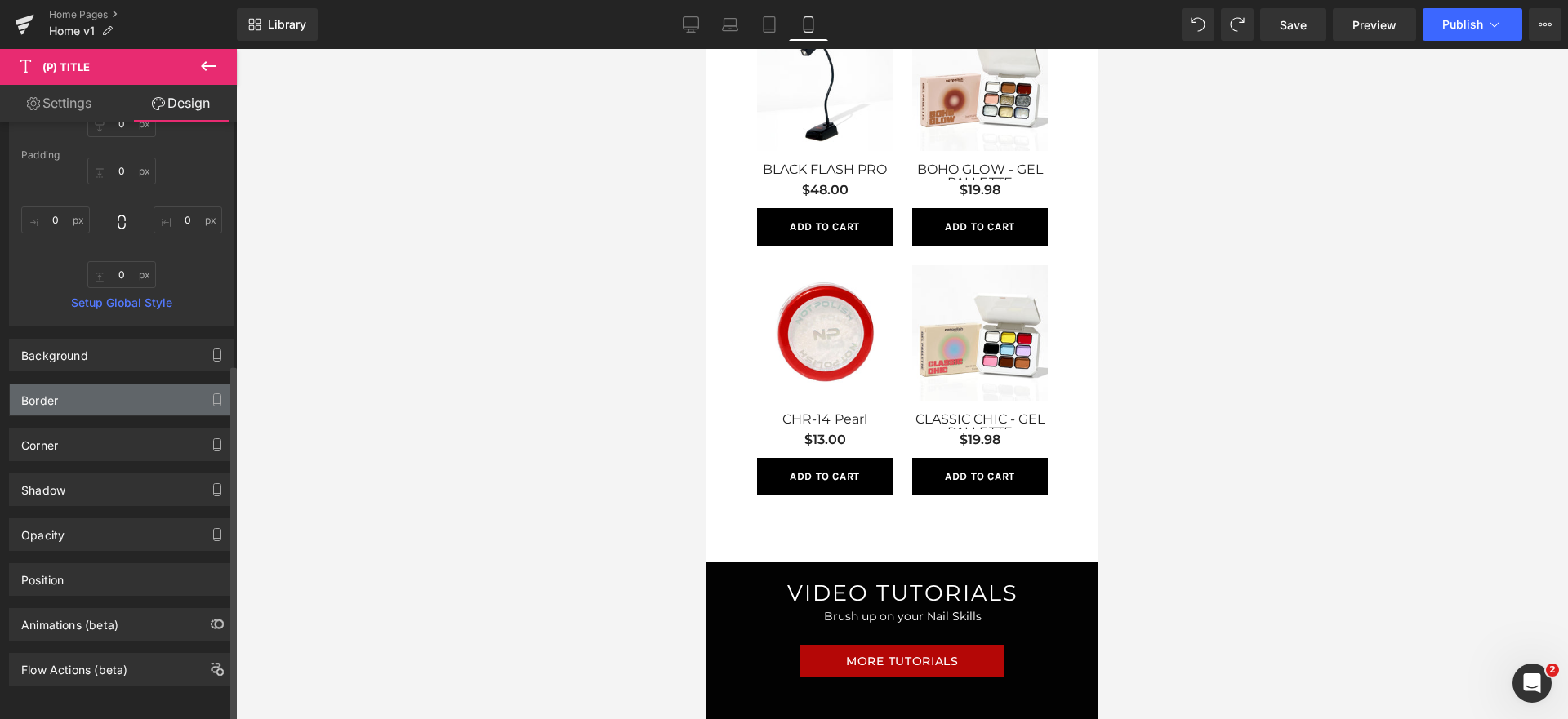
click at [138, 392] on div "Border" at bounding box center [121, 400] width 223 height 31
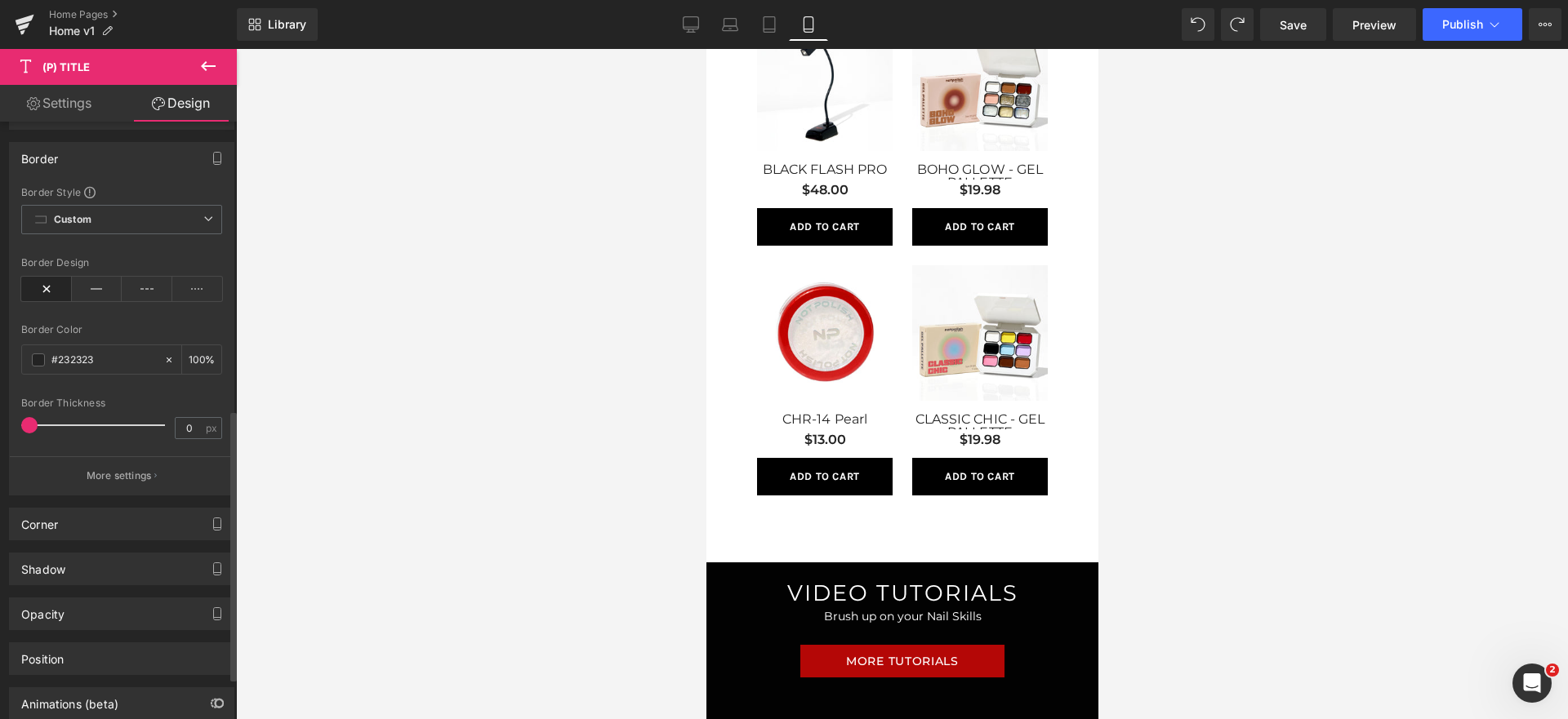
scroll to position [647, 0]
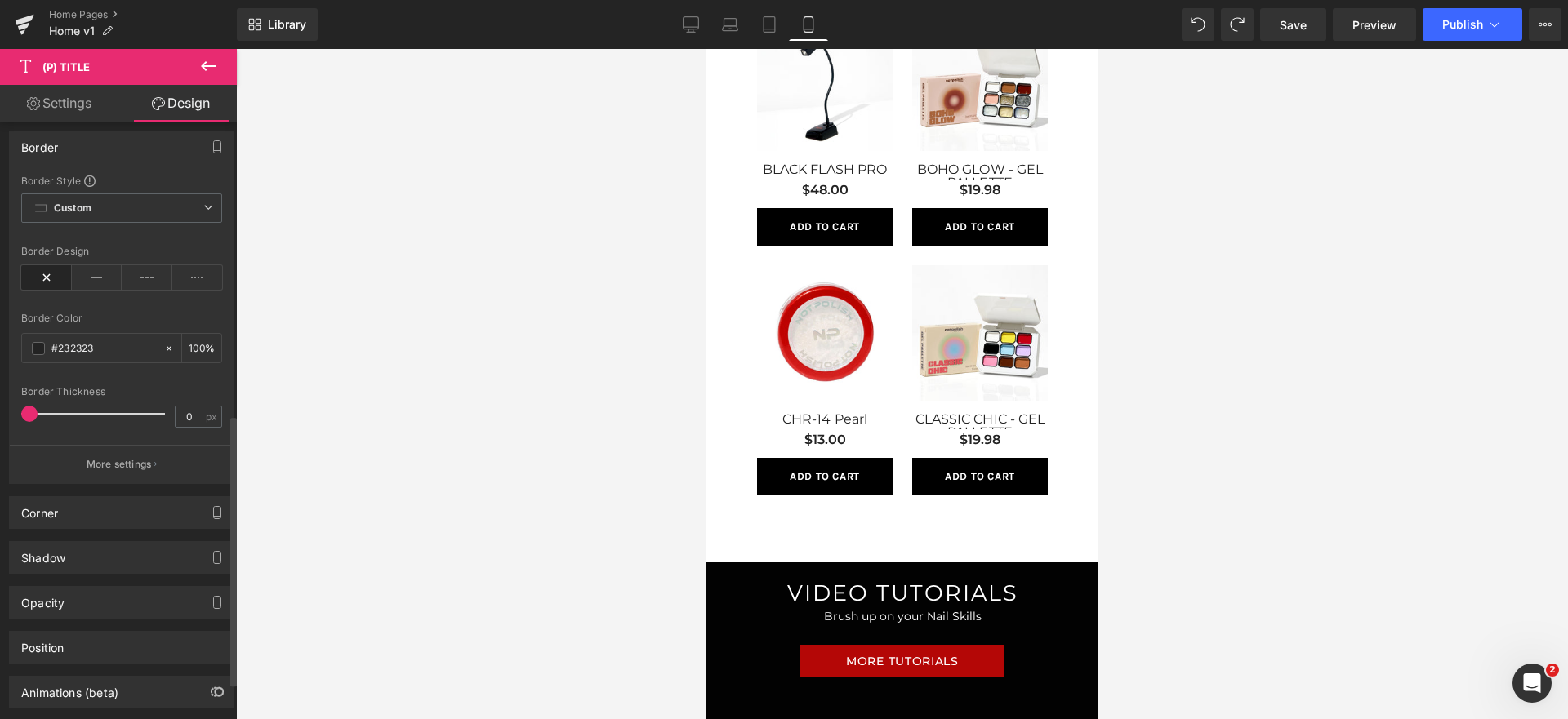
drag, startPoint x: 78, startPoint y: 509, endPoint x: 86, endPoint y: 493, distance: 17.9
click at [86, 493] on div "Corner Corner Style Custom Custom Setup Global Style Custom Setup Global Style …" at bounding box center [122, 506] width 244 height 45
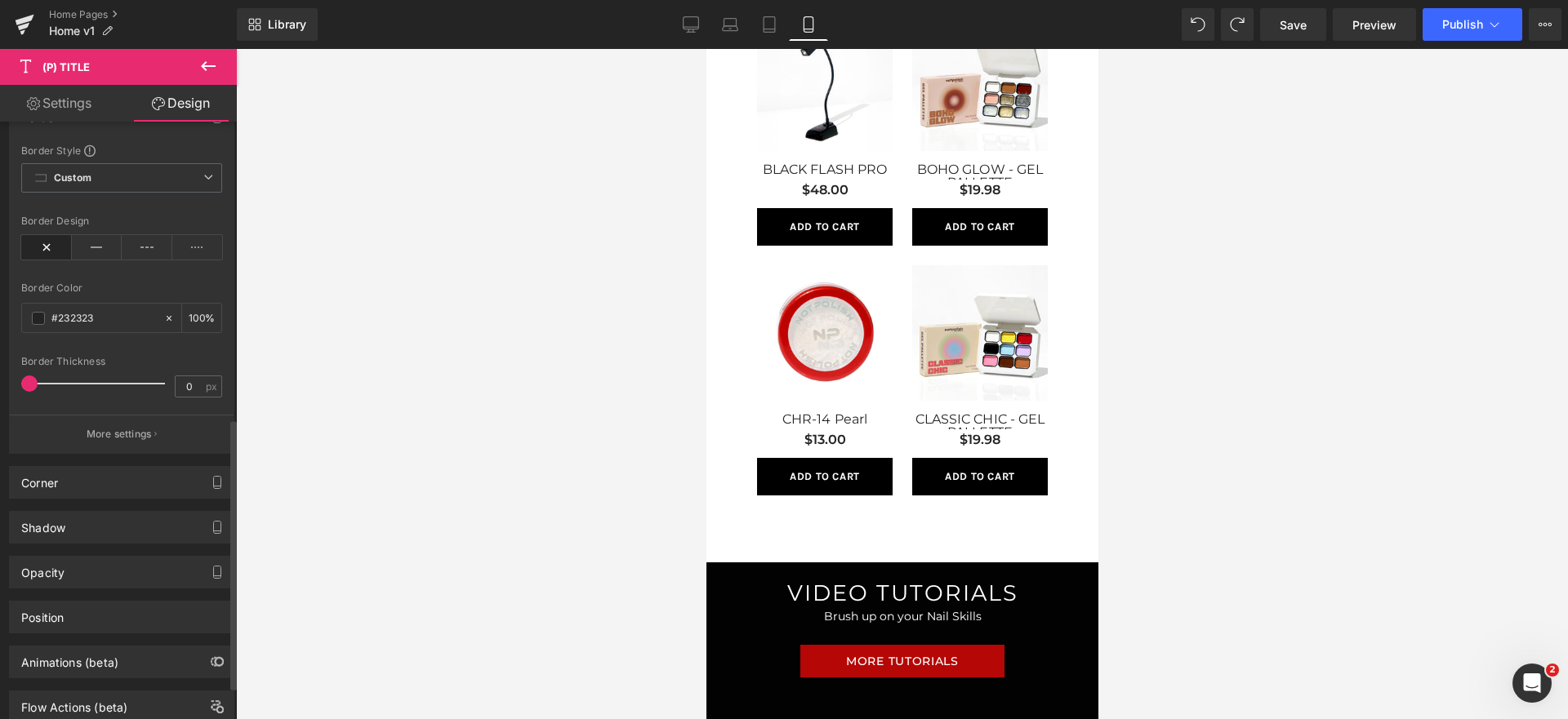
scroll to position [727, 0]
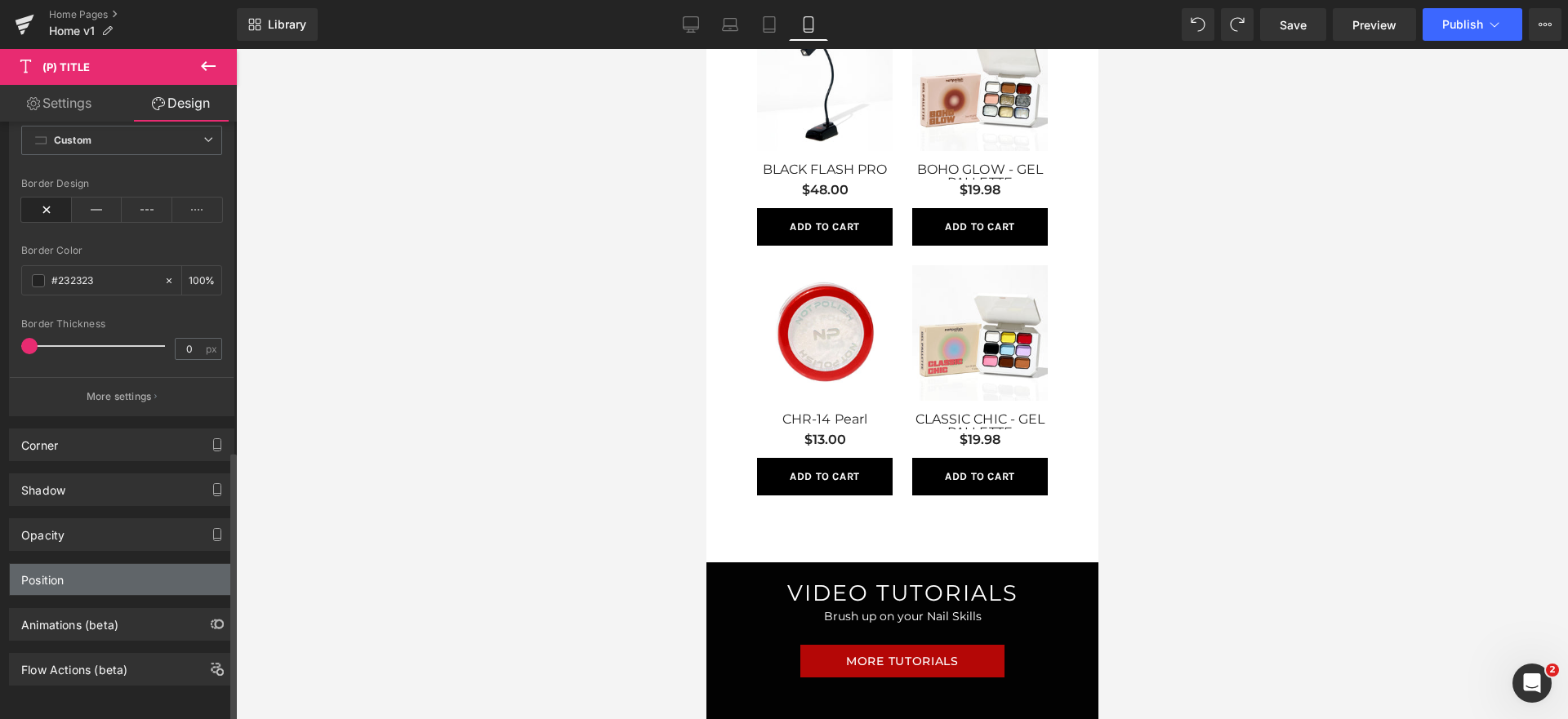
click at [86, 572] on div "Position" at bounding box center [121, 579] width 223 height 31
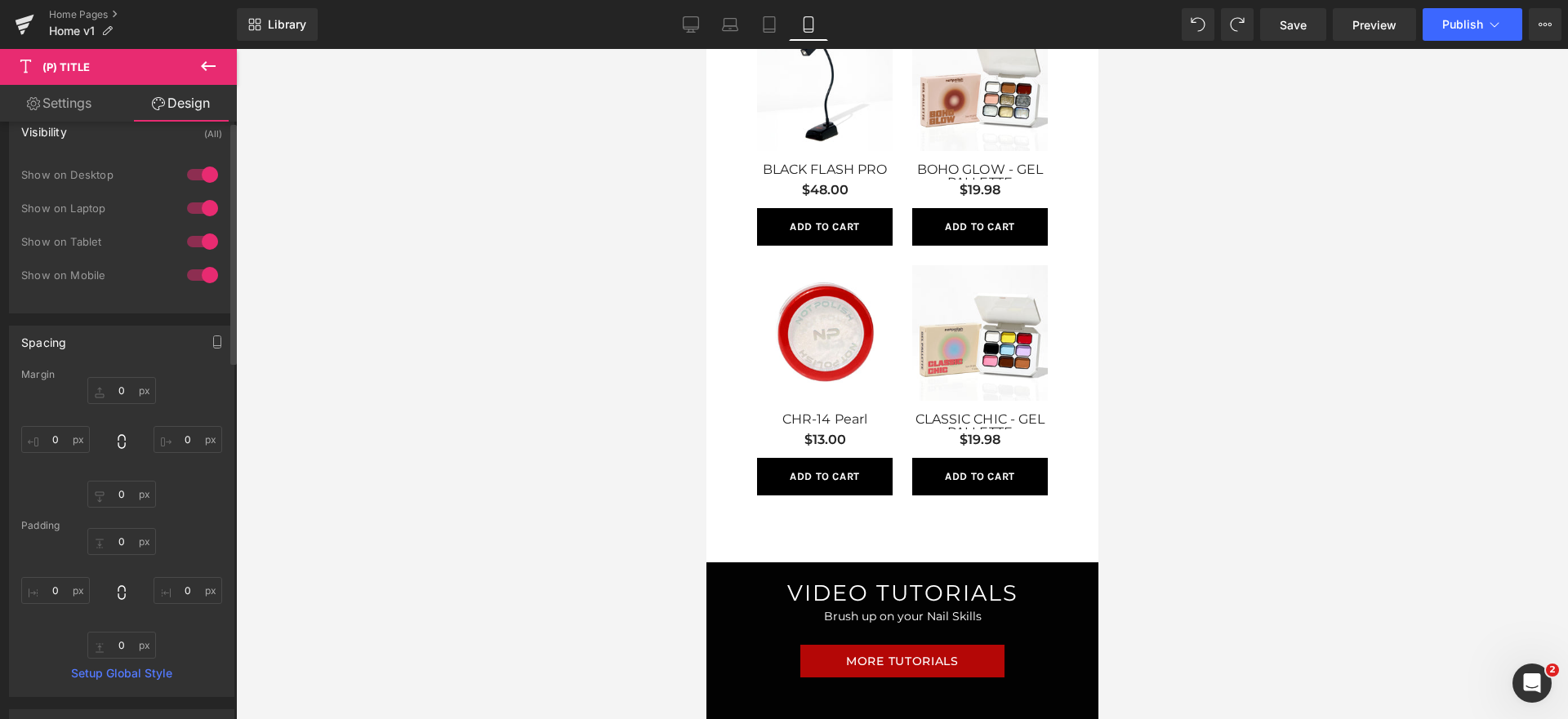
scroll to position [0, 0]
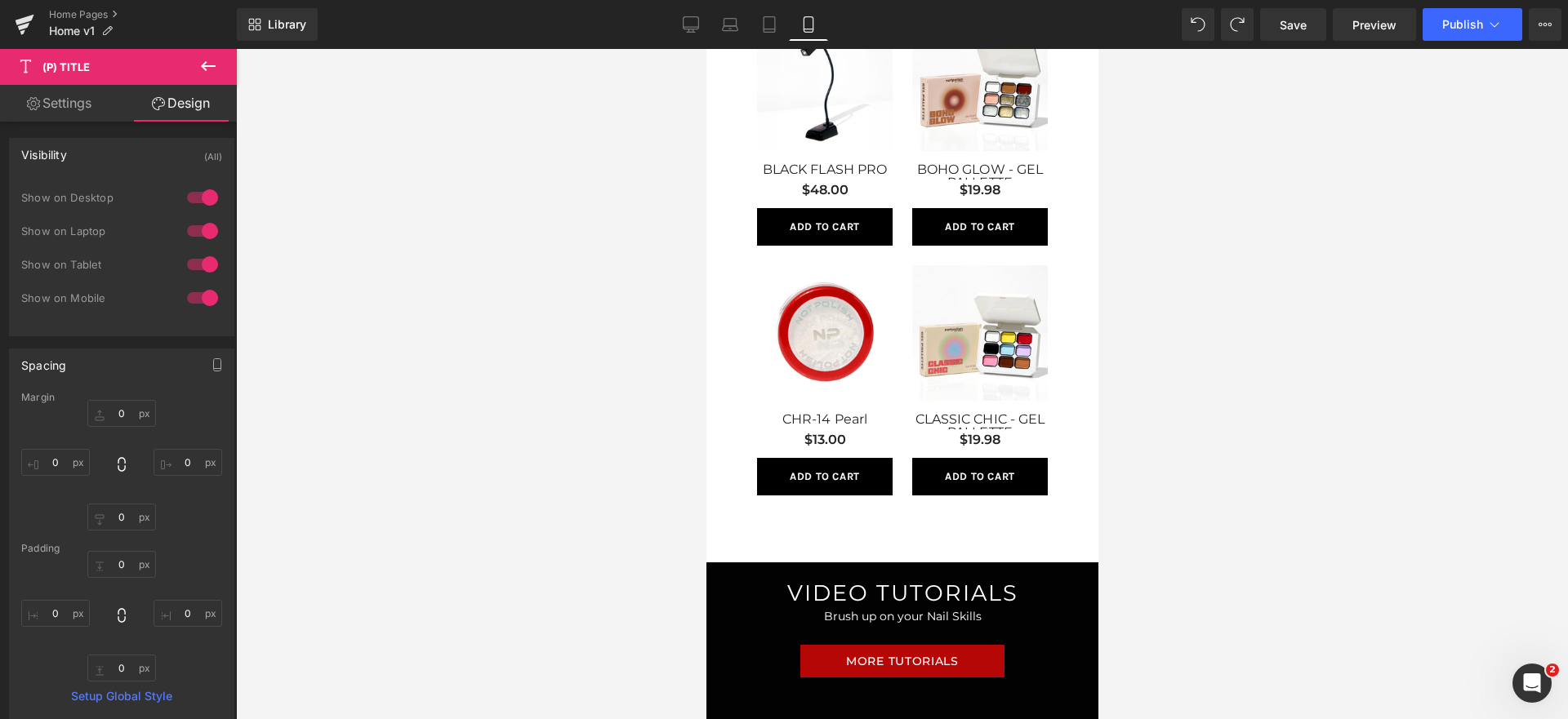
click at [80, 102] on link "Settings" at bounding box center [59, 103] width 119 height 37
type input "100"
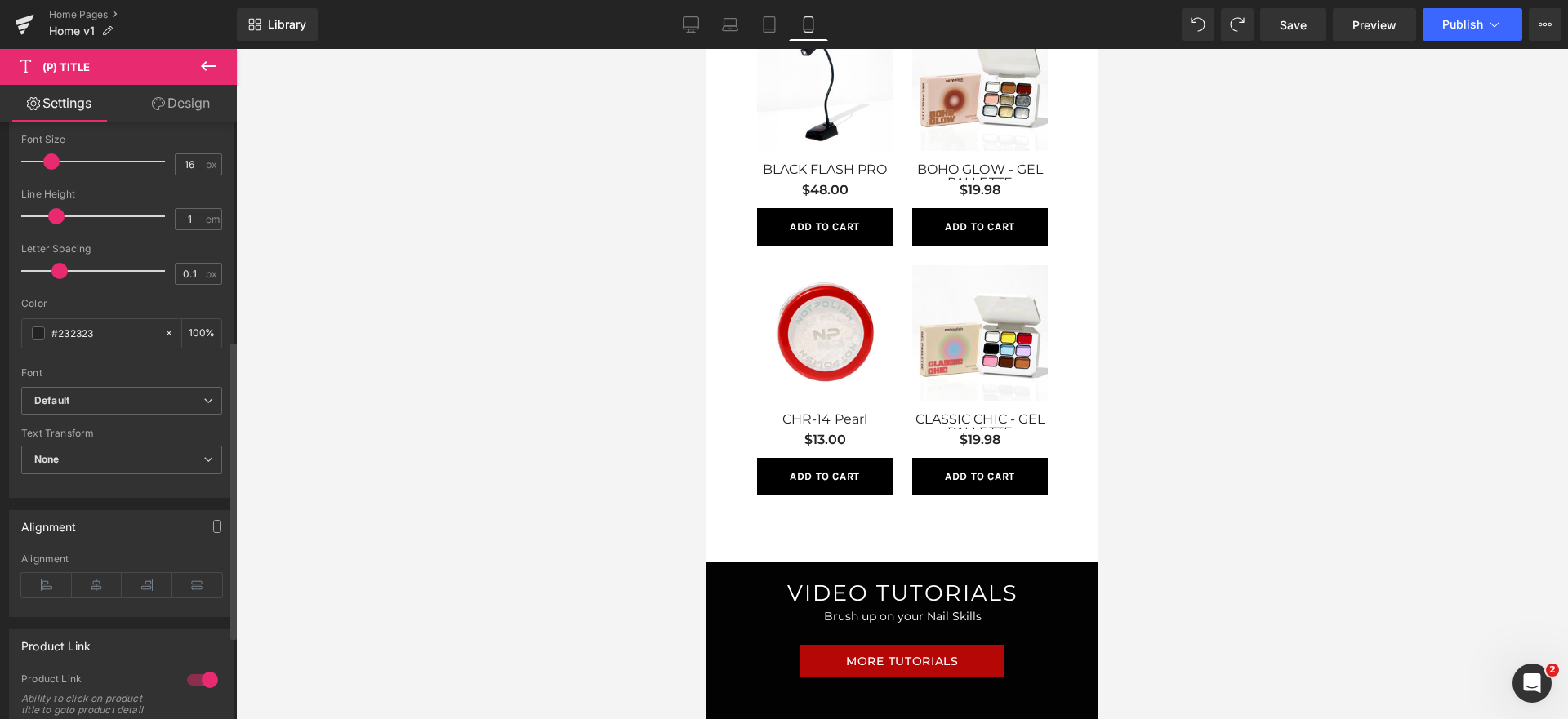
scroll to position [211, 0]
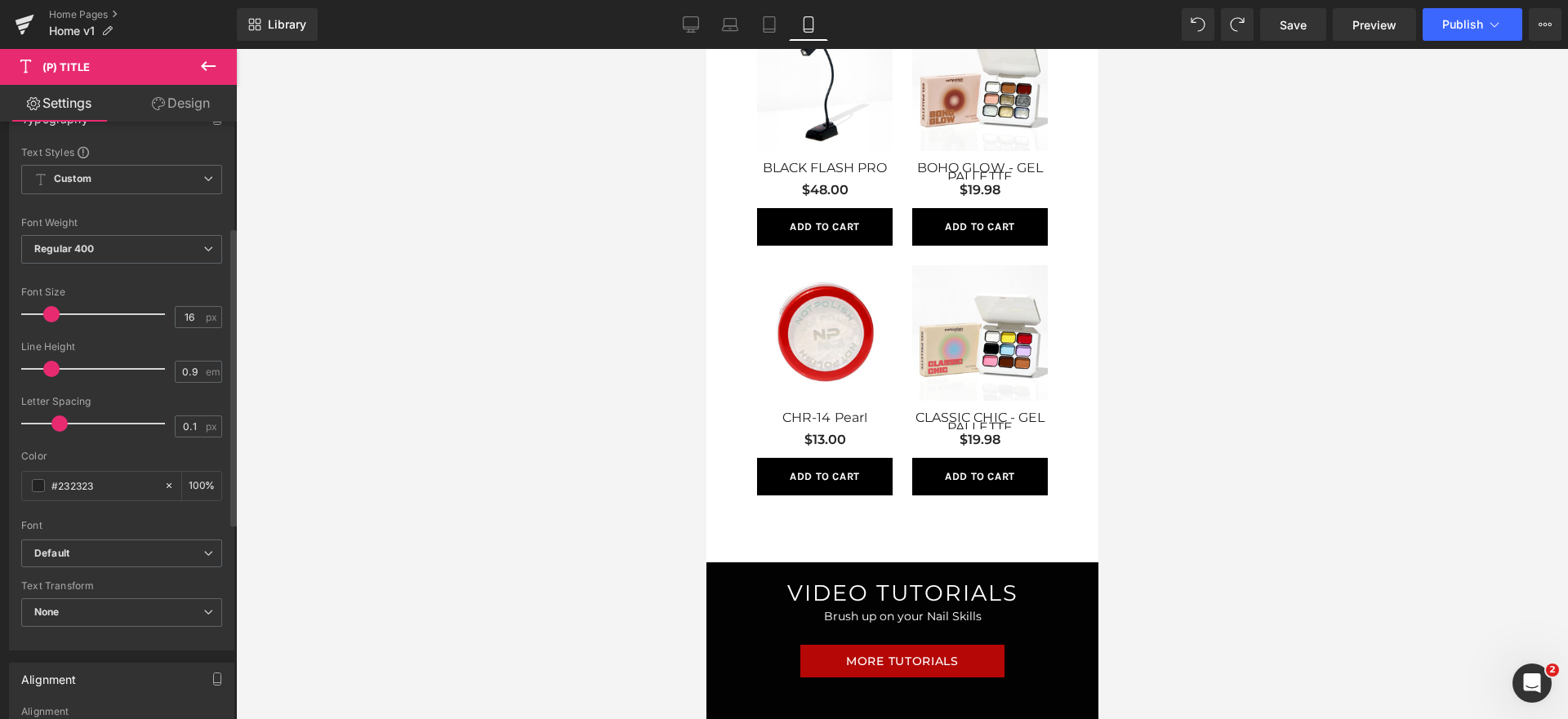
type input "1"
click at [49, 373] on span at bounding box center [56, 369] width 16 height 16
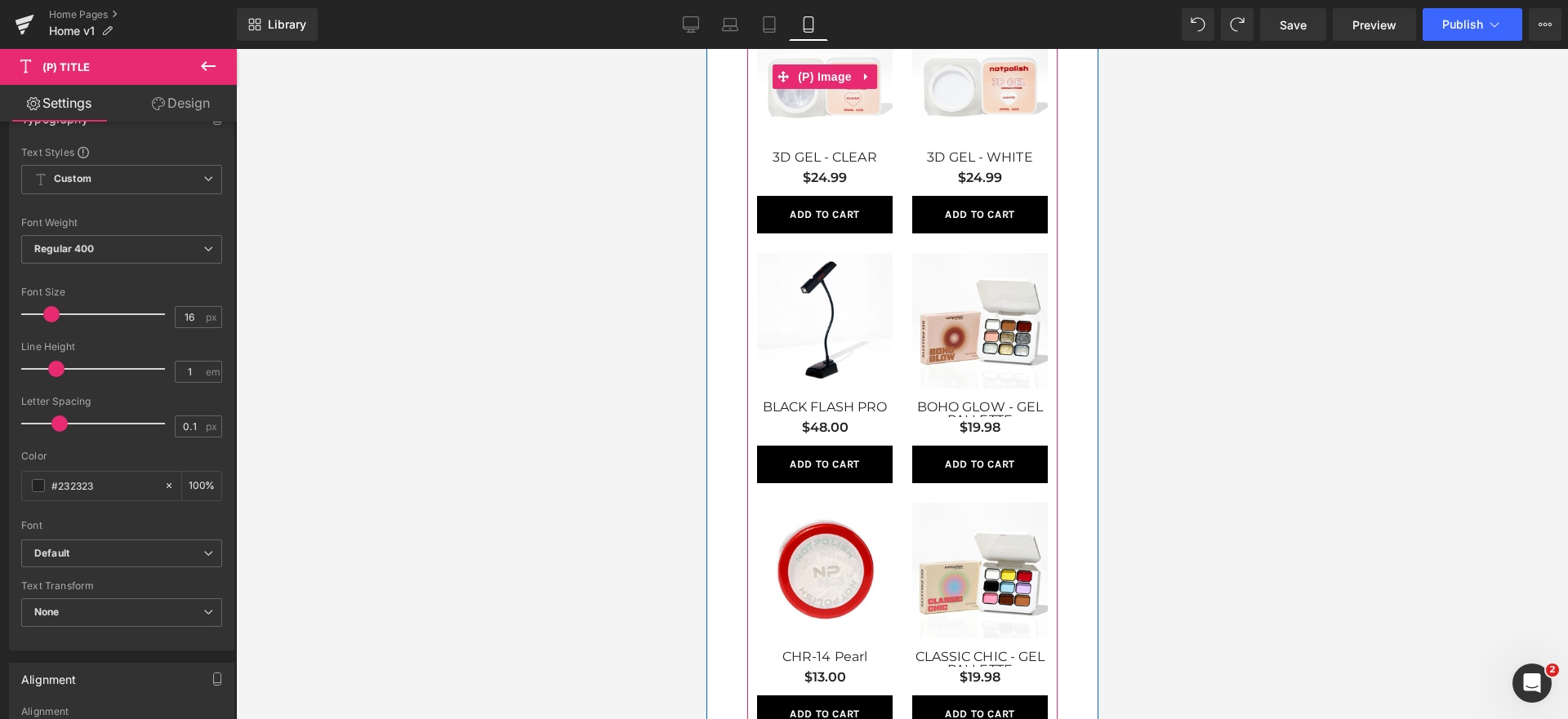
click at [827, 114] on img at bounding box center [824, 70] width 136 height 136
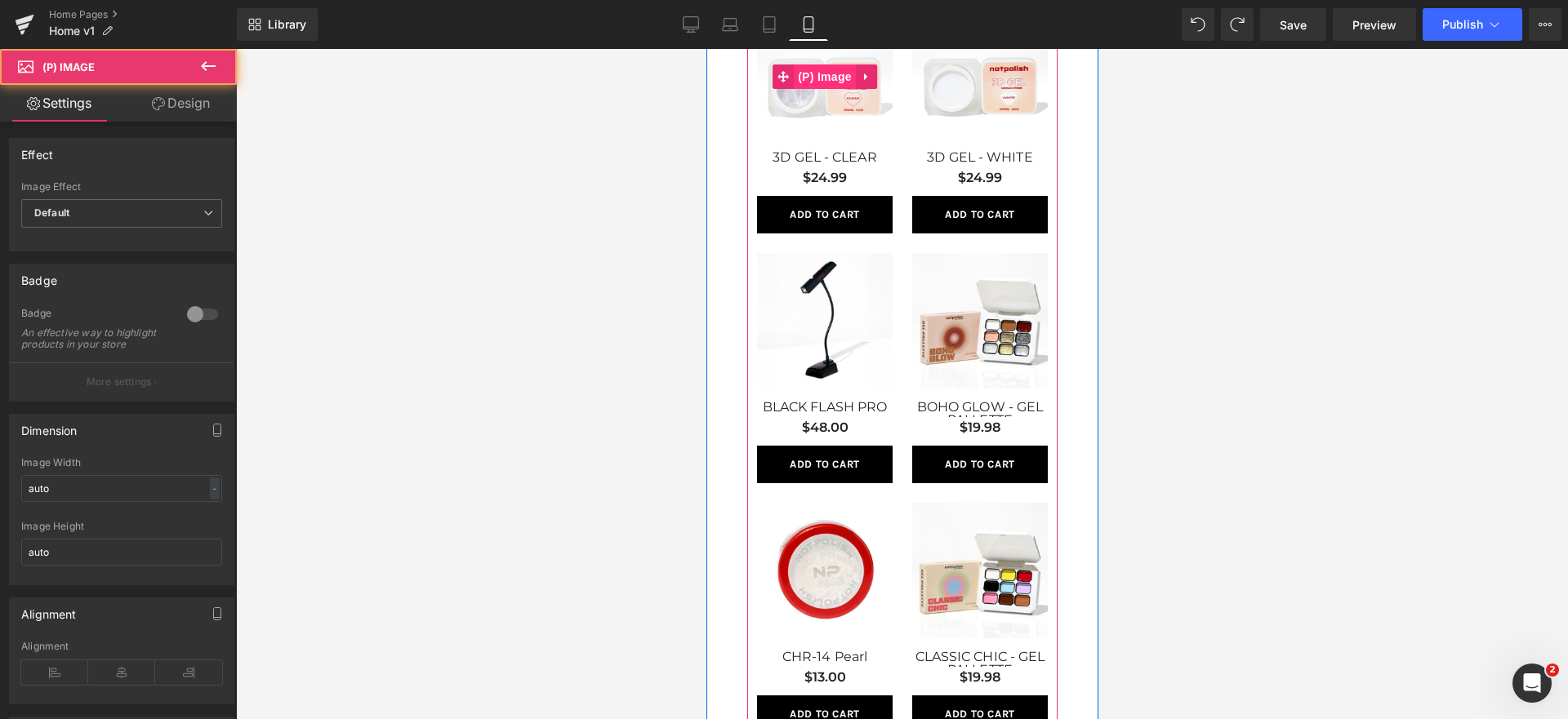
click at [826, 85] on span "(P) Image" at bounding box center [824, 77] width 62 height 25
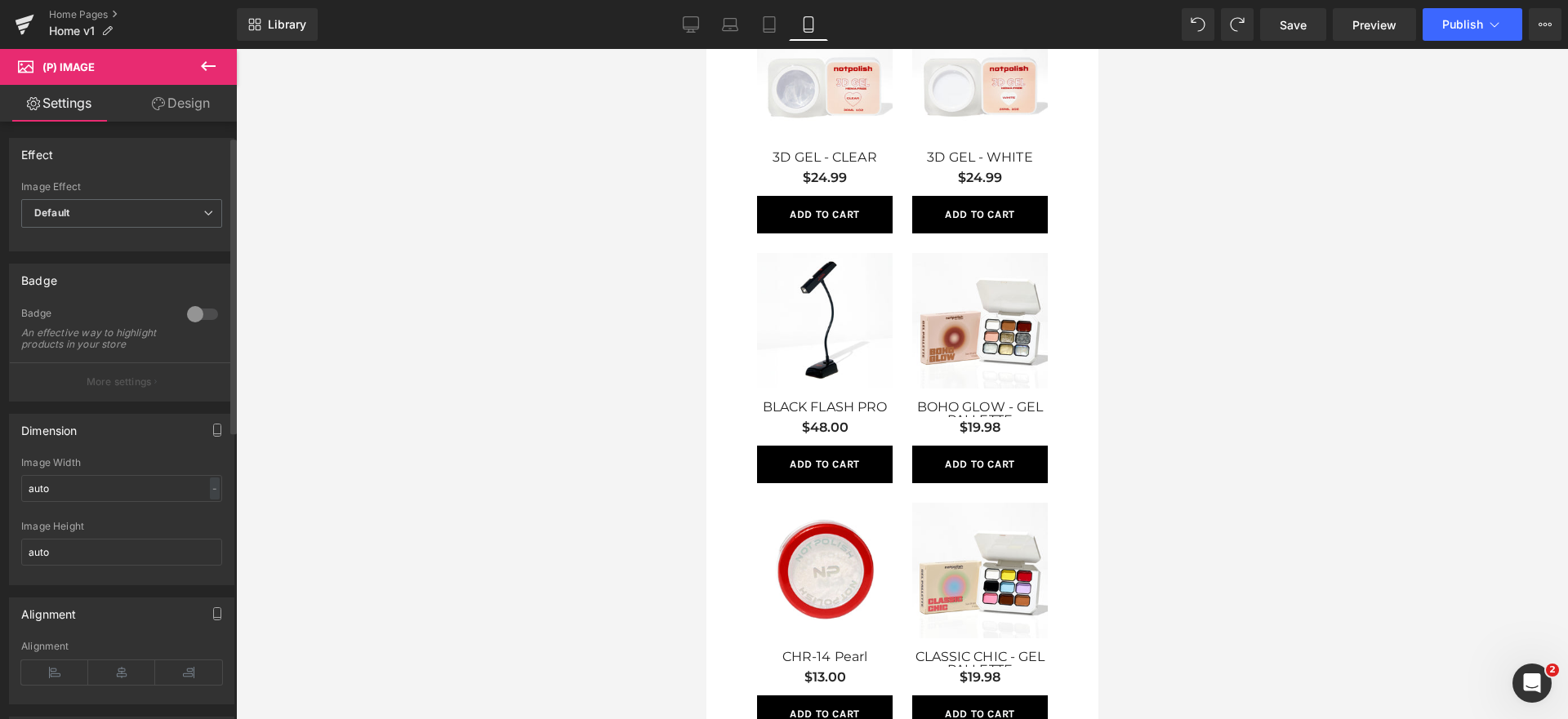
scroll to position [569, 0]
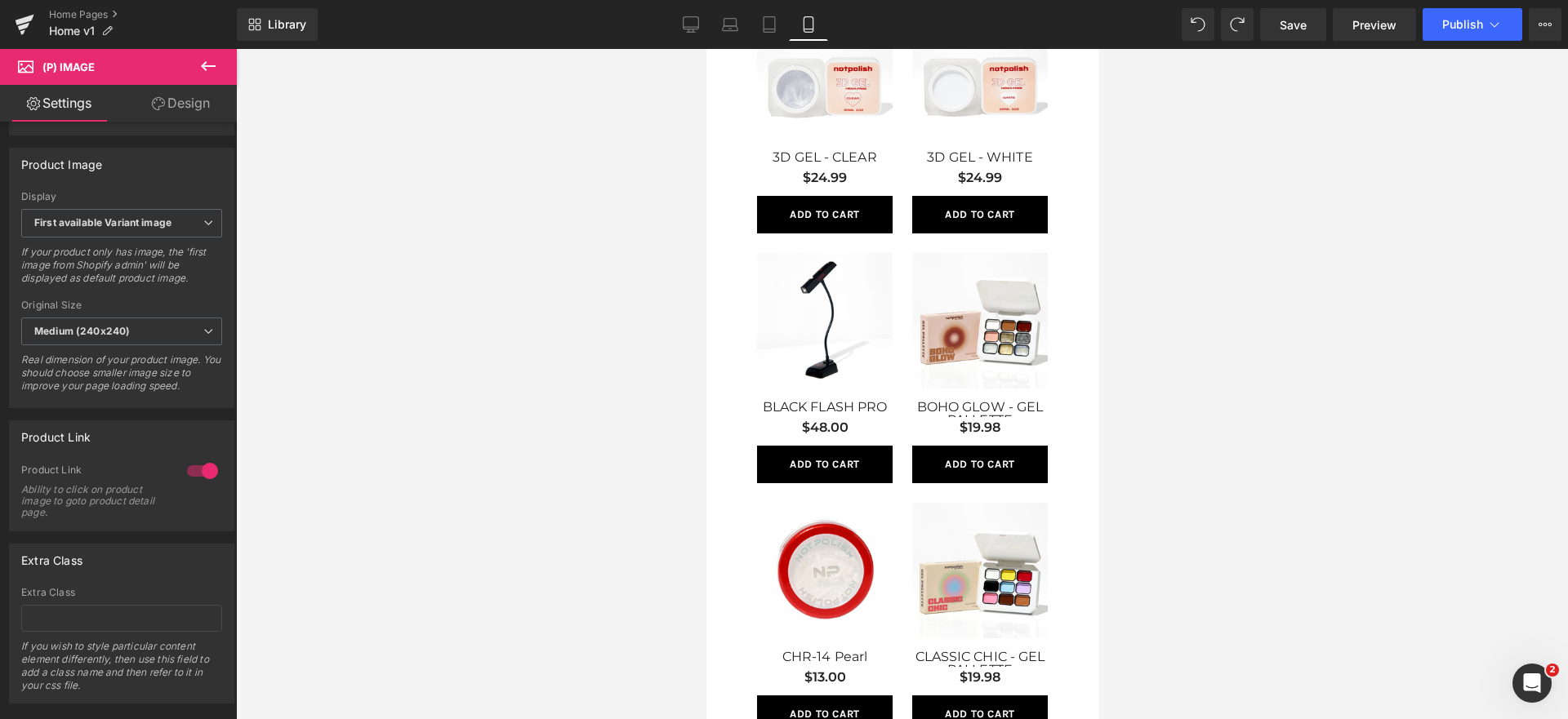
click at [159, 103] on icon at bounding box center [159, 104] width 13 height 13
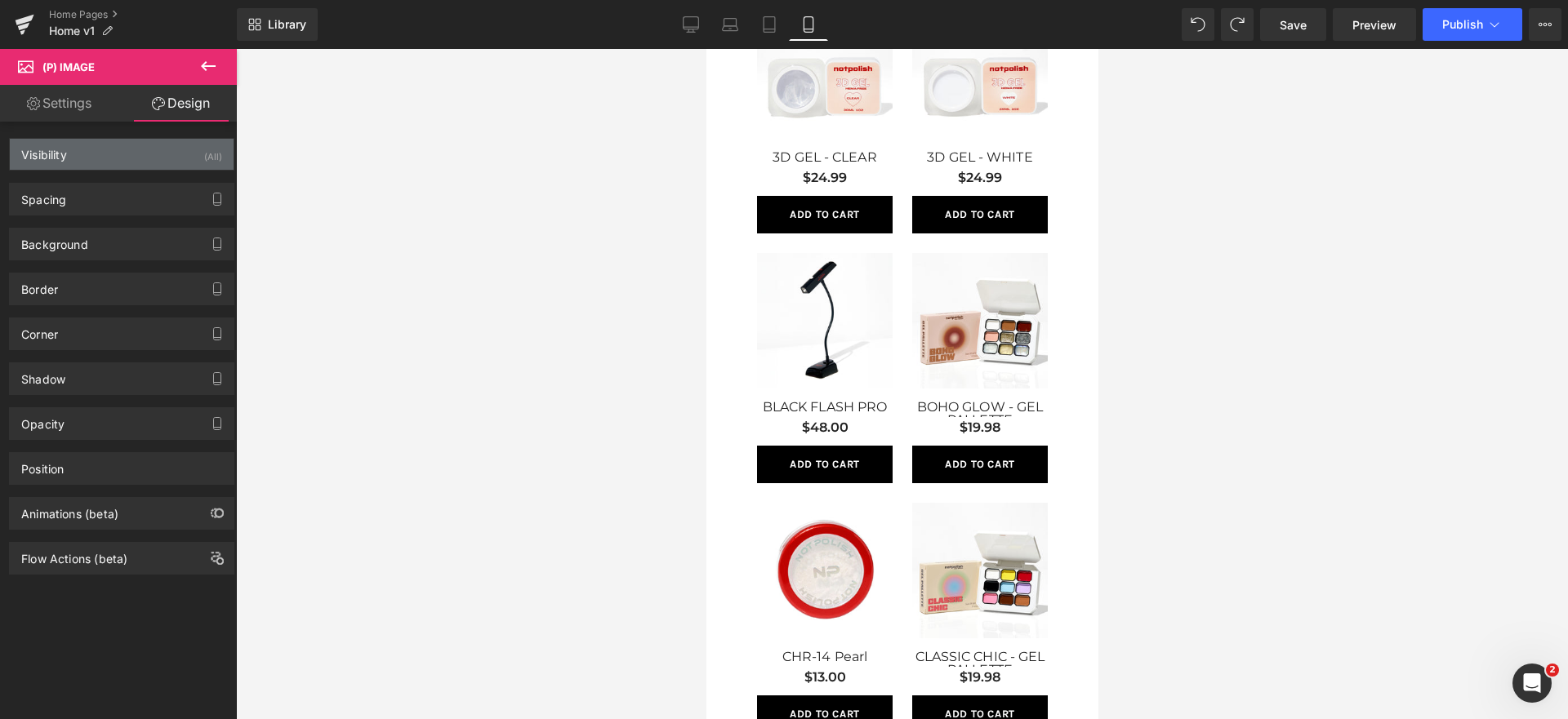
click at [129, 164] on div "Visibility (All)" at bounding box center [121, 154] width 223 height 31
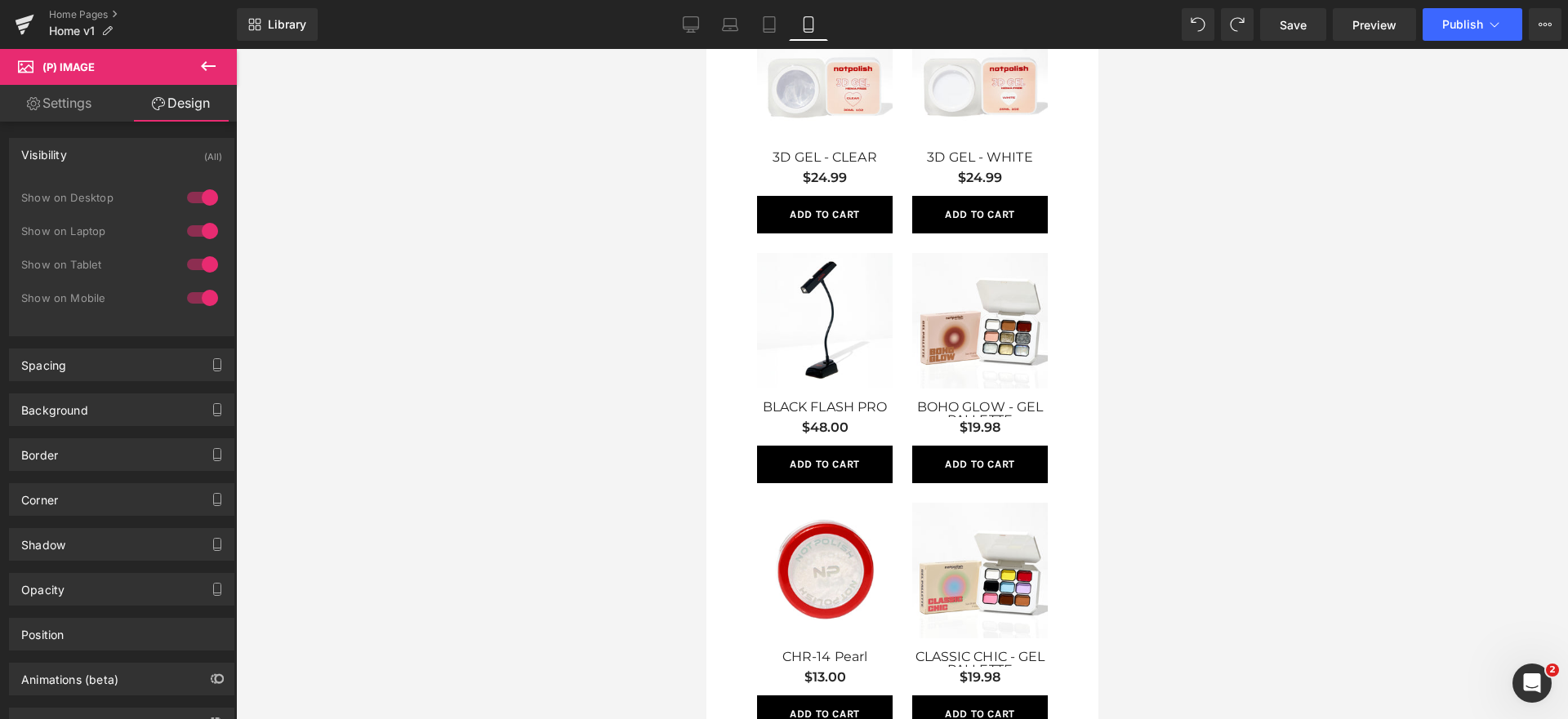
click at [124, 151] on div "Visibility (All)" at bounding box center [121, 154] width 223 height 31
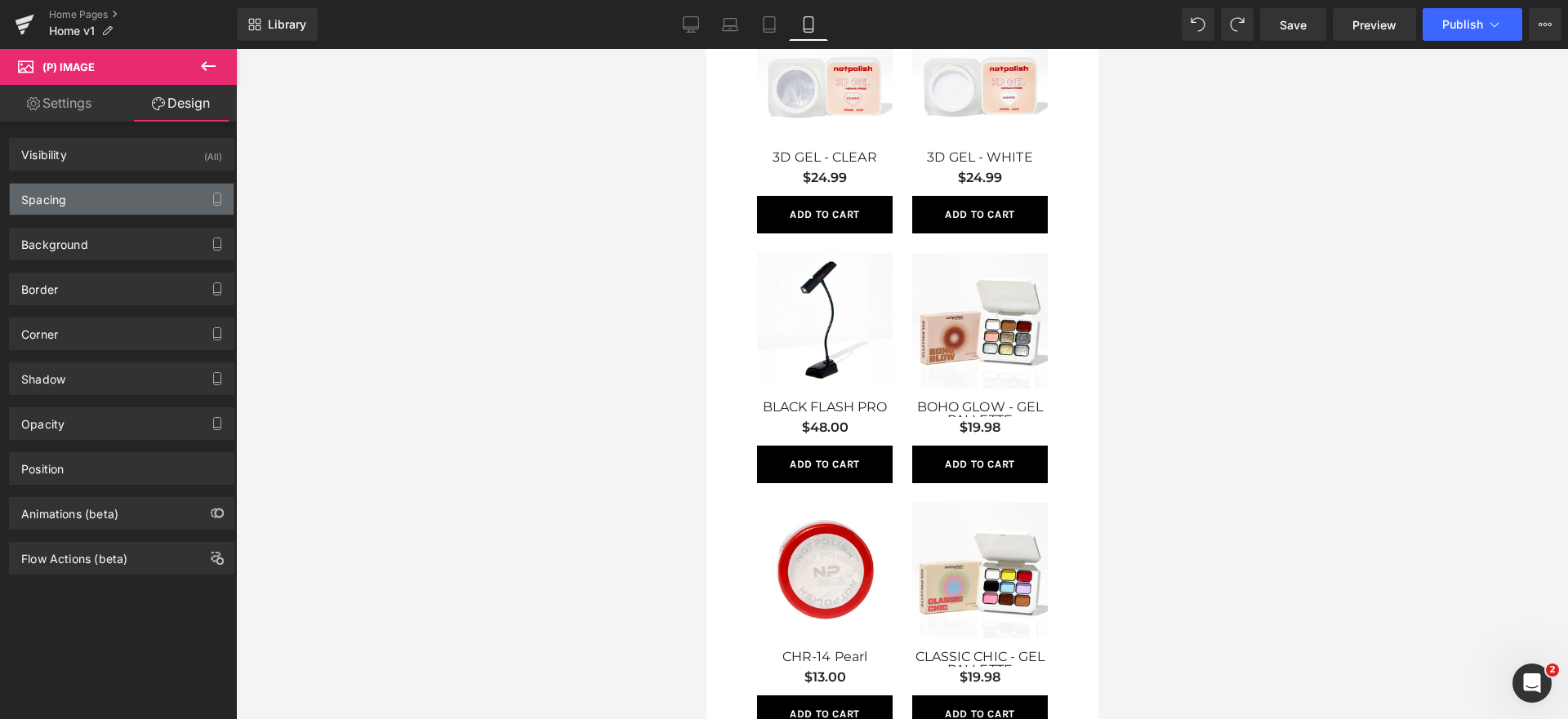
click at [102, 200] on div "Spacing" at bounding box center [121, 199] width 223 height 31
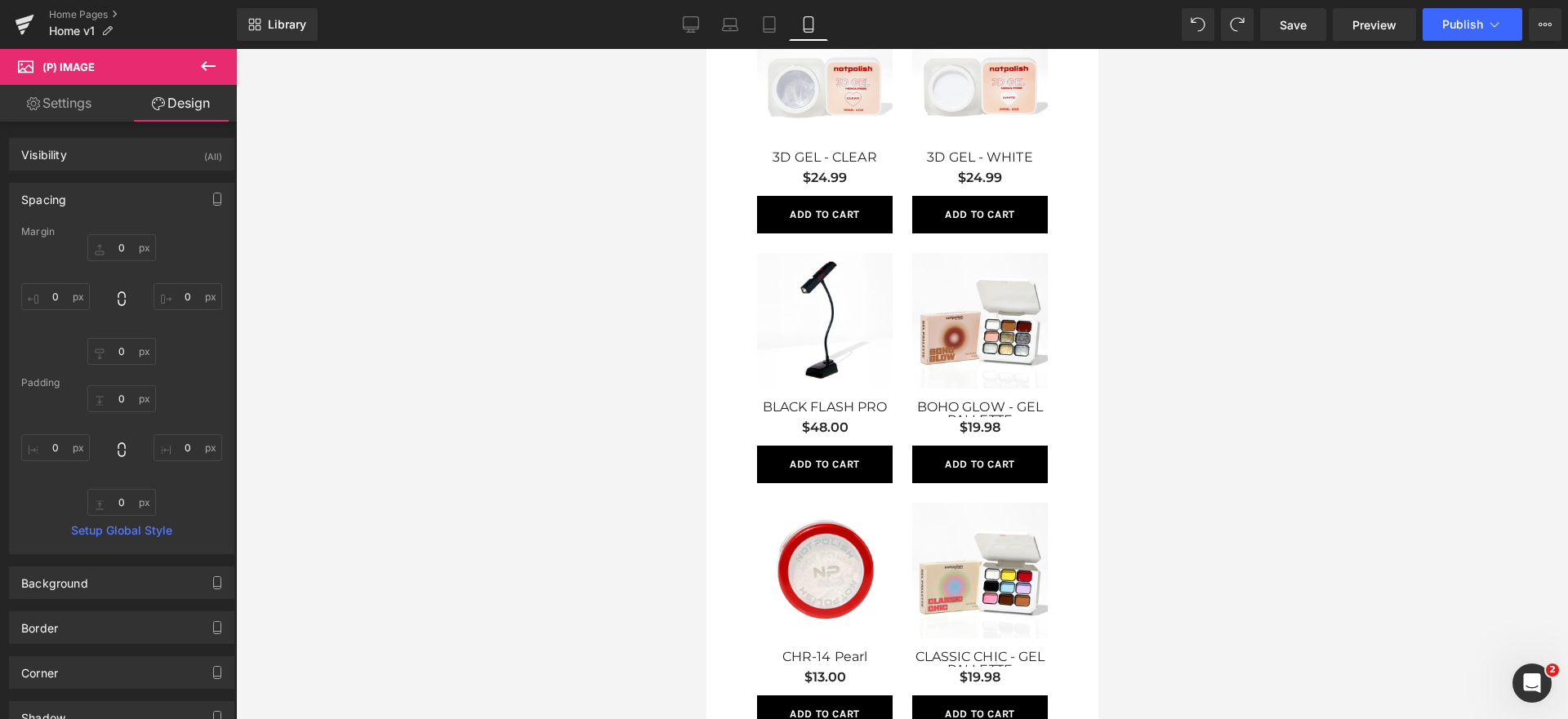
click at [80, 104] on link "Settings" at bounding box center [59, 103] width 119 height 37
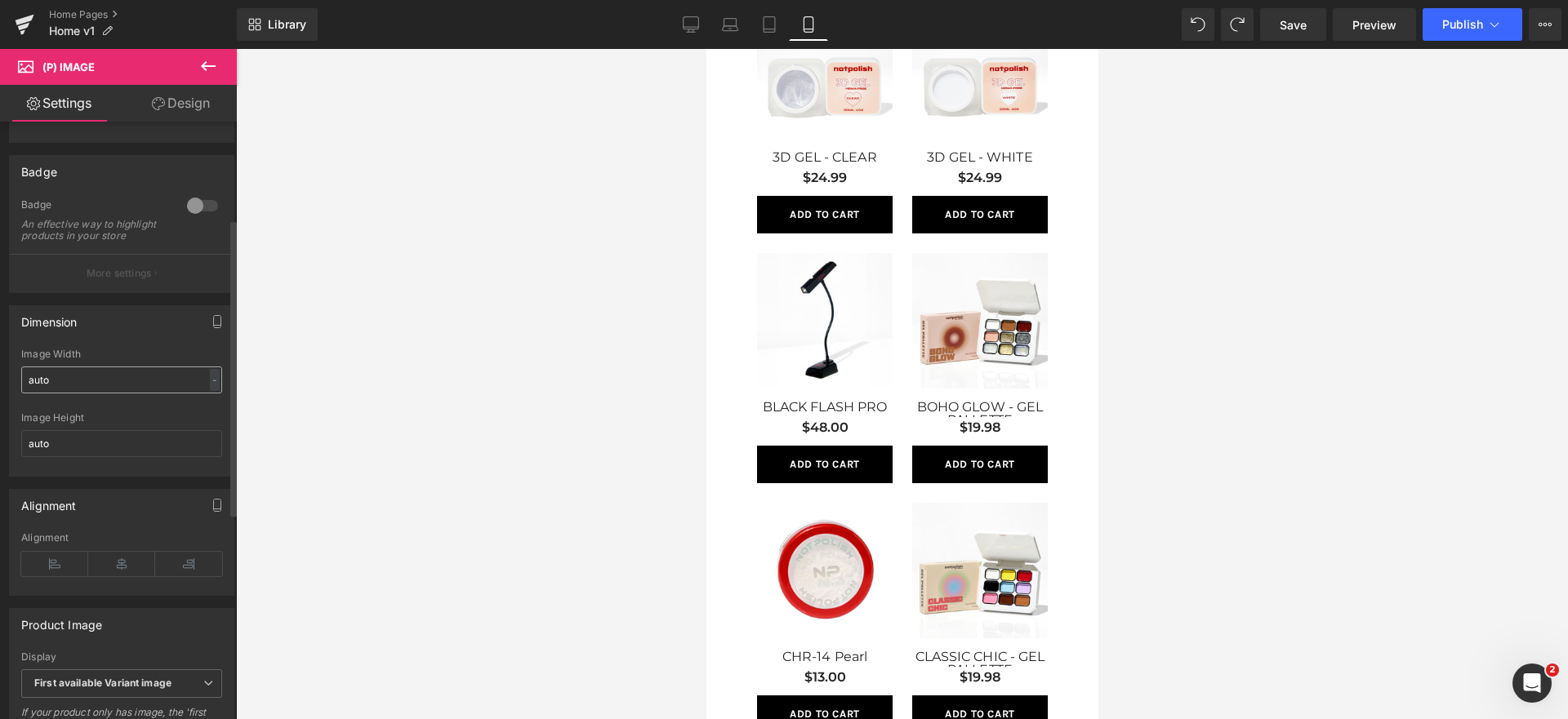
scroll to position [225, 0]
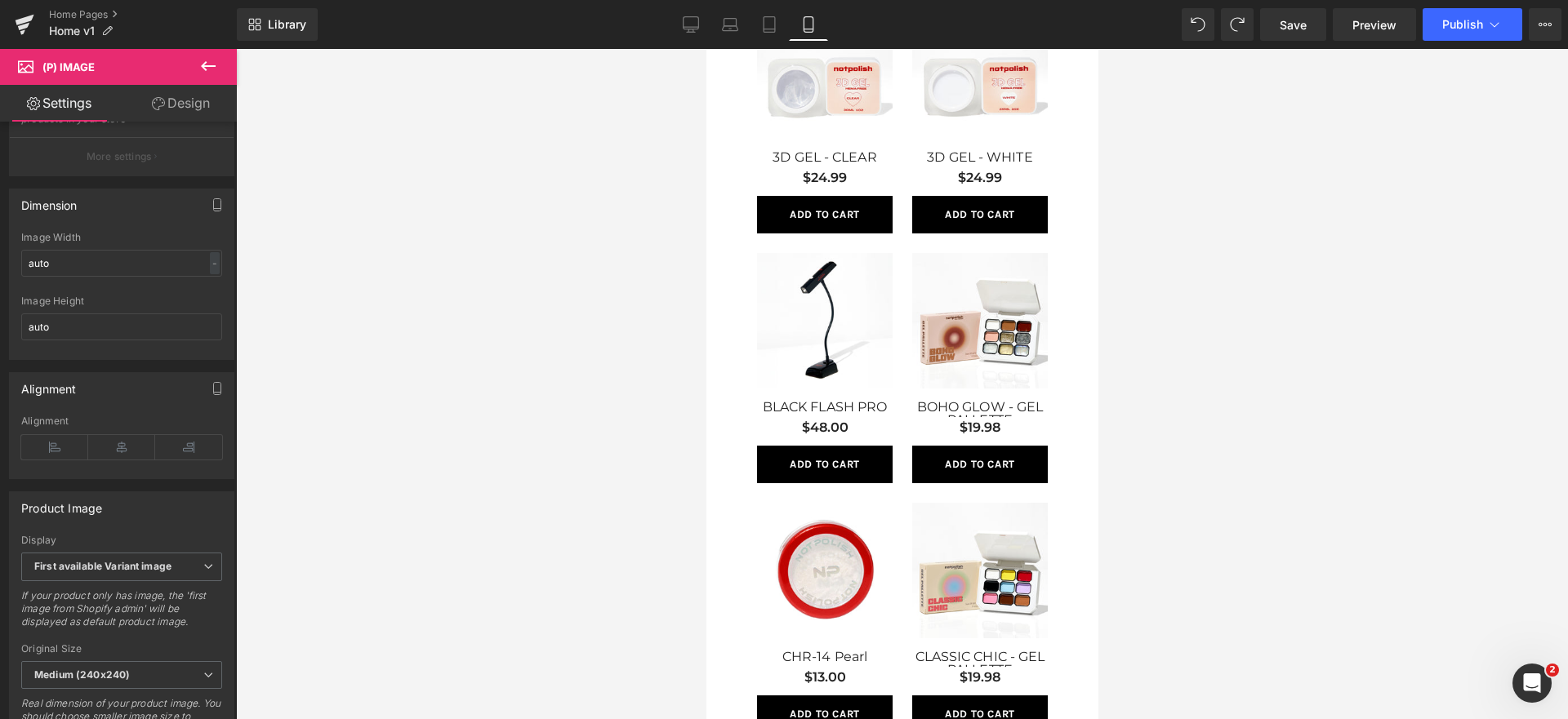
click at [203, 100] on link "Design" at bounding box center [181, 103] width 119 height 37
type input "0"
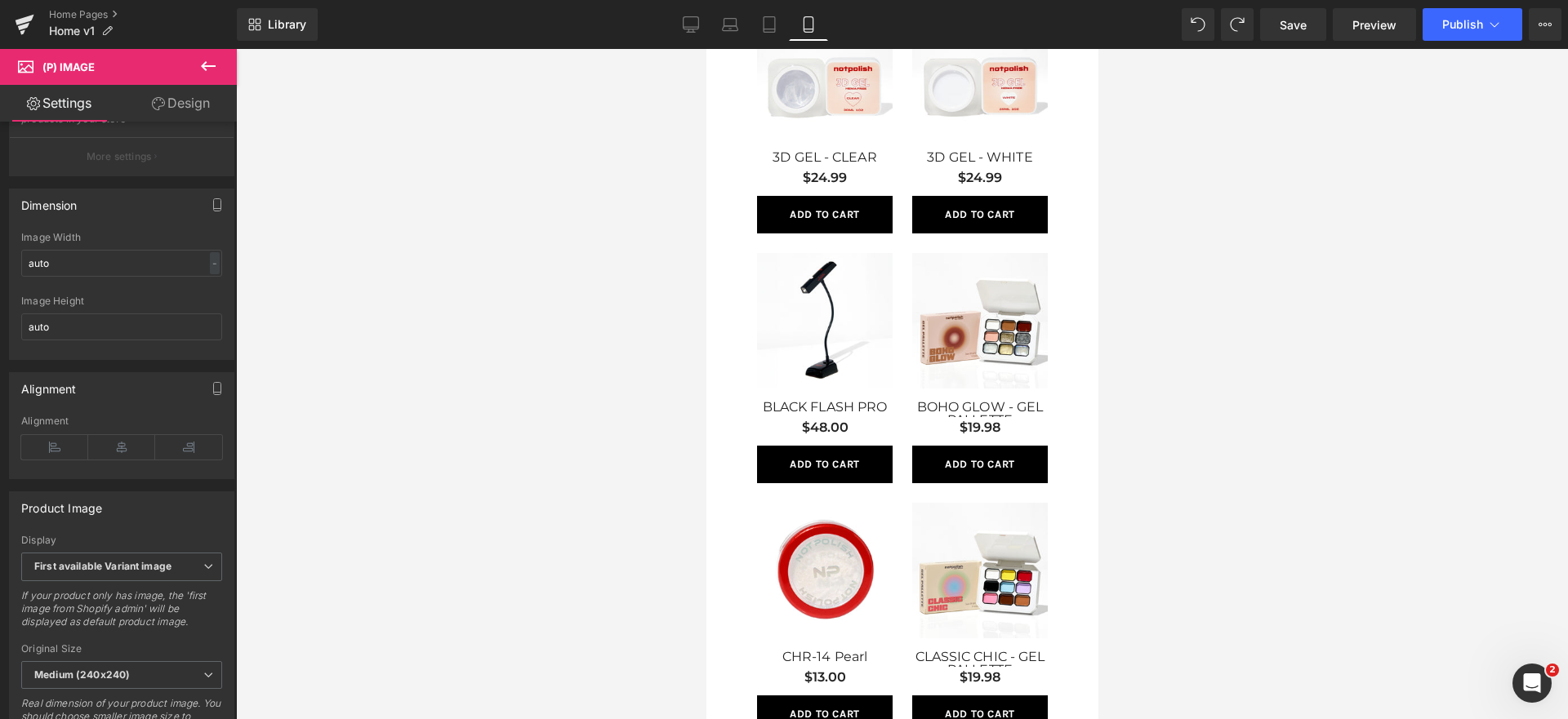
type input "0"
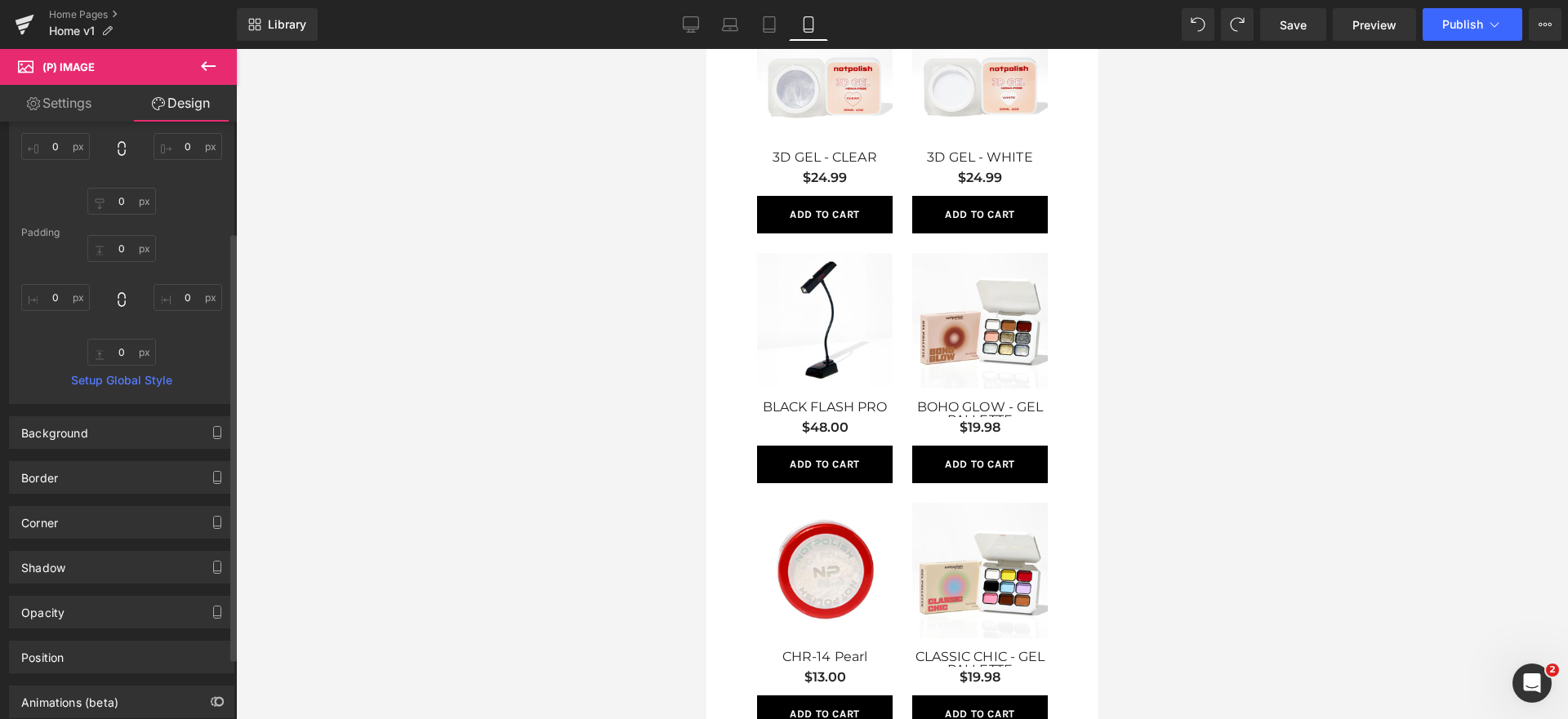
scroll to position [154, 0]
click at [111, 421] on div "Background" at bounding box center [121, 429] width 223 height 31
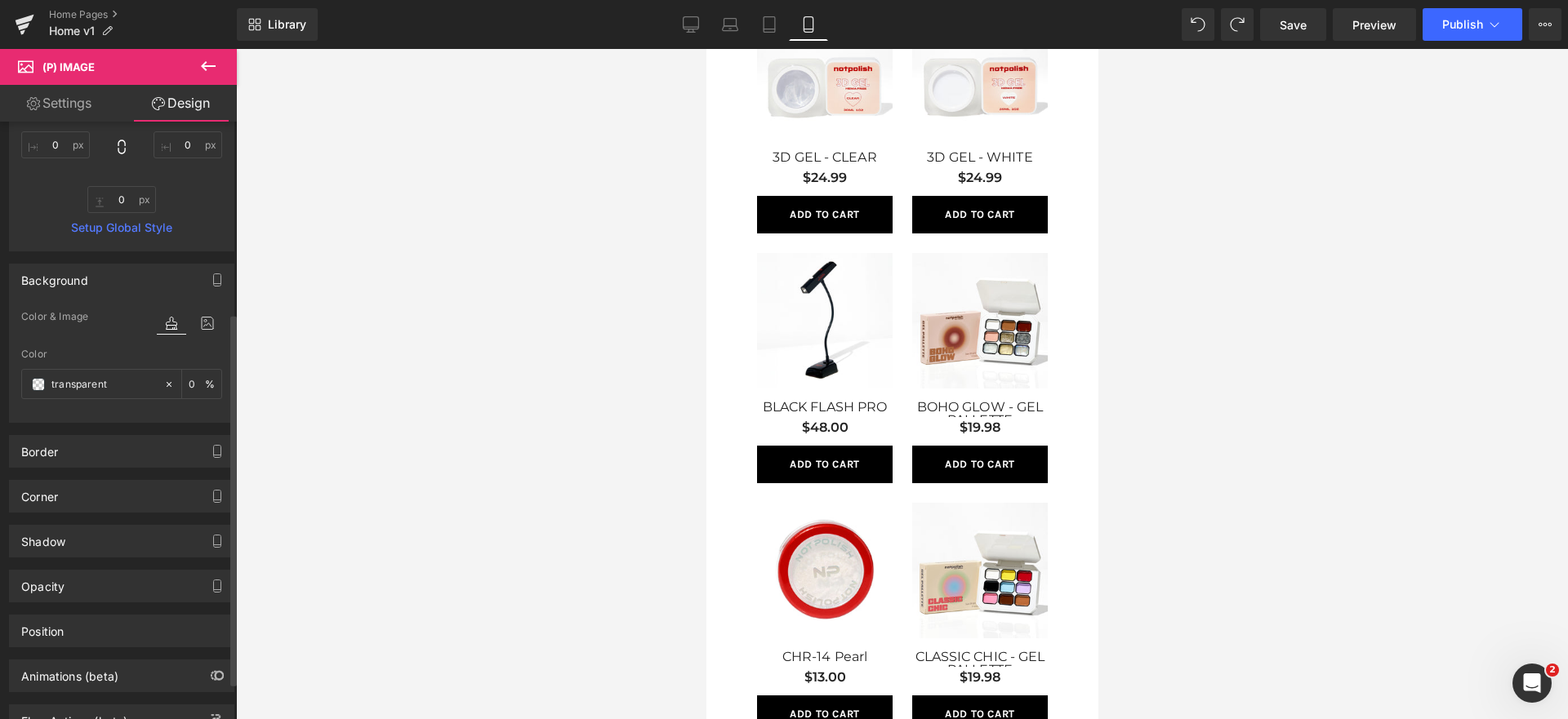
scroll to position [307, 0]
click at [110, 456] on div "Border" at bounding box center [121, 447] width 223 height 31
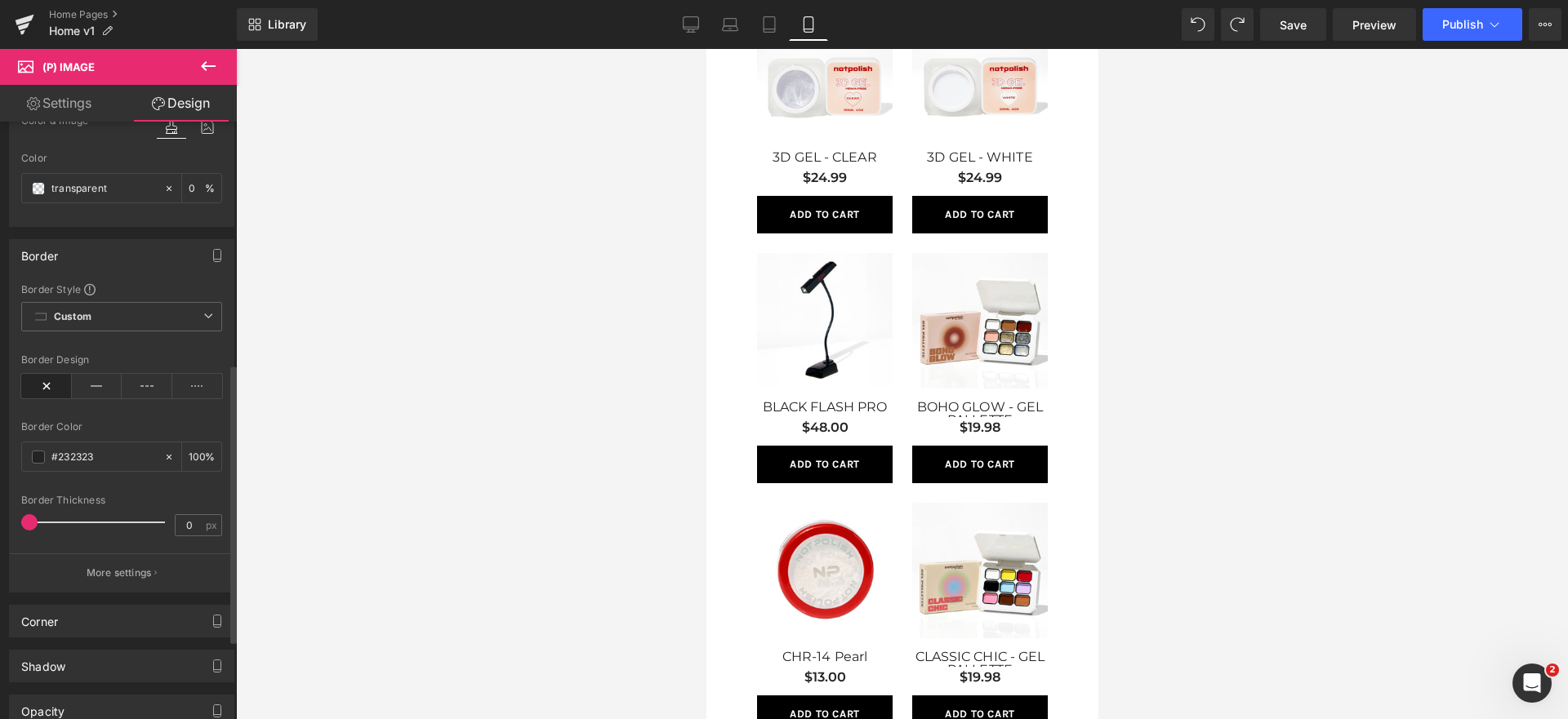
scroll to position [688, 0]
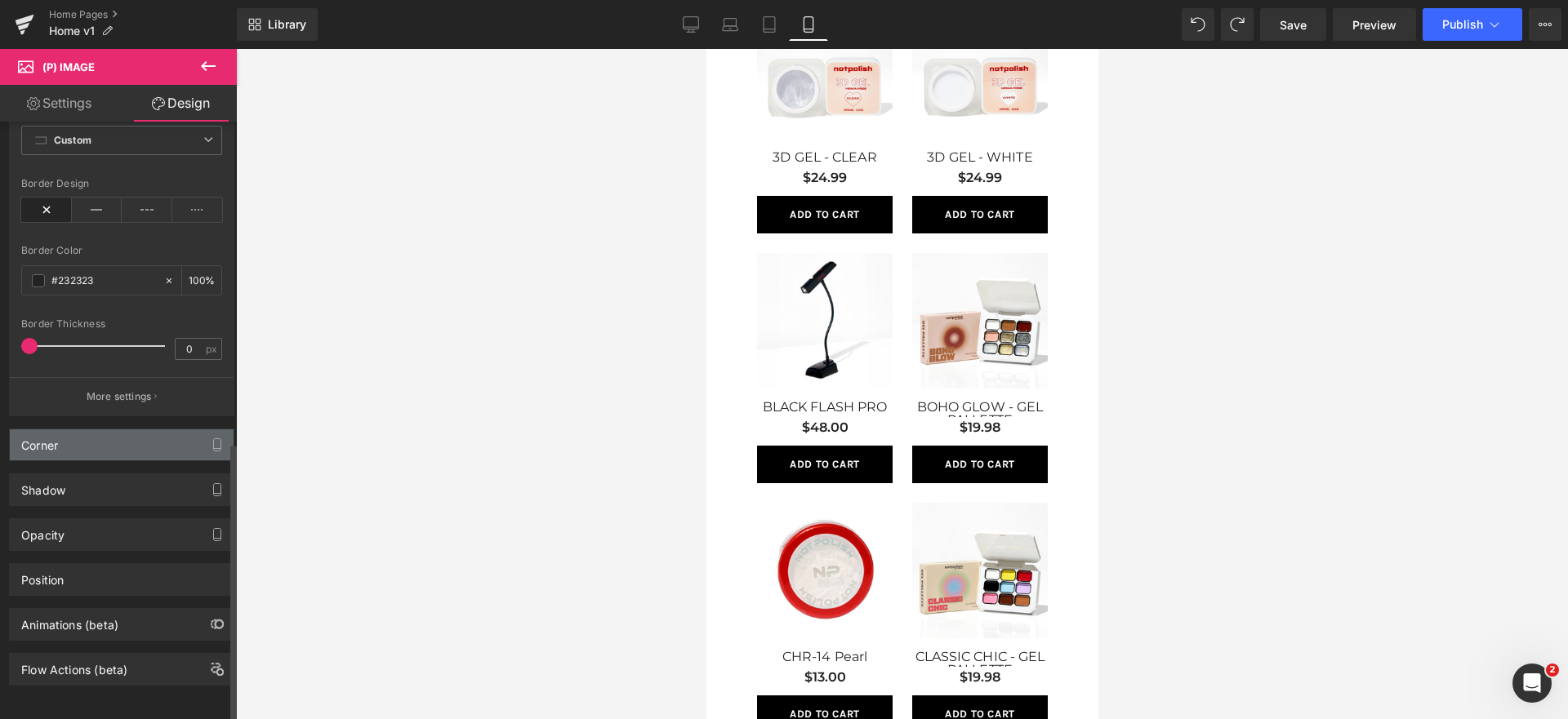
click at [148, 429] on div "Corner" at bounding box center [121, 445] width 223 height 31
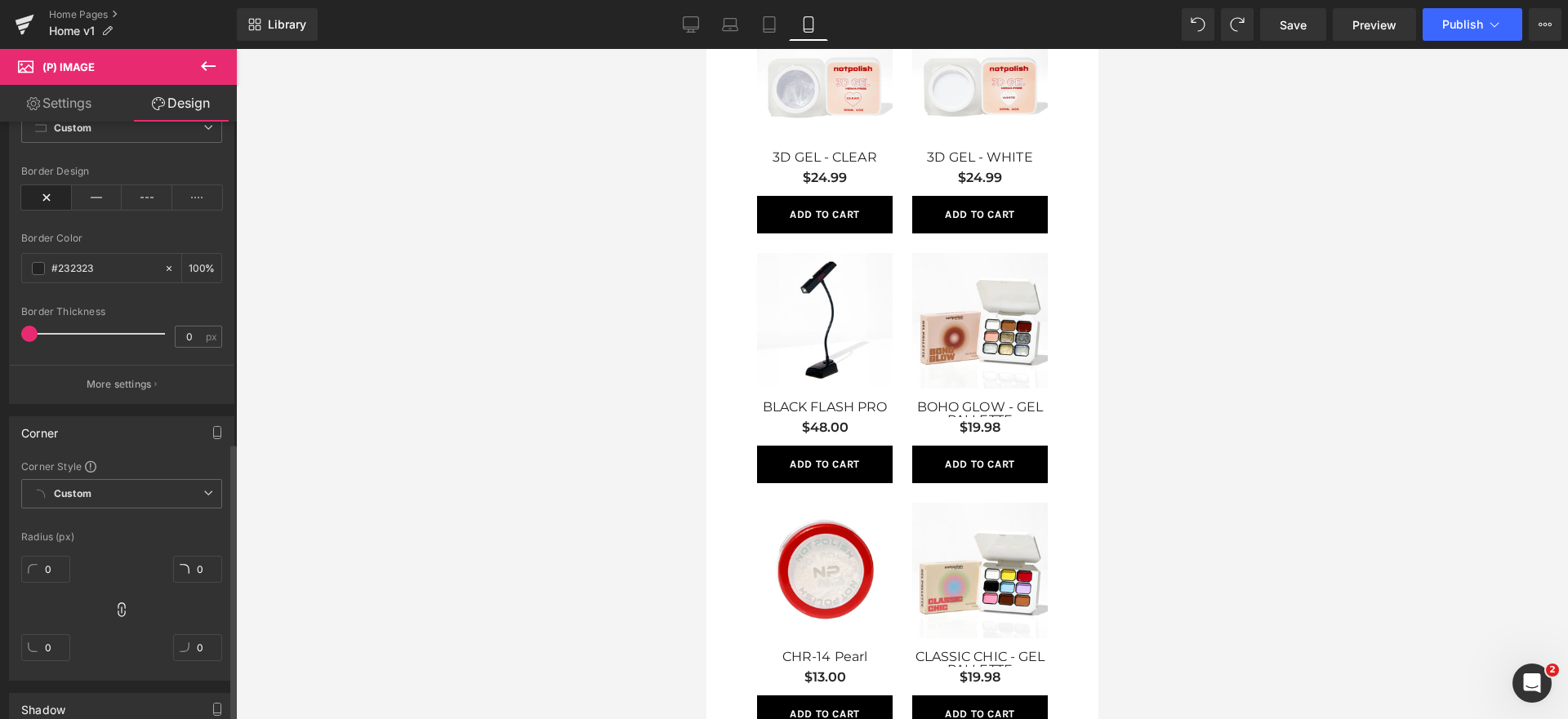
click at [146, 421] on div "Corner" at bounding box center [121, 432] width 223 height 31
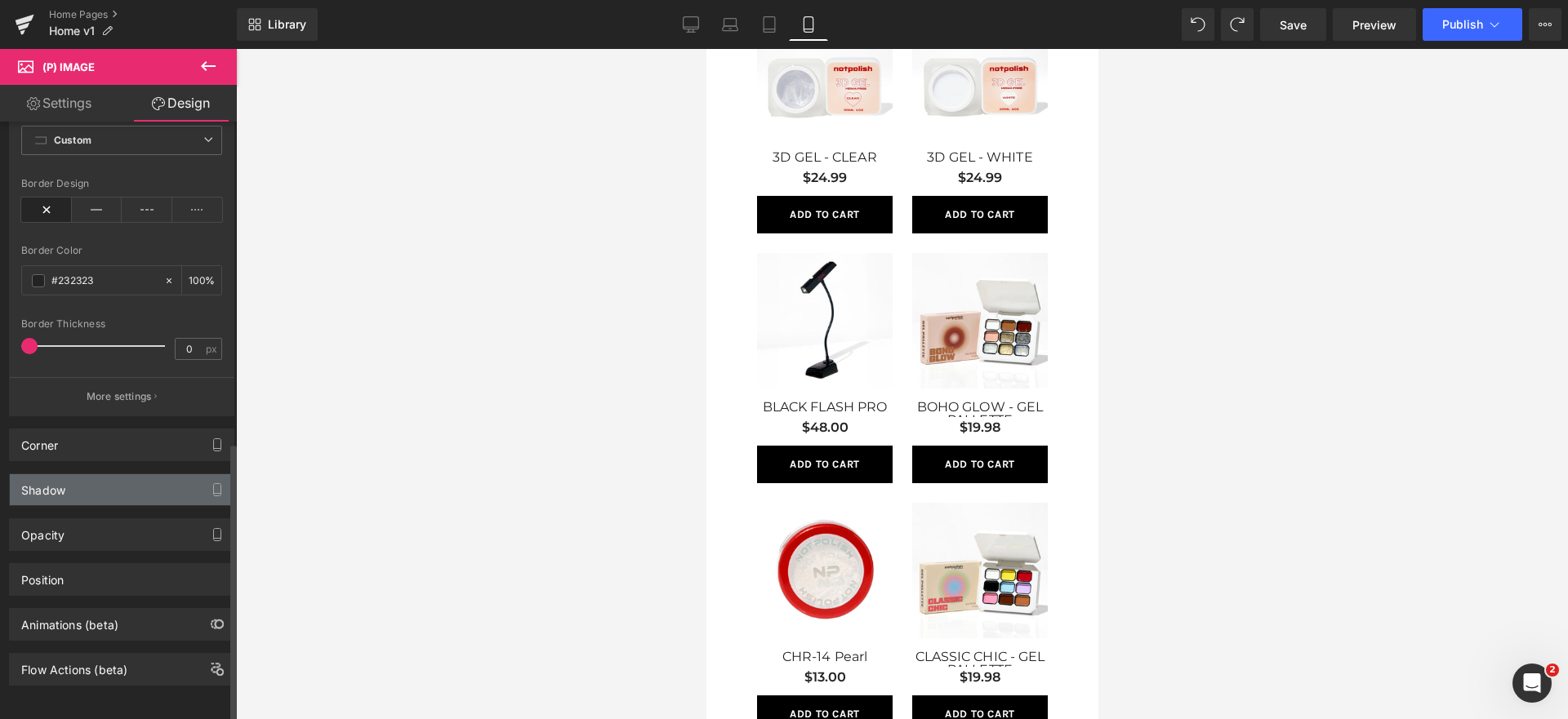
click at [134, 474] on div "Shadow" at bounding box center [121, 489] width 223 height 31
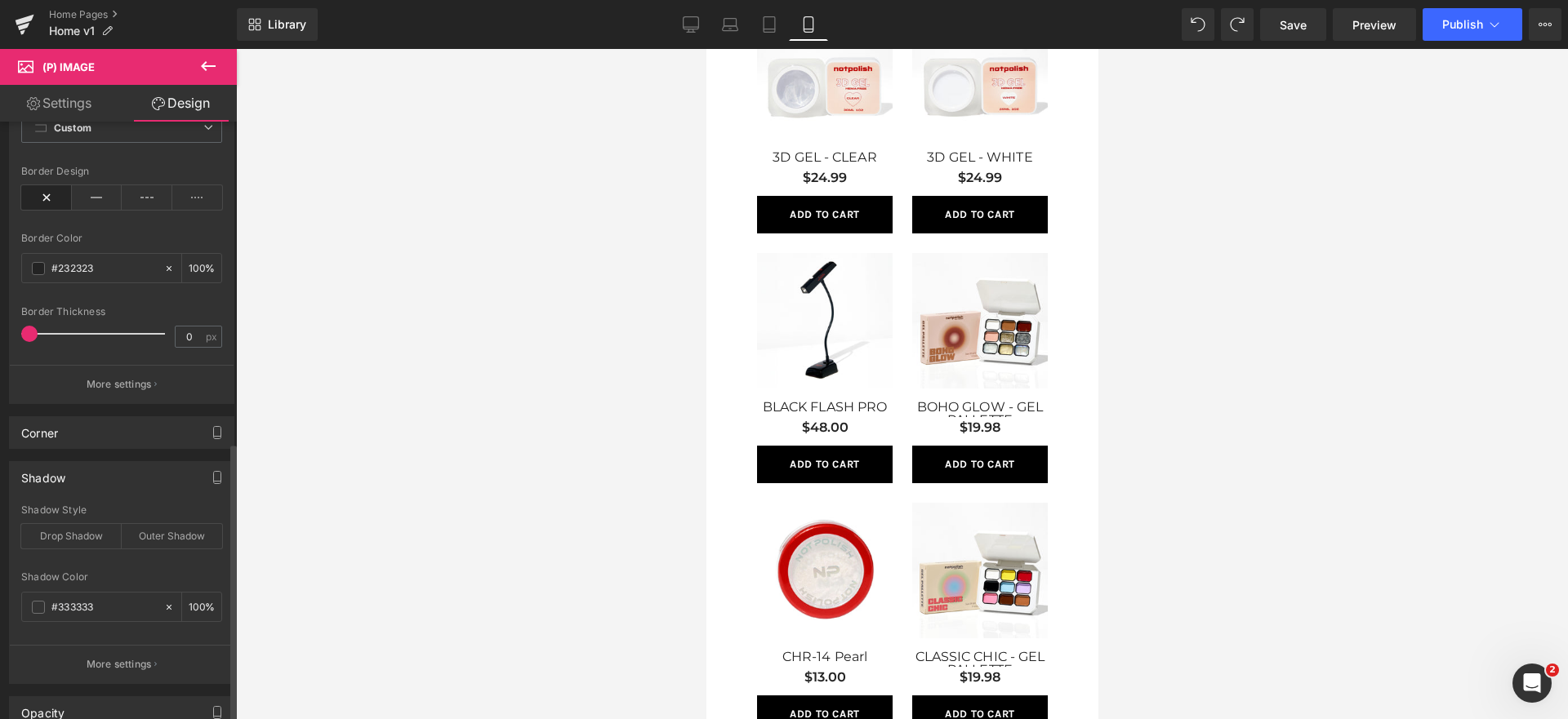
click at [134, 471] on div "Shadow" at bounding box center [121, 477] width 223 height 31
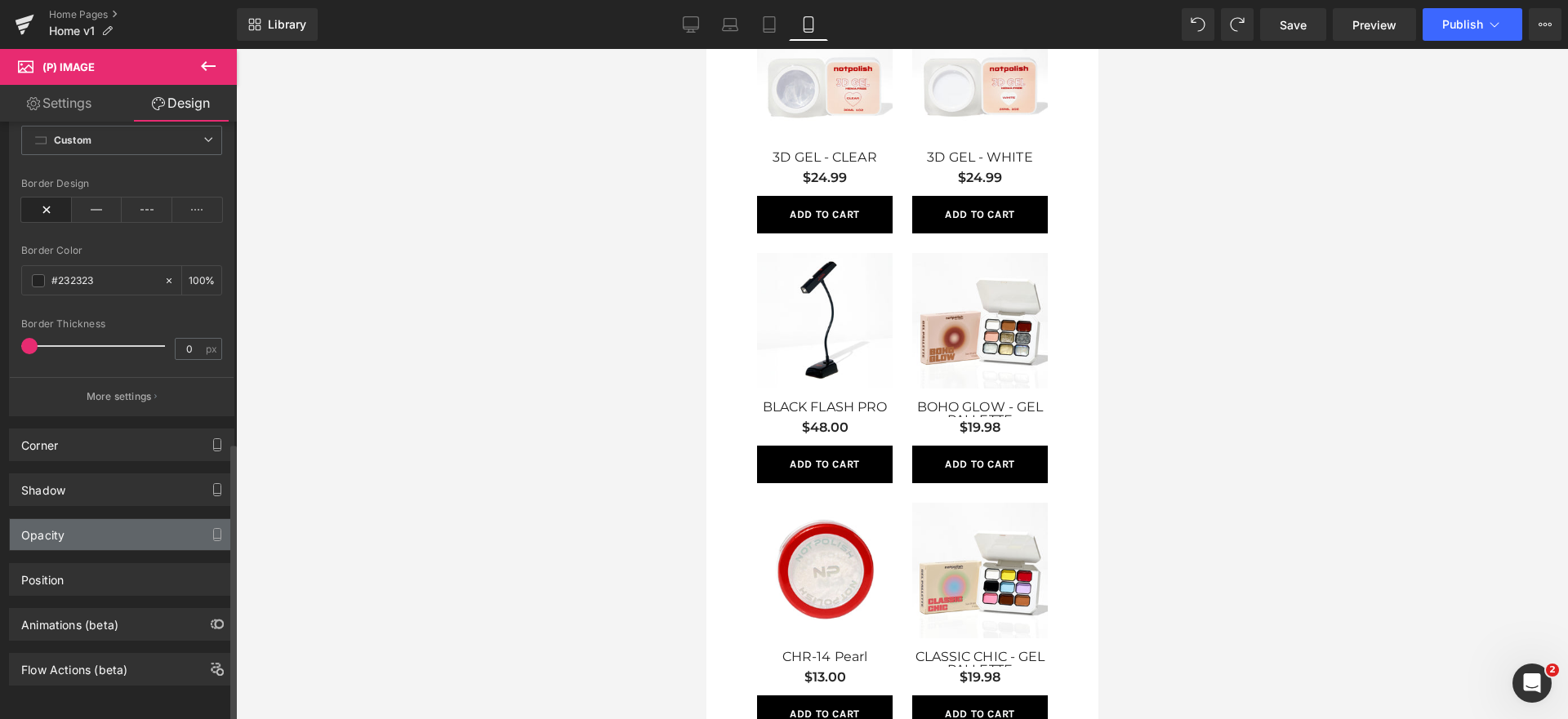
click at [122, 525] on div "Opacity" at bounding box center [121, 535] width 223 height 31
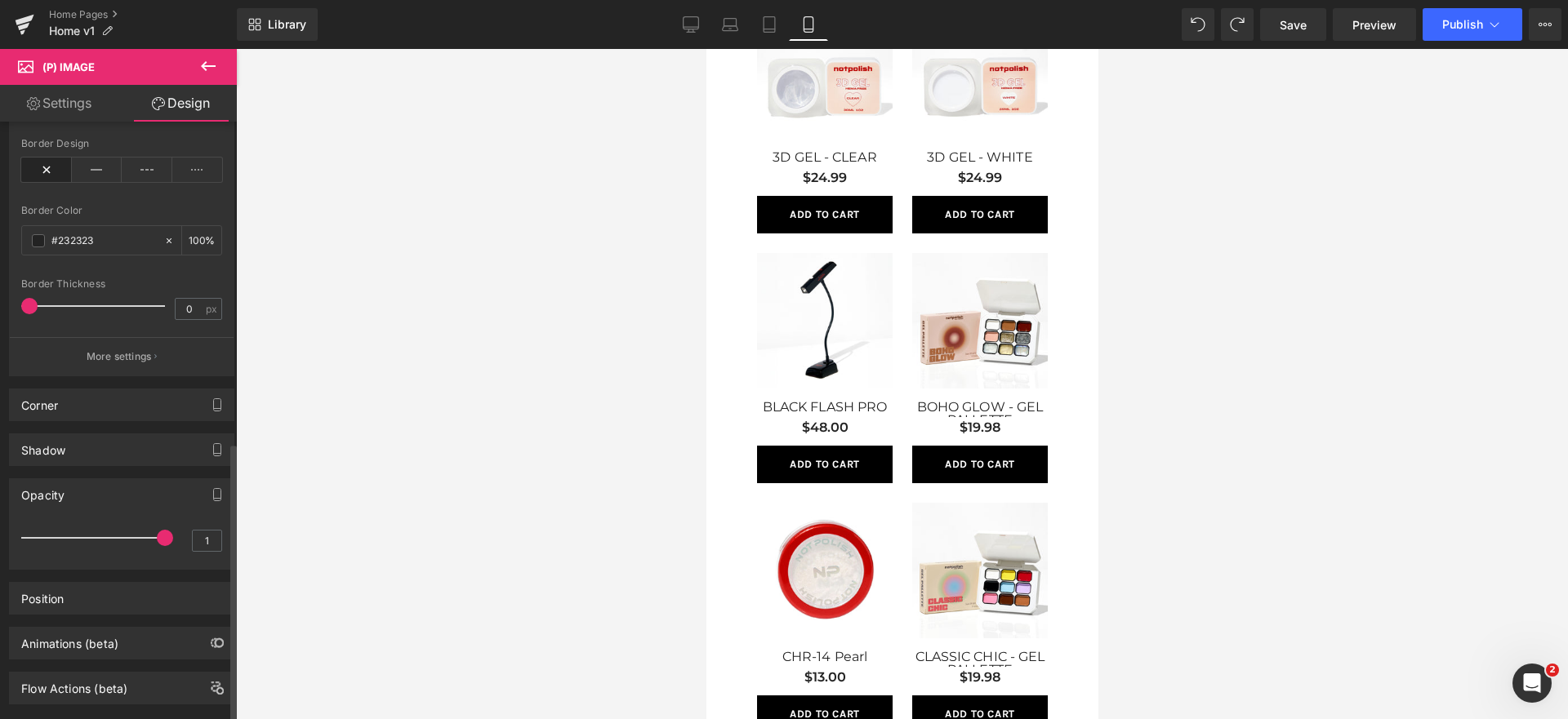
scroll to position [715, 0]
click at [119, 579] on div "Position Advanced option : Please proceed if you have coding knowledge. Relativ…" at bounding box center [122, 592] width 244 height 45
click at [114, 596] on div "Position" at bounding box center [121, 598] width 223 height 31
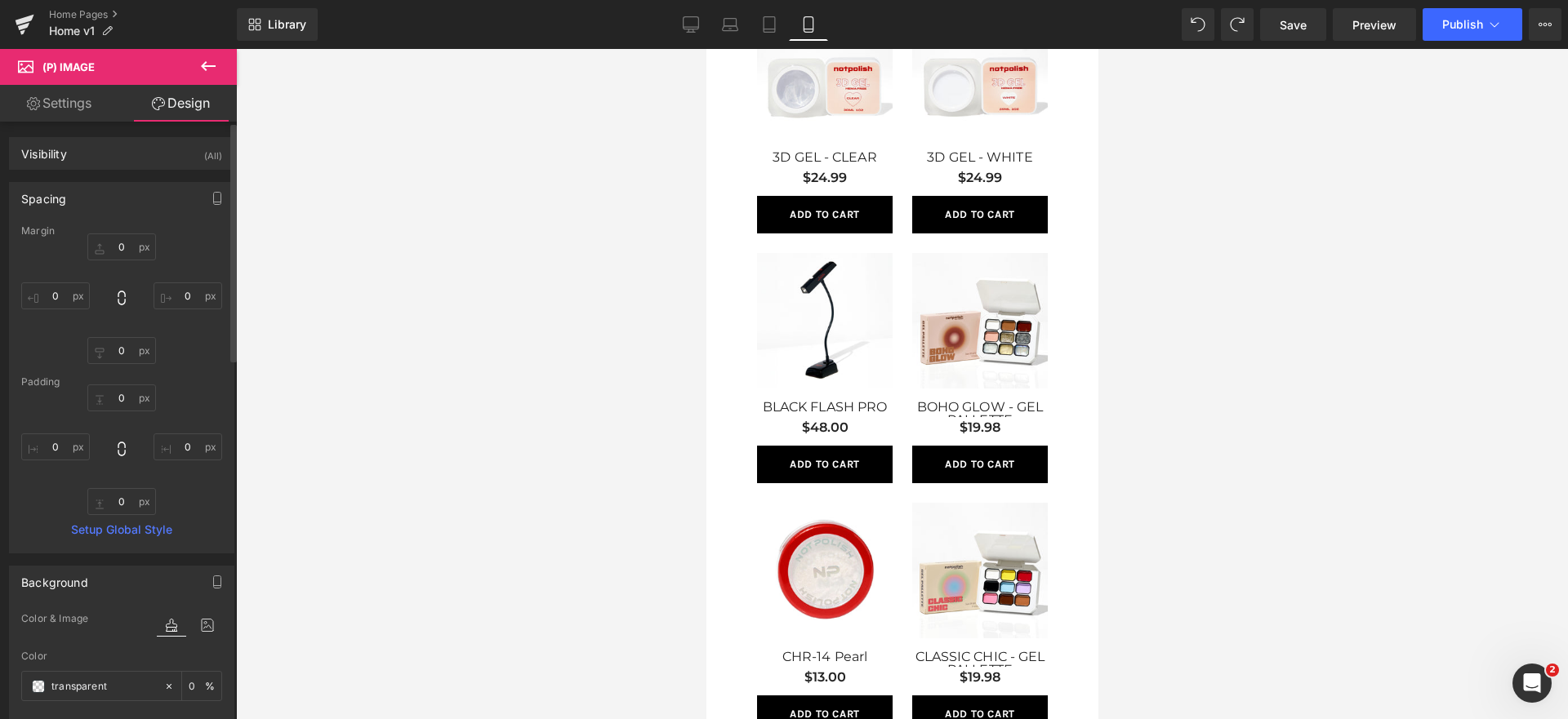
scroll to position [902, 0]
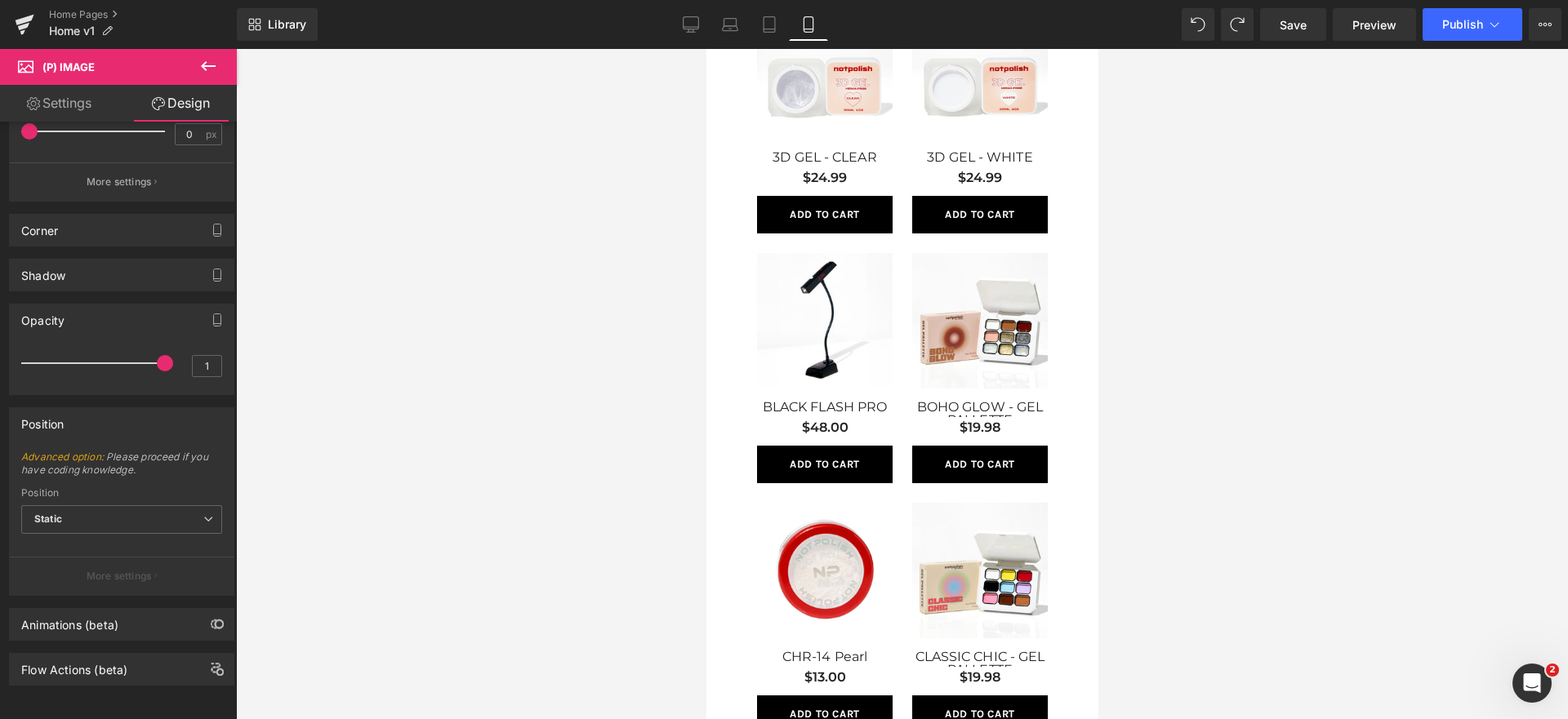
click at [107, 105] on link "Settings" at bounding box center [59, 103] width 119 height 37
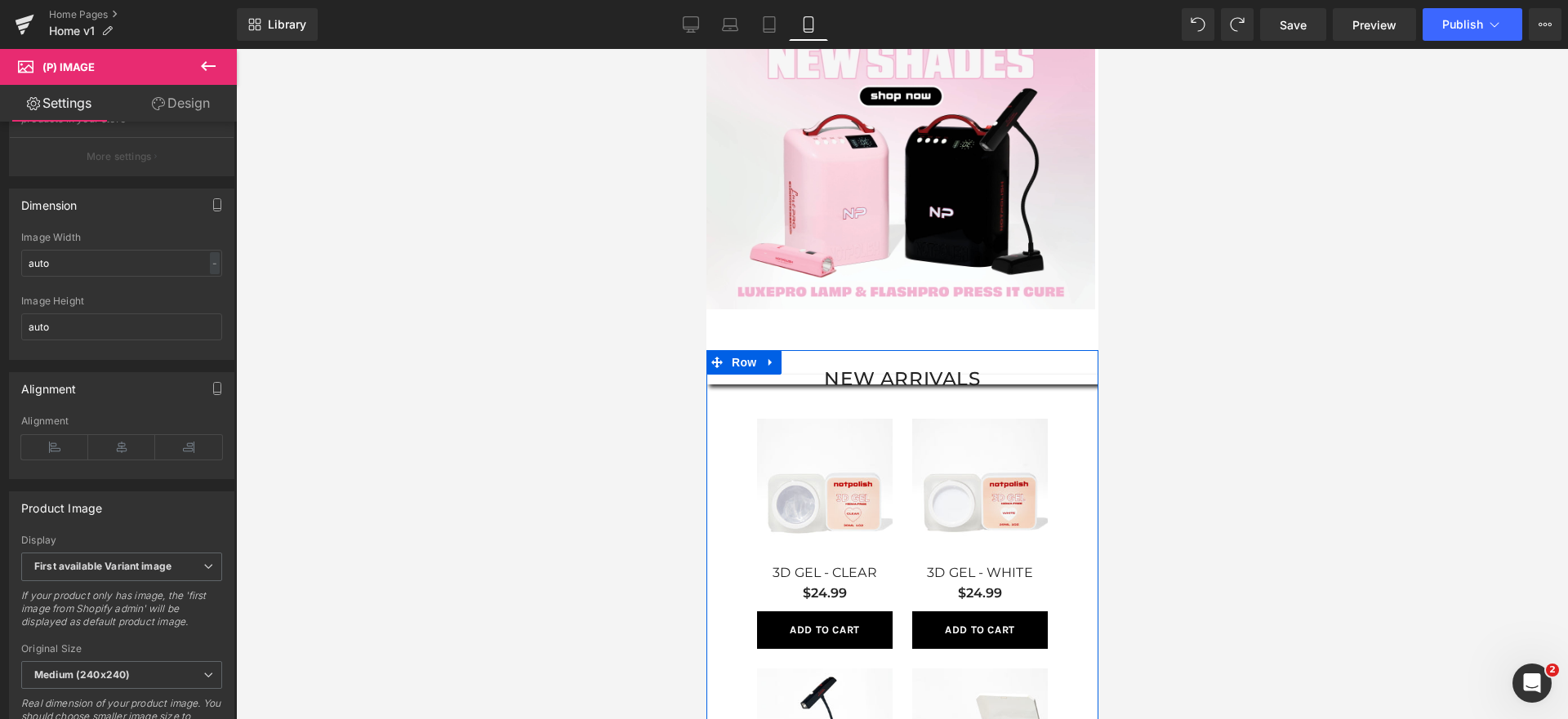
scroll to position [898, 0]
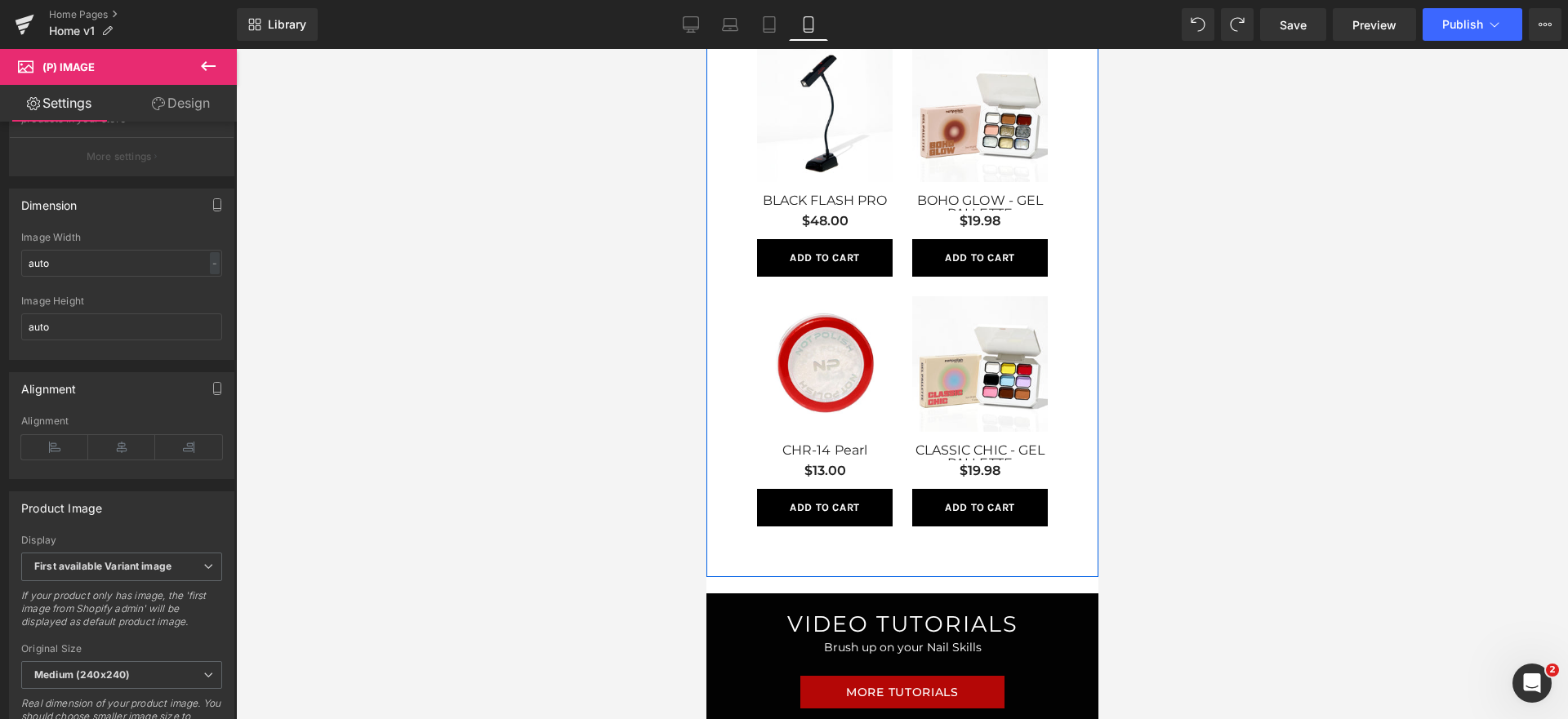
click at [1022, 451] on link "CLASSIC CHIC - GEL PALLETTE" at bounding box center [979, 452] width 136 height 16
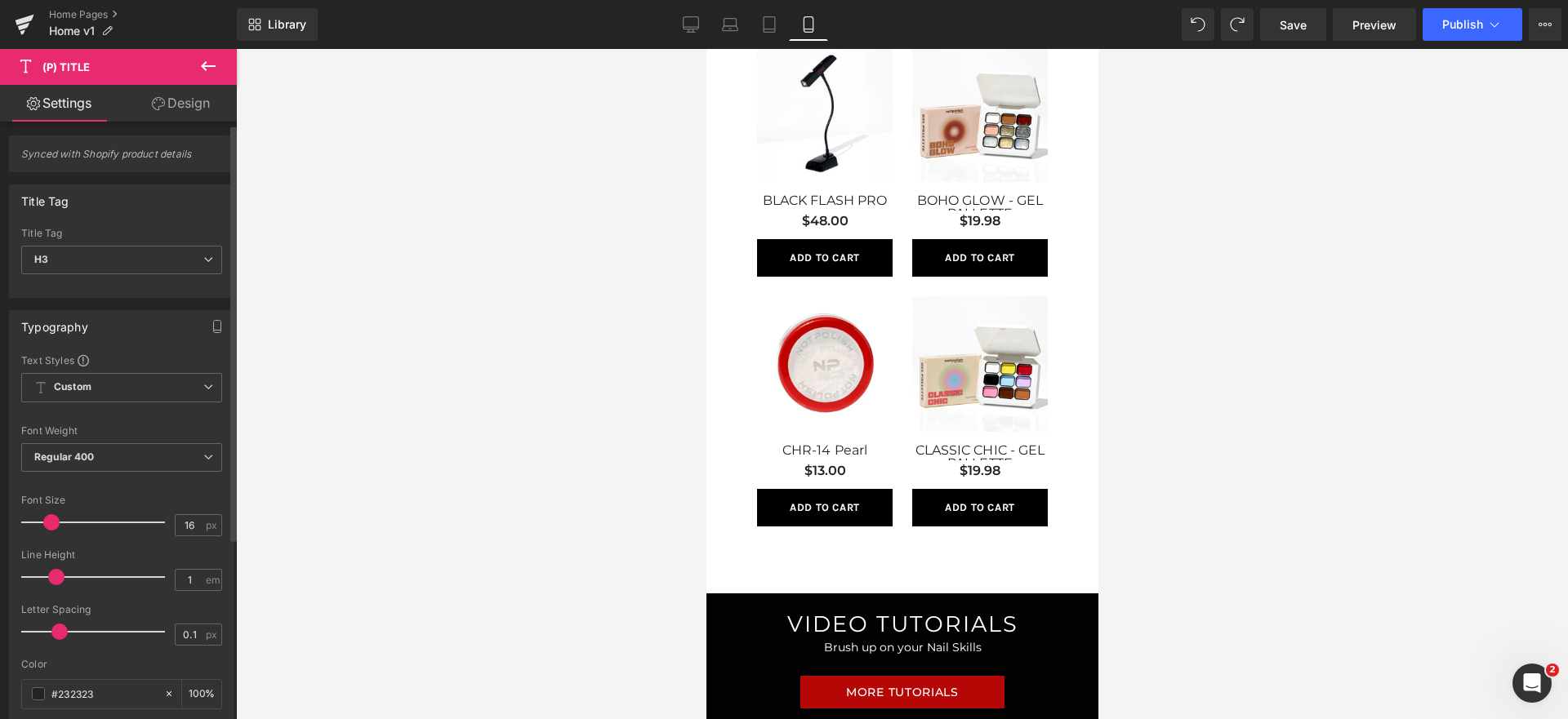
scroll to position [3, 0]
type input "12"
click at [47, 525] on span at bounding box center [46, 521] width 16 height 16
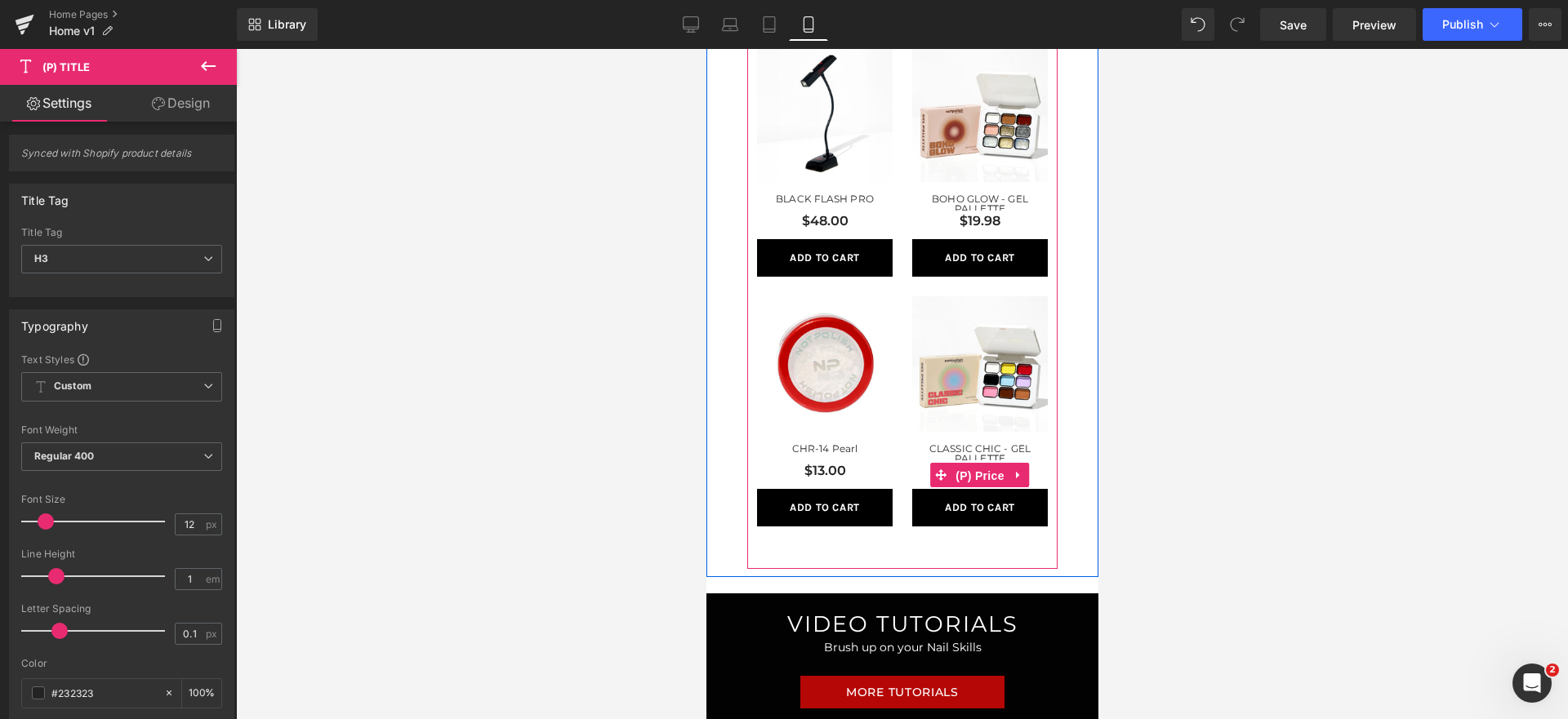
click at [950, 471] on span "(P) Price" at bounding box center [979, 476] width 57 height 25
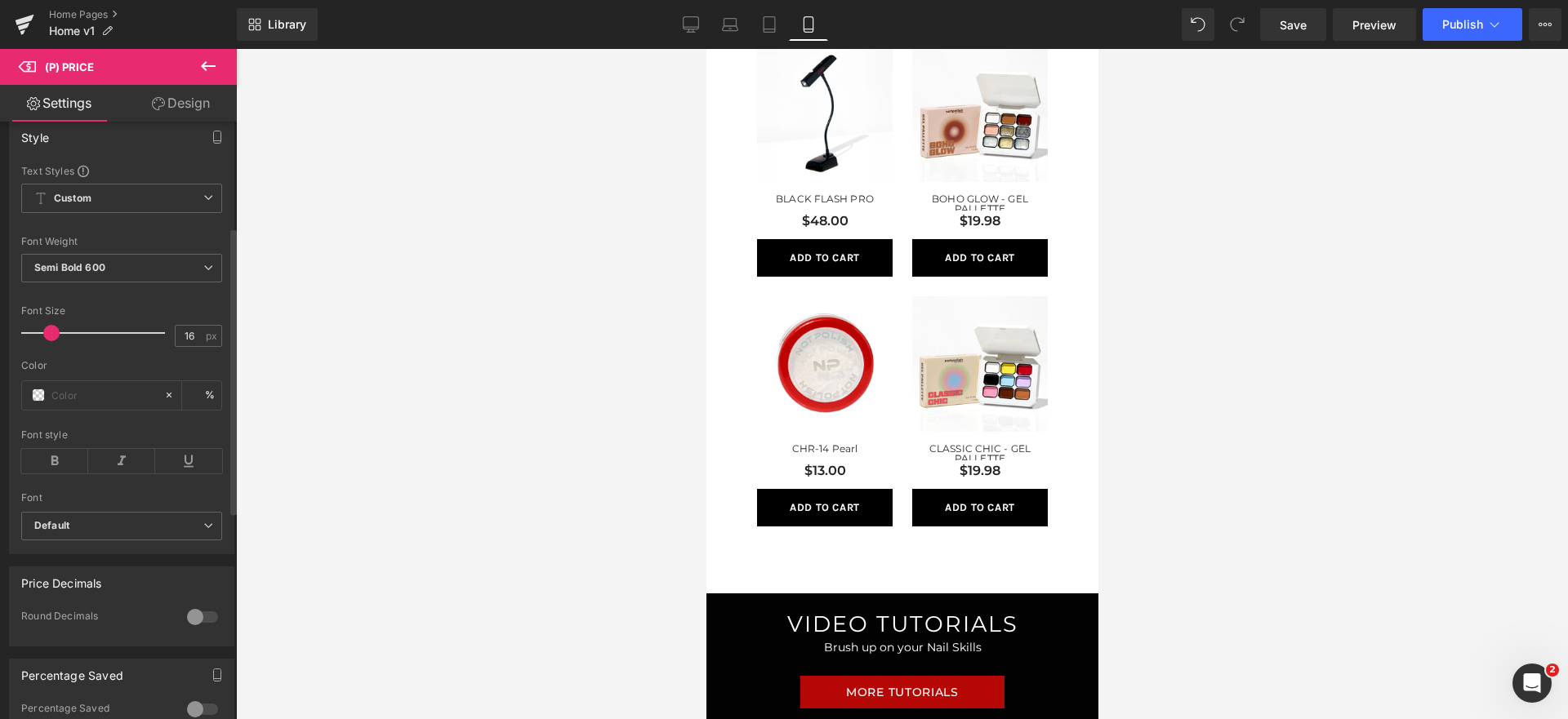
scroll to position [653, 0]
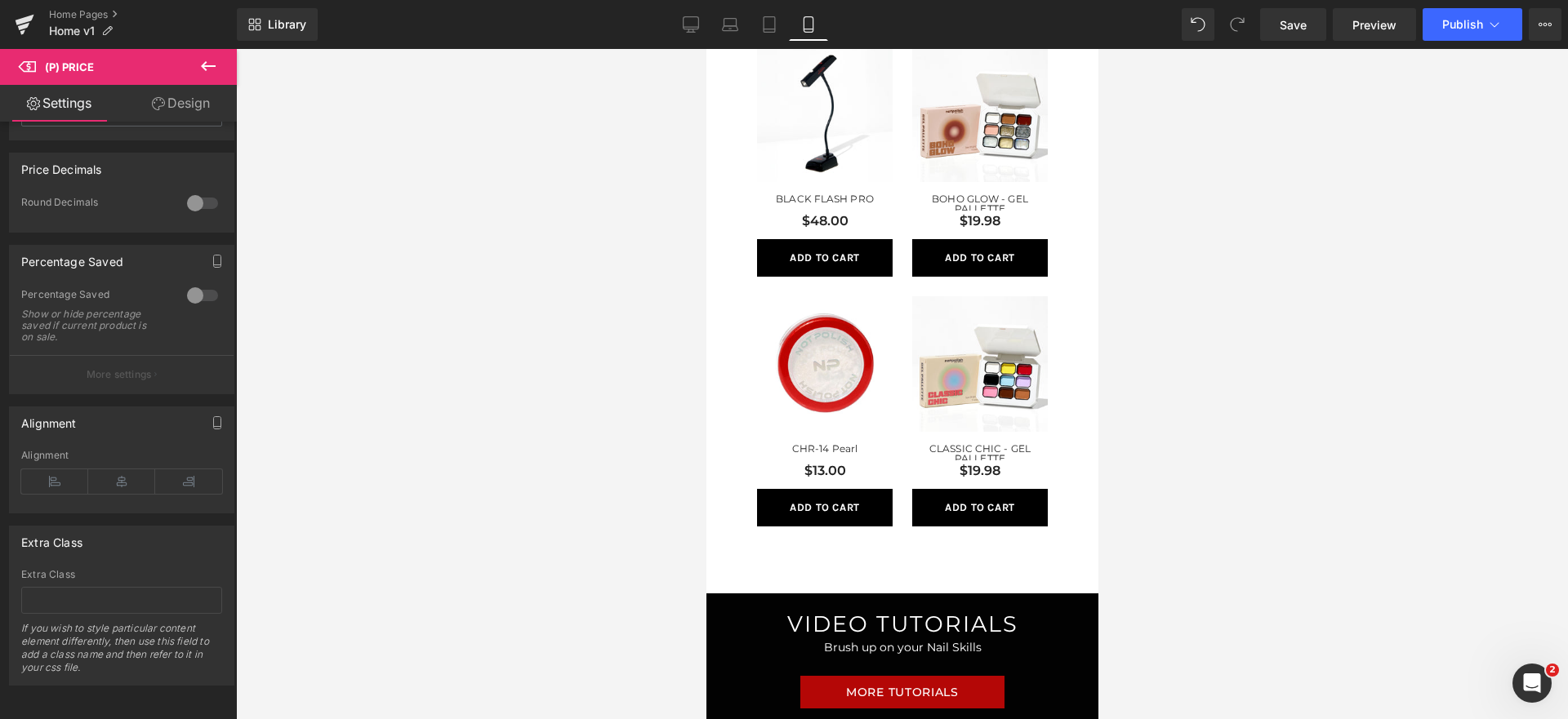
click at [140, 104] on link "Design" at bounding box center [181, 103] width 119 height 37
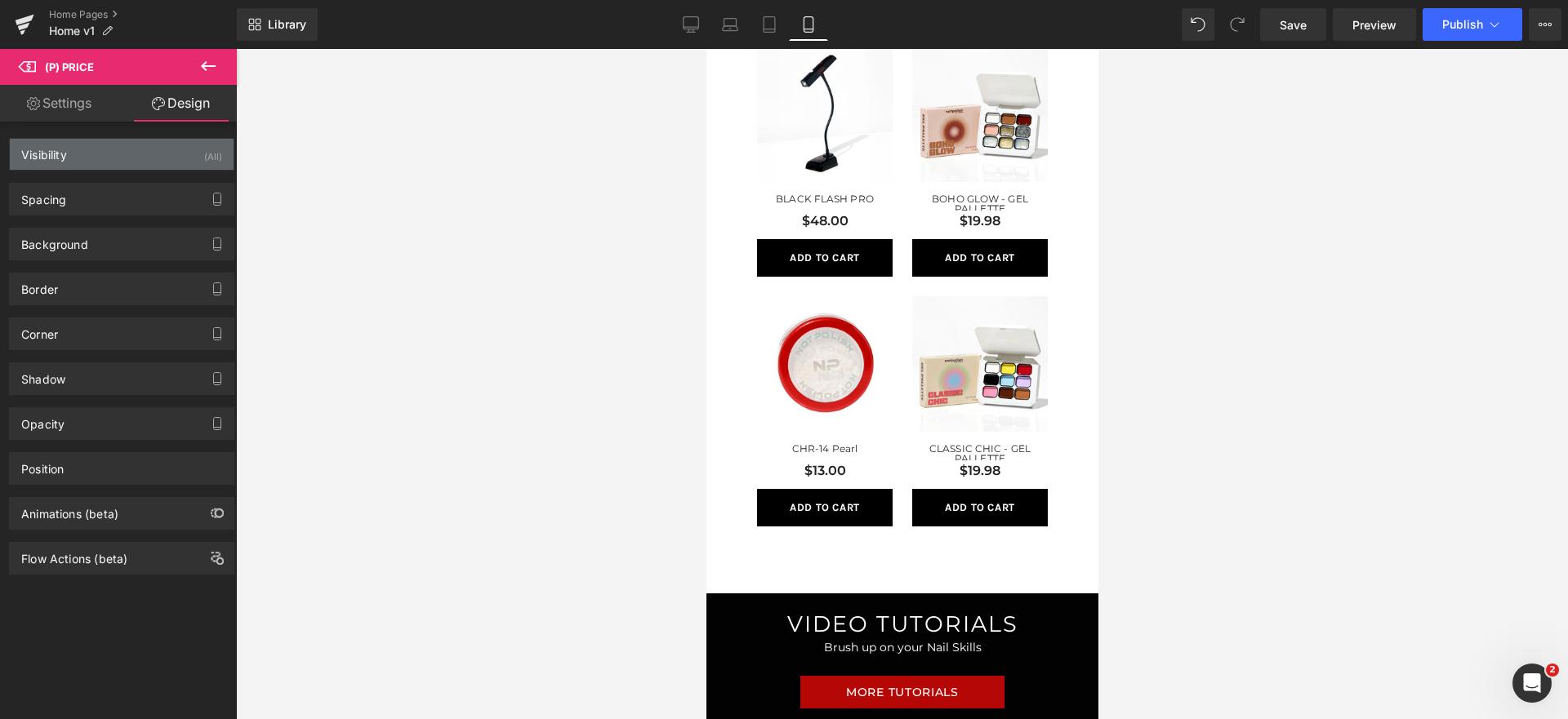
click at [82, 158] on div "Visibility (All)" at bounding box center [121, 154] width 223 height 31
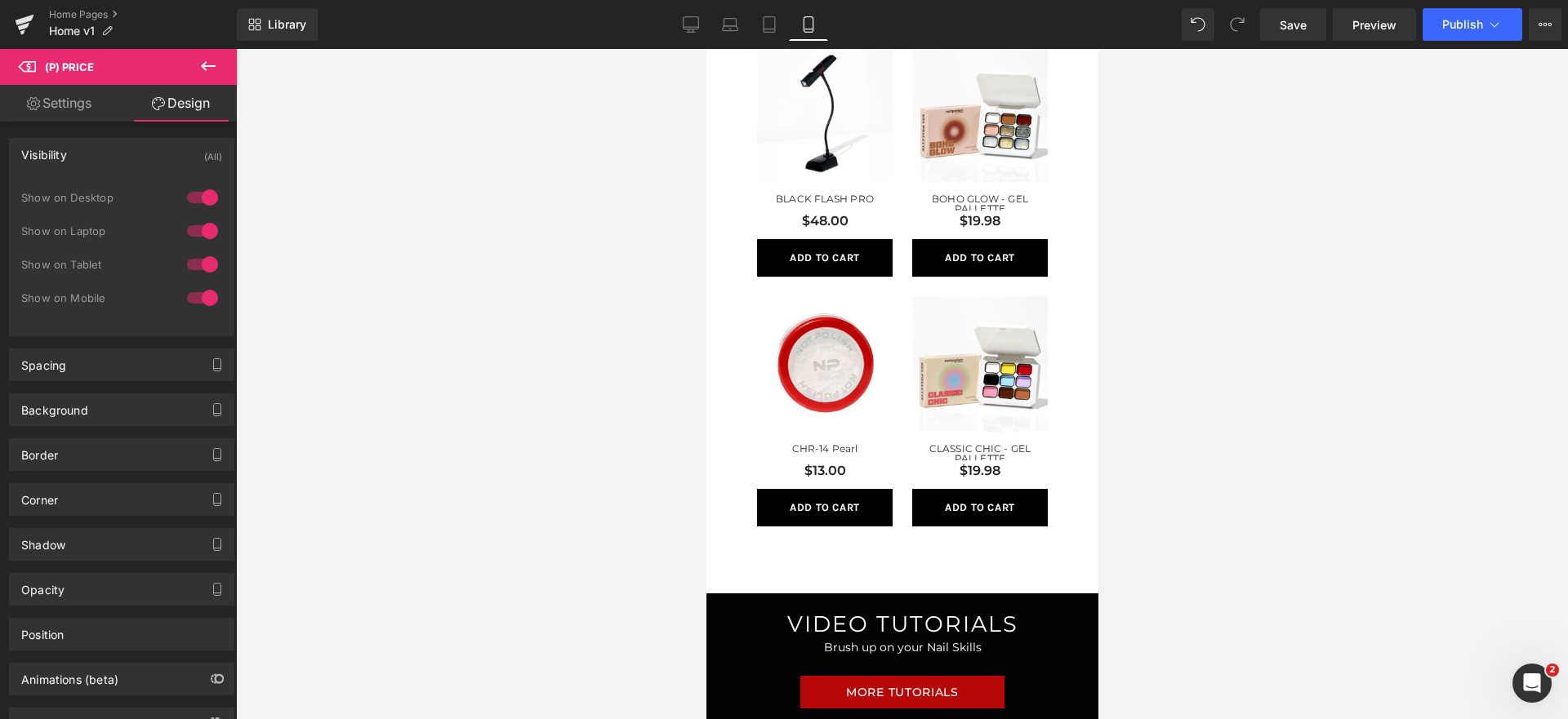
click at [78, 169] on div "Visibility (All)" at bounding box center [121, 154] width 223 height 31
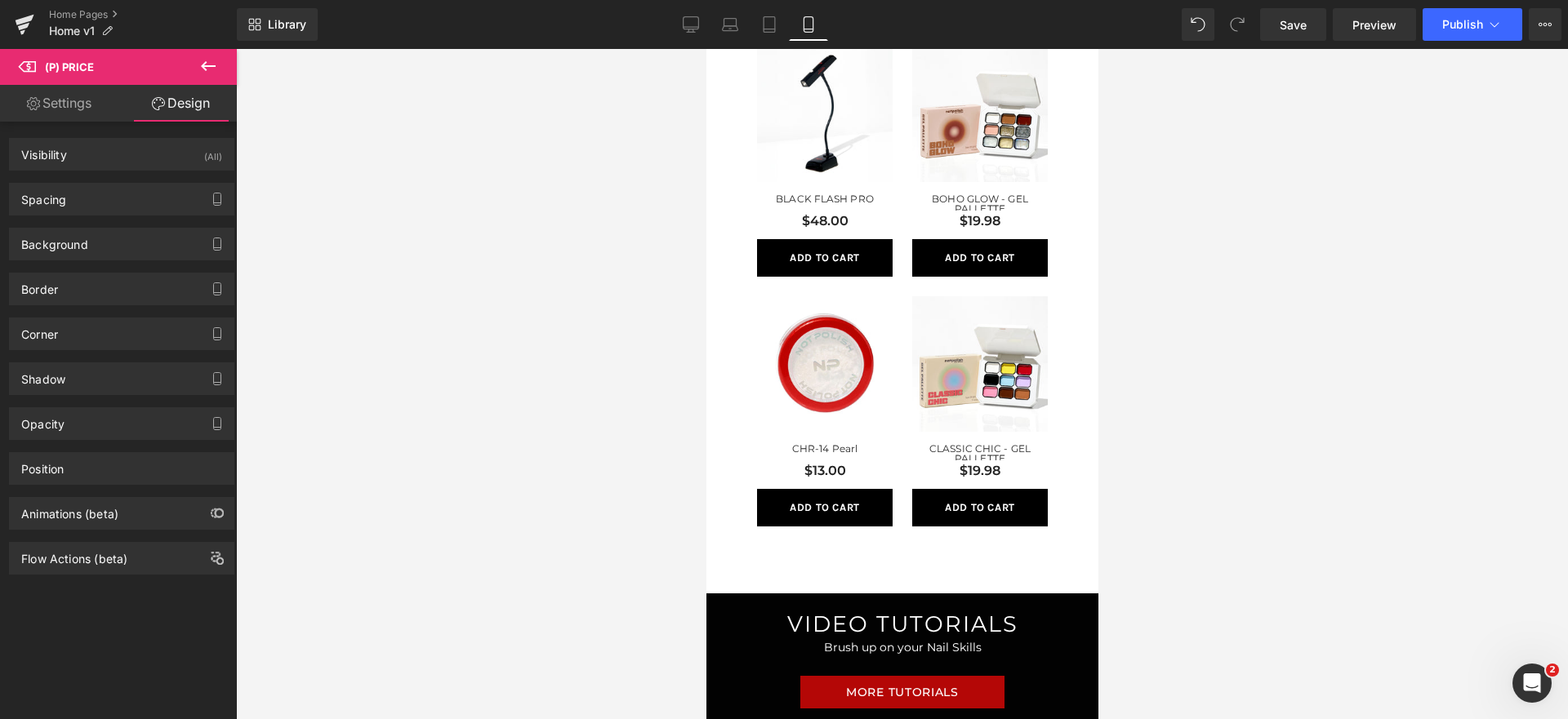
click at [68, 223] on div "Background Color & Image color transparent Color transparent 0 % Image Replace …" at bounding box center [122, 237] width 244 height 45
click at [81, 203] on div "Spacing" at bounding box center [121, 199] width 223 height 31
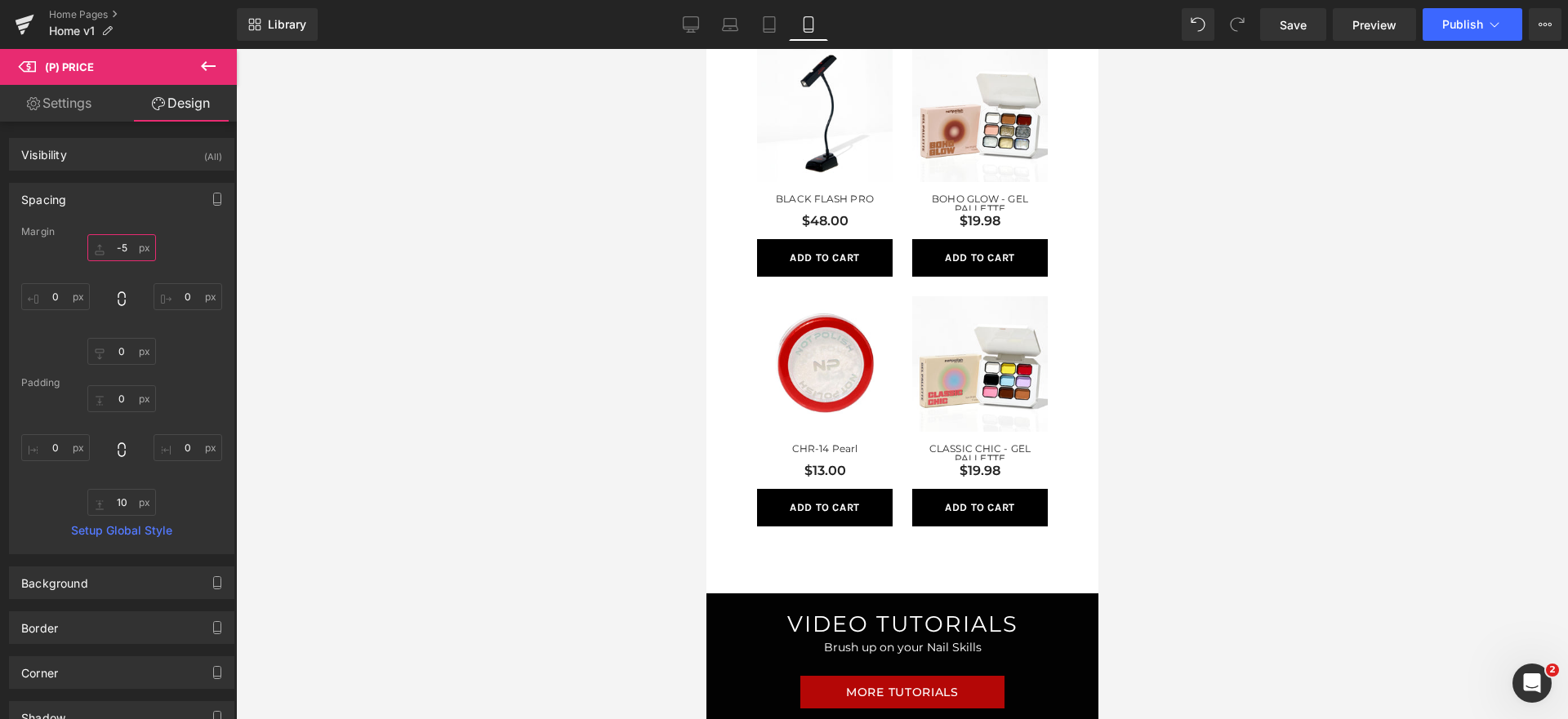
click at [115, 240] on input "-5" at bounding box center [122, 248] width 68 height 27
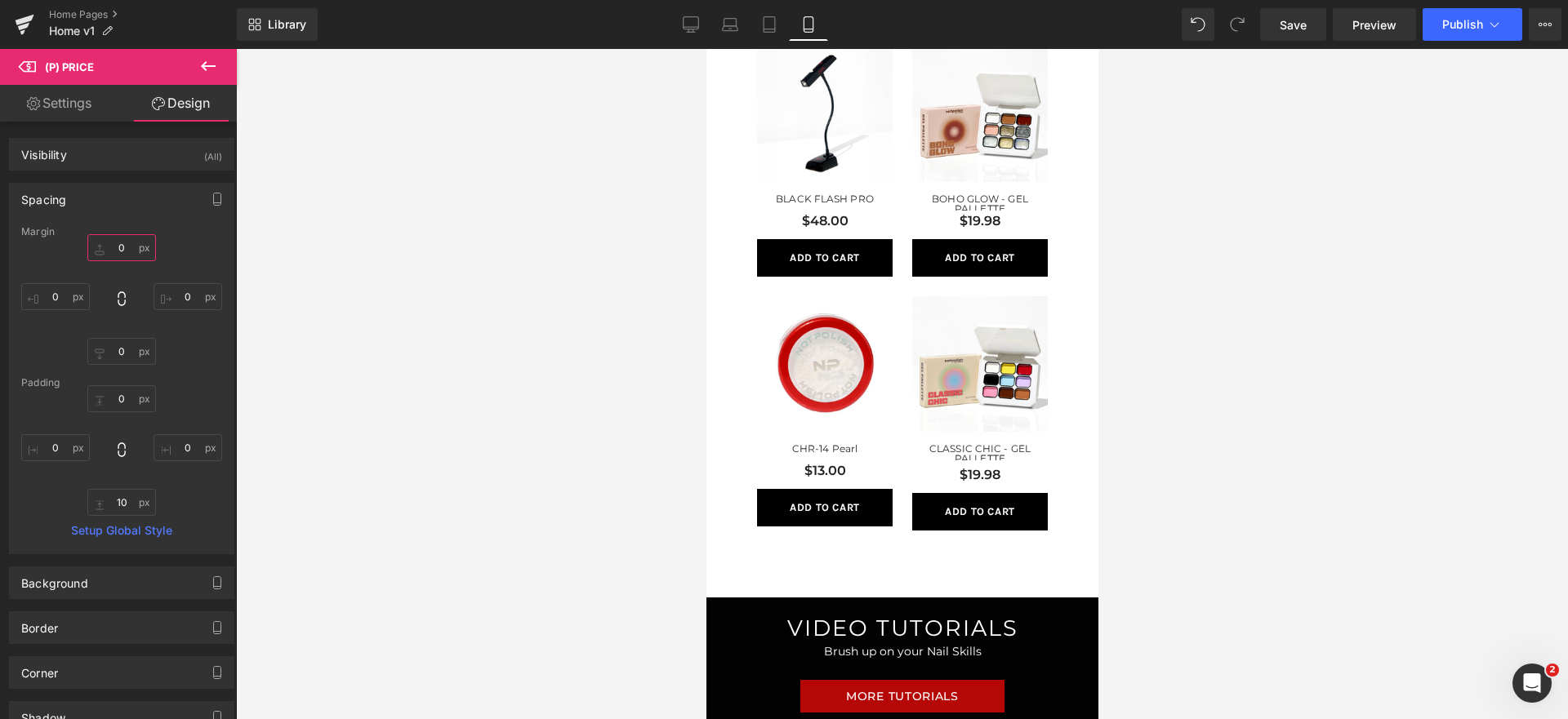
scroll to position [902, 0]
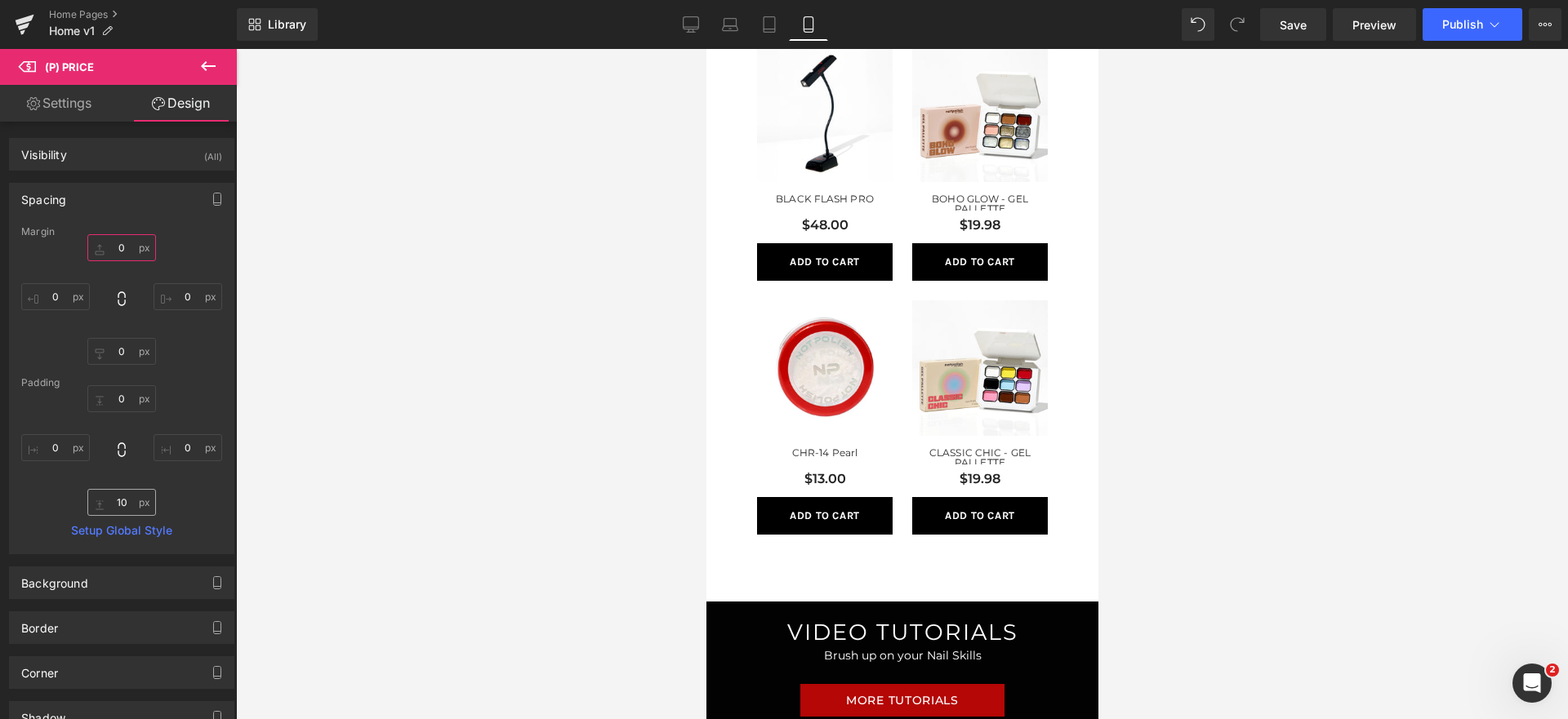
type input "0"
click at [119, 510] on input "10" at bounding box center [122, 502] width 68 height 27
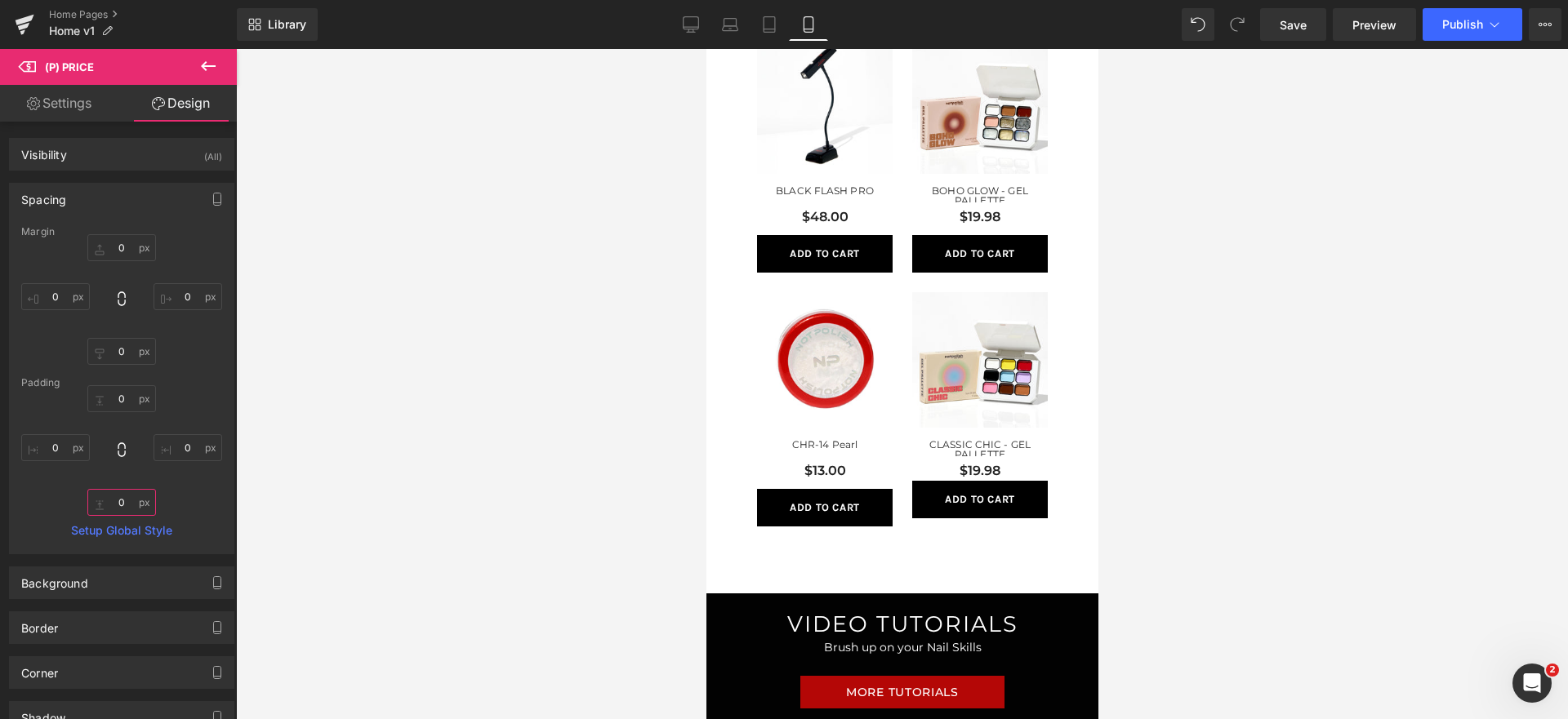
scroll to position [894, 0]
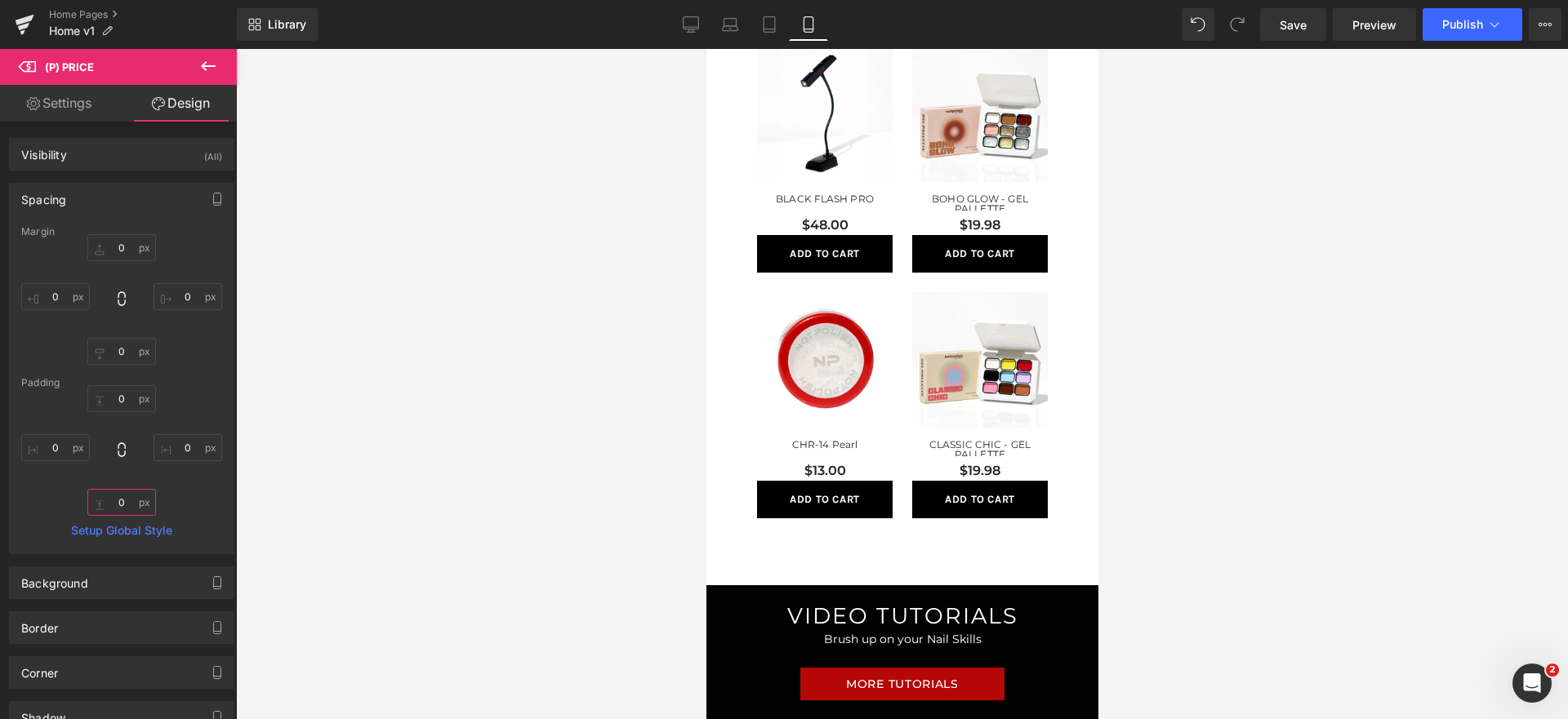
click at [108, 499] on input "0" at bounding box center [122, 502] width 68 height 27
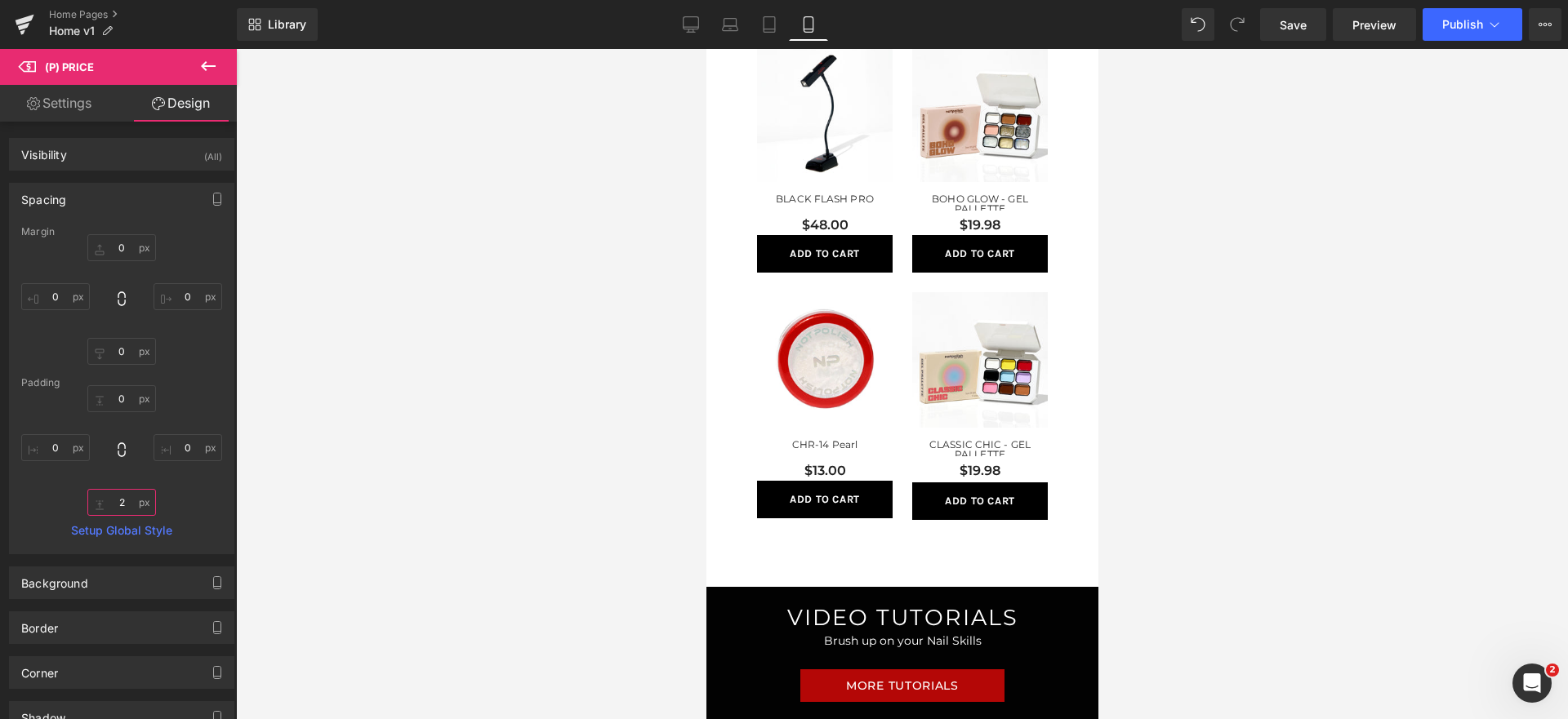
type input "20"
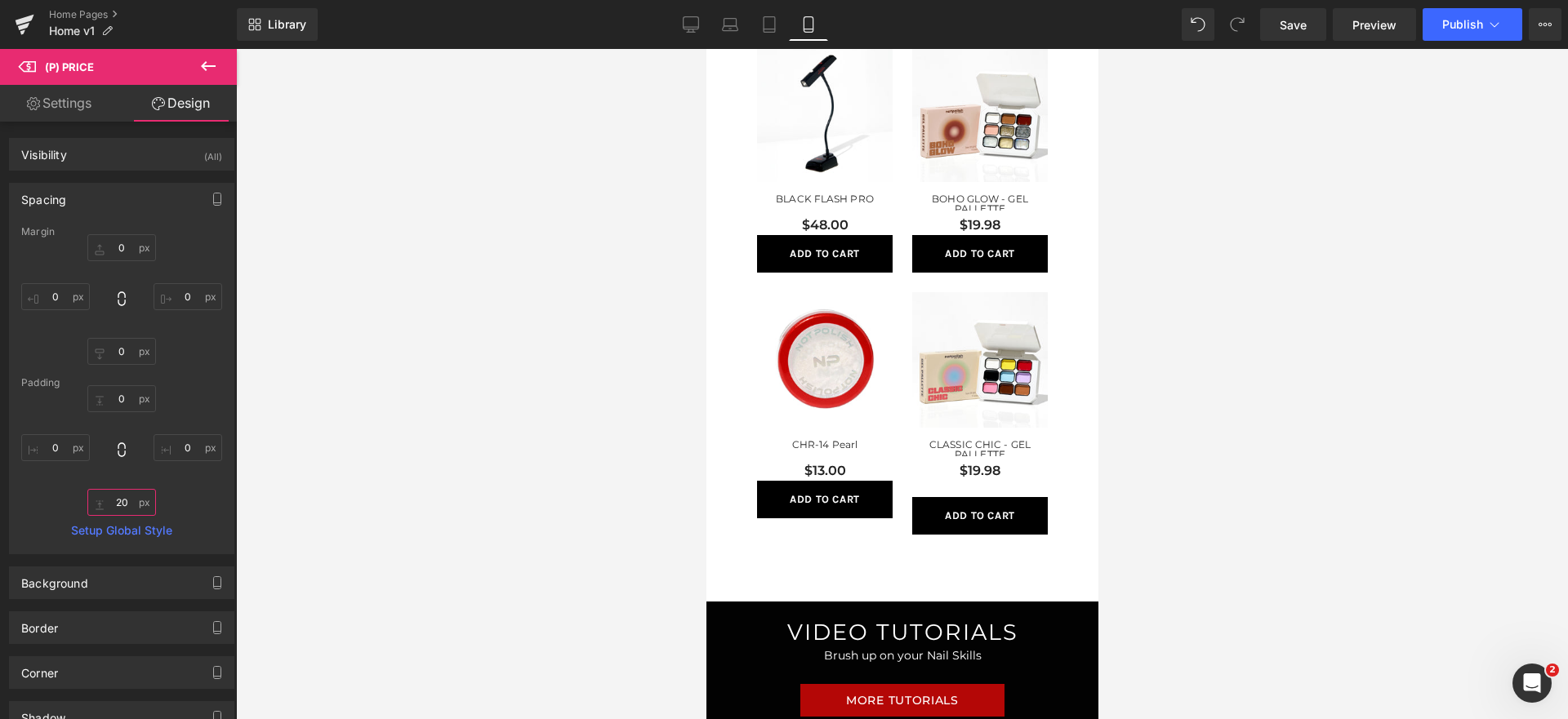
scroll to position [910, 0]
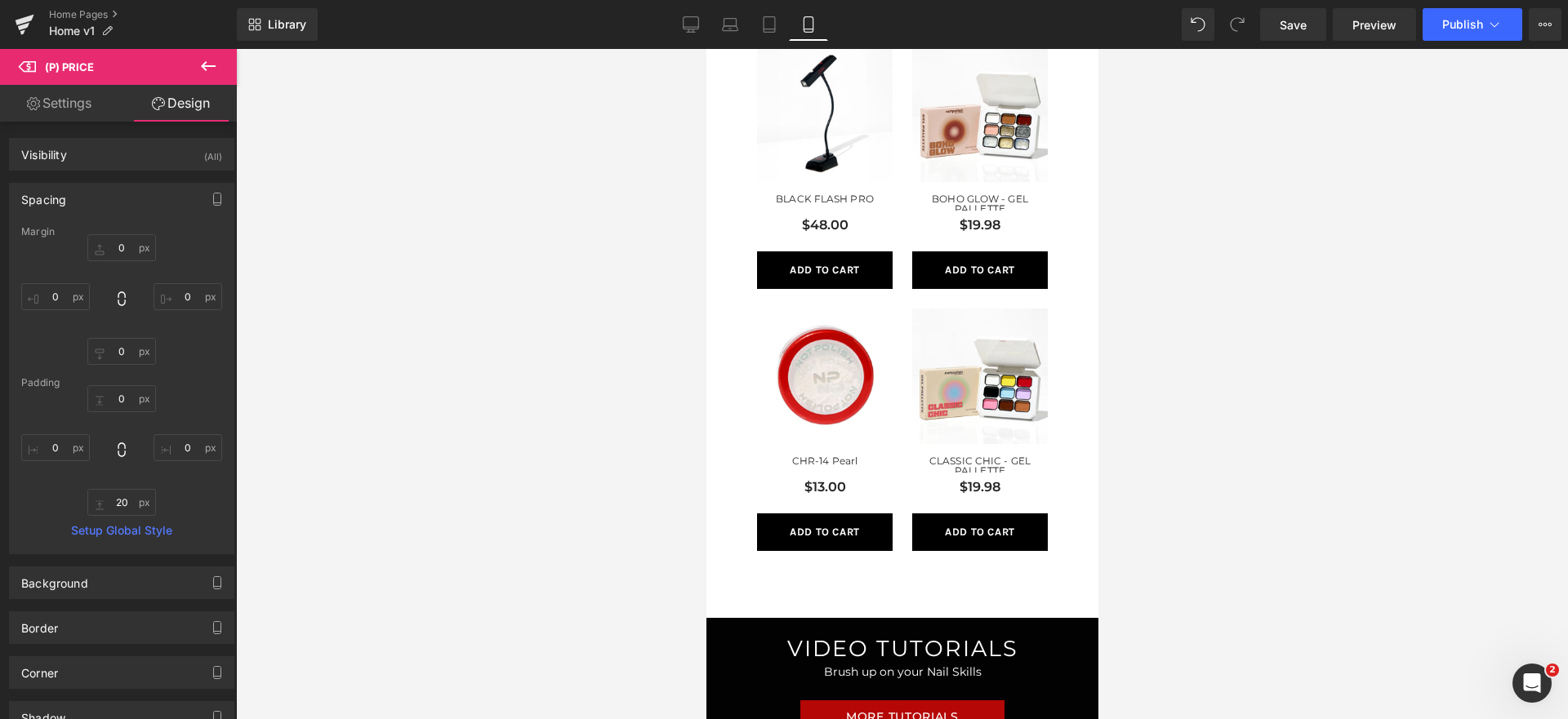
click at [990, 472] on div "CLASSIC CHIC - GEL PALLETTE (P) Title" at bounding box center [979, 466] width 136 height 21
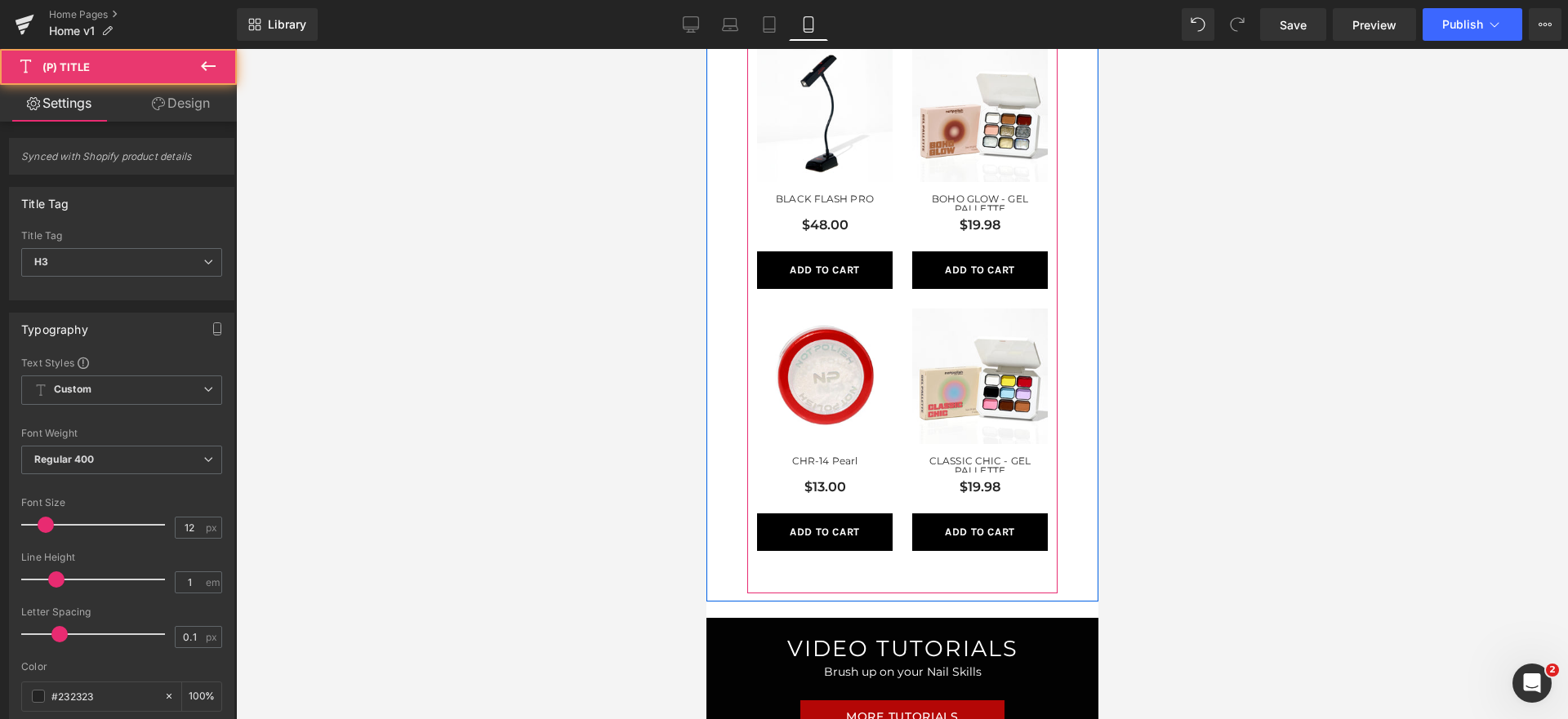
click at [981, 486] on li "(P) Price" at bounding box center [969, 495] width 62 height 20
click at [991, 460] on span "(P) Title" at bounding box center [979, 468] width 52 height 25
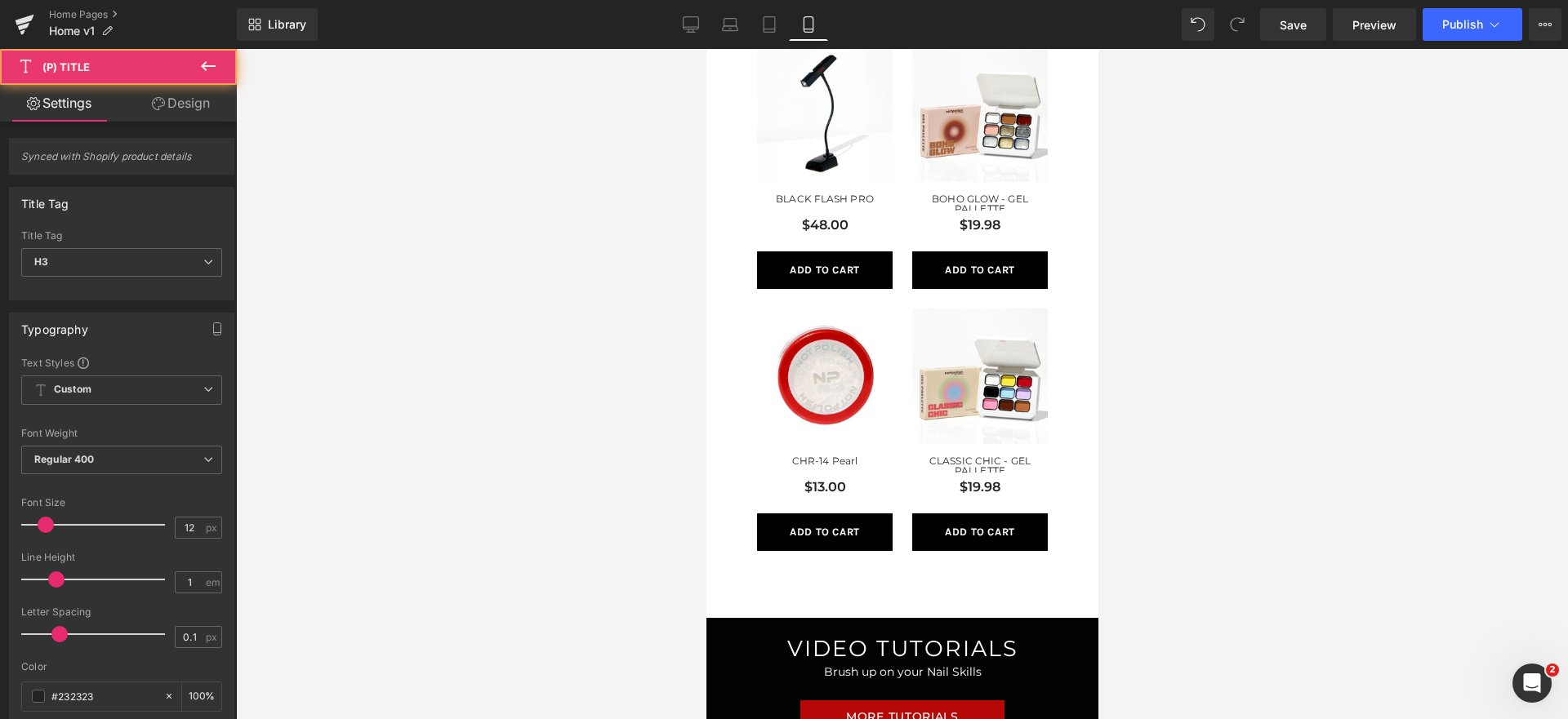
click at [241, 123] on div at bounding box center [902, 385] width 1332 height 671
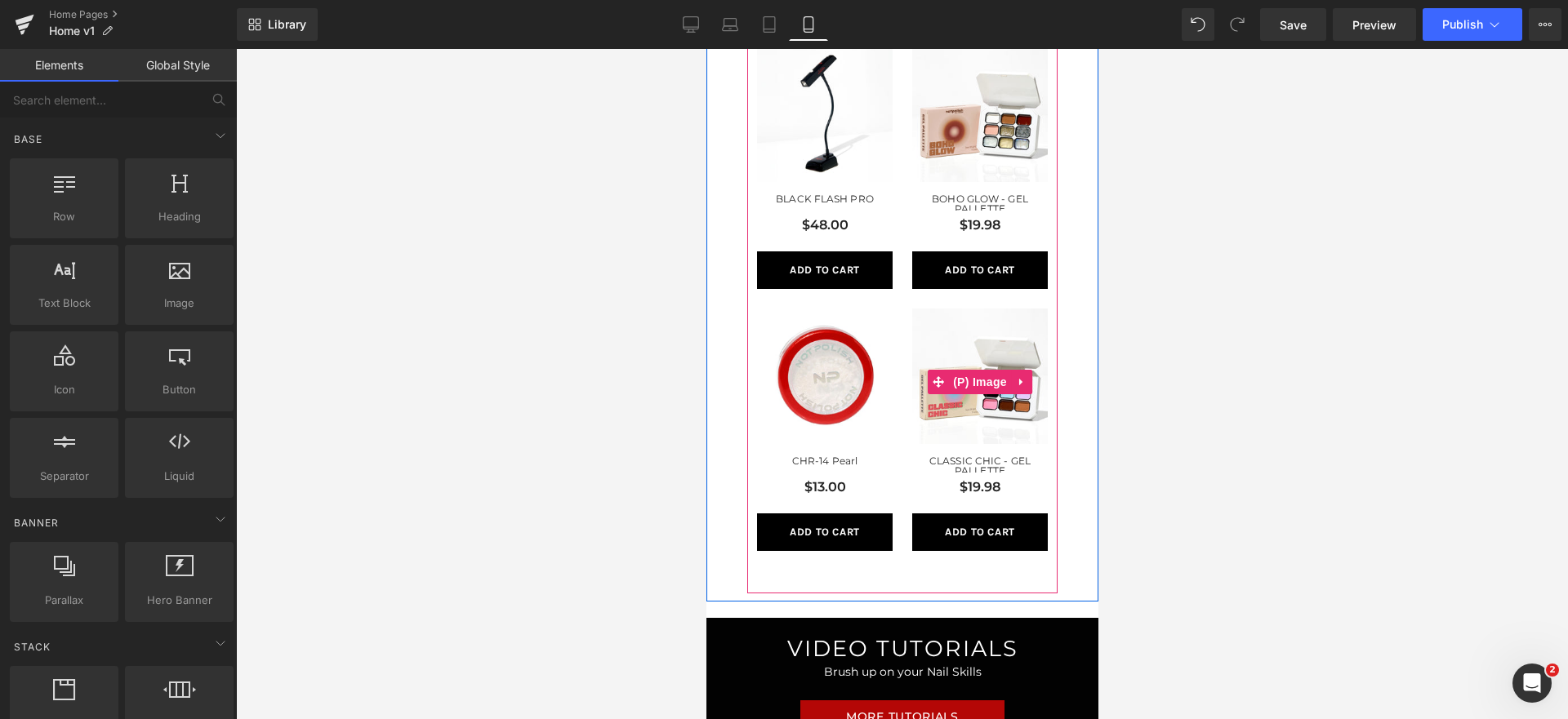
click at [957, 453] on link "Sale Off" at bounding box center [979, 383] width 136 height 148
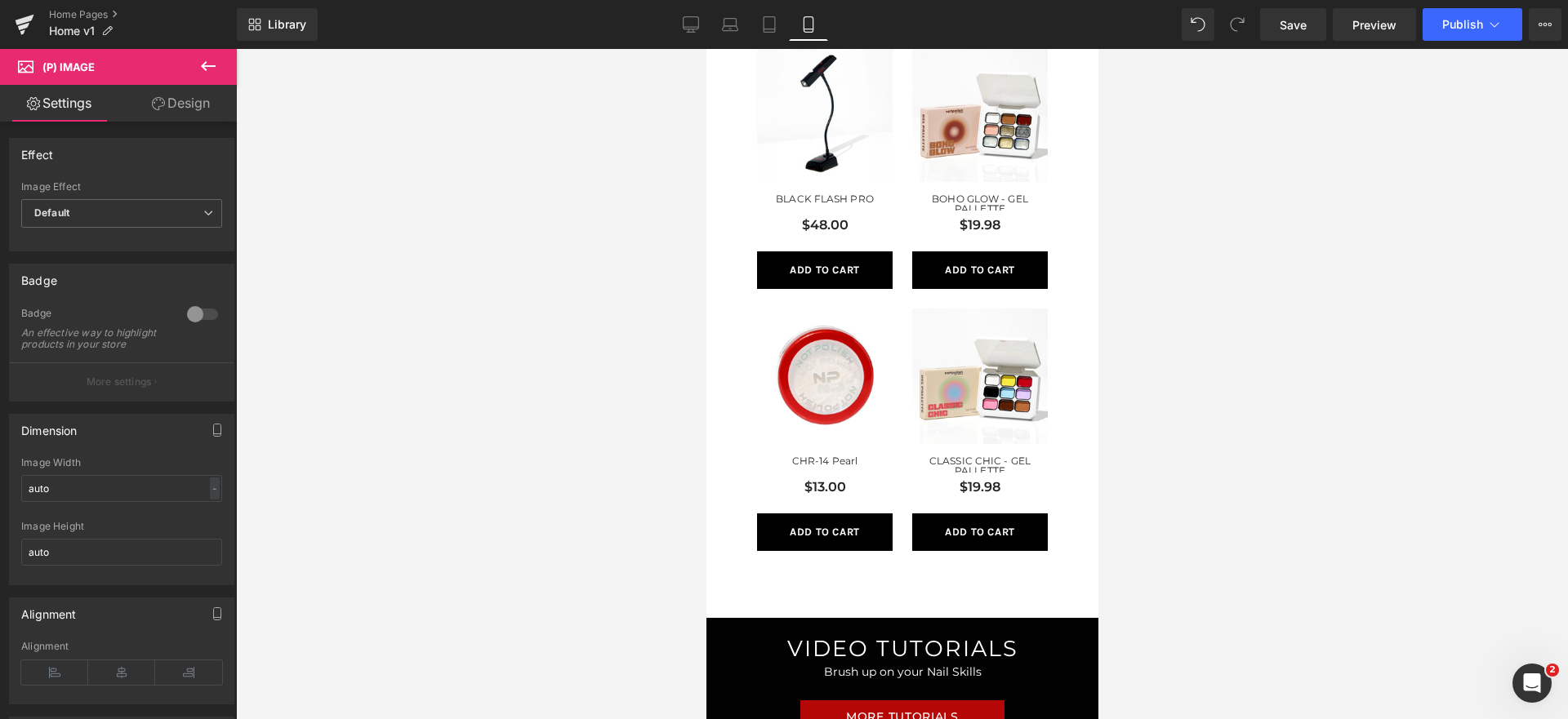
click at [185, 112] on link "Design" at bounding box center [181, 103] width 119 height 37
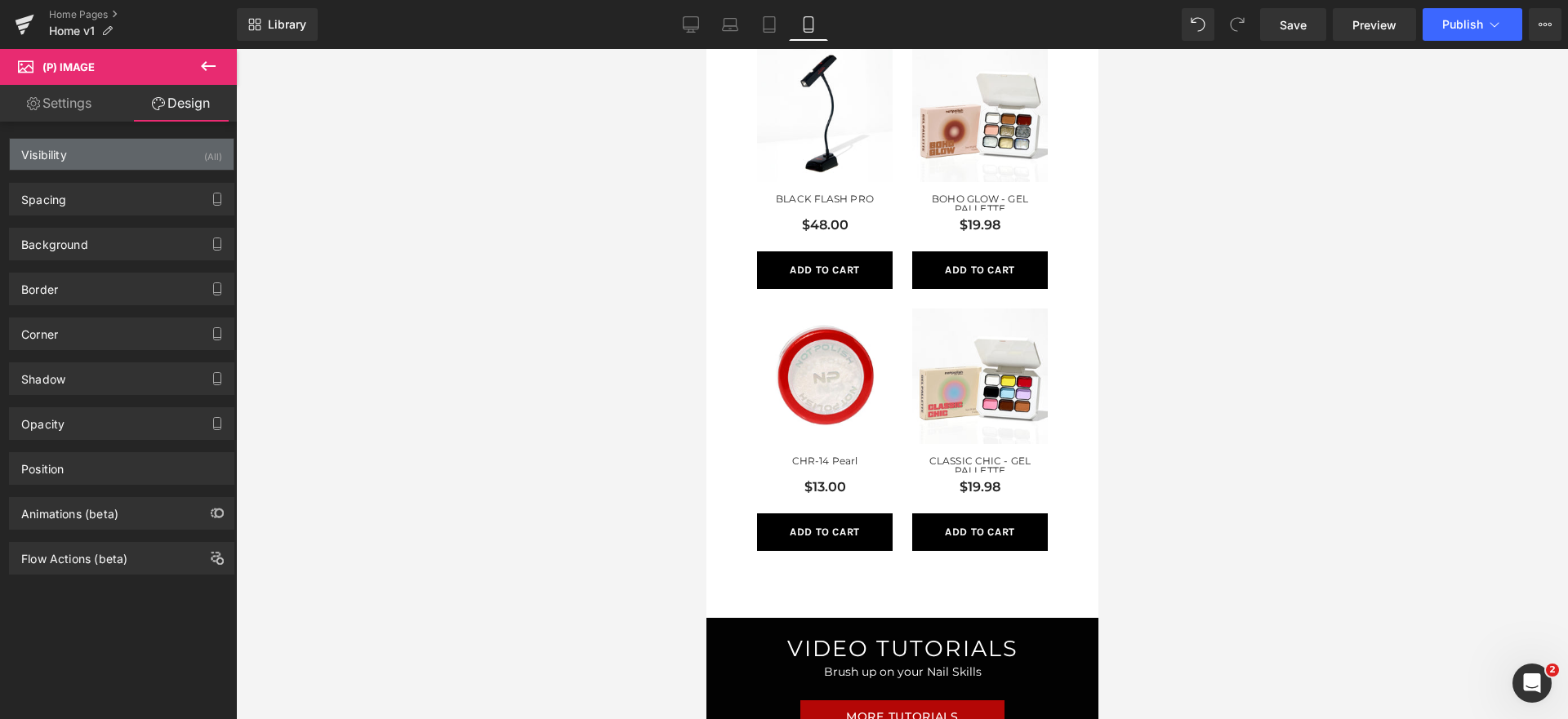
click at [46, 160] on div "Visibility" at bounding box center [44, 150] width 46 height 23
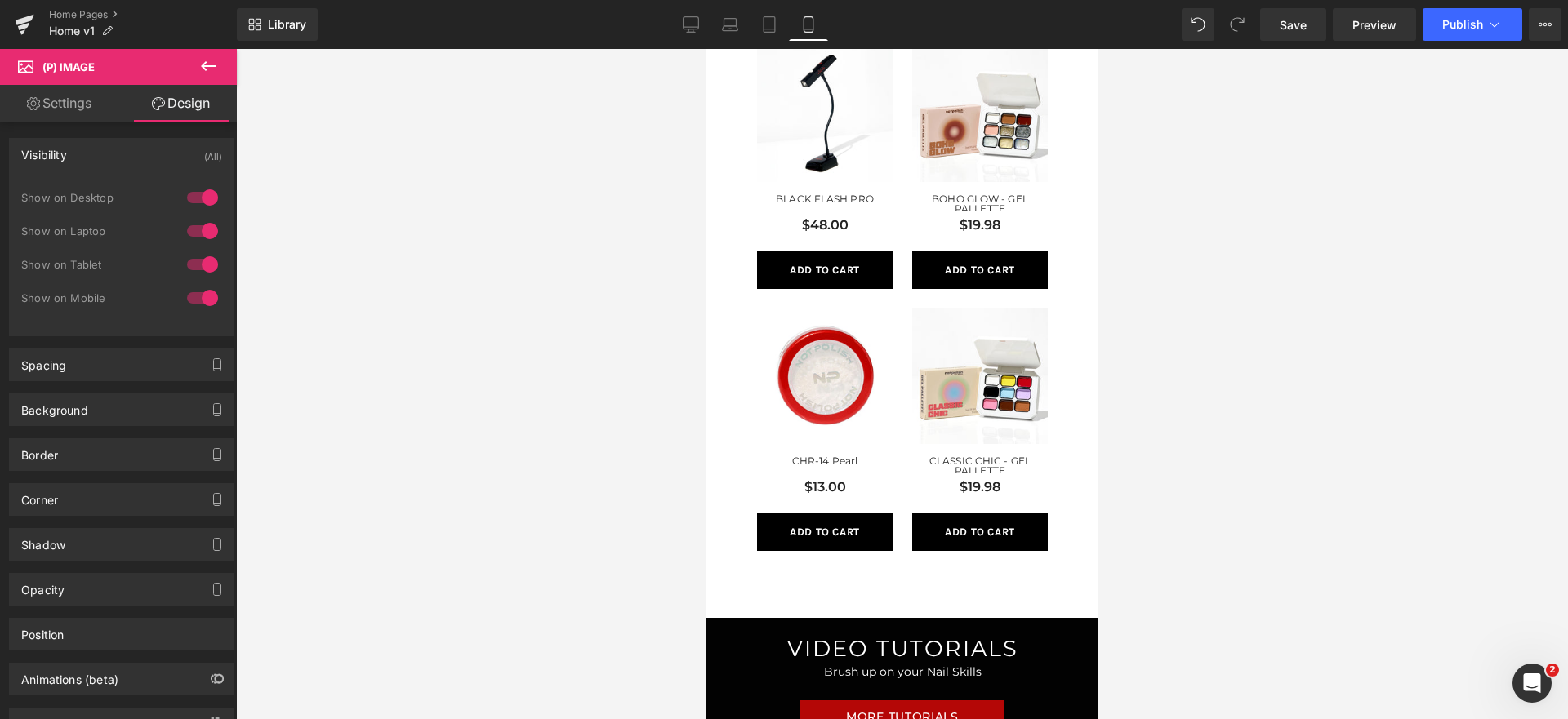
click at [86, 155] on div "Visibility (All)" at bounding box center [121, 154] width 223 height 31
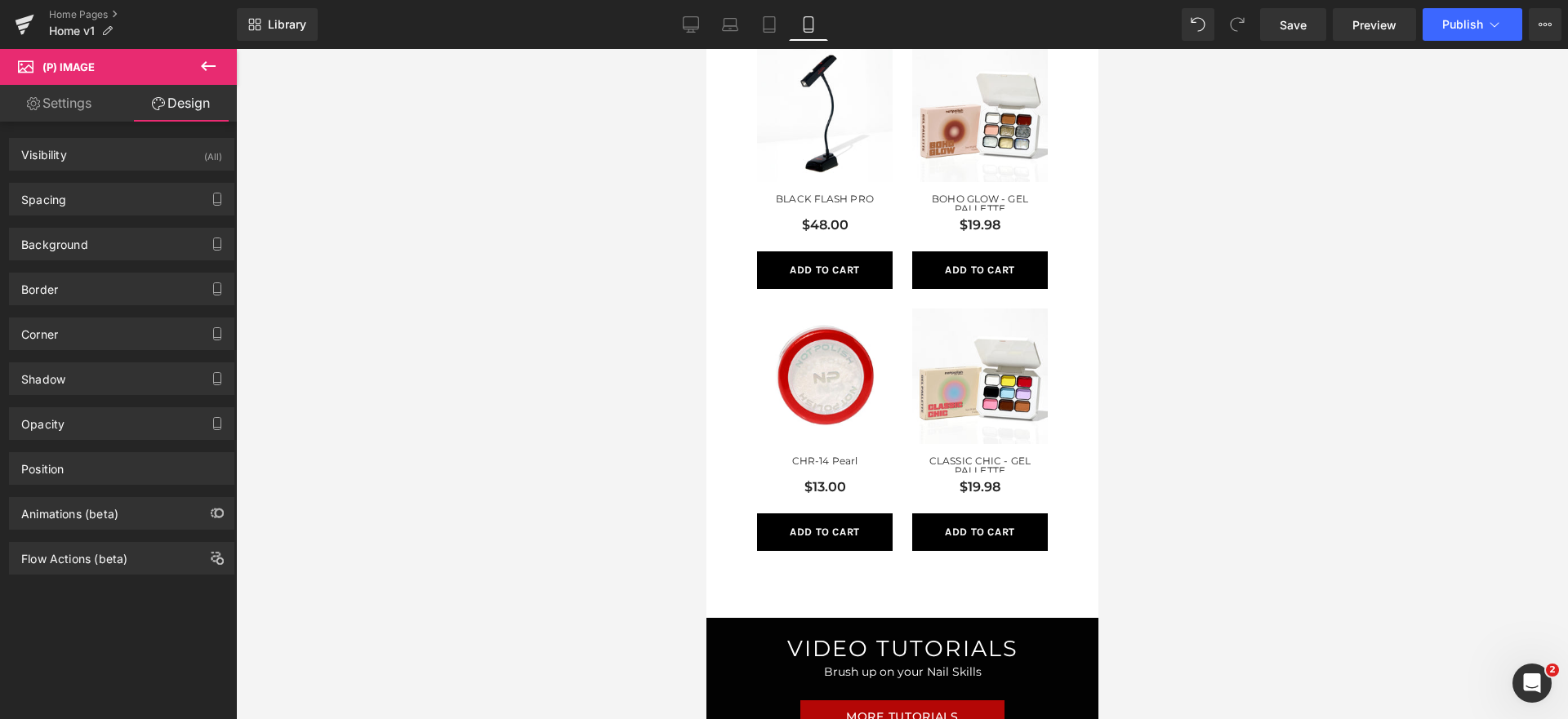
click at [85, 180] on div "Spacing Margin 0px 0 0px 0 0px 0 0px 0 Padding 0px 0 0px 0 0px 0 0px 0 Setup Gl…" at bounding box center [122, 193] width 244 height 45
click at [85, 189] on div "Spacing" at bounding box center [121, 199] width 223 height 31
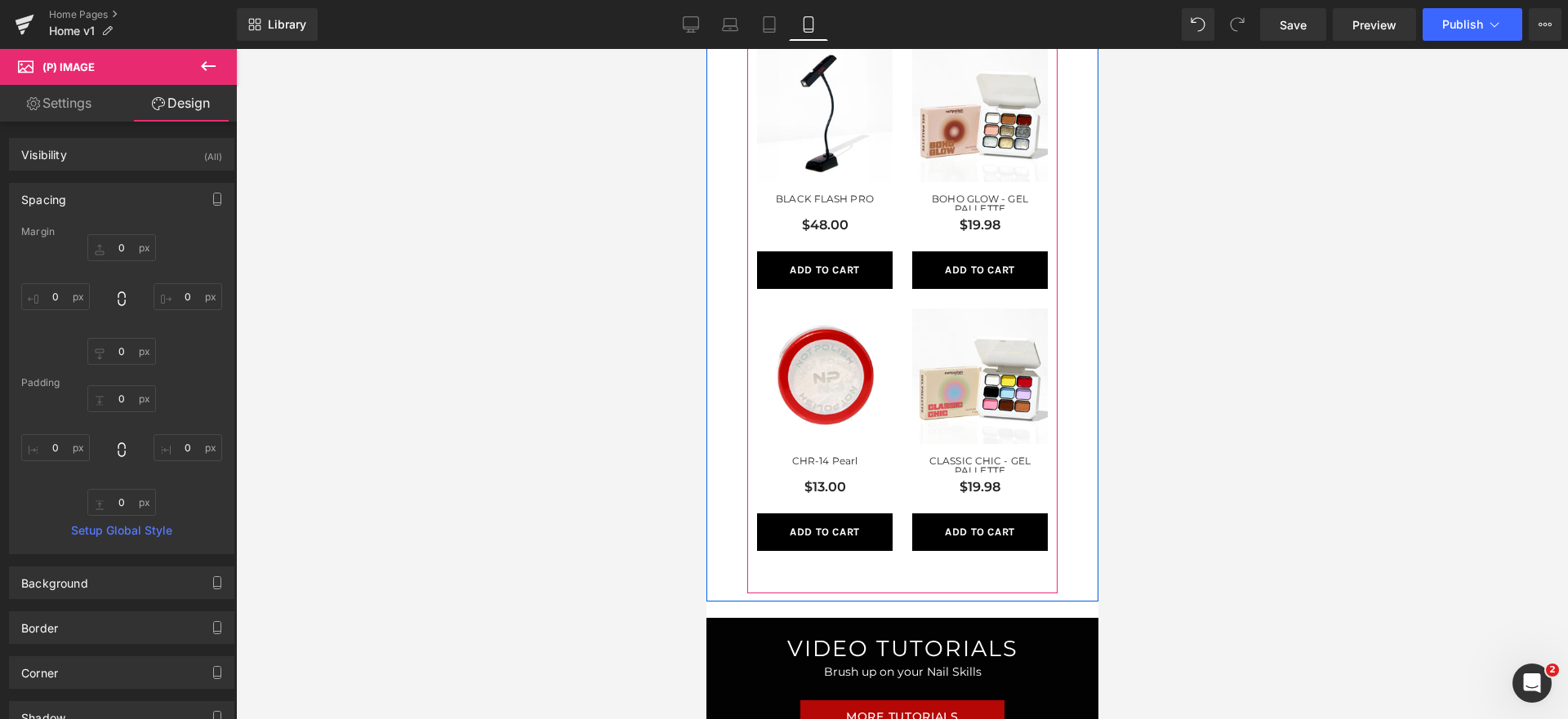
click at [959, 479] on span "$19.98" at bounding box center [979, 496] width 41 height 36
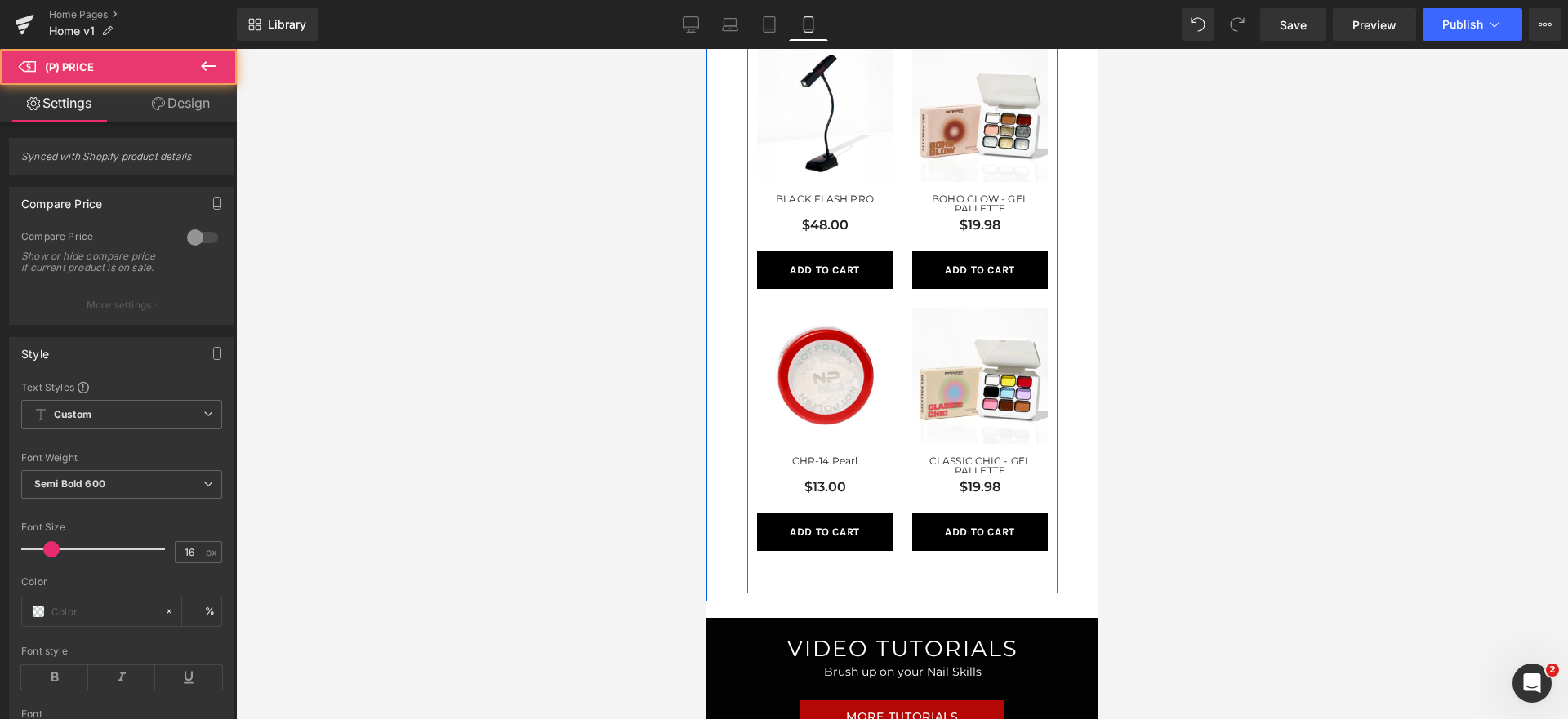
click at [974, 462] on div "CLASSIC CHIC - GEL PALLETTE (P) Title" at bounding box center [979, 466] width 136 height 21
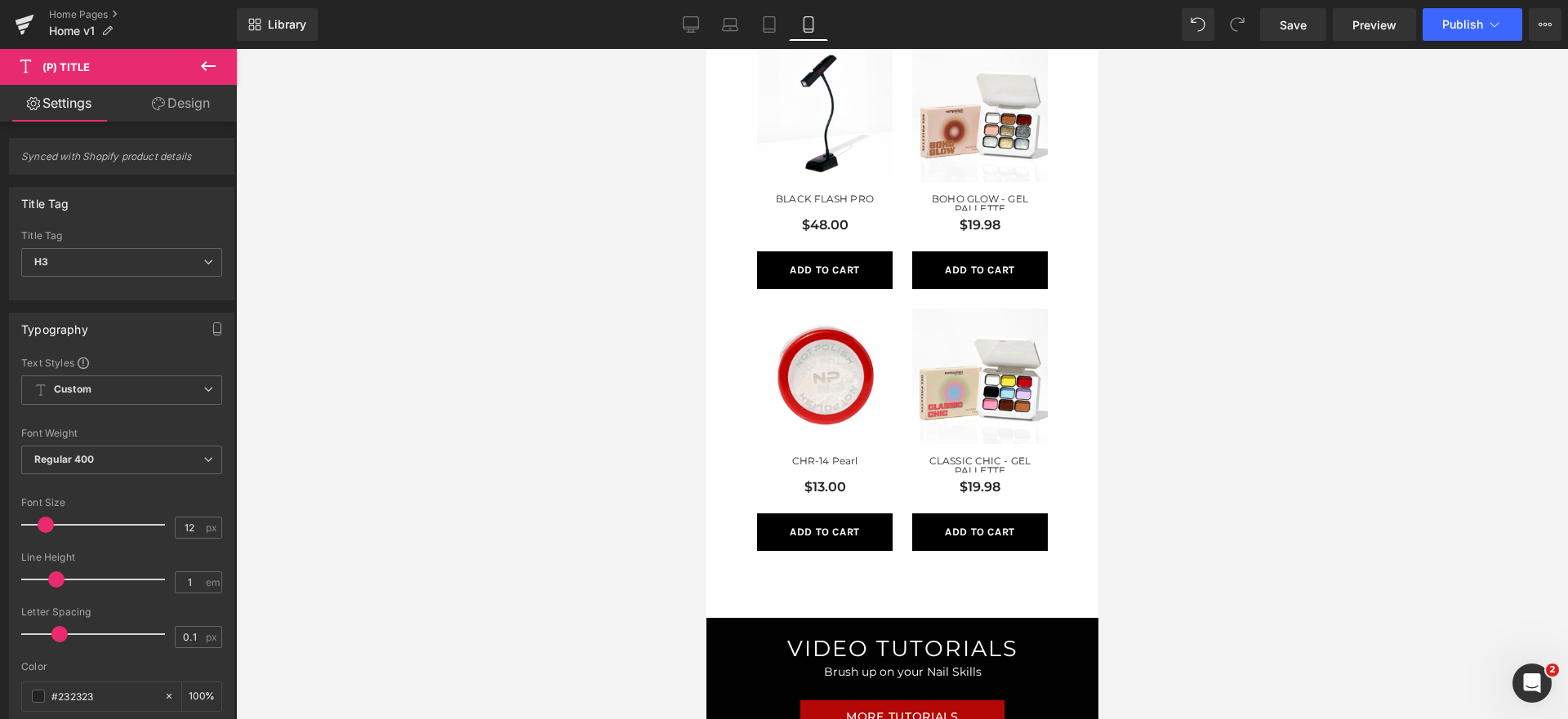
click at [163, 102] on link "Design" at bounding box center [181, 103] width 119 height 37
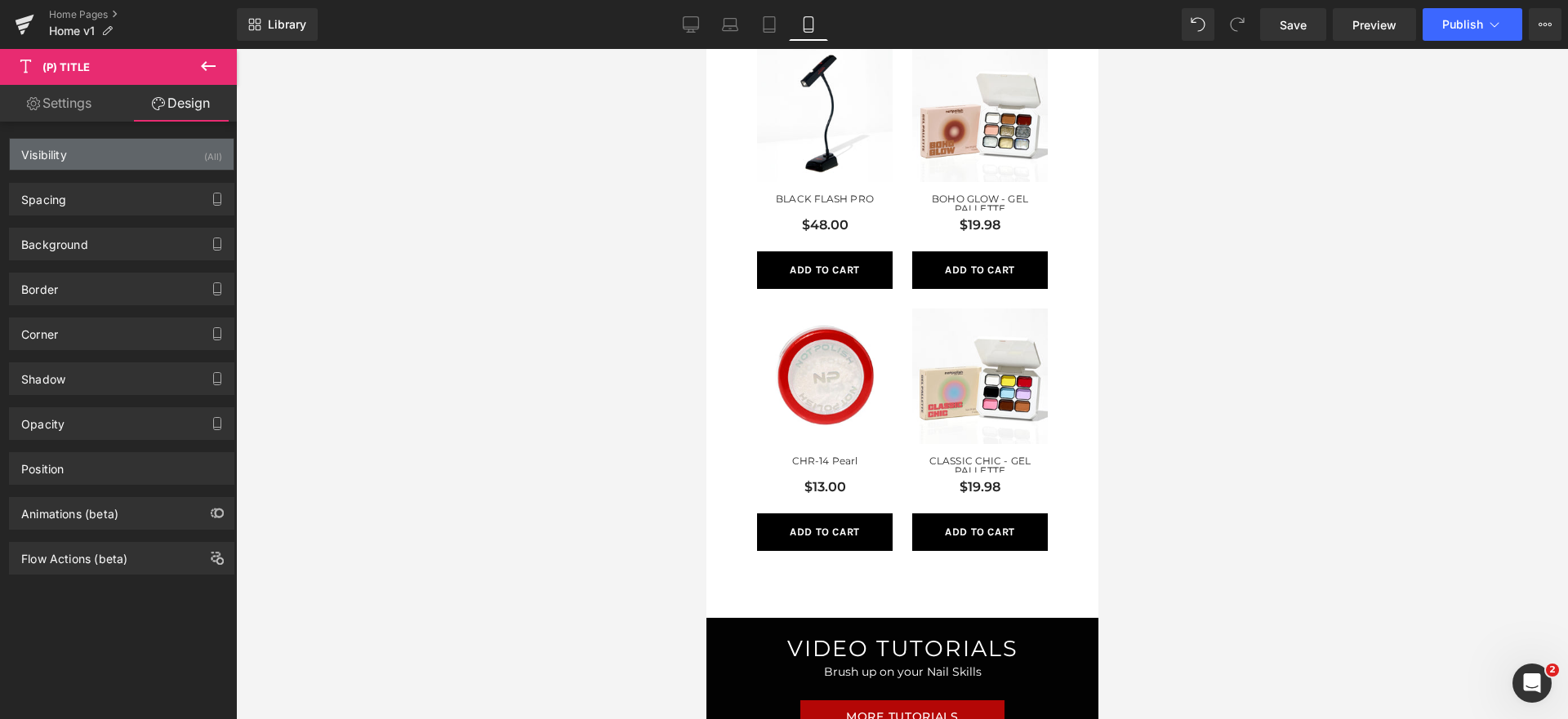
click at [139, 167] on div "Visibility (All)" at bounding box center [121, 154] width 223 height 31
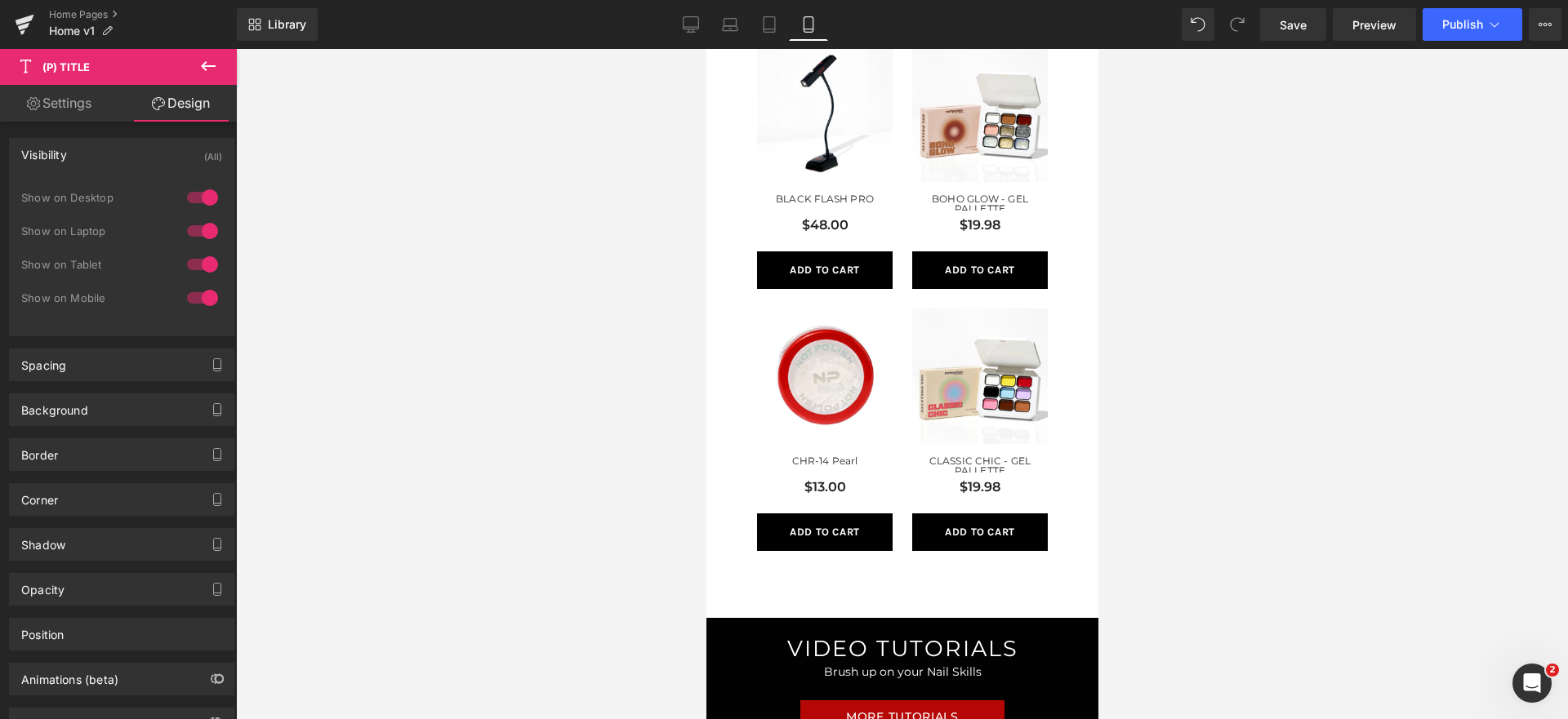
click at [116, 321] on div "Show on Mobile" at bounding box center [121, 306] width 201 height 33
click at [111, 350] on div "Spacing" at bounding box center [121, 365] width 223 height 31
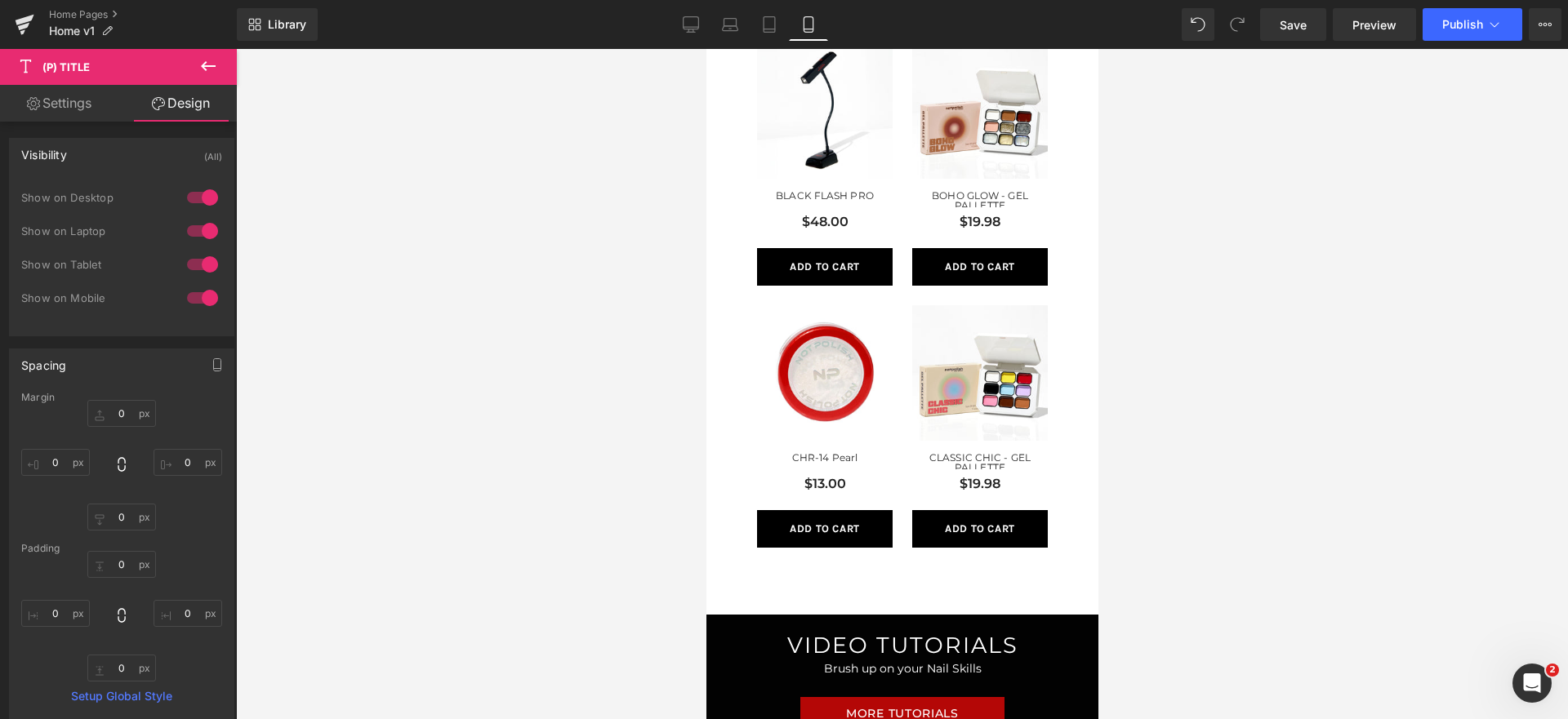
scroll to position [914, 0]
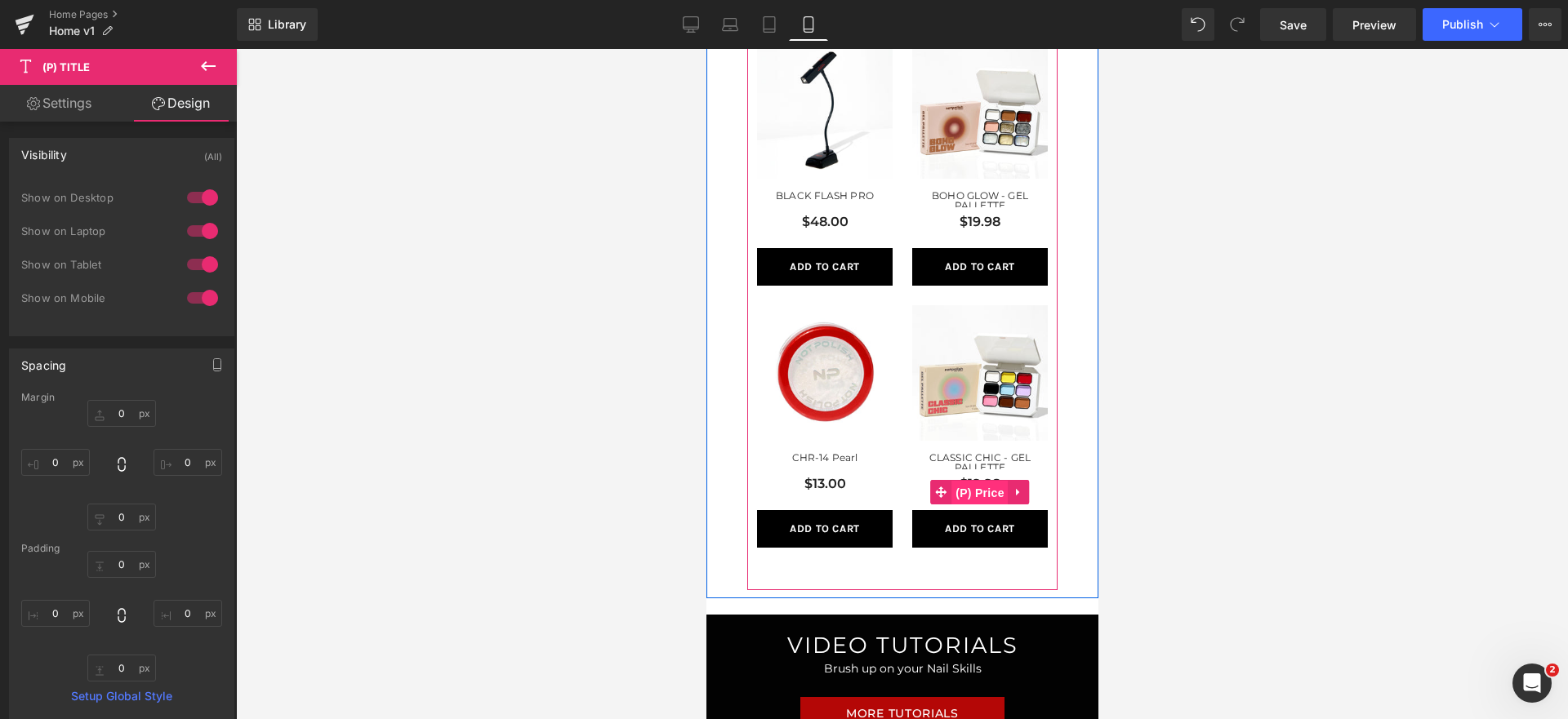
click at [977, 482] on span "(P) Price" at bounding box center [979, 493] width 57 height 25
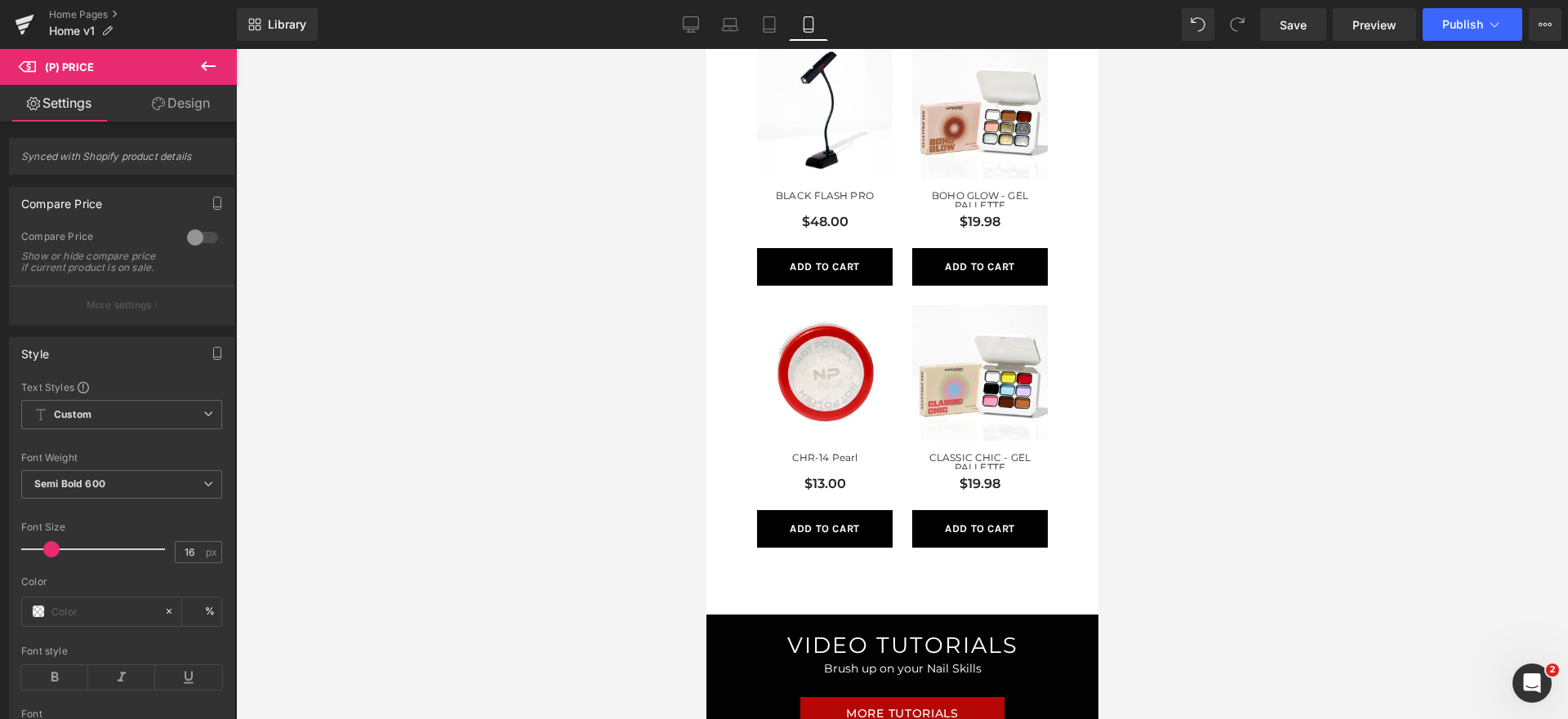
click at [132, 110] on link "Design" at bounding box center [181, 103] width 119 height 37
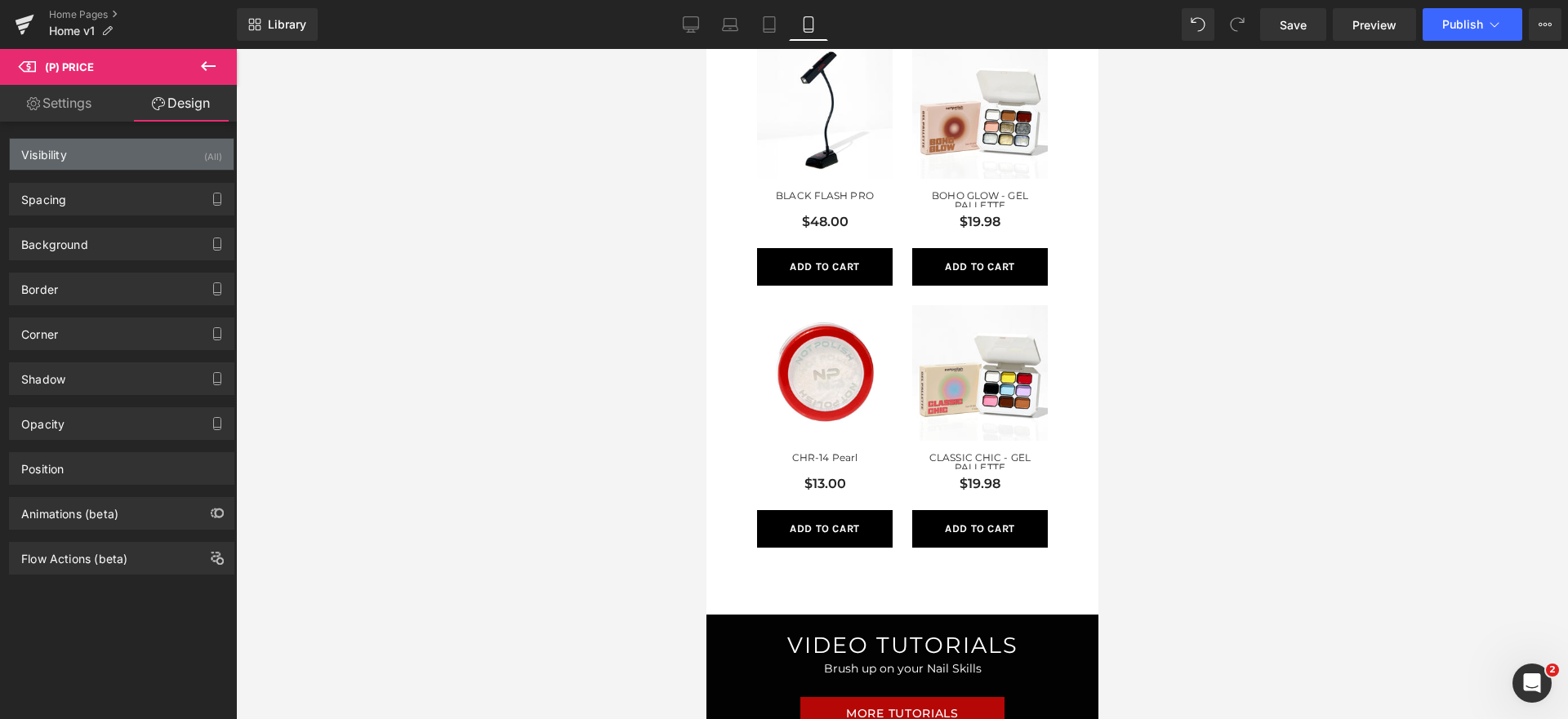
click at [130, 160] on div "Visibility (All)" at bounding box center [121, 154] width 223 height 31
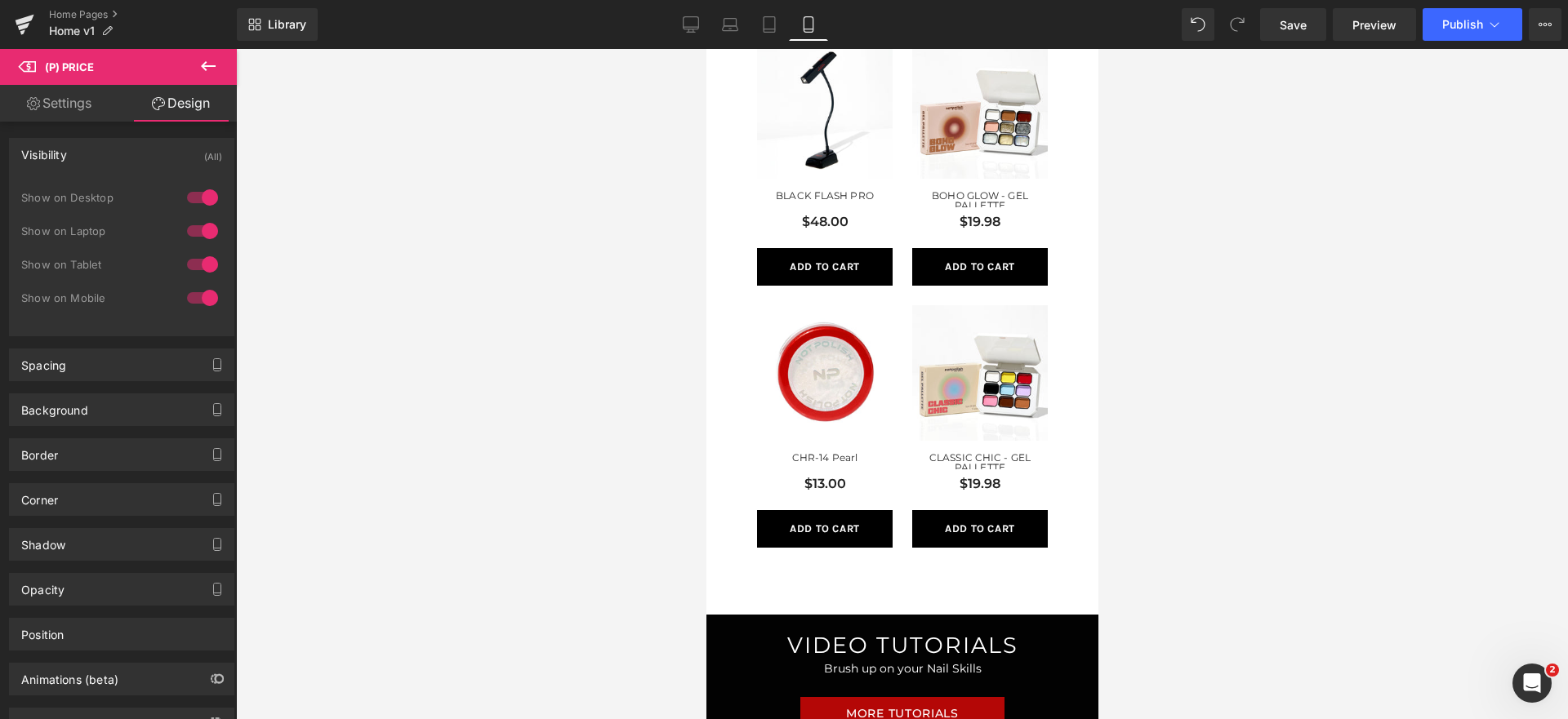
click at [130, 160] on div "Visibility (All)" at bounding box center [121, 154] width 223 height 31
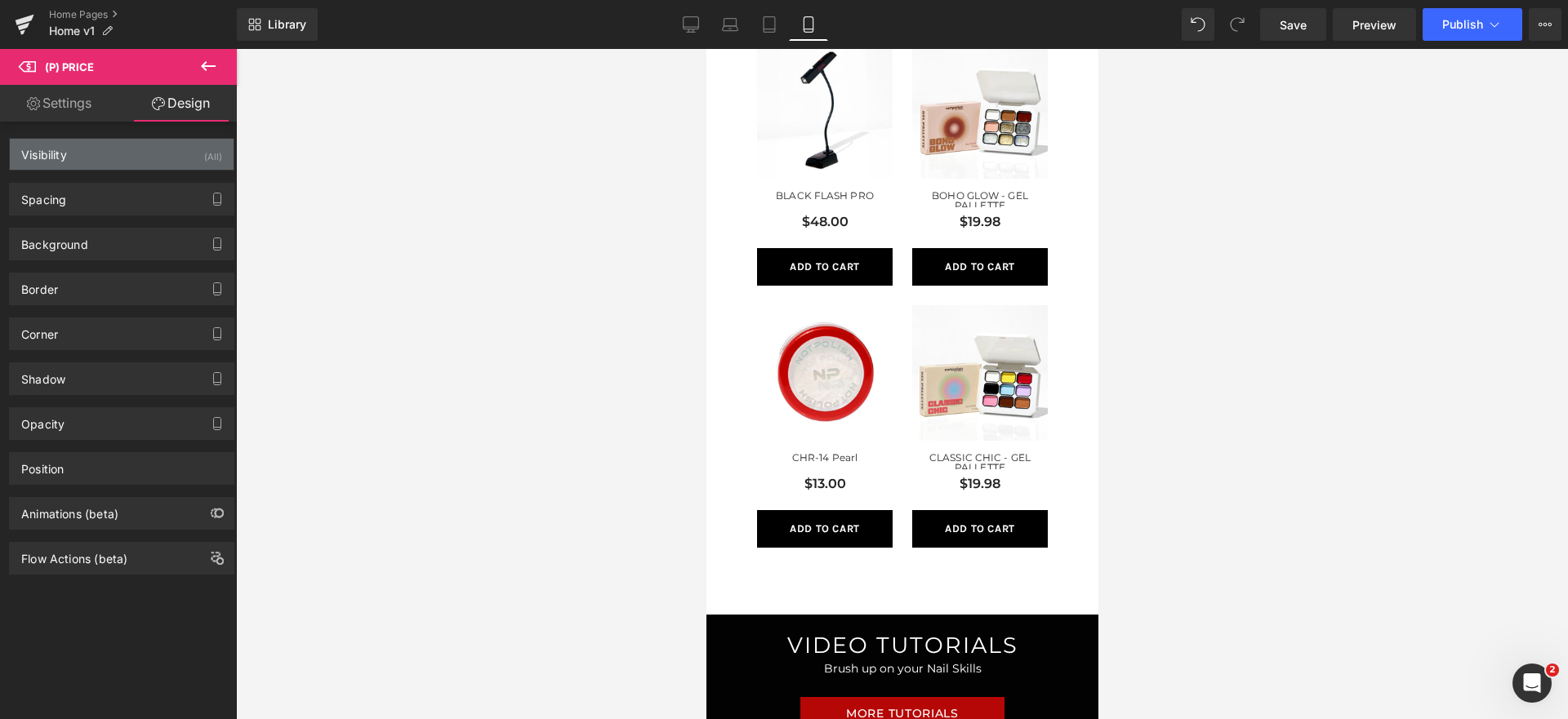
click at [130, 160] on div "Visibility (All)" at bounding box center [121, 154] width 223 height 31
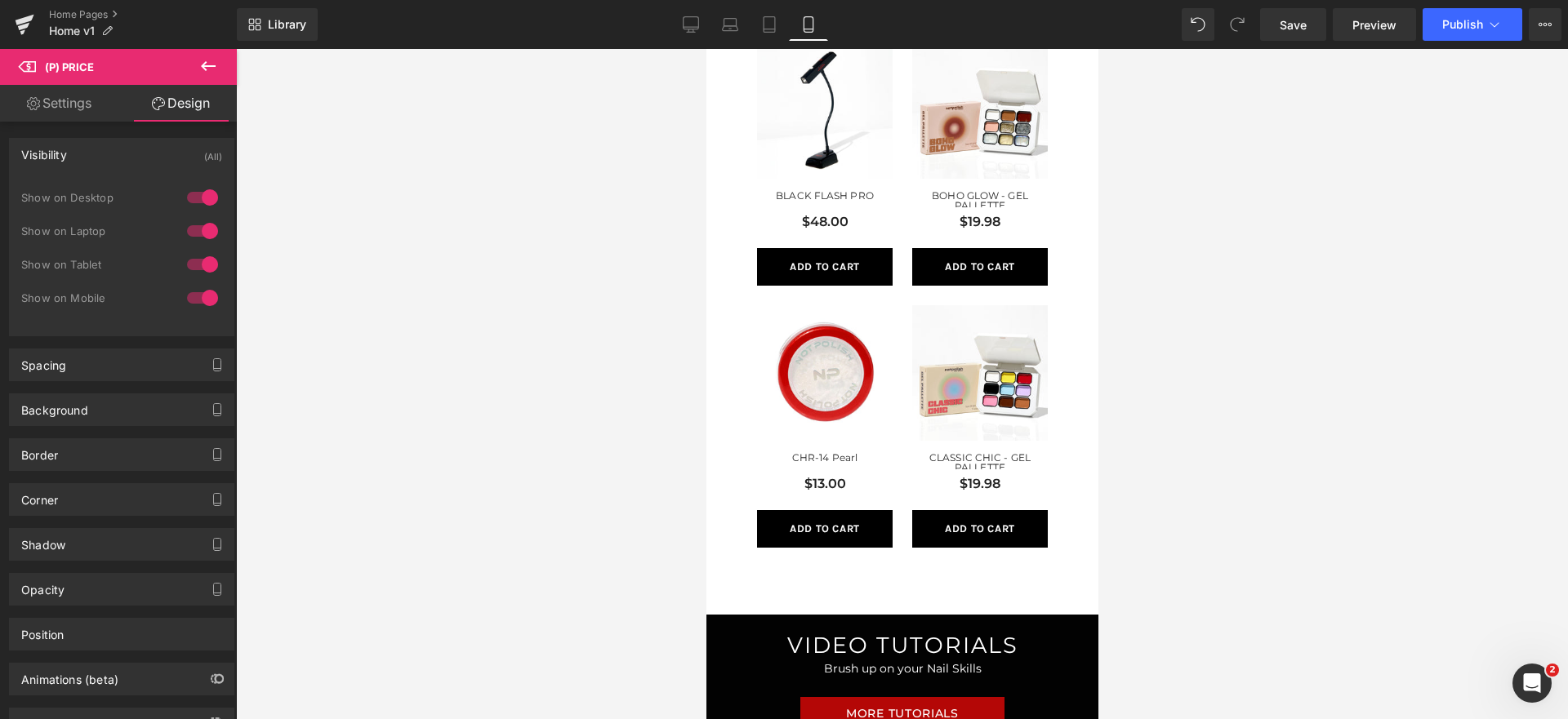
click at [130, 160] on div "Visibility (All)" at bounding box center [121, 154] width 223 height 31
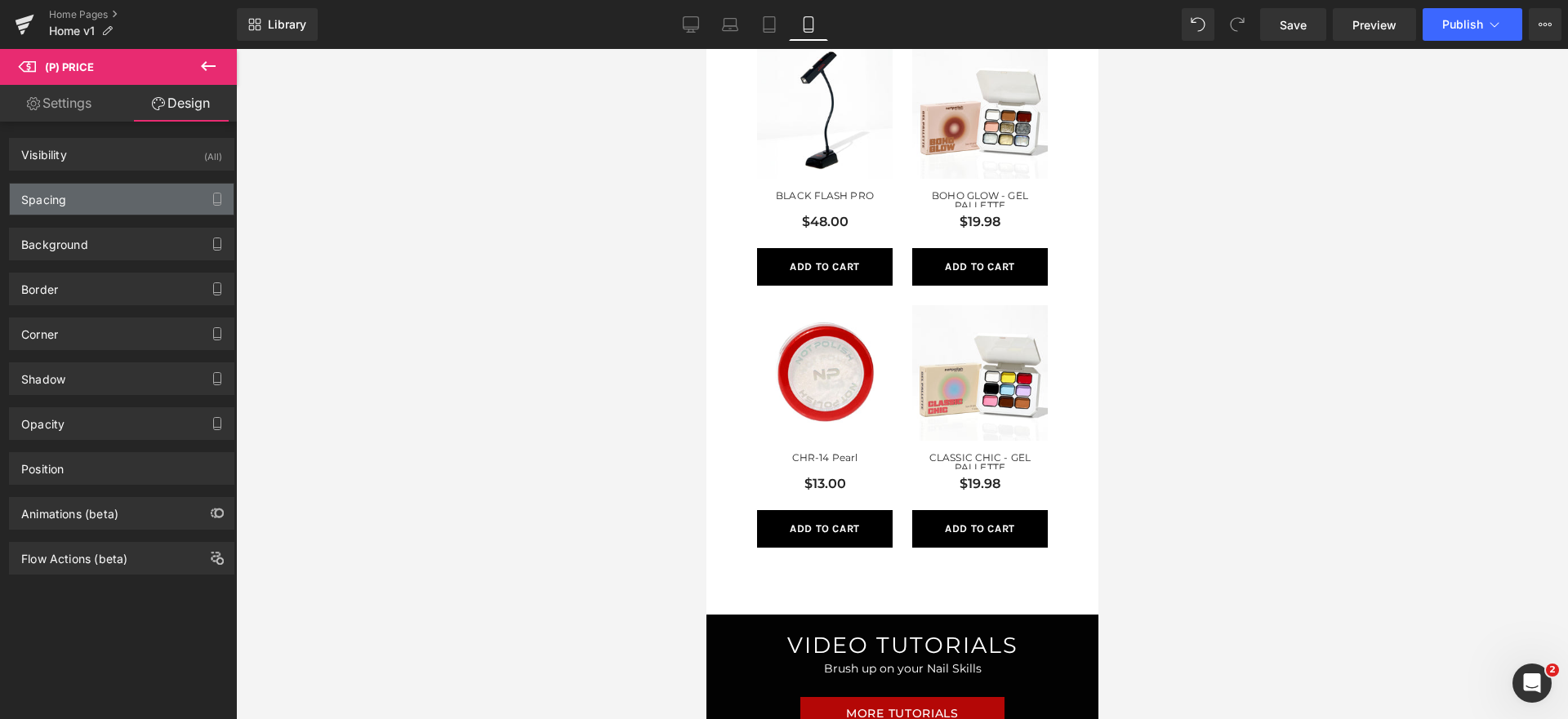
click at [111, 213] on div "Spacing" at bounding box center [121, 199] width 223 height 31
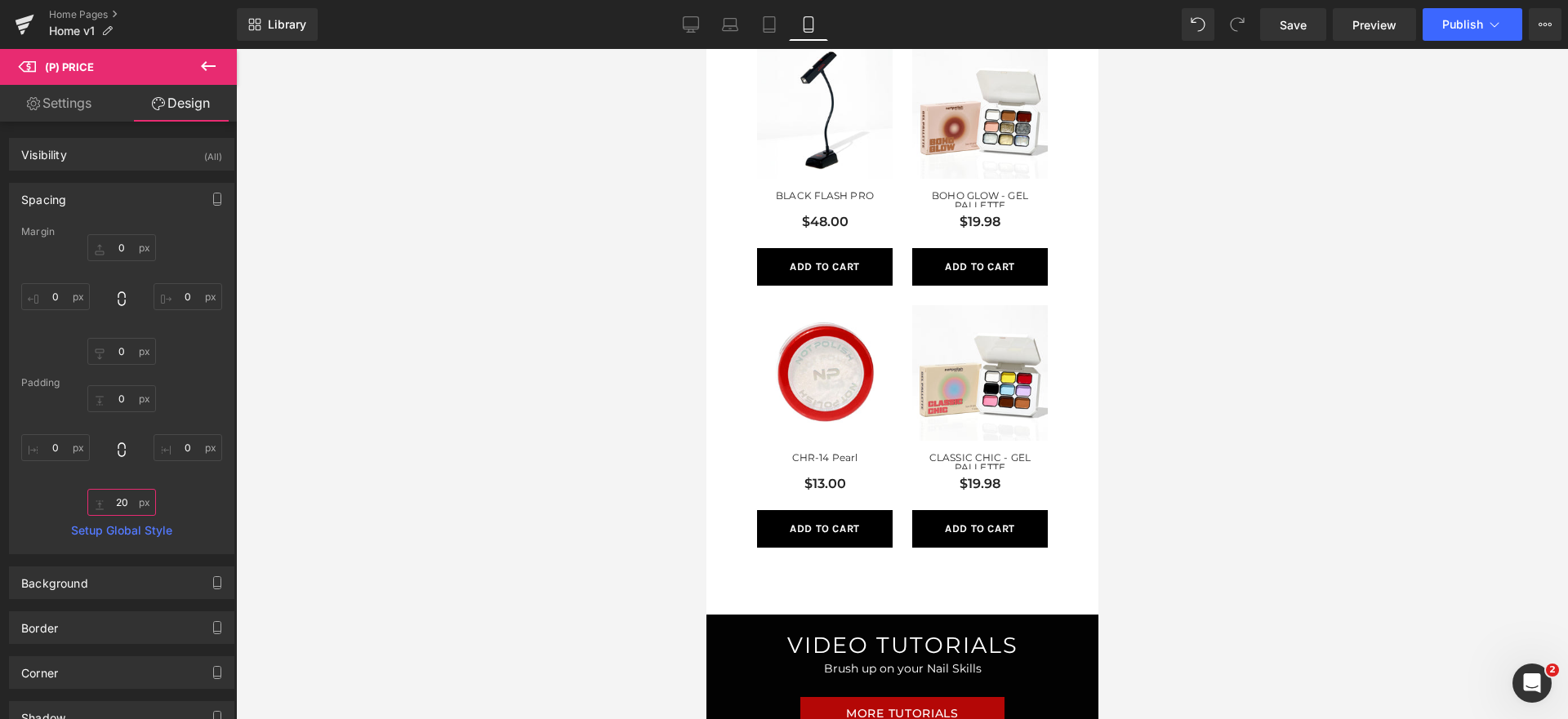
click at [134, 509] on input "20" at bounding box center [122, 502] width 68 height 27
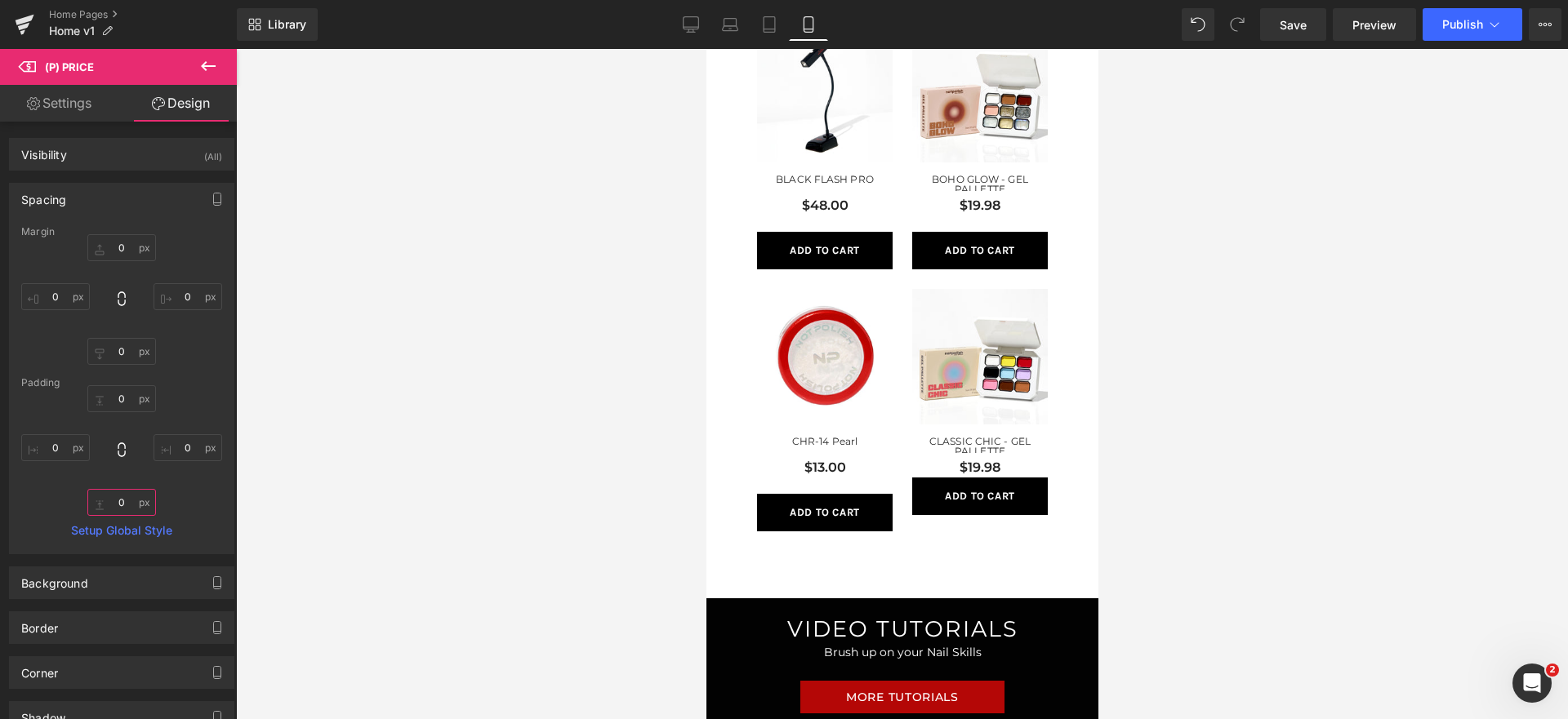
scroll to position [898, 0]
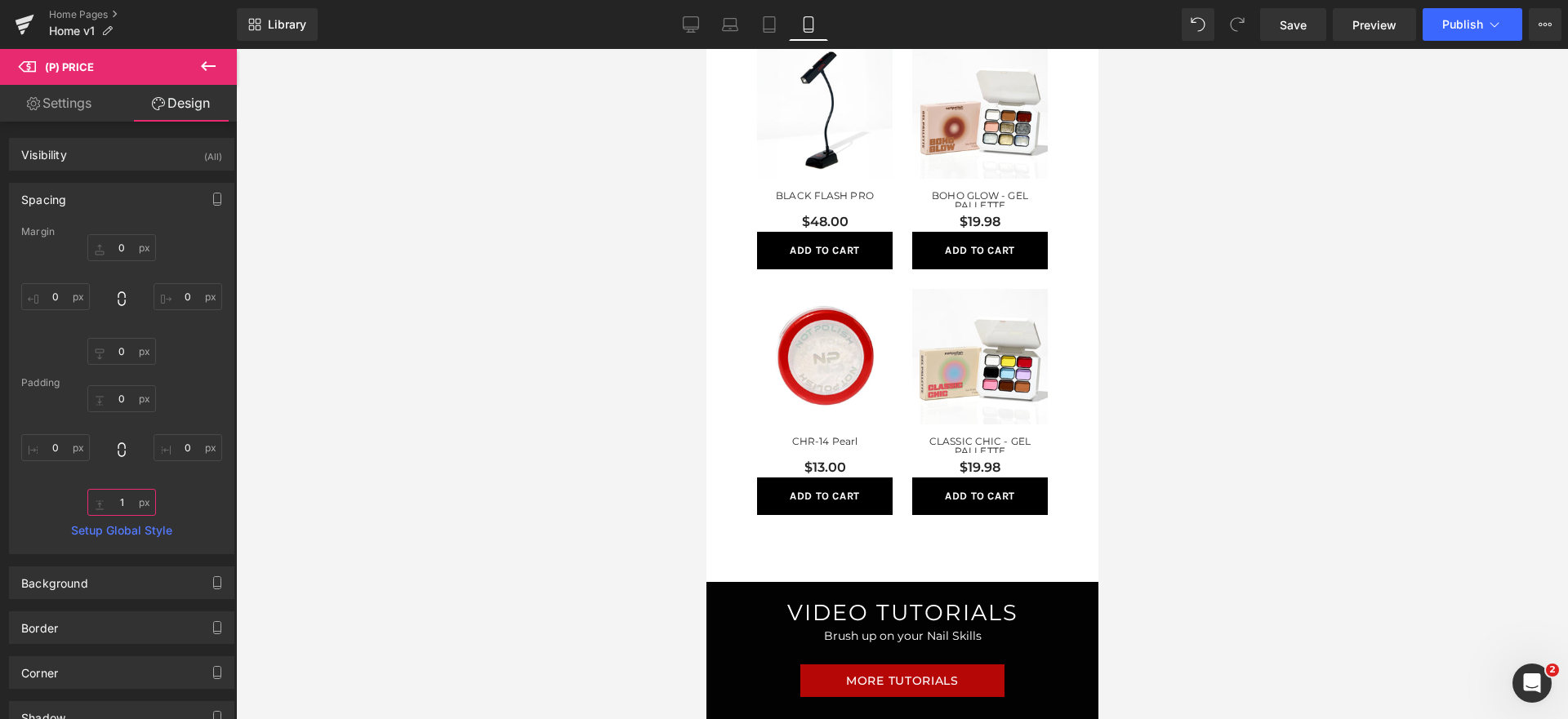
type input "10"
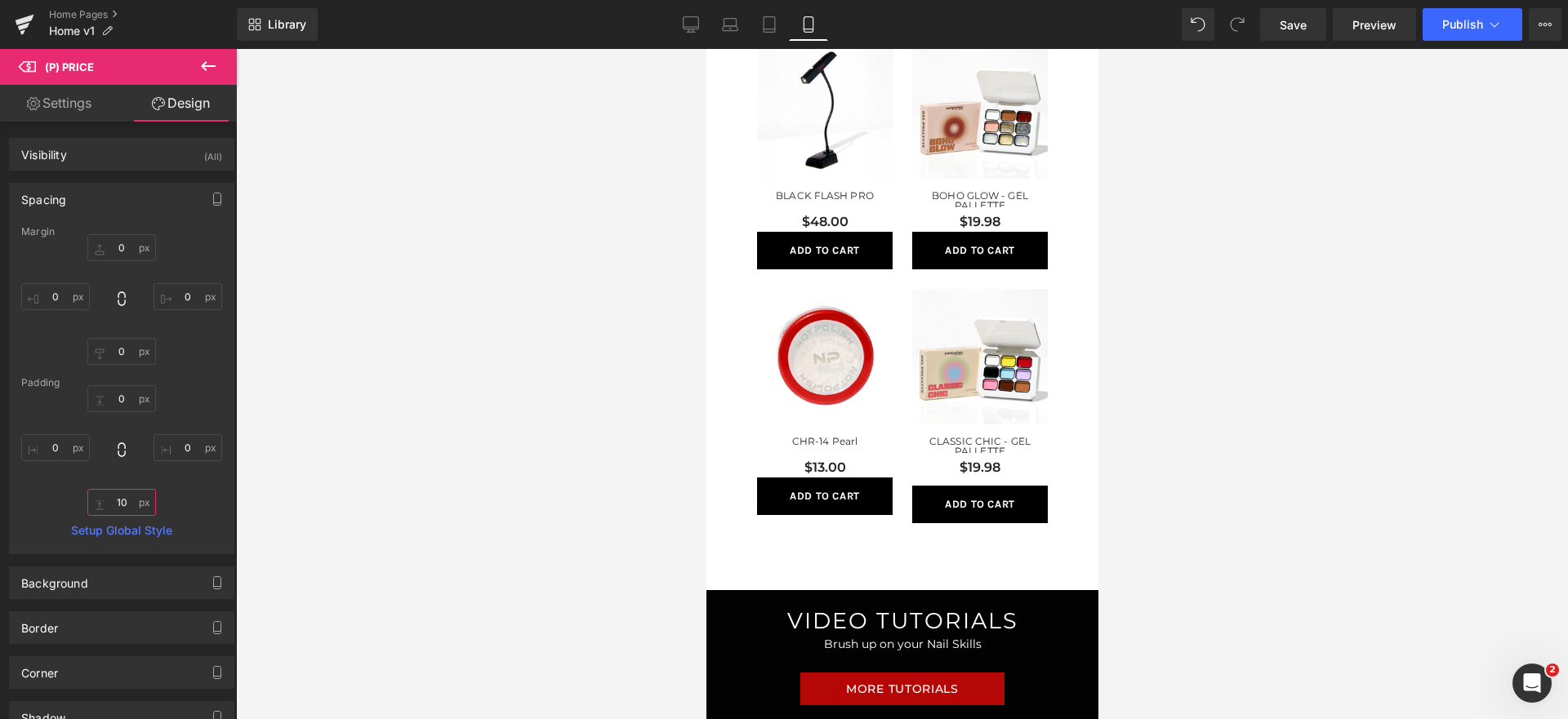
scroll to position [905, 0]
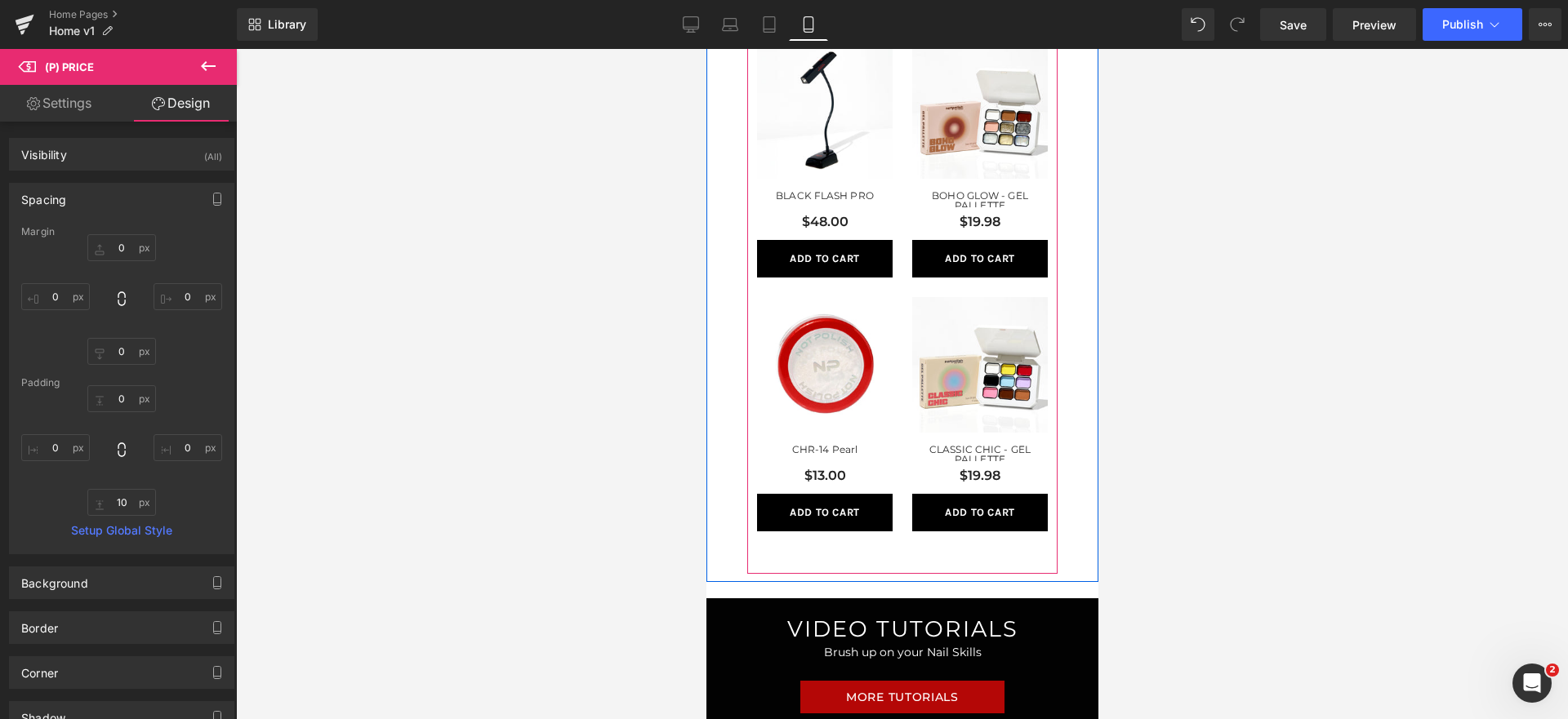
click at [1025, 478] on div "$19.98" at bounding box center [979, 480] width 136 height 28
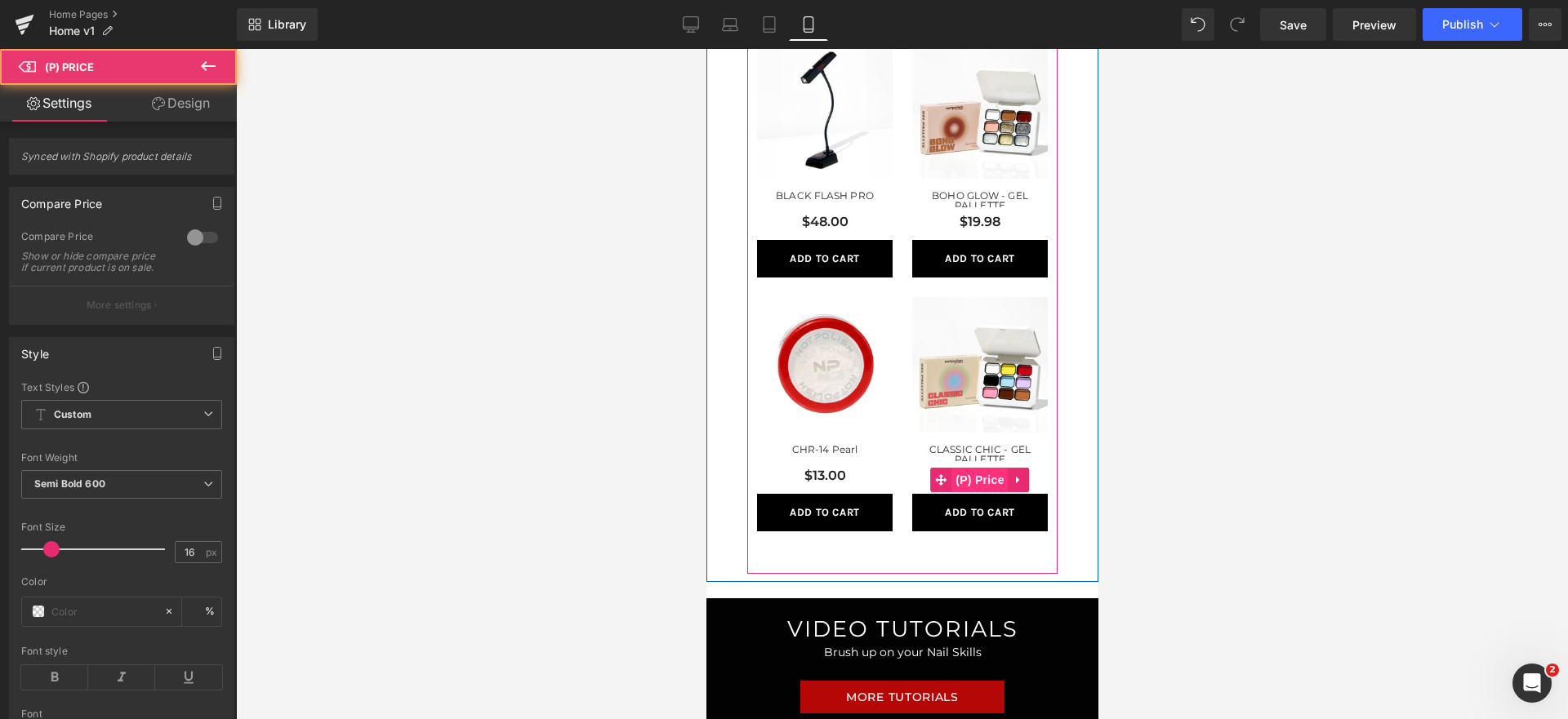
click at [996, 473] on span "(P) Price" at bounding box center [979, 480] width 57 height 25
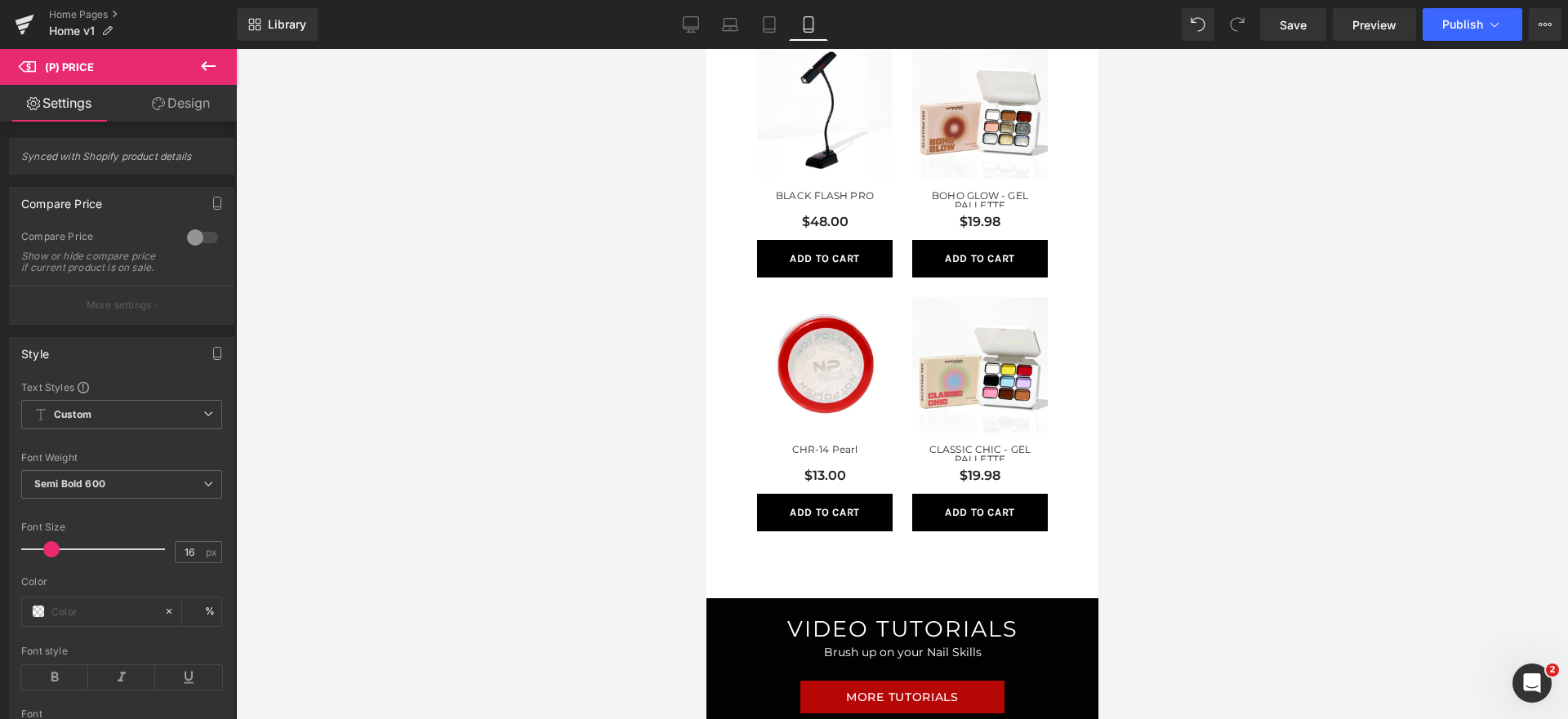
click at [153, 110] on link "Design" at bounding box center [181, 103] width 119 height 37
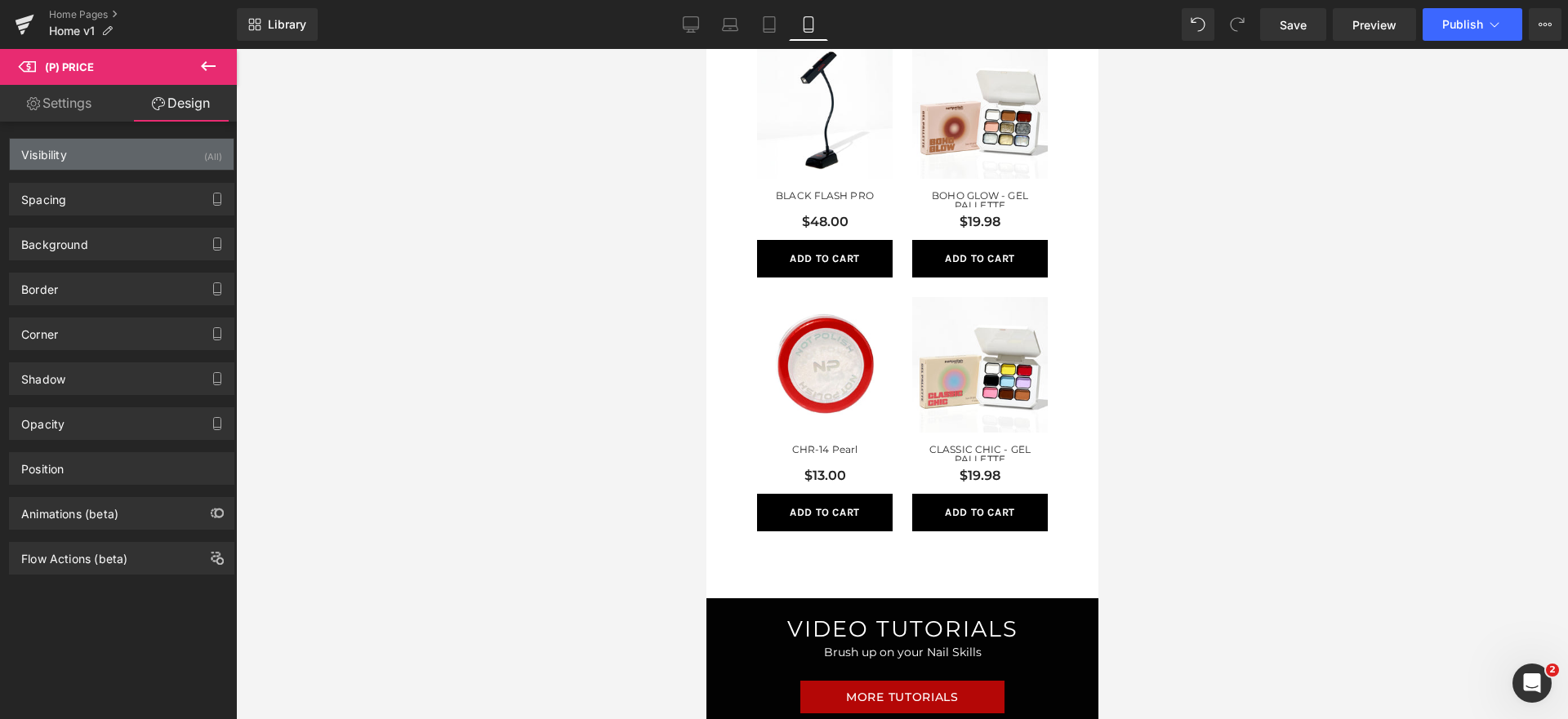
click at [111, 152] on div "Visibility (All)" at bounding box center [121, 154] width 223 height 31
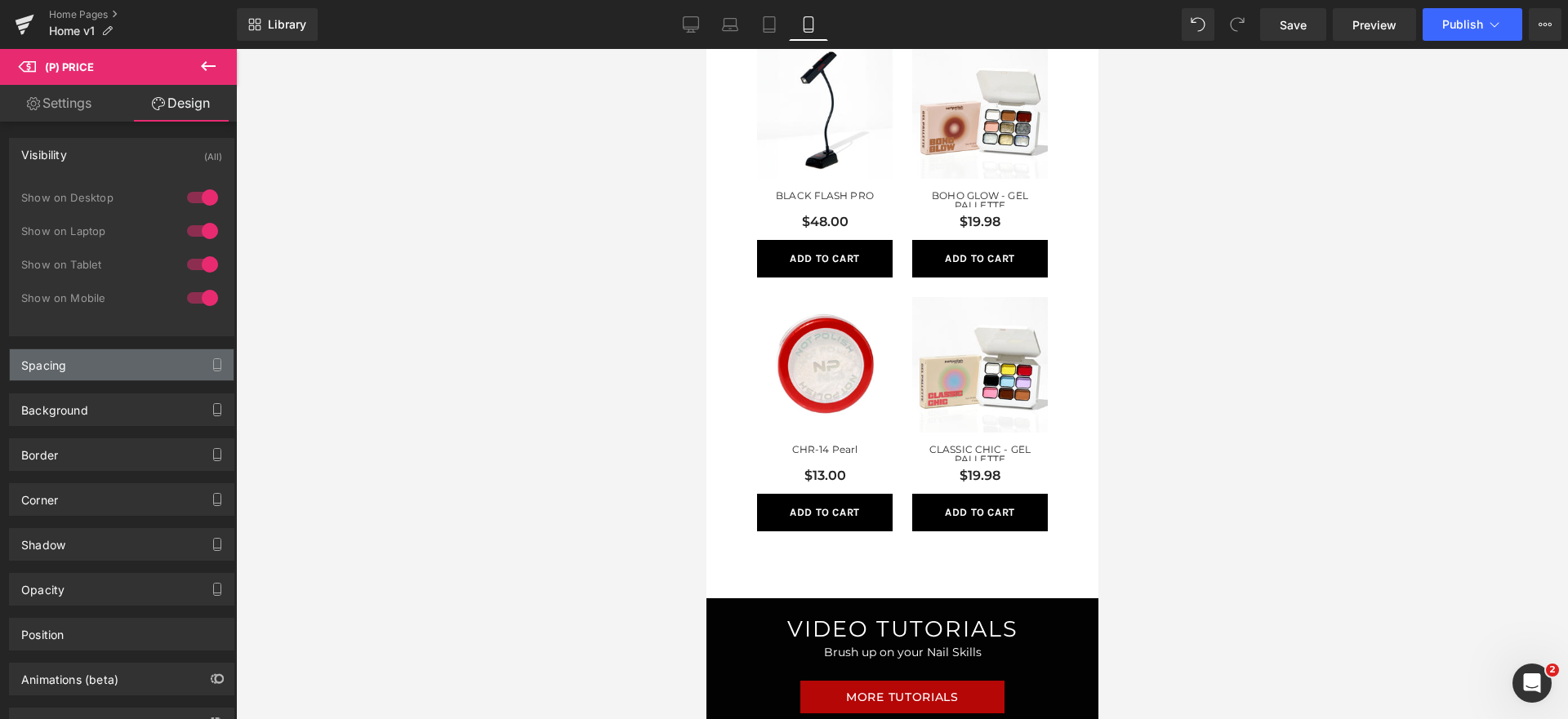
click at [69, 369] on div "Spacing" at bounding box center [121, 365] width 223 height 31
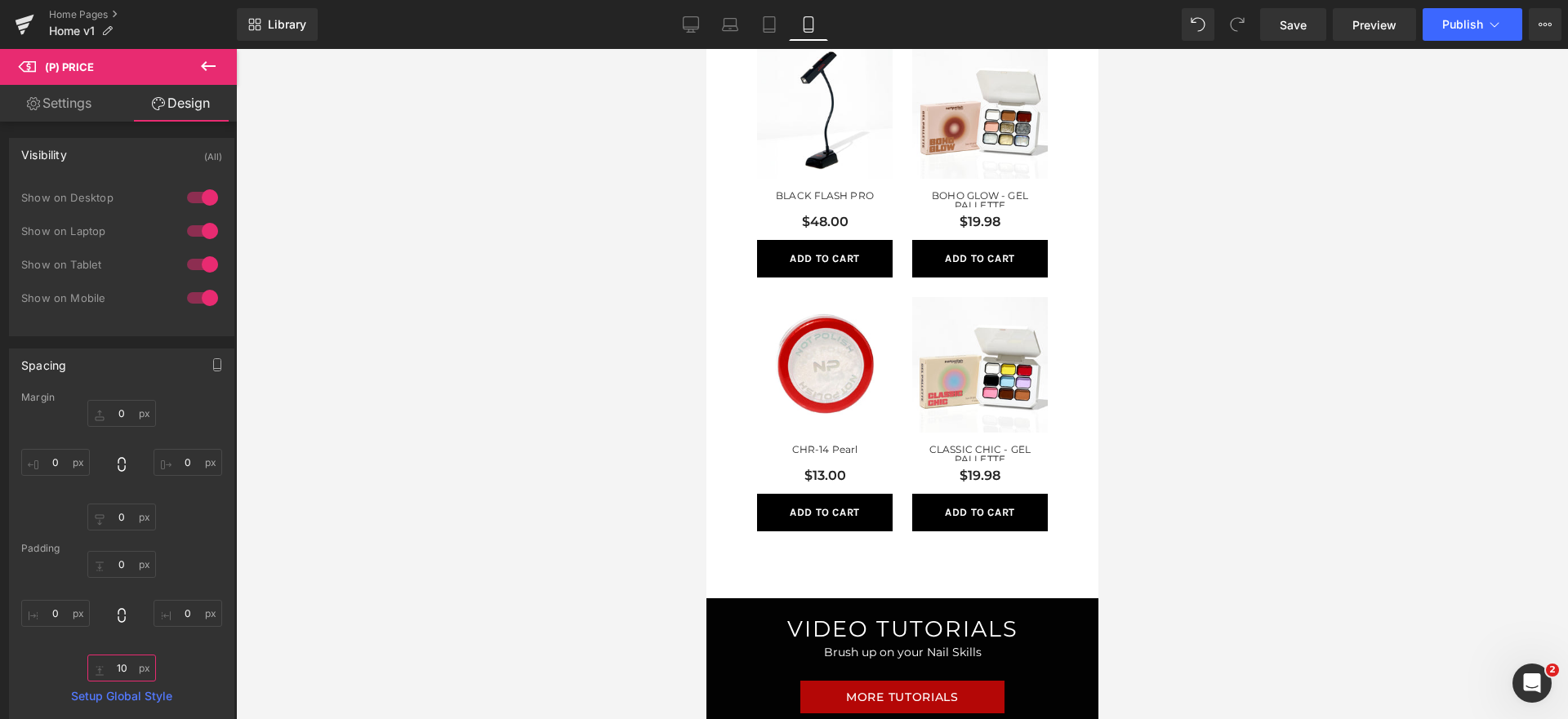
click at [117, 665] on input "10" at bounding box center [122, 668] width 68 height 27
type input "1"
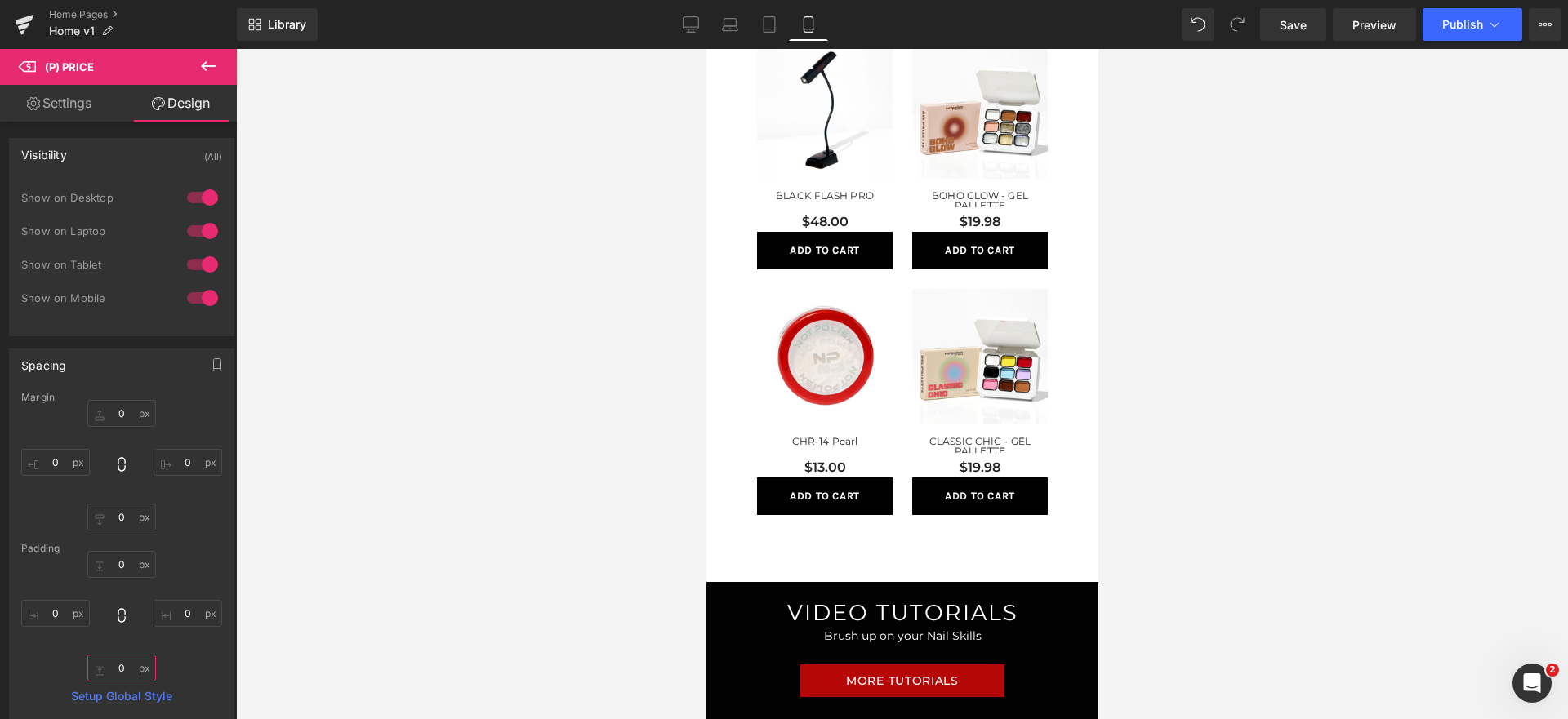
type input "0"
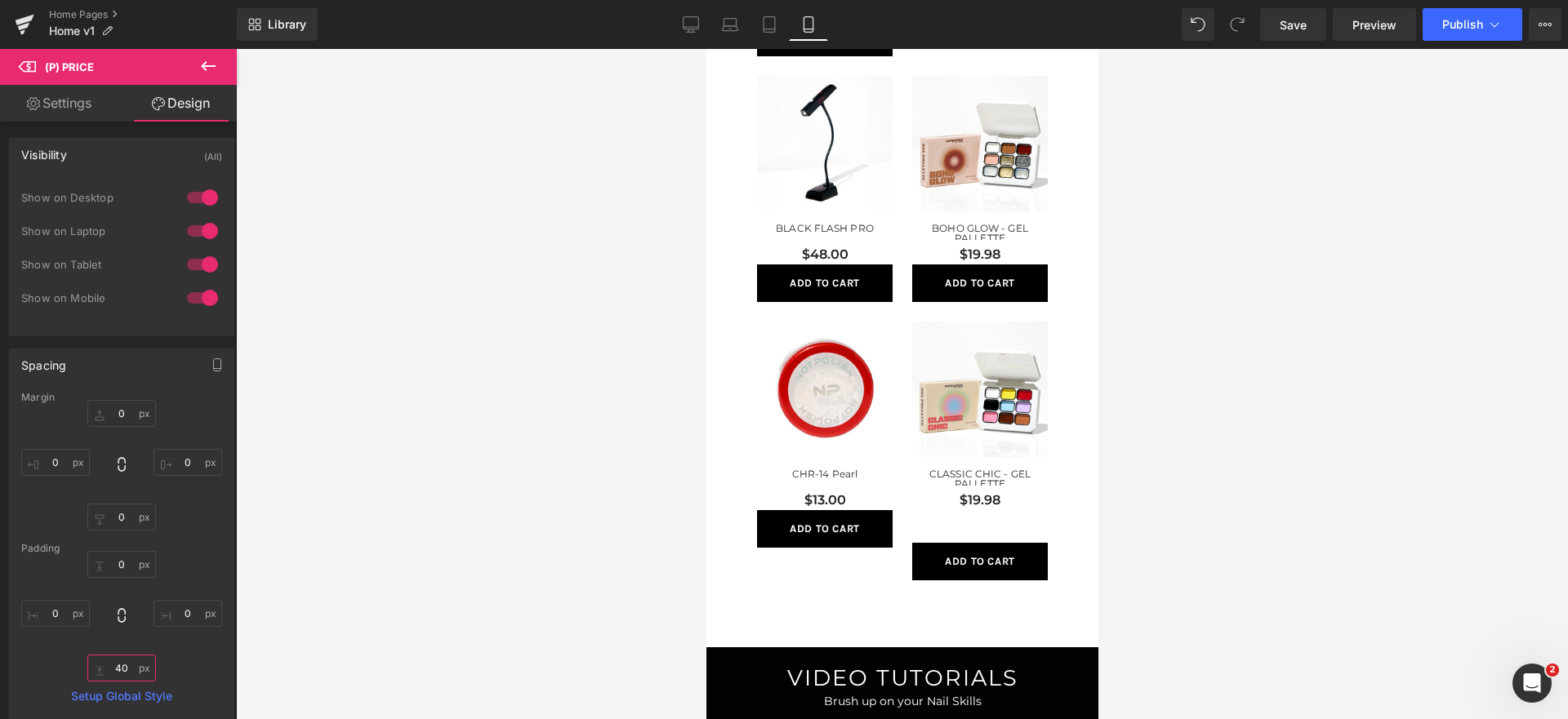
scroll to position [930, 0]
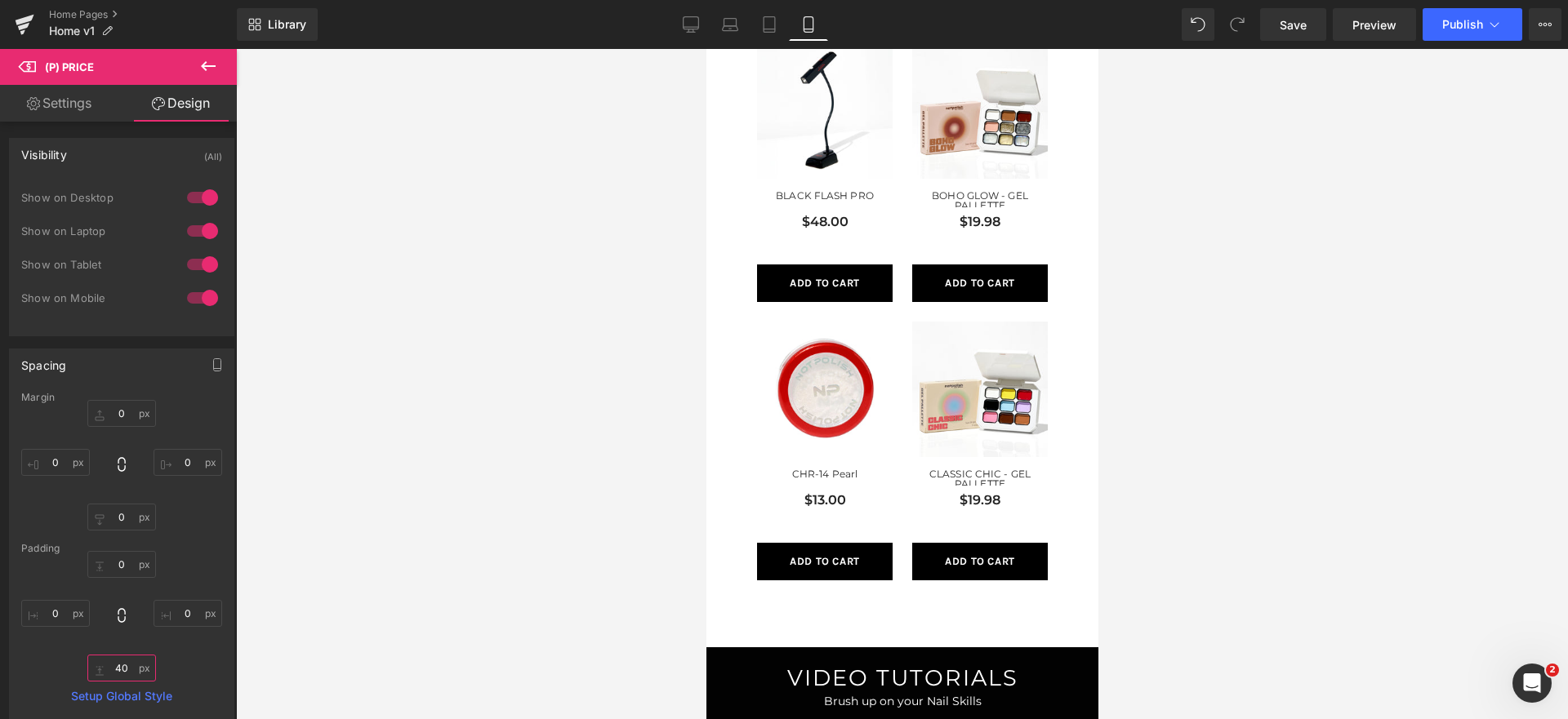
type input "4"
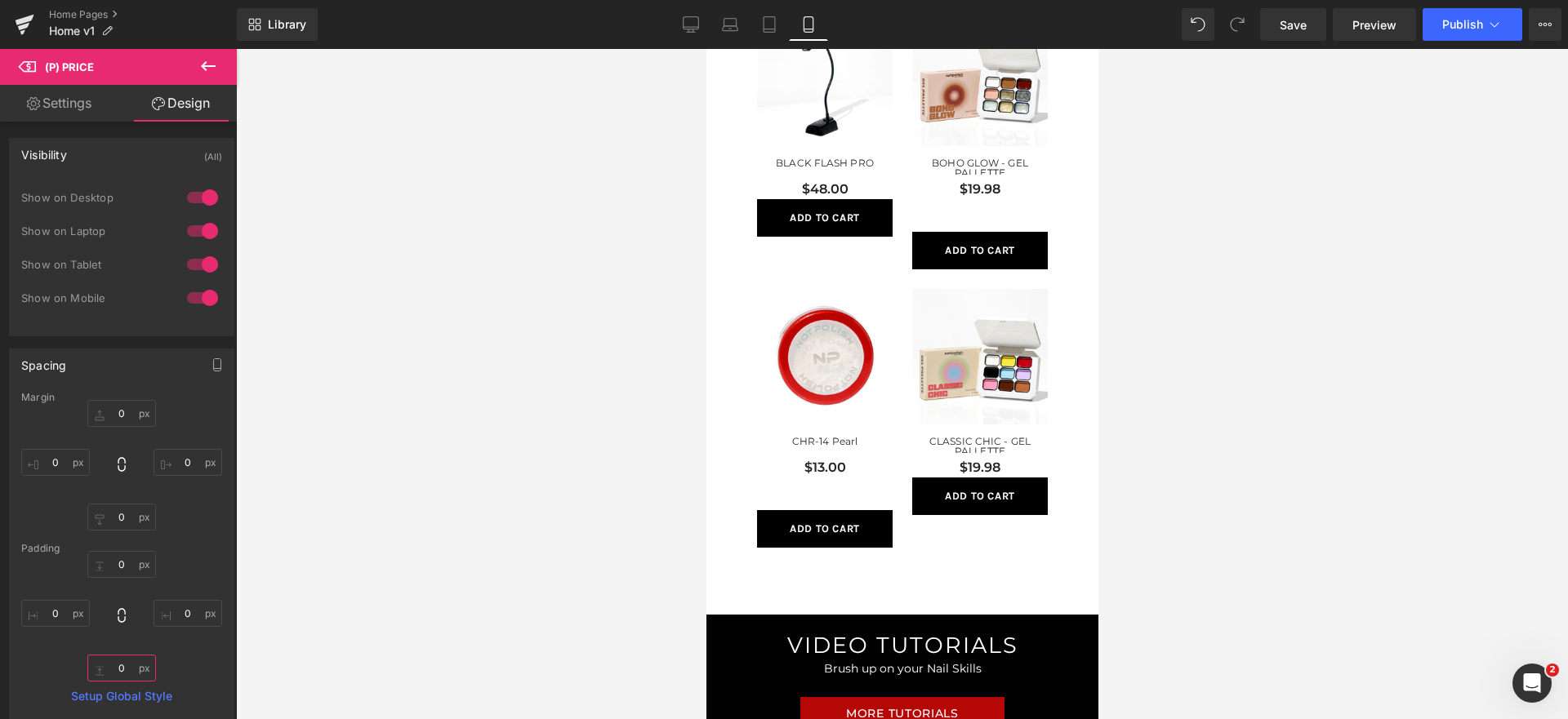
scroll to position [898, 0]
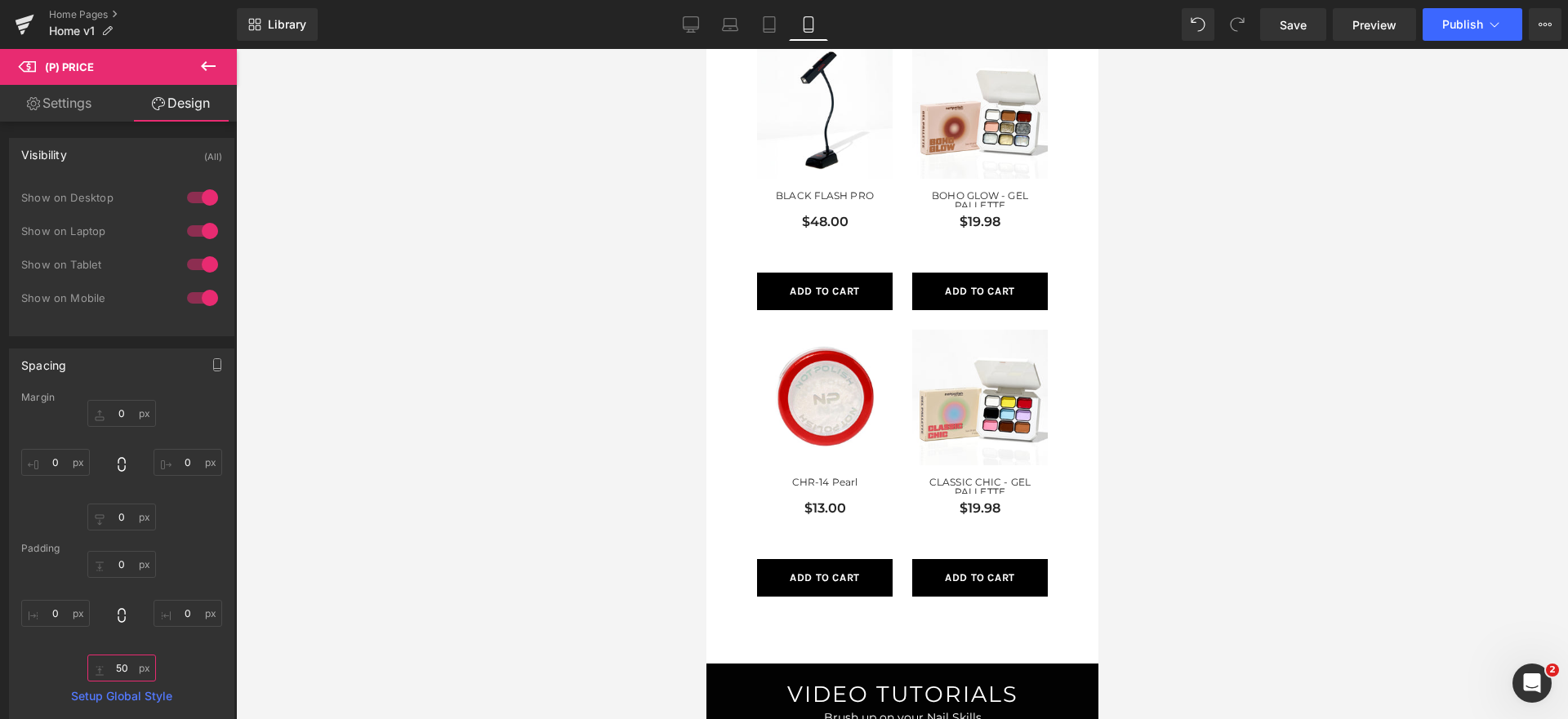
type input "5"
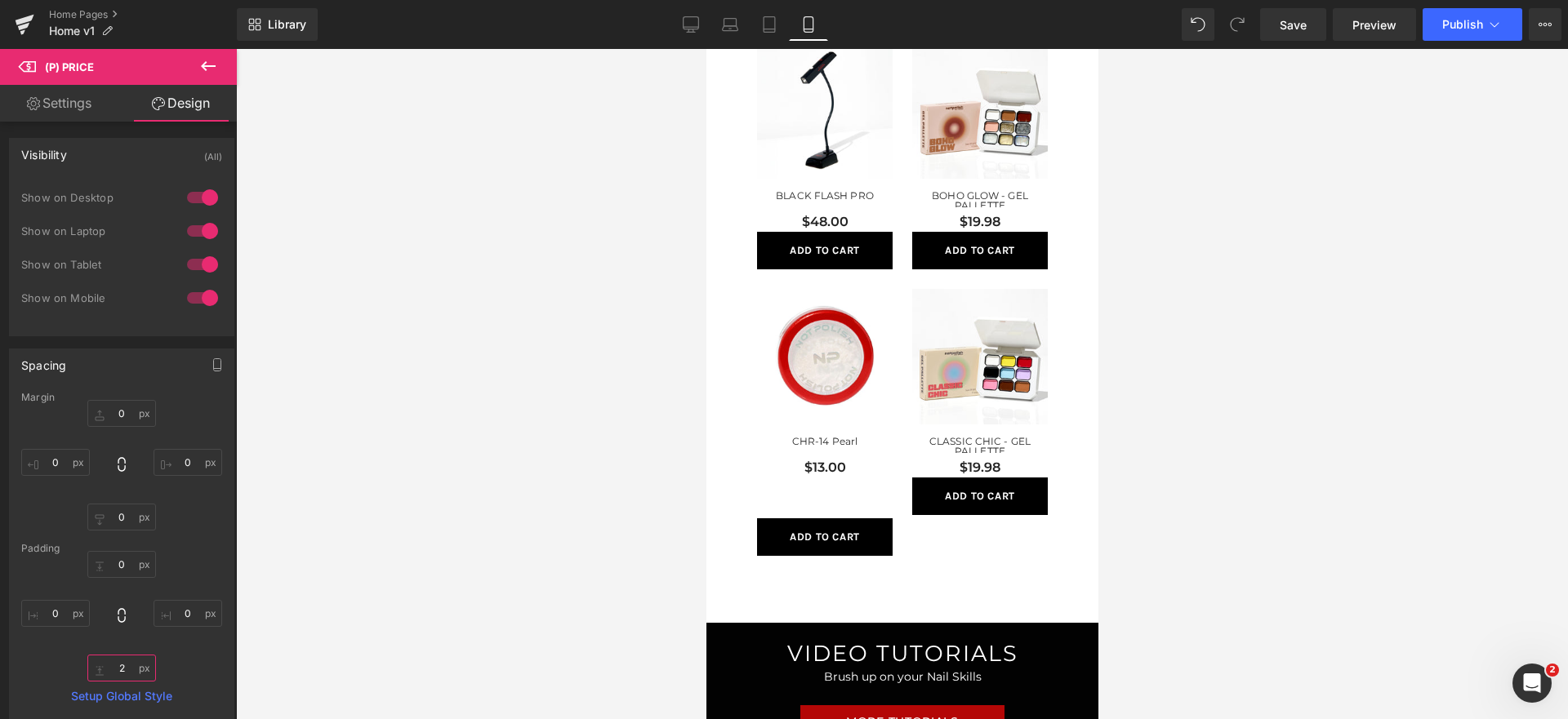
type input "20"
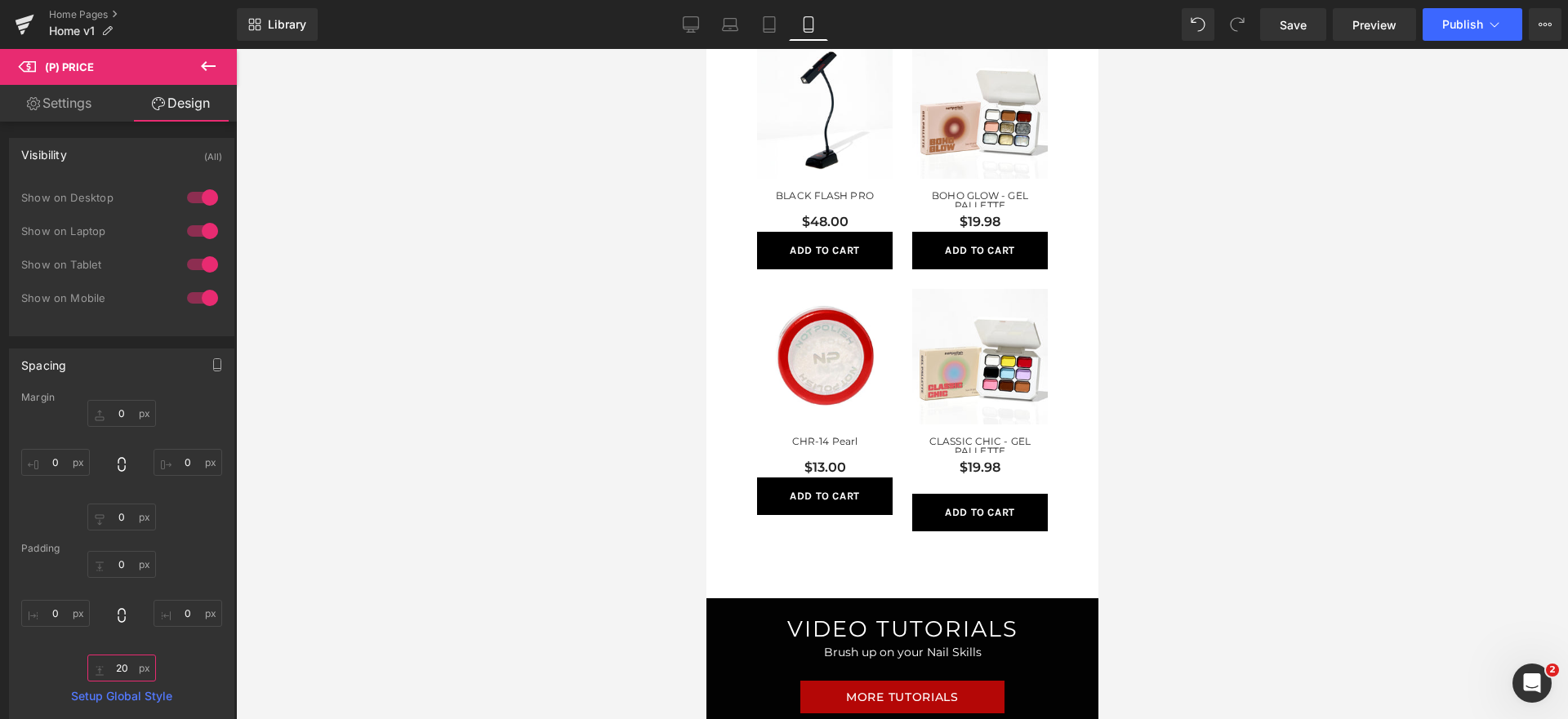
scroll to position [914, 0]
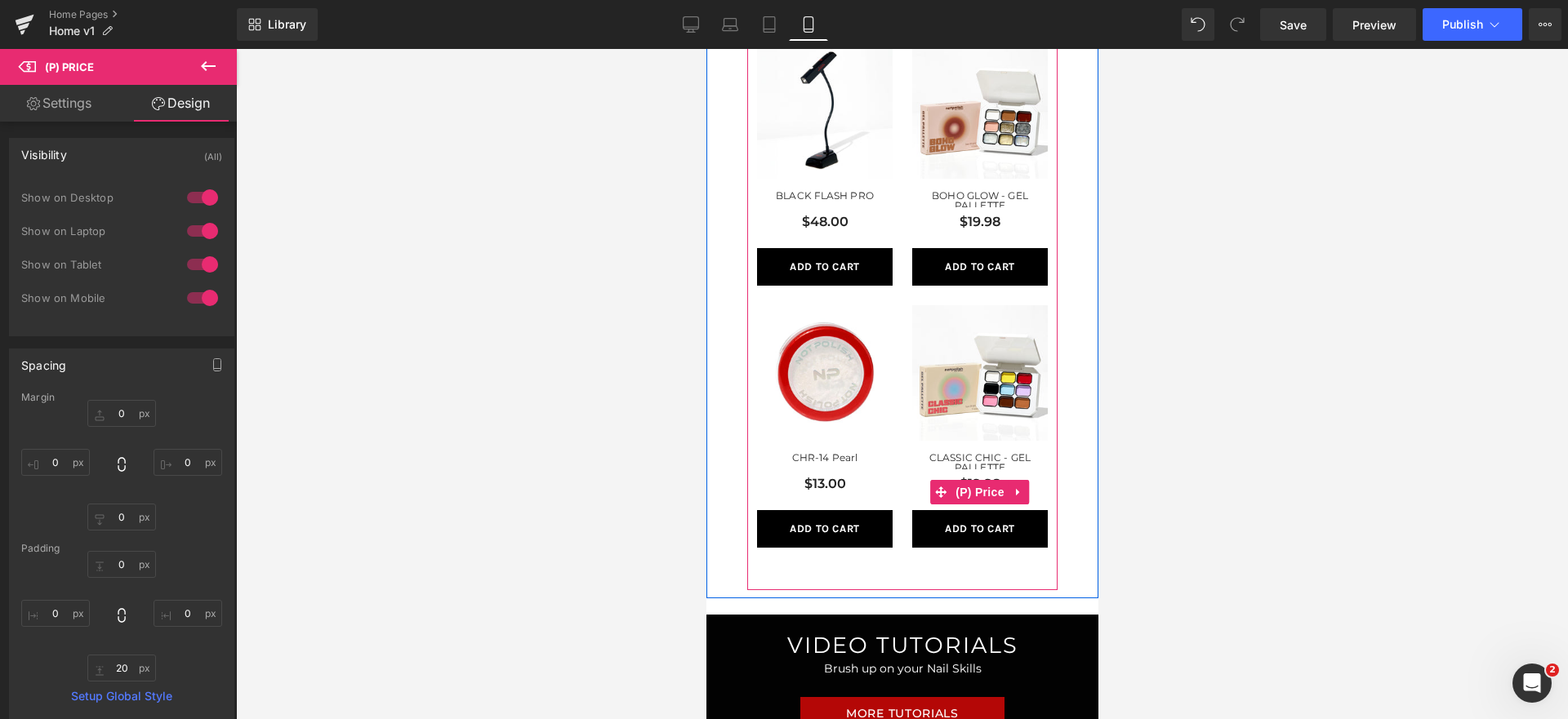
click at [990, 456] on div "CLASSIC CHIC - GEL PALLETTE (P) Title" at bounding box center [979, 464] width 136 height 21
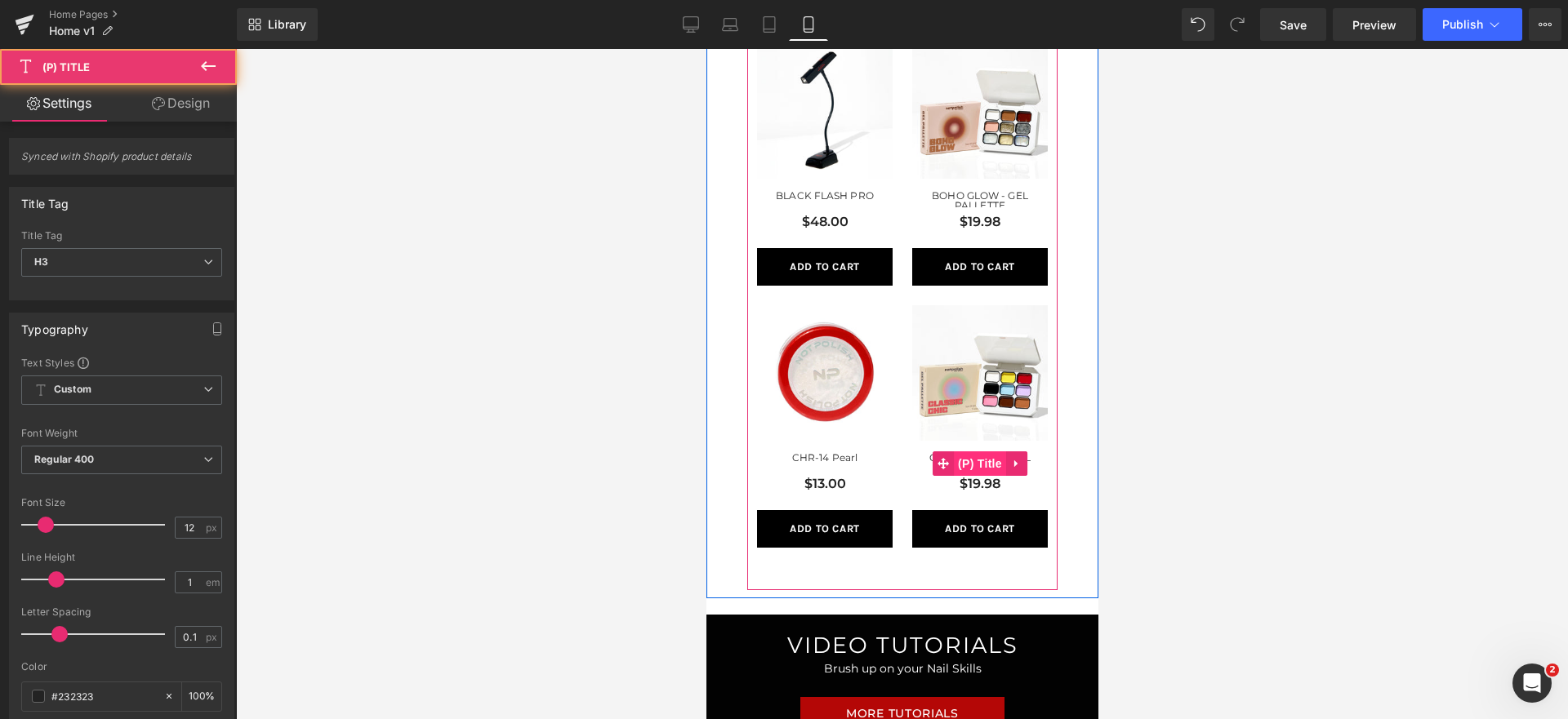
click at [988, 462] on span "(P) Title" at bounding box center [979, 464] width 52 height 25
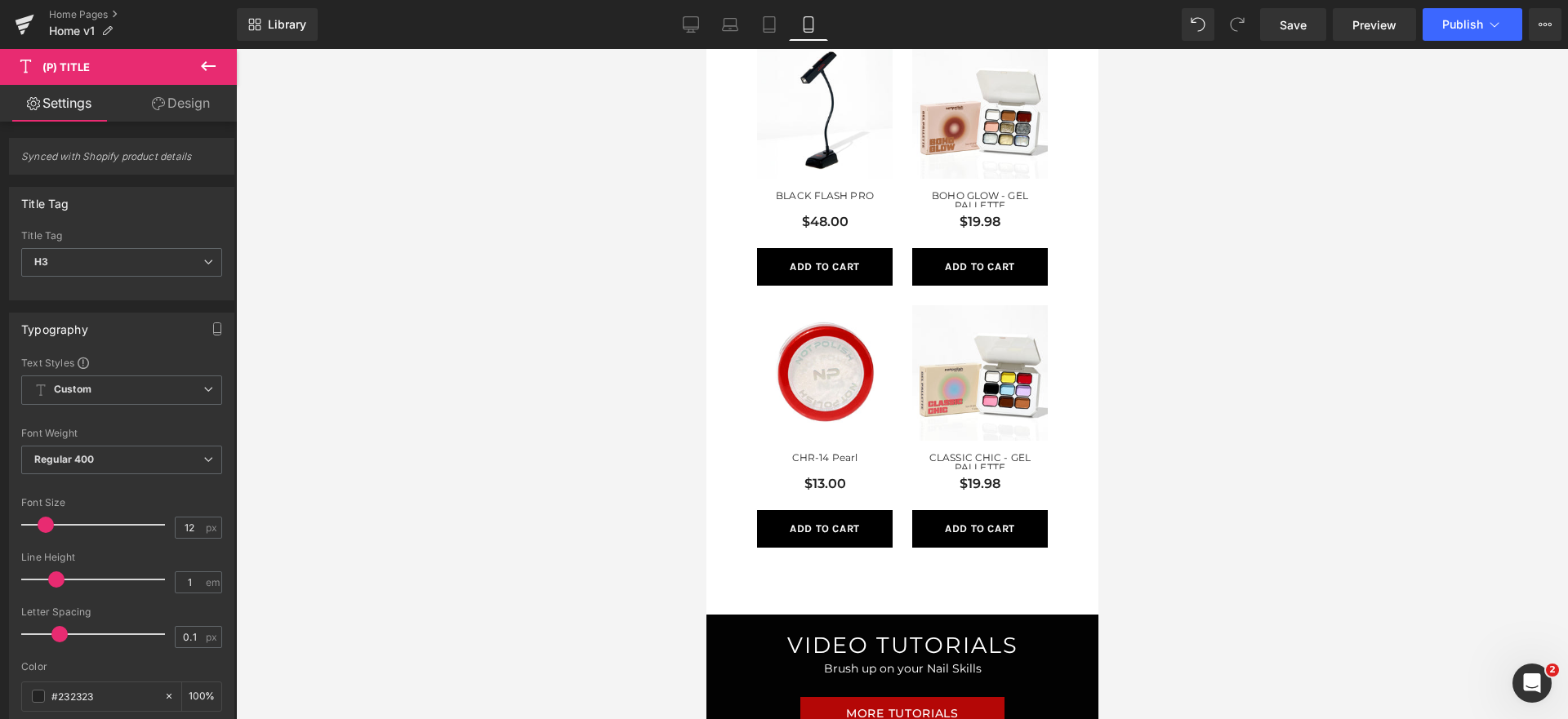
click at [157, 117] on link "Design" at bounding box center [181, 103] width 119 height 37
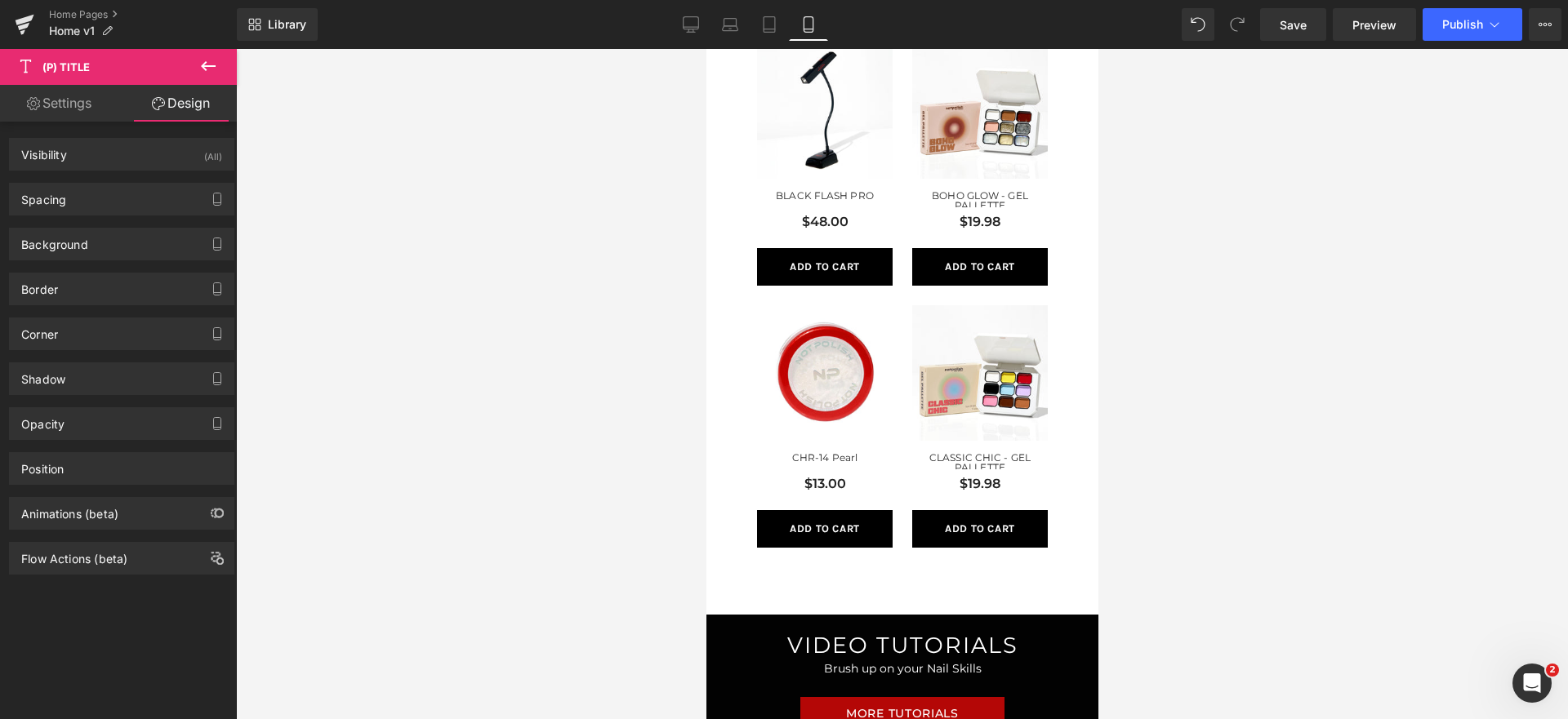
click at [143, 175] on div "Spacing Margin 0px 0 0px 0 0px 0 0px 0 Padding 0px 0 0px 0 0px 0 0px 0 Setup Gl…" at bounding box center [122, 193] width 244 height 45
click at [140, 163] on div "Visibility (All)" at bounding box center [121, 154] width 223 height 31
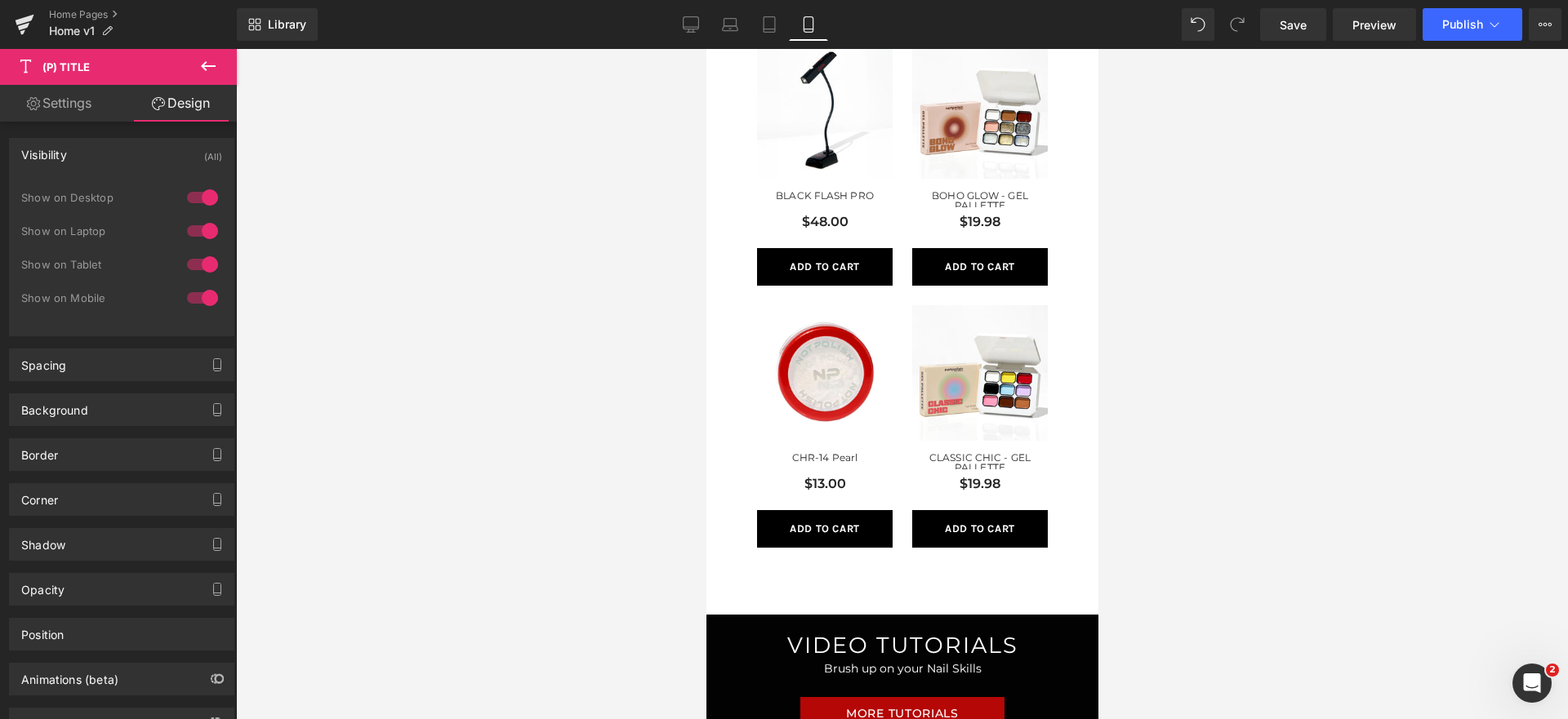
click at [119, 382] on div "Background Color & Image color transparent Color transparent 0 % Image Replace …" at bounding box center [122, 403] width 244 height 45
click at [119, 373] on div "Spacing" at bounding box center [121, 365] width 223 height 31
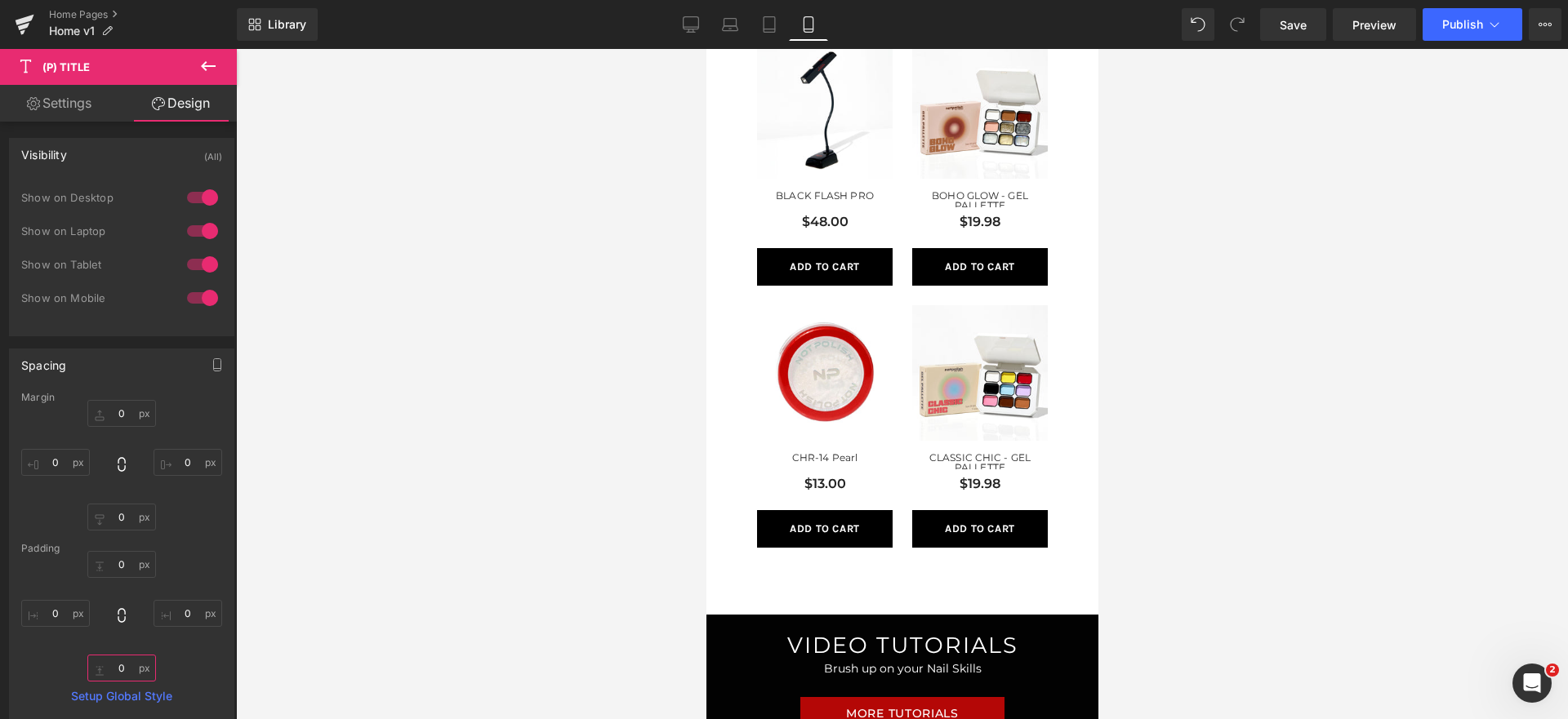
click at [124, 661] on input "0" at bounding box center [122, 668] width 68 height 27
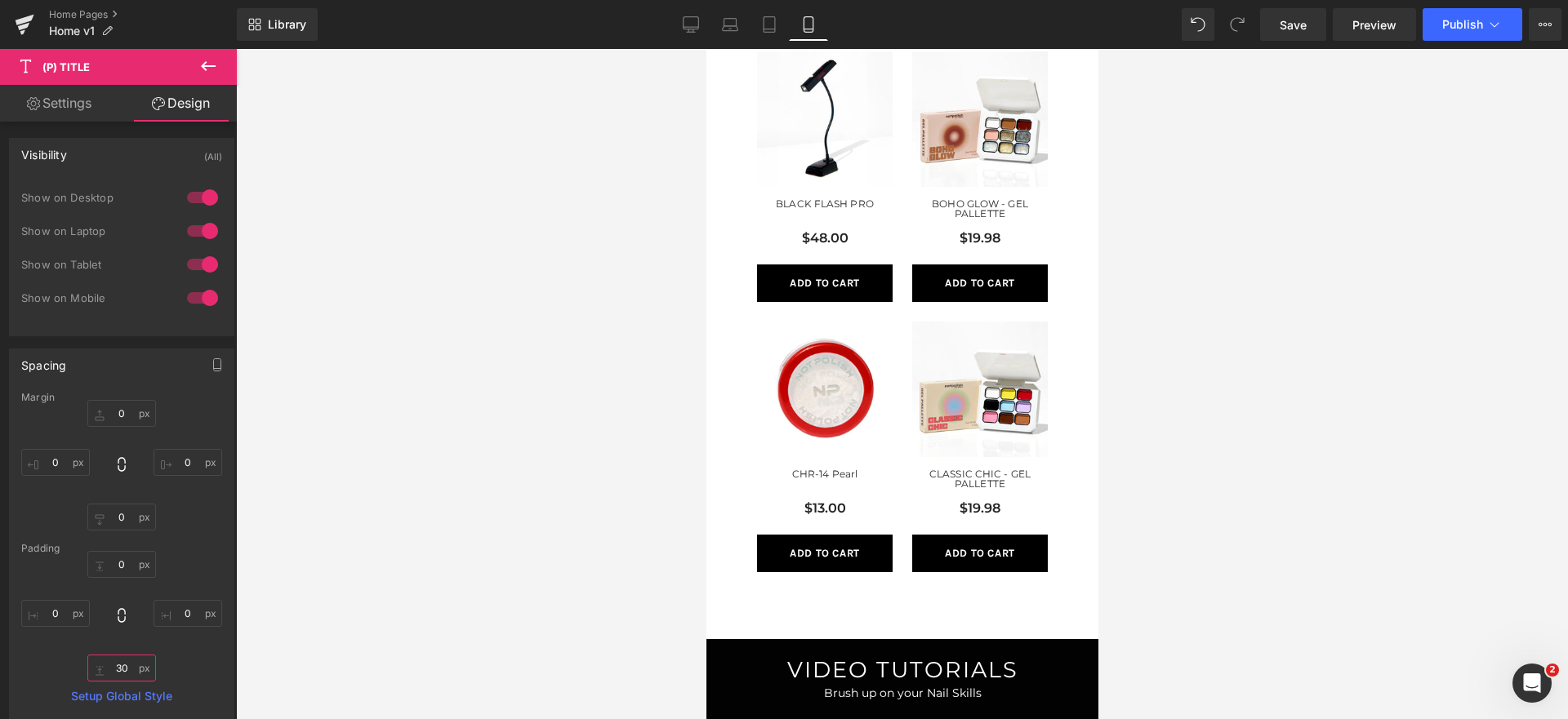
scroll to position [921, 0]
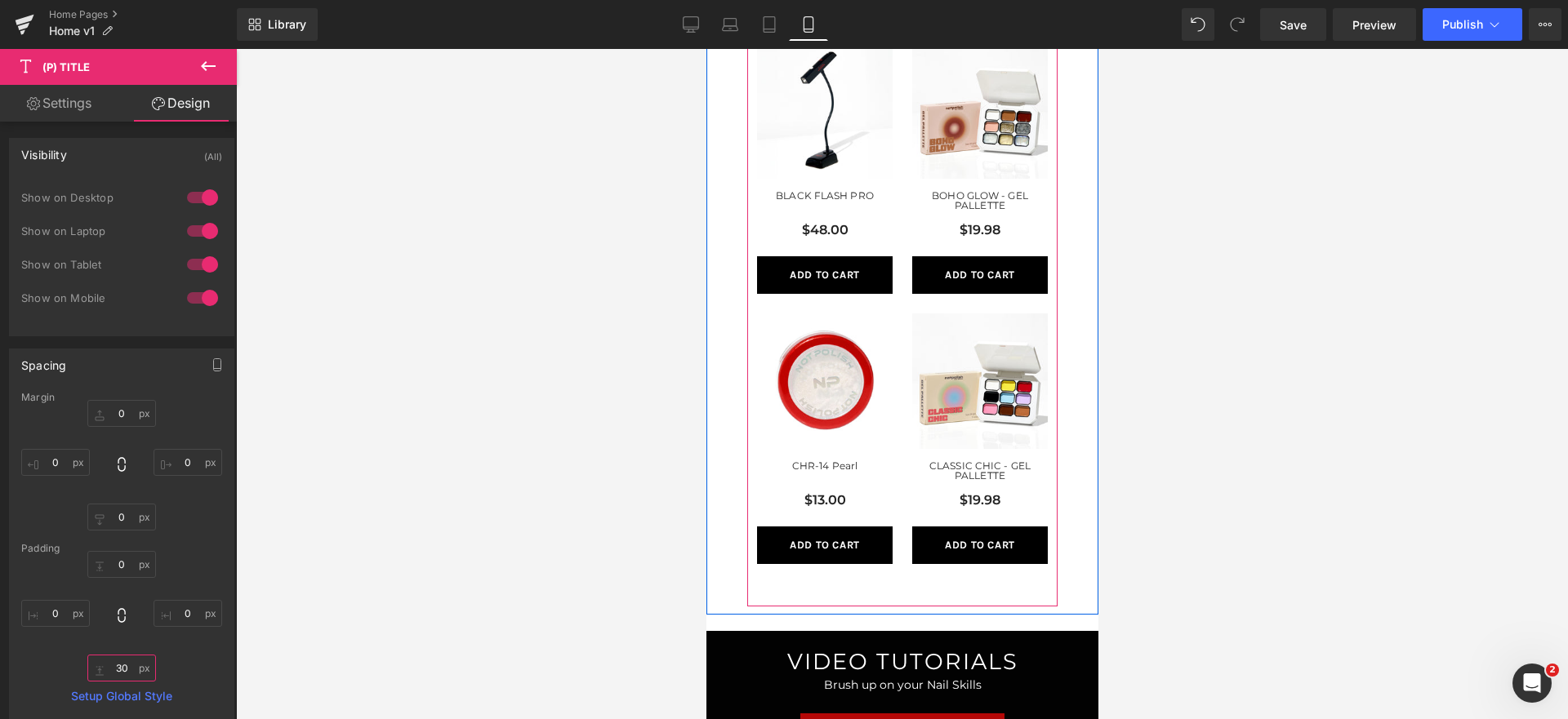
type input "30"
click at [982, 571] on div "Sale Off (P) Image CLASSIC CHIC - GEL PALLETTE (P) Title $19.98 (P) Price Add T…" at bounding box center [979, 439] width 155 height 270
click at [982, 547] on div "Add To Cart (P) Cart Button" at bounding box center [979, 545] width 136 height 38
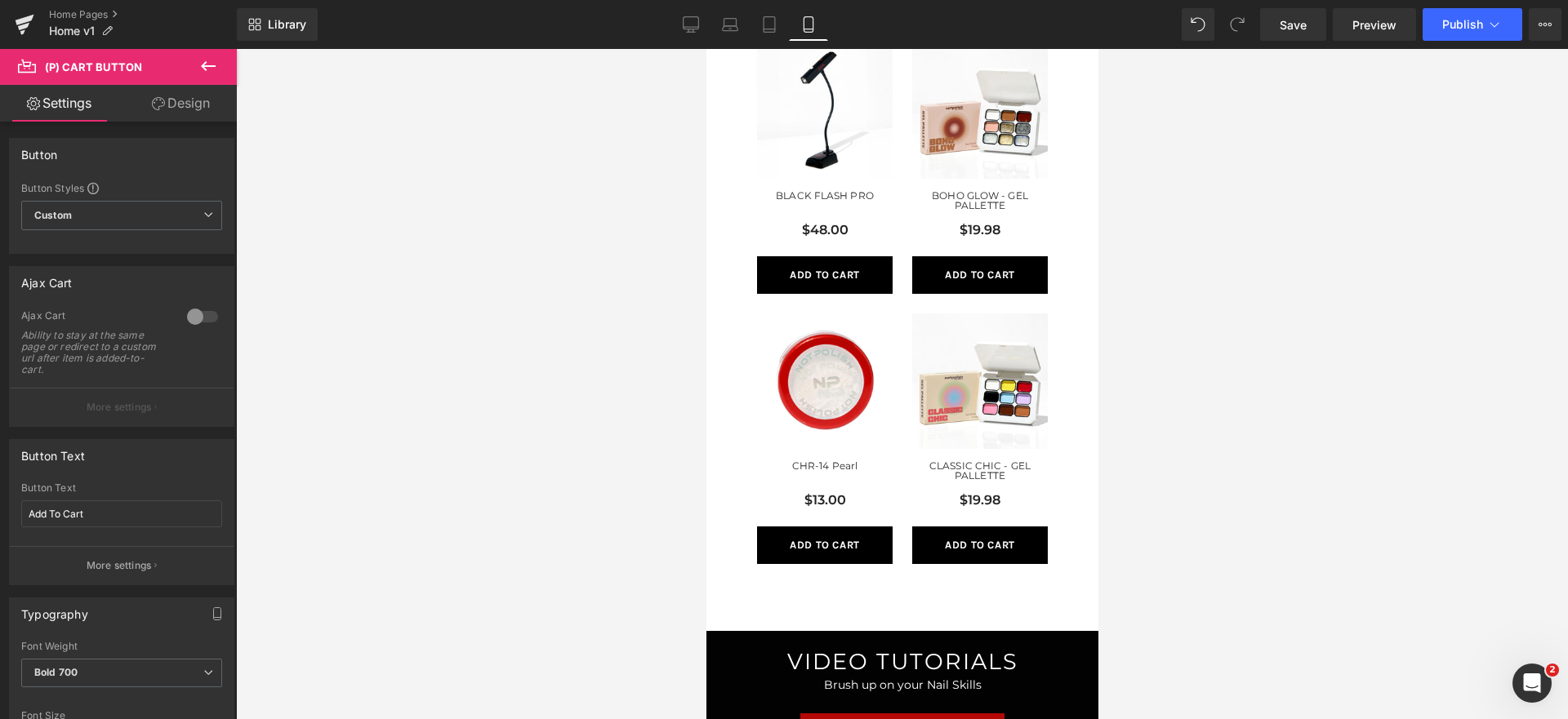
click at [180, 106] on link "Design" at bounding box center [181, 103] width 119 height 37
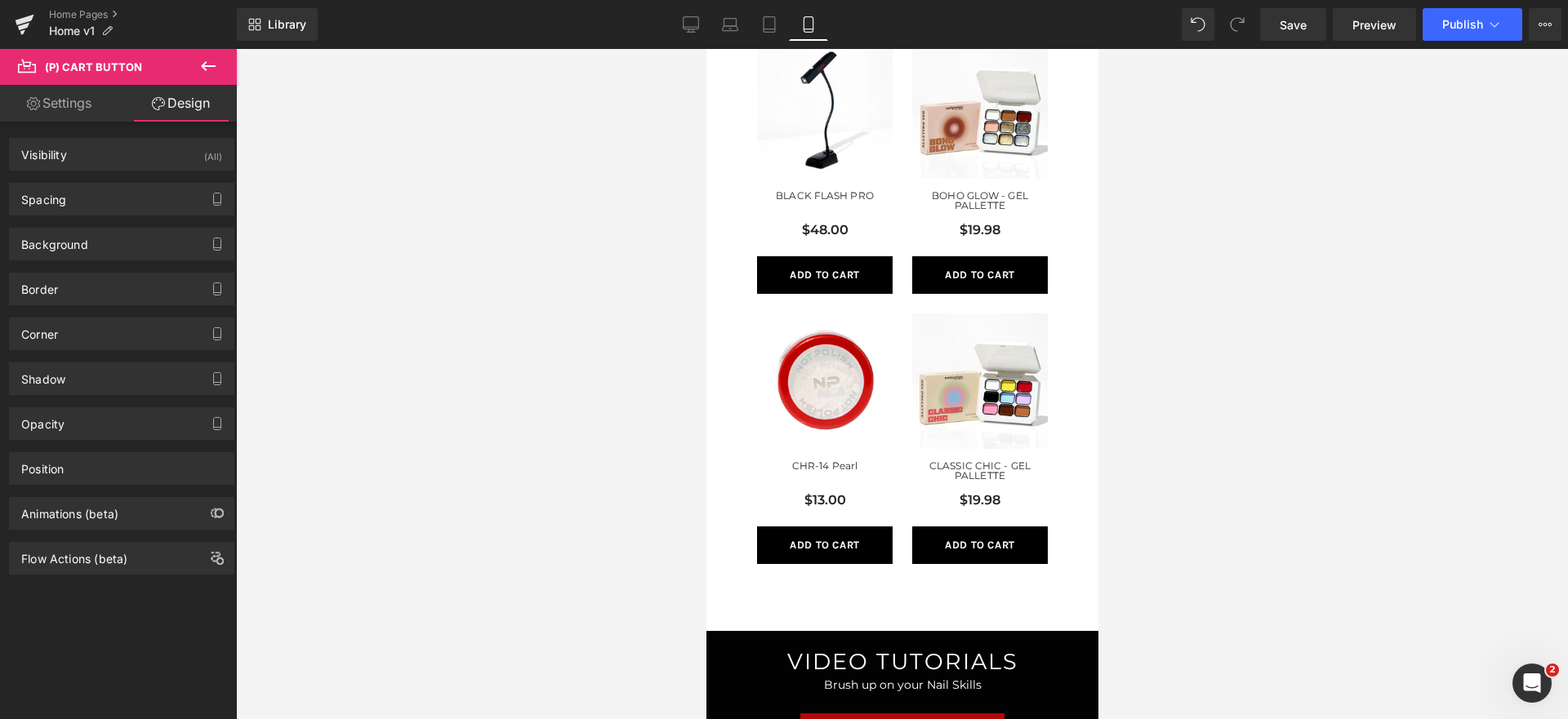
click at [183, 105] on link "Design" at bounding box center [181, 103] width 119 height 37
click at [131, 168] on div "Visibility (All)" at bounding box center [121, 154] width 223 height 31
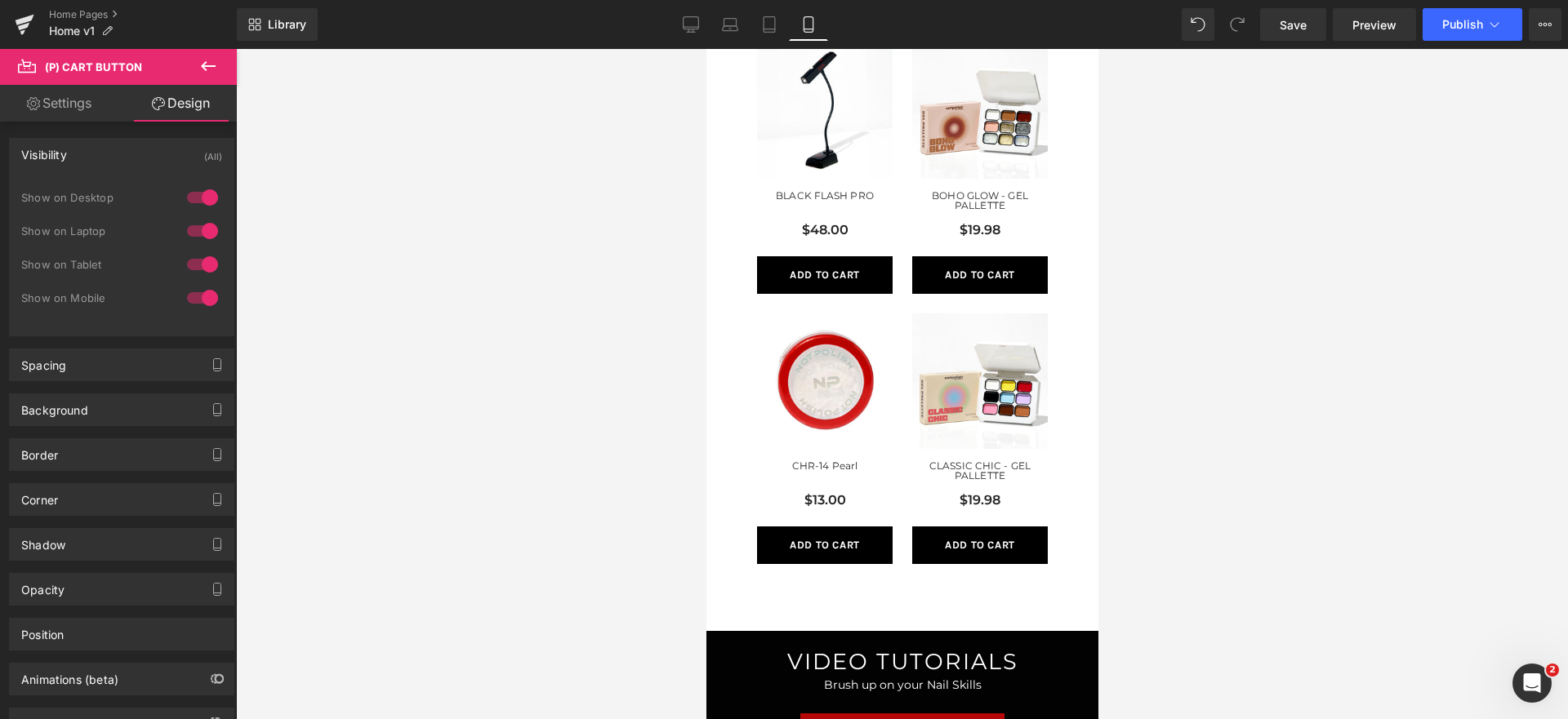
click at [131, 168] on div "Visibility (All)" at bounding box center [121, 154] width 223 height 31
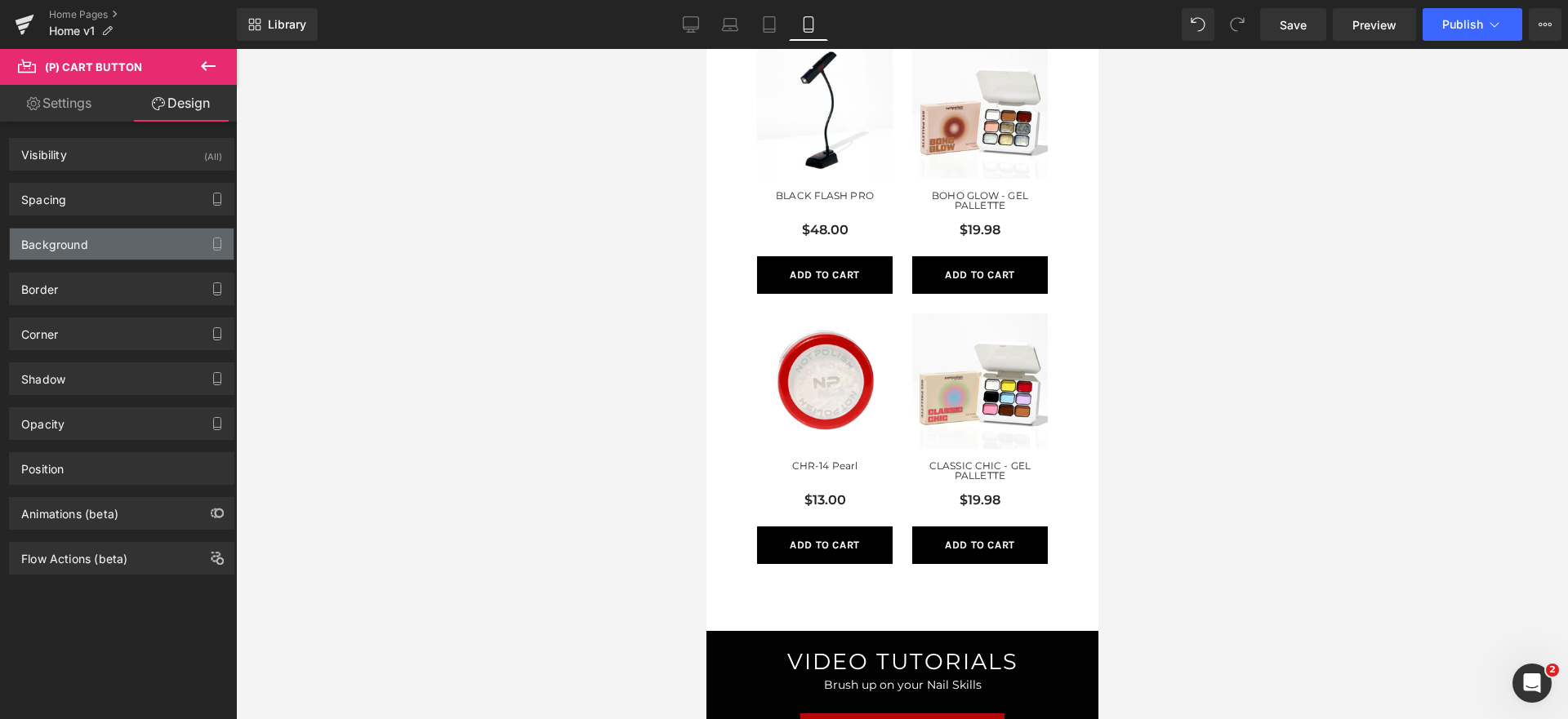
click at [105, 229] on div "Background" at bounding box center [121, 244] width 223 height 31
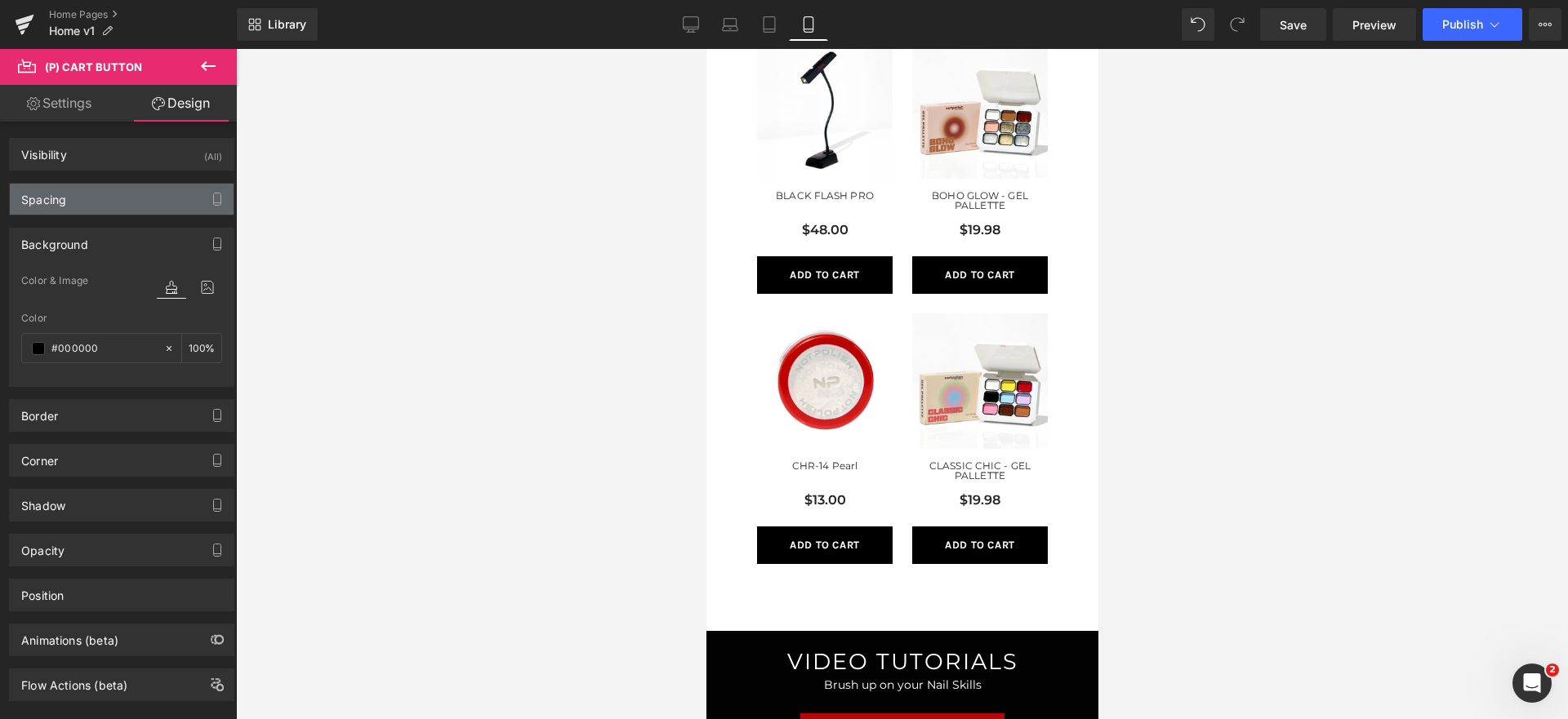
click at [110, 203] on div "Spacing" at bounding box center [121, 199] width 223 height 31
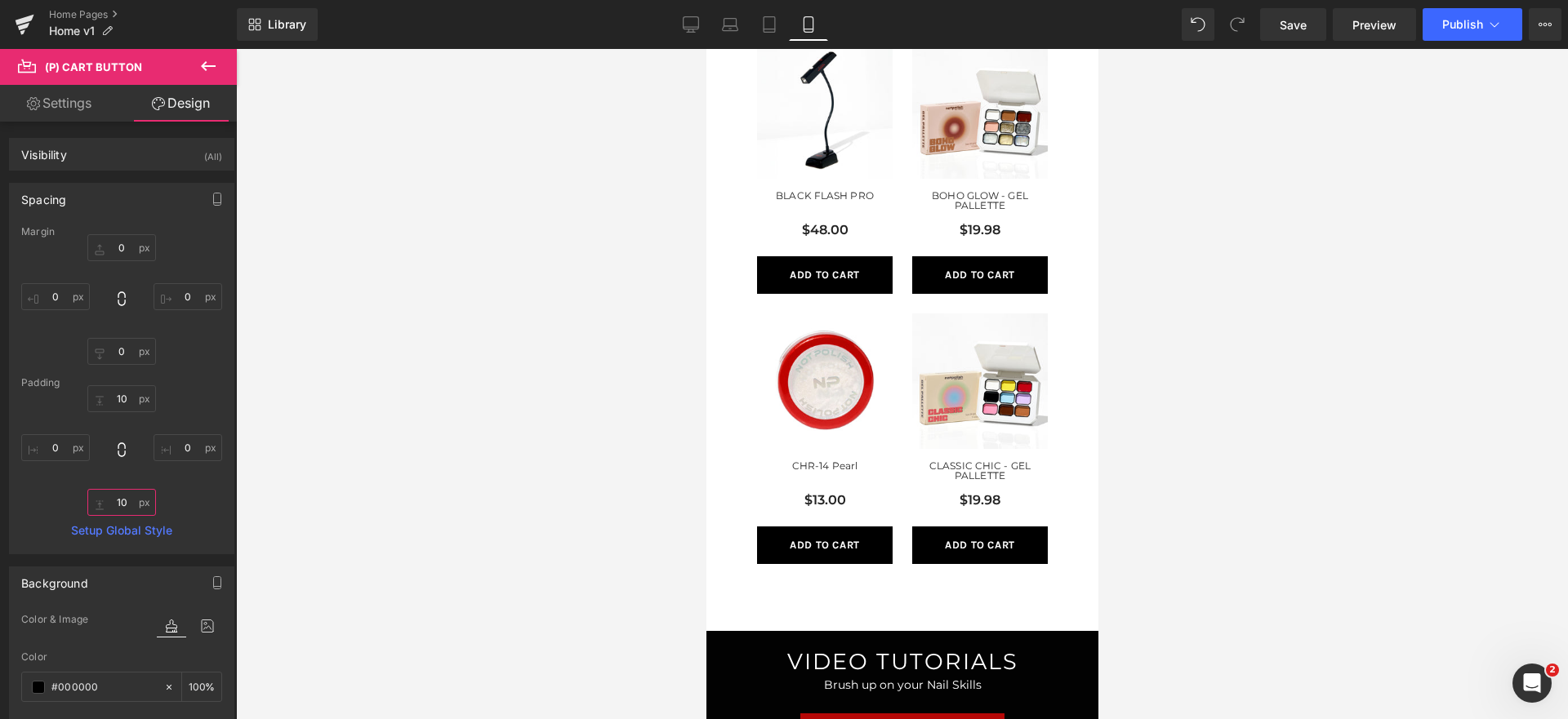
click at [115, 508] on input "10" at bounding box center [122, 502] width 68 height 27
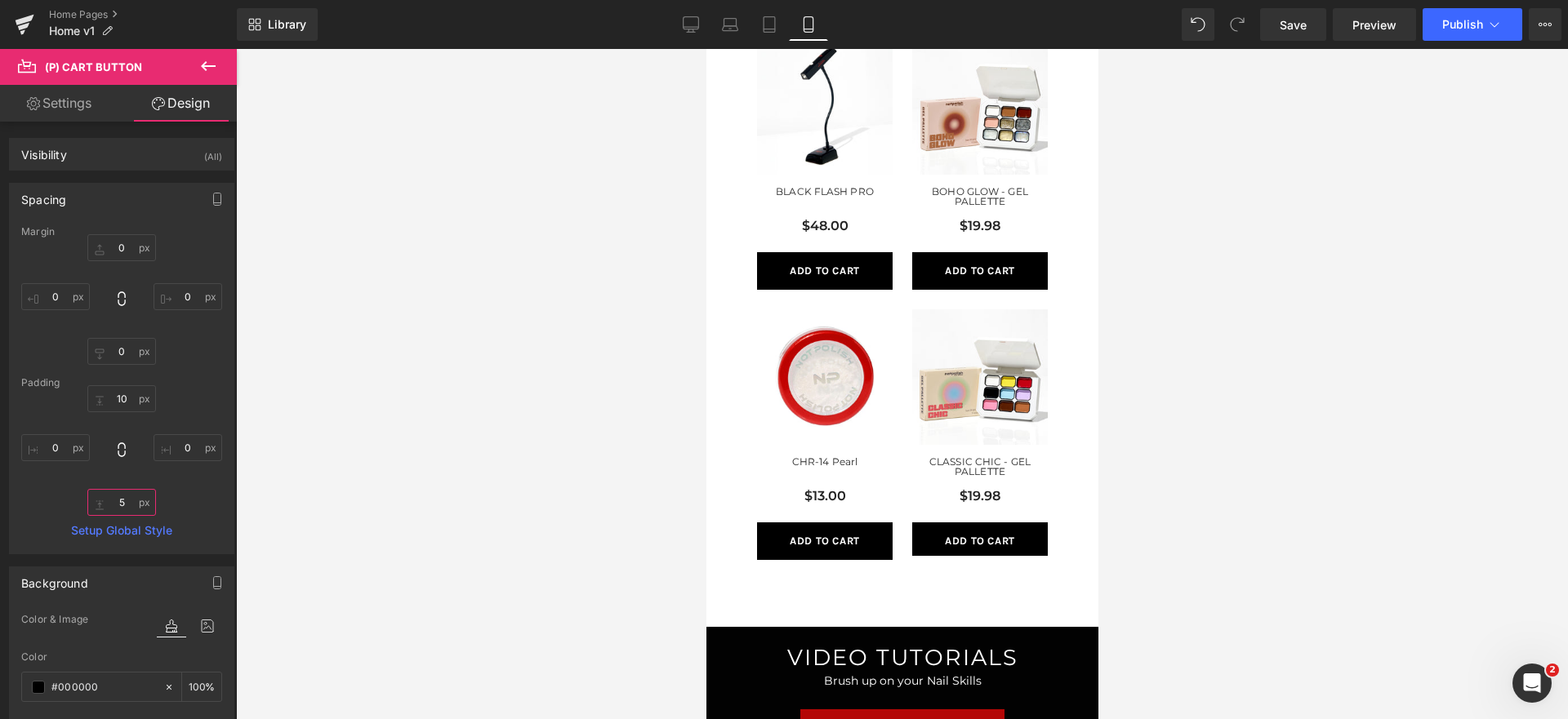
scroll to position [918, 0]
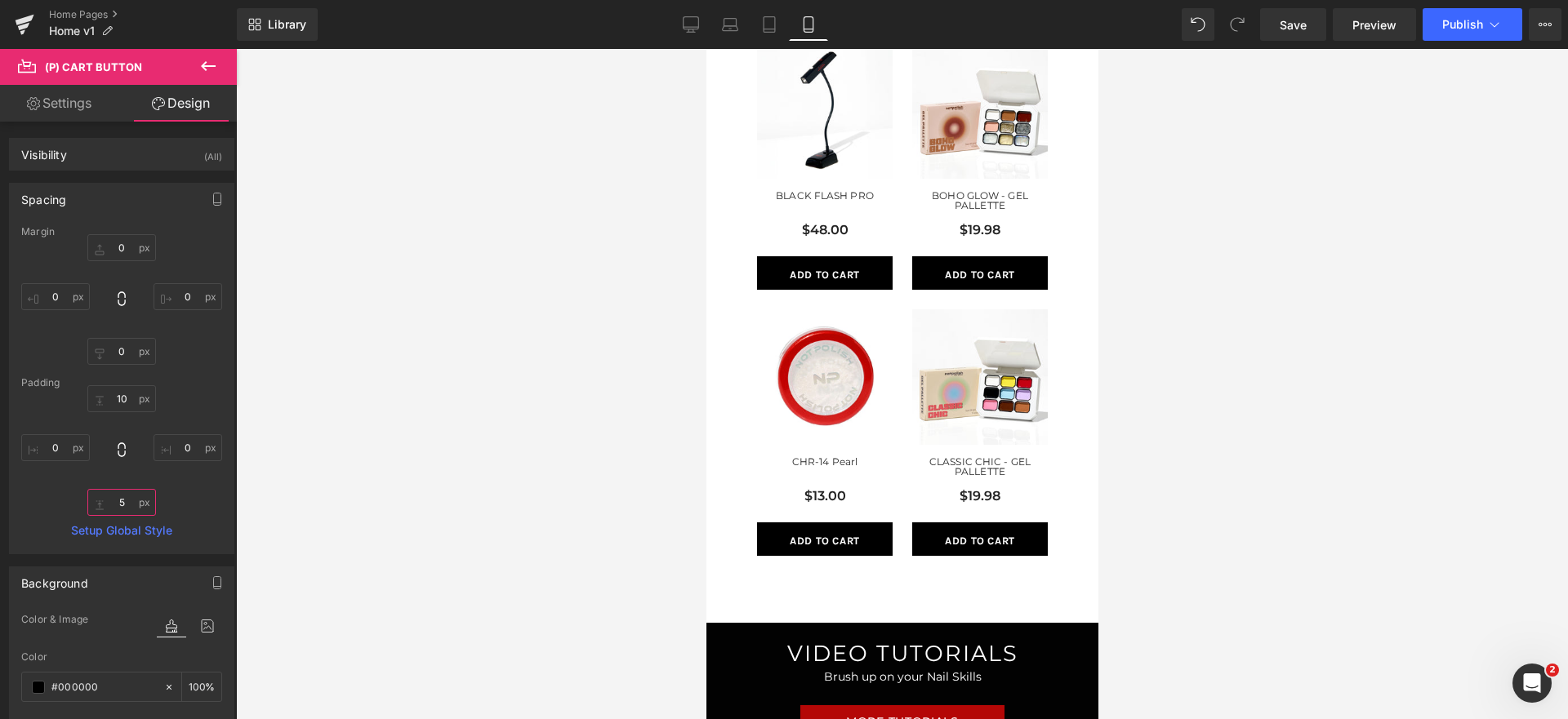
type input "0"
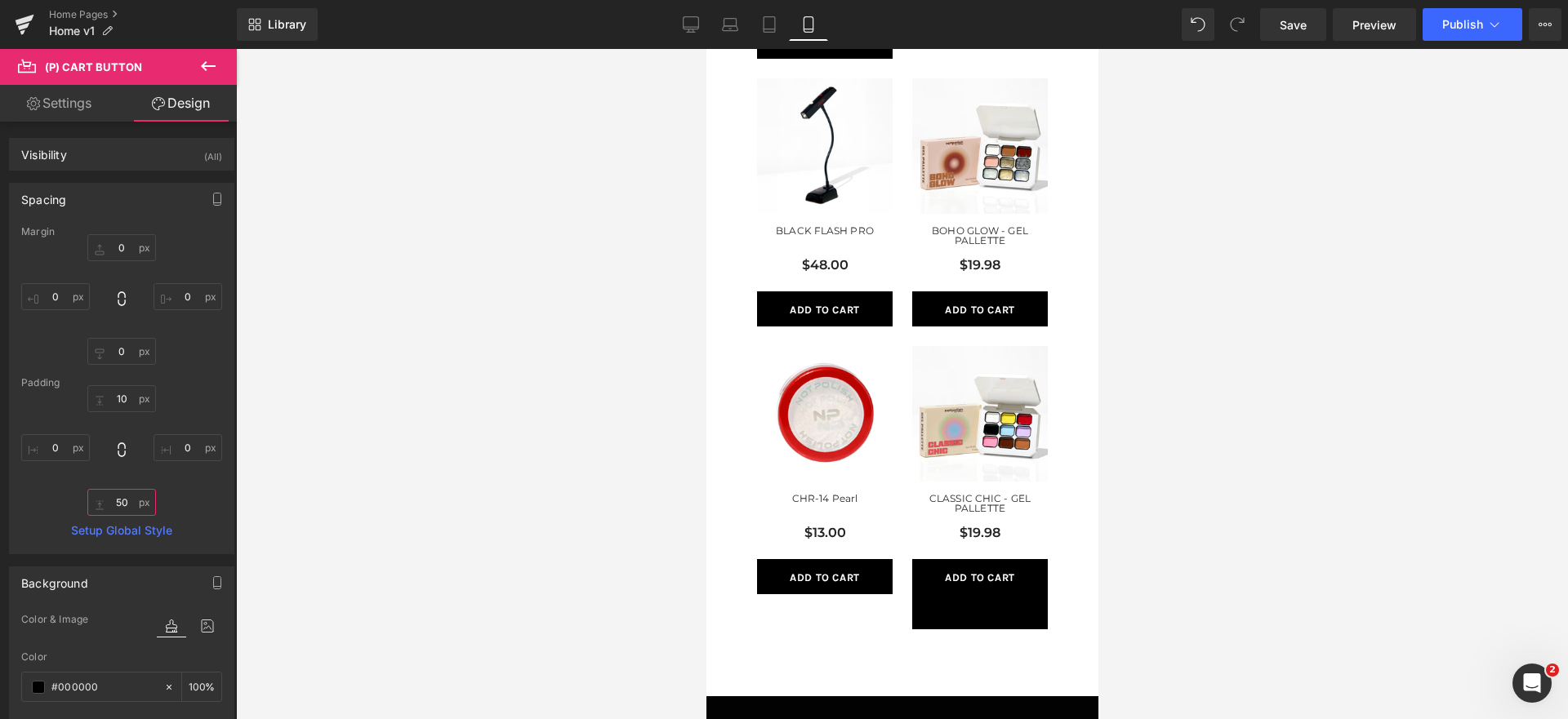
scroll to position [955, 0]
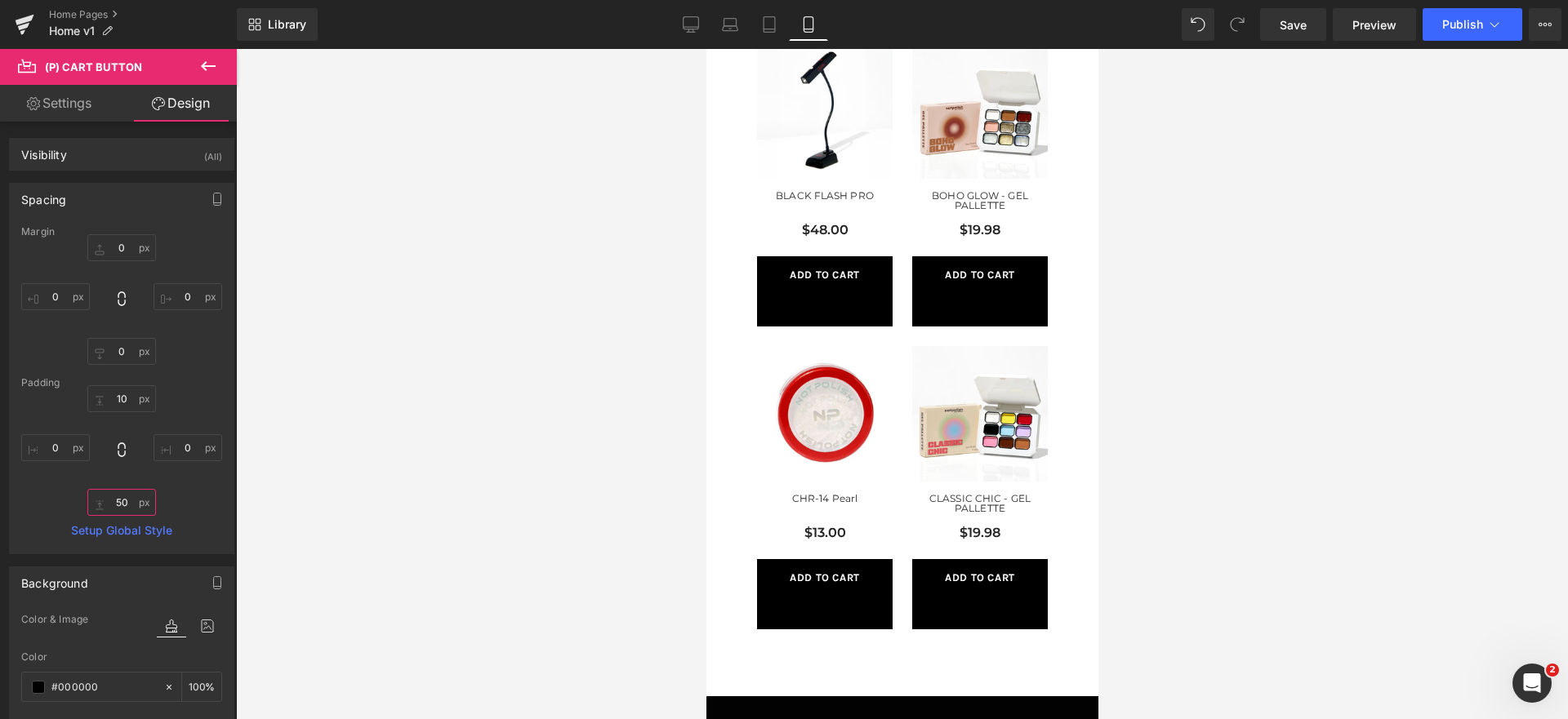
type input "5"
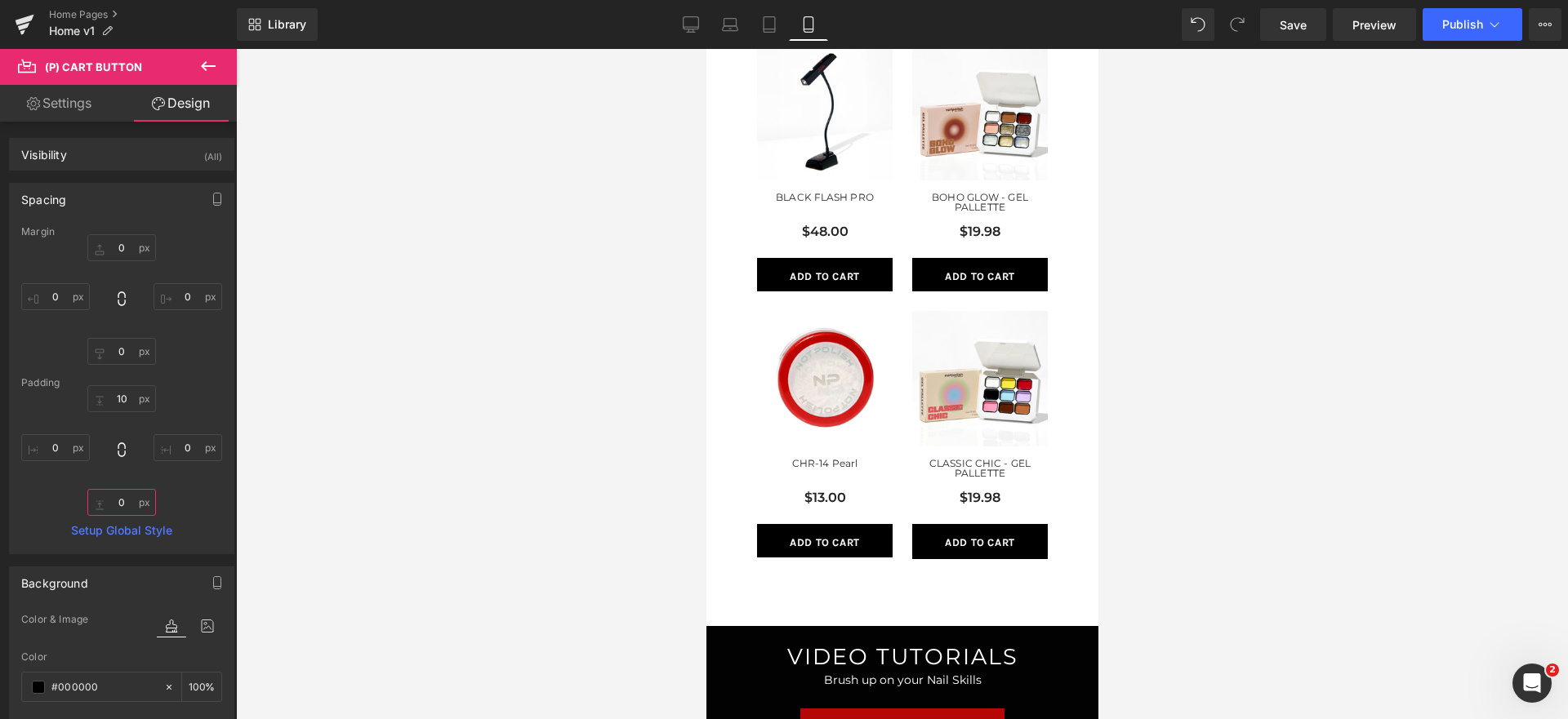
scroll to position [919, 0]
type input "10"
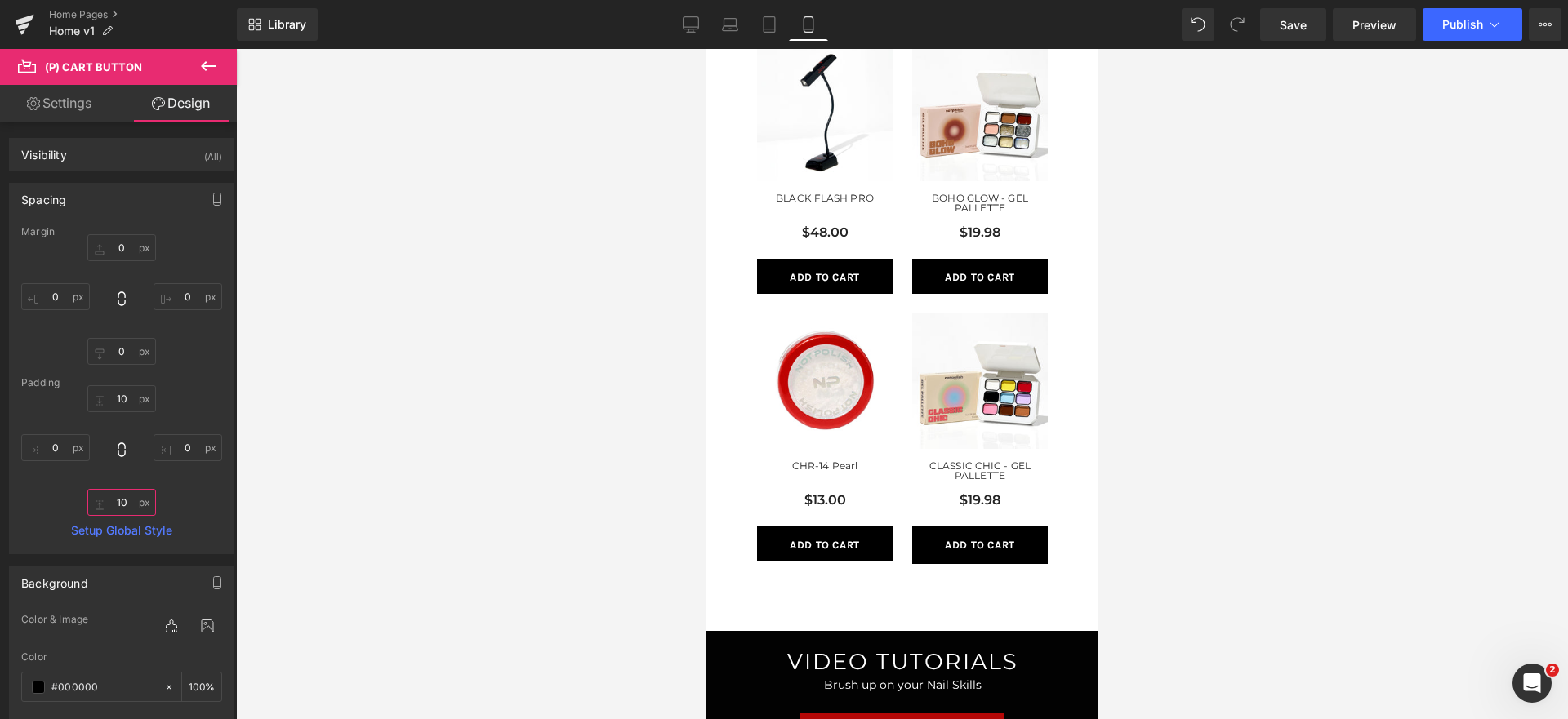
scroll to position [921, 0]
click at [1006, 519] on div "$19.98 (P) Price" at bounding box center [979, 509] width 136 height 36
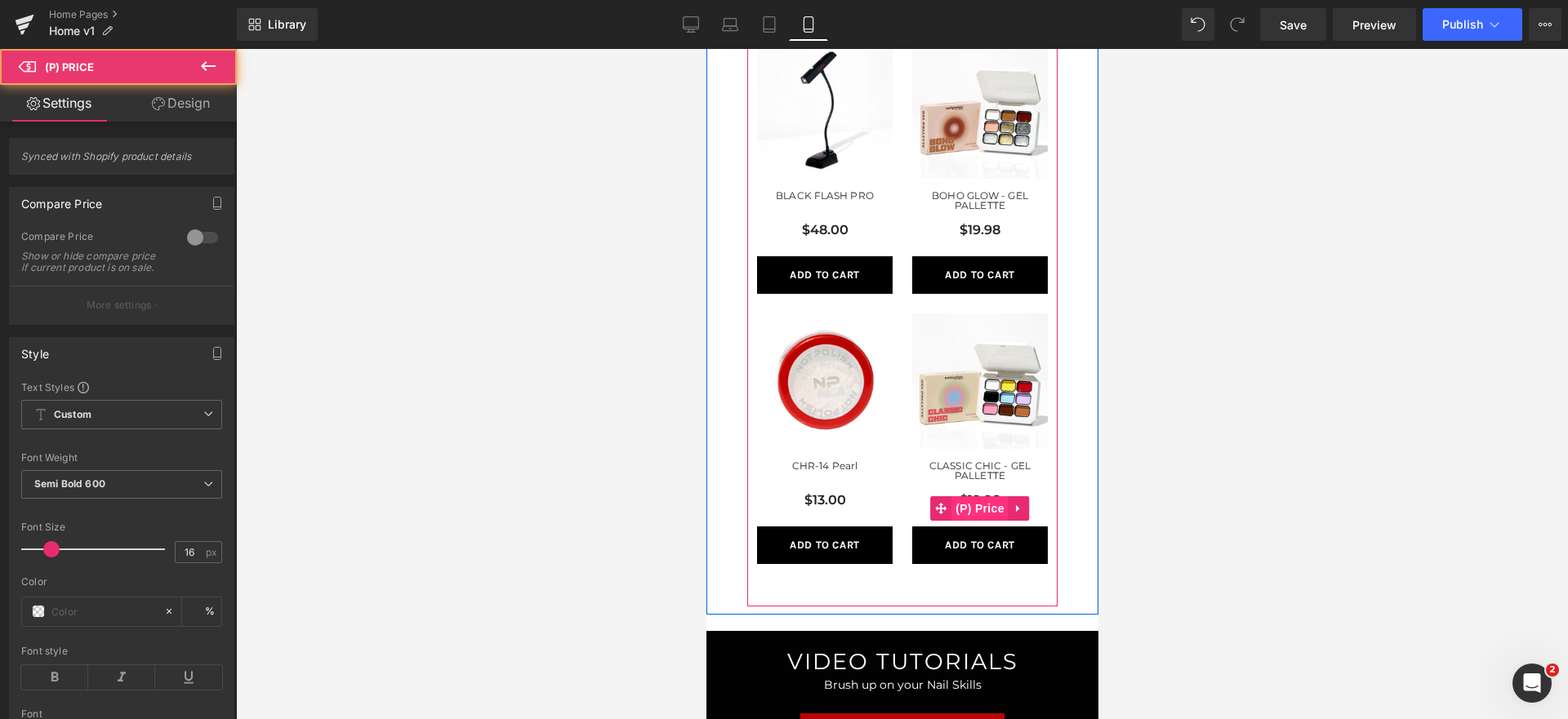
click at [973, 501] on span "(P) Price" at bounding box center [979, 509] width 57 height 25
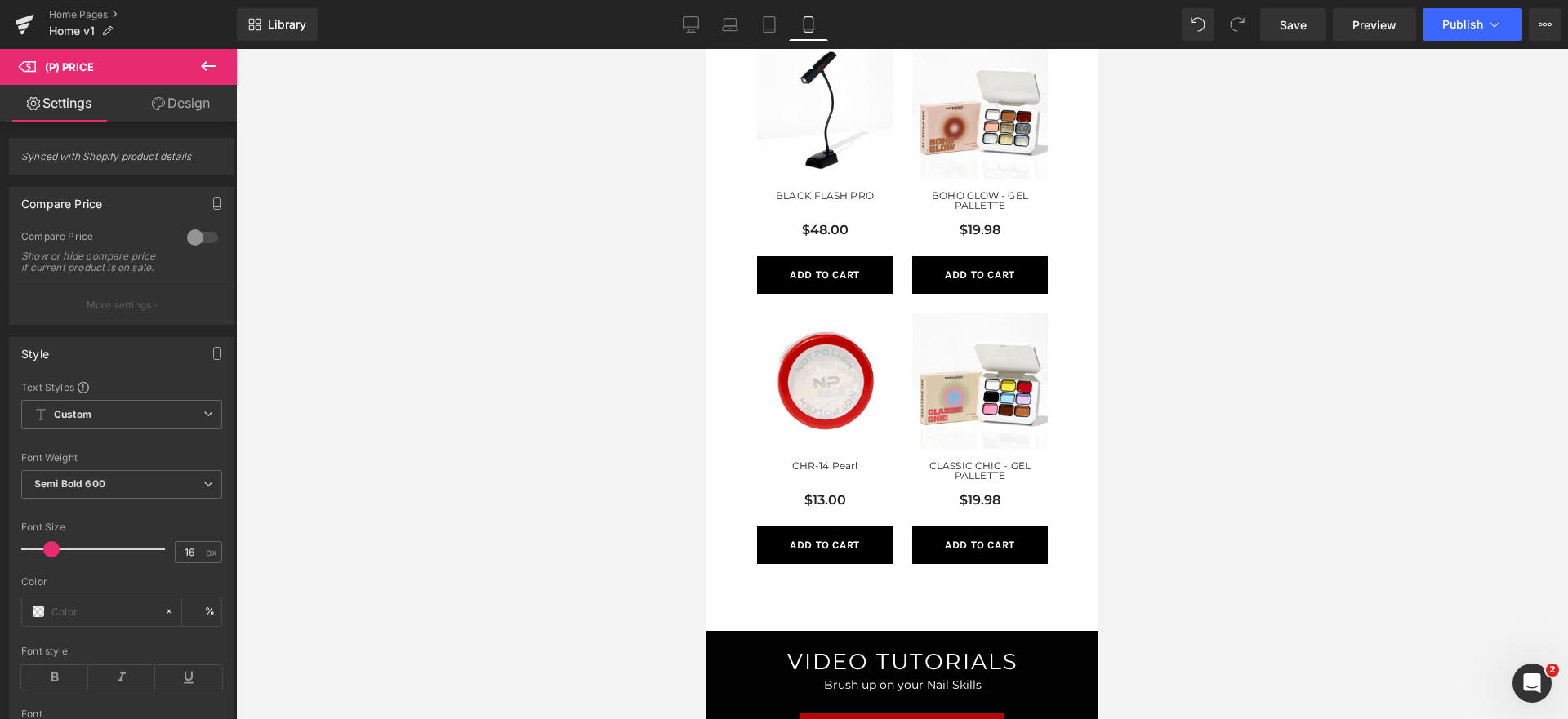
click at [170, 119] on link "Design" at bounding box center [181, 103] width 119 height 37
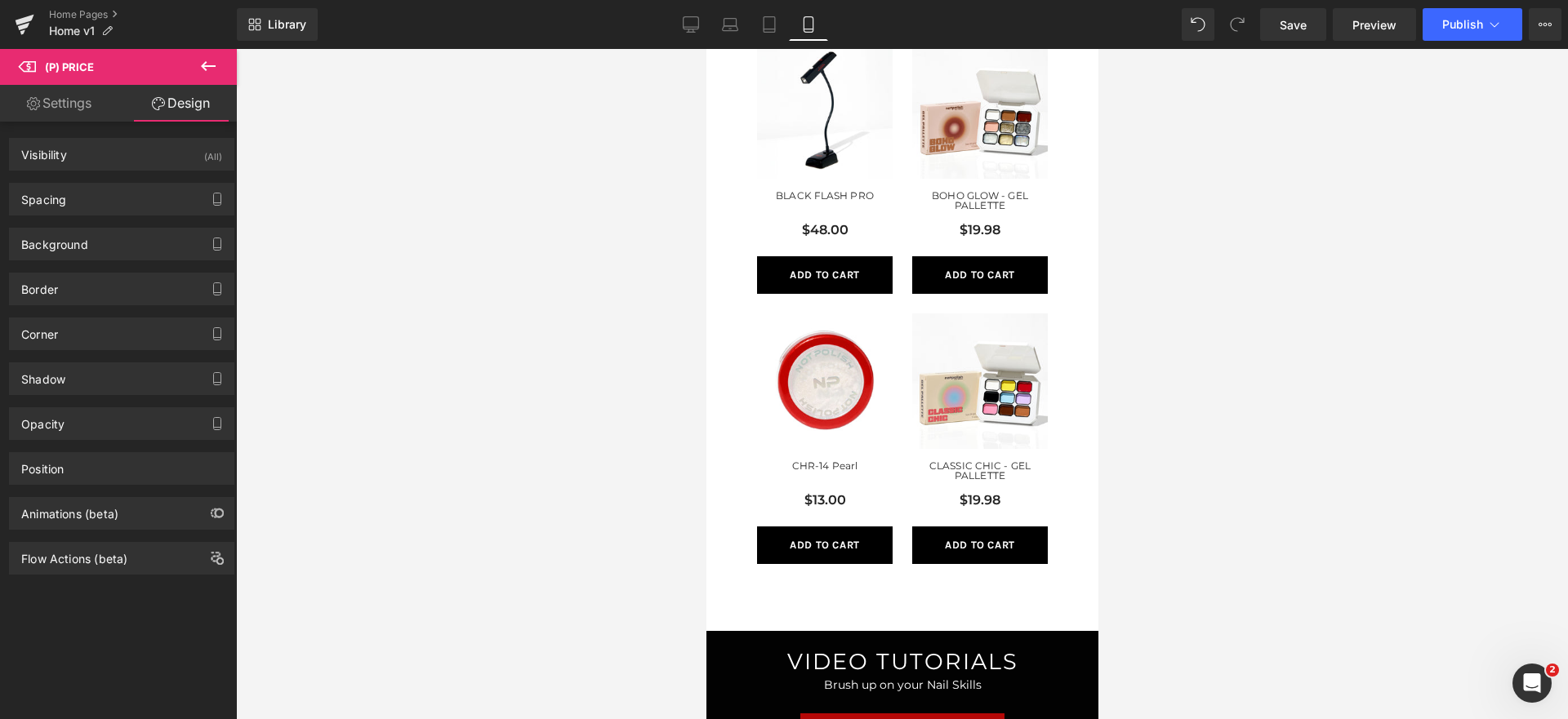
click at [170, 113] on link "Design" at bounding box center [181, 103] width 119 height 37
click at [143, 157] on div "Visibility (All)" at bounding box center [121, 154] width 223 height 31
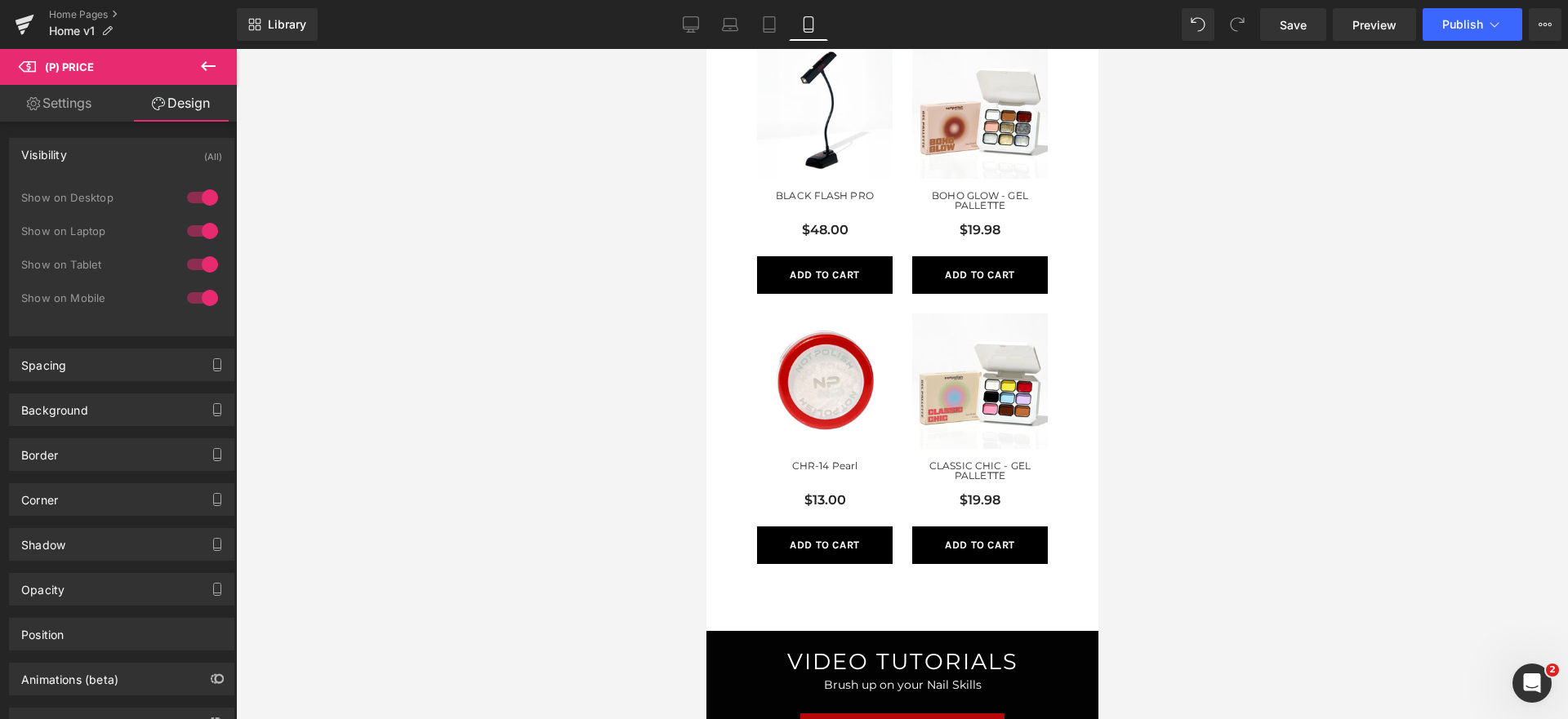
click at [143, 157] on div "Visibility (All)" at bounding box center [121, 154] width 223 height 31
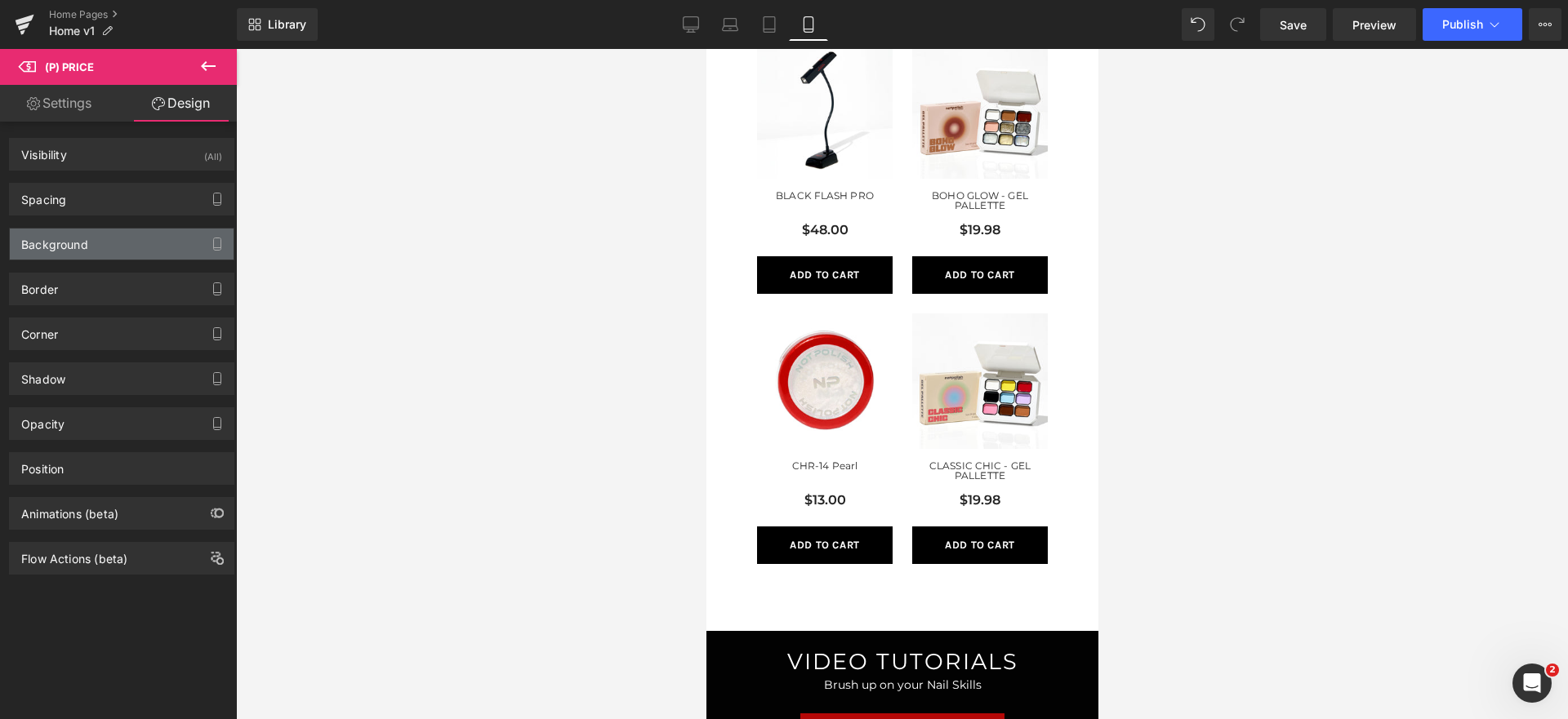
click at [118, 247] on div "Background" at bounding box center [121, 244] width 223 height 31
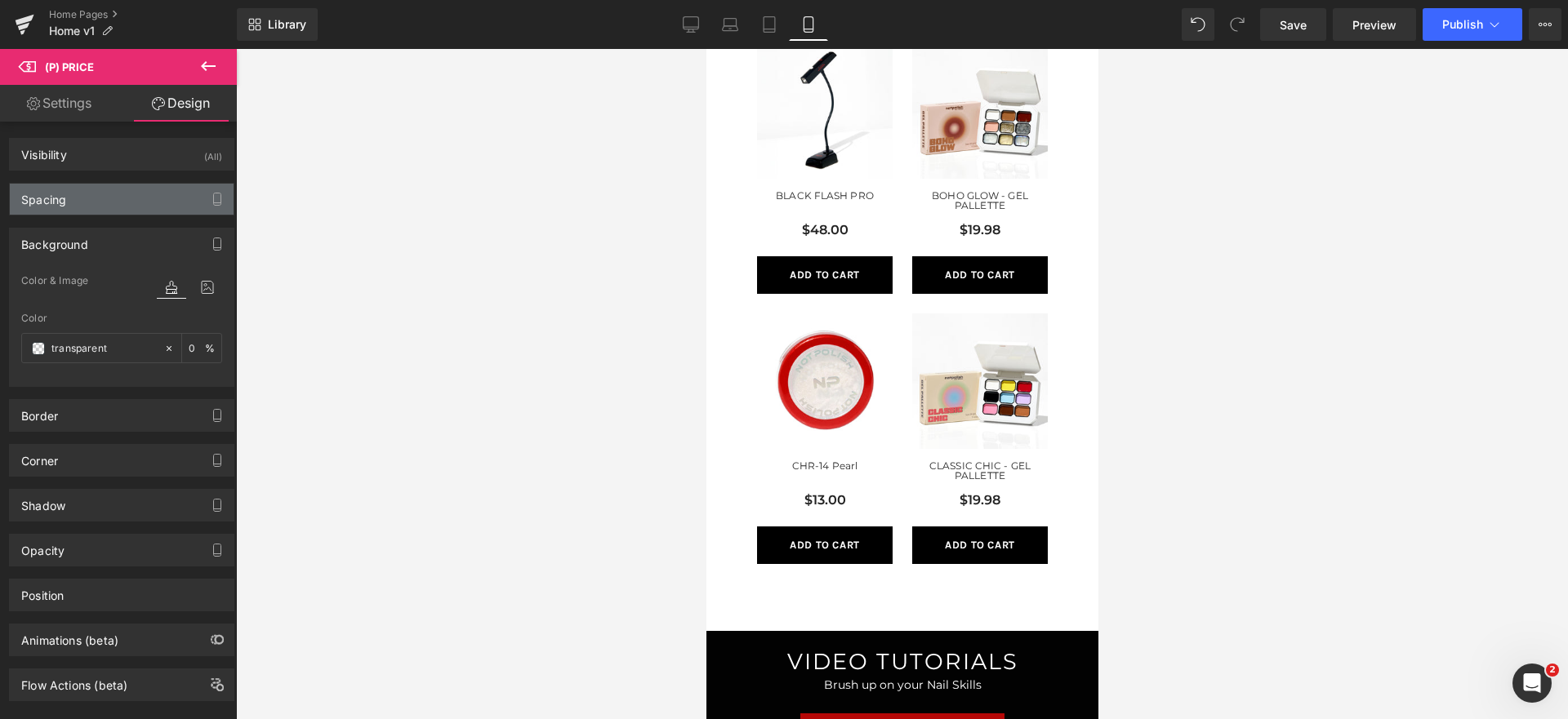
click at [124, 213] on div "Spacing" at bounding box center [121, 199] width 223 height 31
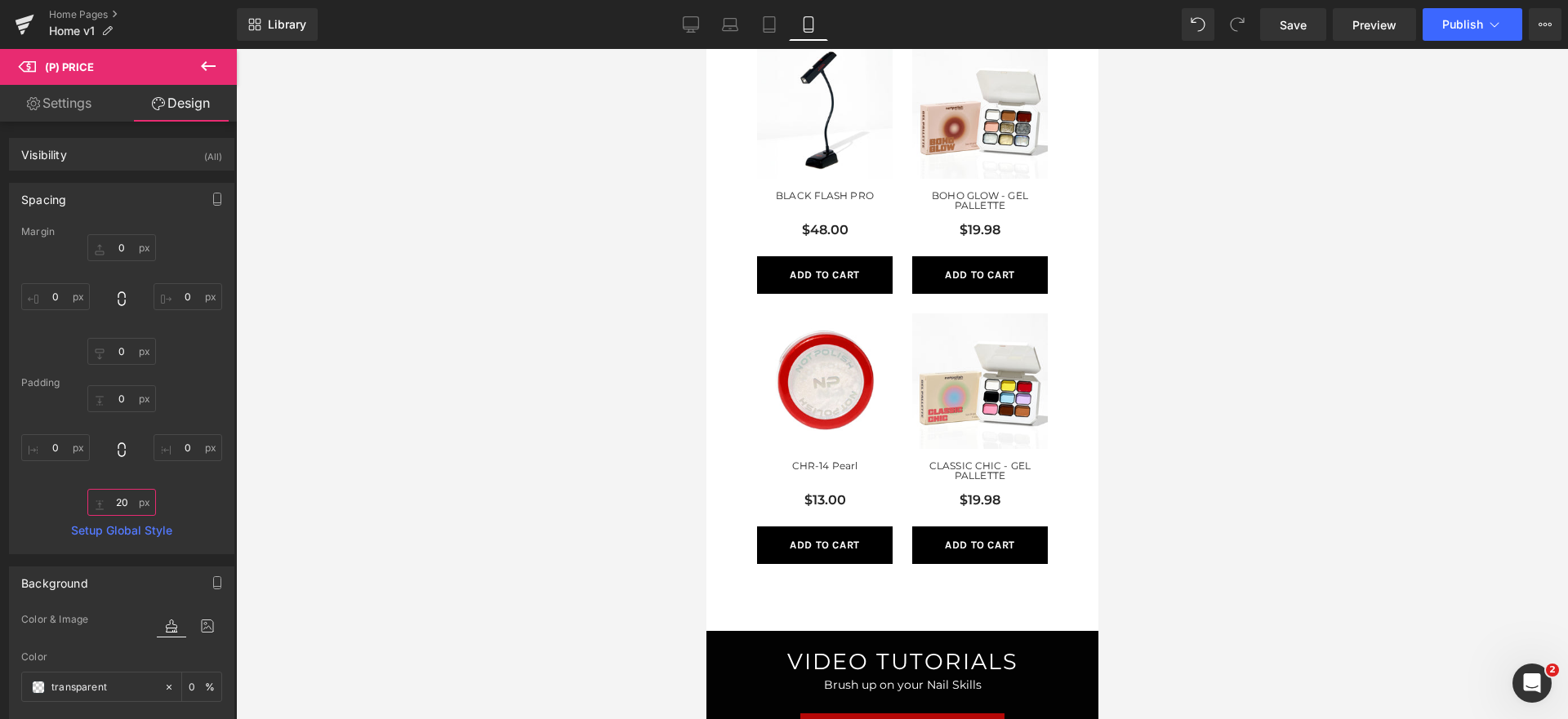
drag, startPoint x: 126, startPoint y: 501, endPoint x: 105, endPoint y: 500, distance: 21.0
click at [105, 501] on input "20" at bounding box center [122, 502] width 68 height 27
click at [105, 500] on input "20" at bounding box center [122, 502] width 68 height 27
type input "10"
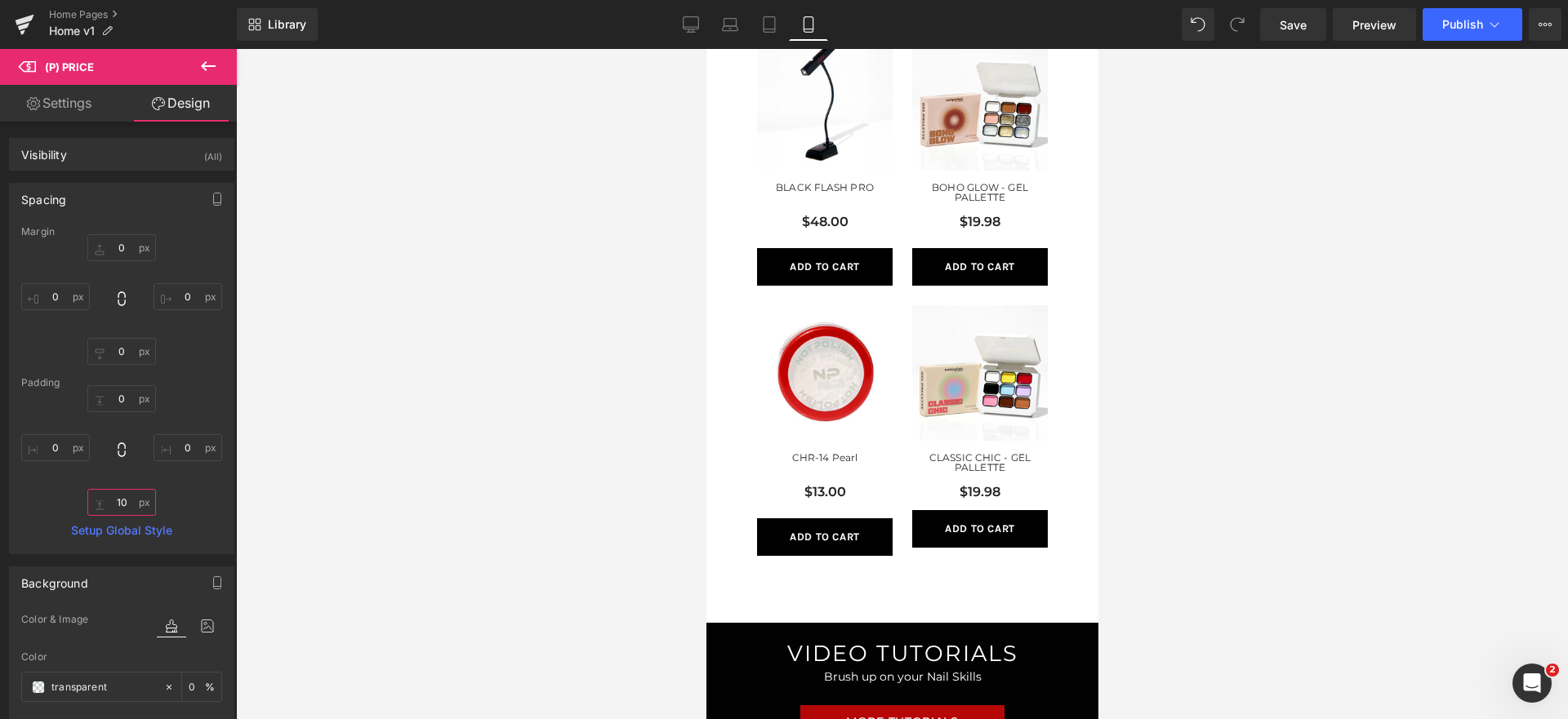
scroll to position [914, 0]
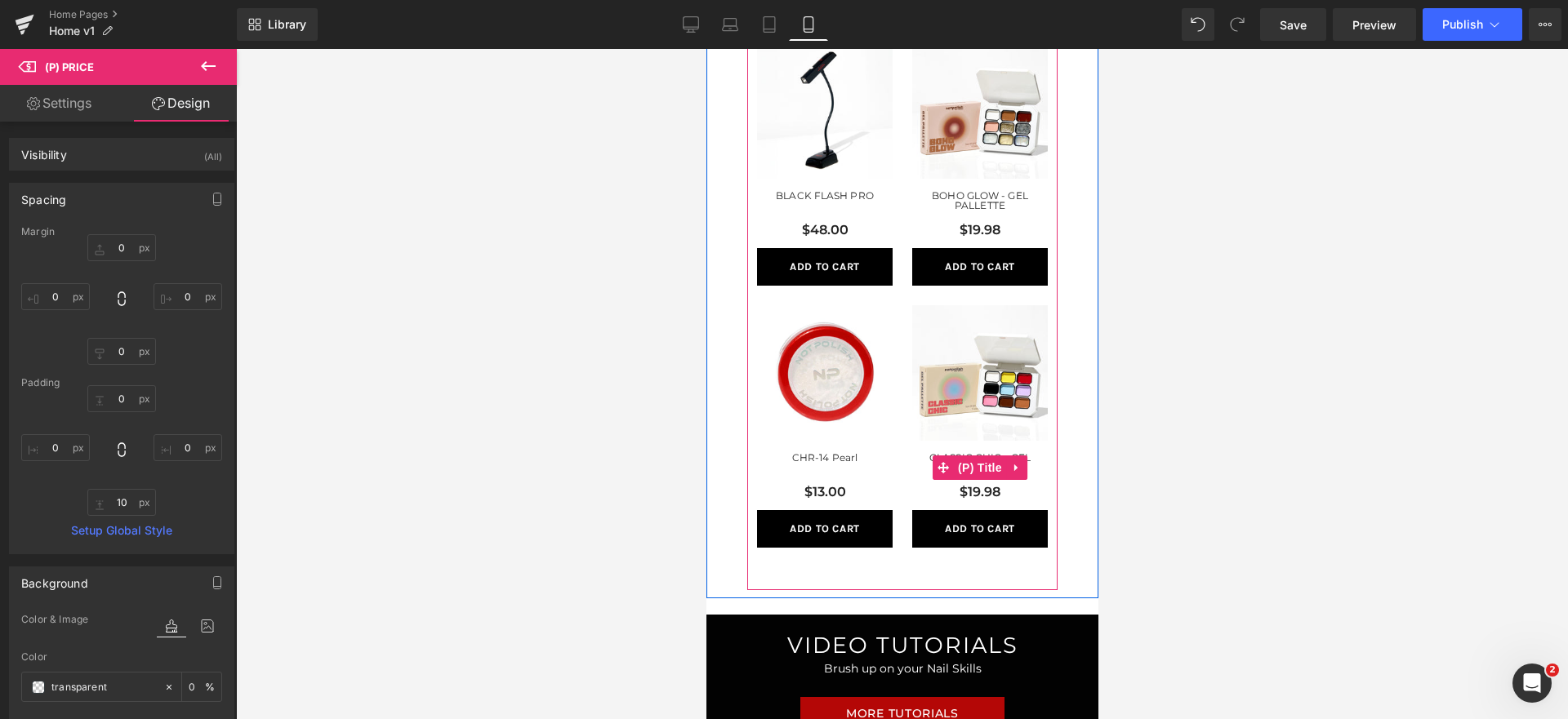
click at [975, 465] on span "(P) Title" at bounding box center [979, 468] width 52 height 25
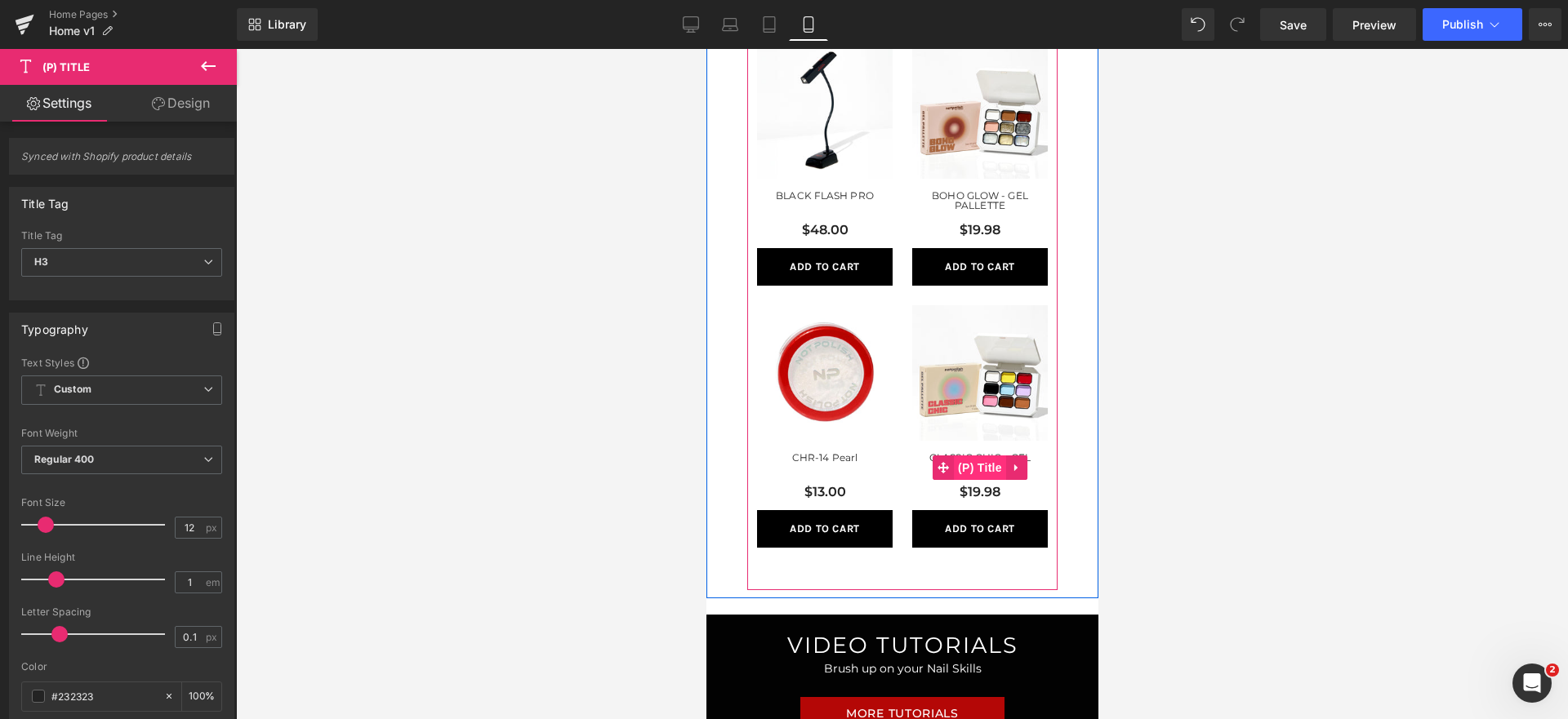
click at [966, 468] on span "(P) Title" at bounding box center [979, 468] width 52 height 25
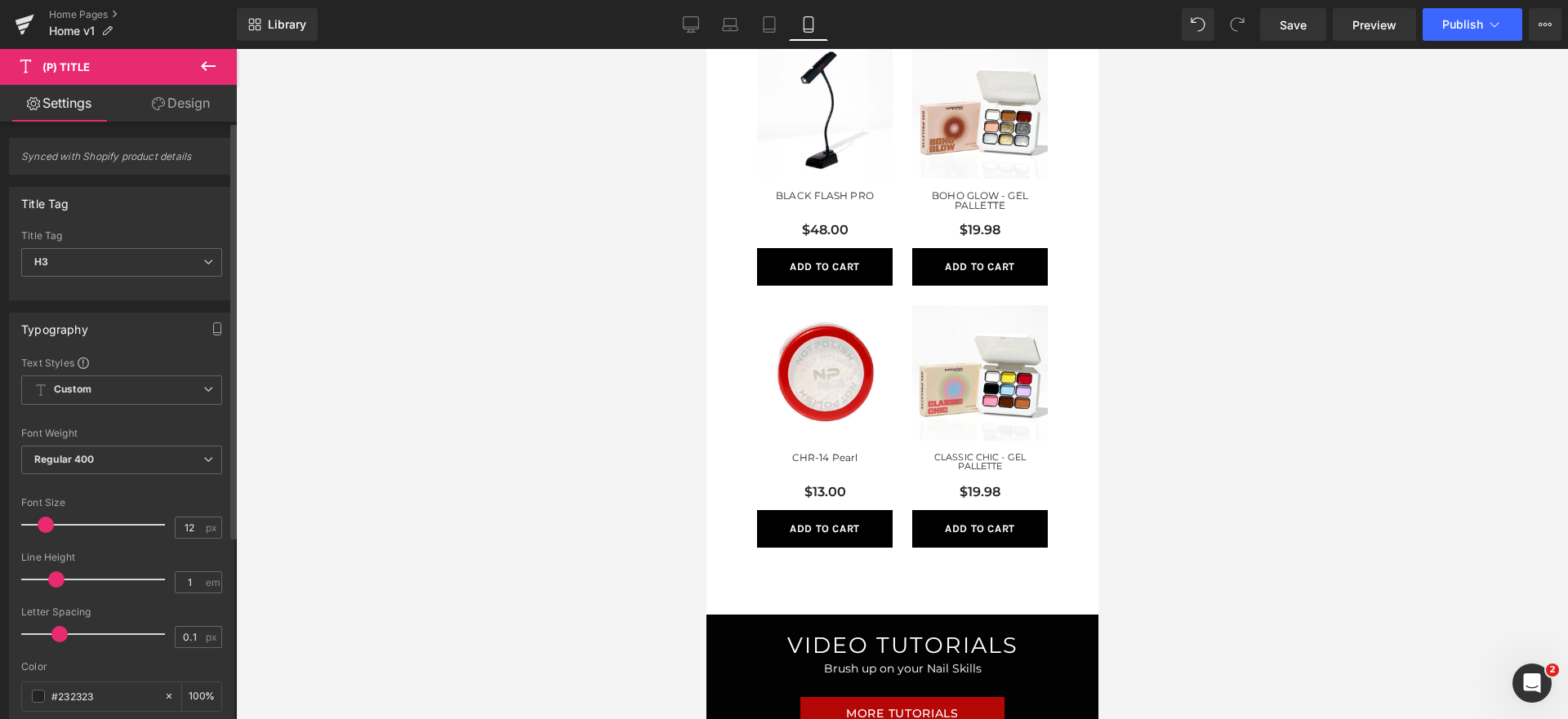
type input "13"
click at [44, 523] on span at bounding box center [46, 524] width 16 height 16
type input "-1"
drag, startPoint x: 56, startPoint y: 637, endPoint x: 28, endPoint y: 637, distance: 28.0
click at [28, 637] on span at bounding box center [29, 634] width 16 height 16
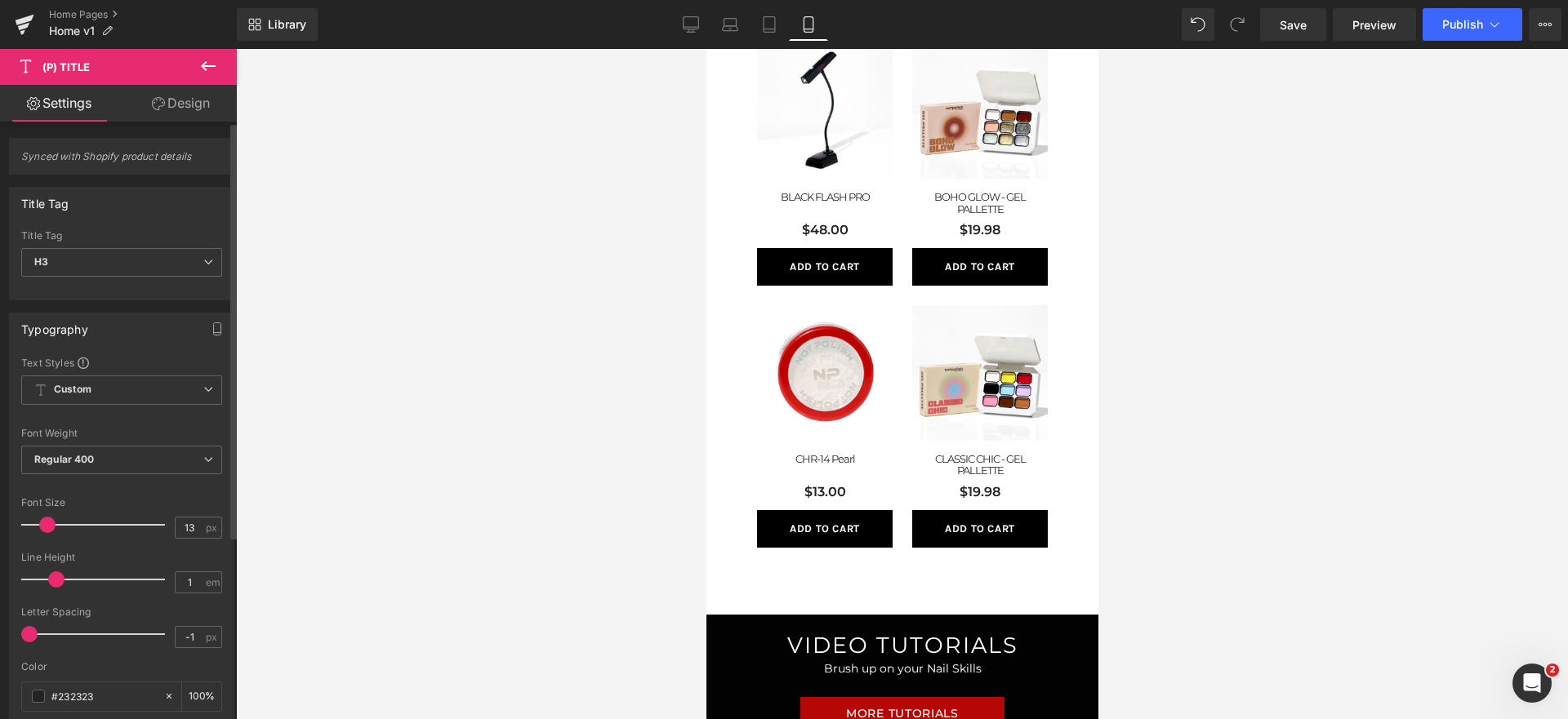
click at [61, 580] on span at bounding box center [56, 579] width 16 height 16
type input "1.1"
click at [65, 580] on span at bounding box center [62, 579] width 16 height 16
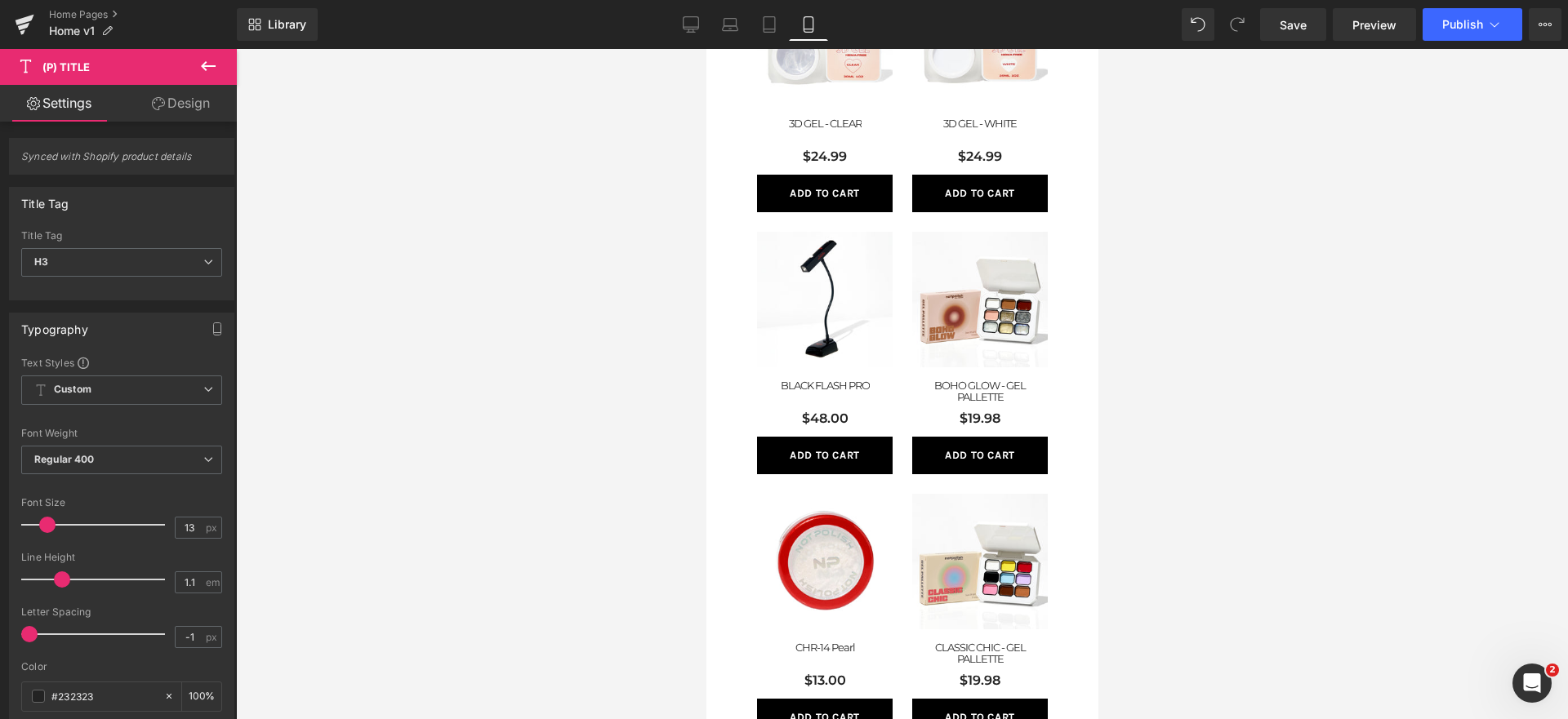
scroll to position [483, 0]
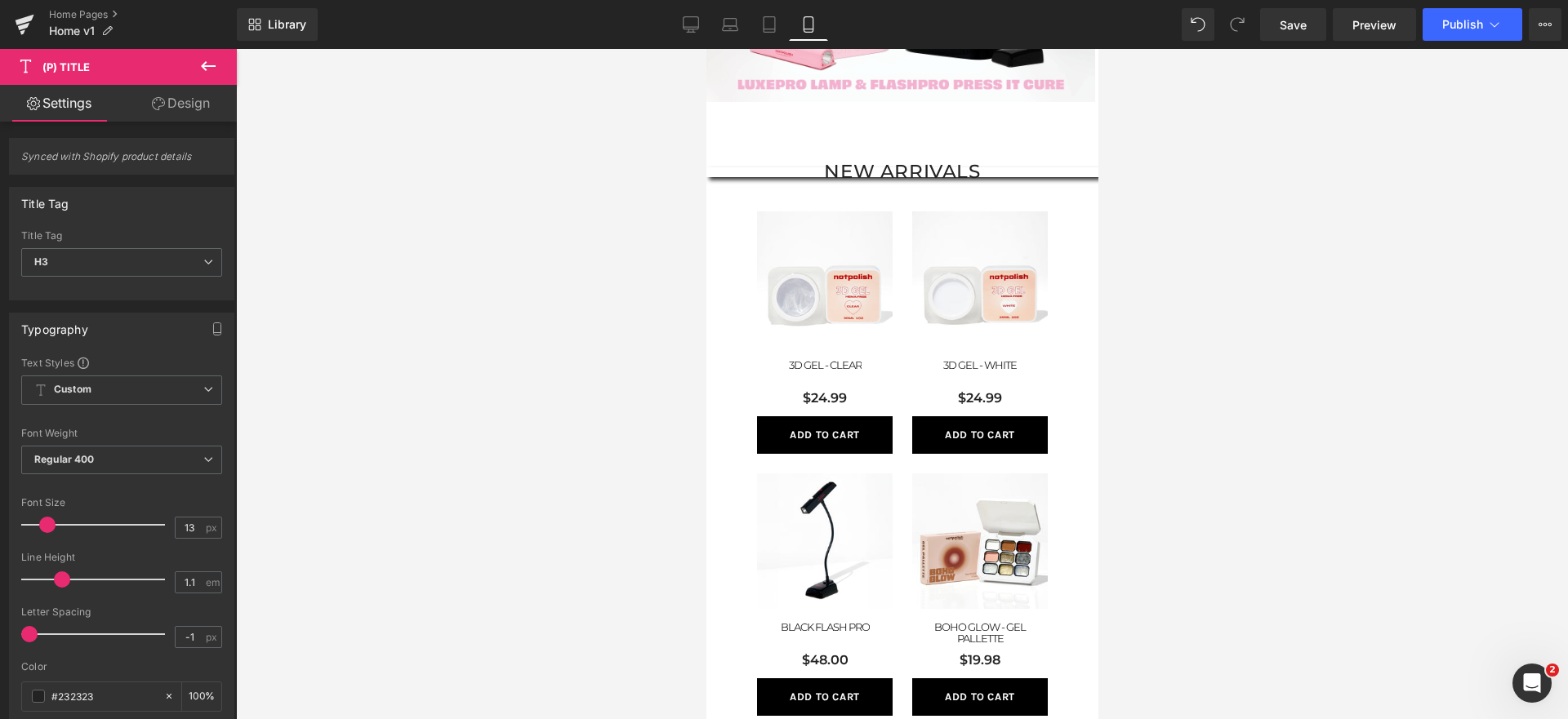
click at [1110, 450] on div at bounding box center [902, 385] width 1332 height 671
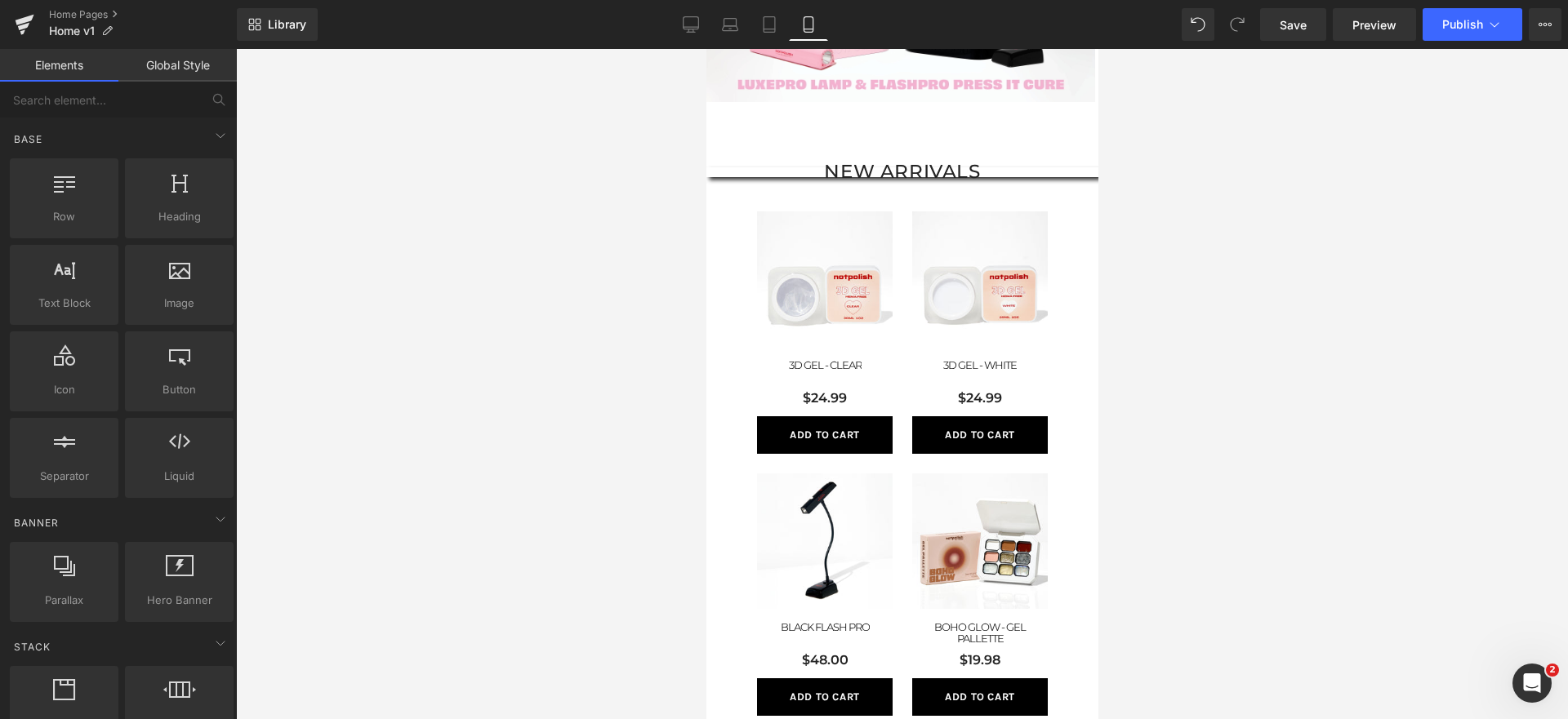
click at [1280, 248] on div at bounding box center [902, 385] width 1332 height 671
click at [1004, 203] on div "Sale Off (P) Image 3D GEL - WHITE (P) Title $24.99 (P) Price Add To Cart (P) Ca…" at bounding box center [979, 332] width 155 height 262
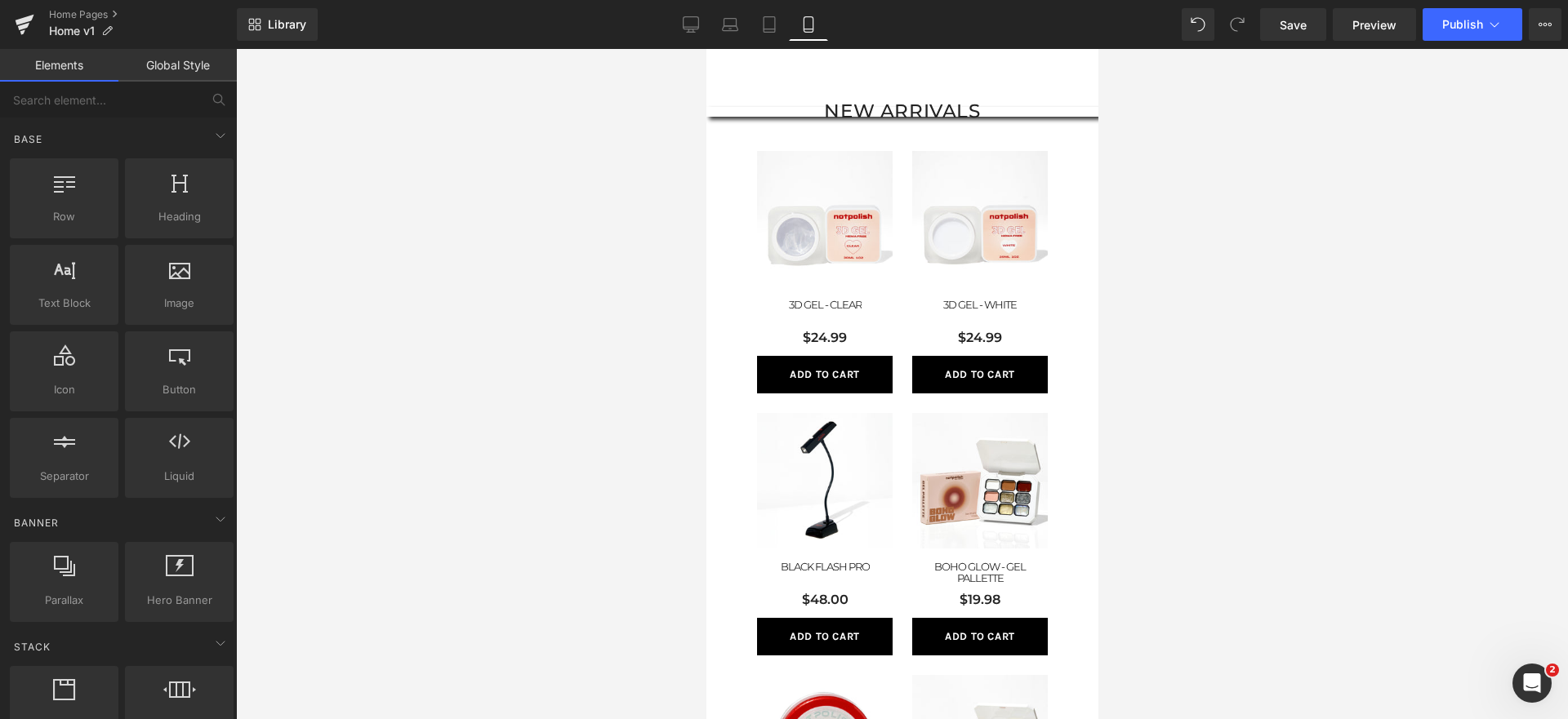
scroll to position [773, 0]
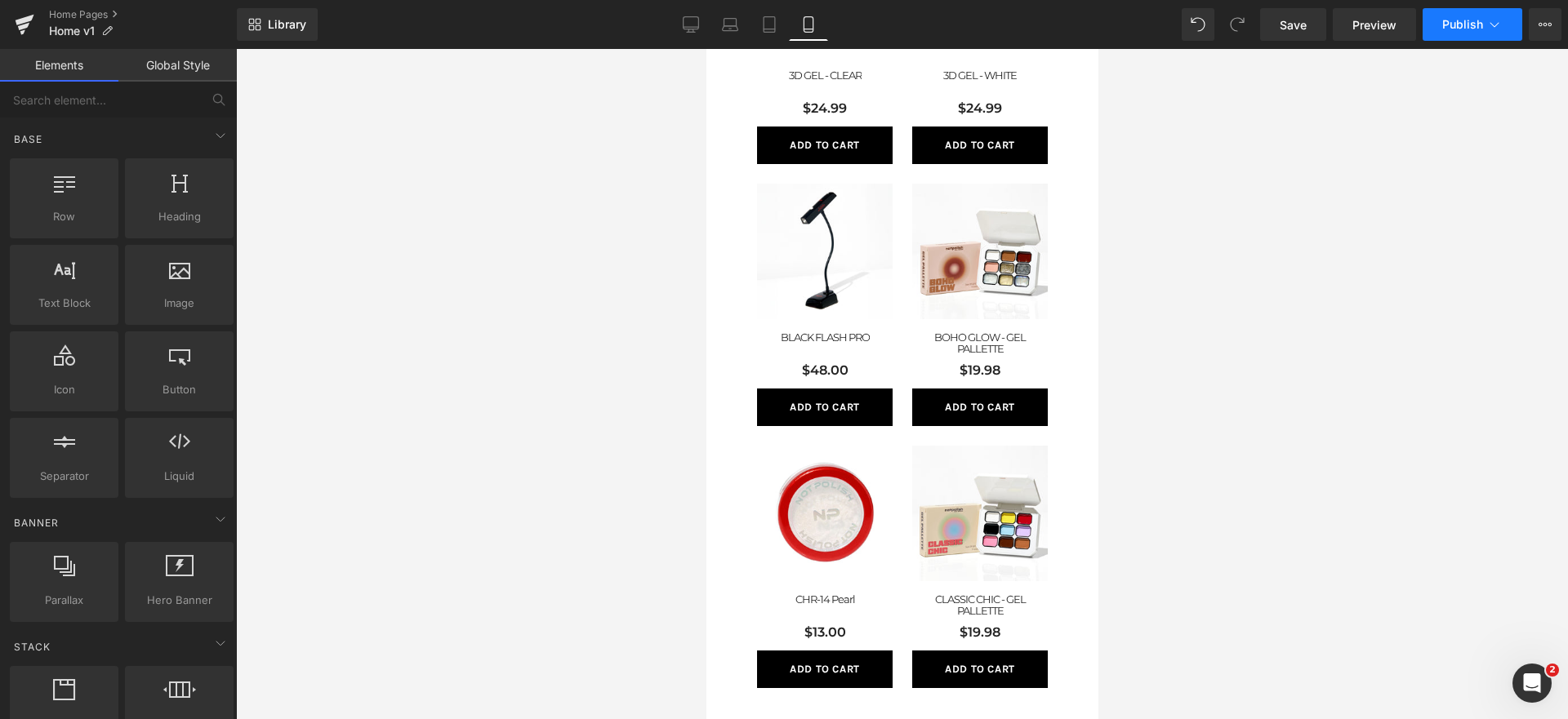
click at [1468, 16] on button "Publish" at bounding box center [1472, 25] width 100 height 32
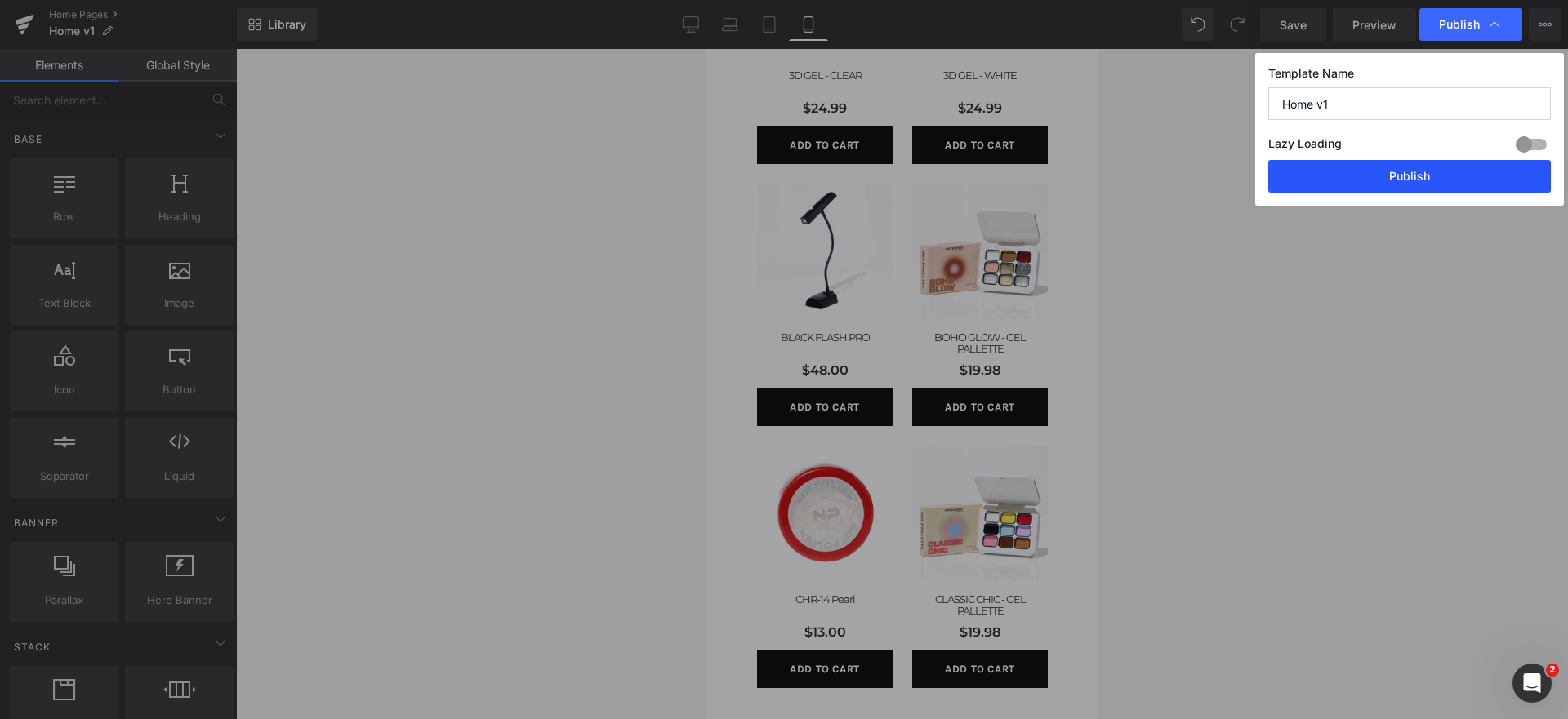
click at [1390, 167] on button "Publish" at bounding box center [1409, 176] width 282 height 32
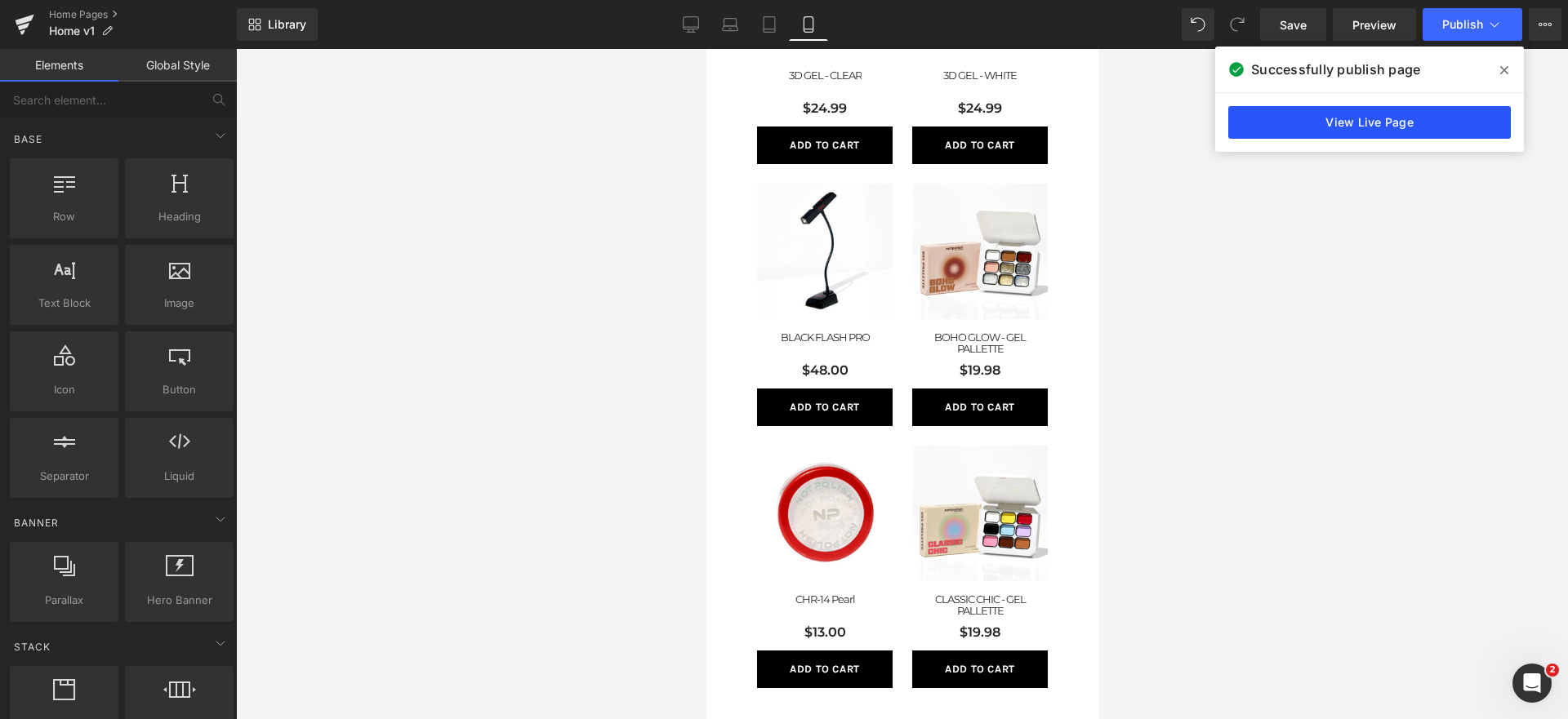
click at [1281, 126] on link "View Live Page" at bounding box center [1369, 123] width 282 height 32
